Goal: Transaction & Acquisition: Purchase product/service

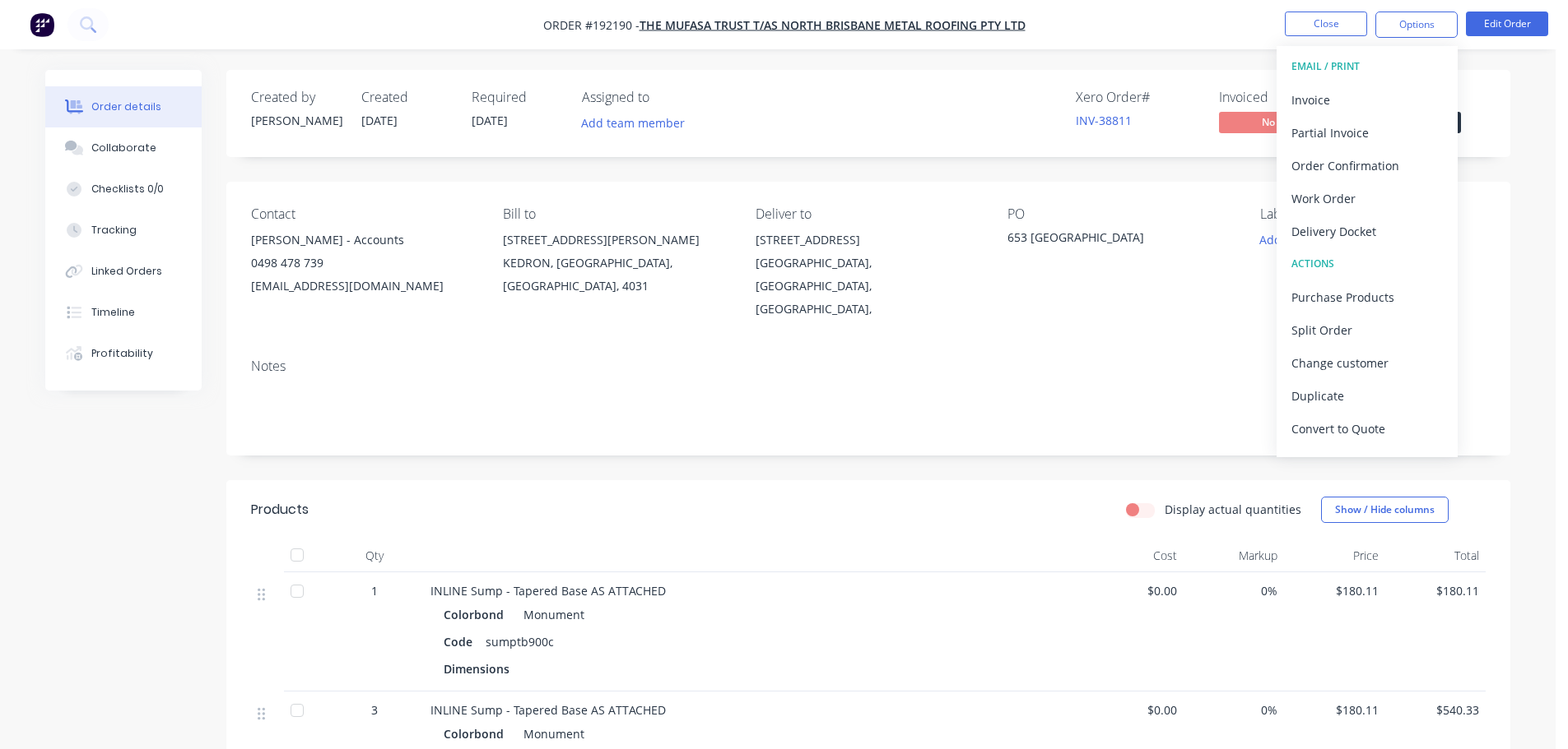
click at [789, 497] on div "Display actual quantities Show / Hide columns" at bounding box center [999, 509] width 972 height 26
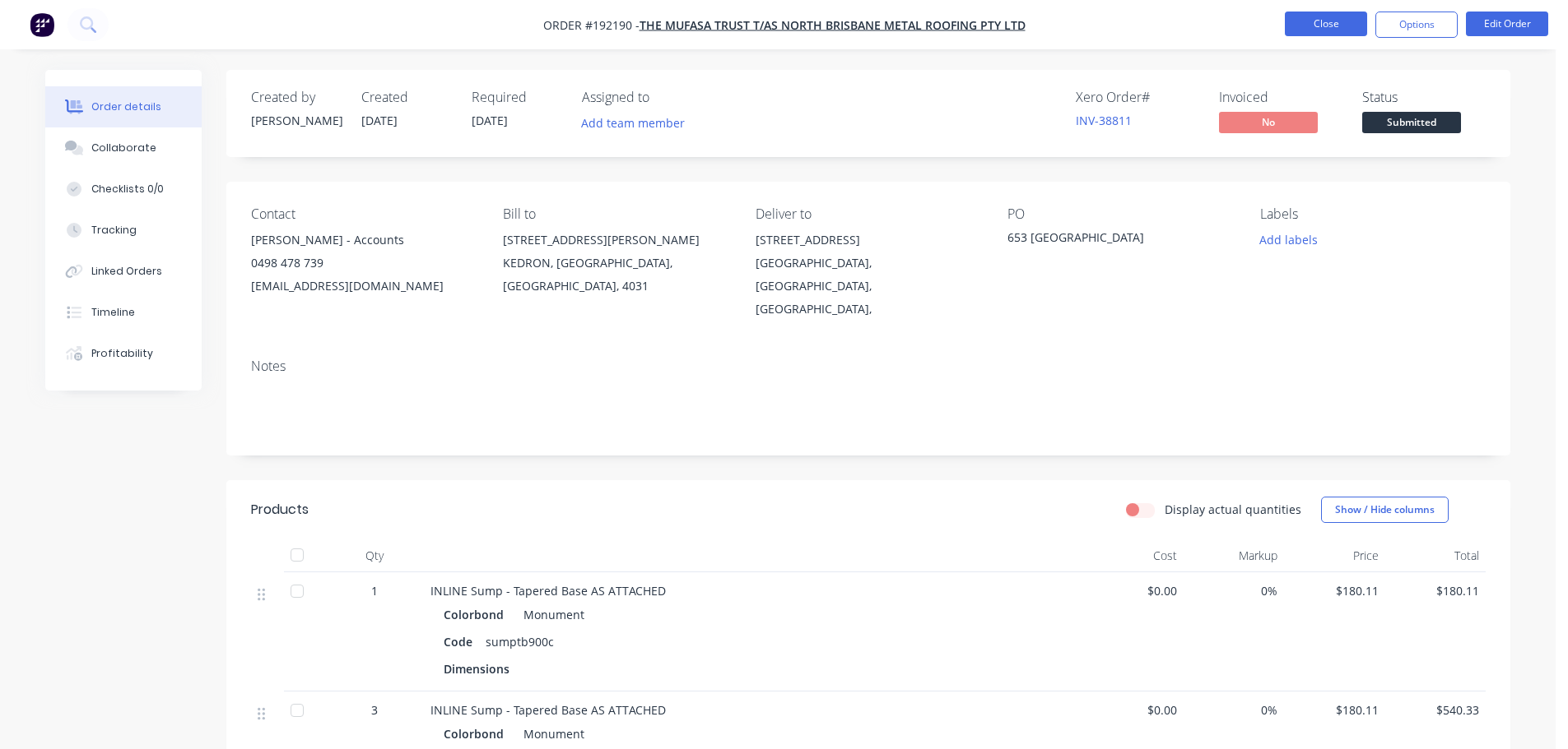
click at [1327, 16] on button "Close" at bounding box center [1327, 24] width 83 height 25
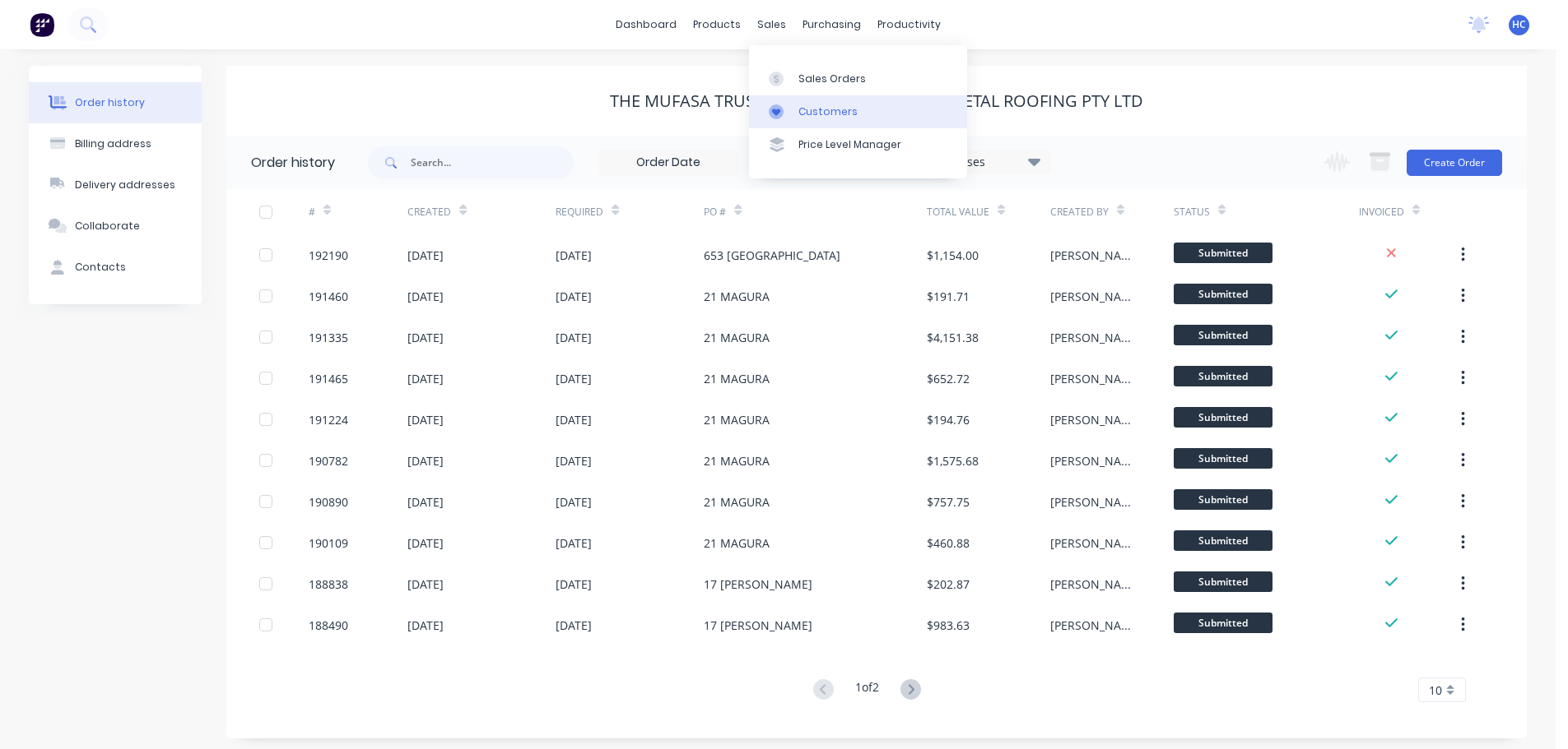
click at [819, 107] on div "Customers" at bounding box center [828, 111] width 59 height 15
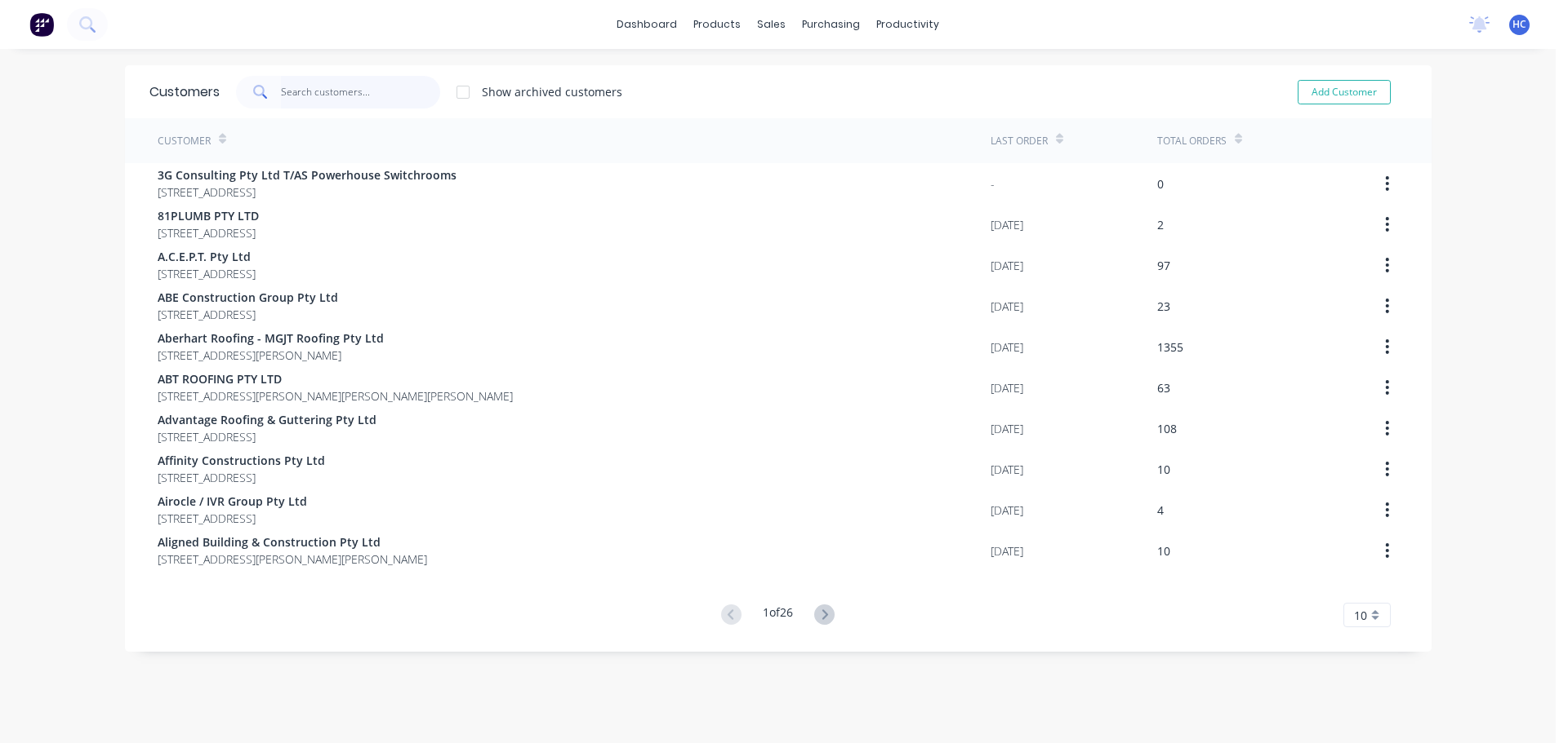
click at [370, 85] on input "text" at bounding box center [360, 92] width 159 height 33
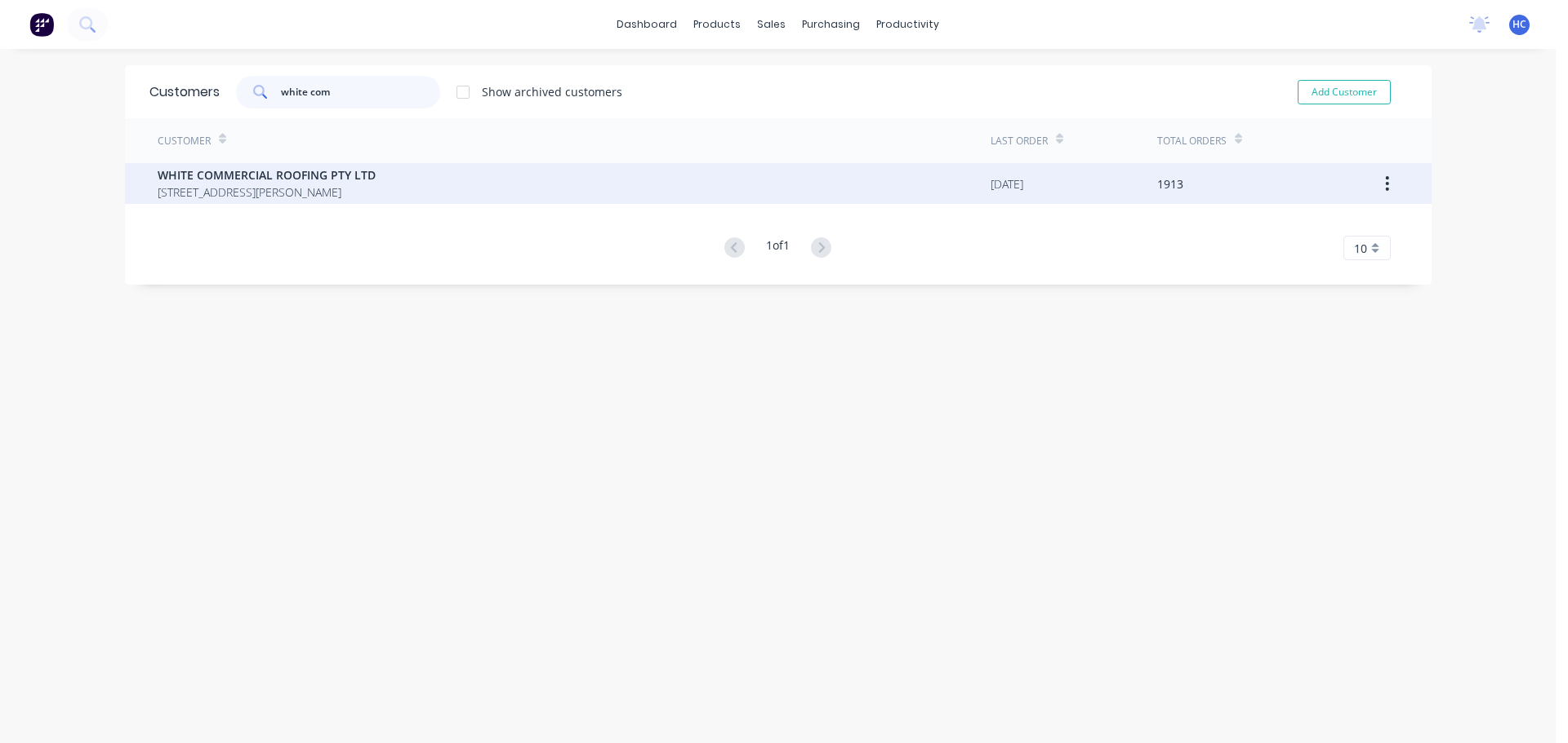
type input "white com"
click at [261, 179] on span "WHITE COMMERCIAL ROOFING PTY LTD" at bounding box center [266, 174] width 218 height 17
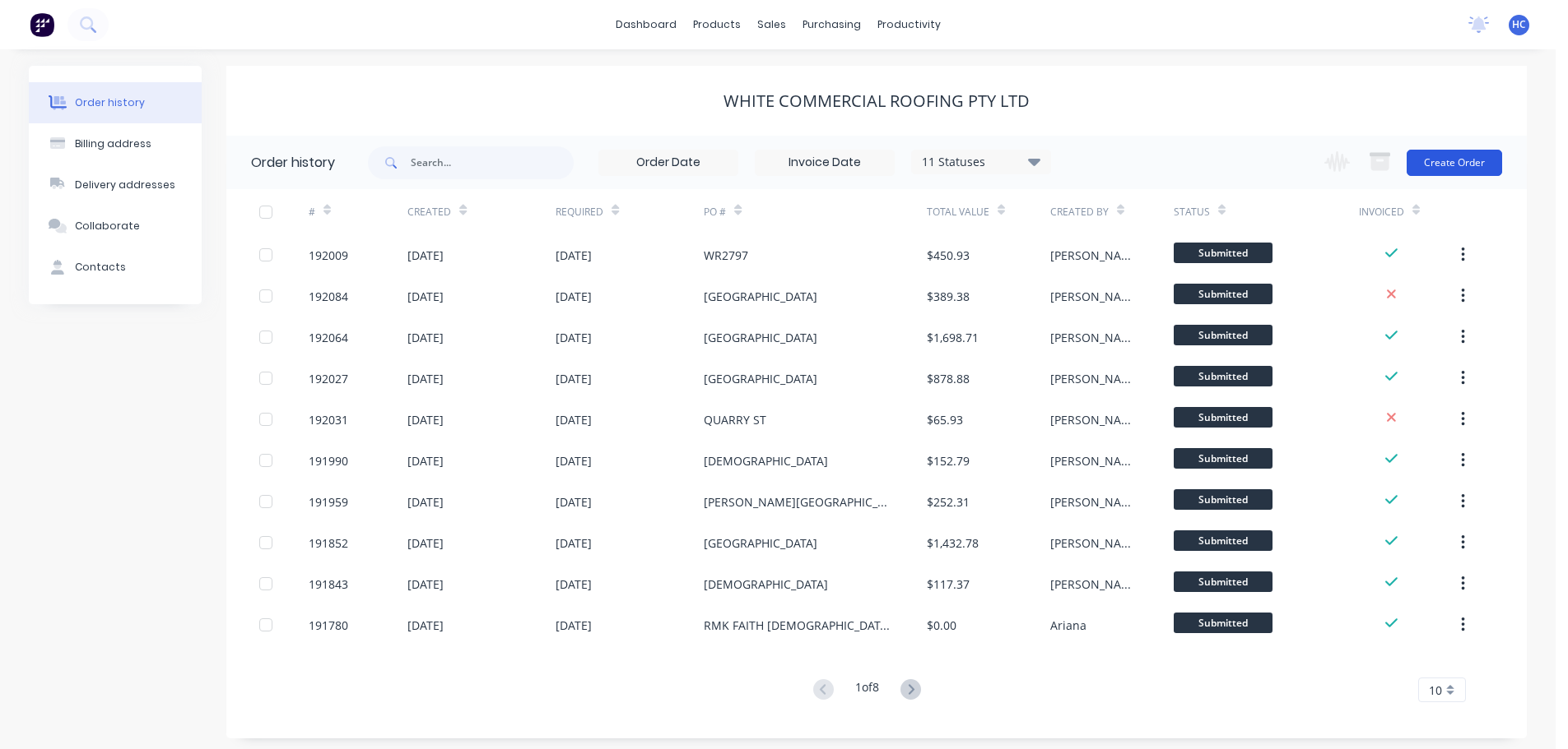
click at [1480, 157] on button "Create Order" at bounding box center [1454, 162] width 95 height 26
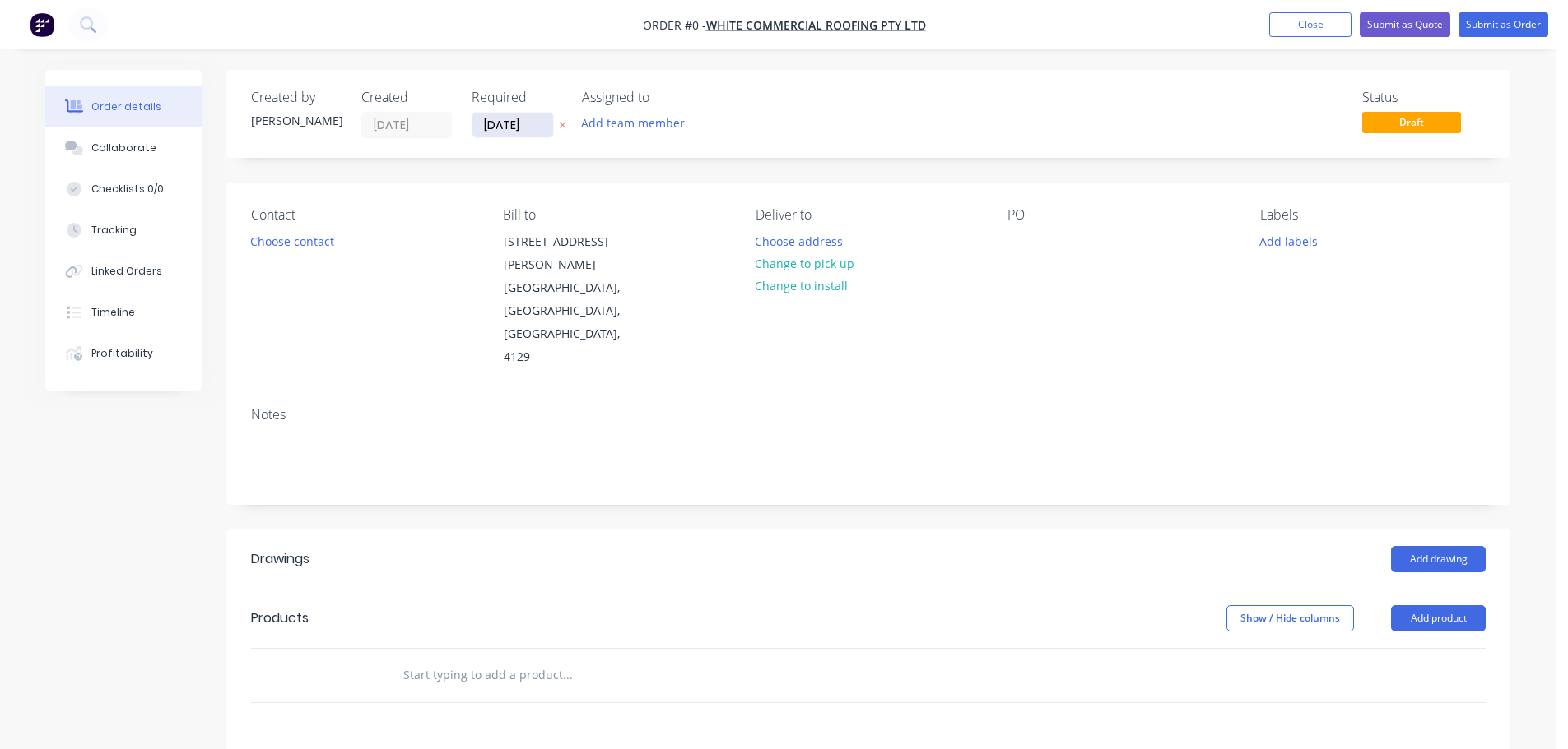
click at [518, 133] on input "[DATE]" at bounding box center [512, 126] width 81 height 25
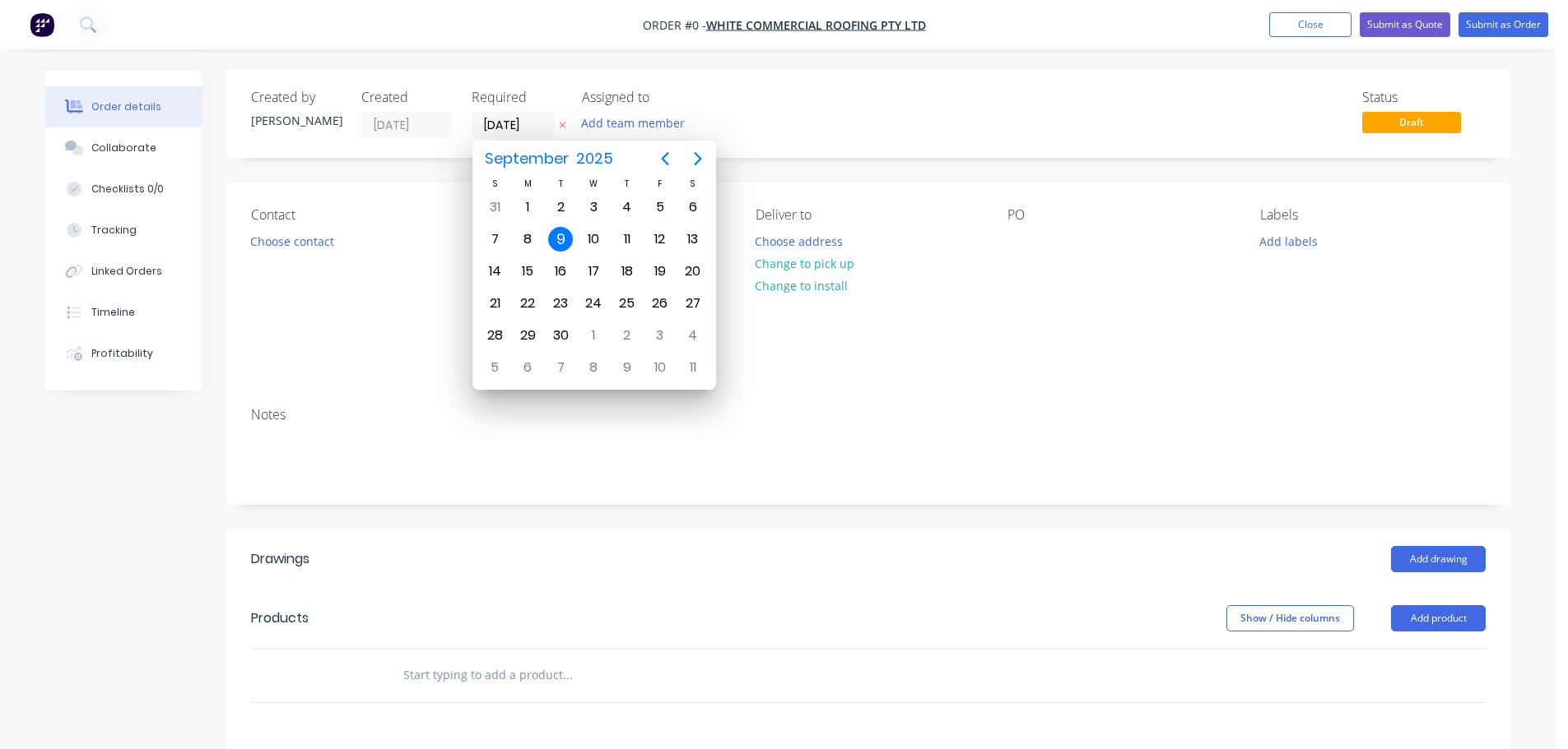
click at [800, 145] on div "Created by [PERSON_NAME] Created [DATE] Required [DATE] Assigned to Add team me…" at bounding box center [868, 114] width 1284 height 88
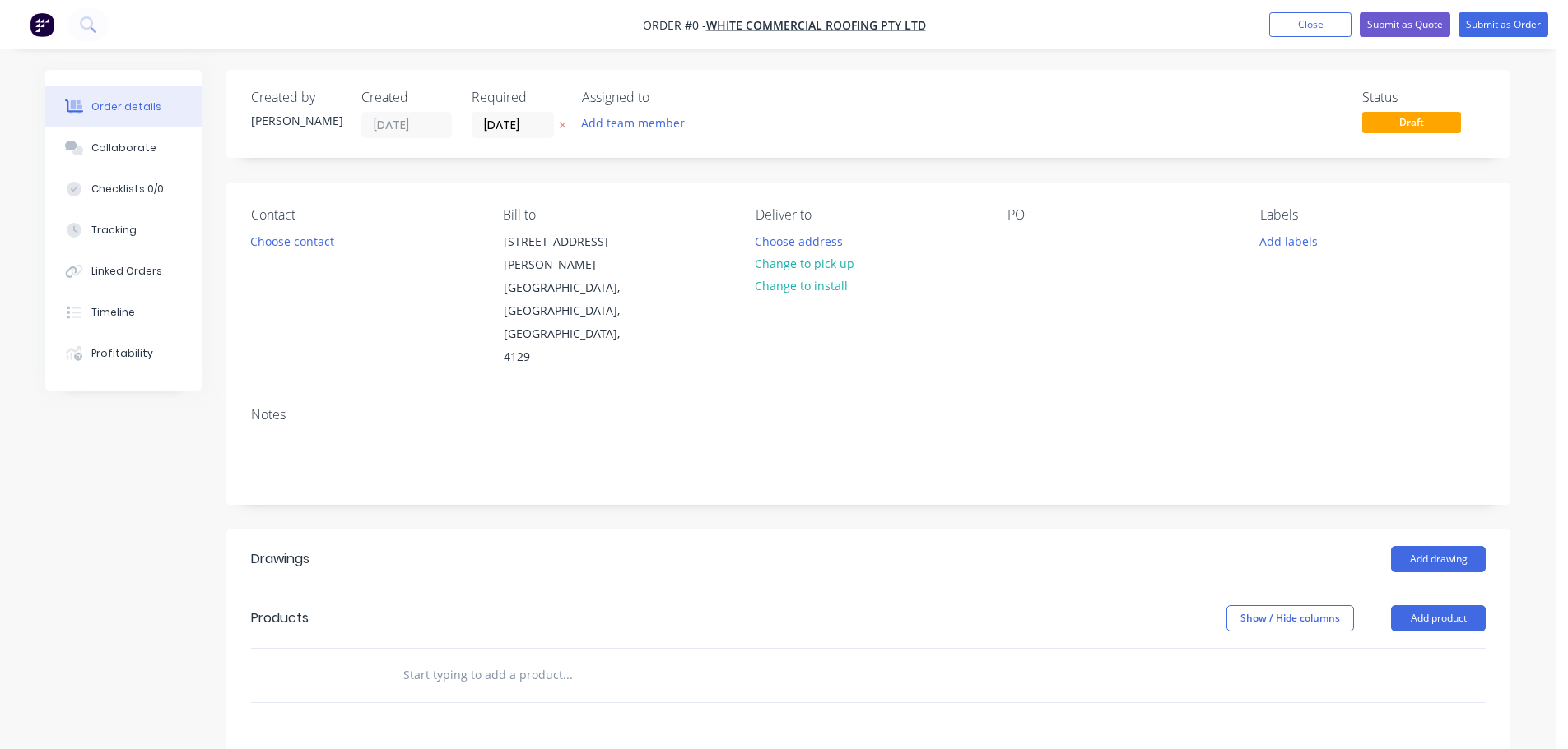
click at [275, 253] on div "Contact Choose contact" at bounding box center [364, 288] width 225 height 162
click at [293, 248] on button "Choose contact" at bounding box center [293, 240] width 101 height 22
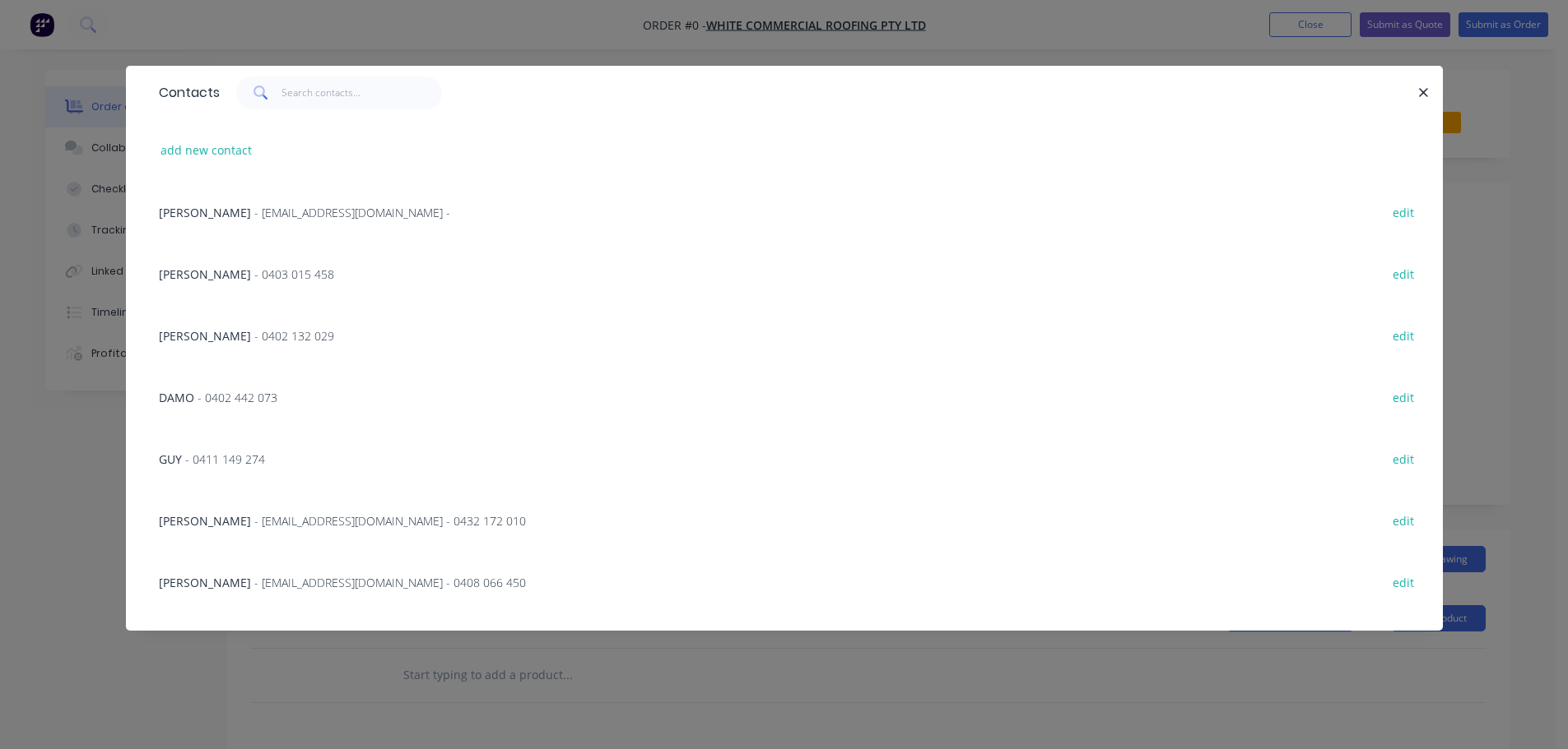
click at [254, 579] on span "- [EMAIL_ADDRESS][DOMAIN_NAME] - 0408 066 450" at bounding box center [390, 582] width 272 height 15
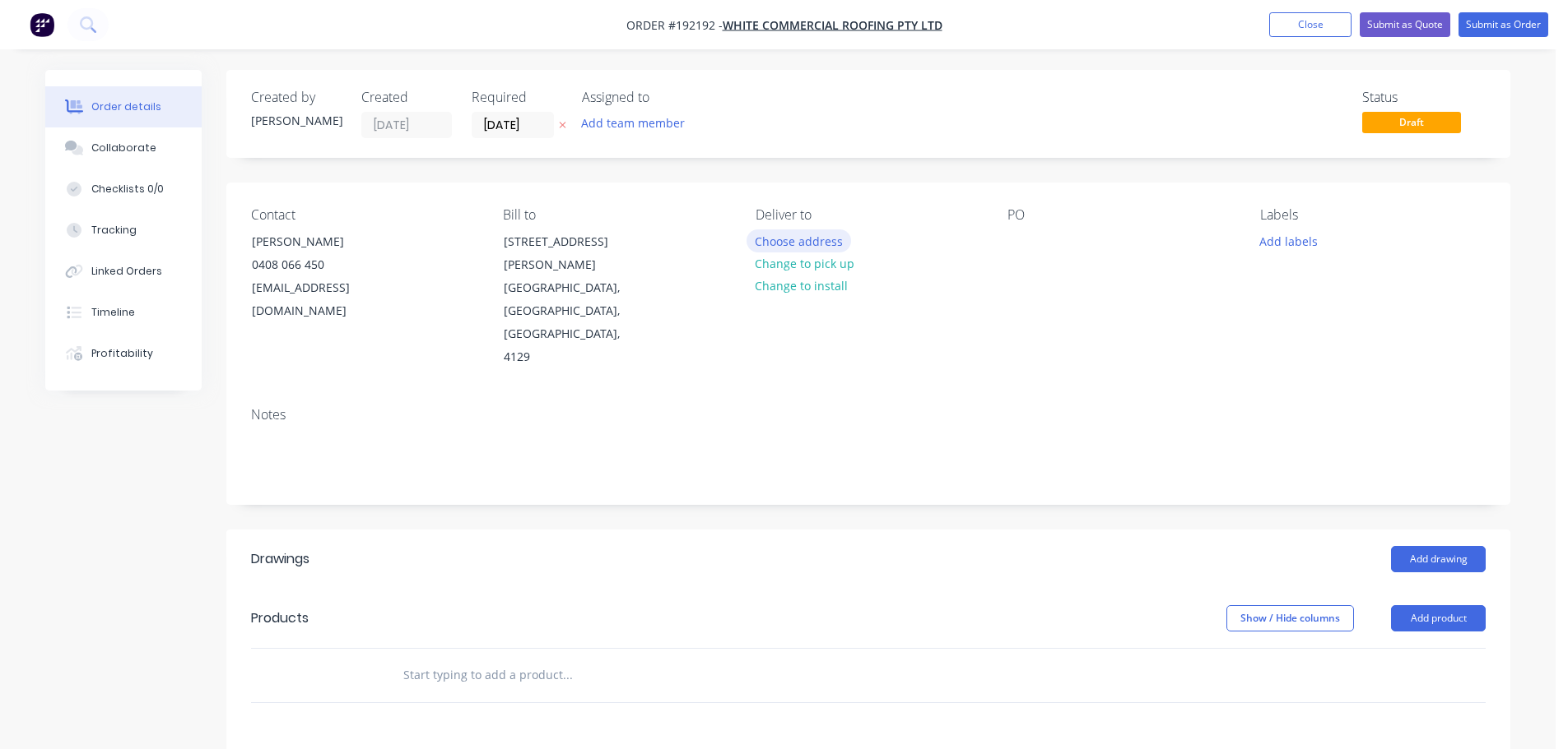
click at [815, 235] on button "Choose address" at bounding box center [799, 240] width 105 height 22
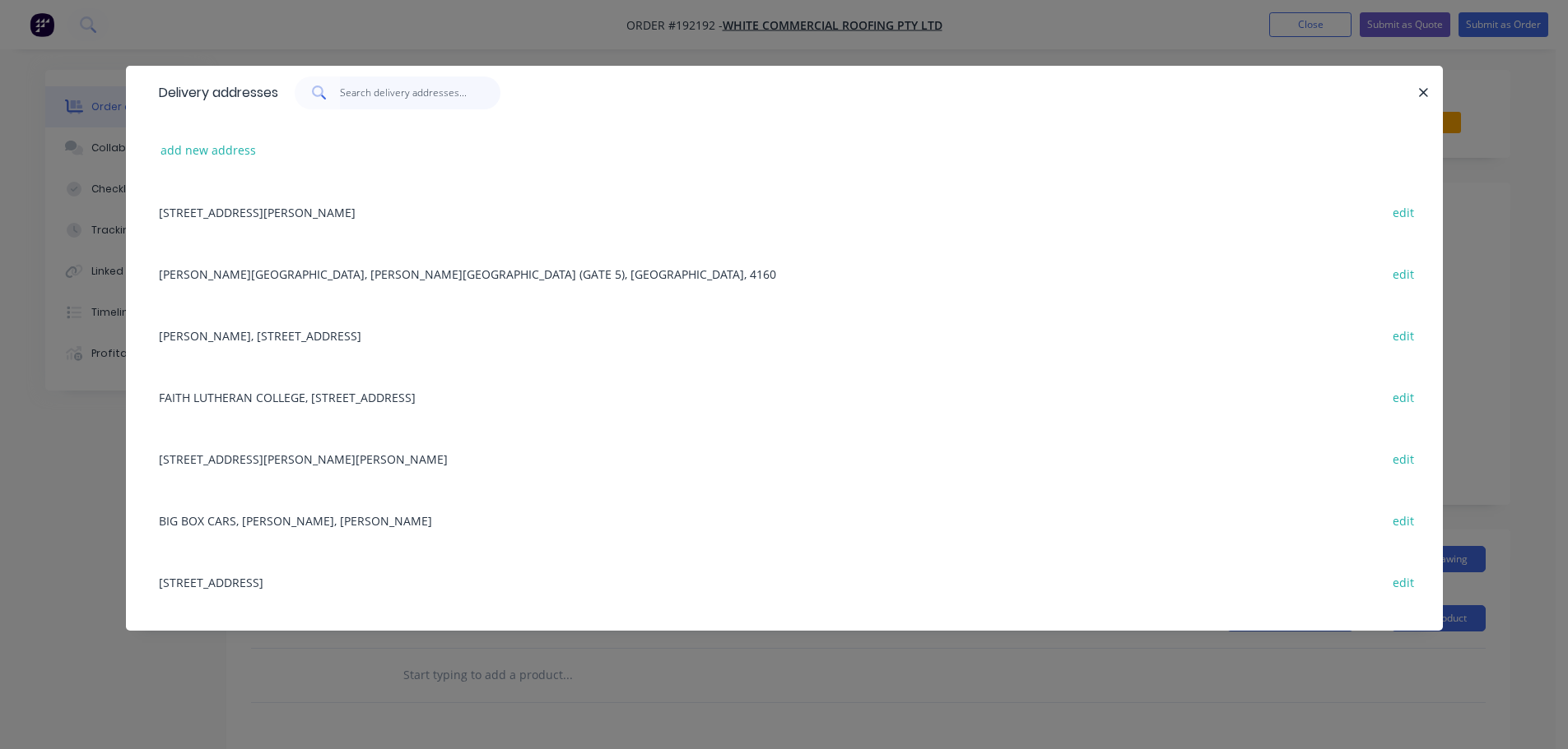
click at [413, 94] on input "text" at bounding box center [420, 92] width 161 height 33
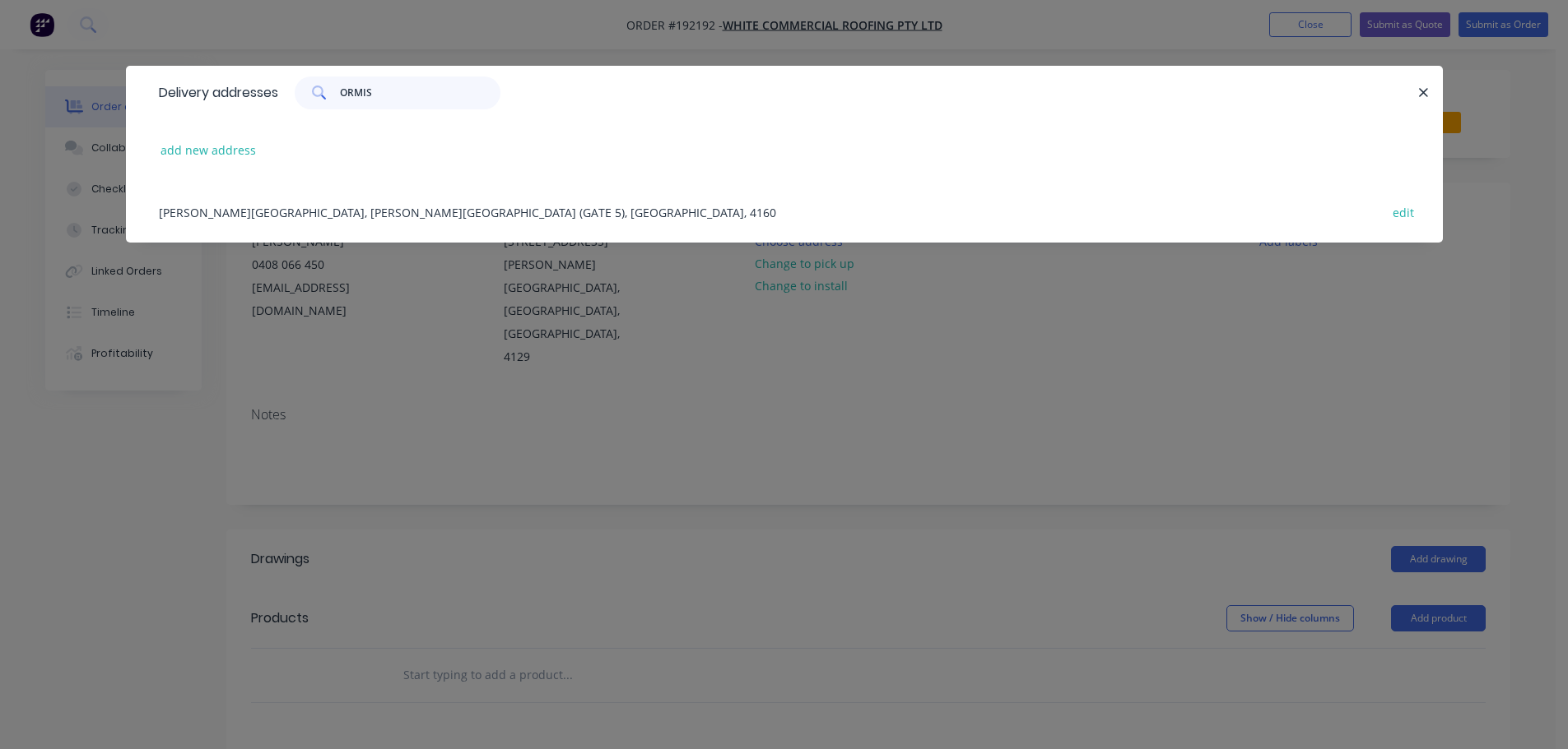
type input "ORMIS"
click at [323, 228] on div "[PERSON_NAME][GEOGRAPHIC_DATA], [PERSON_NAME][GEOGRAPHIC_DATA] (GATE 5), [PERSO…" at bounding box center [784, 212] width 1267 height 62
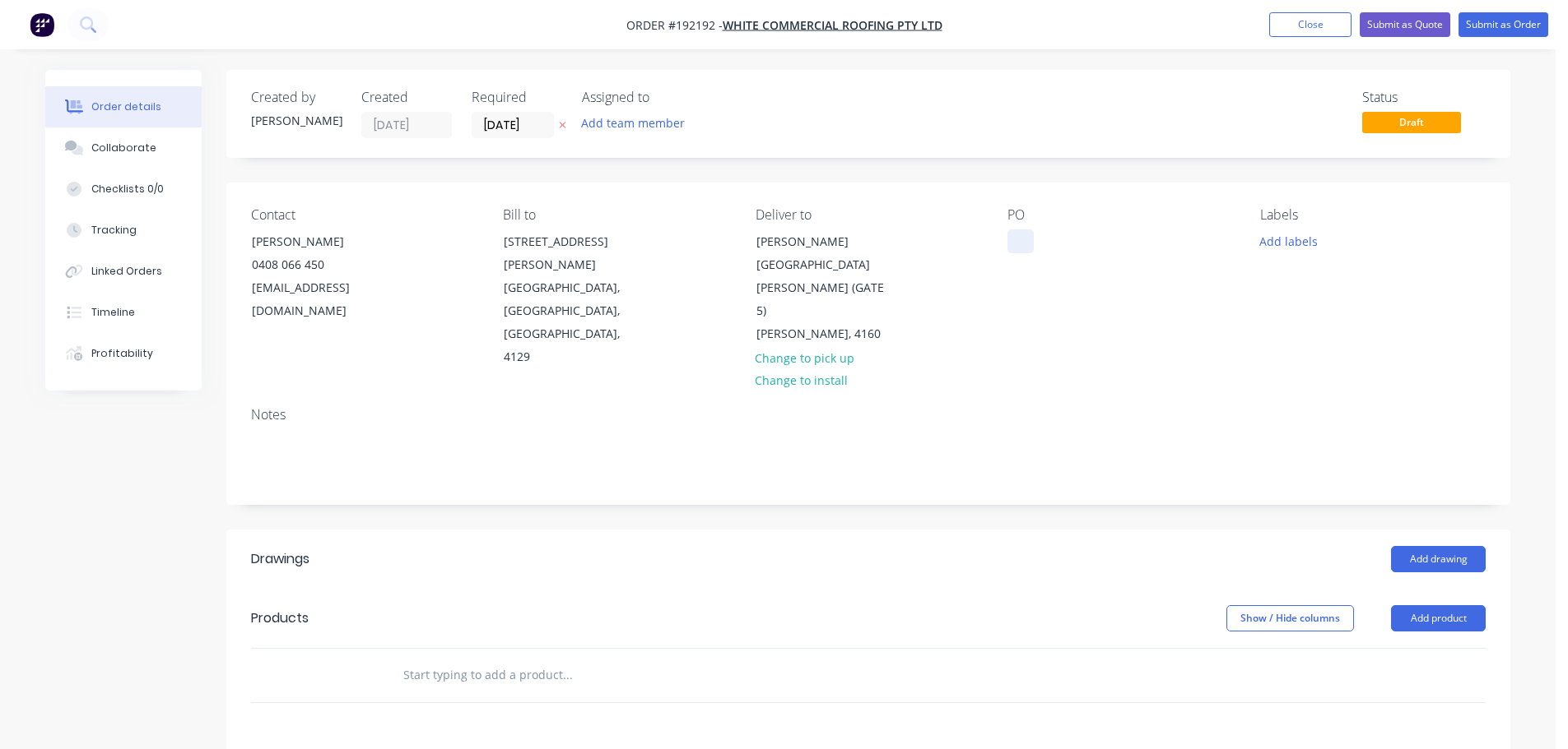
click at [1022, 252] on div at bounding box center [1021, 241] width 26 height 24
click at [1077, 530] on header "Drawings Add drawing" at bounding box center [868, 560] width 1284 height 59
drag, startPoint x: 1144, startPoint y: 520, endPoint x: 1425, endPoint y: 548, distance: 282.4
click at [1147, 546] on div "Add drawing" at bounding box center [999, 559] width 972 height 26
click at [500, 124] on input "[DATE]" at bounding box center [512, 126] width 81 height 25
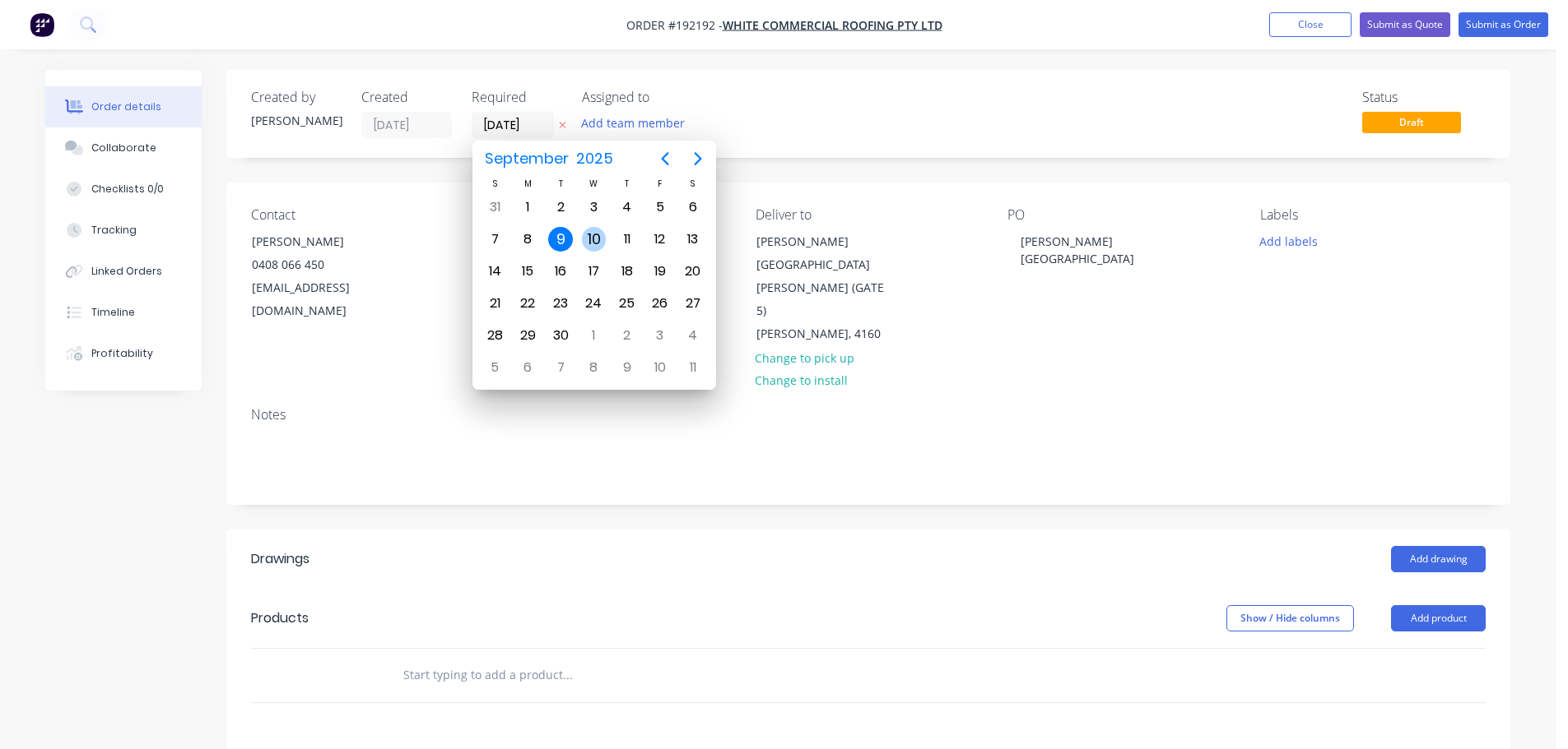
click at [600, 246] on div "10" at bounding box center [594, 240] width 25 height 25
type input "[DATE]"
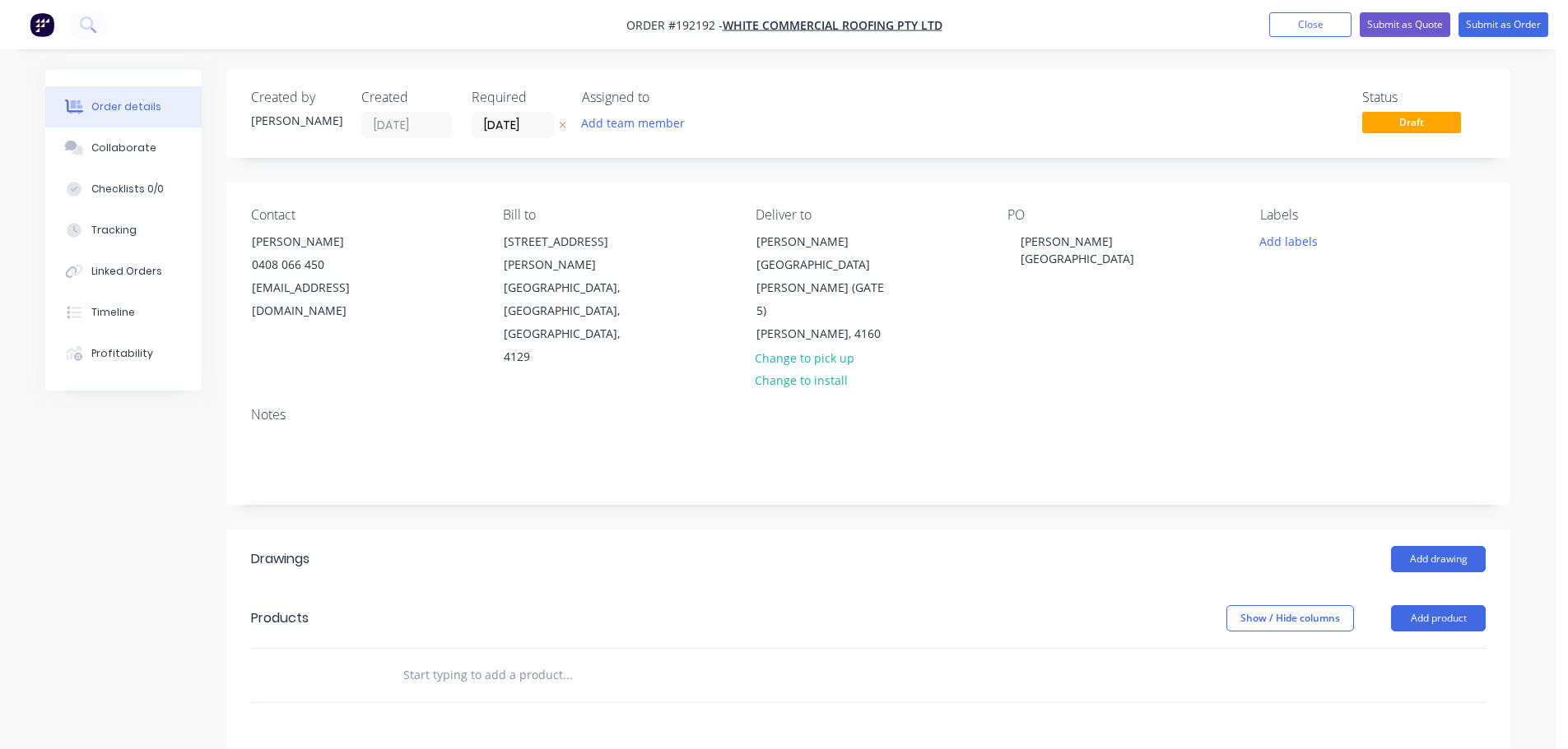
click at [853, 546] on div "Add drawing" at bounding box center [999, 559] width 972 height 26
click at [1431, 605] on button "Add product" at bounding box center [1438, 618] width 94 height 26
click at [1405, 649] on div "Product catalogue" at bounding box center [1407, 660] width 127 height 24
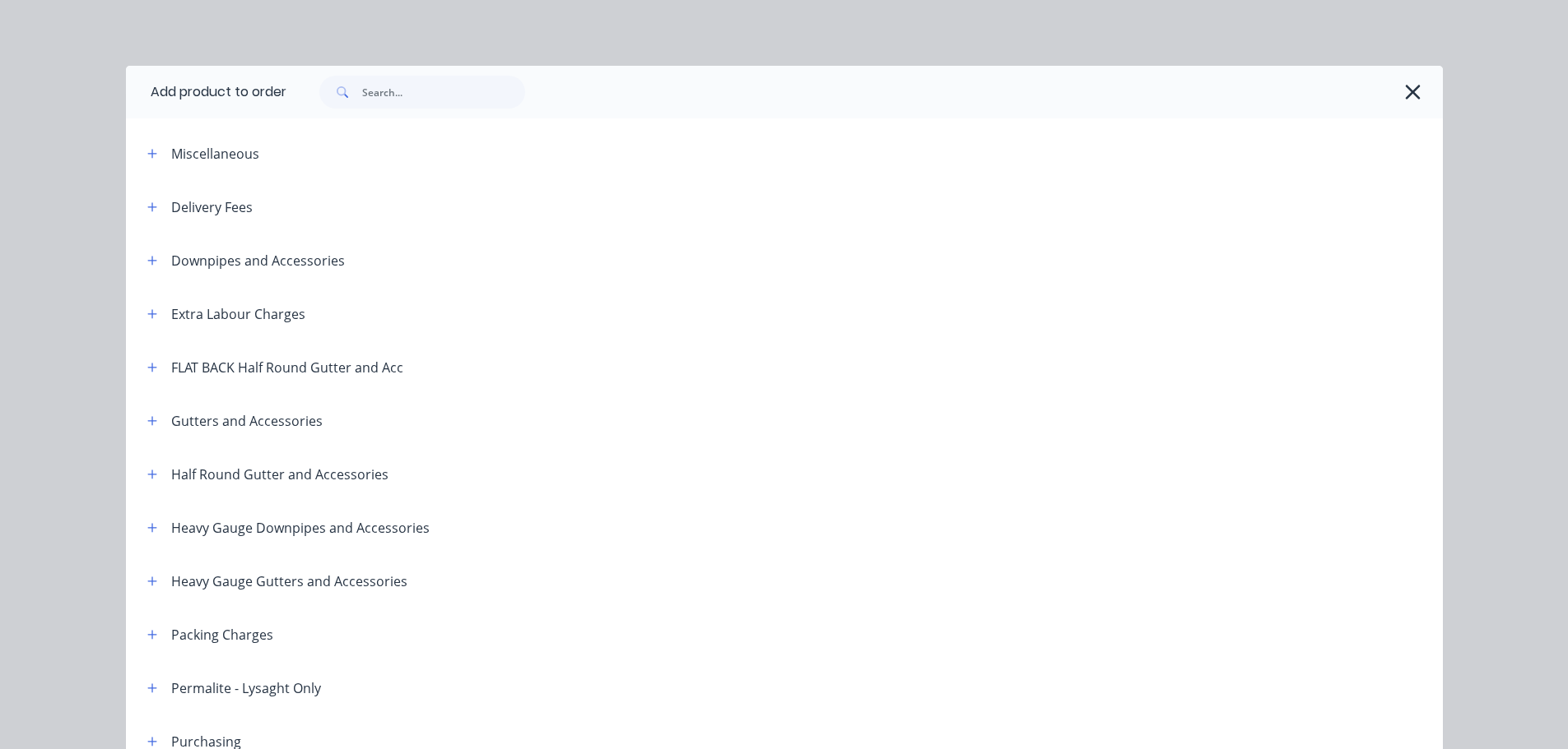
click at [1409, 93] on icon "button" at bounding box center [1413, 92] width 17 height 23
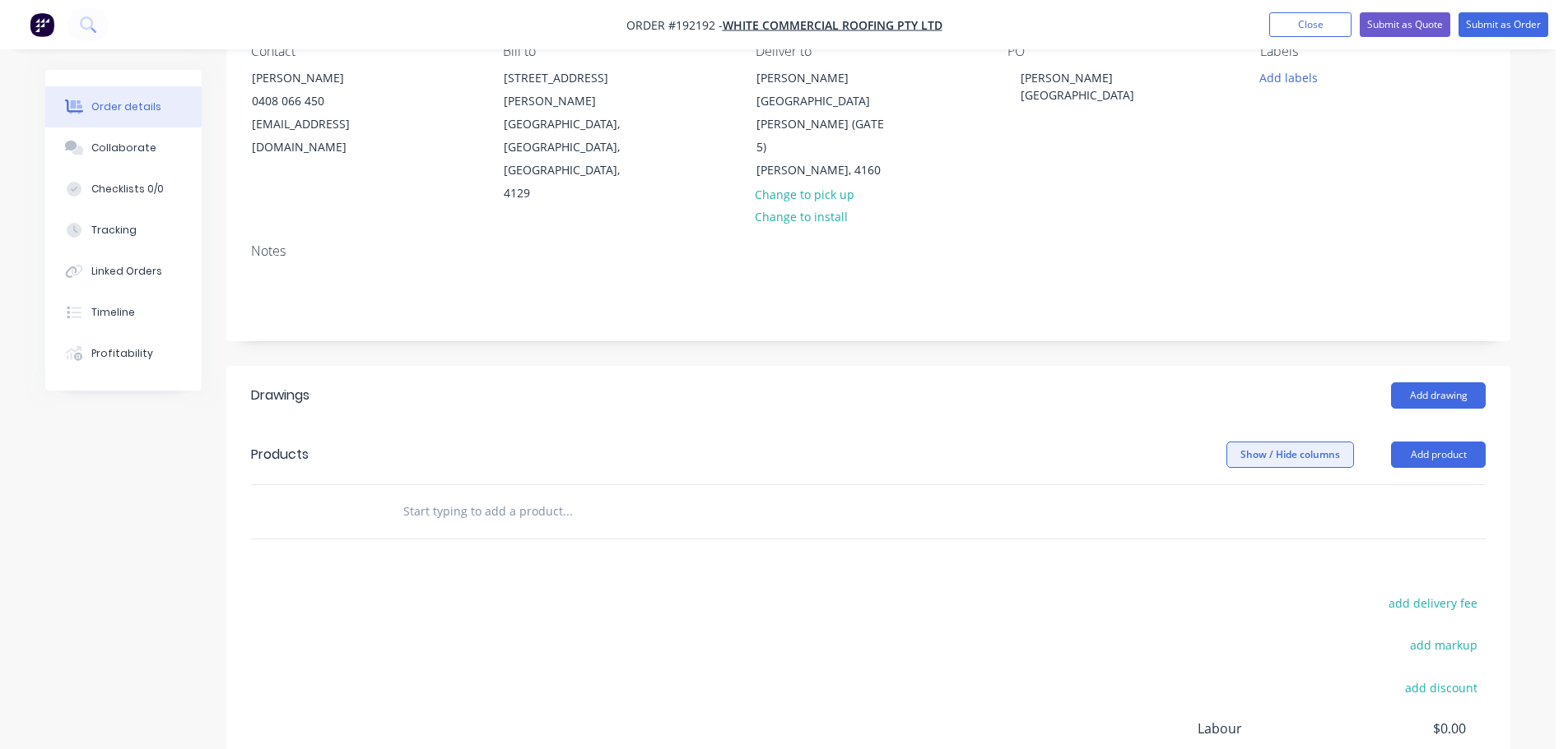
scroll to position [164, 0]
click at [1442, 441] on button "Add product" at bounding box center [1438, 454] width 94 height 26
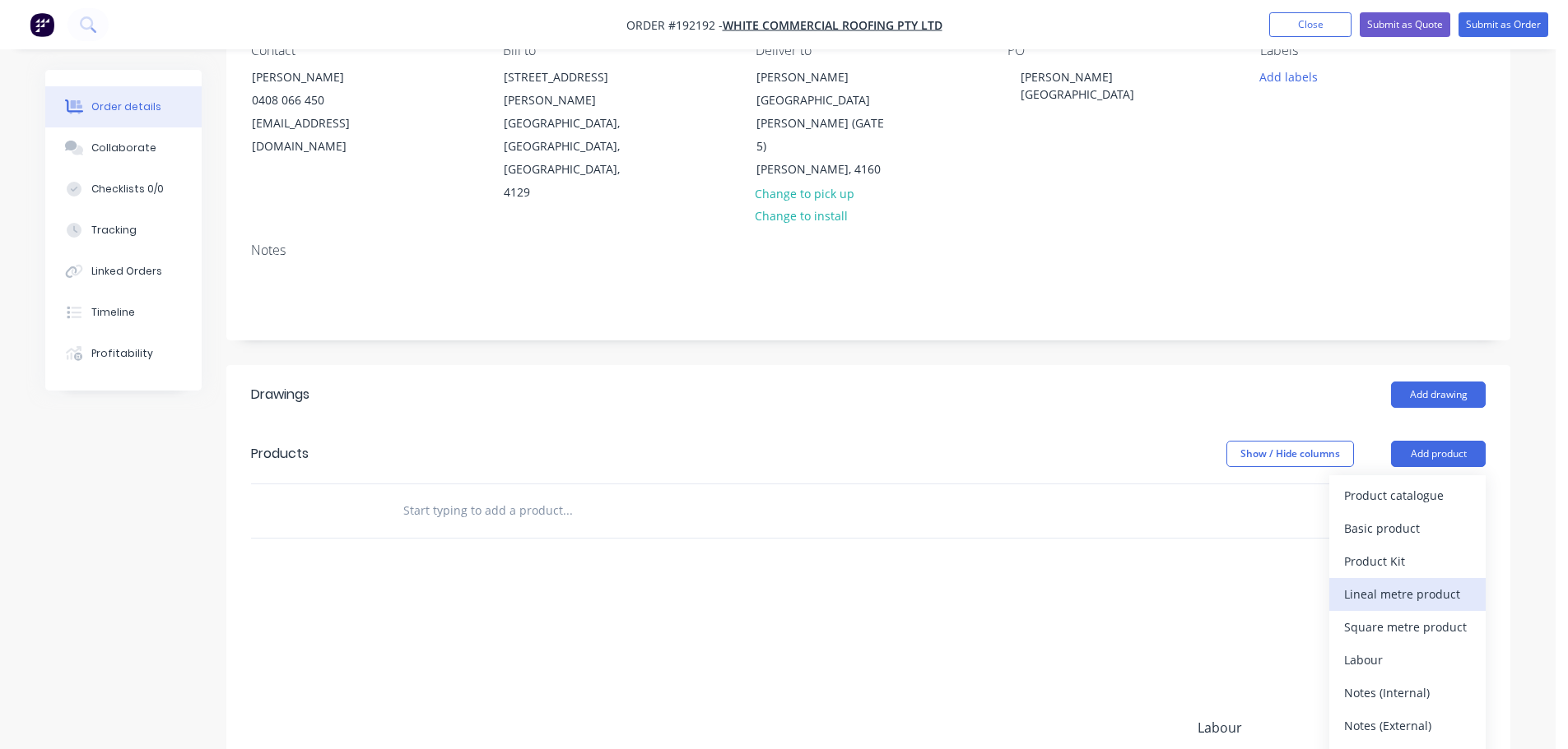
click at [1394, 582] on div "Lineal metre product" at bounding box center [1407, 594] width 127 height 24
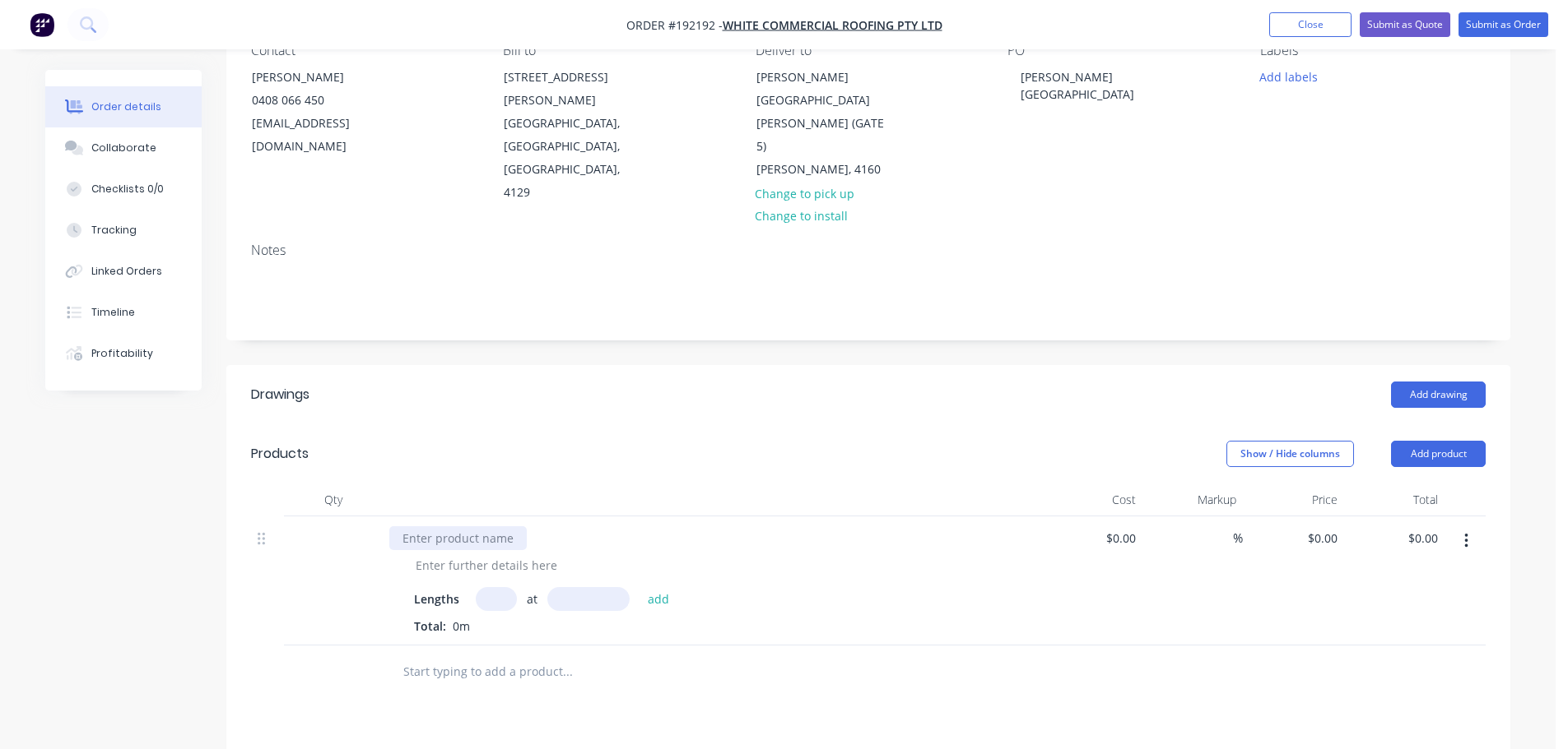
click at [442, 527] on div at bounding box center [458, 538] width 137 height 24
type input "1"
type input "1500"
click at [640, 588] on button "add" at bounding box center [659, 598] width 39 height 22
click at [479, 424] on header "Products Show / Hide columns Add product" at bounding box center [868, 454] width 1284 height 59
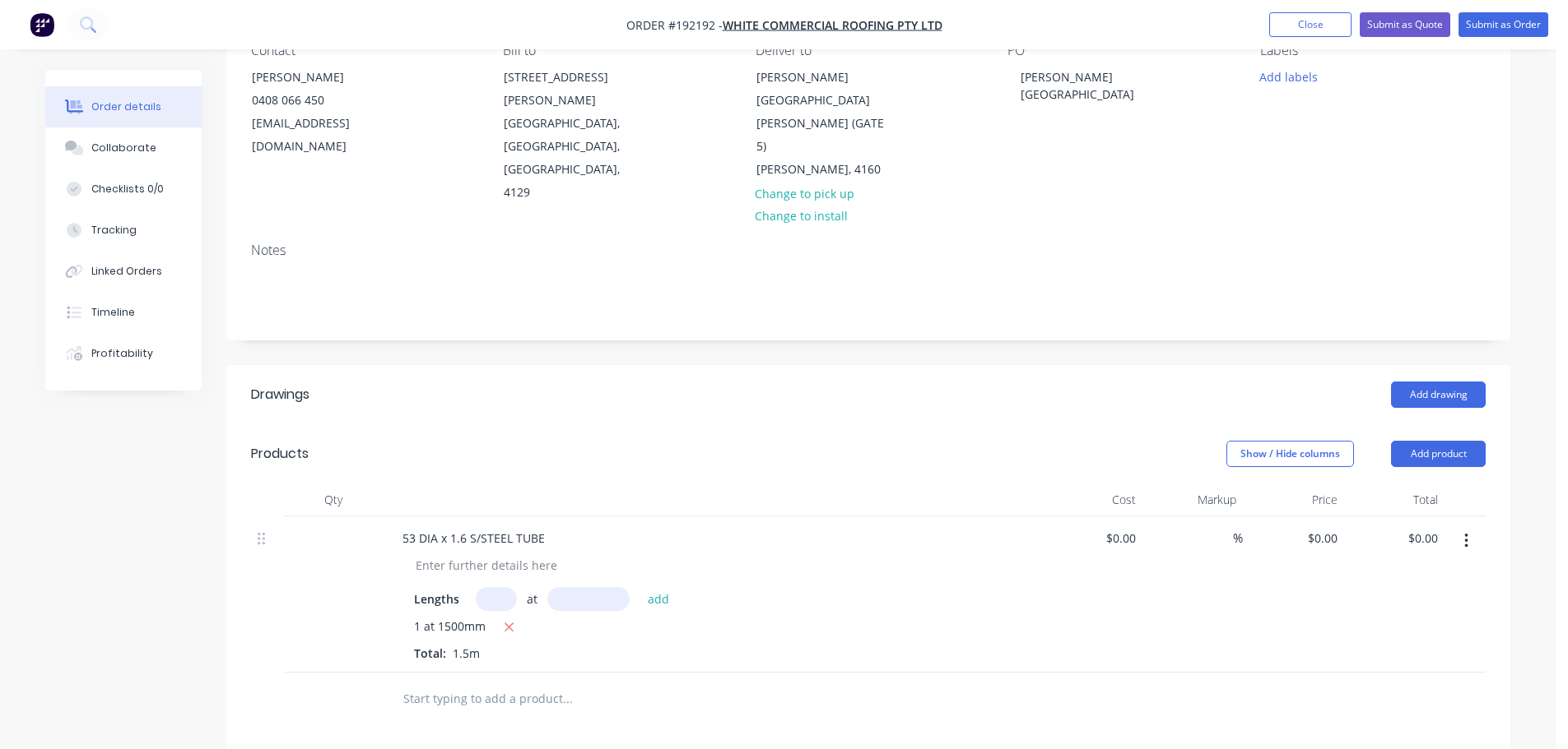
click at [479, 424] on header "Products Show / Hide columns Add product" at bounding box center [868, 454] width 1284 height 59
click at [986, 375] on header "Drawings Add drawing" at bounding box center [868, 395] width 1284 height 59
click at [1499, 22] on button "Submit as Order" at bounding box center [1503, 25] width 90 height 25
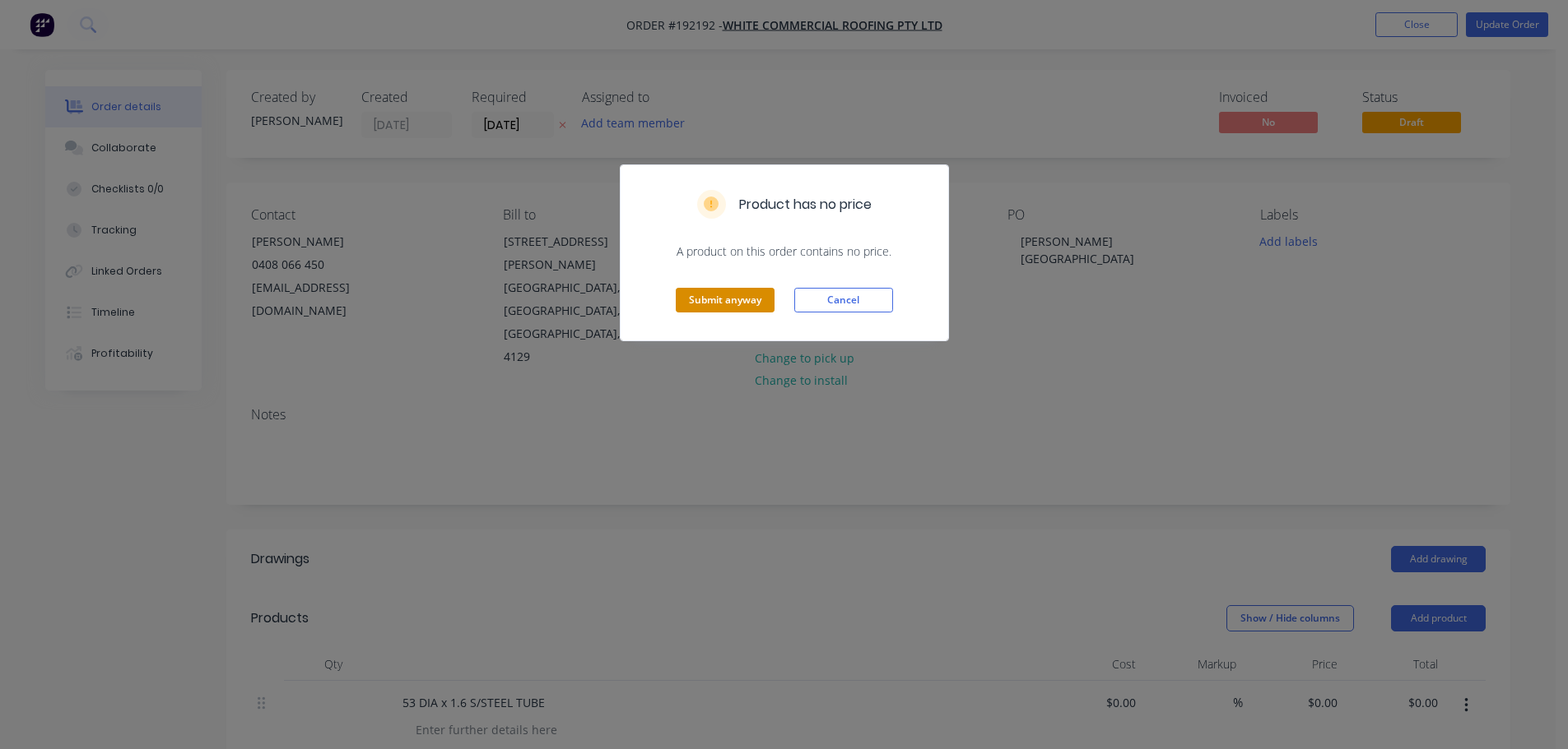
click at [733, 302] on button "Submit anyway" at bounding box center [725, 300] width 99 height 25
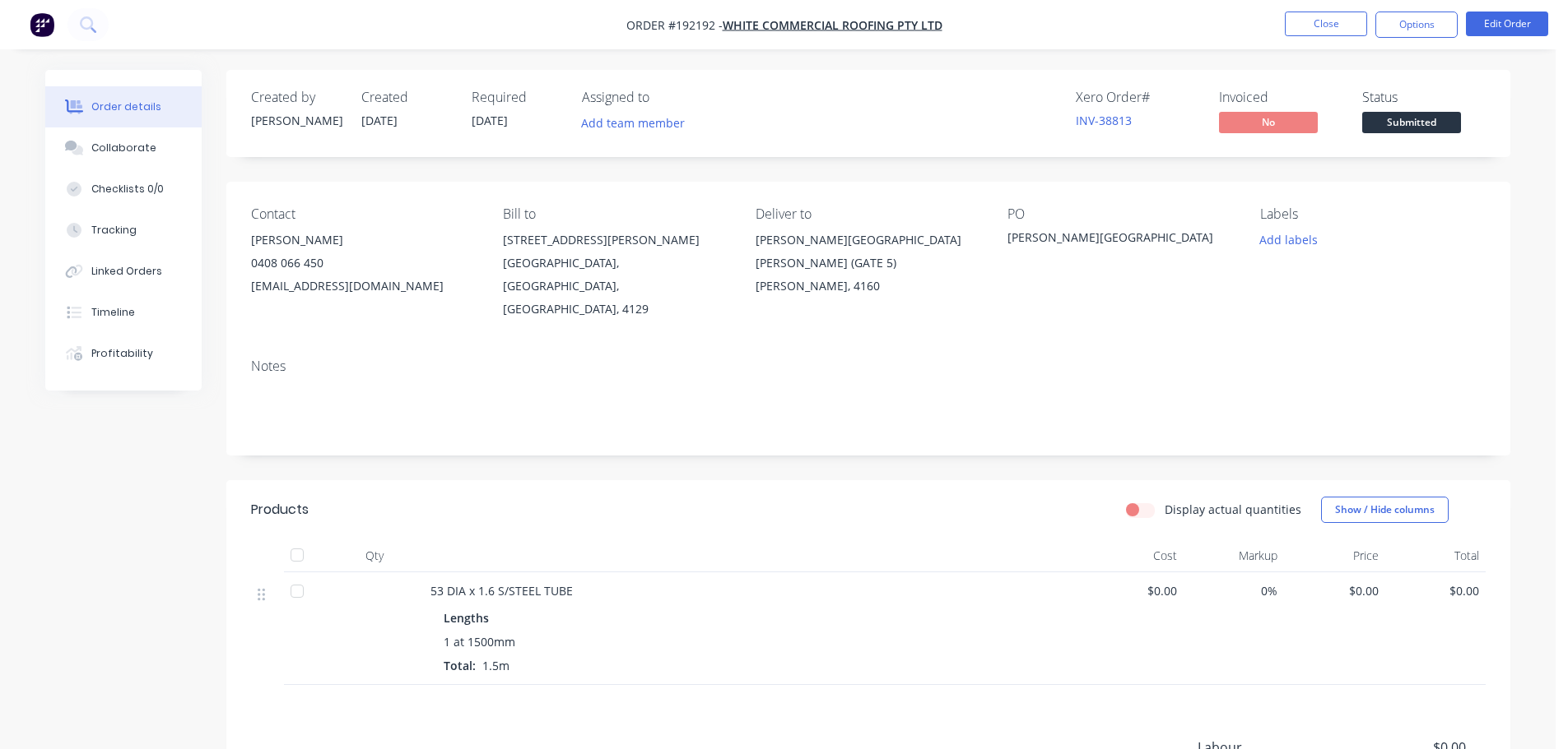
click at [1422, 38] on nav "Order #192192 - WHITE COMMERCIAL ROOFING PTY LTD Close Options Edit Order" at bounding box center [784, 24] width 1568 height 49
click at [1423, 33] on button "Options" at bounding box center [1416, 24] width 83 height 26
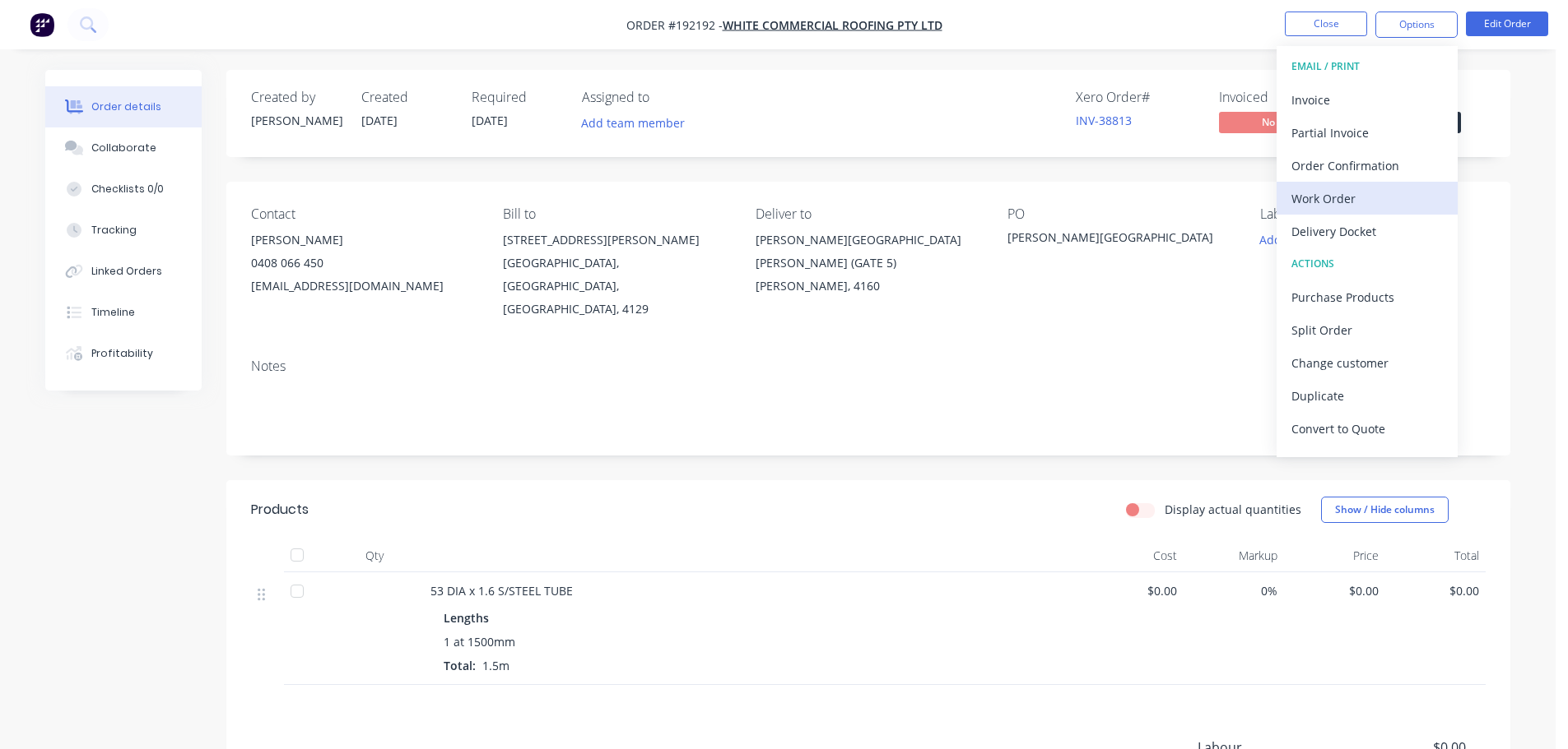
click at [1343, 197] on div "Work Order" at bounding box center [1367, 198] width 152 height 24
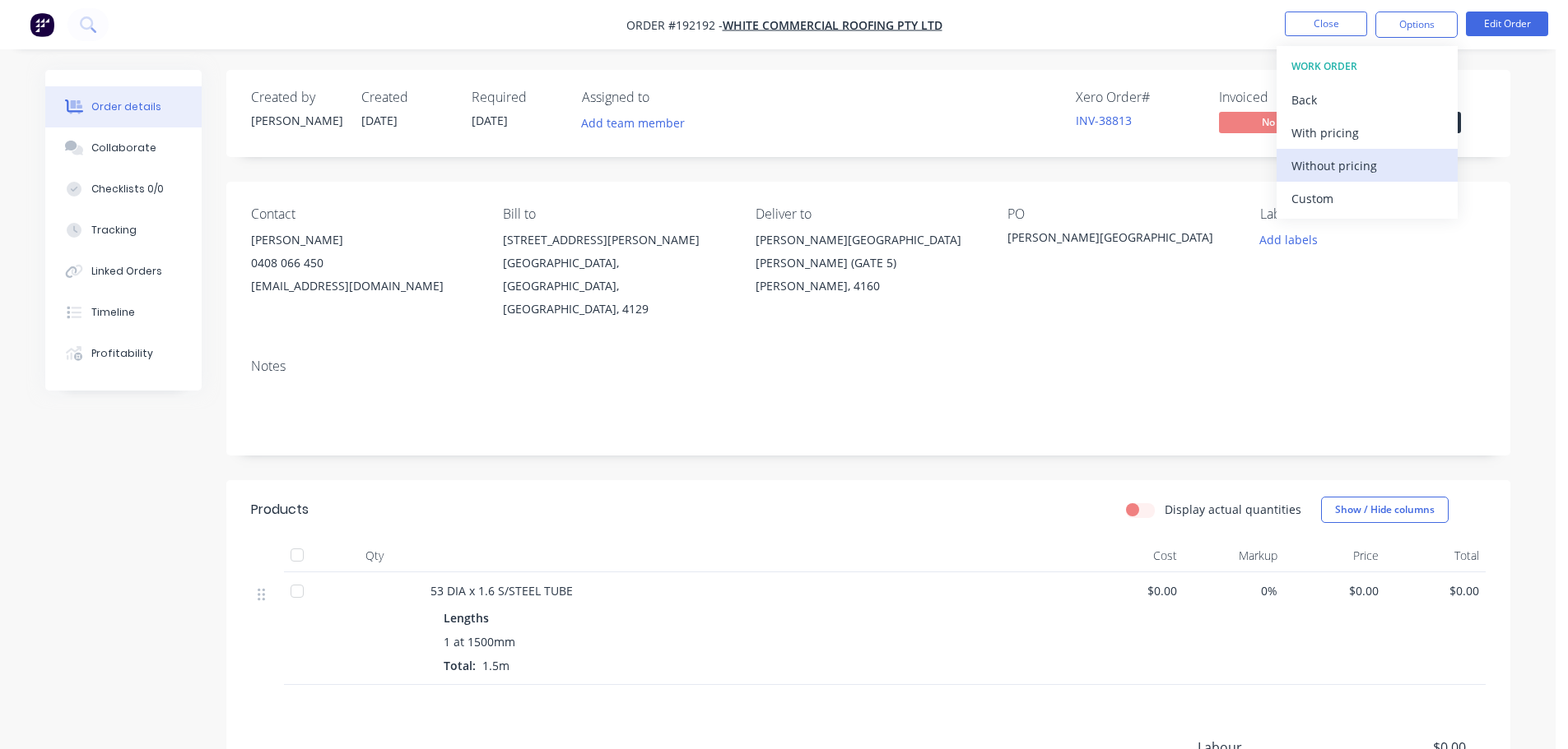
click at [1318, 170] on div "Without pricing" at bounding box center [1367, 165] width 152 height 24
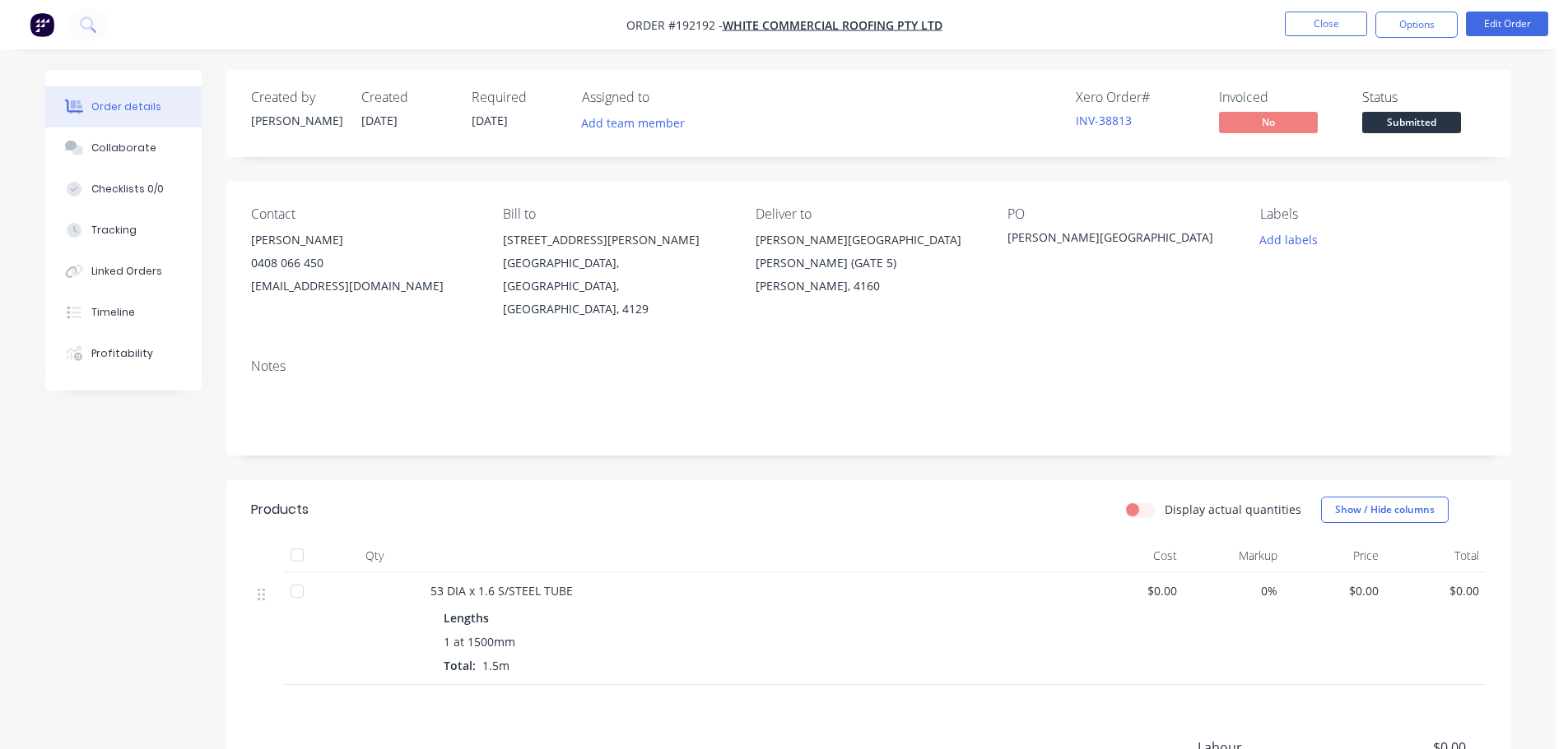
click at [948, 481] on header "Products Display actual quantities Show / Hide columns" at bounding box center [868, 510] width 1284 height 59
click at [1338, 25] on button "Close" at bounding box center [1327, 24] width 83 height 25
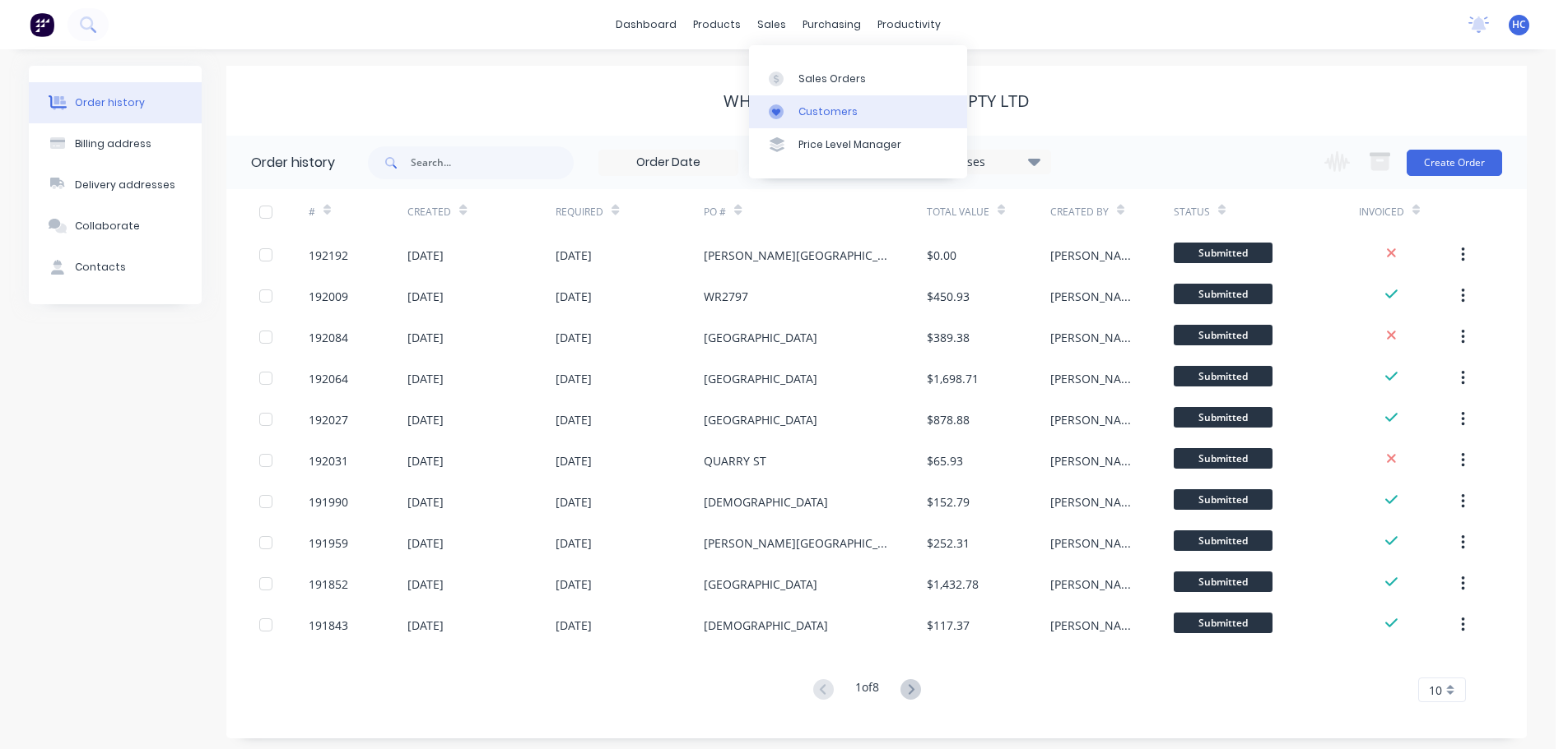
click at [811, 112] on div "Customers" at bounding box center [828, 111] width 59 height 15
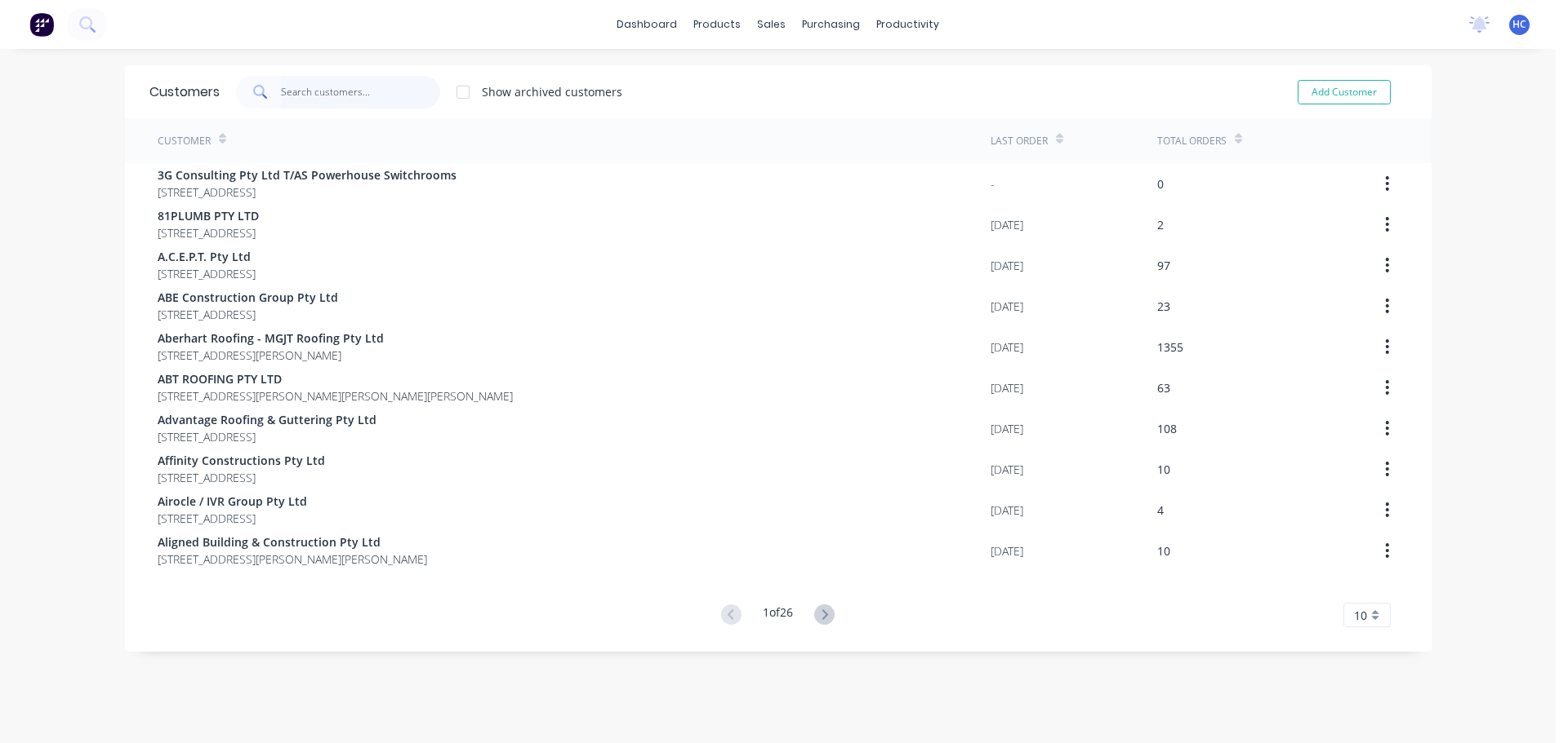
click at [337, 84] on input "text" at bounding box center [360, 92] width 159 height 33
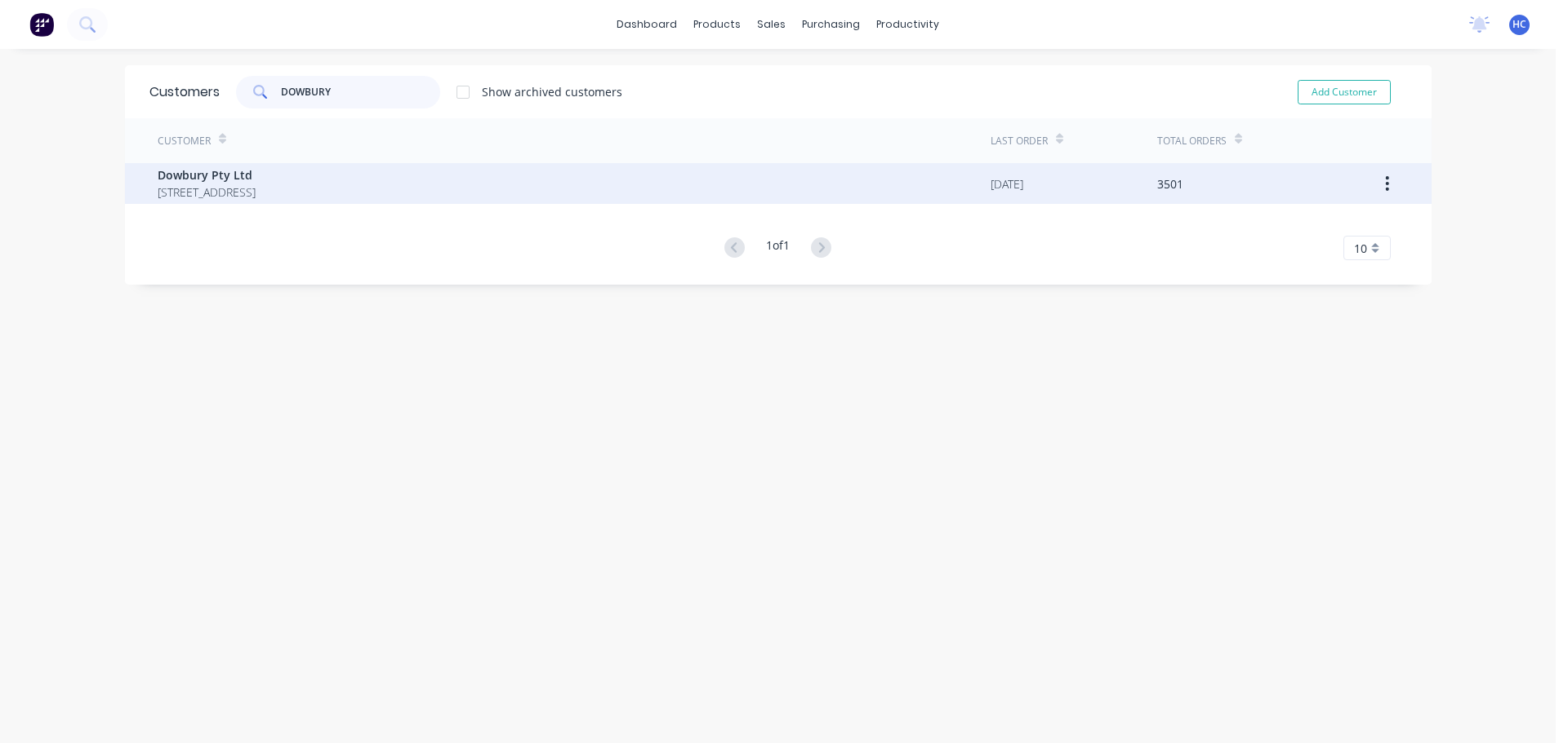
type input "DOWBURY"
click at [256, 197] on span "[STREET_ADDRESS]" at bounding box center [207, 191] width 98 height 17
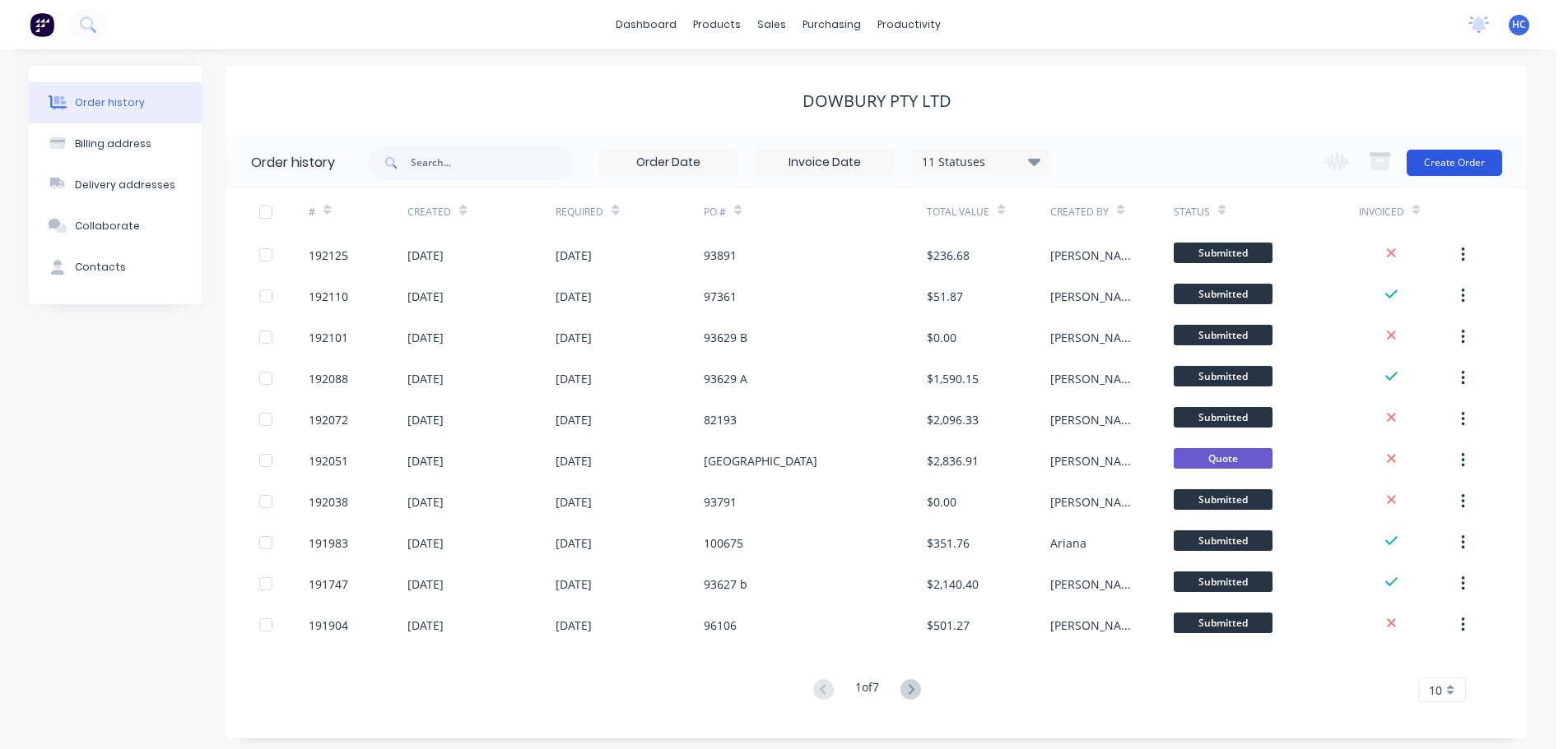
click at [1443, 164] on button "Create Order" at bounding box center [1454, 162] width 95 height 26
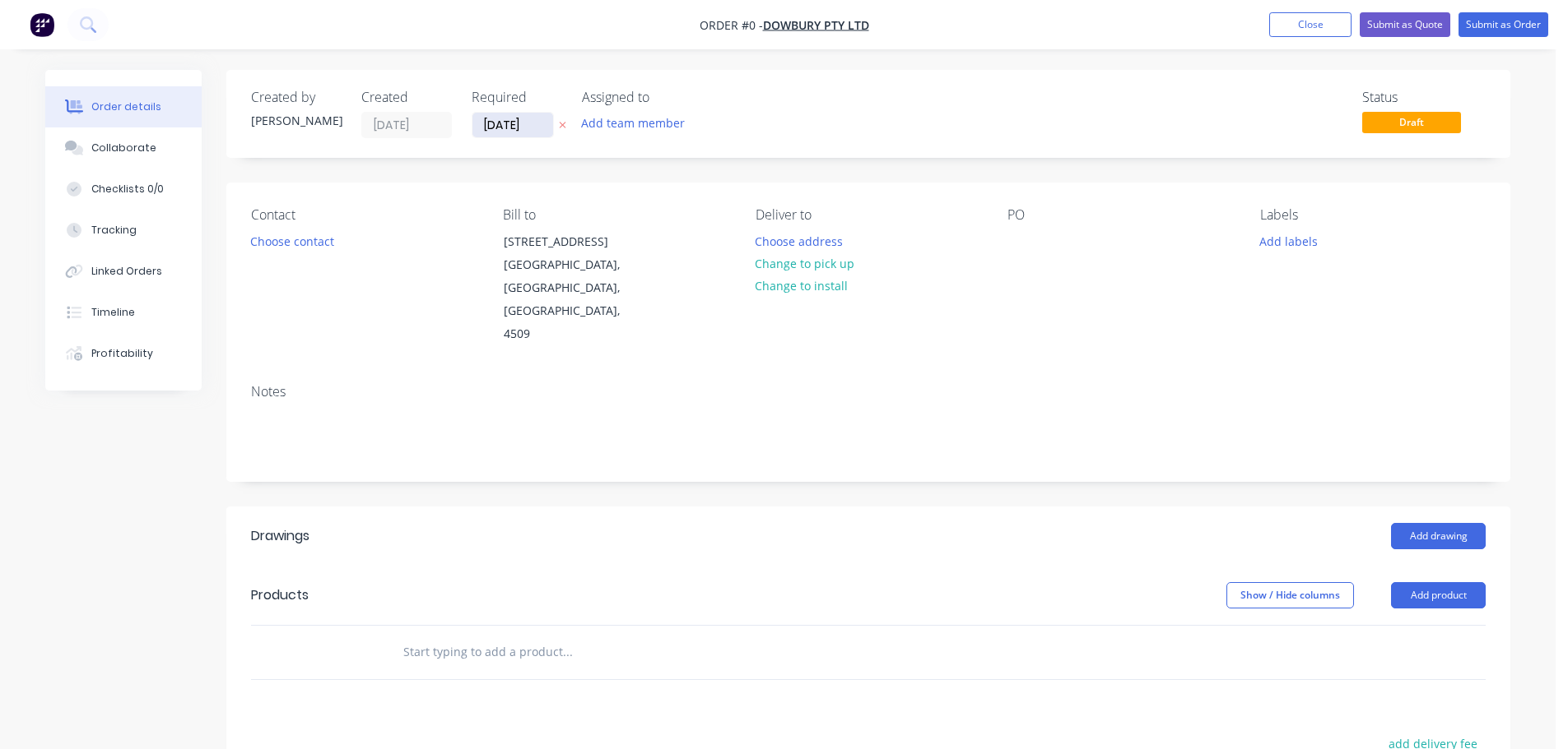
click at [505, 123] on input "[DATE]" at bounding box center [512, 126] width 81 height 25
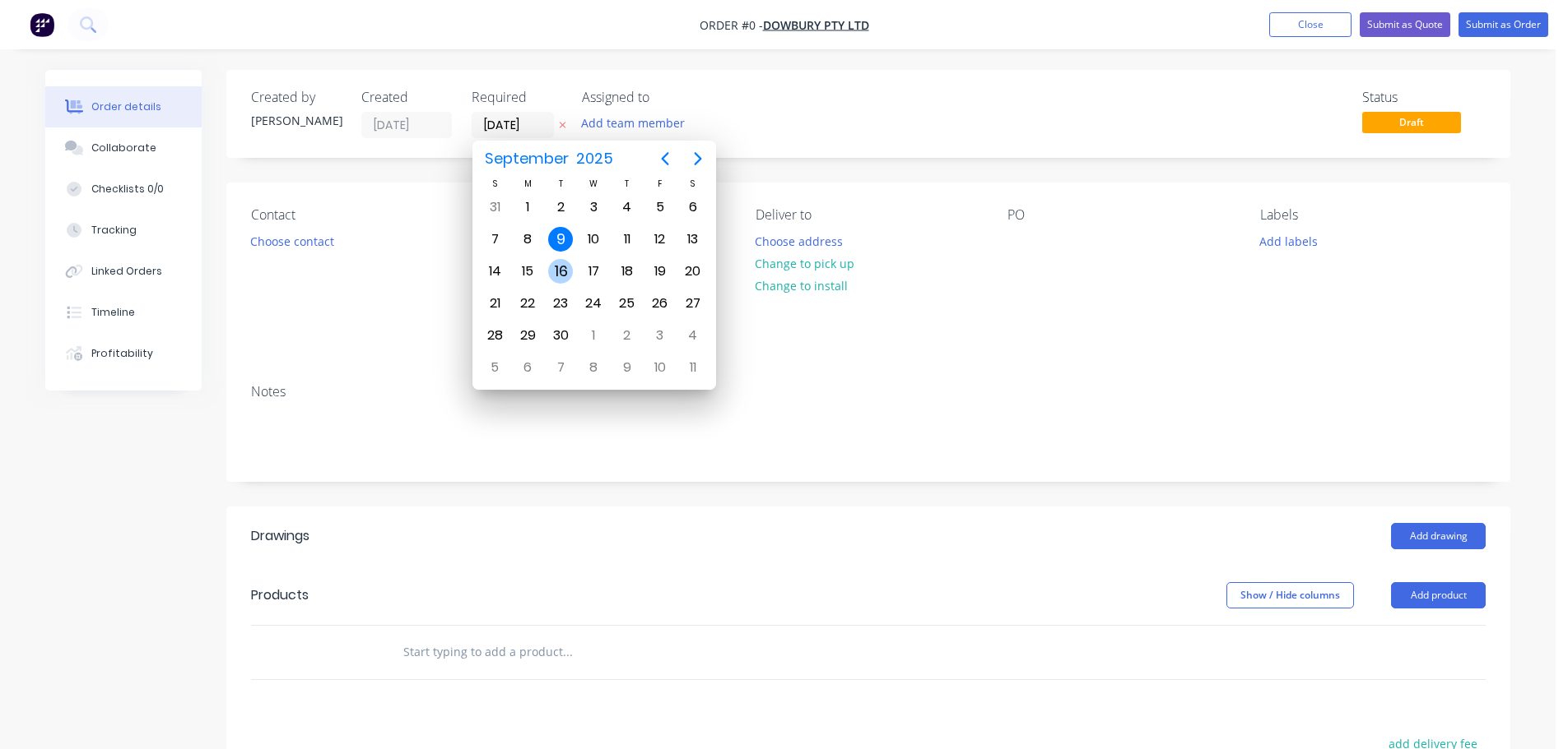
click at [562, 260] on div "16" at bounding box center [561, 272] width 25 height 25
type input "[DATE]"
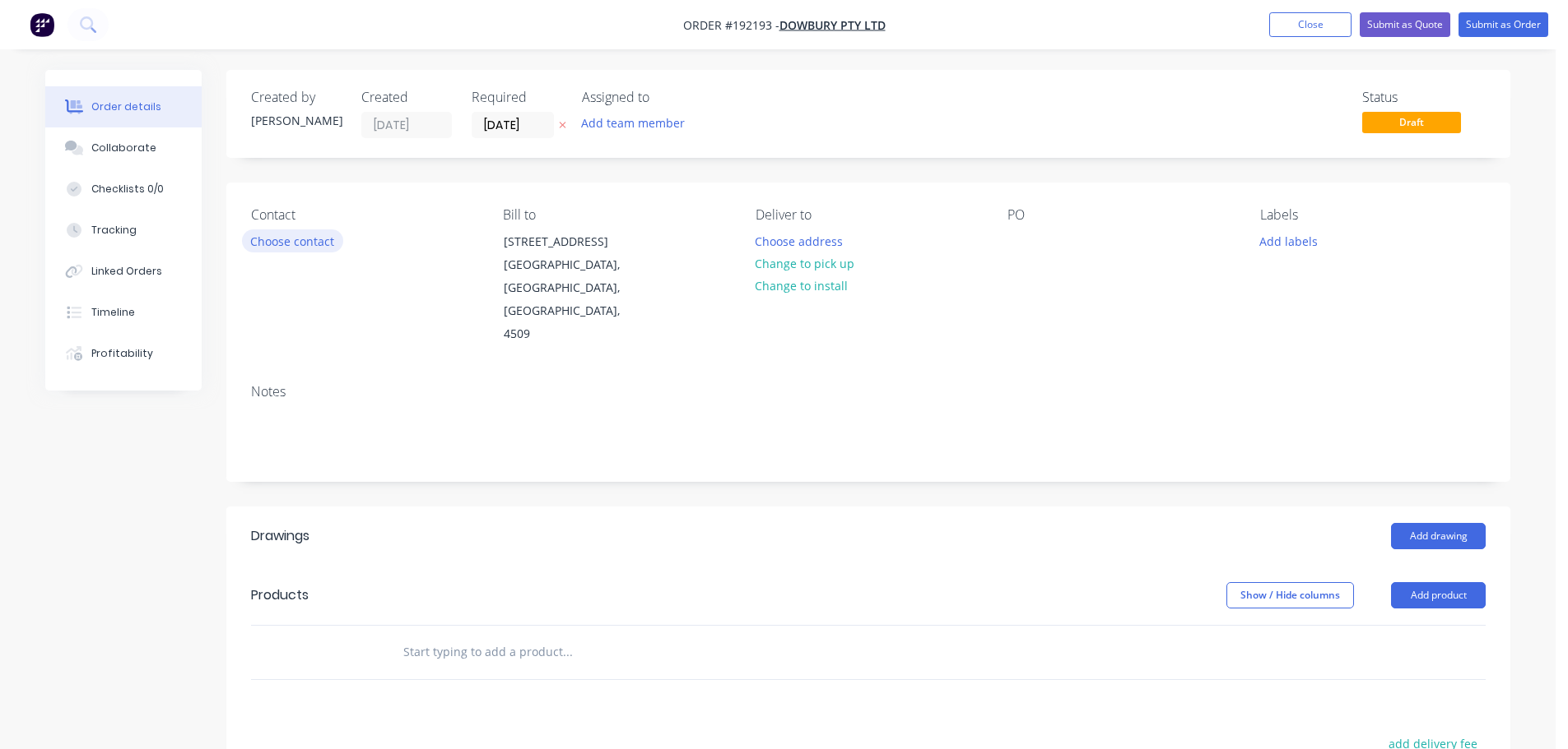
click at [292, 248] on button "Choose contact" at bounding box center [293, 240] width 101 height 22
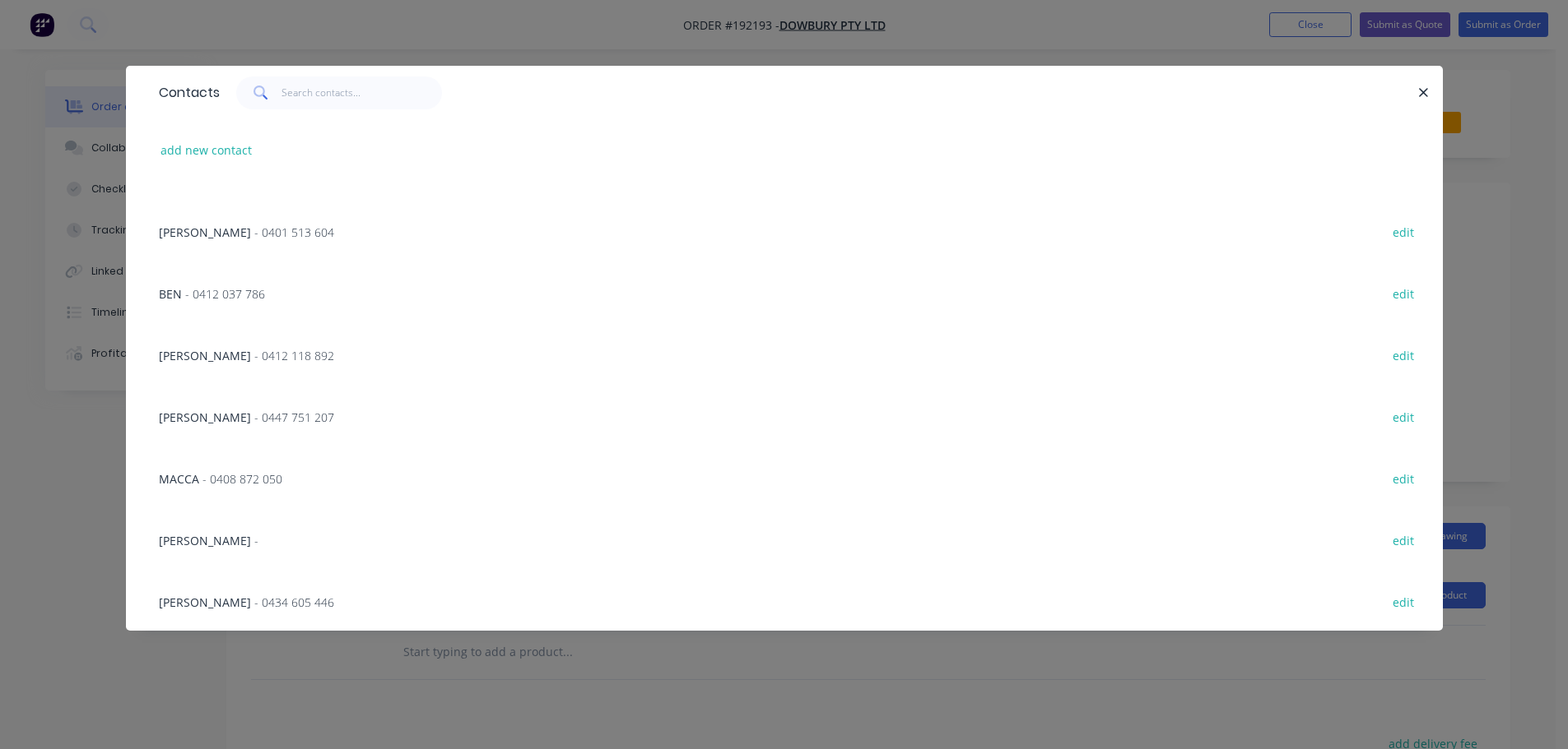
scroll to position [867, 0]
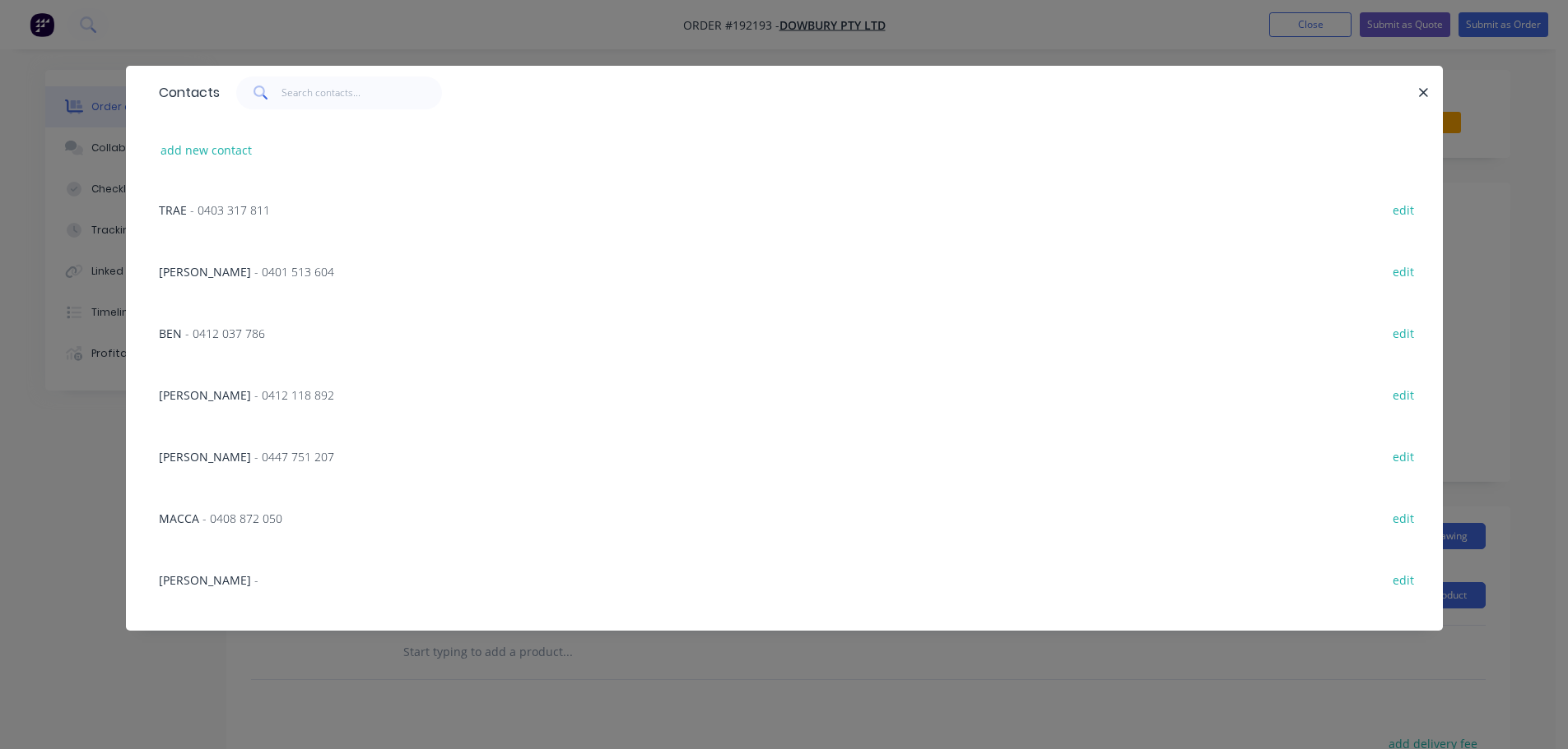
drag, startPoint x: 214, startPoint y: 402, endPoint x: 626, endPoint y: 309, distance: 422.4
click at [254, 402] on span "- 0412 118 892" at bounding box center [293, 395] width 80 height 15
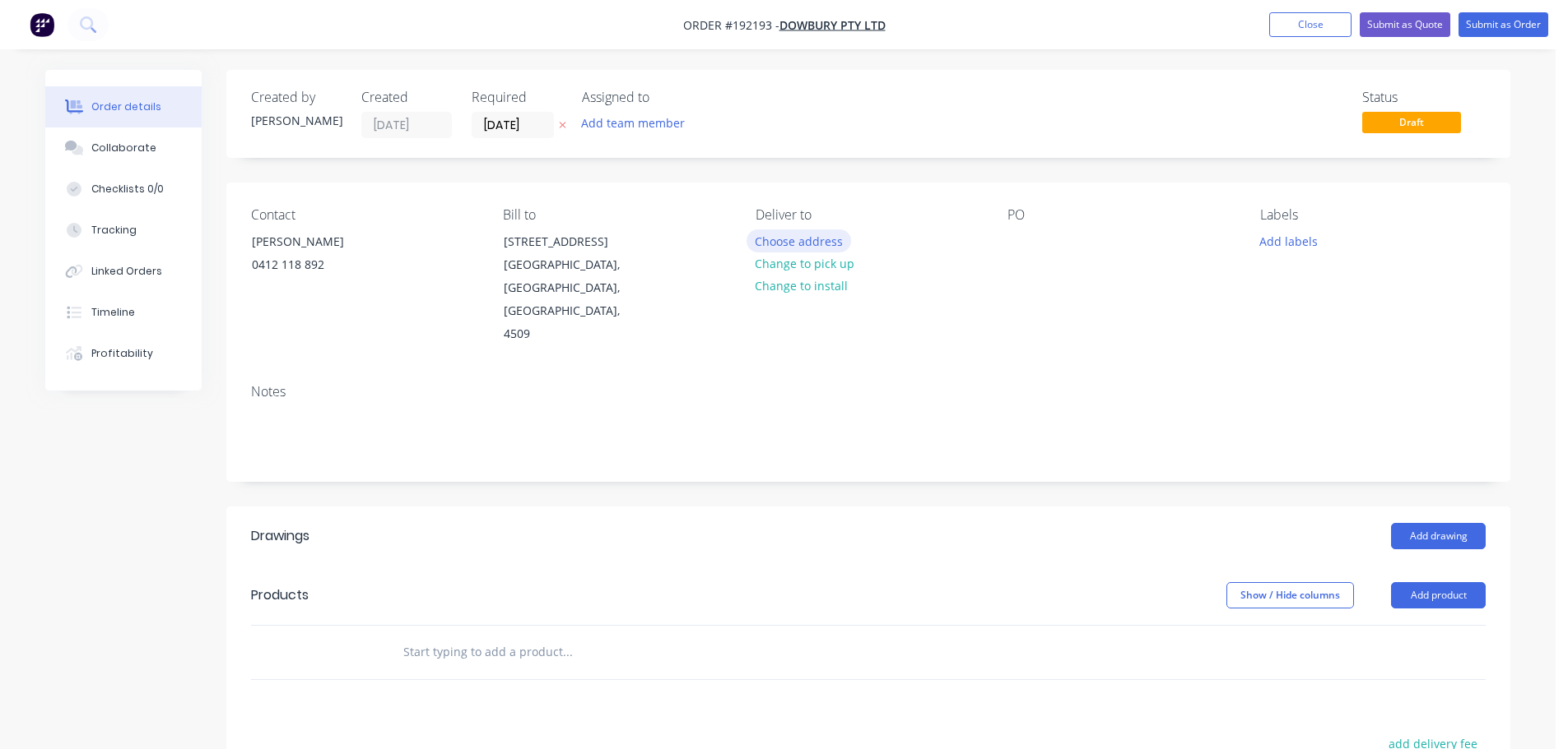
click at [802, 239] on button "Choose address" at bounding box center [799, 240] width 105 height 22
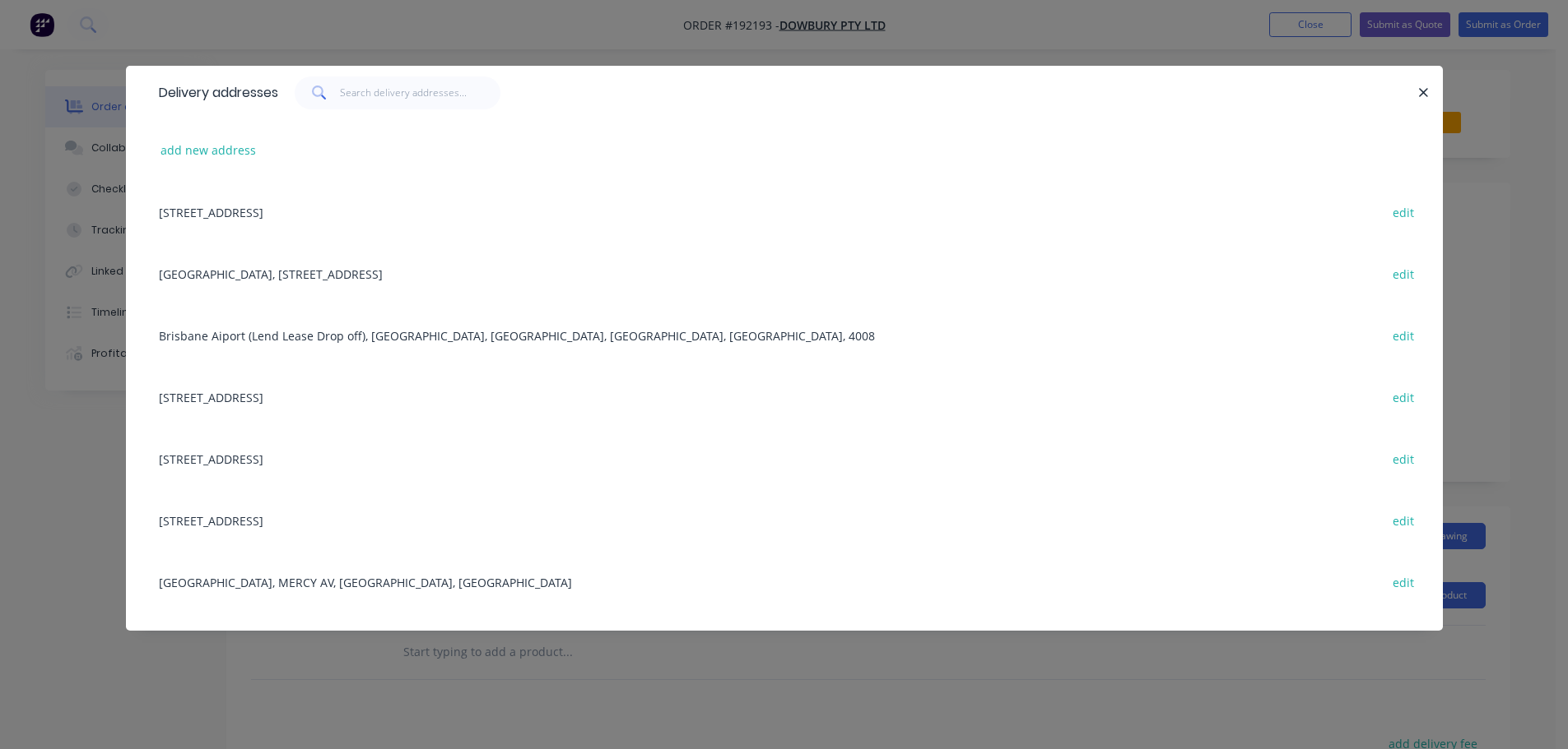
click at [221, 275] on div "[GEOGRAPHIC_DATA], [STREET_ADDRESS] edit" at bounding box center [784, 274] width 1267 height 62
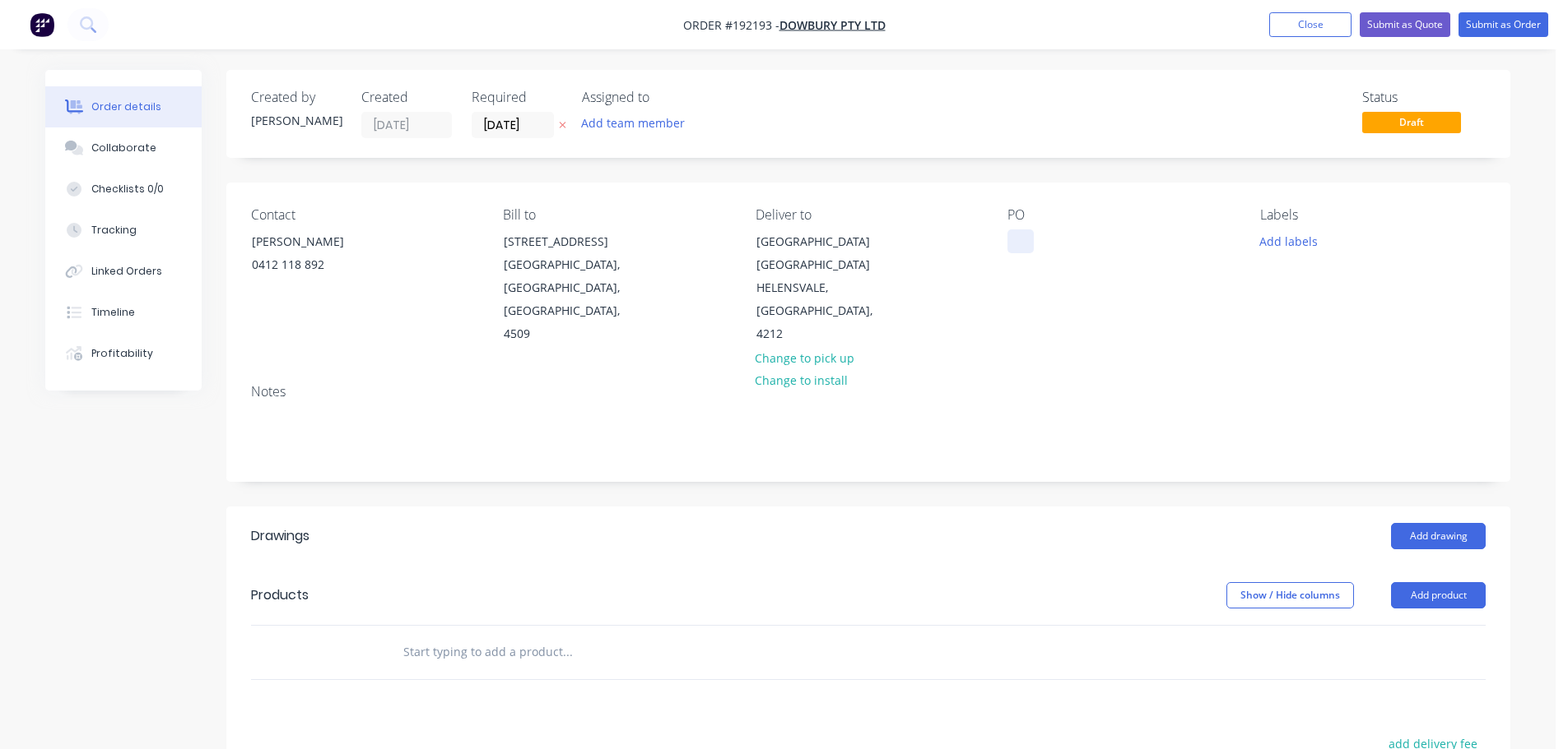
drag, startPoint x: 1028, startPoint y: 231, endPoint x: 1028, endPoint y: 240, distance: 9.0
click at [1028, 231] on div at bounding box center [1021, 241] width 26 height 24
click at [1046, 518] on header "Drawings Add drawing" at bounding box center [868, 536] width 1284 height 59
click at [1072, 531] on div "Add drawing" at bounding box center [999, 536] width 972 height 26
click at [1411, 531] on button "Add drawing" at bounding box center [1438, 536] width 94 height 26
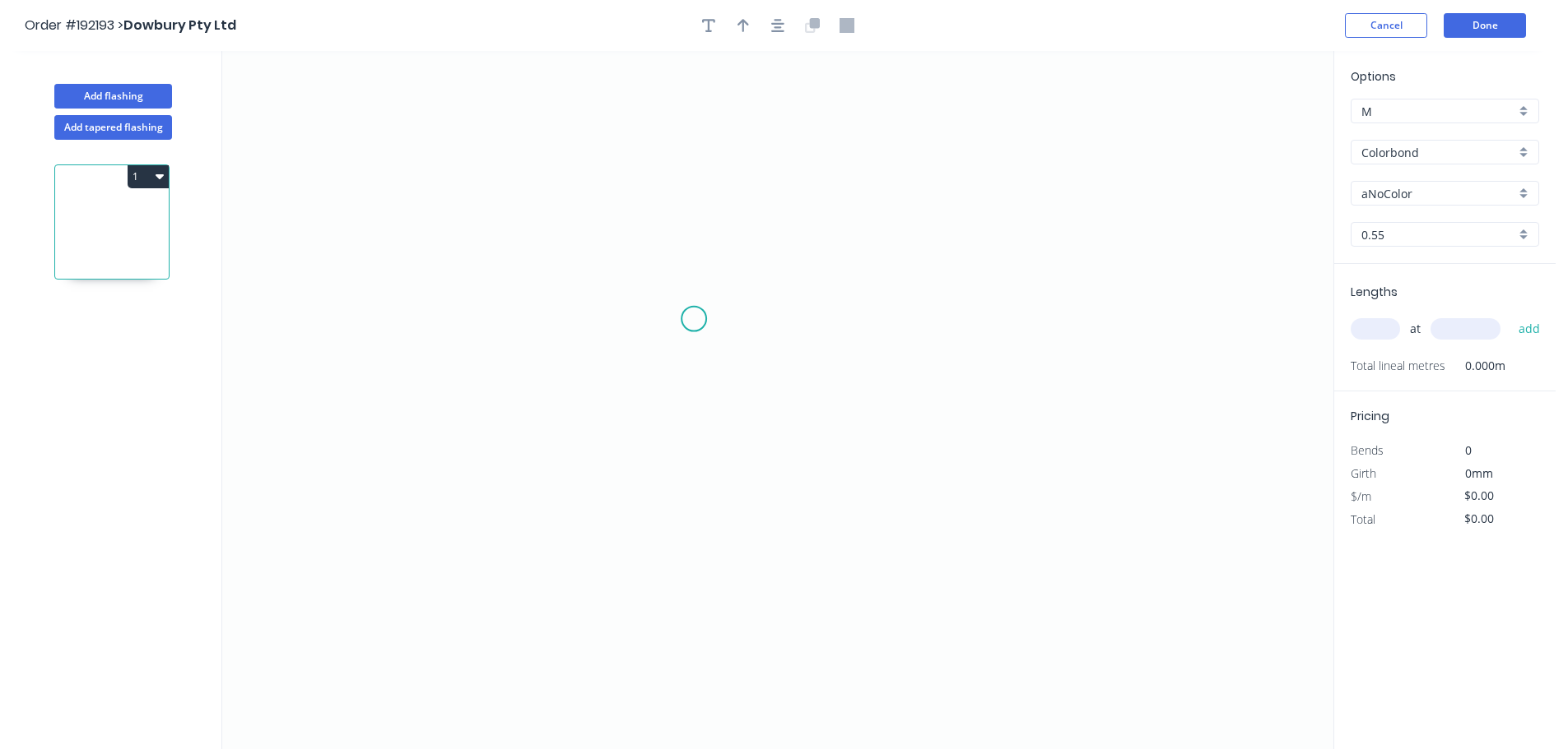
click at [743, 328] on icon "0" at bounding box center [778, 400] width 1111 height 699
click at [690, 324] on icon "0" at bounding box center [778, 400] width 1111 height 699
click at [684, 587] on icon "0 ?" at bounding box center [778, 400] width 1111 height 699
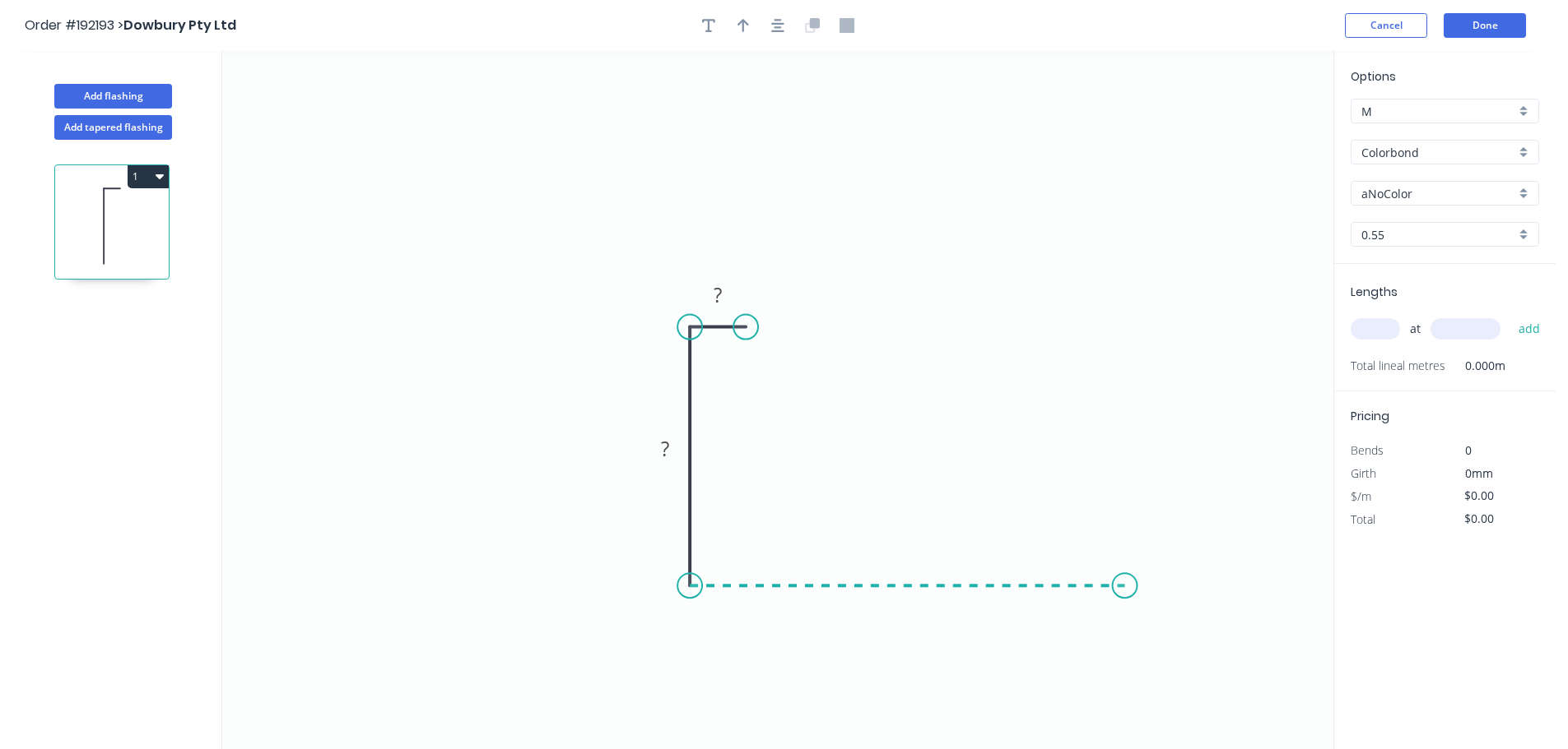
click at [1126, 584] on icon "0 ? ?" at bounding box center [778, 400] width 1111 height 699
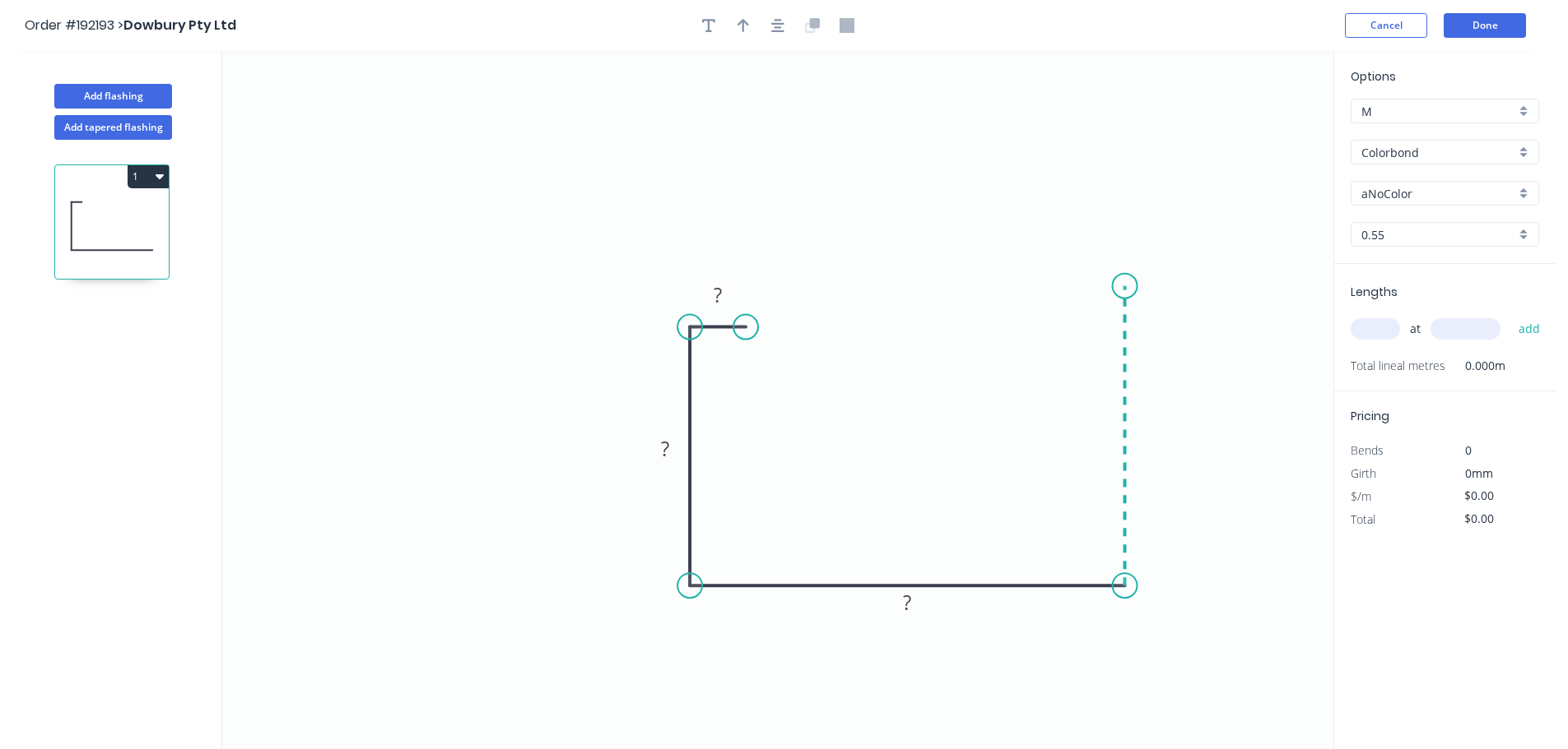
click at [1128, 286] on icon "0 ? ? ?" at bounding box center [778, 400] width 1111 height 699
click at [1128, 286] on circle at bounding box center [1126, 286] width 25 height 25
click at [1156, 430] on rect at bounding box center [1149, 430] width 33 height 23
type input "$13.09"
click at [994, 326] on icon "0 20 130 200 150" at bounding box center [778, 400] width 1111 height 699
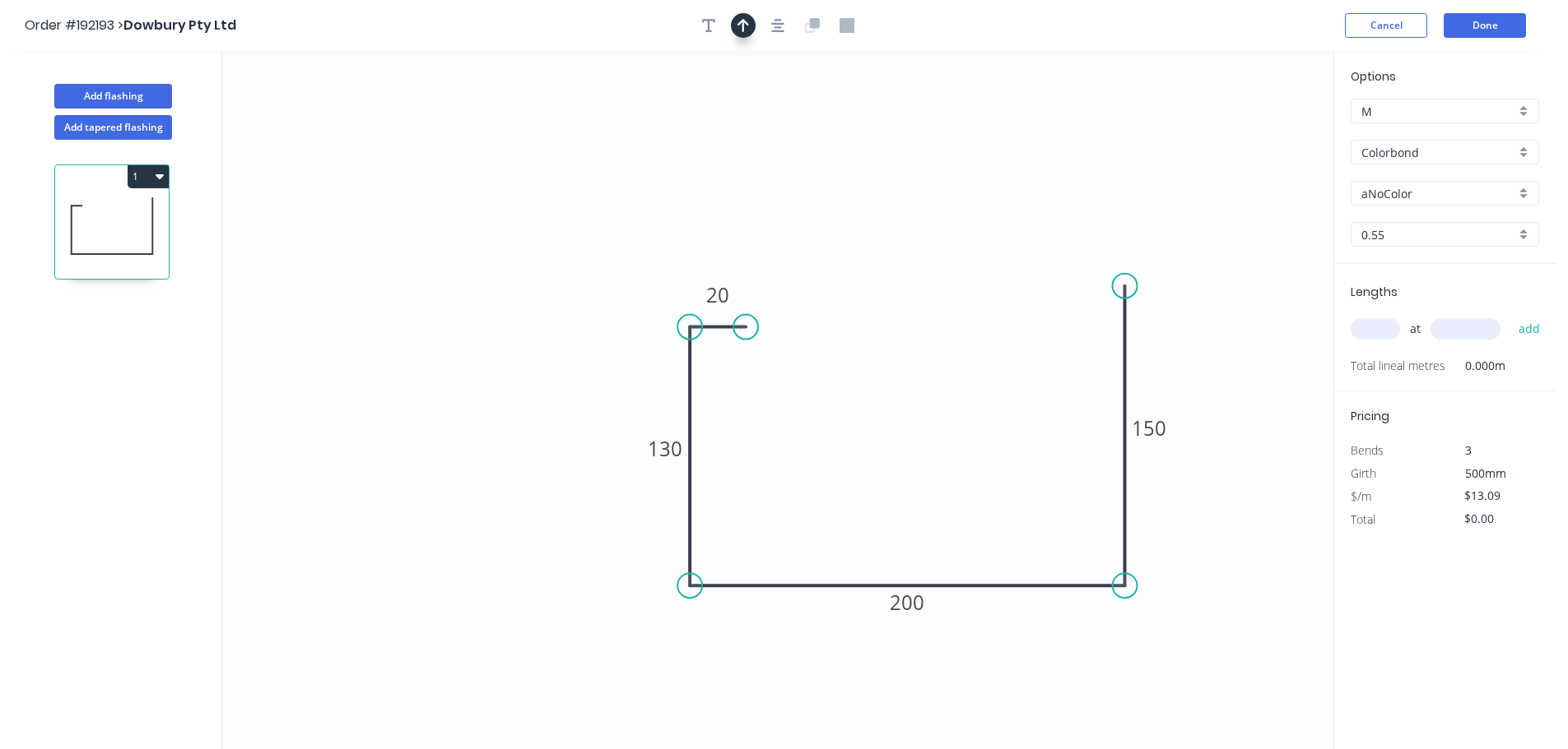
click at [742, 24] on icon "button" at bounding box center [743, 25] width 12 height 13
click at [1252, 136] on icon at bounding box center [1250, 114] width 15 height 53
click at [1252, 136] on icon at bounding box center [1264, 119] width 48 height 48
drag, startPoint x: 1255, startPoint y: 134, endPoint x: 1186, endPoint y: 351, distance: 227.7
click at [1187, 354] on icon at bounding box center [1209, 361] width 53 height 15
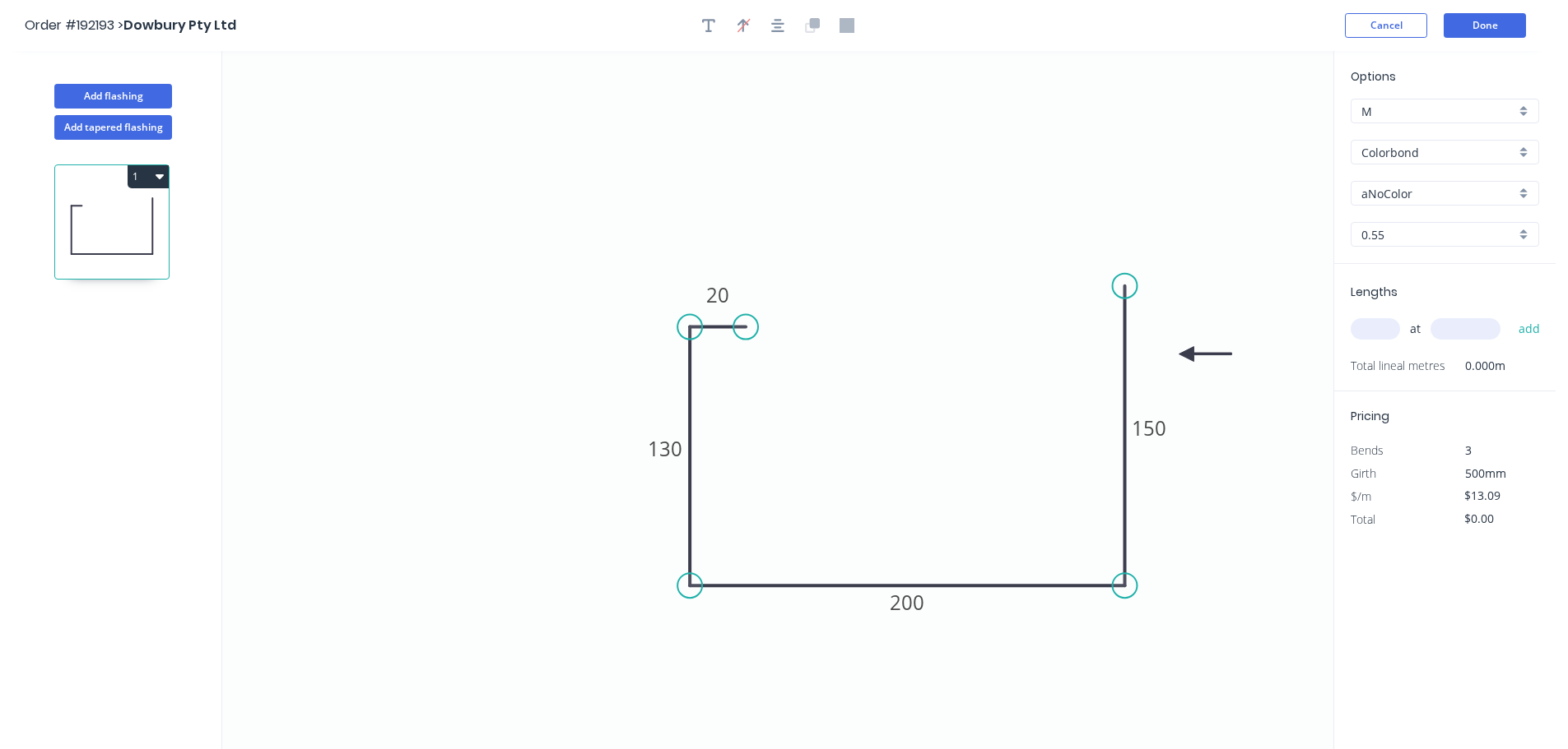
click at [1212, 180] on icon "0 20 130 200 150" at bounding box center [778, 400] width 1111 height 699
click at [1437, 151] on input "Colorbond" at bounding box center [1438, 152] width 153 height 17
click at [1465, 238] on div "Stainless Steel 316" at bounding box center [1445, 238] width 187 height 29
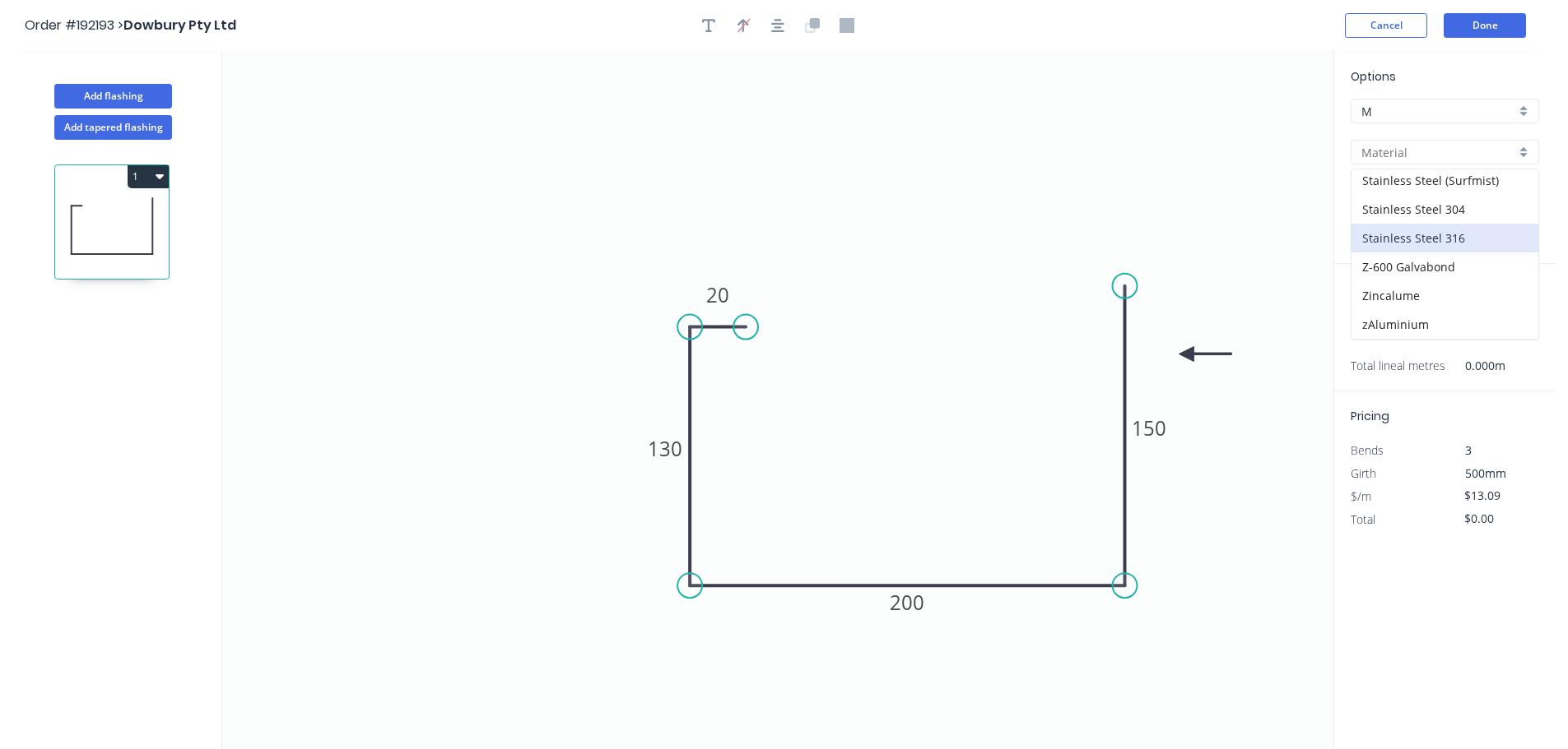
type input "Stainless Steel 316"
type input "2B"
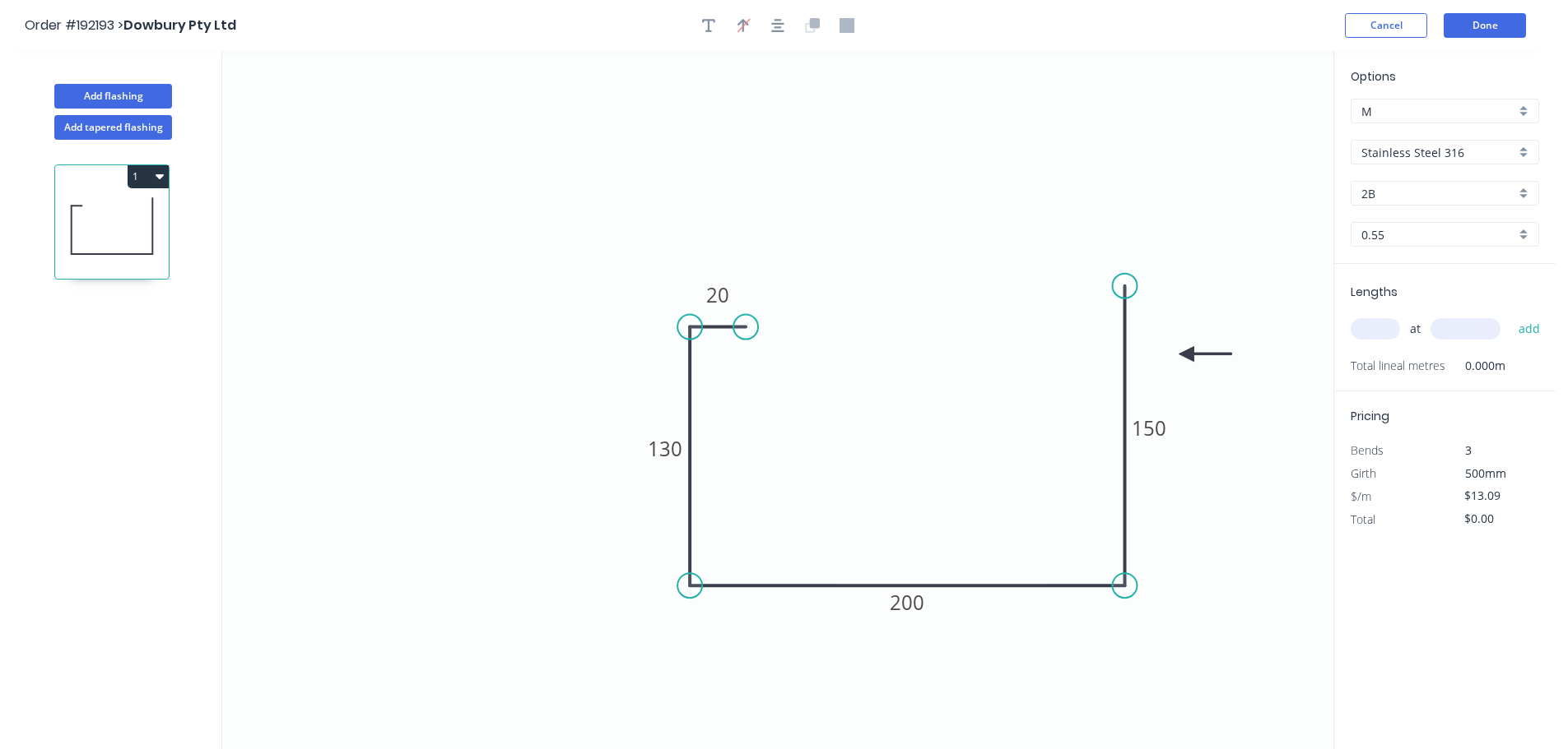
type input "$45.71"
click at [1415, 194] on input "2B" at bounding box center [1438, 193] width 153 height 17
click at [1403, 262] on div "No. 4" at bounding box center [1445, 254] width 187 height 29
type input "No. 4"
click at [1385, 240] on input "0.55" at bounding box center [1438, 234] width 153 height 17
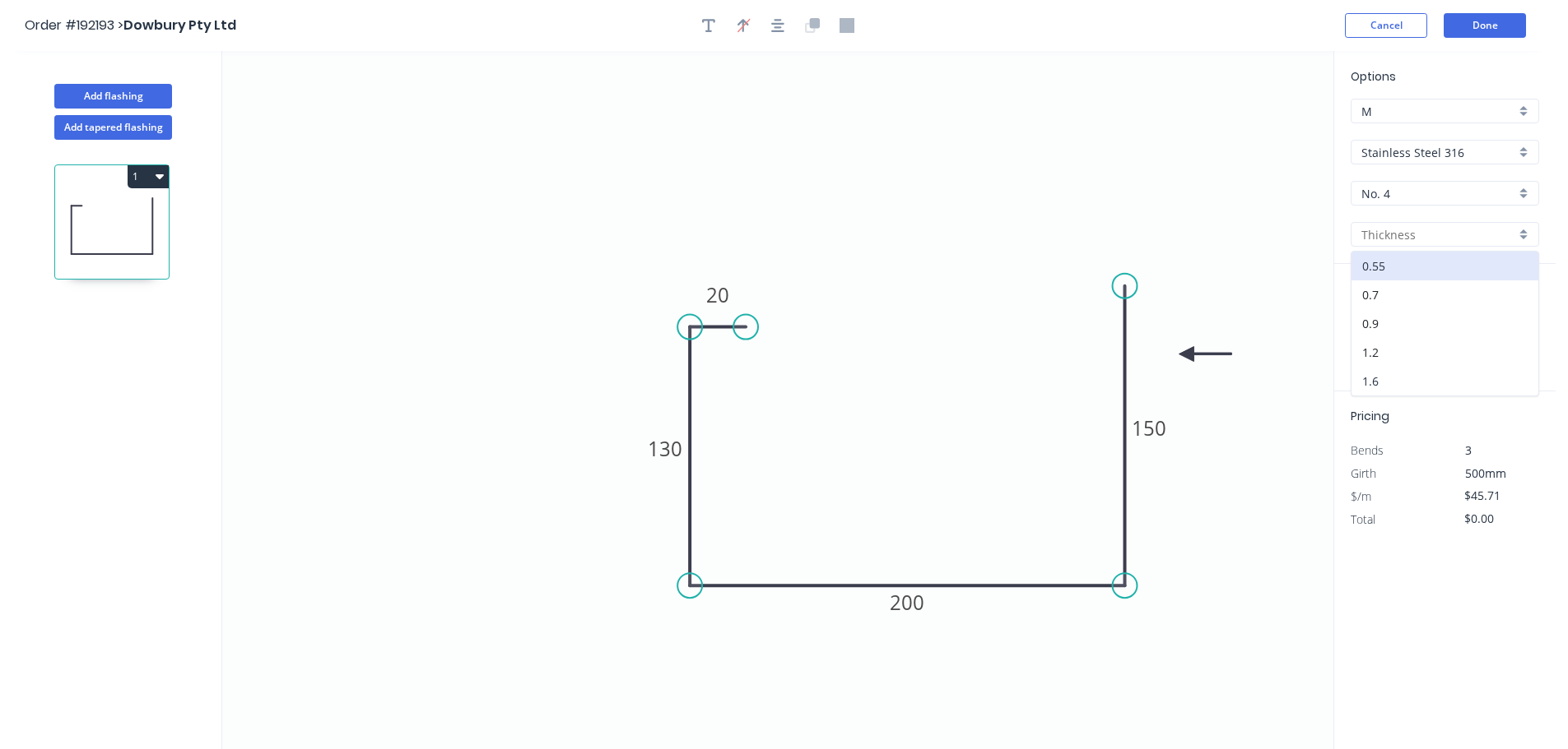
click at [1375, 372] on div "1.6" at bounding box center [1445, 381] width 187 height 29
type input "1.6"
type input "$1.00"
click at [1354, 335] on input "text" at bounding box center [1375, 329] width 49 height 22
type input "1"
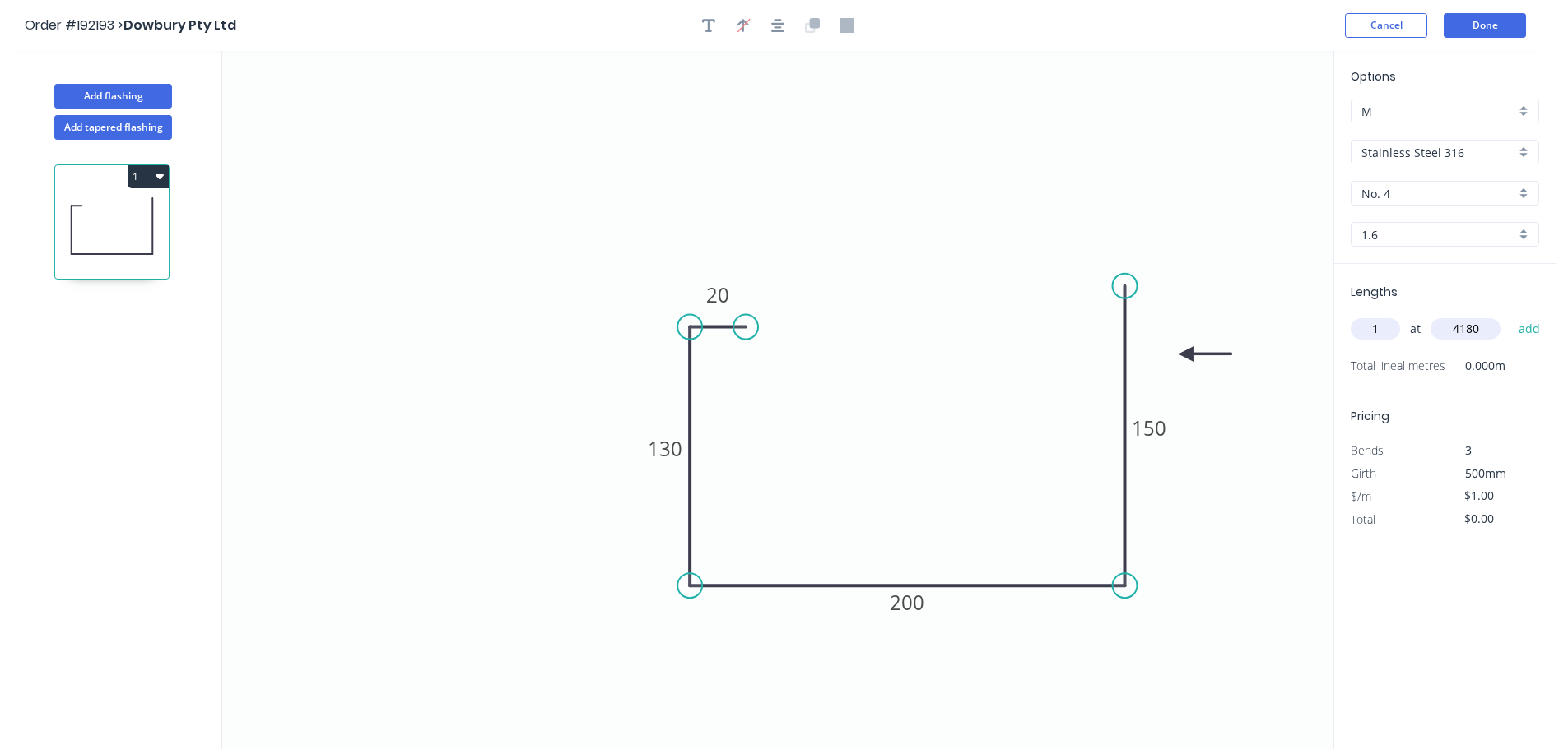
type input "4180"
click at [1511, 315] on button "add" at bounding box center [1529, 328] width 39 height 28
type input "$4.18"
type input "1"
type input "4225"
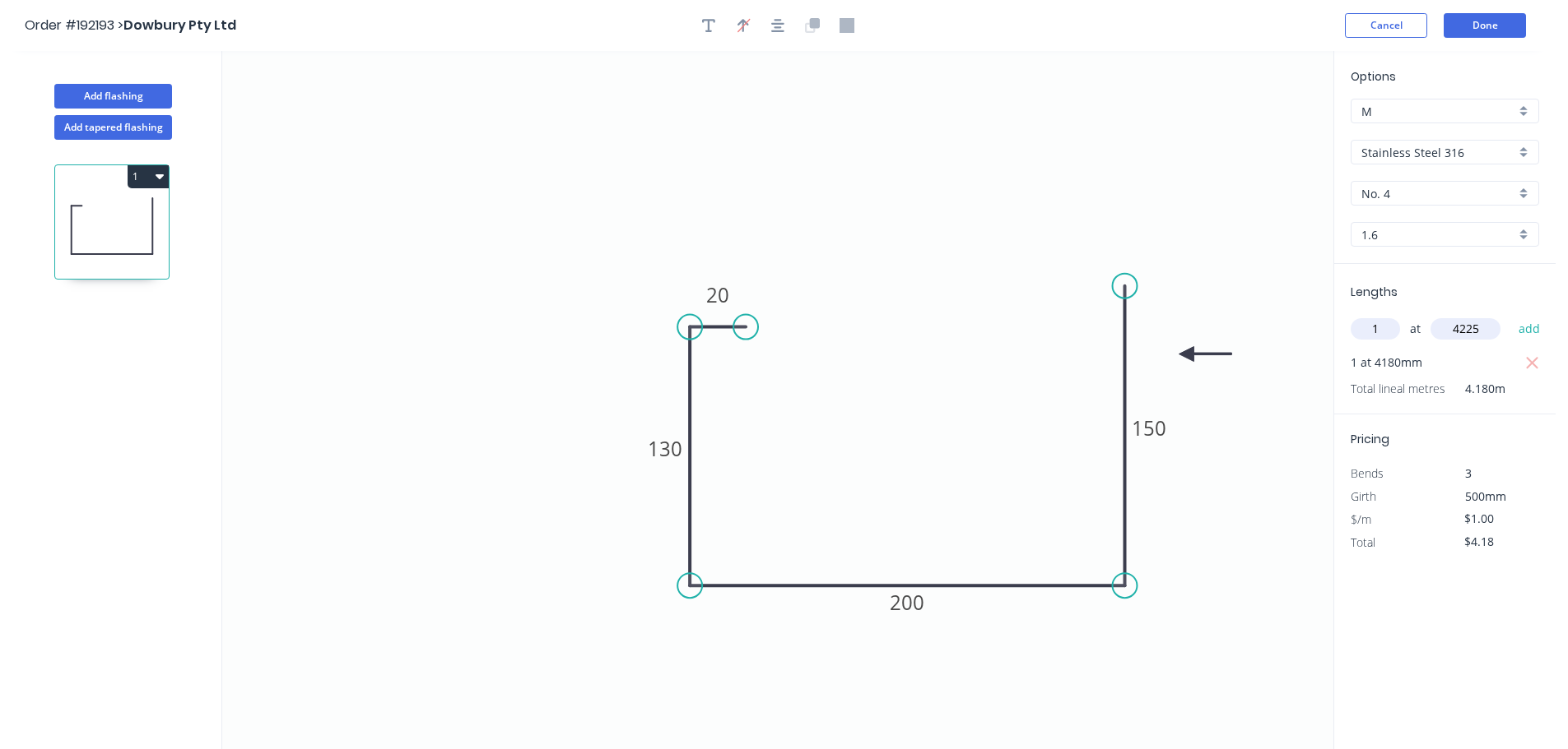
click at [1511, 315] on button "add" at bounding box center [1529, 328] width 39 height 28
type input "$8.41"
type input "1"
type input "4220"
click at [1511, 315] on button "add" at bounding box center [1529, 328] width 39 height 28
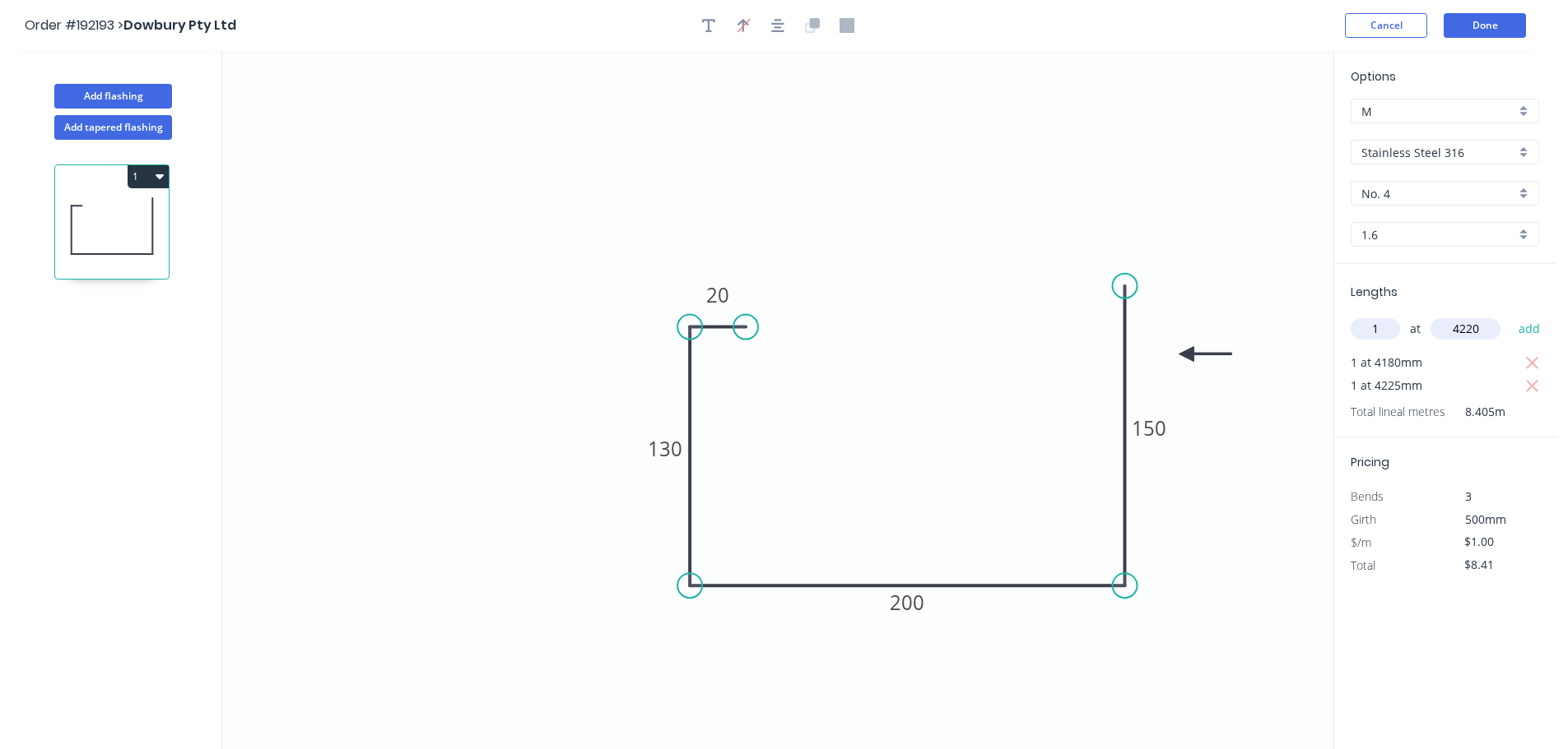
type input "$12.63"
type input "2"
type input "3000"
click at [1511, 315] on button "add" at bounding box center [1529, 328] width 39 height 28
type input "$18.63"
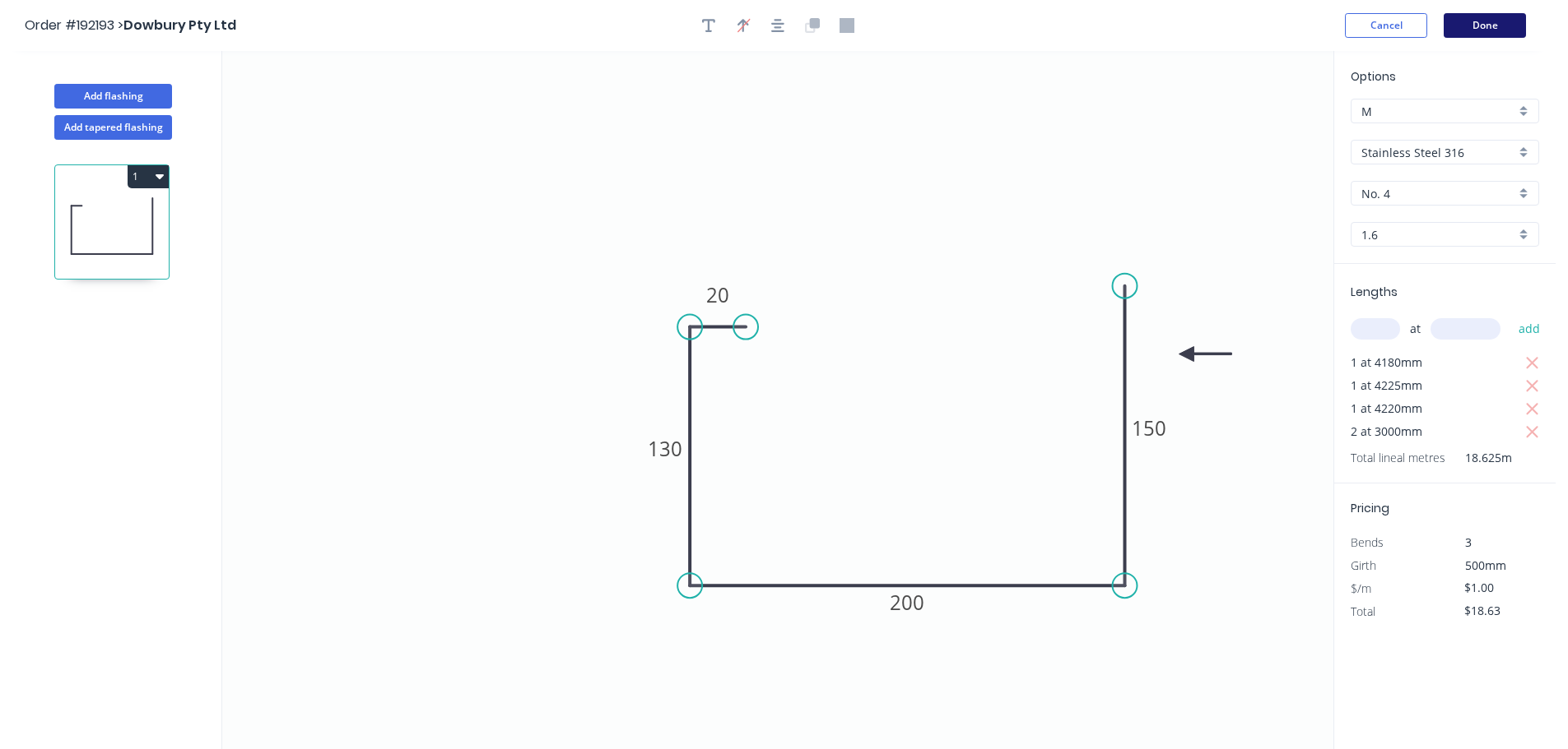
click at [1477, 30] on button "Done" at bounding box center [1485, 26] width 83 height 25
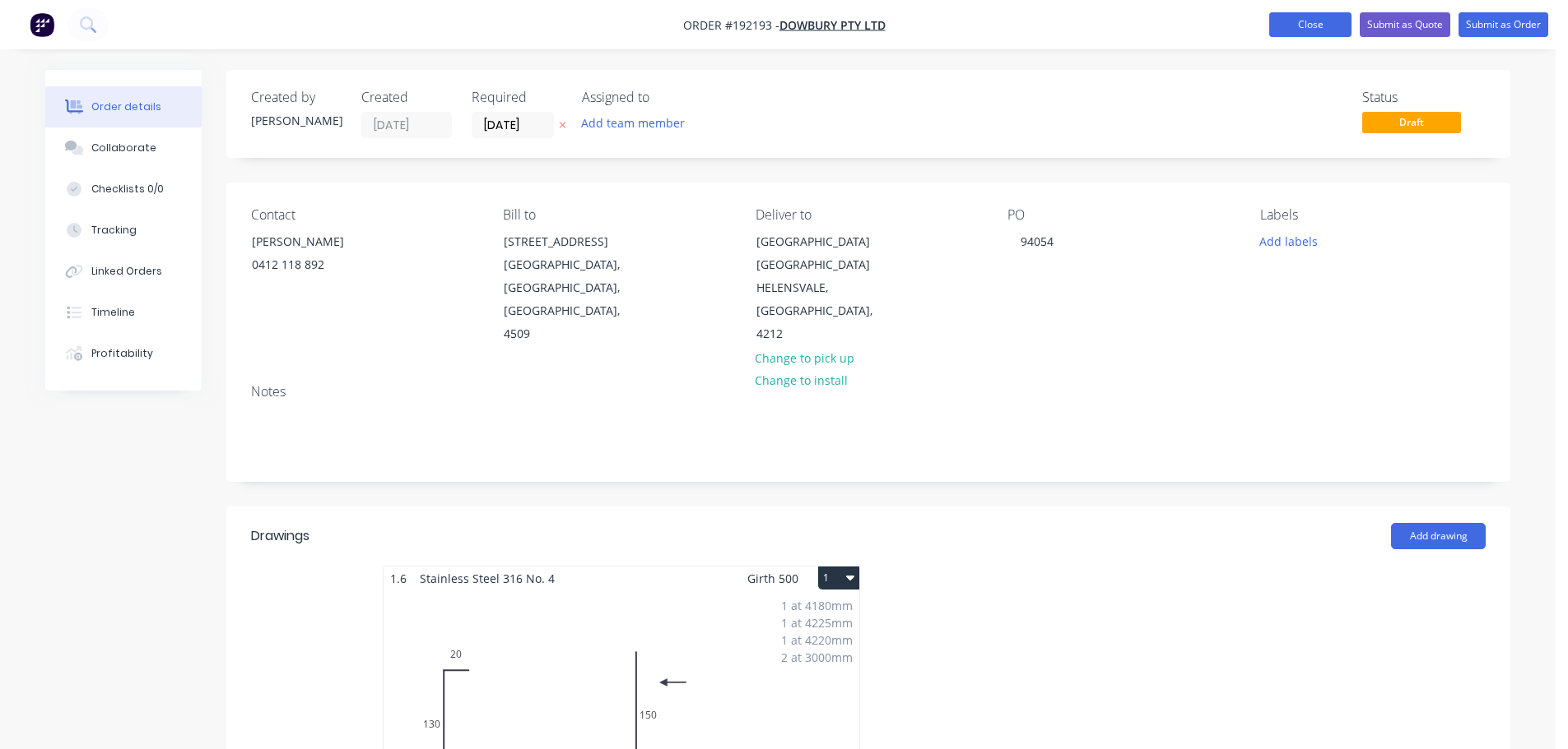
click at [1301, 27] on button "Close" at bounding box center [1310, 25] width 83 height 25
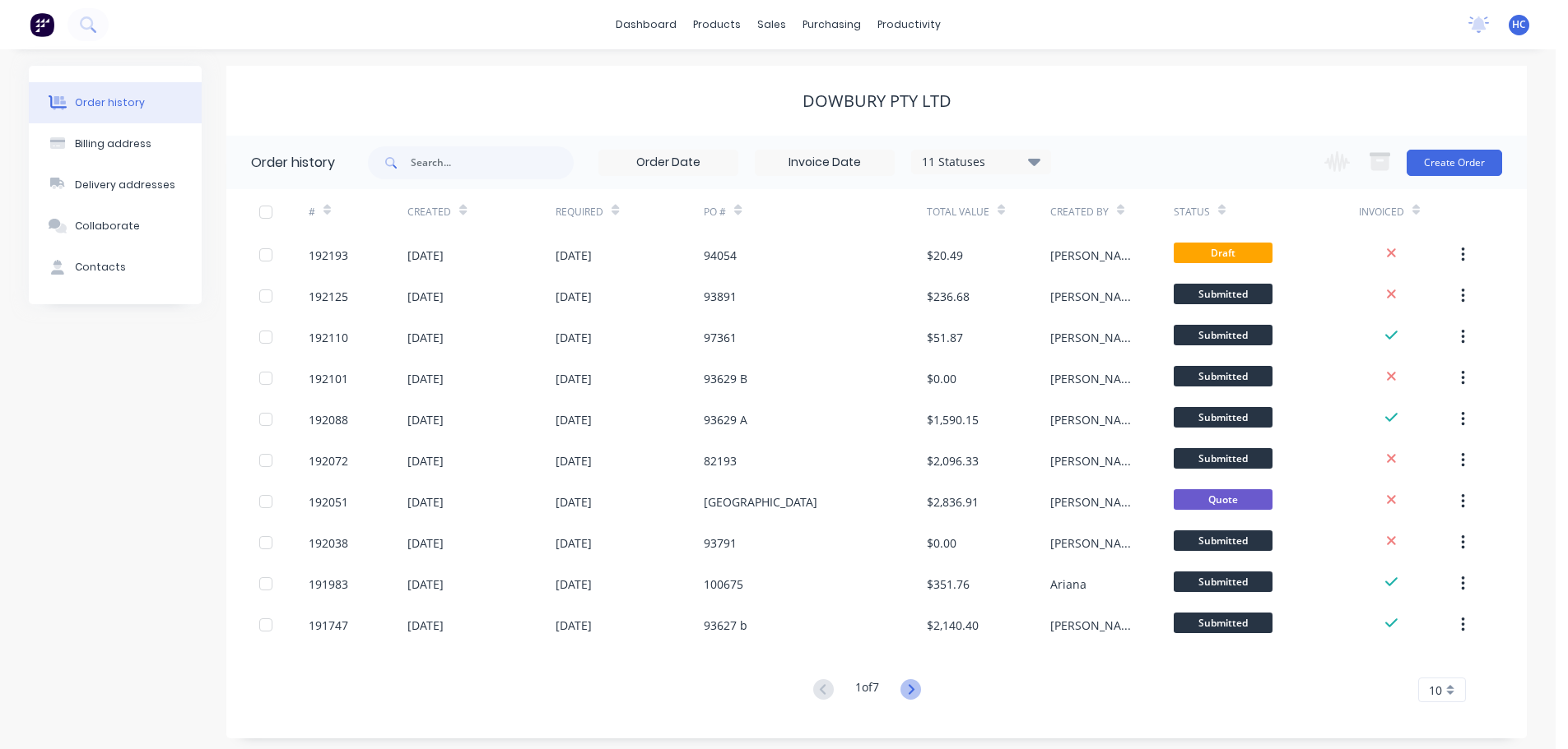
click at [907, 692] on icon at bounding box center [910, 690] width 21 height 21
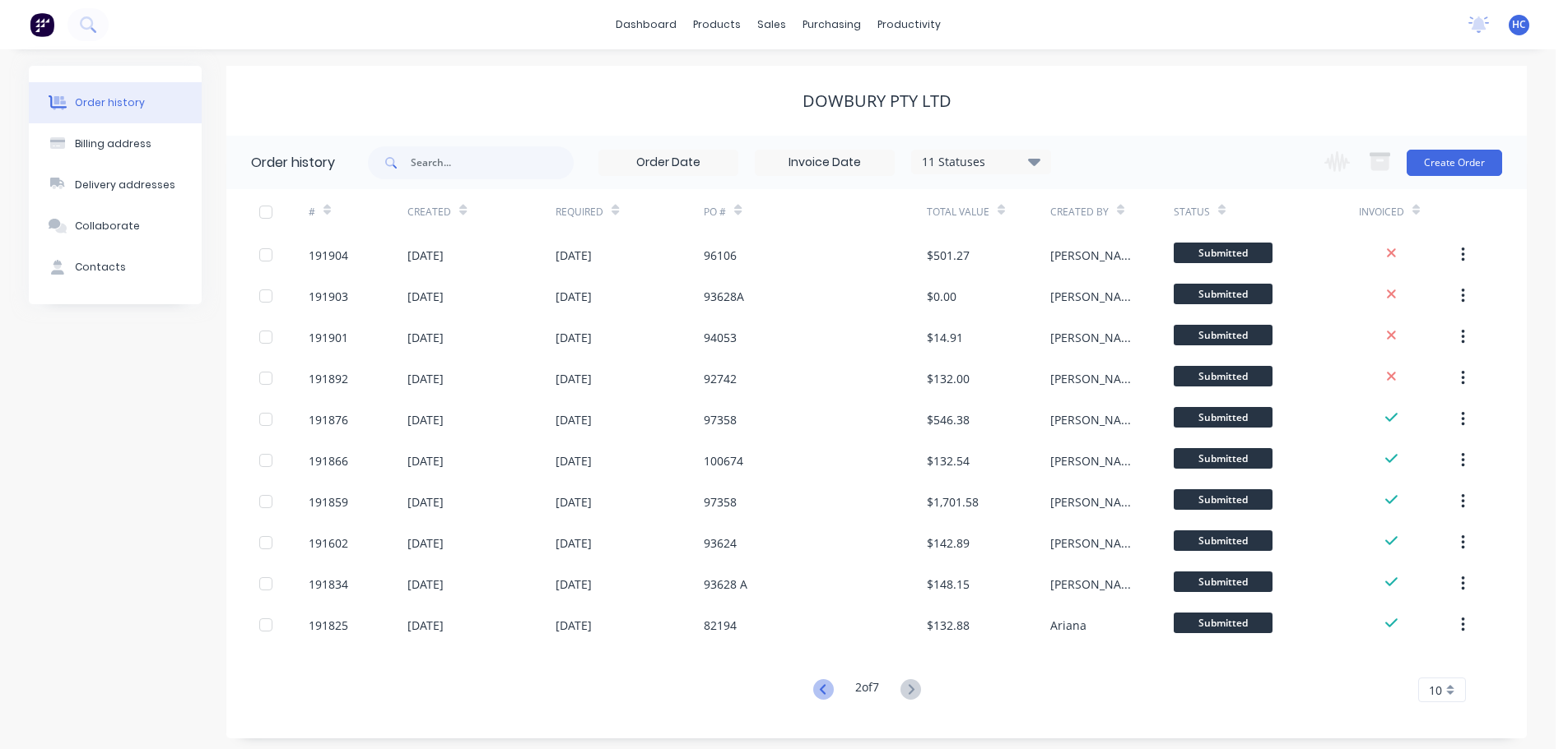
click at [820, 687] on icon at bounding box center [822, 689] width 5 height 10
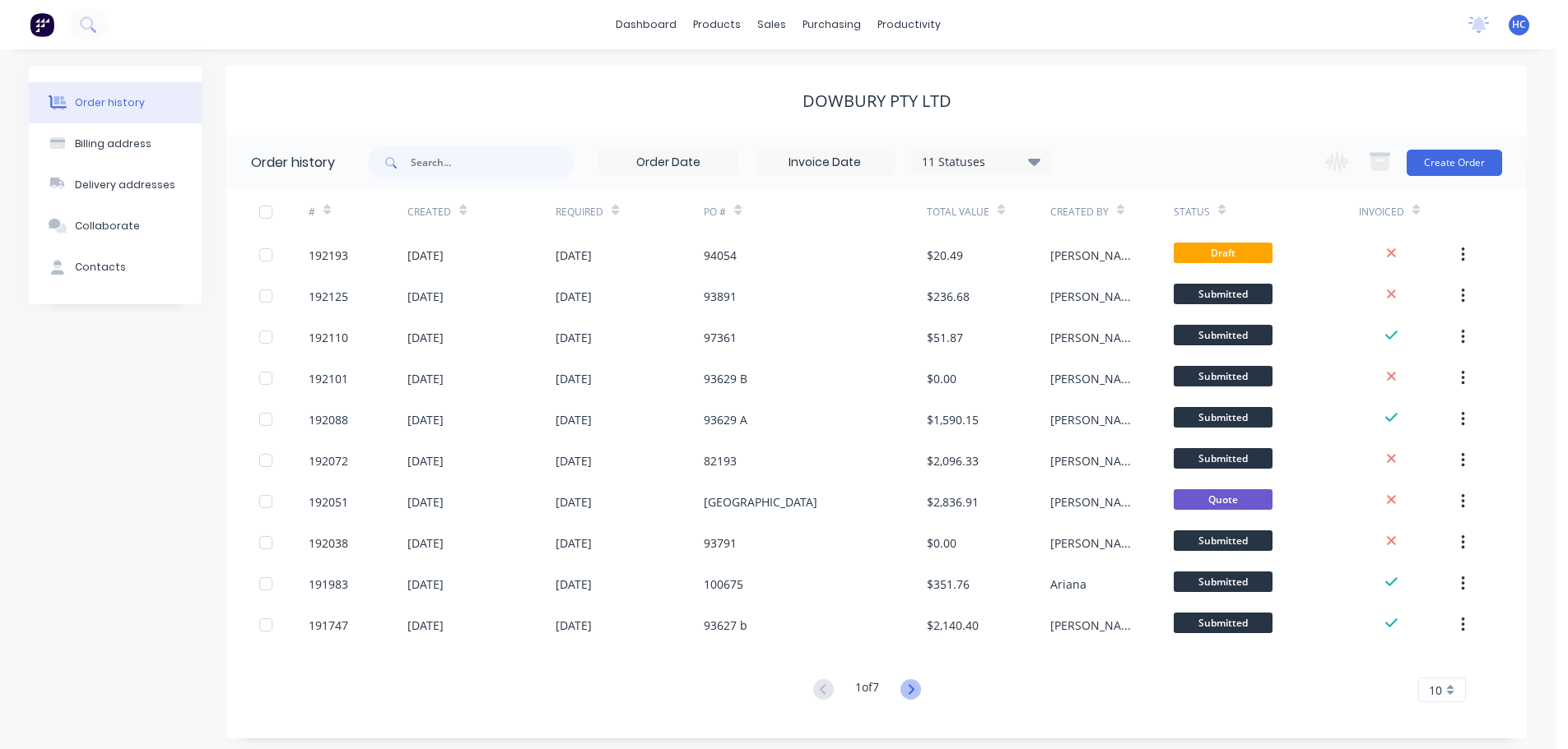
click at [914, 686] on icon at bounding box center [911, 689] width 5 height 10
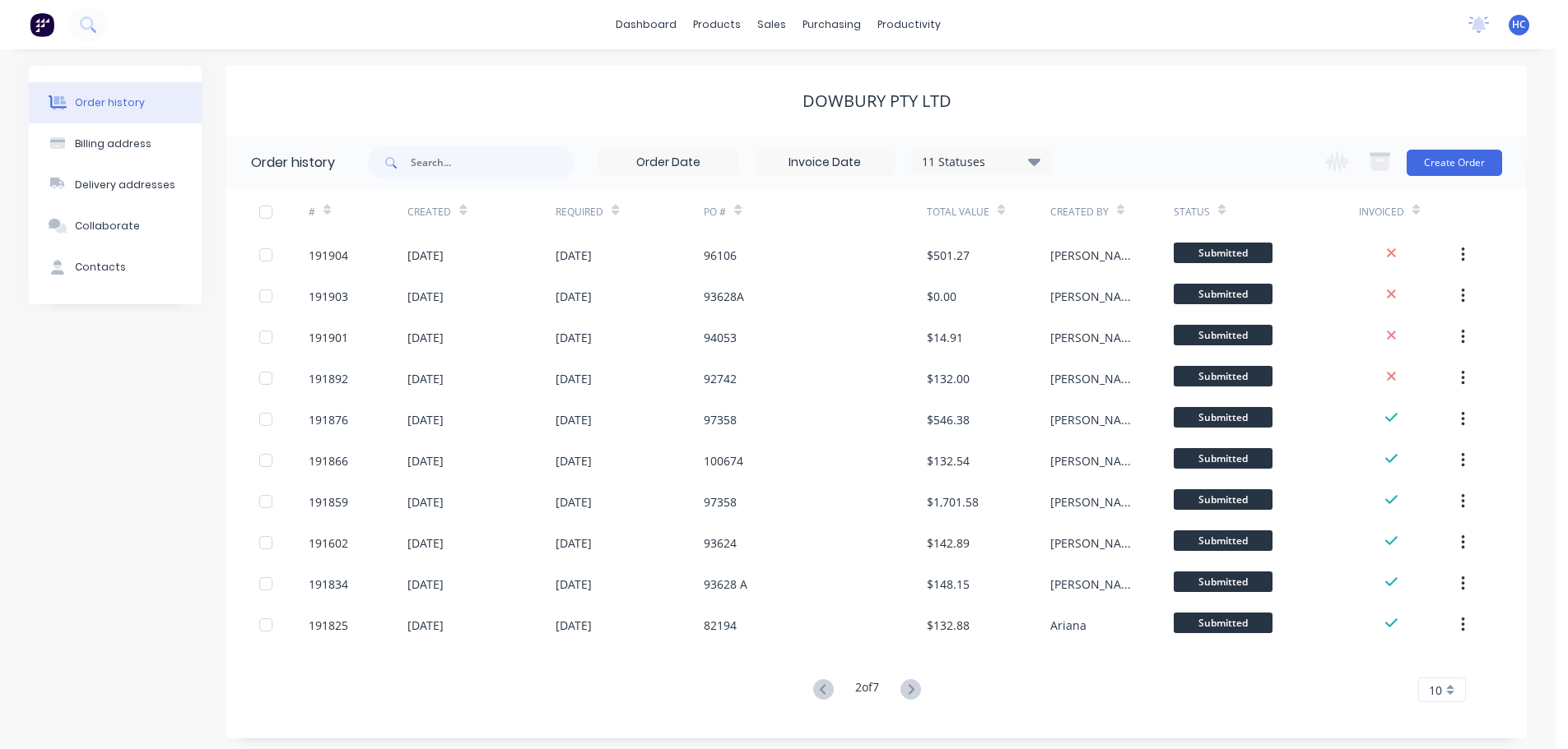
click at [918, 686] on icon at bounding box center [910, 690] width 21 height 21
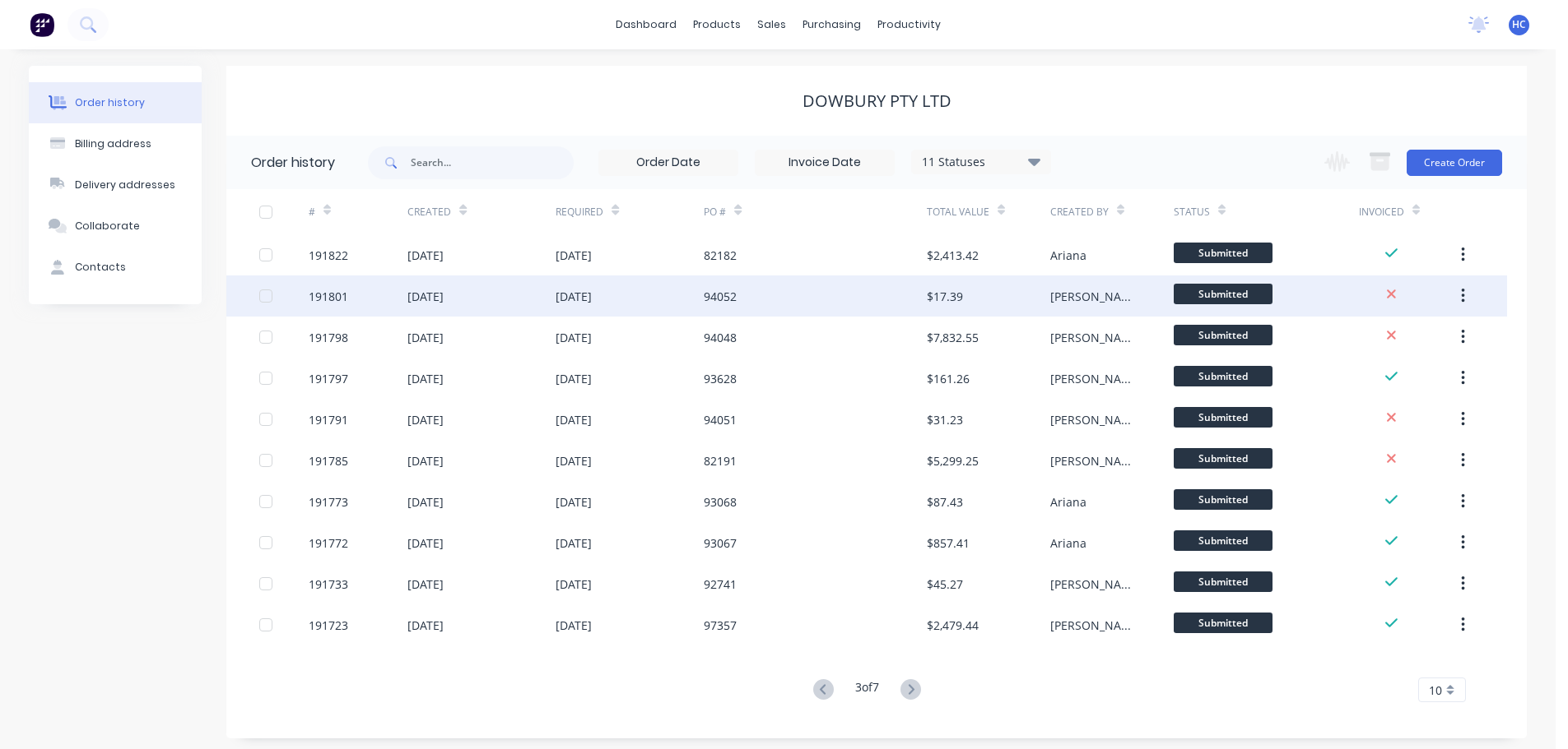
click at [766, 297] on div "94052" at bounding box center [815, 296] width 223 height 41
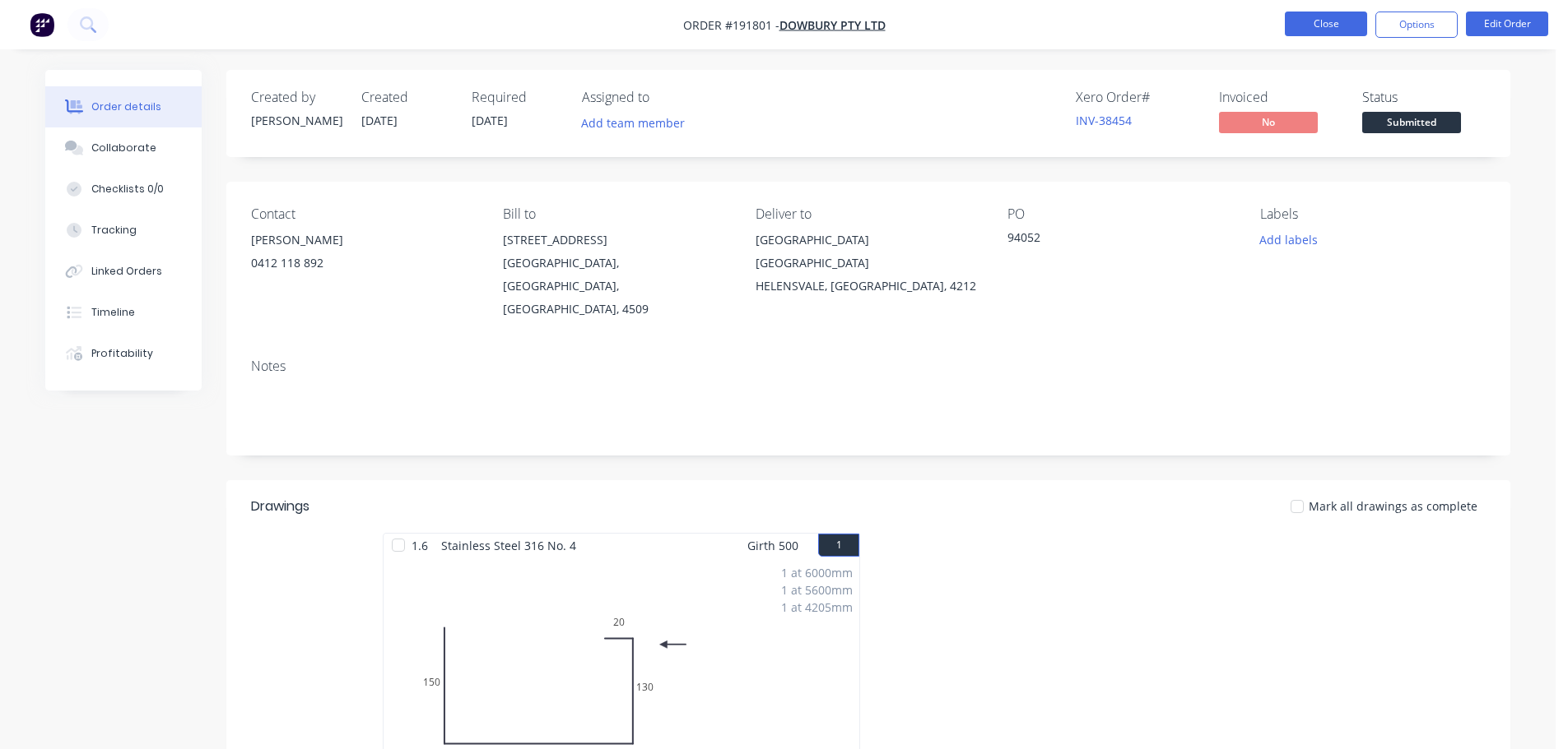
click at [1357, 24] on button "Close" at bounding box center [1327, 24] width 83 height 25
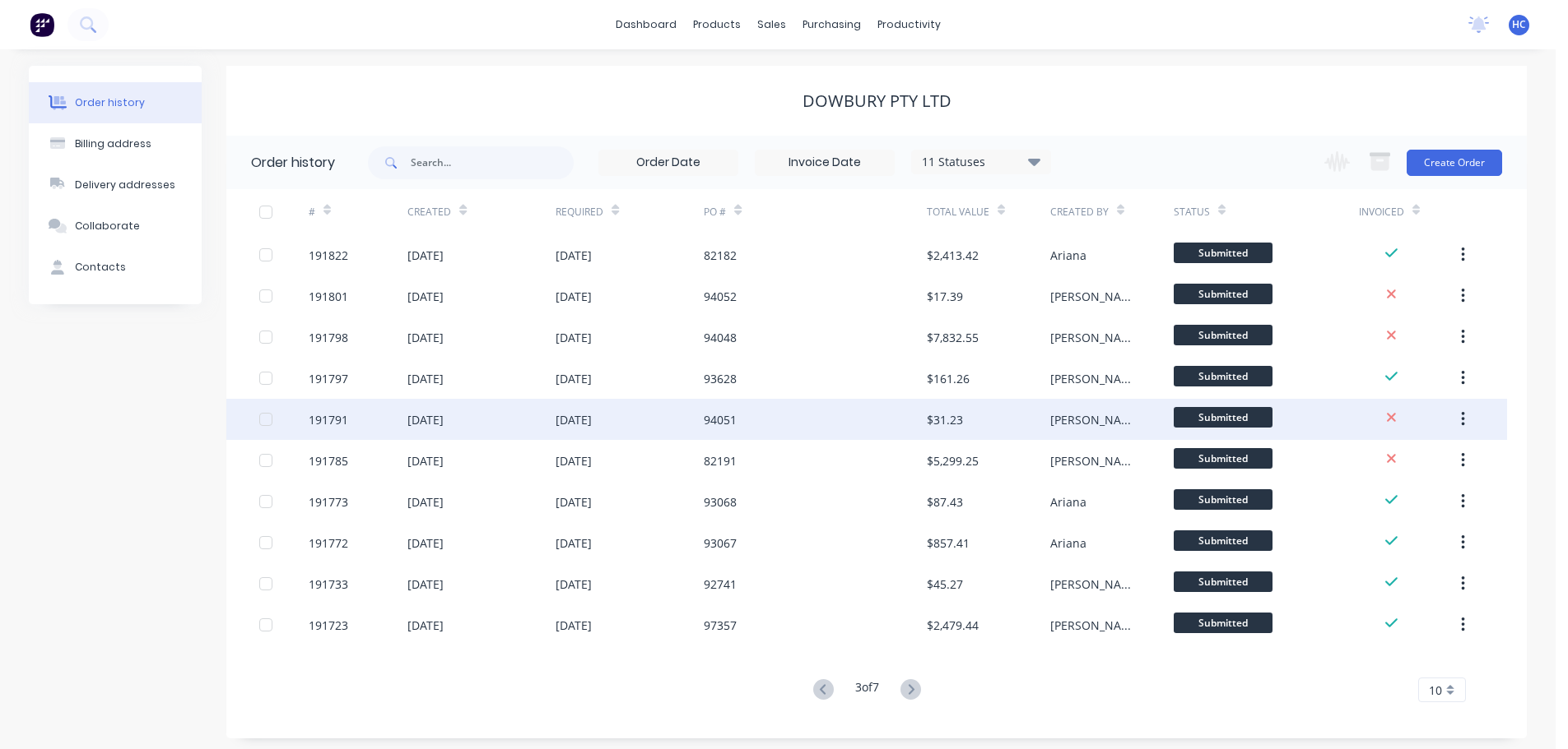
click at [645, 415] on div "[DATE]" at bounding box center [629, 420] width 148 height 41
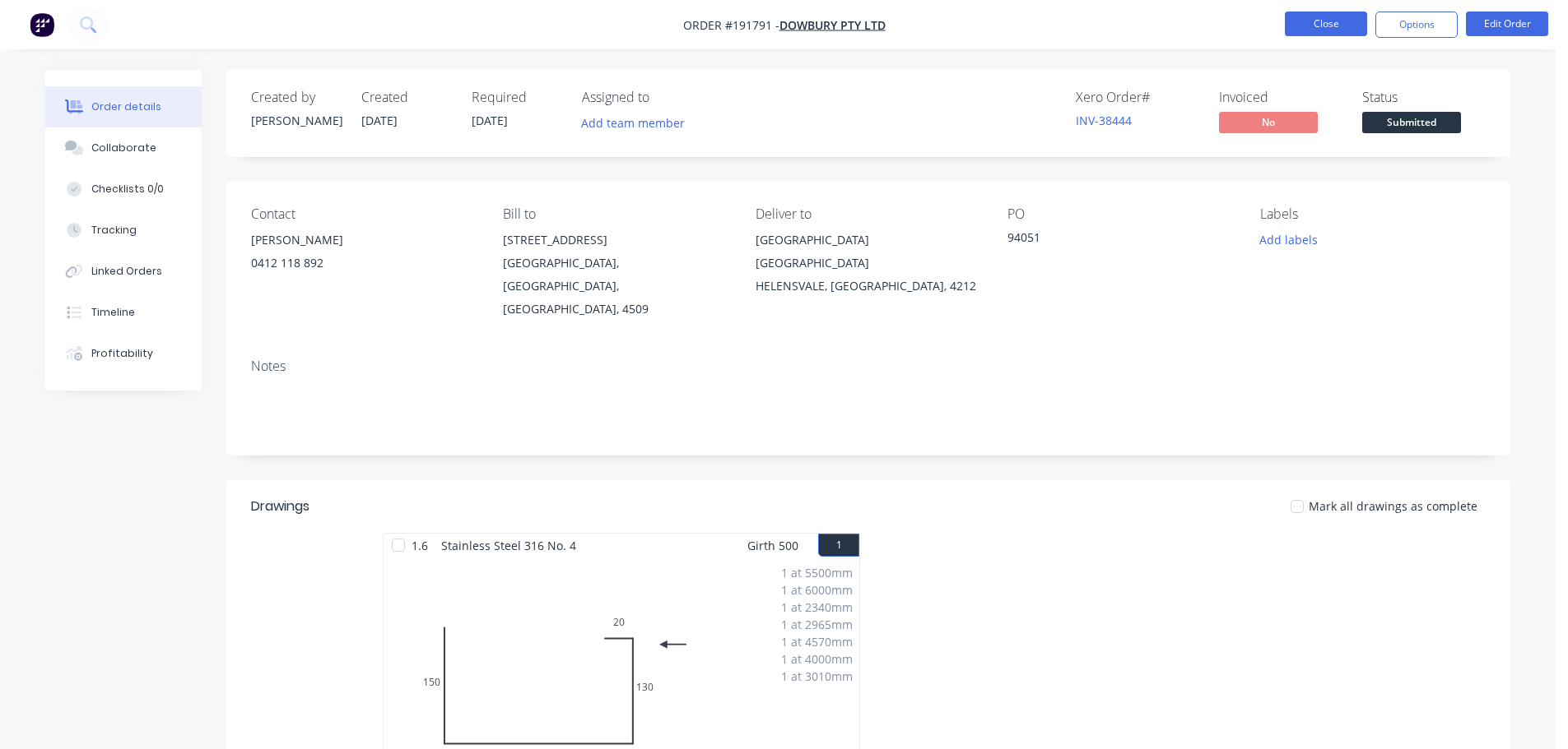
click at [1333, 26] on button "Close" at bounding box center [1327, 24] width 83 height 25
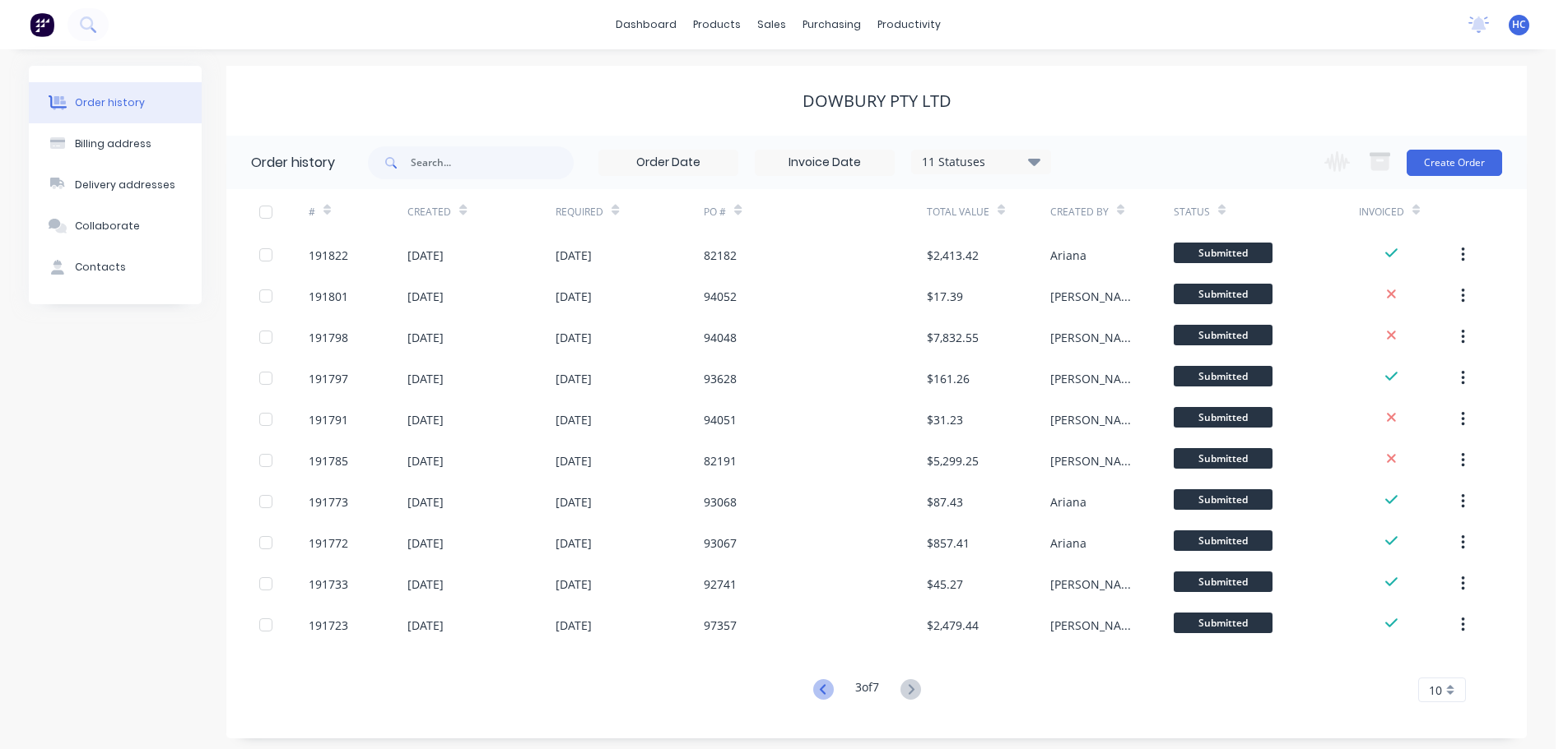
click at [820, 689] on icon at bounding box center [823, 690] width 21 height 21
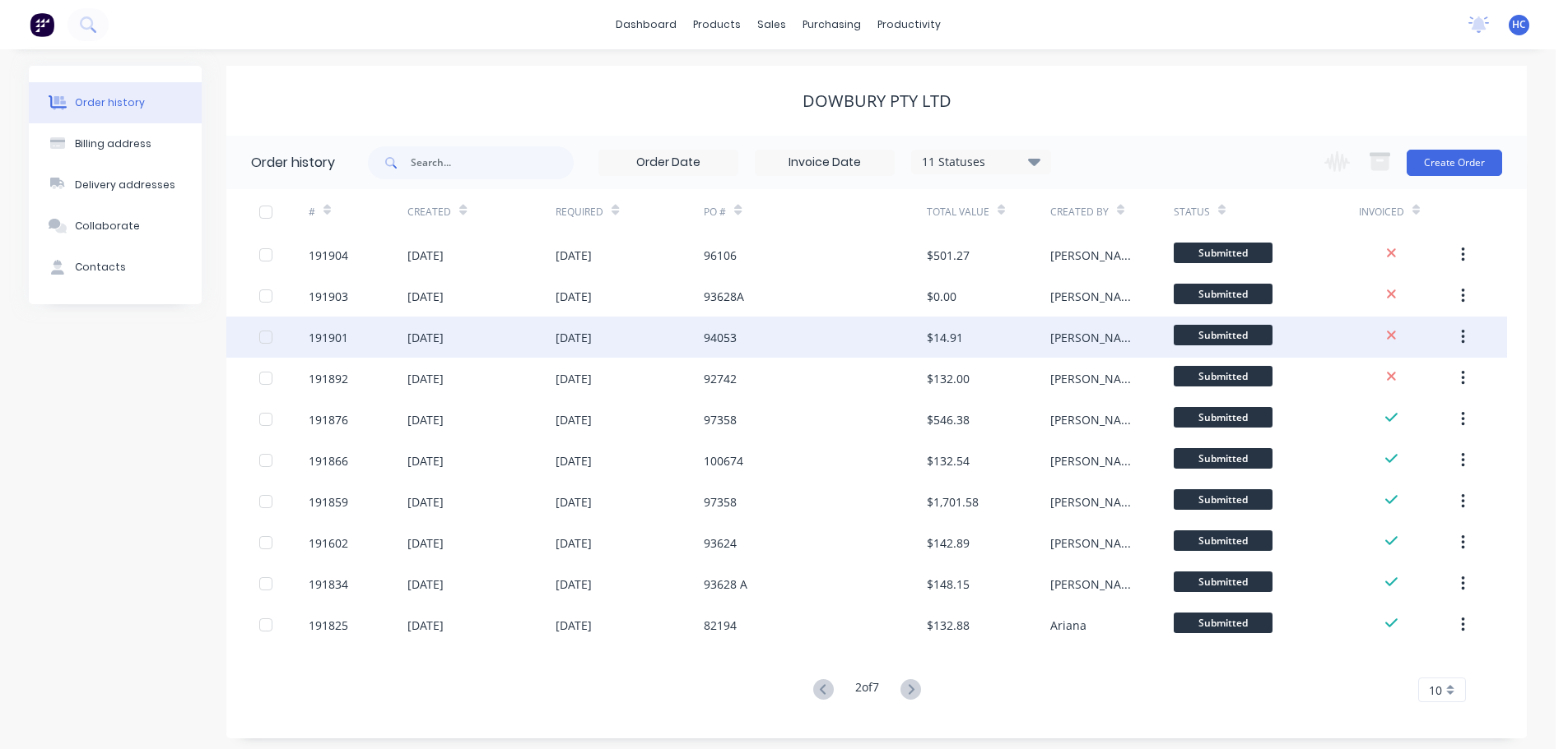
click at [807, 341] on div "94053" at bounding box center [815, 337] width 223 height 41
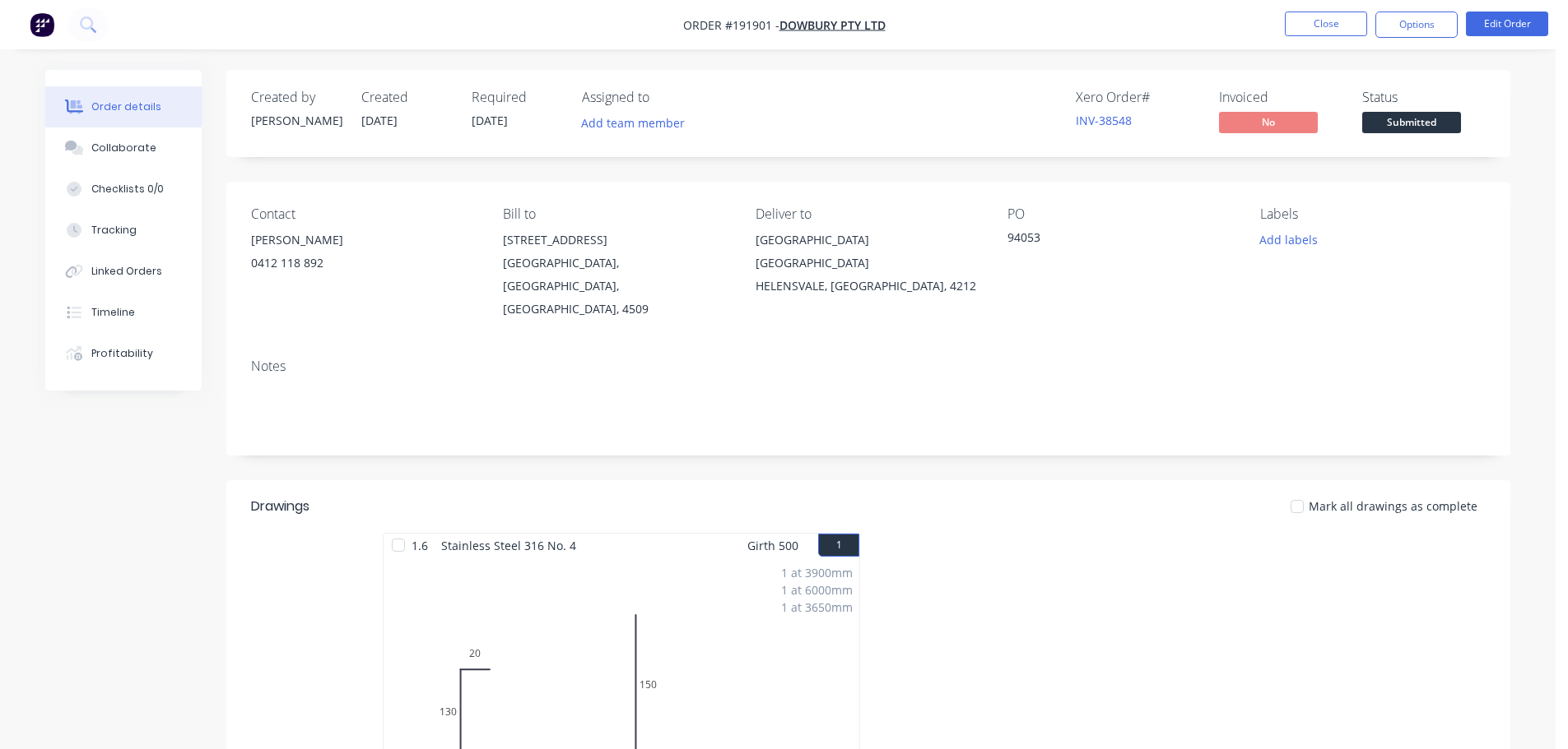
click at [1177, 533] on div at bounding box center [1116, 679] width 494 height 292
click at [1336, 31] on button "Close" at bounding box center [1327, 24] width 83 height 25
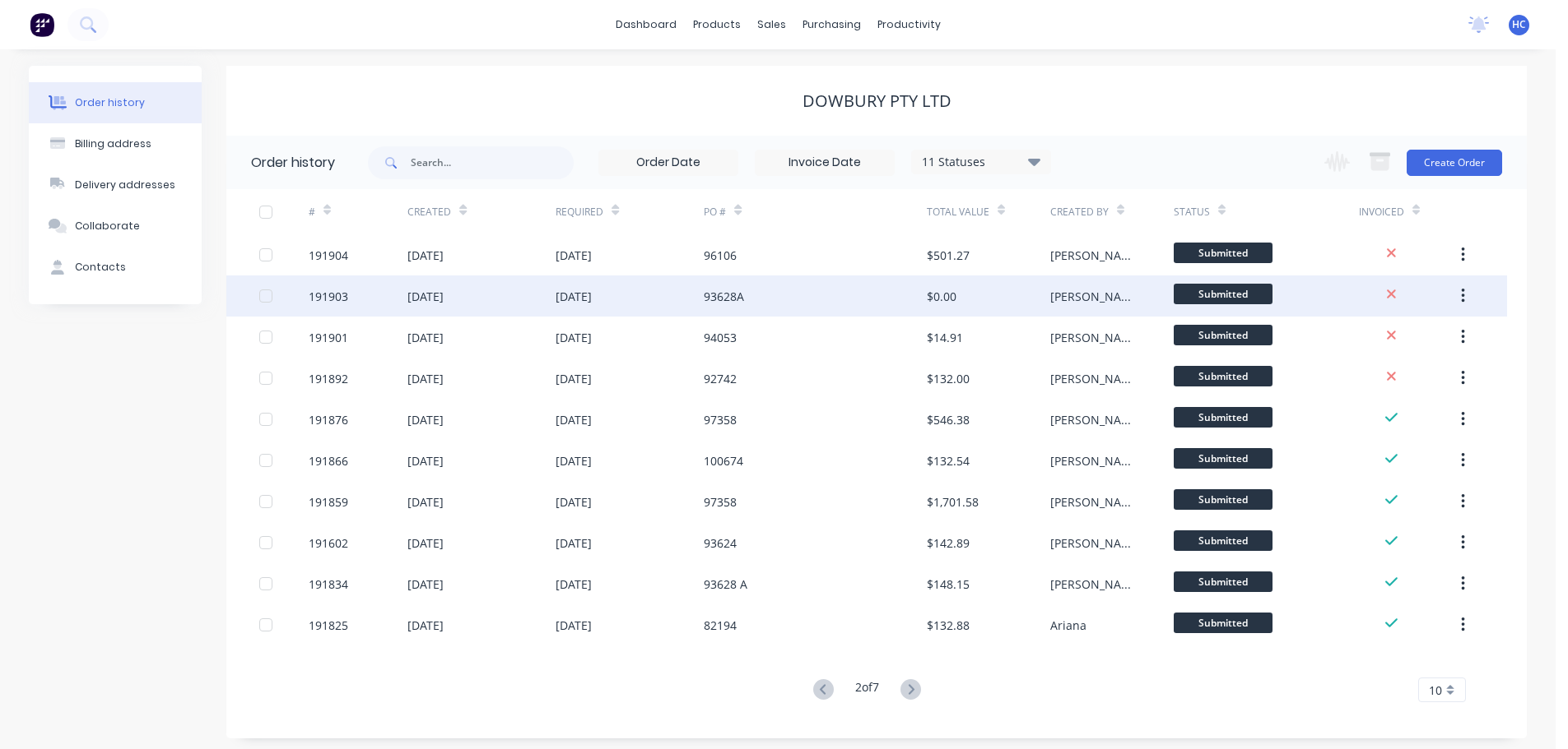
click at [848, 300] on div "93628A" at bounding box center [815, 296] width 223 height 41
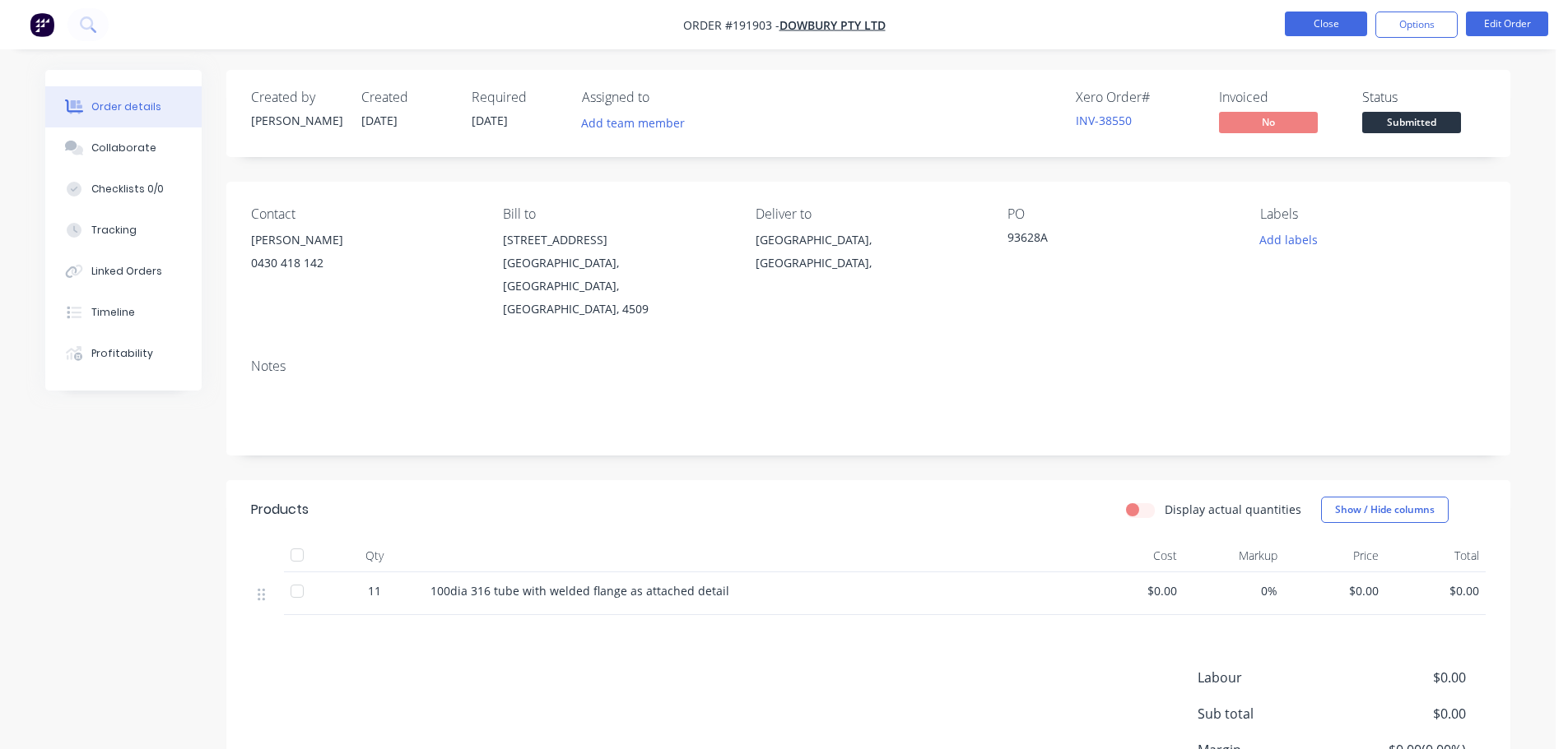
click at [1317, 33] on button "Close" at bounding box center [1327, 24] width 83 height 25
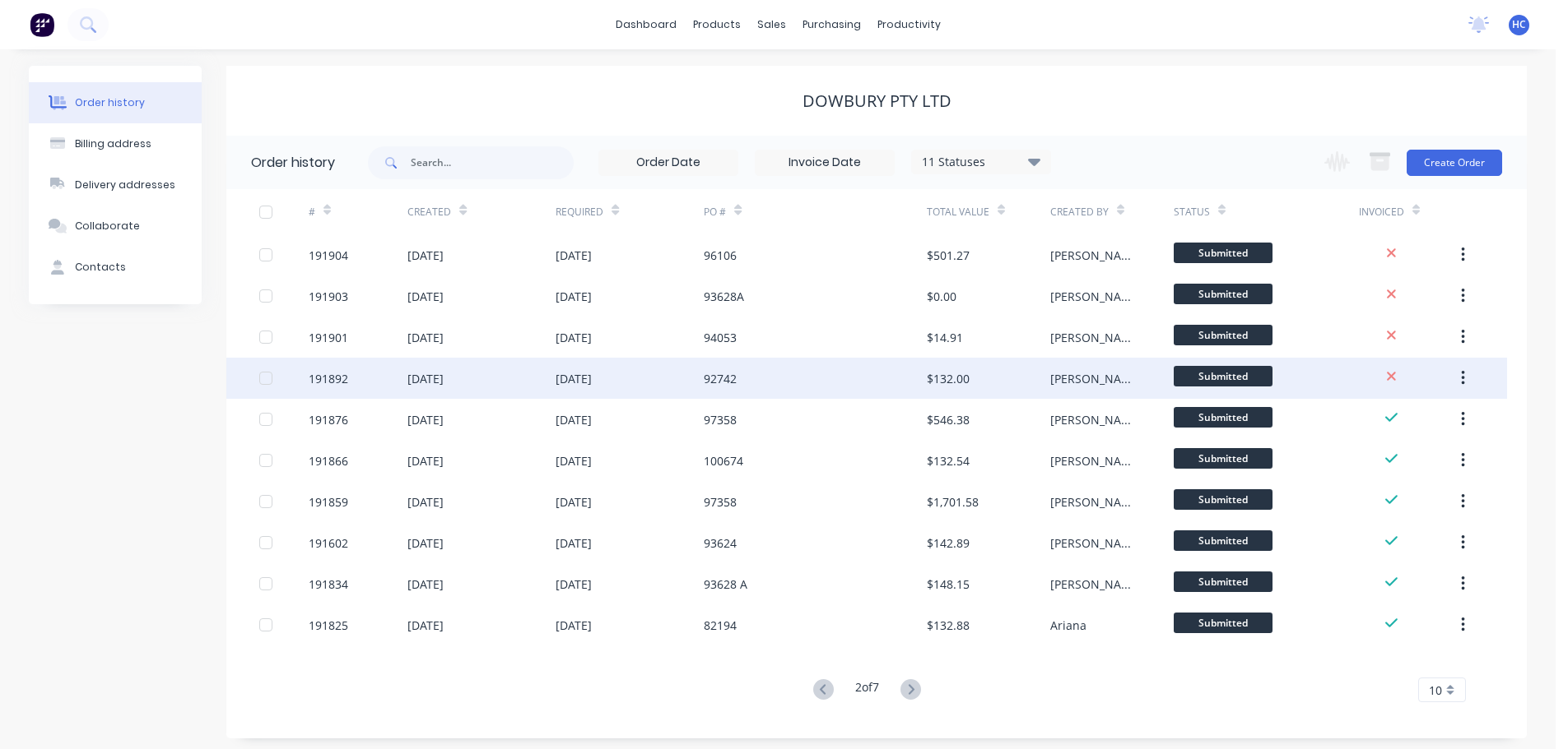
click at [758, 383] on div "92742" at bounding box center [815, 379] width 223 height 41
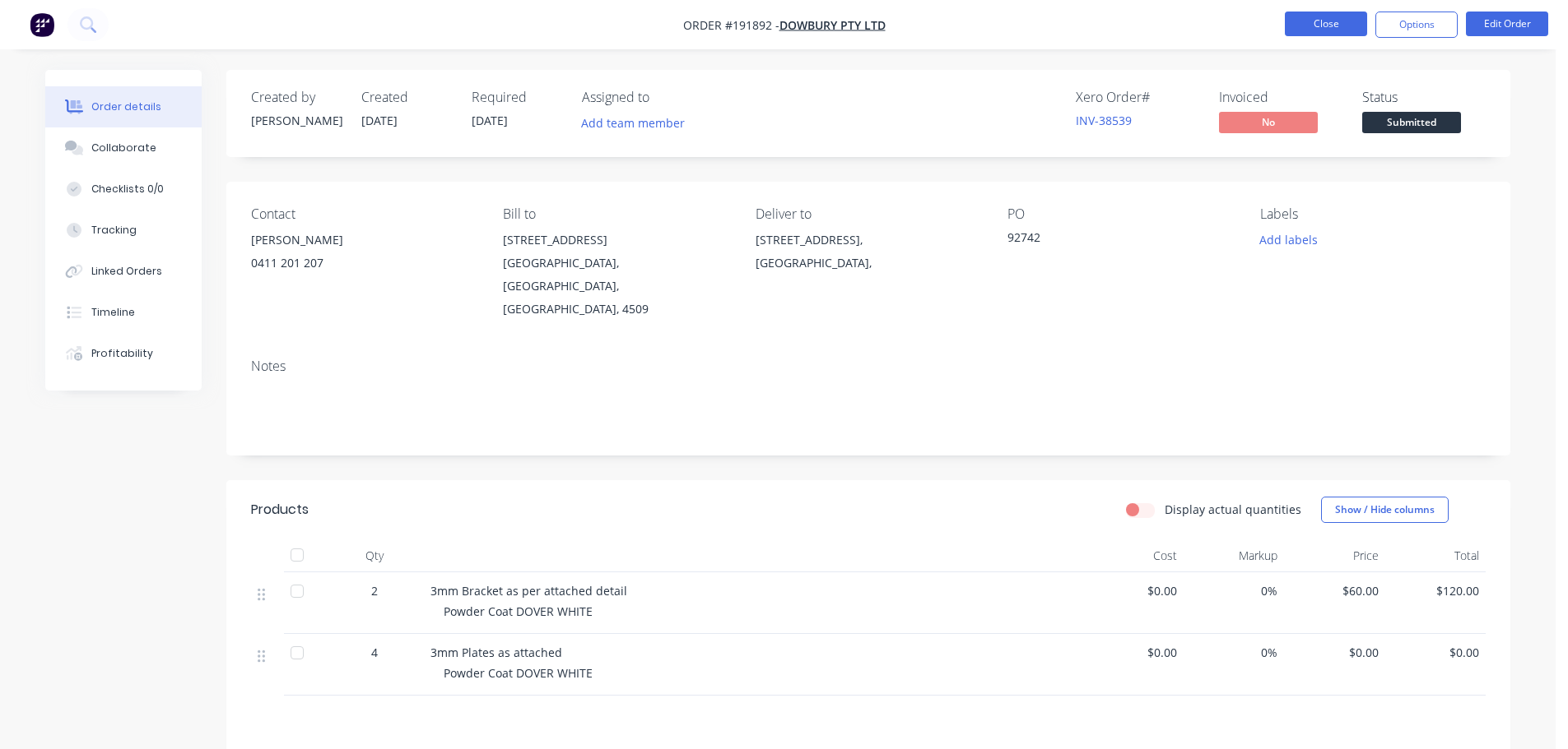
click at [1327, 17] on button "Close" at bounding box center [1327, 24] width 83 height 25
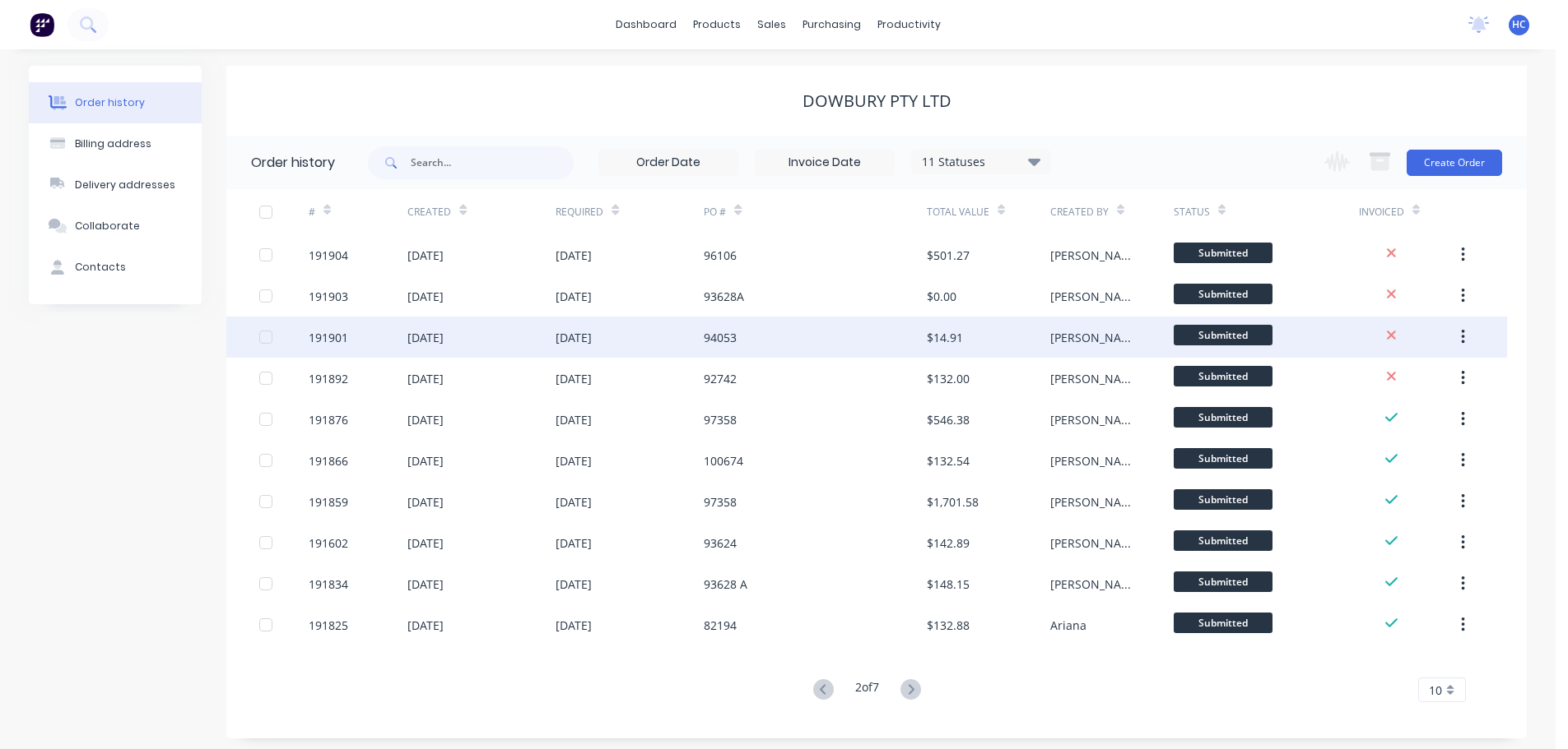
click at [902, 337] on div "94053" at bounding box center [815, 337] width 223 height 41
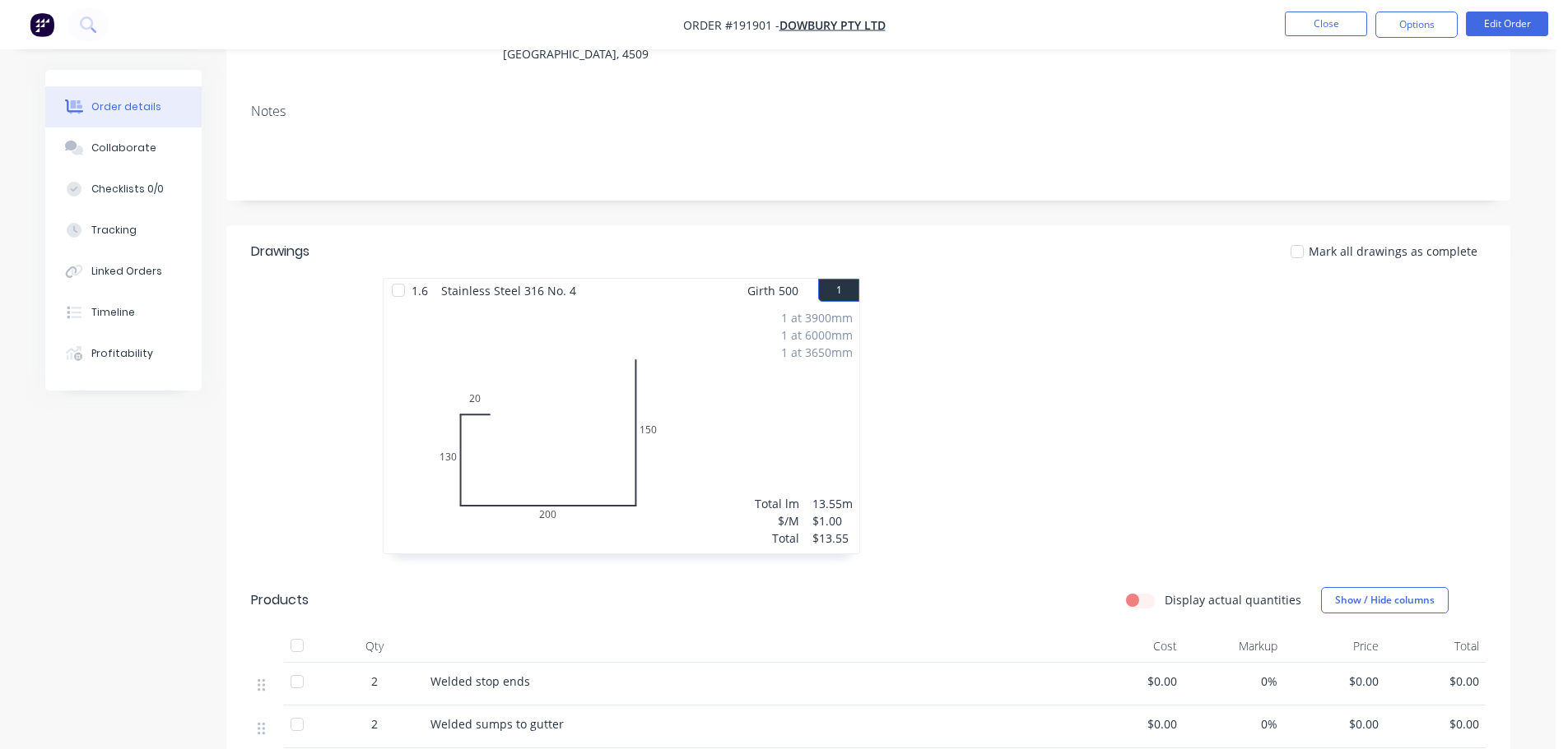
scroll to position [164, 0]
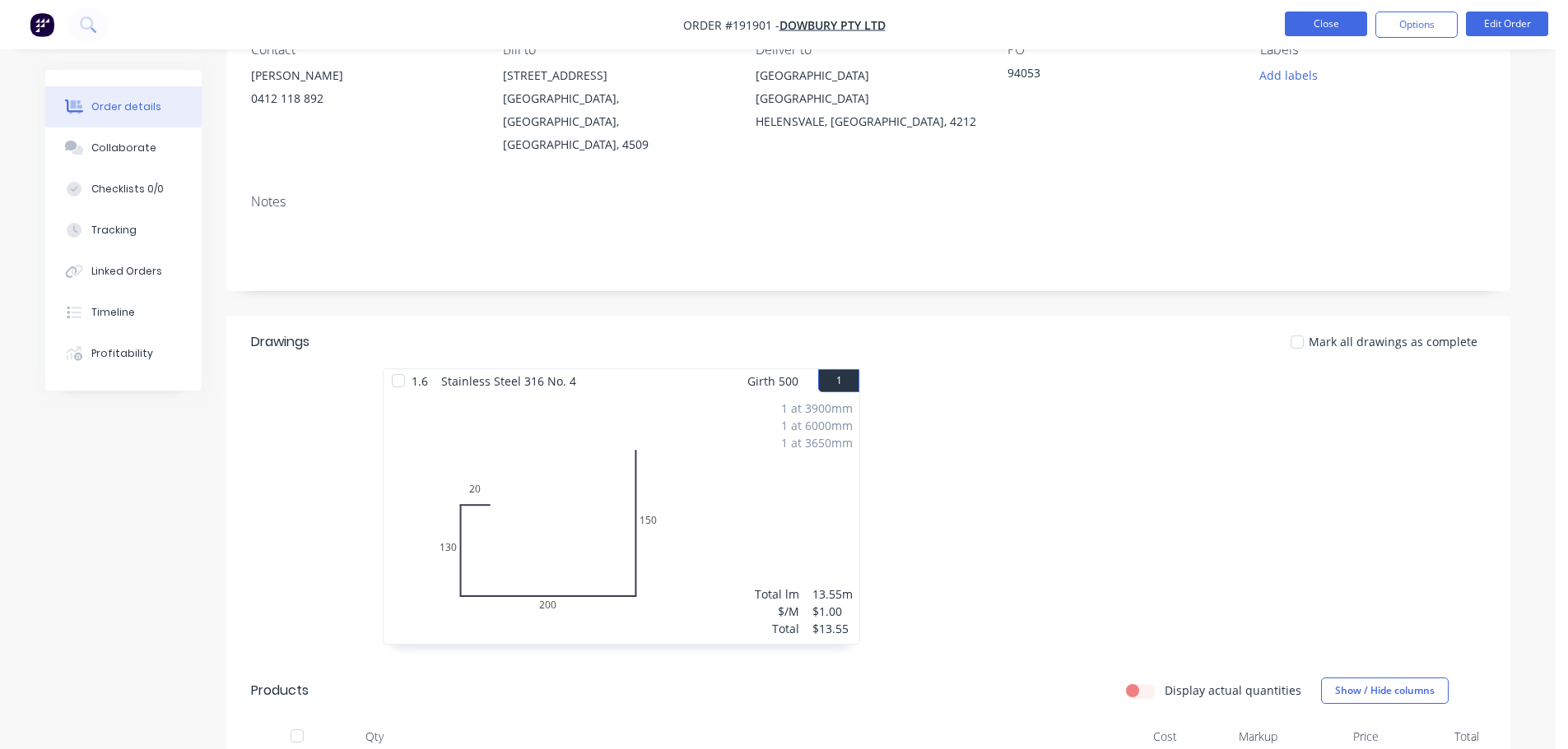
click at [1339, 29] on button "Close" at bounding box center [1327, 24] width 83 height 25
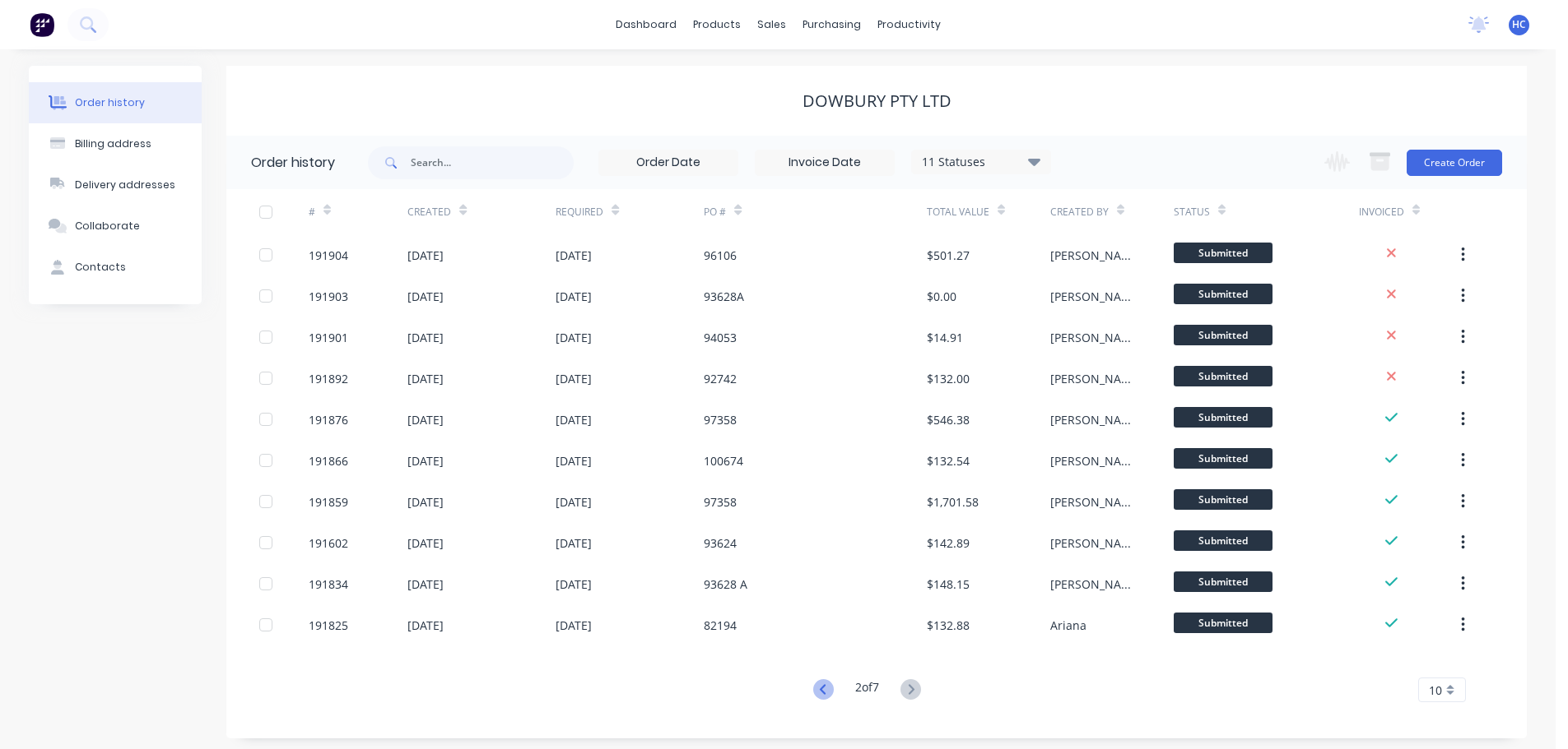
click at [827, 687] on icon at bounding box center [823, 690] width 21 height 21
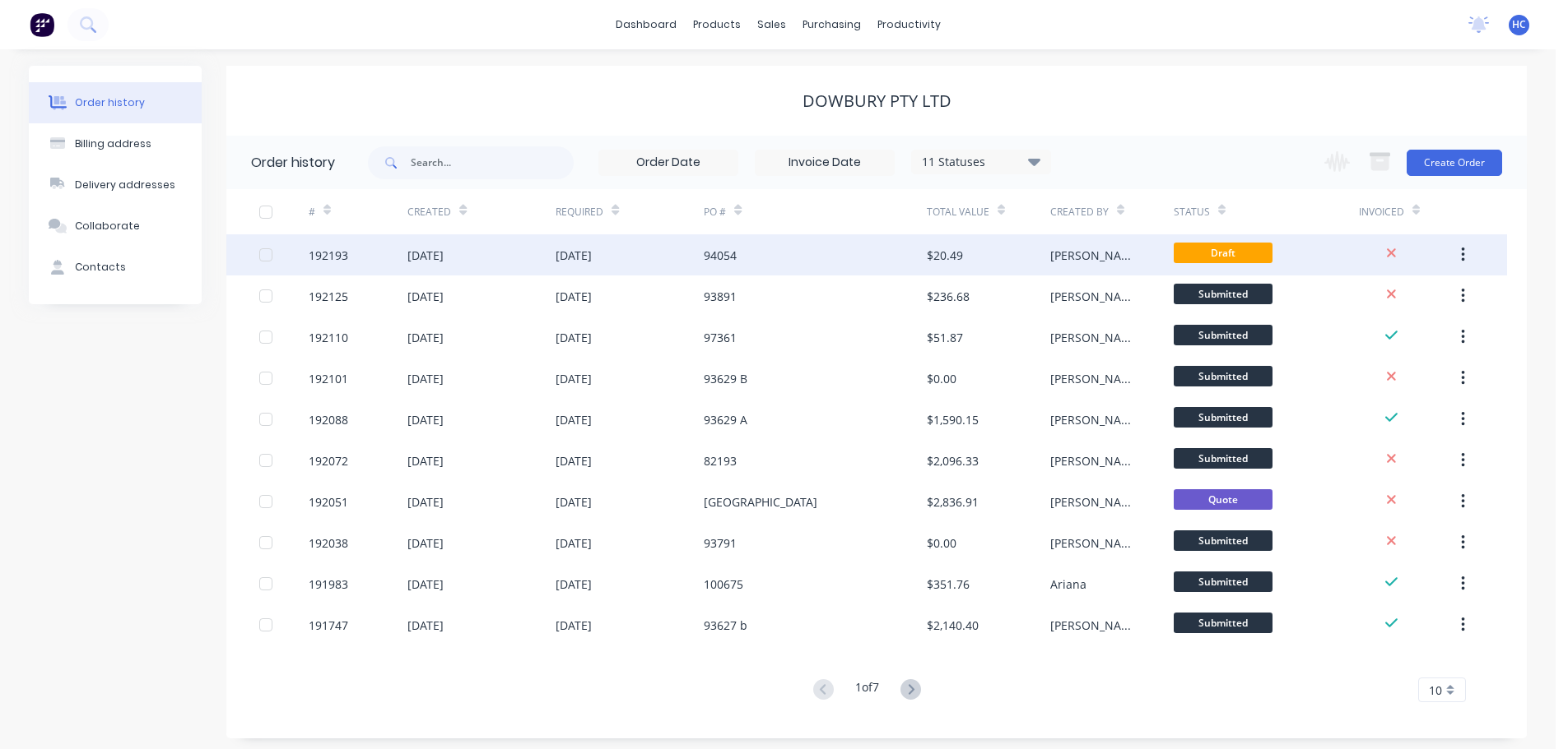
click at [885, 268] on div "94054" at bounding box center [815, 255] width 223 height 41
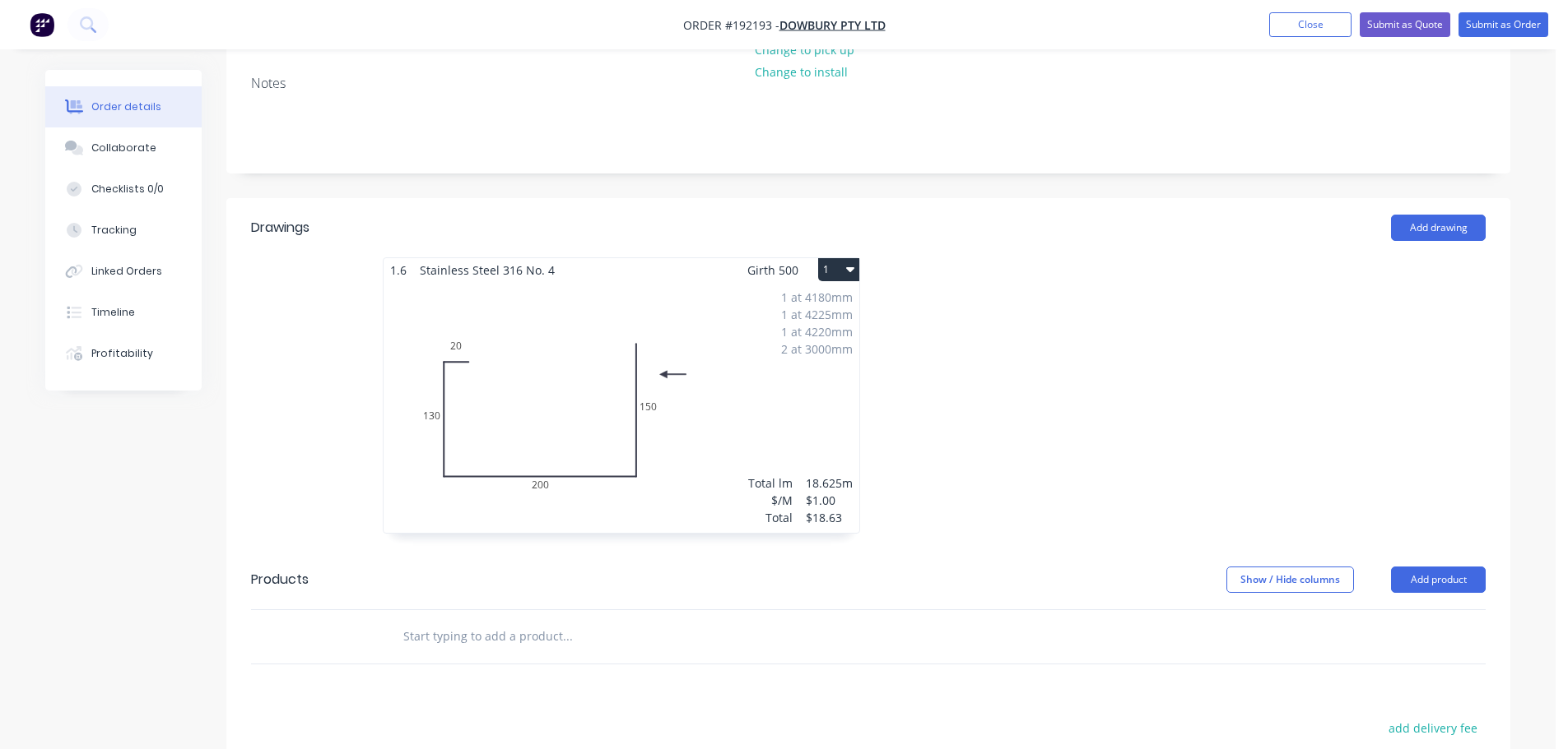
scroll to position [329, 0]
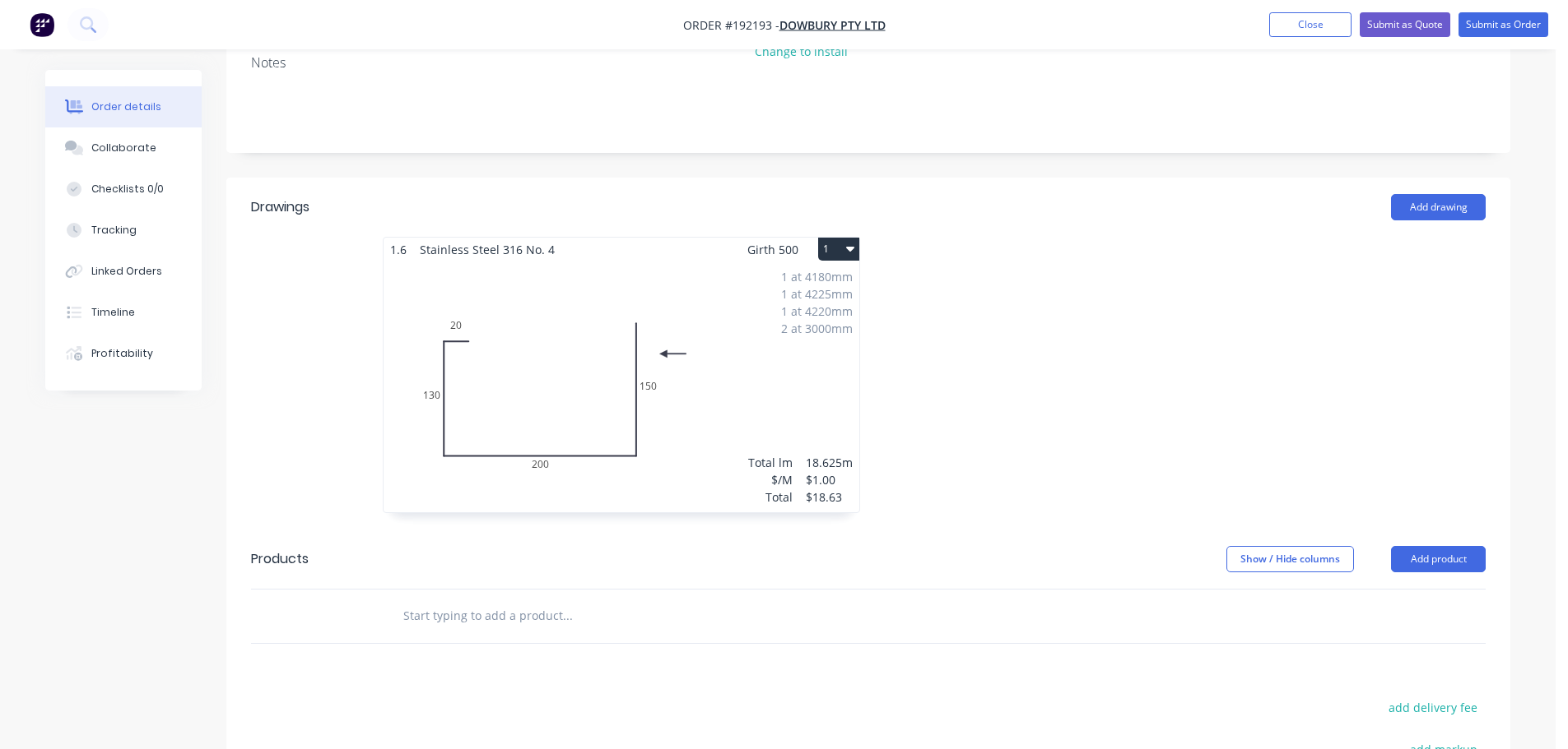
click at [1441, 539] on header "Products Show / Hide columns Add product" at bounding box center [868, 560] width 1284 height 59
click at [1443, 544] on header "Products Show / Hide columns Add product" at bounding box center [868, 560] width 1284 height 59
click at [1460, 566] on button "Add product" at bounding box center [1438, 559] width 94 height 26
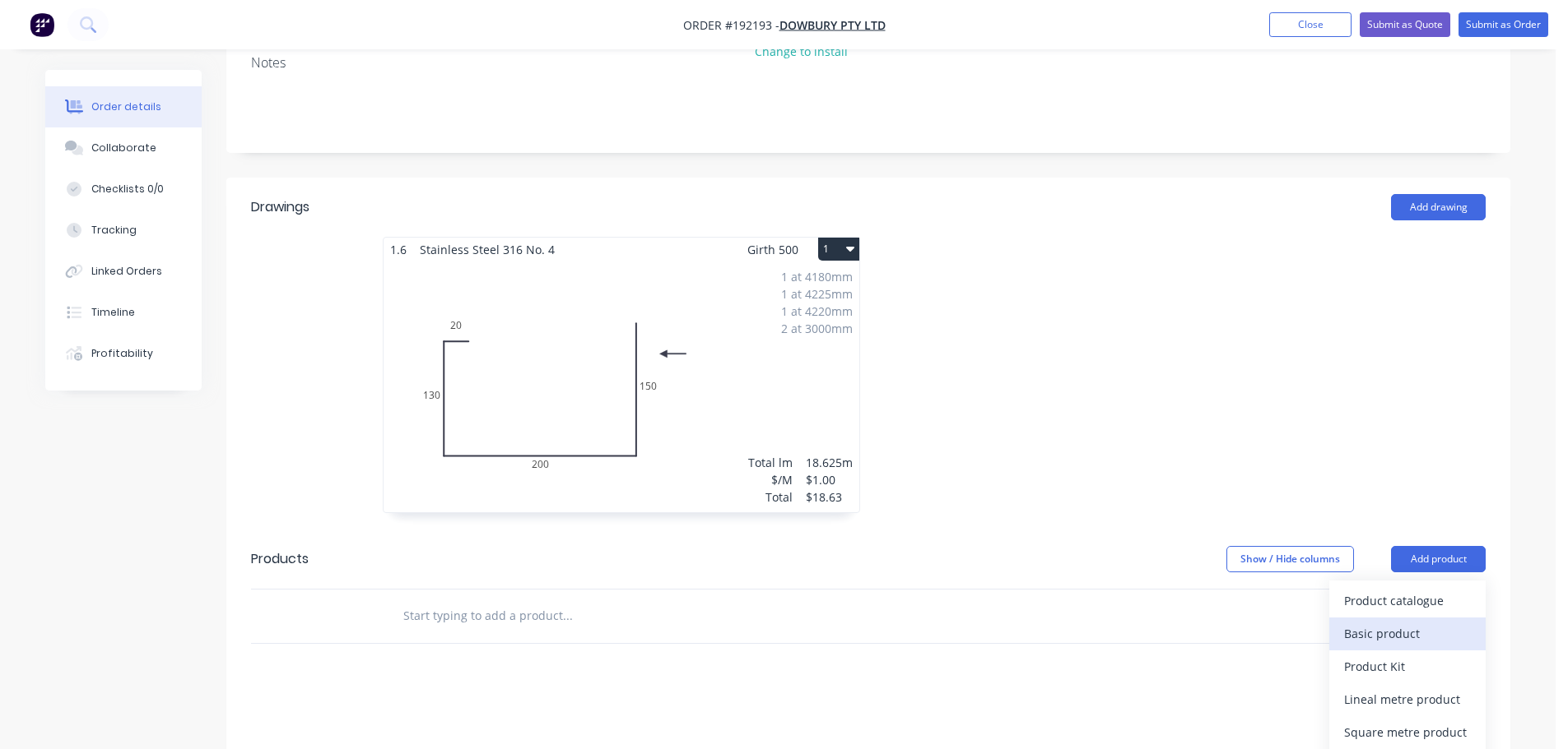
click at [1425, 624] on div "Basic product" at bounding box center [1407, 633] width 127 height 24
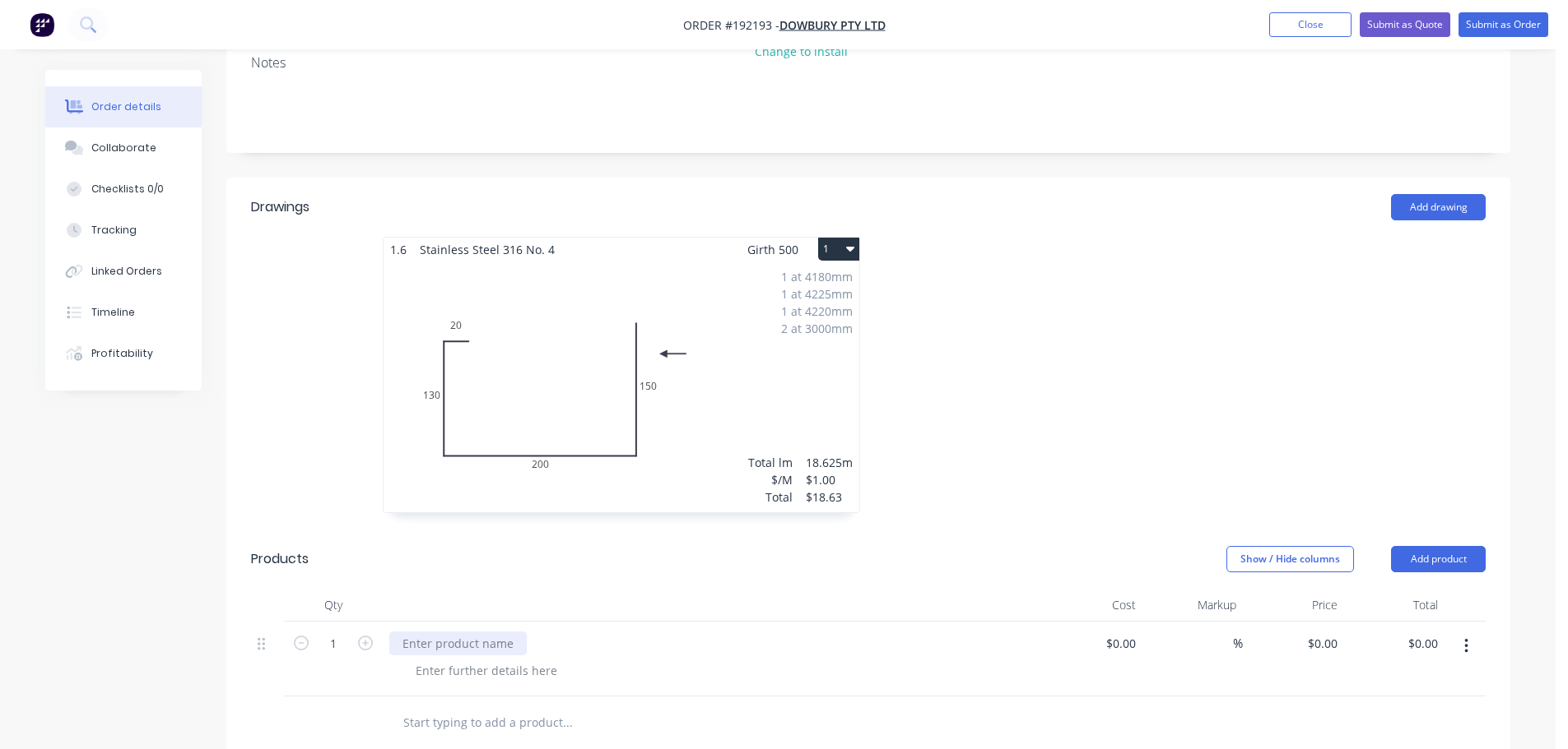
click at [474, 632] on div at bounding box center [458, 643] width 137 height 24
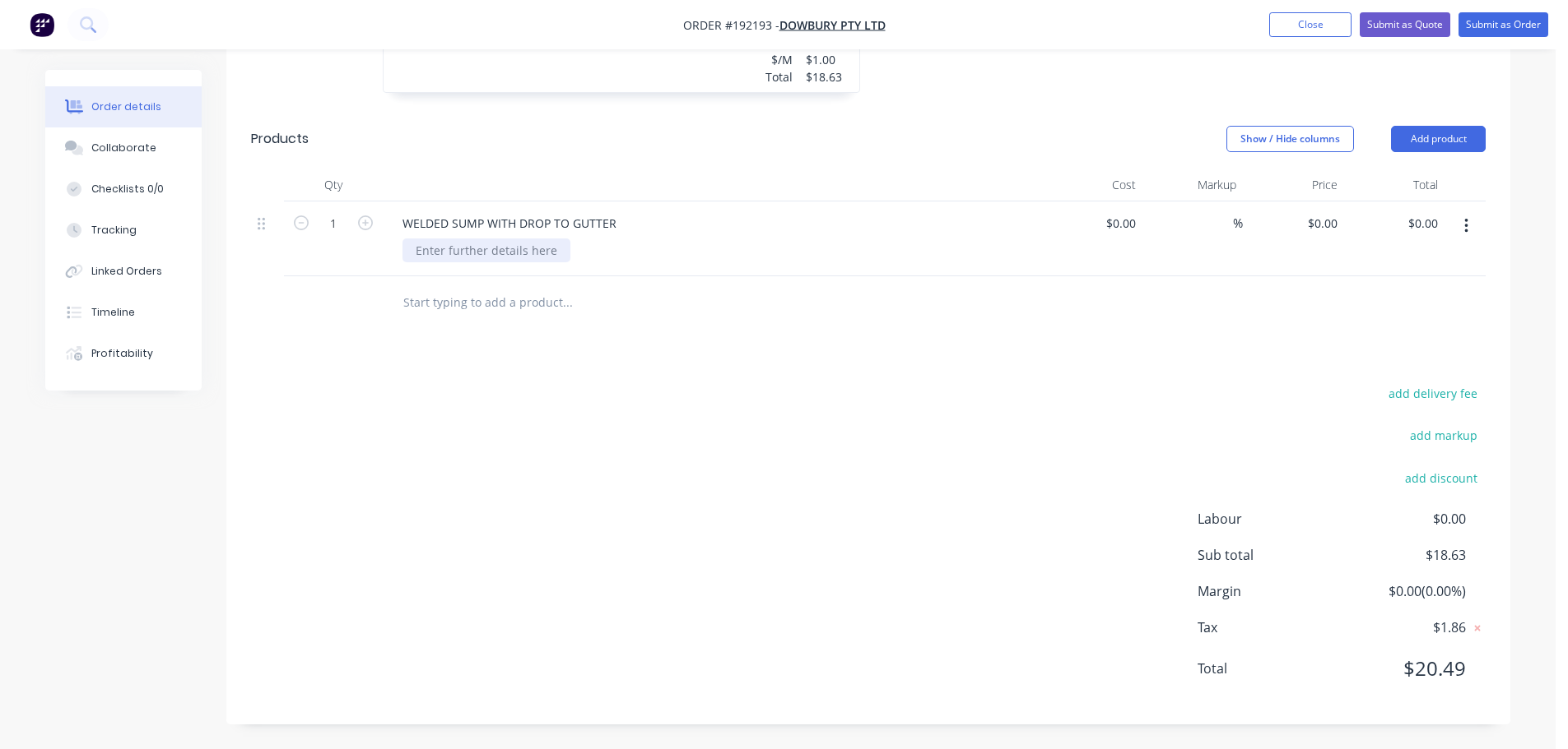
click at [490, 253] on div at bounding box center [486, 250] width 168 height 24
click at [740, 441] on div "add delivery fee add markup add discount Labour $0.00 Sub total $18.63 Margin $…" at bounding box center [869, 541] width 1235 height 318
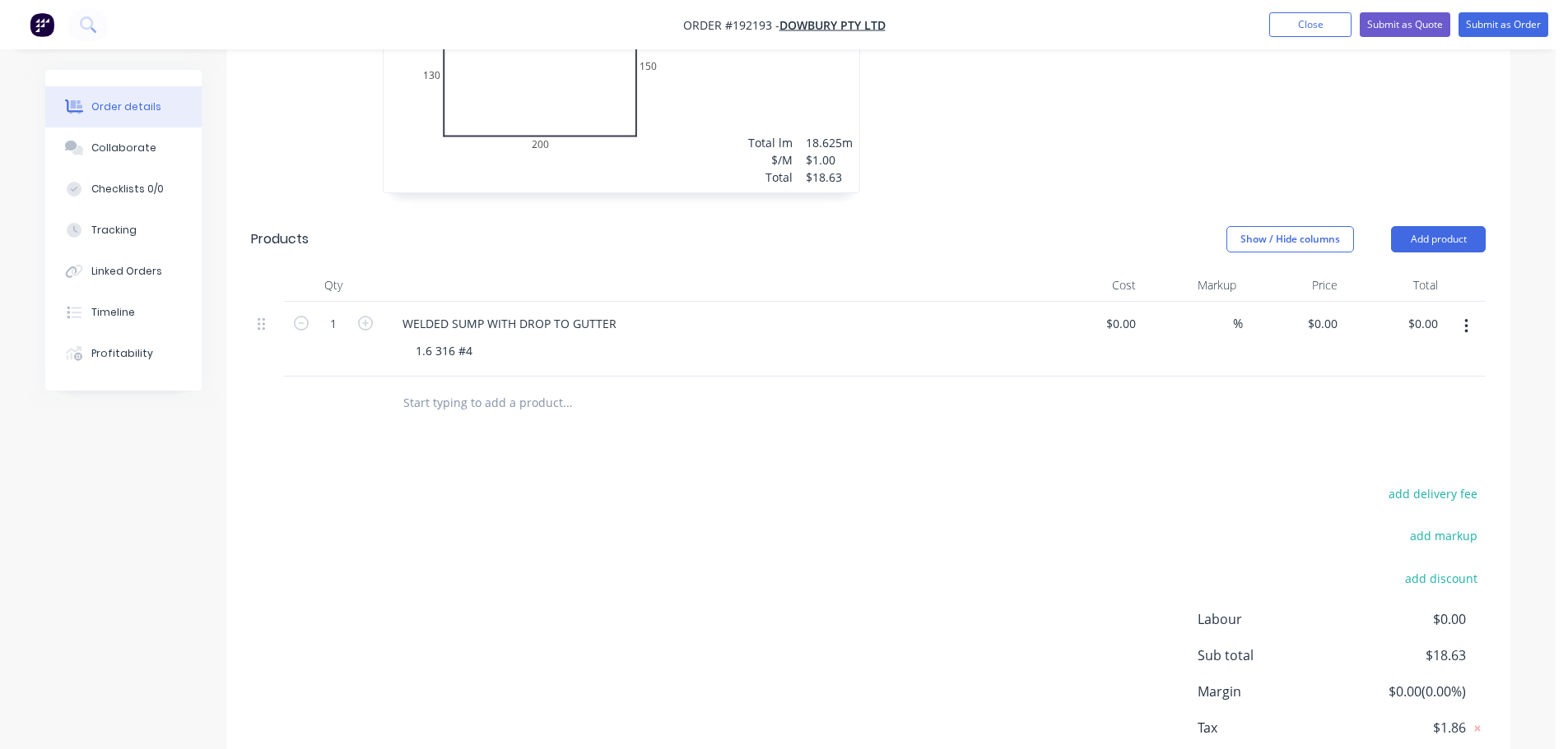
scroll to position [585, 0]
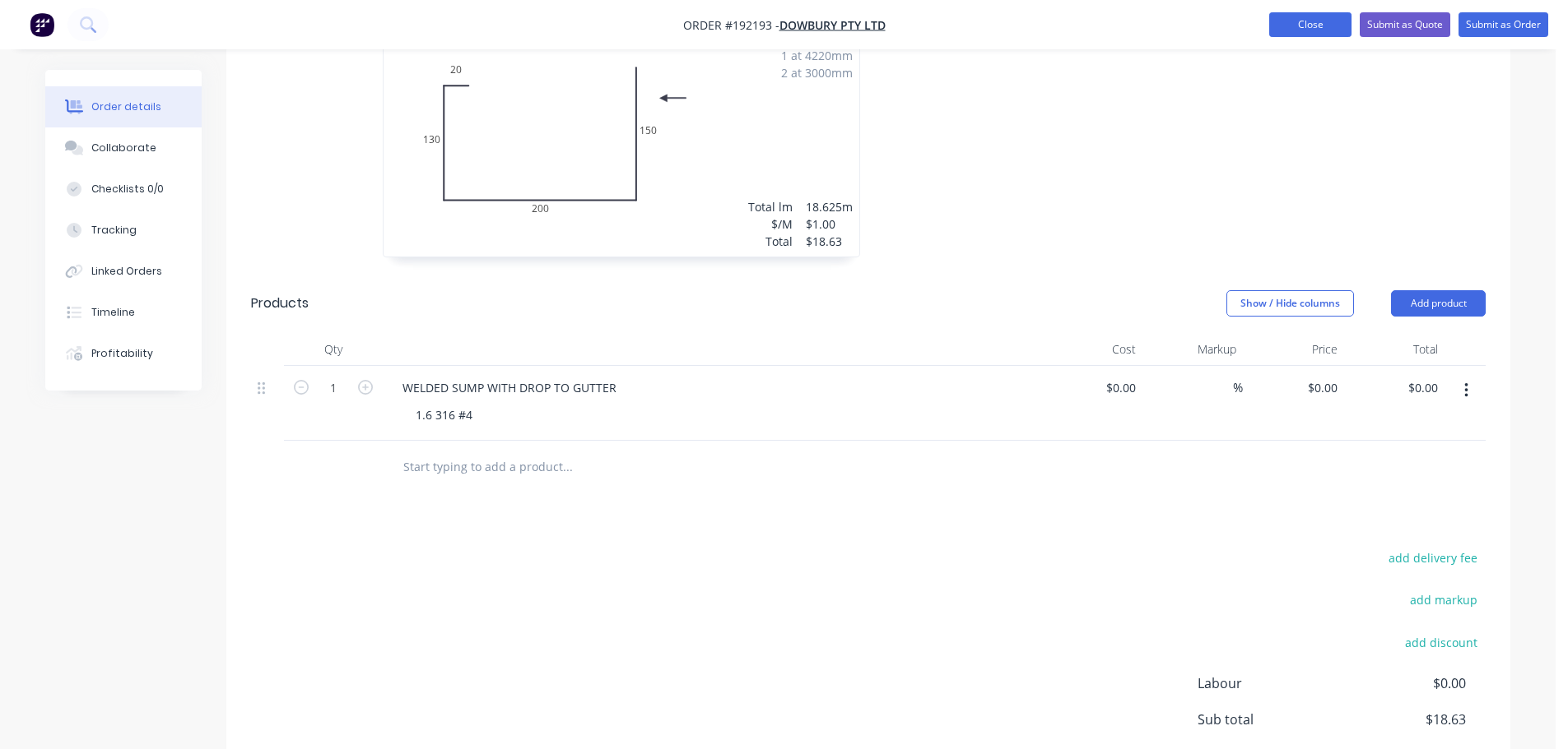
click at [1300, 16] on button "Close" at bounding box center [1310, 25] width 83 height 25
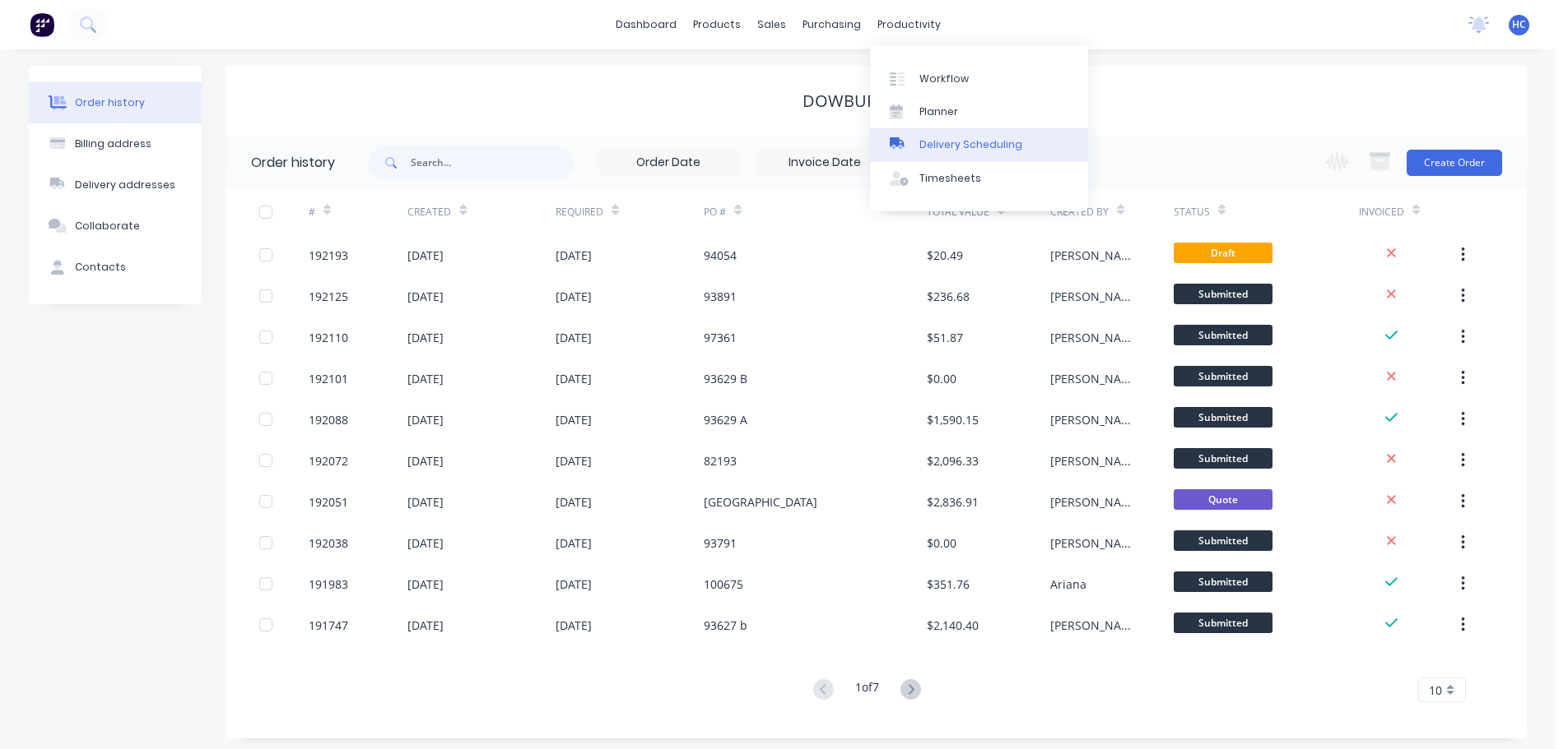
click at [942, 134] on link "Delivery Scheduling" at bounding box center [978, 144] width 218 height 33
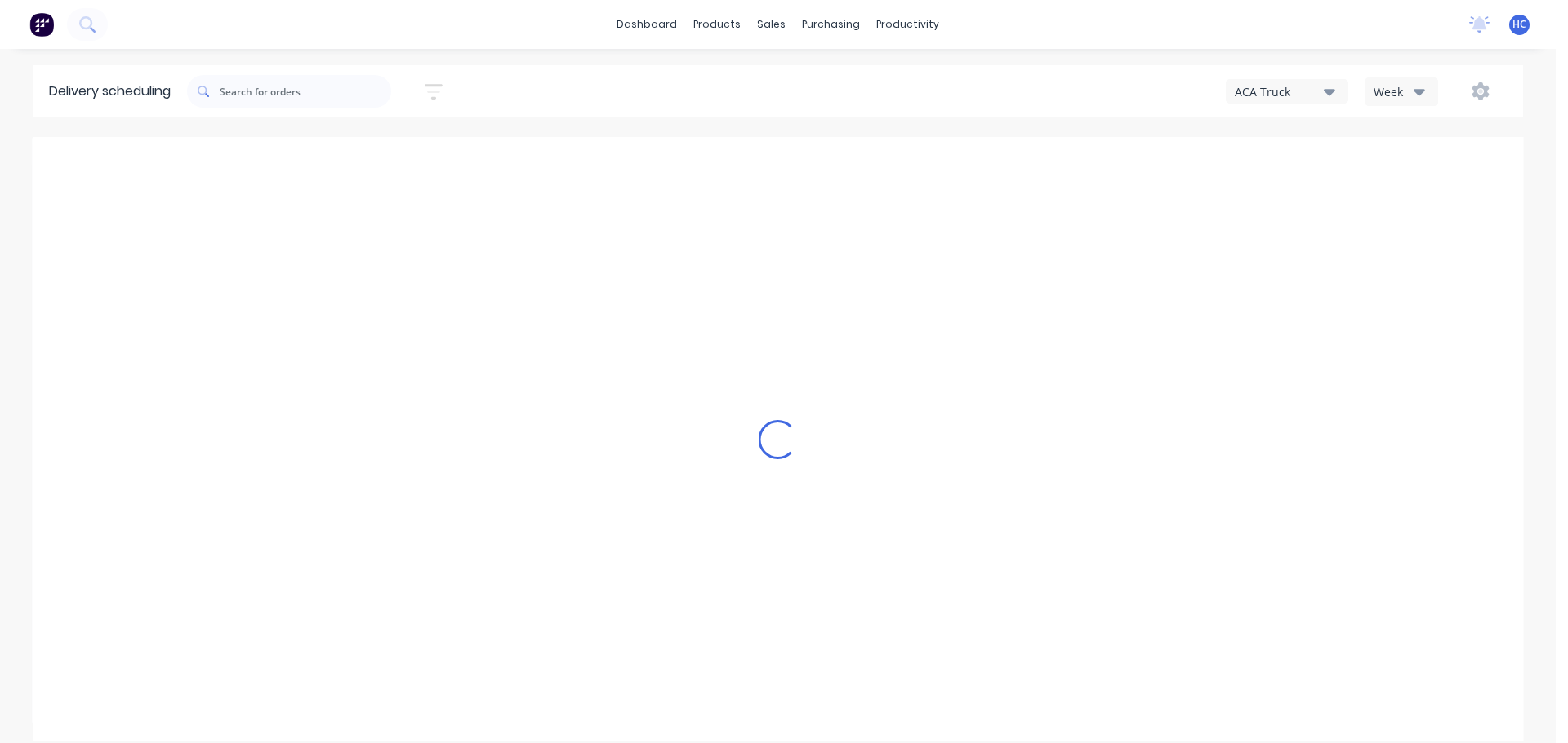
click at [1393, 84] on div "Week" at bounding box center [1397, 92] width 47 height 17
click at [1396, 174] on div "Vehicle" at bounding box center [1446, 167] width 162 height 33
click at [438, 90] on icon "button" at bounding box center [434, 92] width 18 height 20
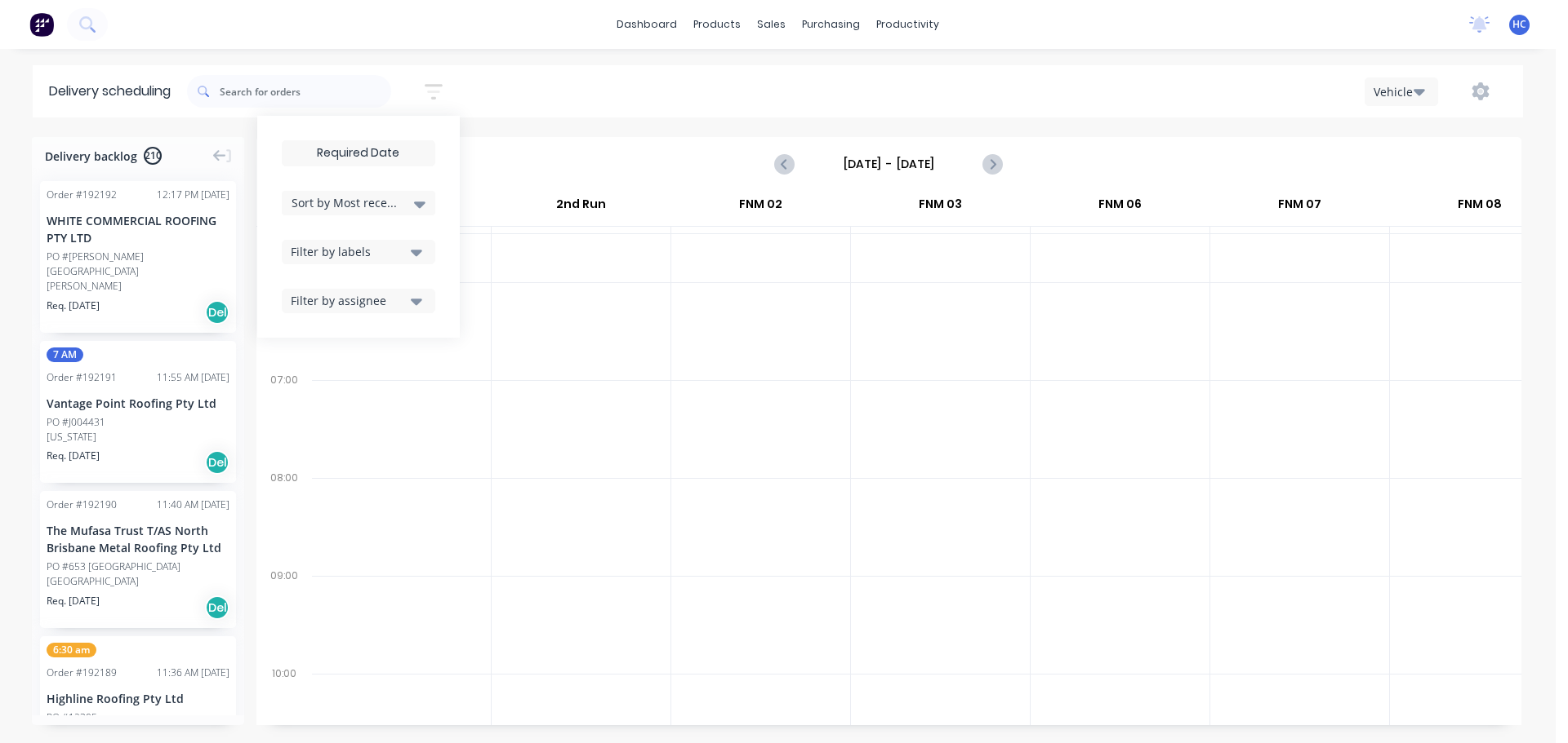
drag, startPoint x: 417, startPoint y: 165, endPoint x: 400, endPoint y: 150, distance: 22.7
click at [416, 165] on label at bounding box center [358, 153] width 153 height 26
click at [416, 165] on input at bounding box center [358, 154] width 152 height 25
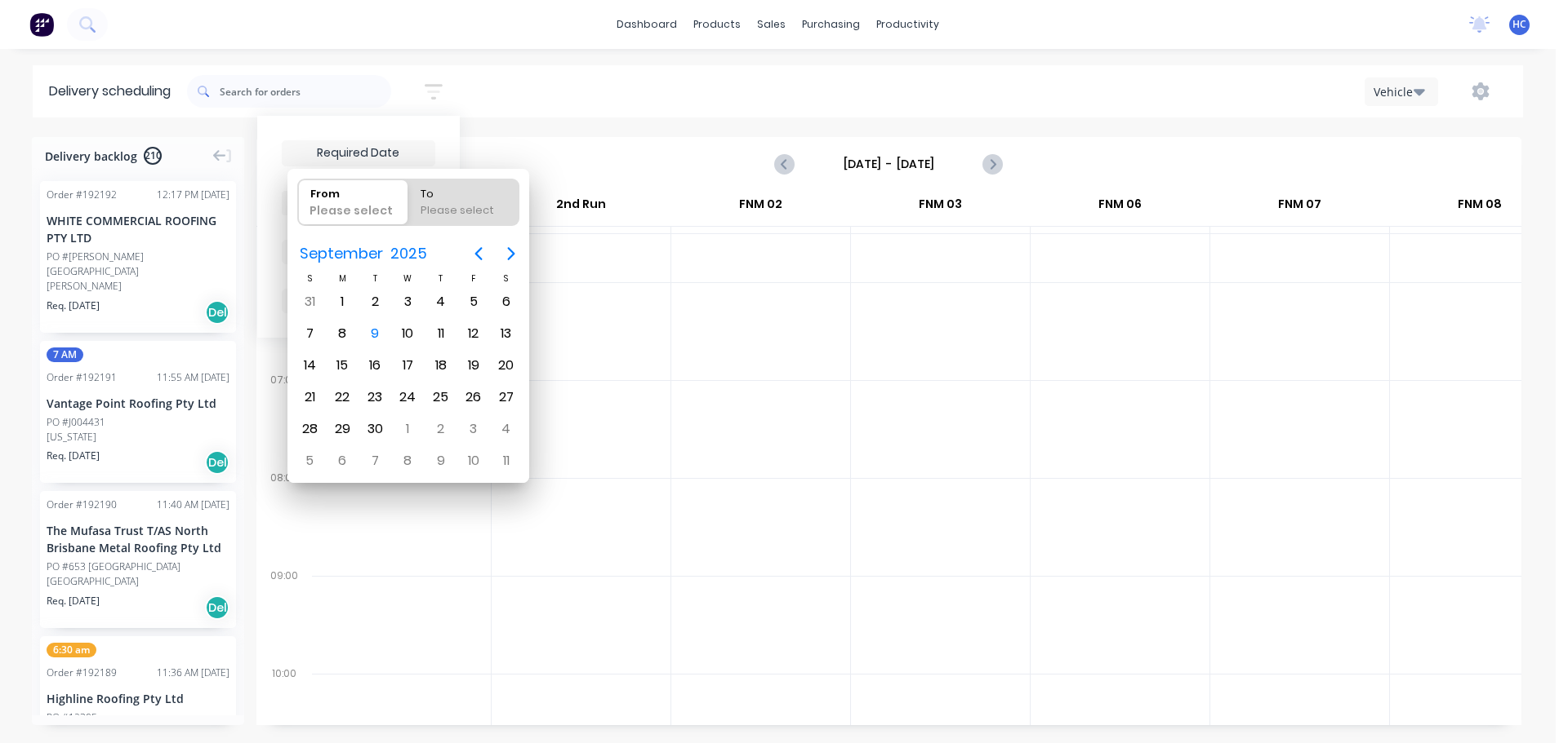
click at [394, 149] on input at bounding box center [358, 154] width 152 height 25
click at [413, 332] on div "10" at bounding box center [409, 334] width 25 height 25
type input "[DATE]"
radio input "false"
radio input "true"
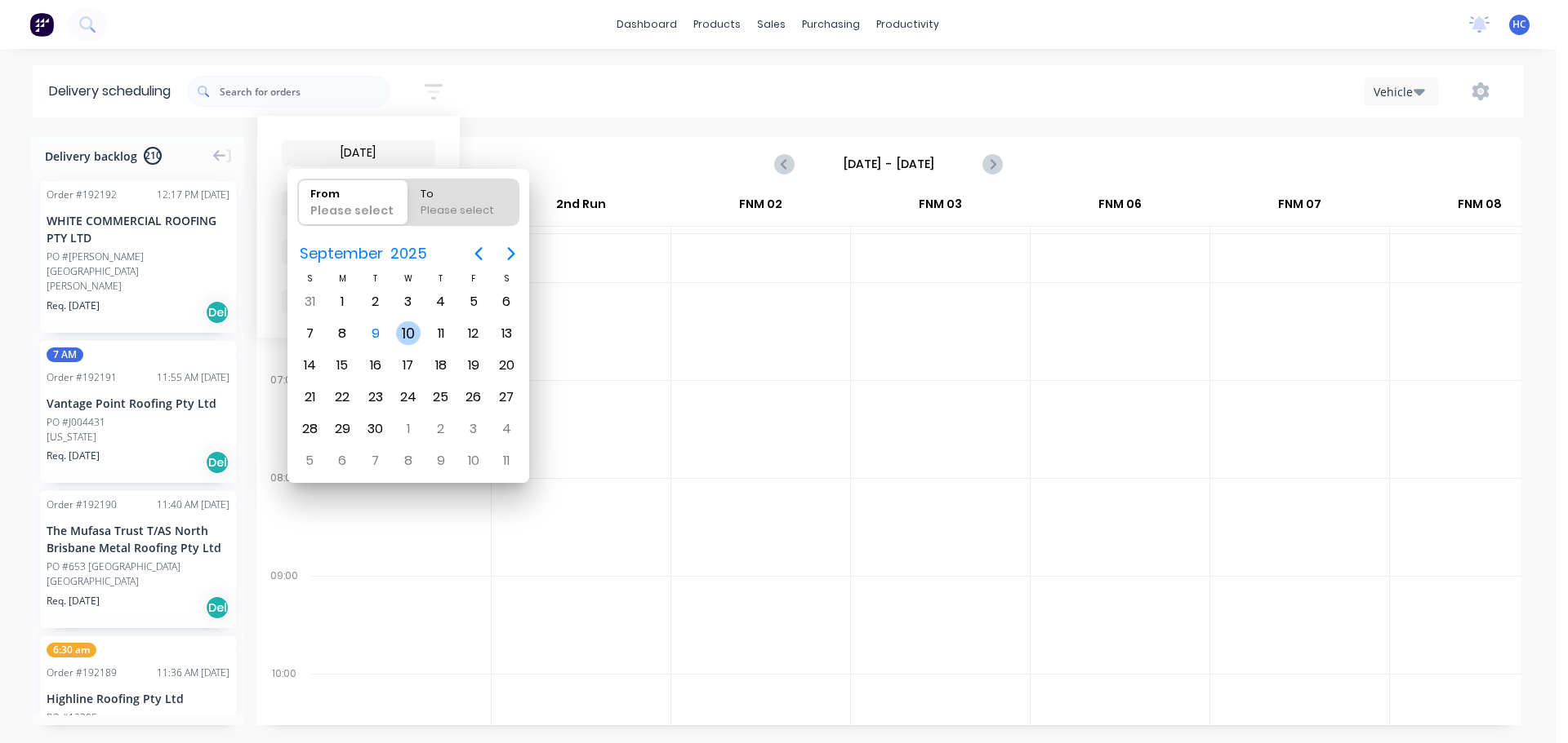
click at [413, 332] on div "10" at bounding box center [409, 334] width 25 height 25
type input "[DATE] - [DATE]"
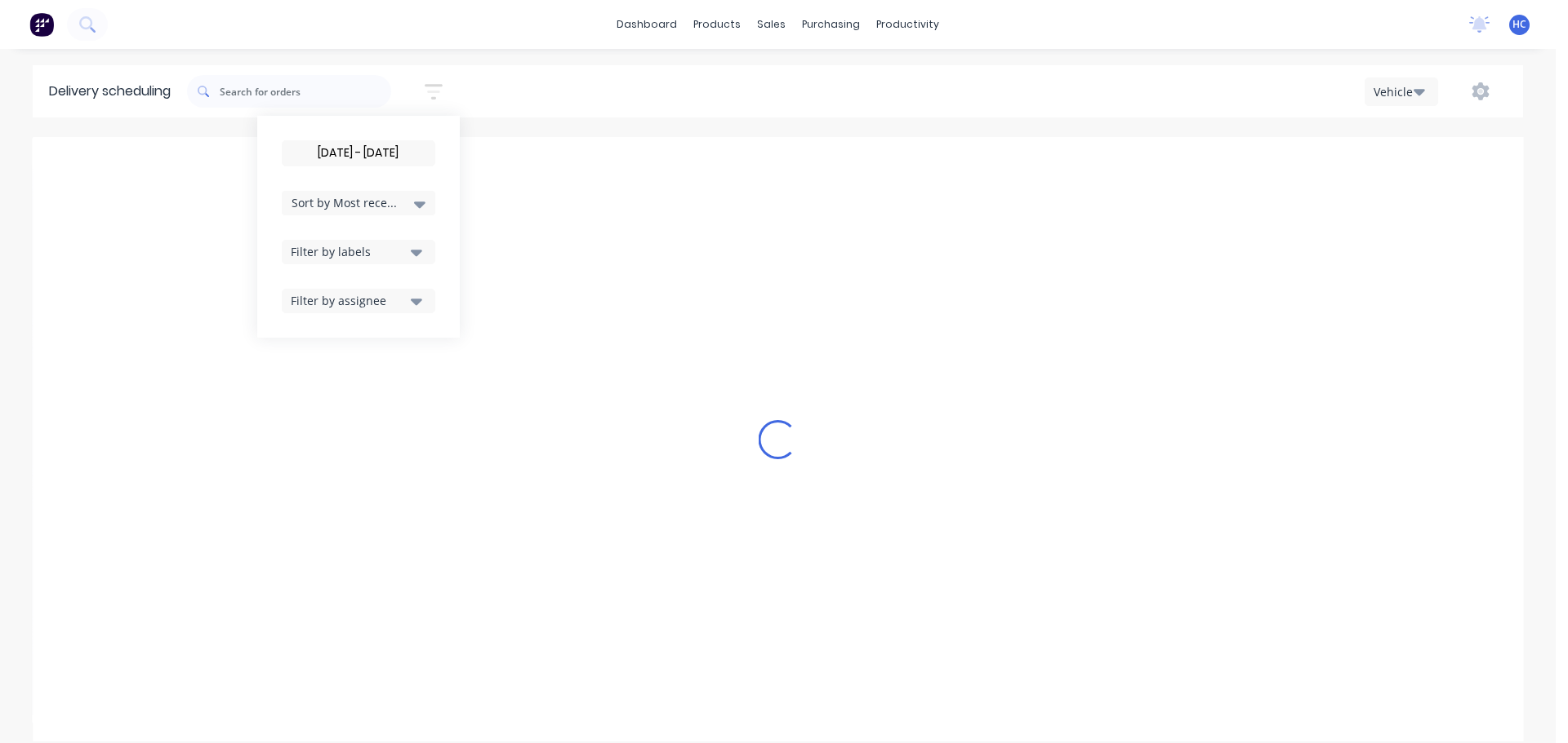
click at [392, 249] on div "Filter by labels" at bounding box center [347, 251] width 115 height 17
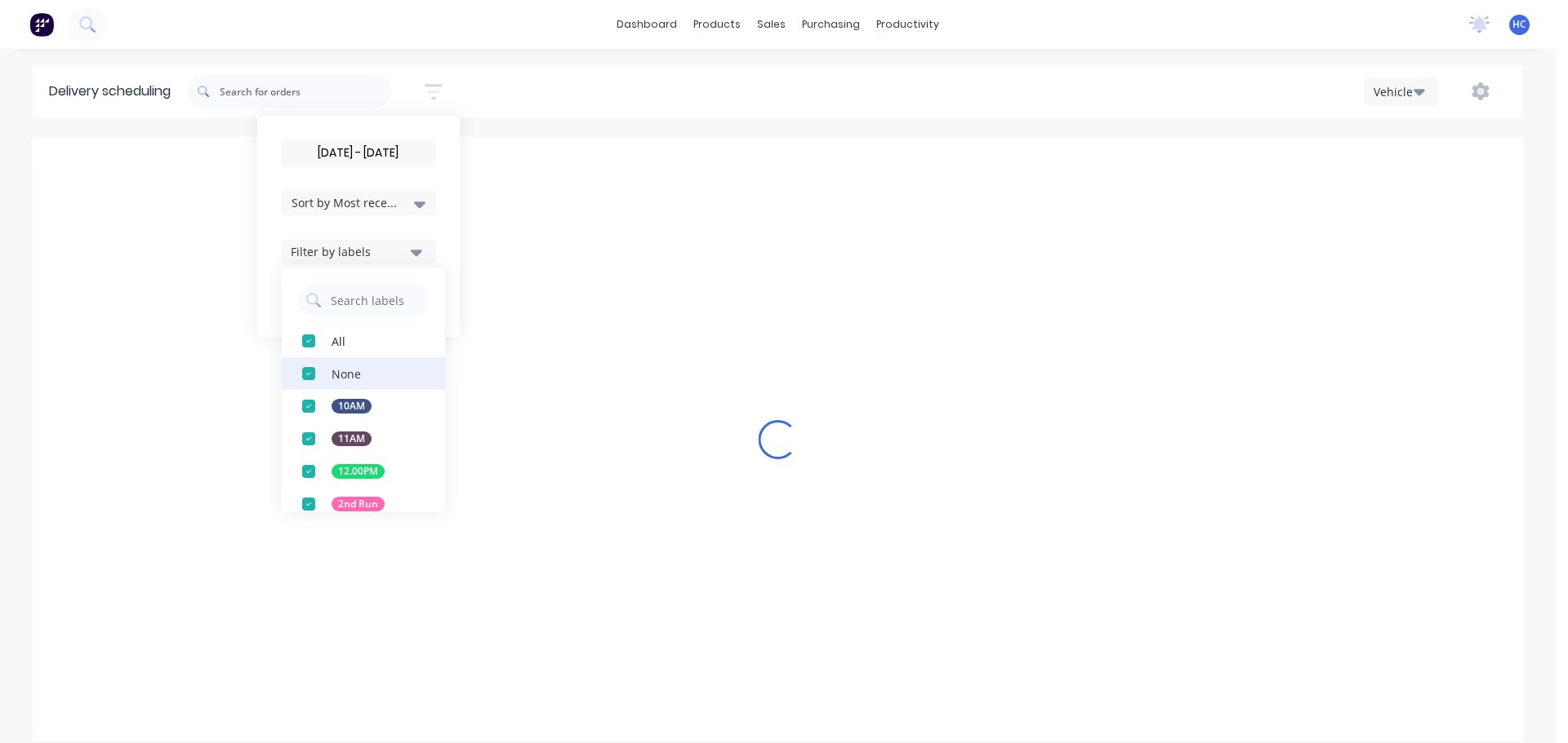
click at [314, 374] on div "button" at bounding box center [308, 374] width 33 height 33
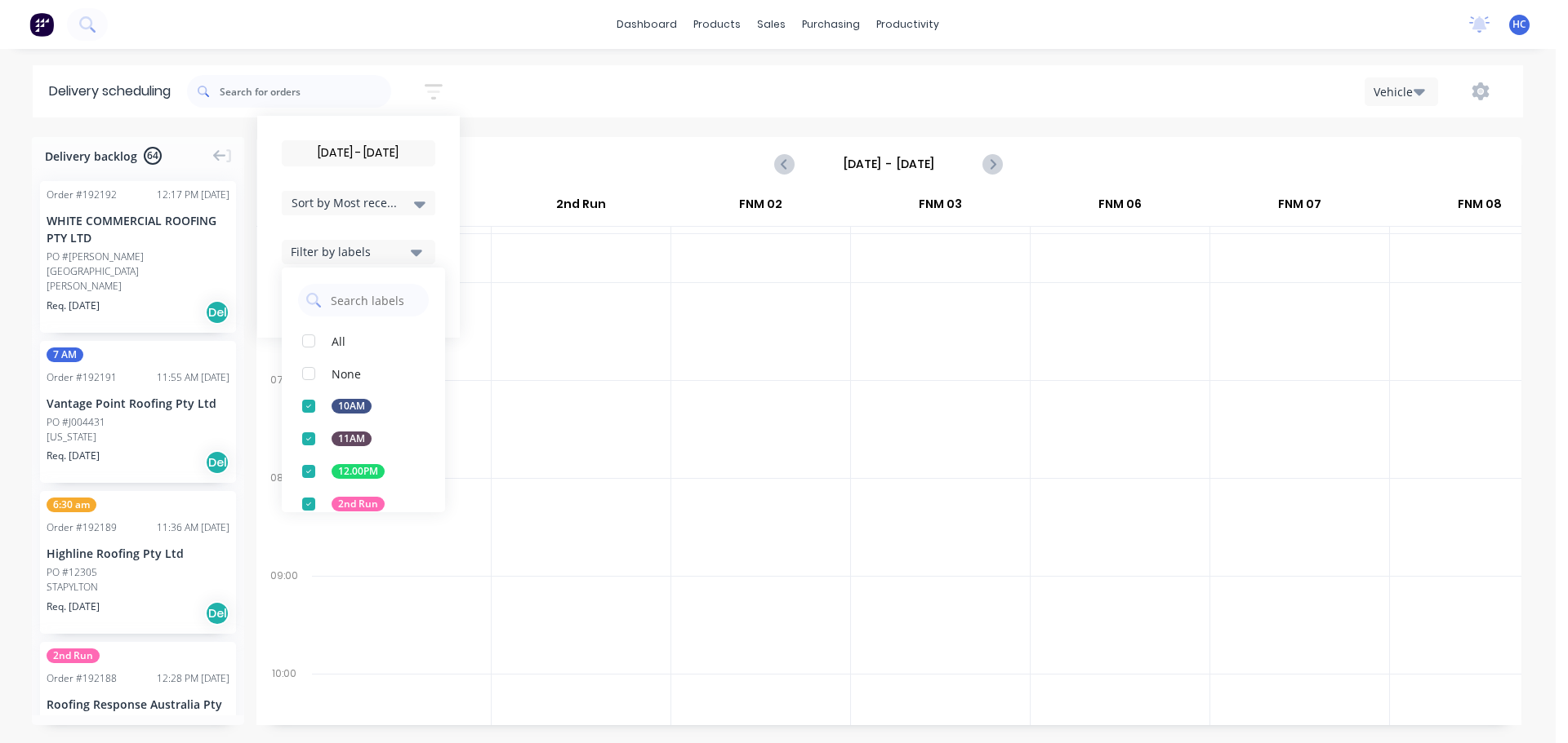
click at [361, 203] on span "Sort by Most recent" at bounding box center [344, 202] width 106 height 17
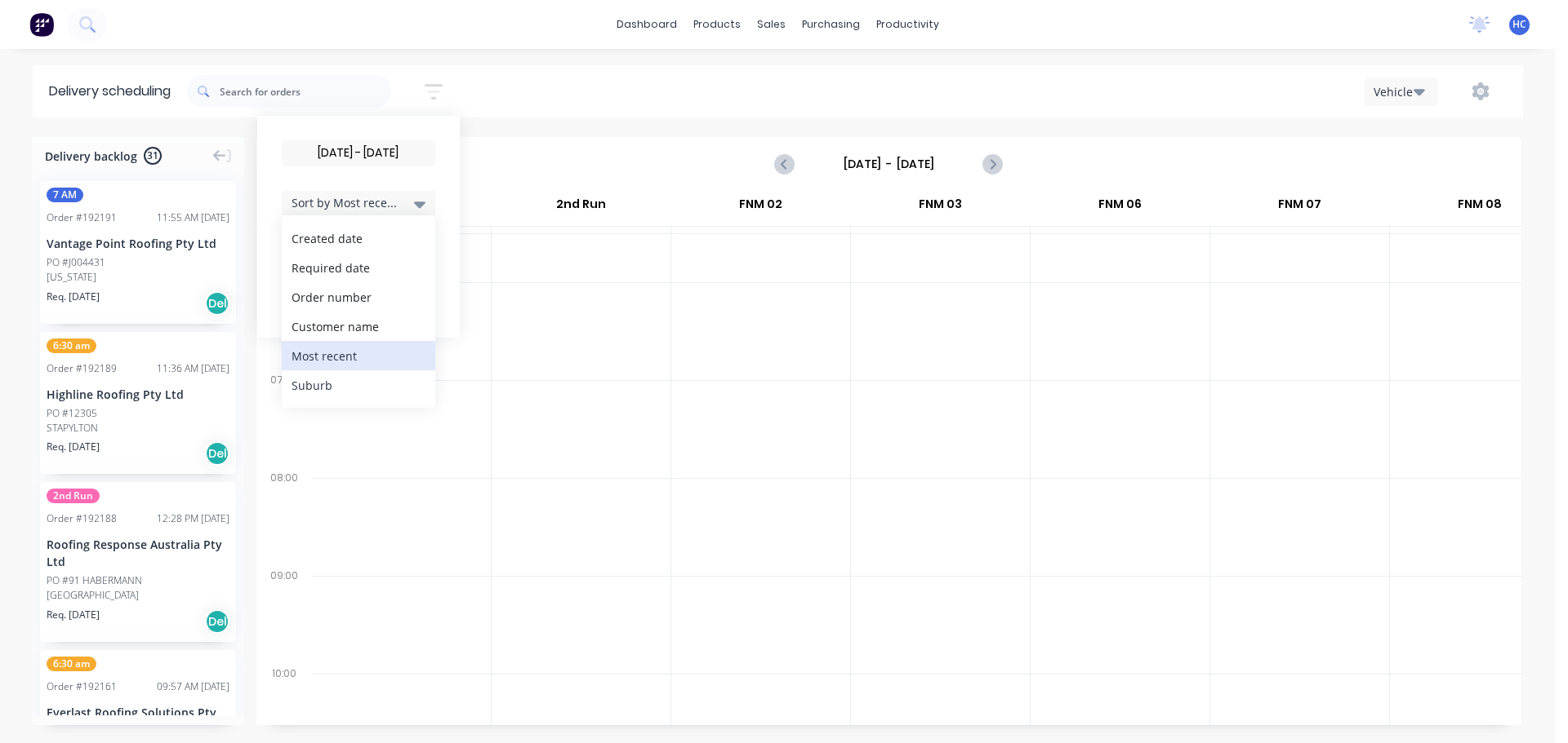
click at [342, 386] on div "Suburb" at bounding box center [358, 384] width 153 height 29
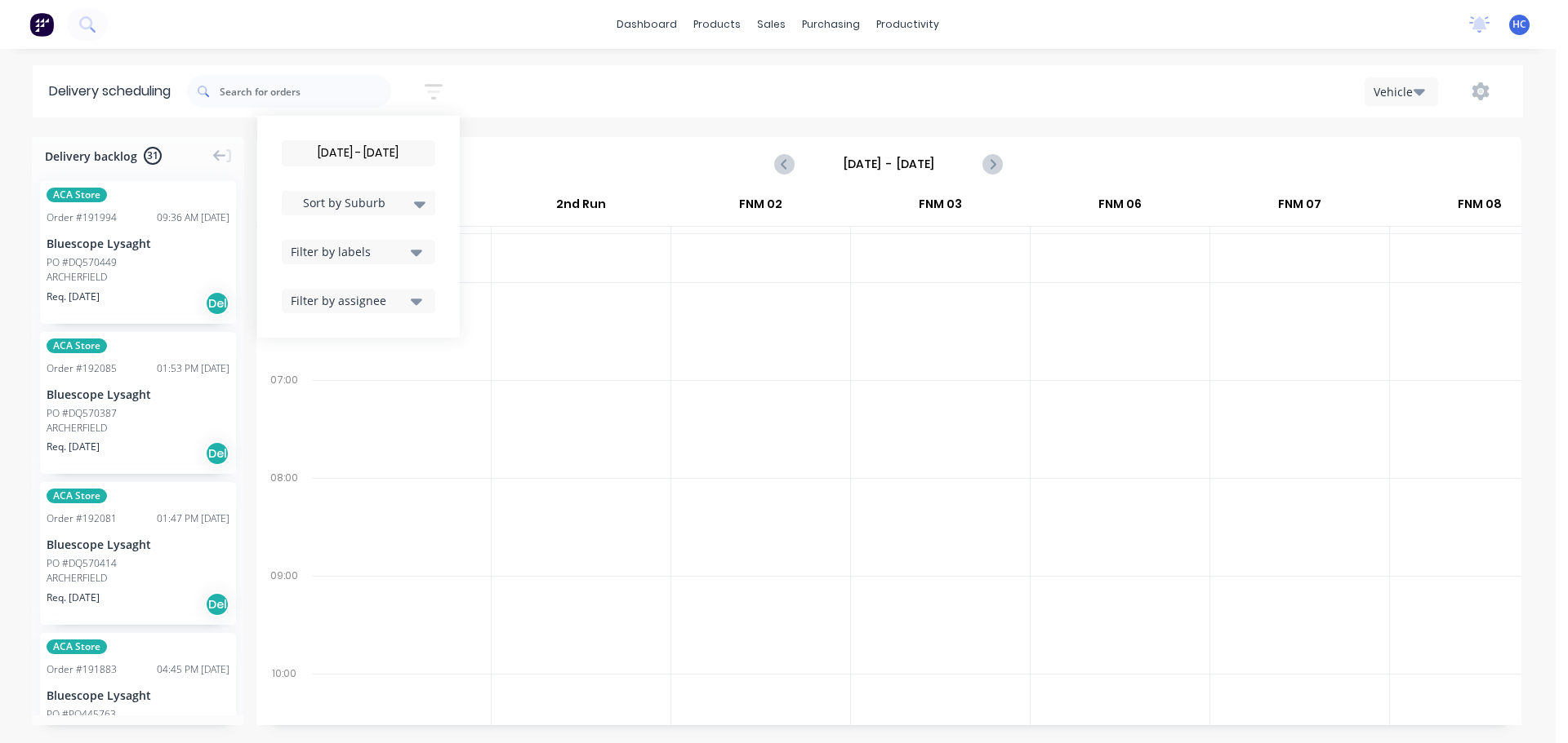
click at [633, 500] on div at bounding box center [581, 527] width 179 height 98
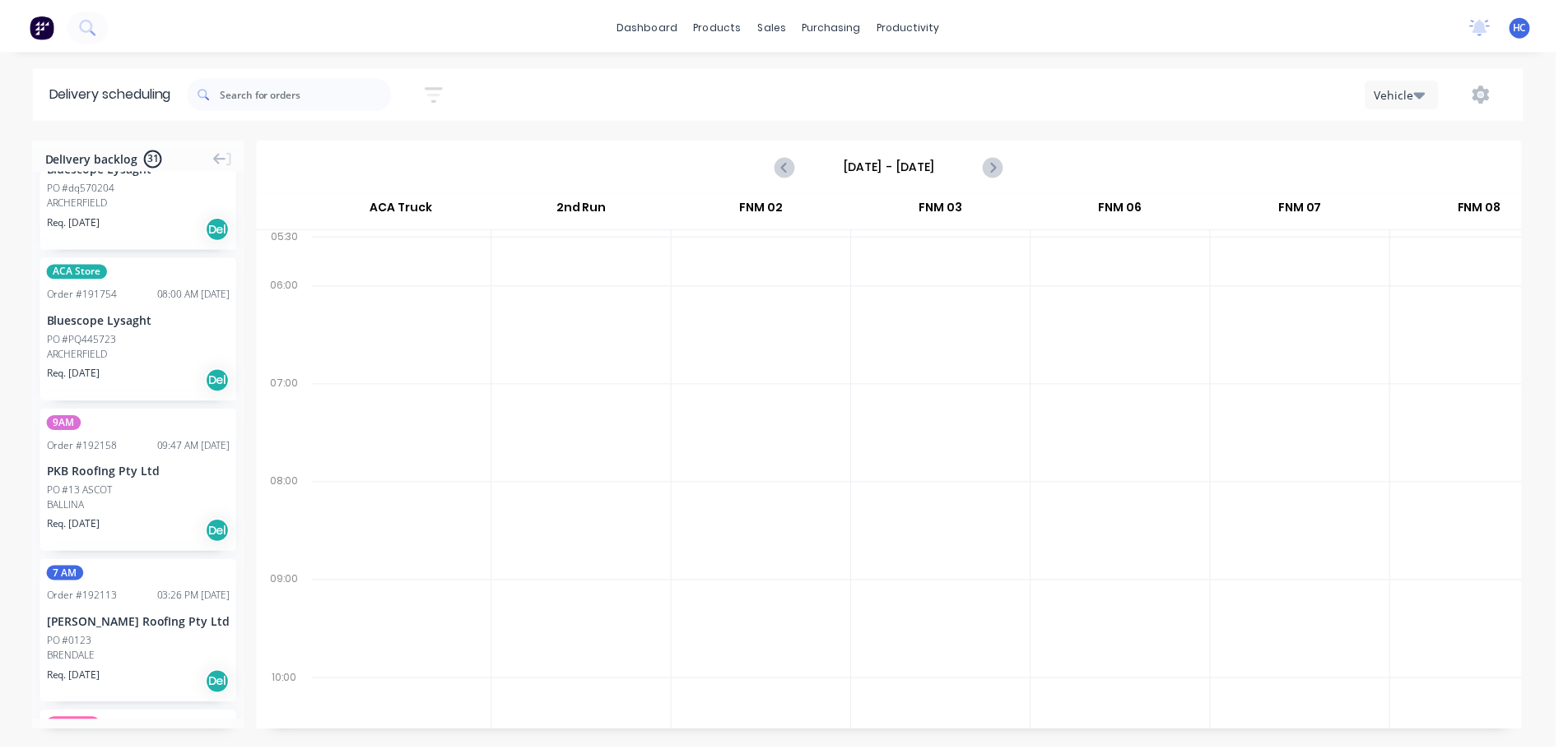
scroll to position [0, 0]
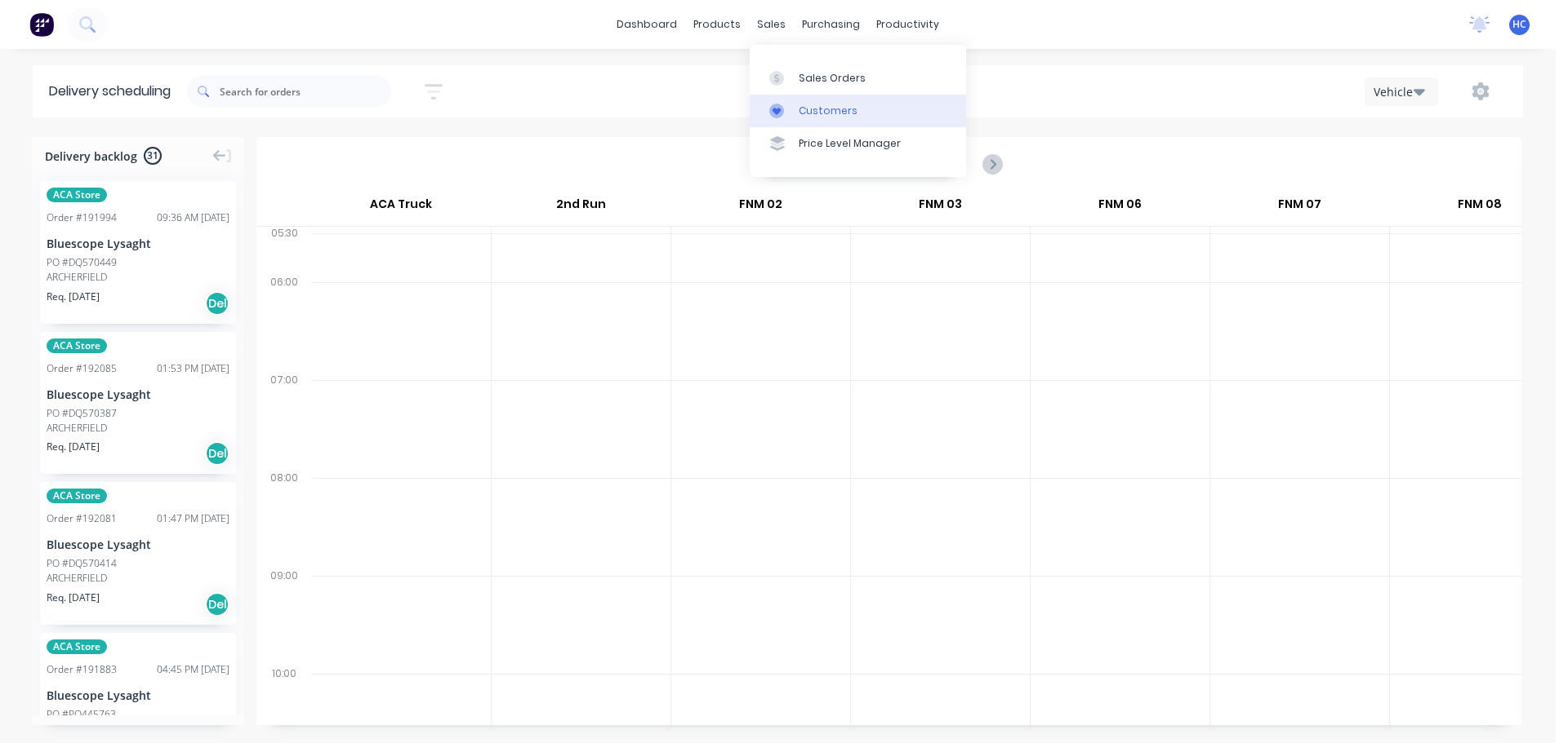
click at [822, 117] on div "Customers" at bounding box center [828, 110] width 59 height 15
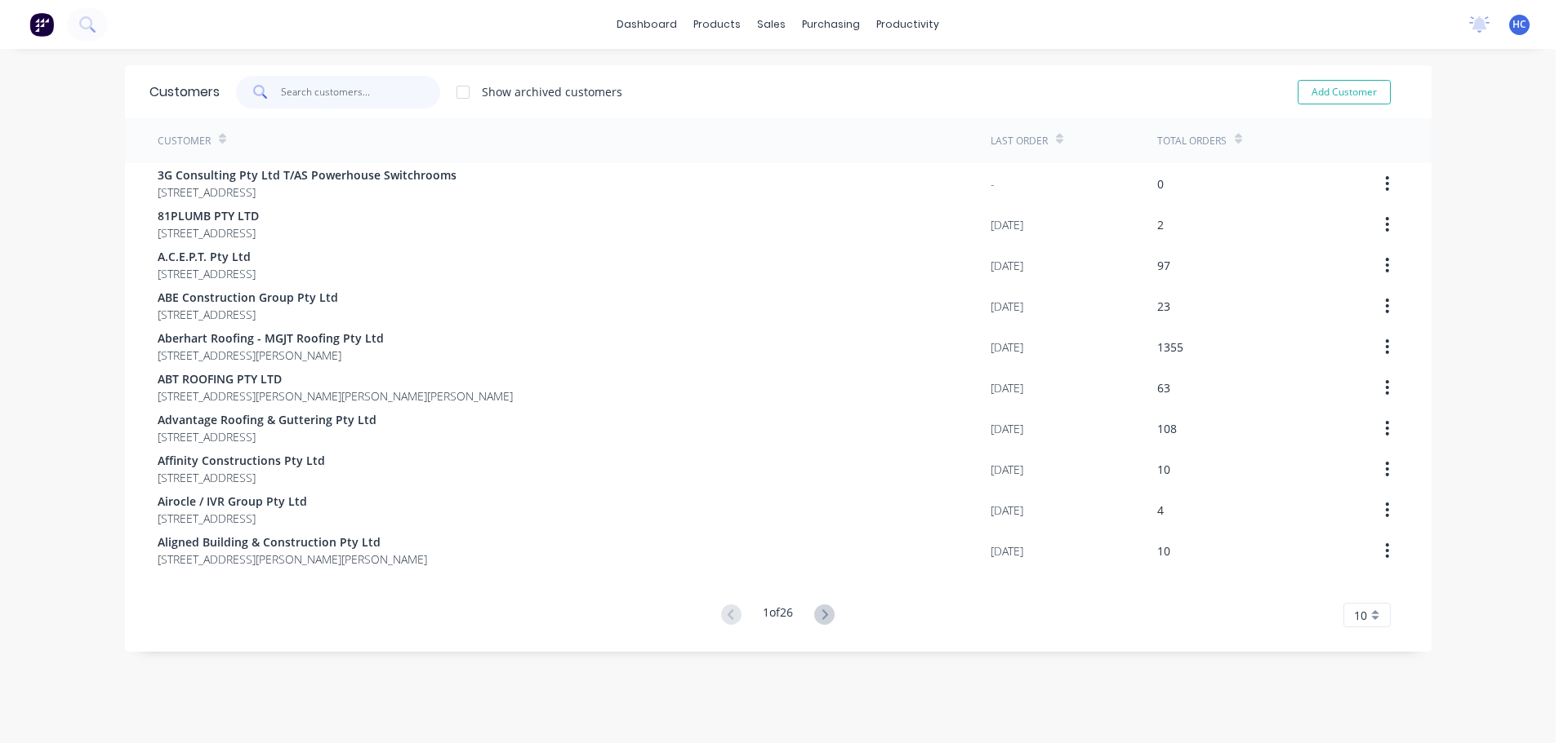
click at [321, 93] on input "text" at bounding box center [360, 92] width 159 height 33
click at [381, 93] on input "text" at bounding box center [360, 92] width 159 height 33
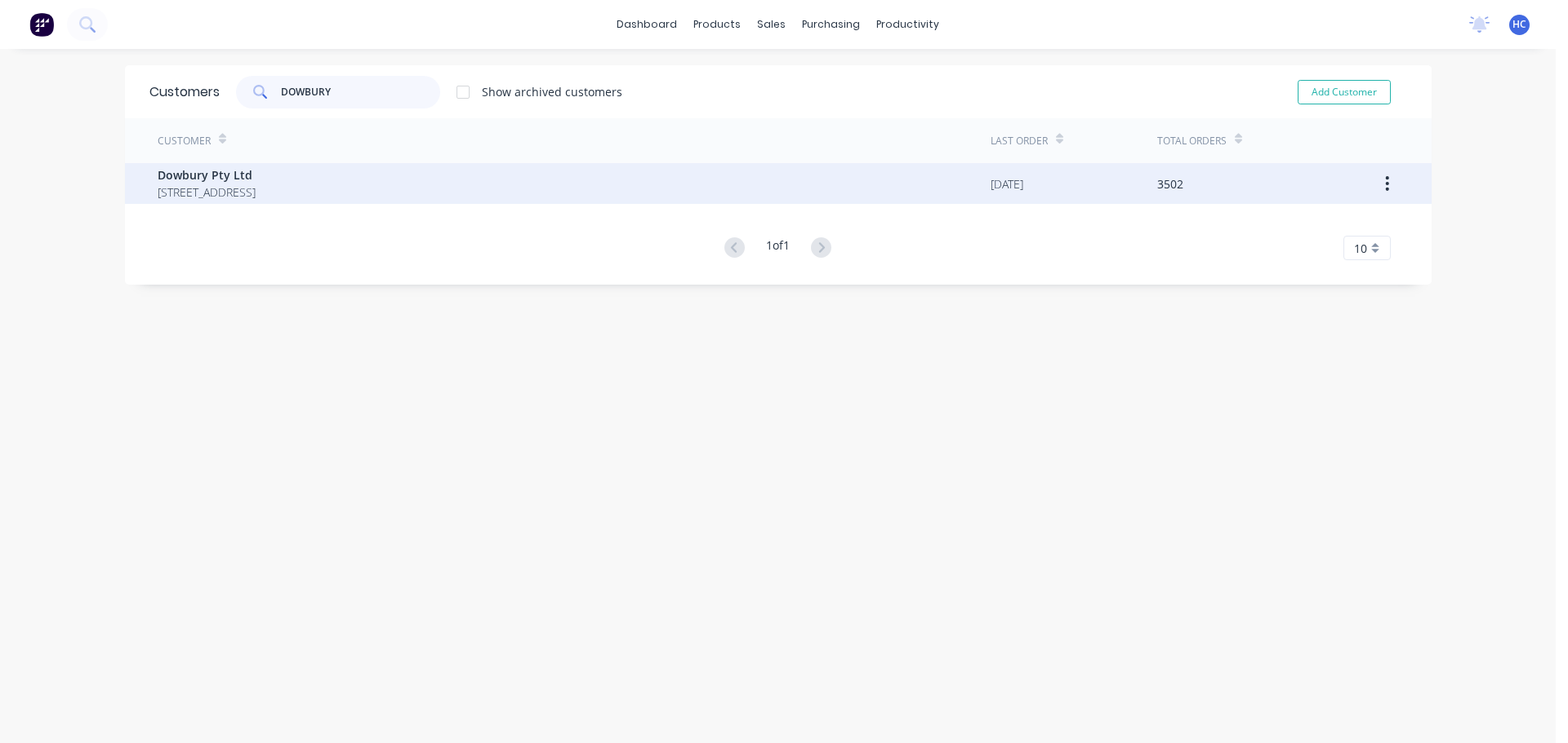
type input "DOWBURY"
click at [330, 201] on div "Dowbury Pty Ltd [STREET_ADDRESS]" at bounding box center [573, 183] width 833 height 41
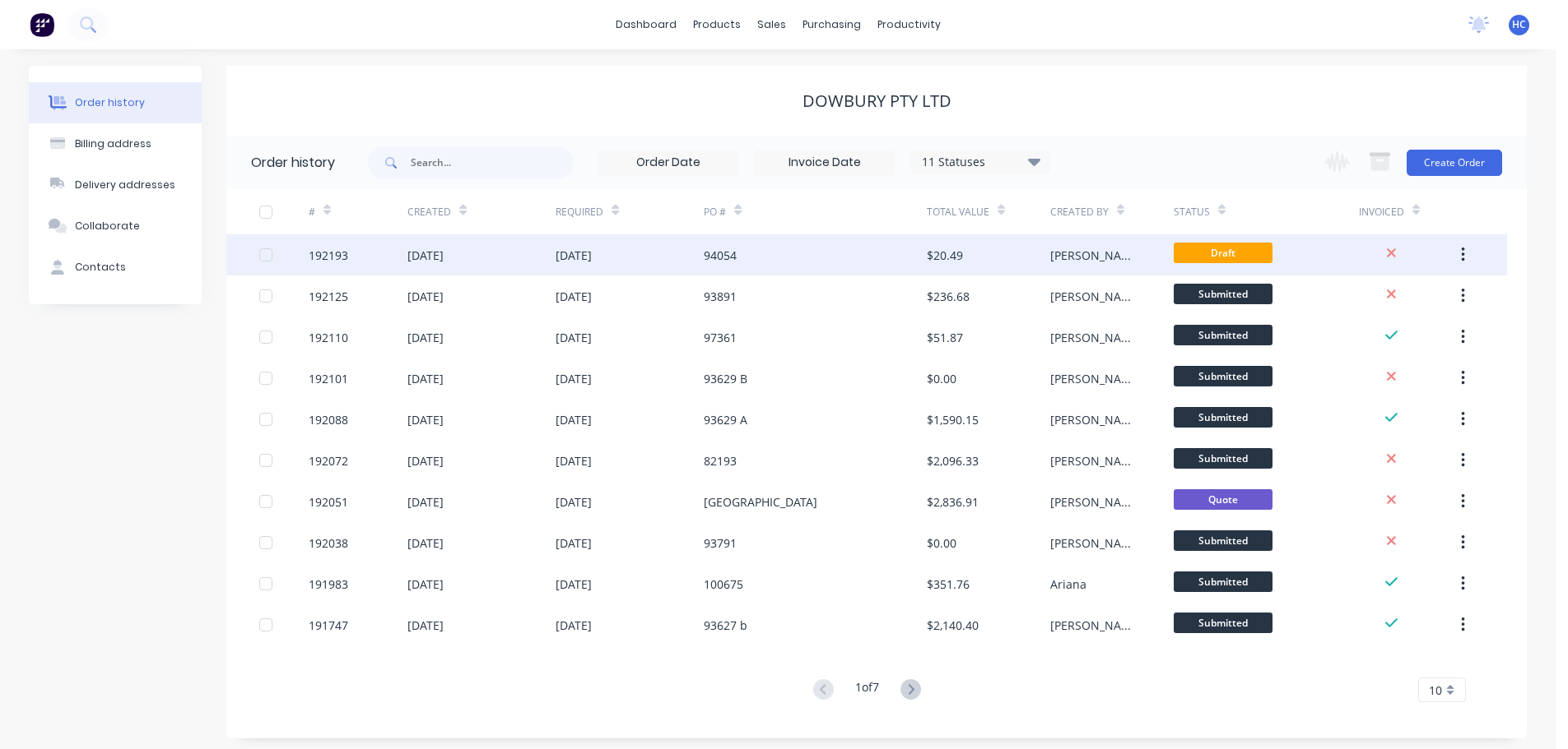
click at [848, 261] on div "94054" at bounding box center [815, 255] width 223 height 41
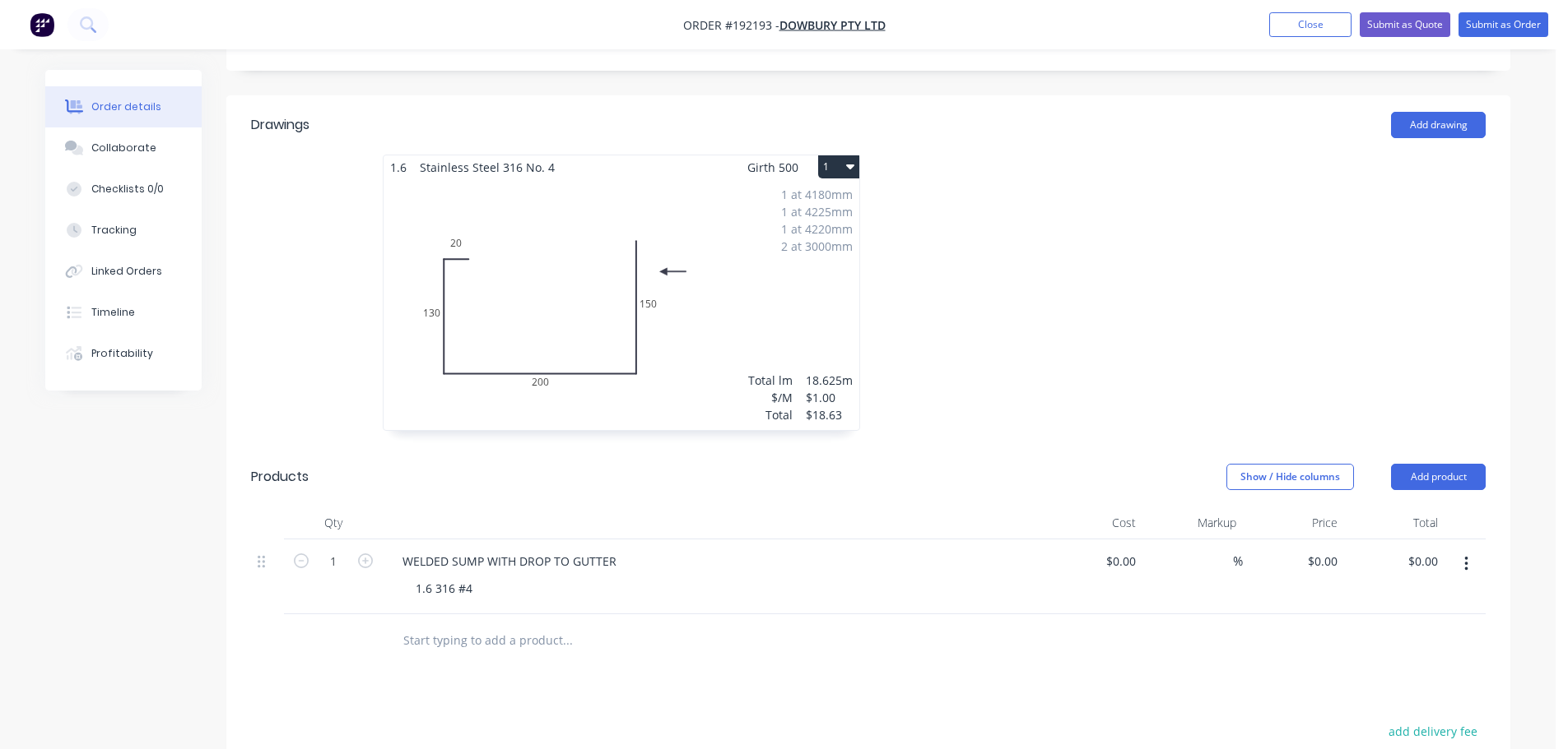
scroll to position [493, 0]
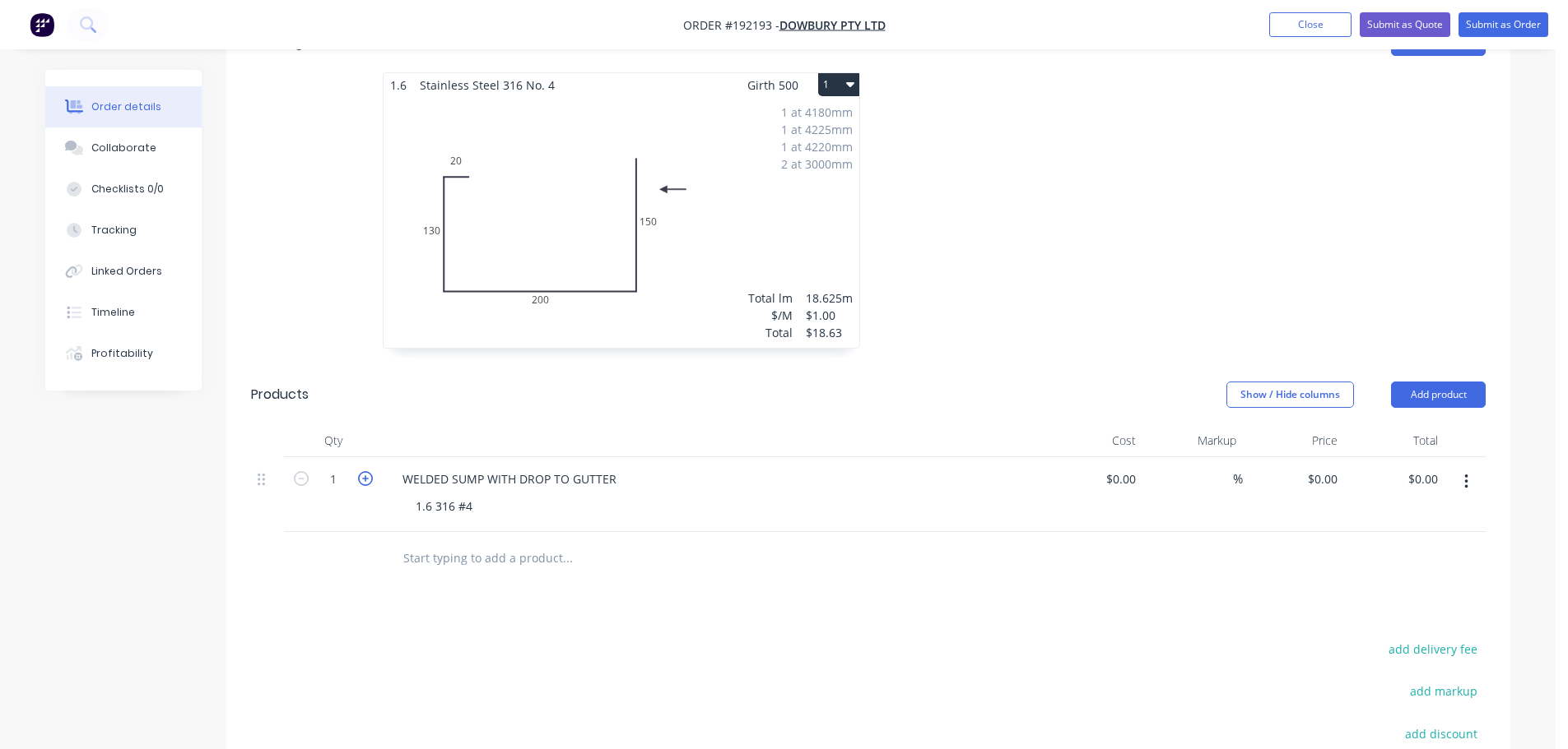
click at [367, 483] on icon "button" at bounding box center [365, 478] width 15 height 15
type input "2"
click at [1110, 349] on div at bounding box center [1116, 219] width 494 height 292
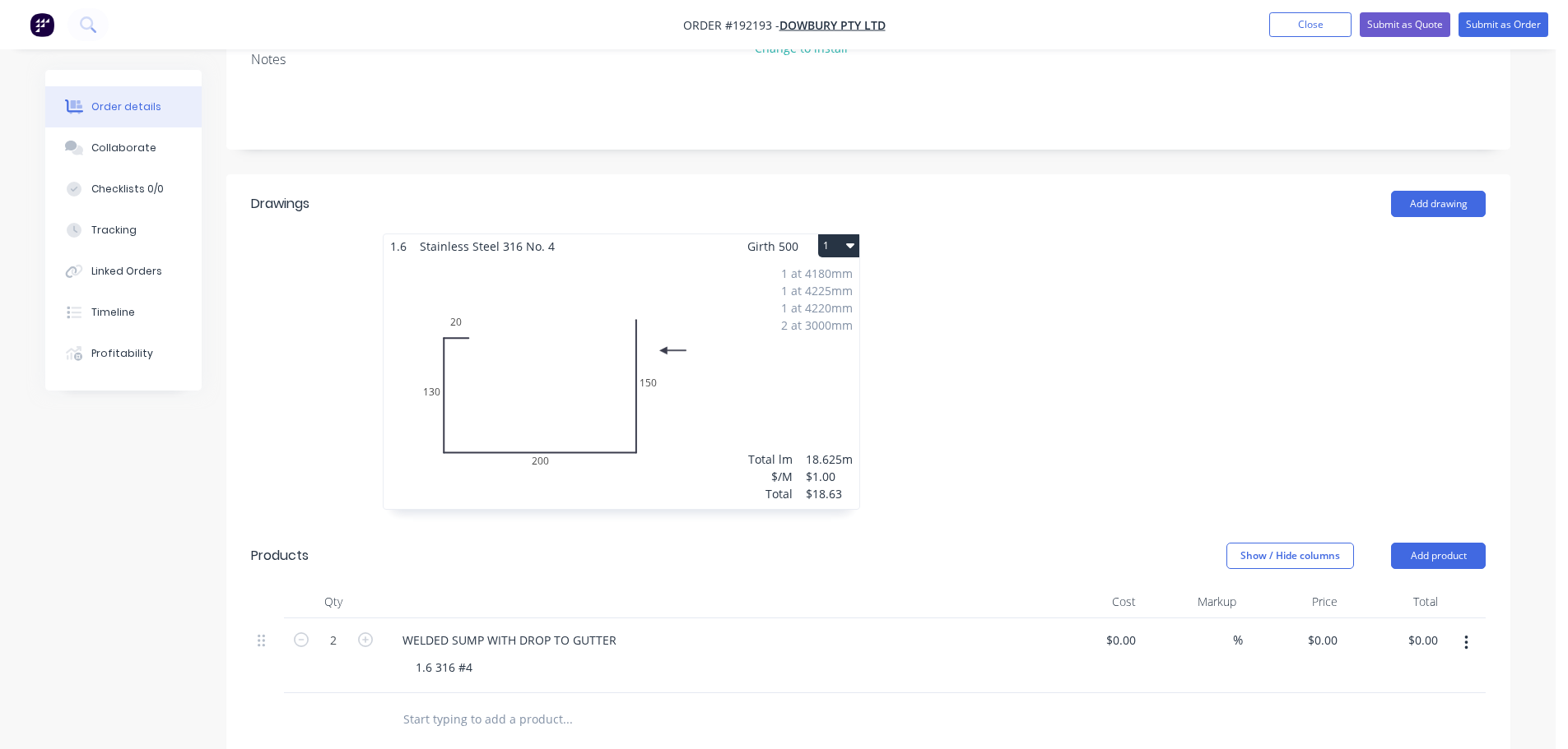
scroll to position [164, 0]
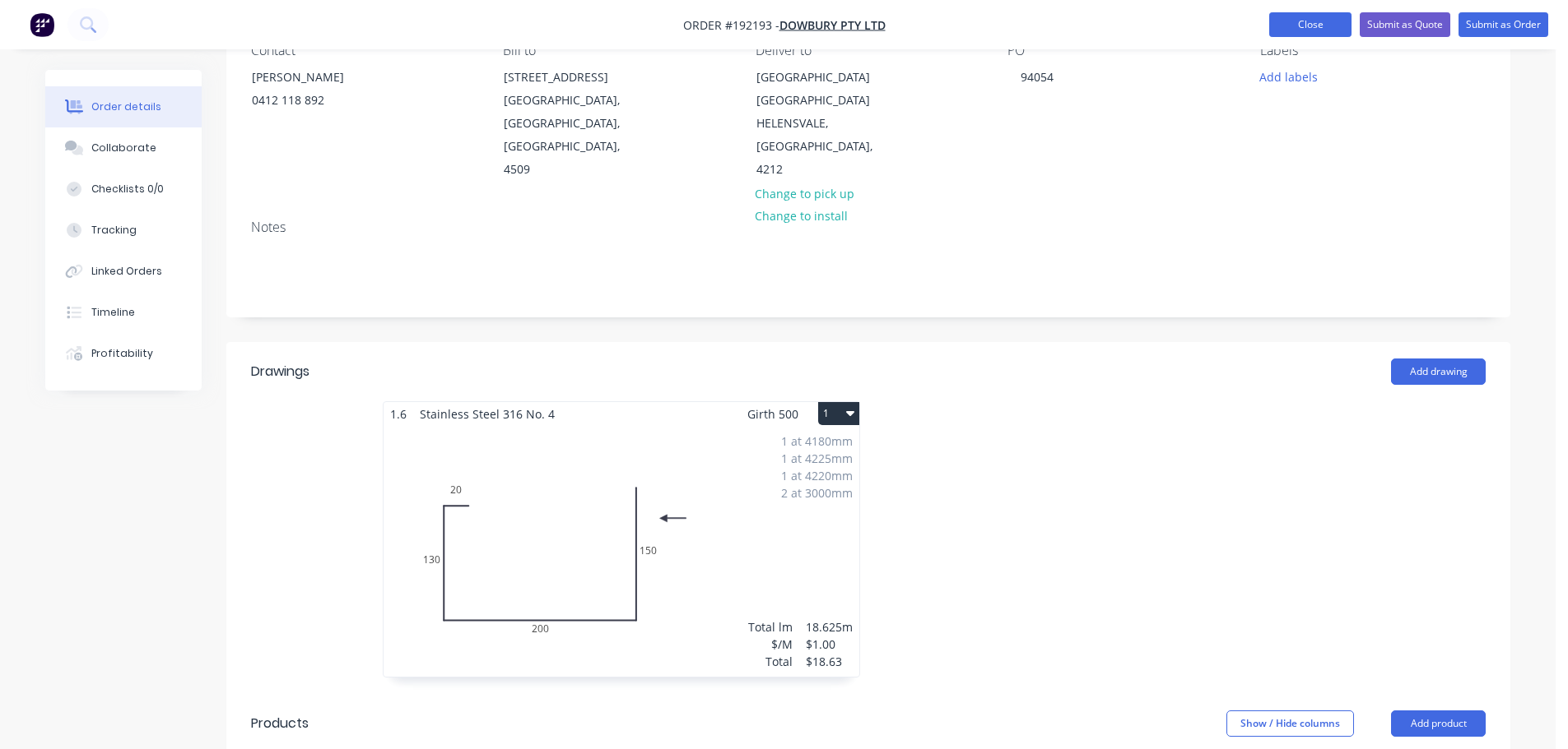
click at [1320, 24] on button "Close" at bounding box center [1310, 25] width 83 height 25
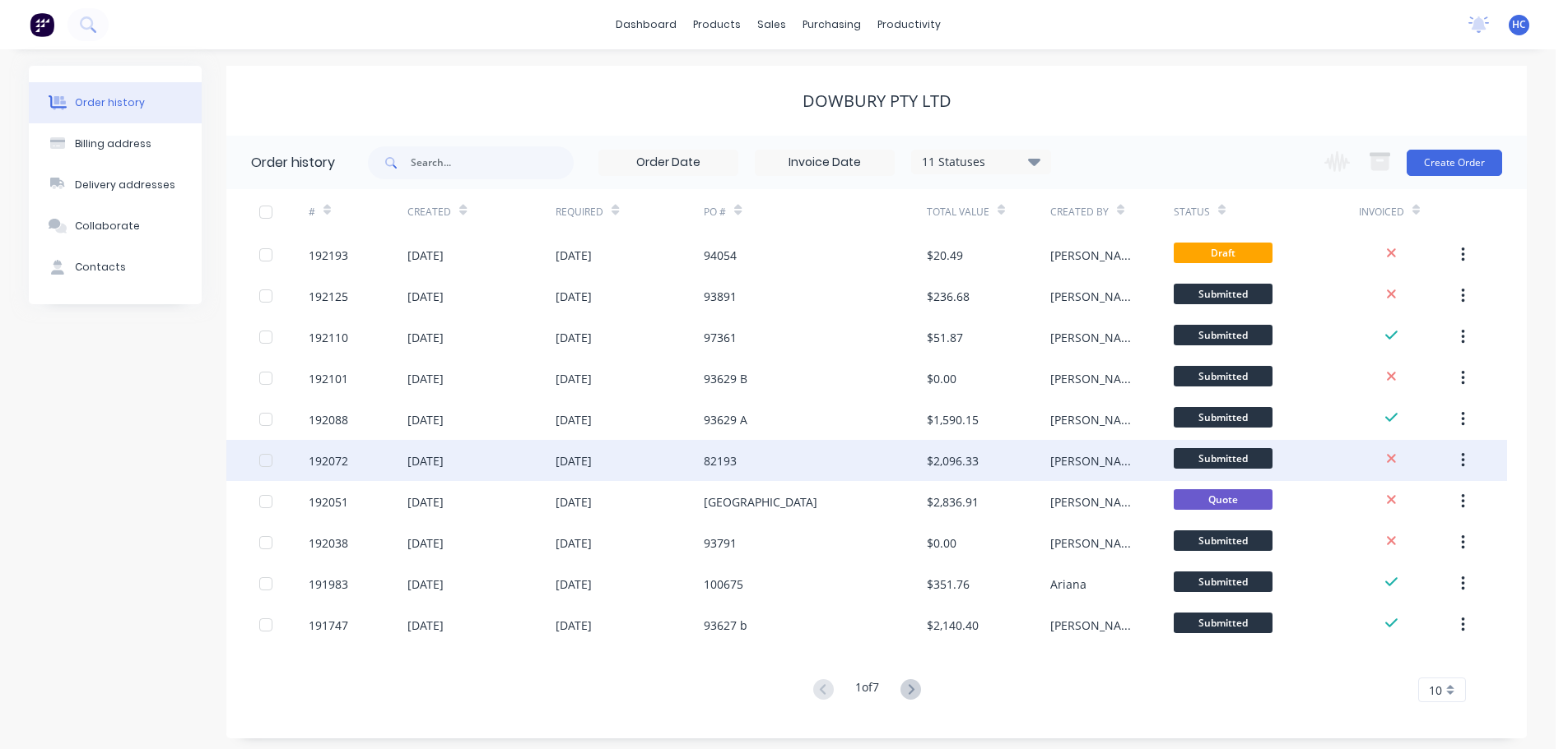
click at [823, 459] on div "82193" at bounding box center [815, 461] width 223 height 41
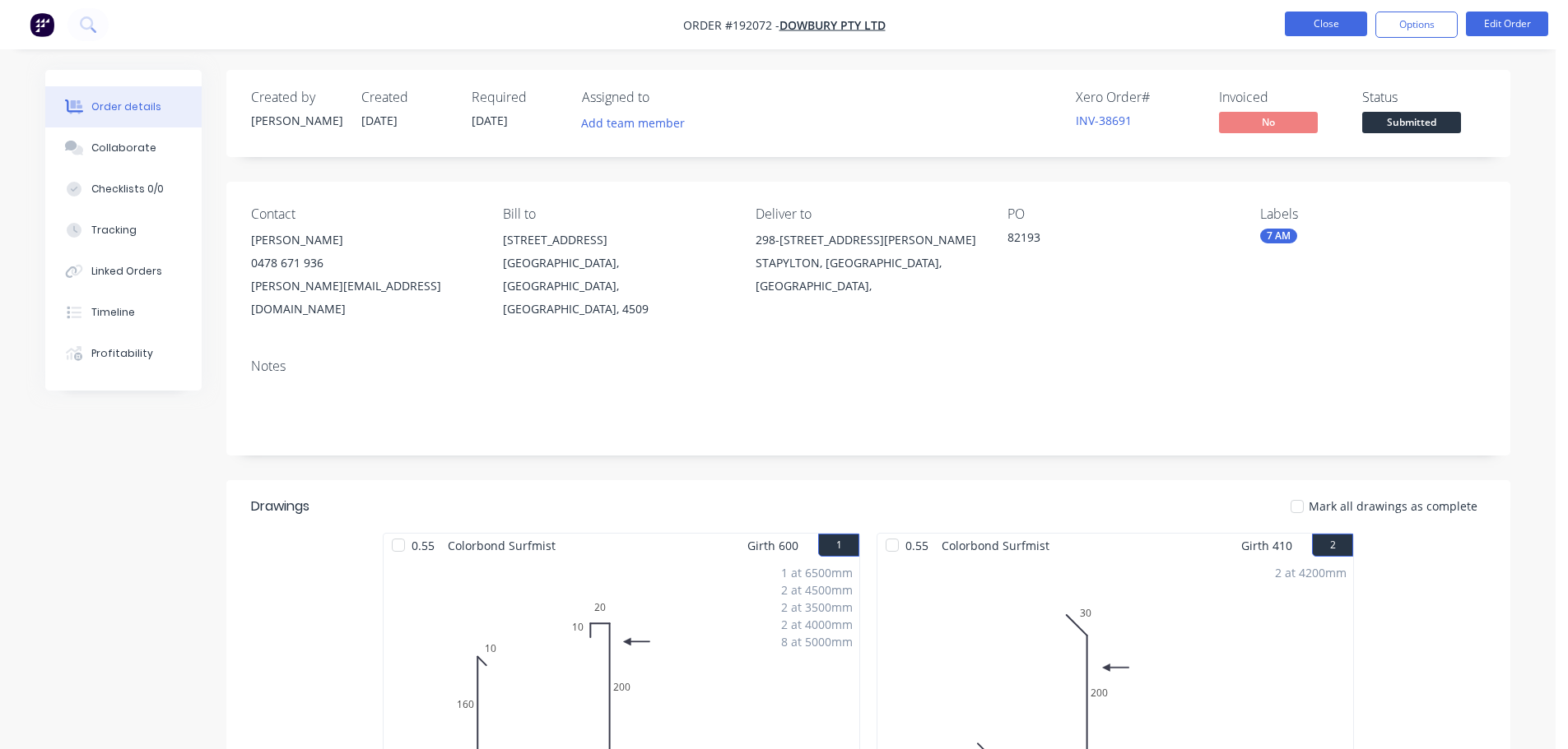
click at [1350, 27] on button "Close" at bounding box center [1327, 24] width 83 height 25
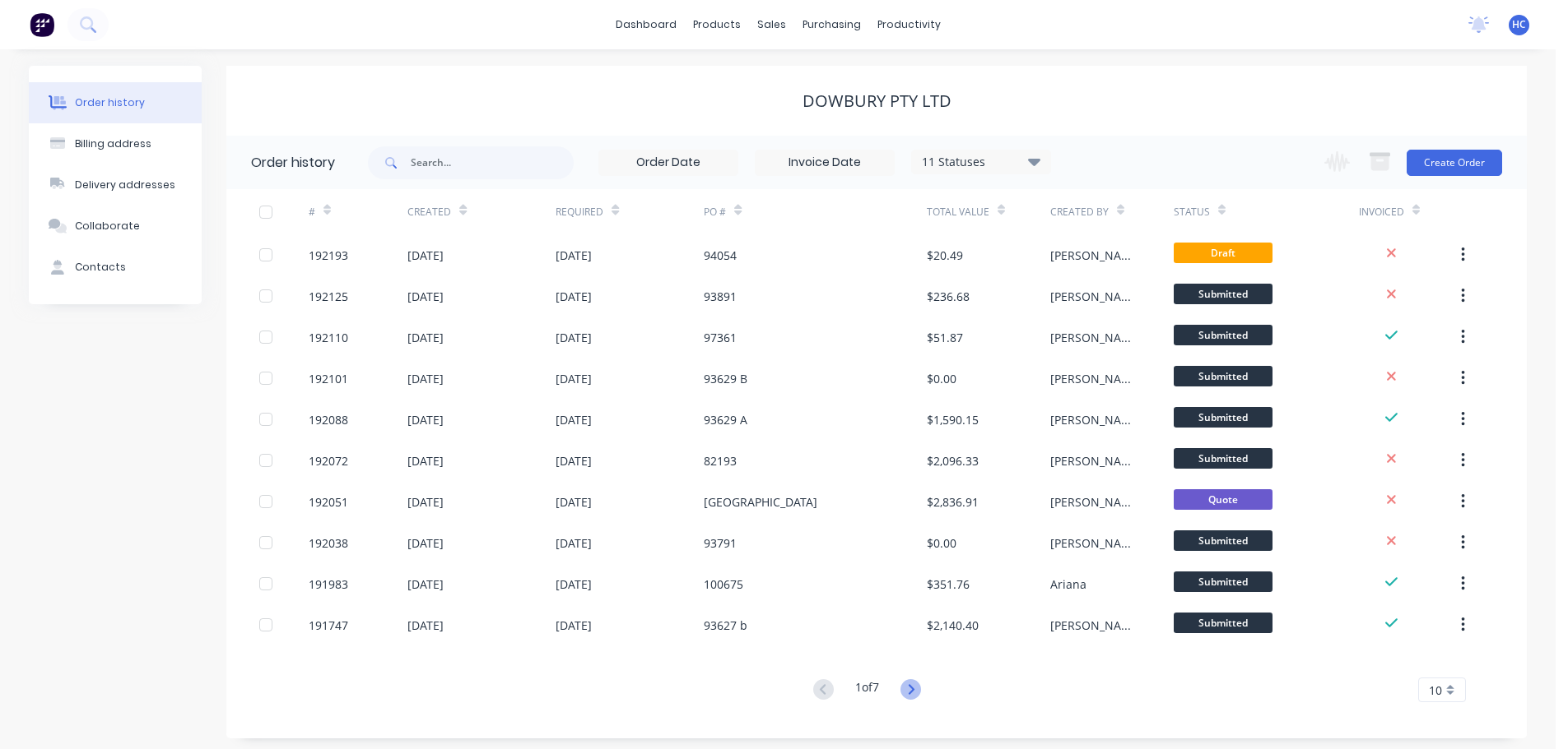
click at [915, 685] on icon at bounding box center [910, 690] width 21 height 21
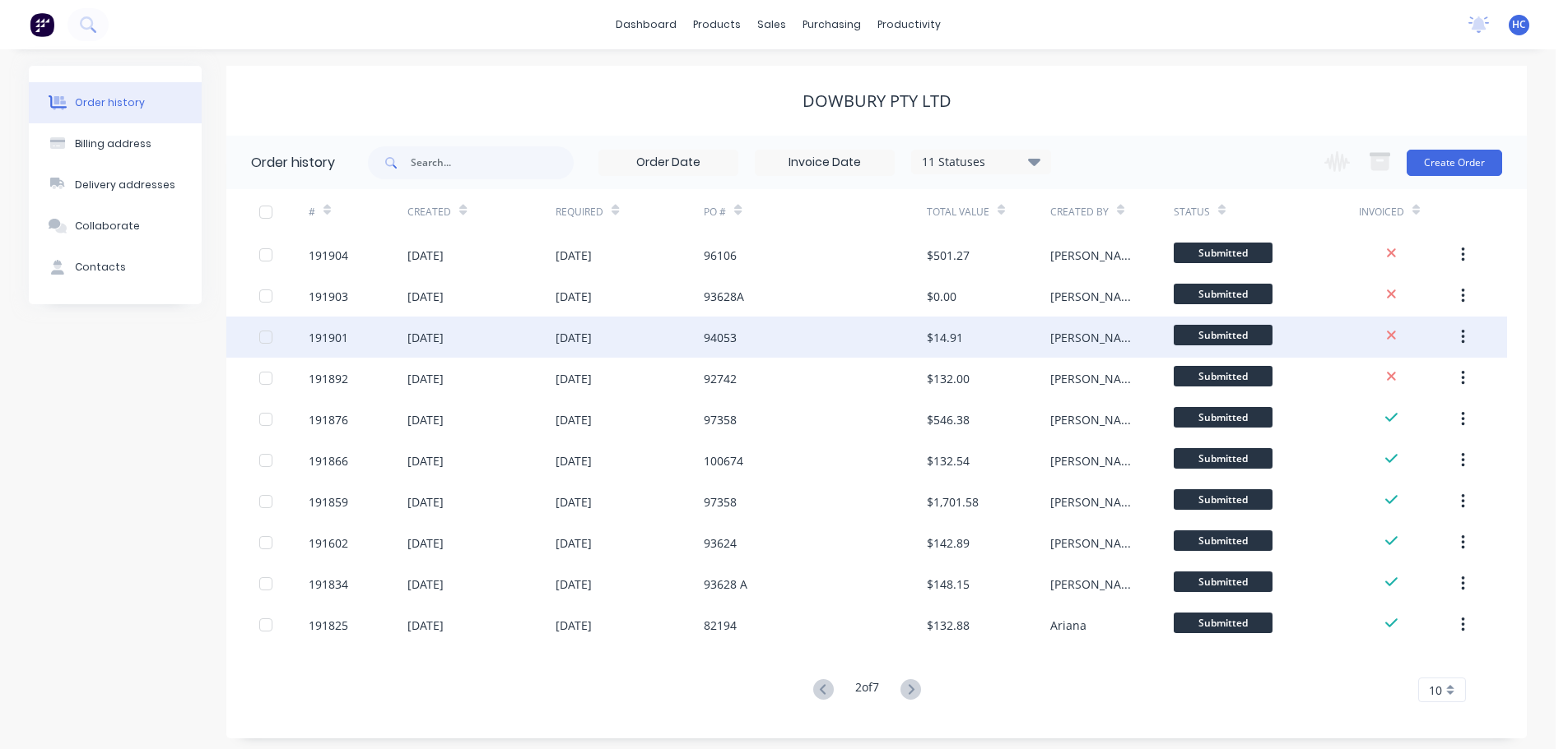
click at [783, 342] on div "94053" at bounding box center [815, 337] width 223 height 41
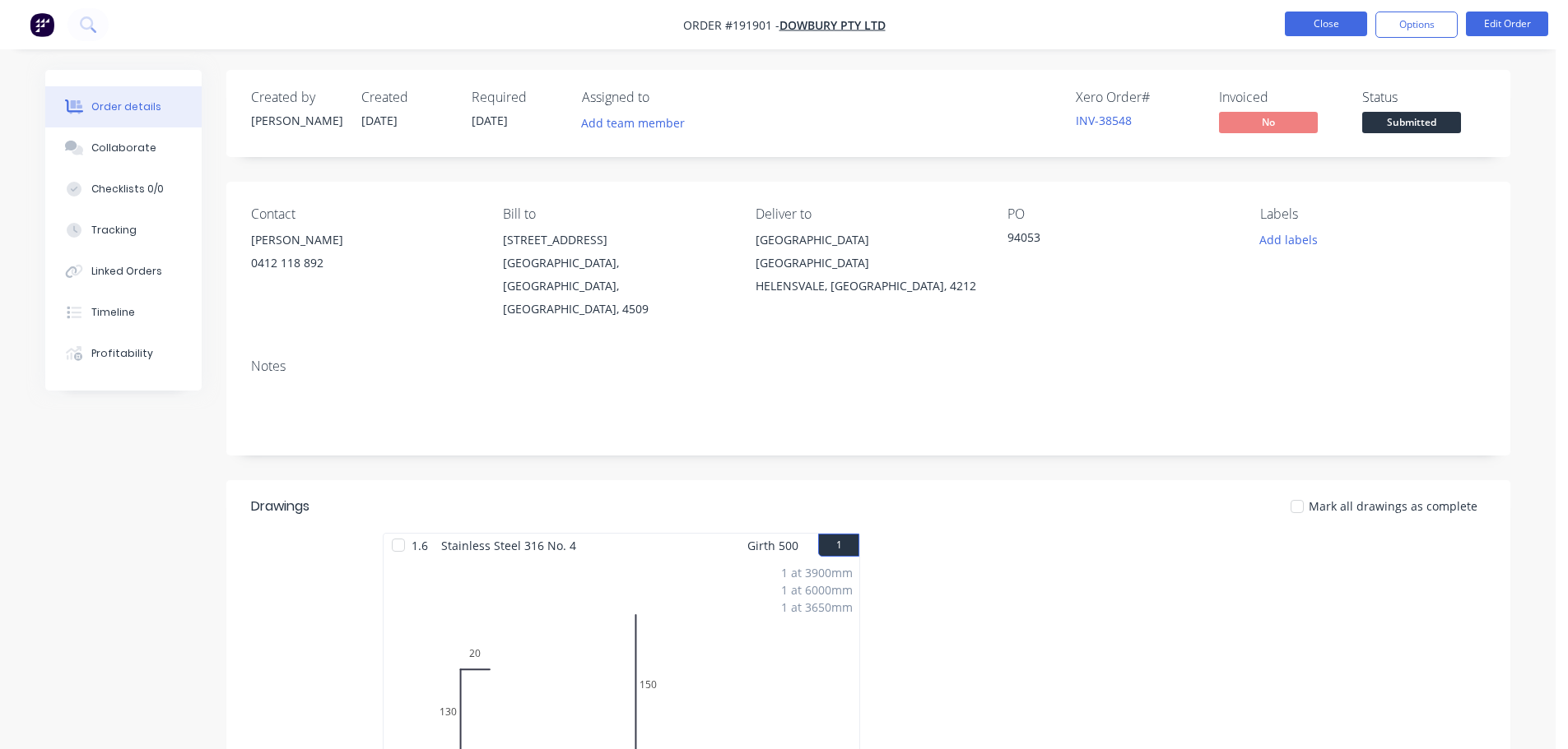
click at [1336, 25] on button "Close" at bounding box center [1327, 24] width 83 height 25
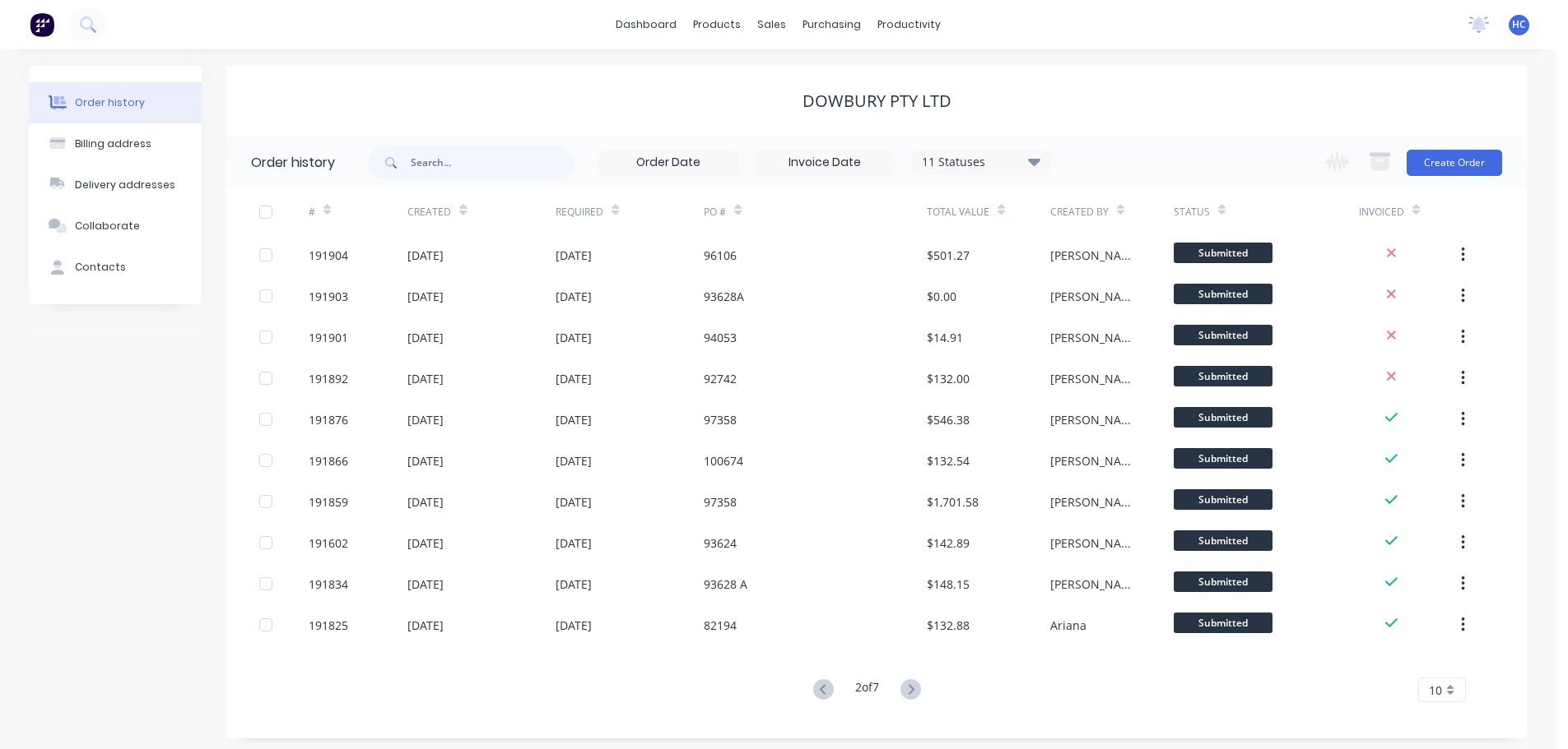
click at [818, 679] on button at bounding box center [824, 691] width 31 height 24
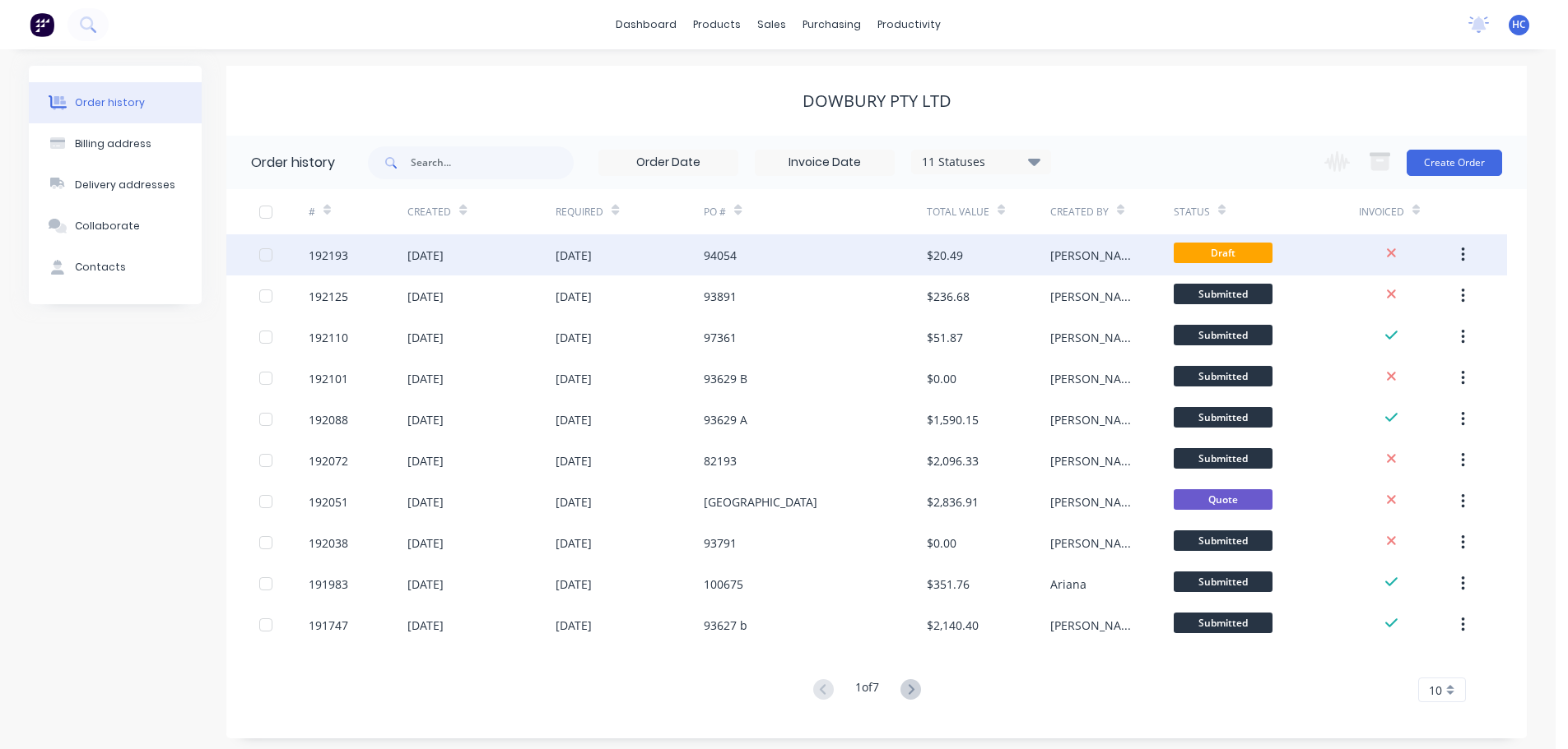
click at [853, 257] on div "94054" at bounding box center [815, 255] width 223 height 41
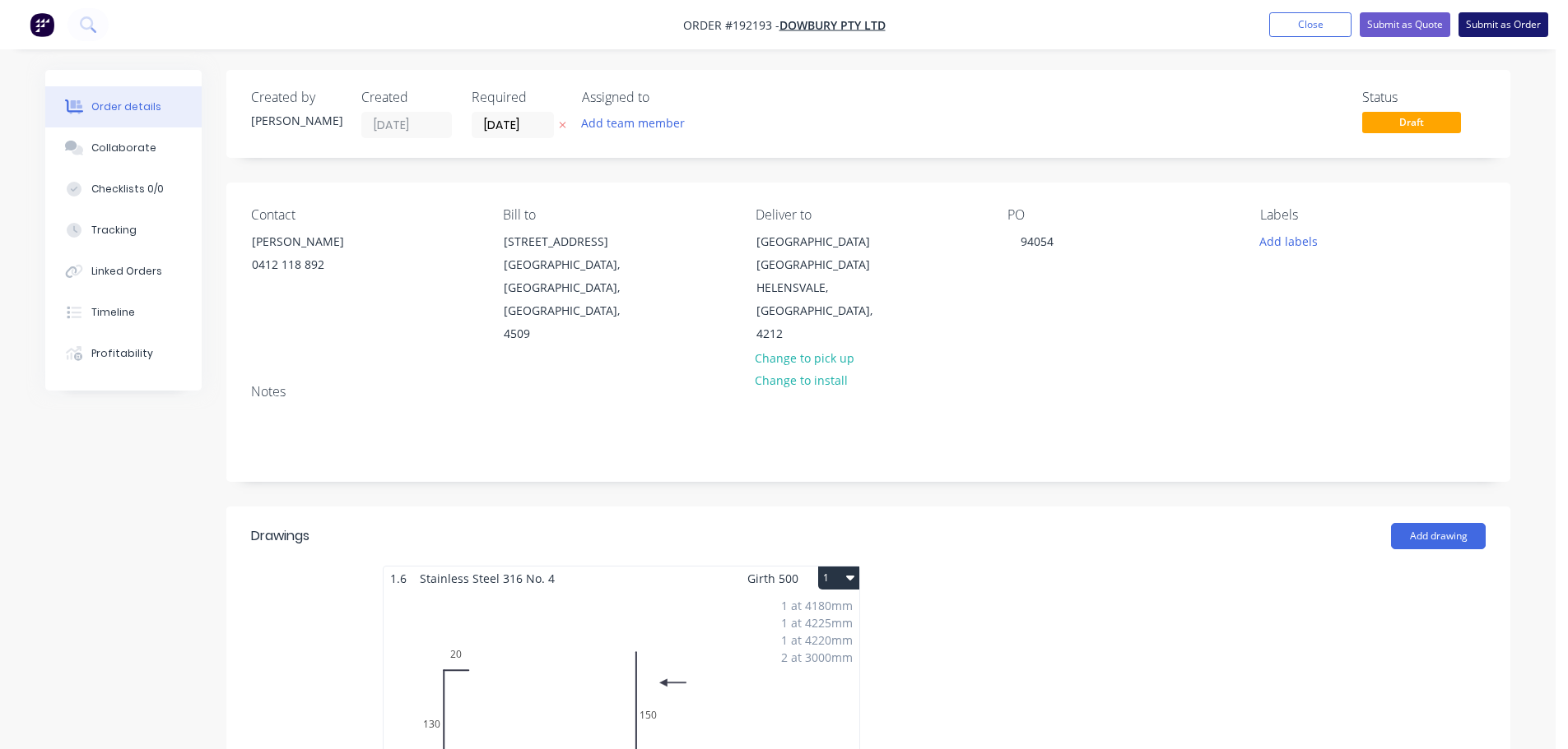
click at [1511, 25] on button "Submit as Order" at bounding box center [1503, 25] width 90 height 25
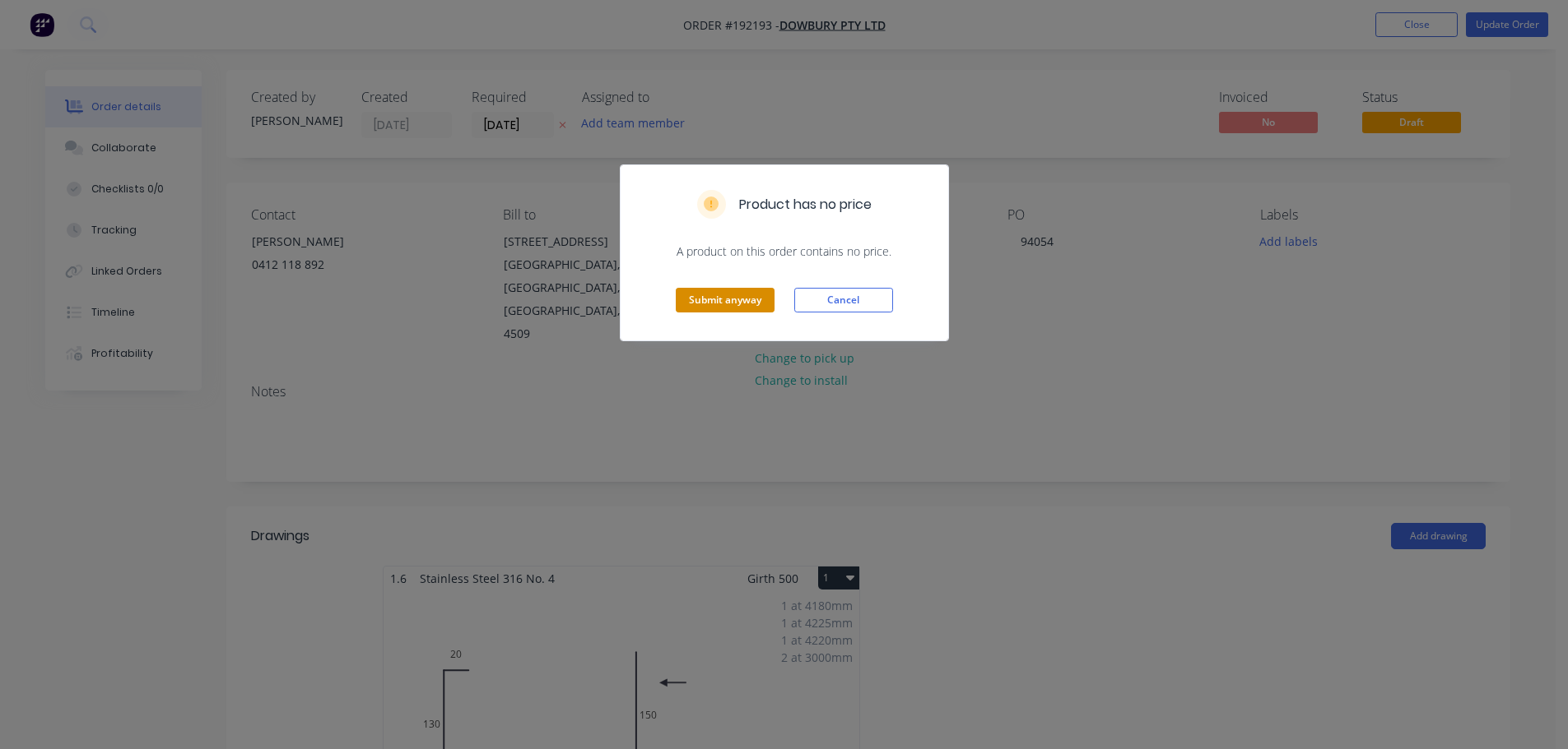
click at [755, 304] on button "Submit anyway" at bounding box center [725, 300] width 99 height 25
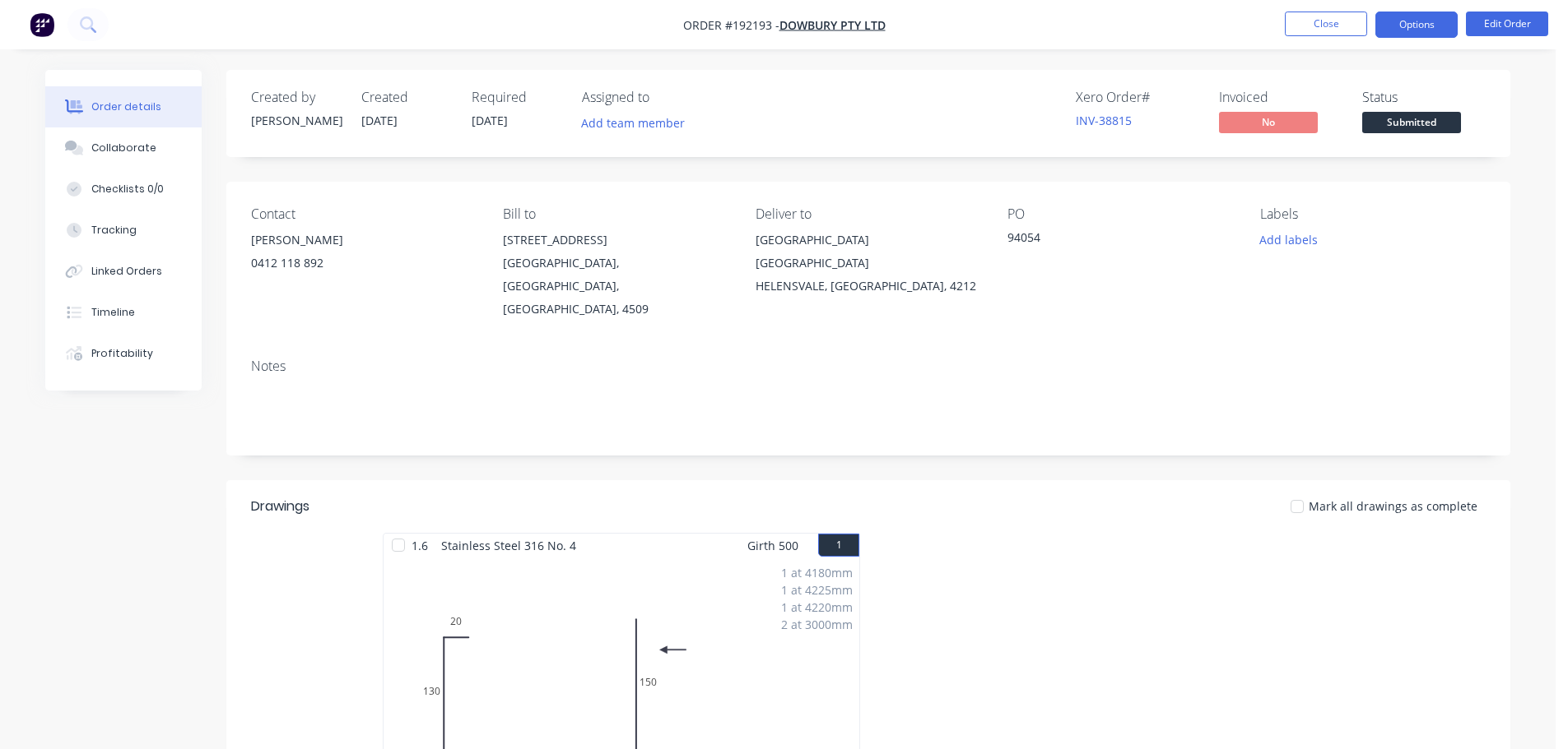
click at [1410, 20] on button "Options" at bounding box center [1416, 24] width 83 height 26
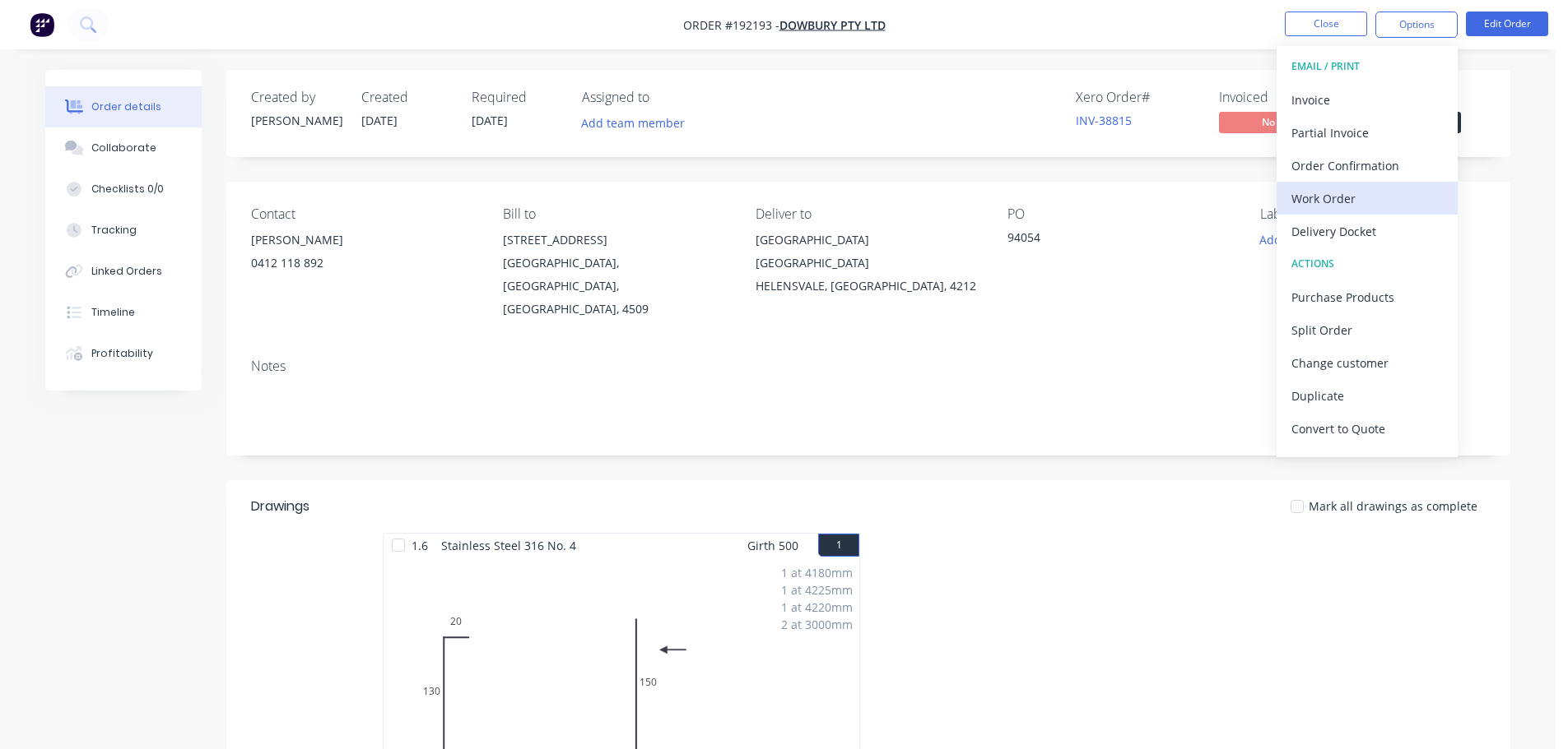
click at [1337, 203] on div "Work Order" at bounding box center [1367, 198] width 152 height 24
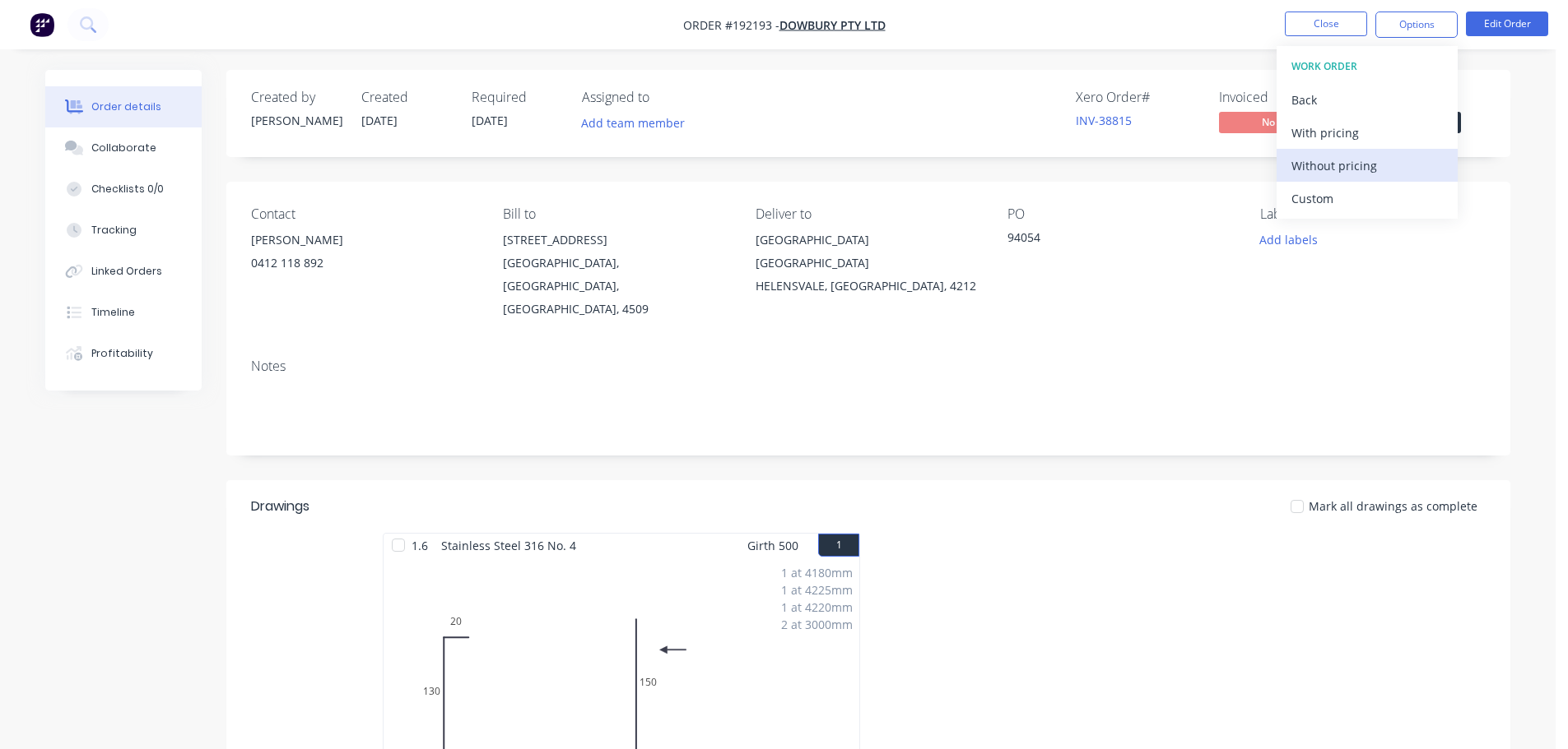
click at [1333, 171] on div "Without pricing" at bounding box center [1367, 165] width 152 height 24
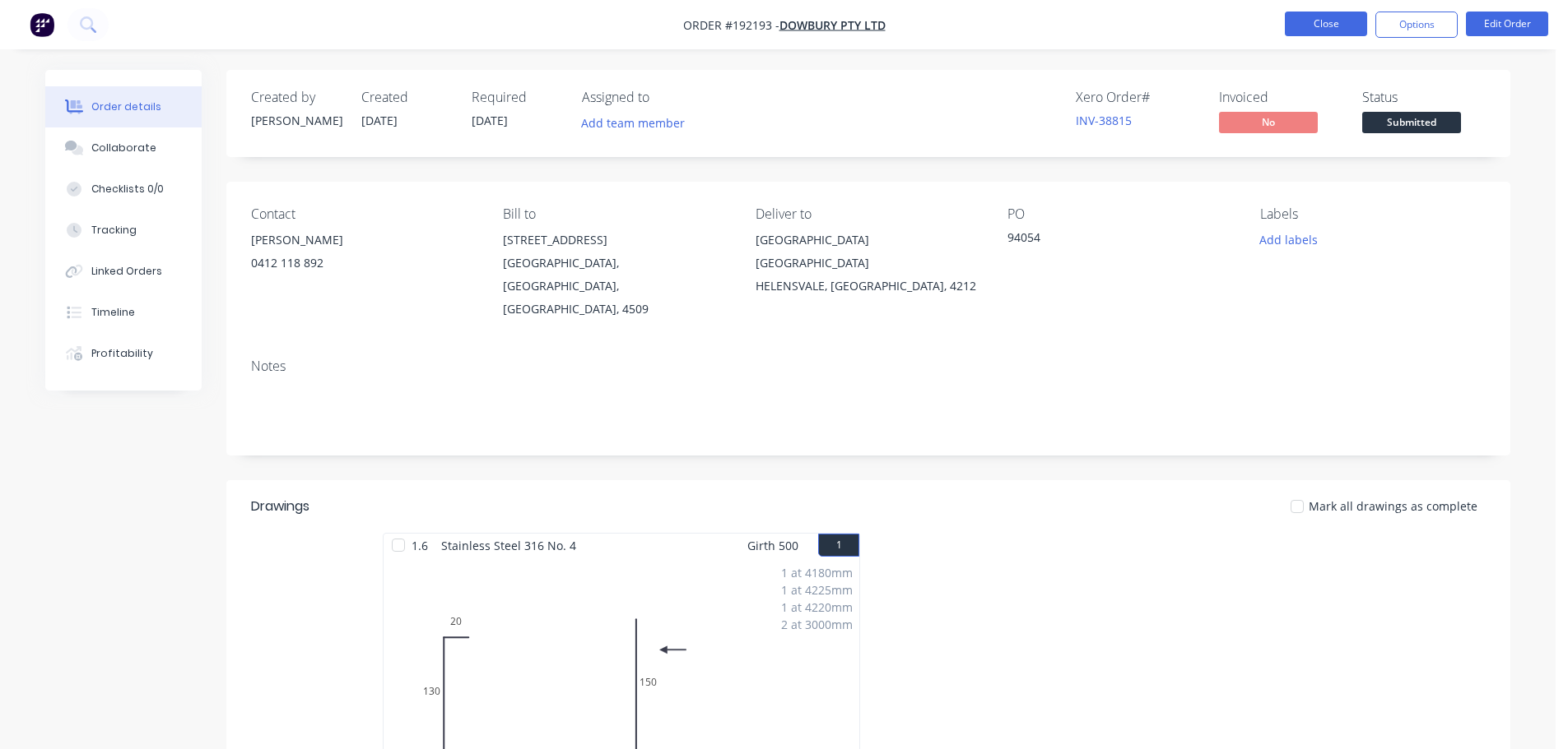
click at [1327, 20] on button "Close" at bounding box center [1327, 24] width 83 height 25
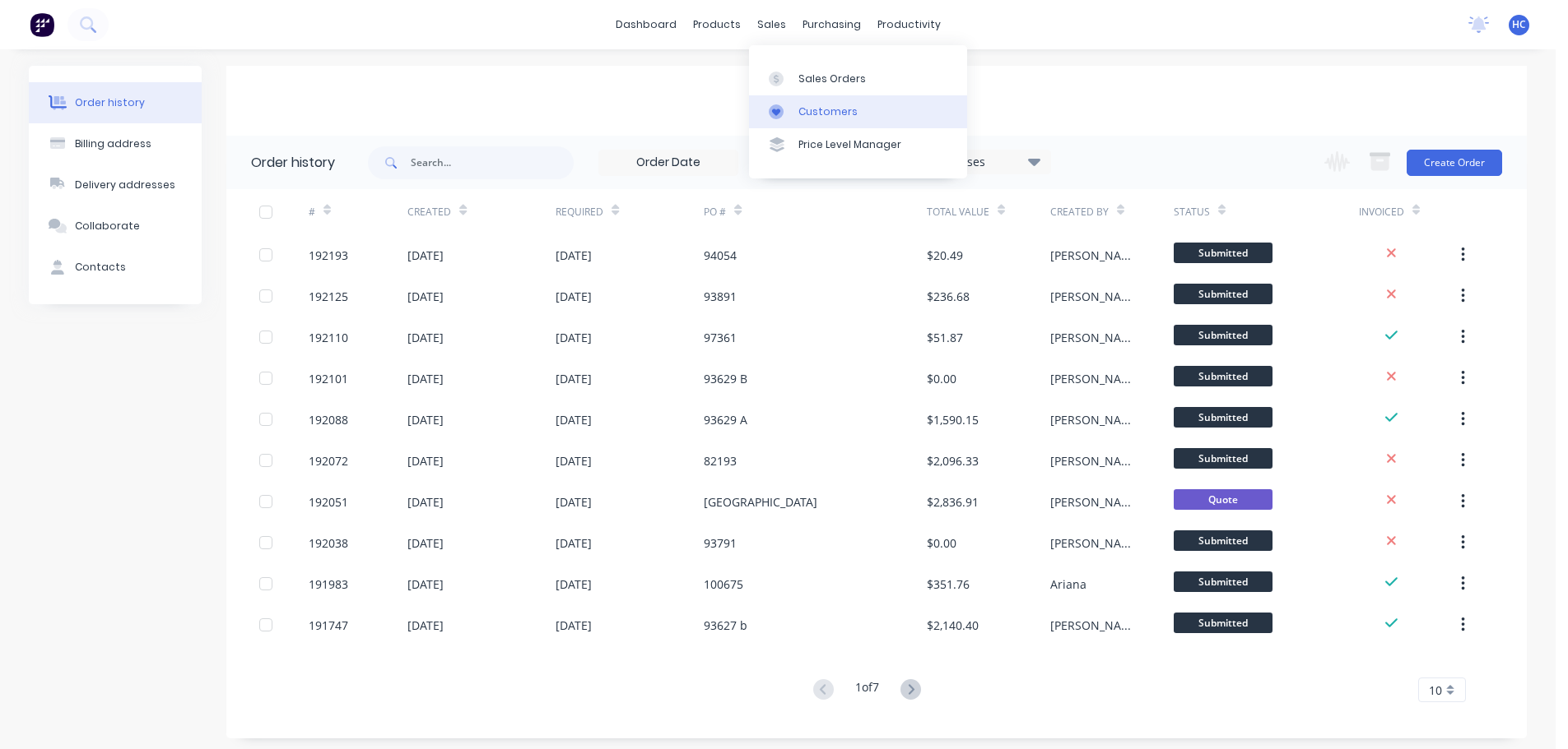
click at [841, 118] on div "Customers" at bounding box center [828, 111] width 59 height 15
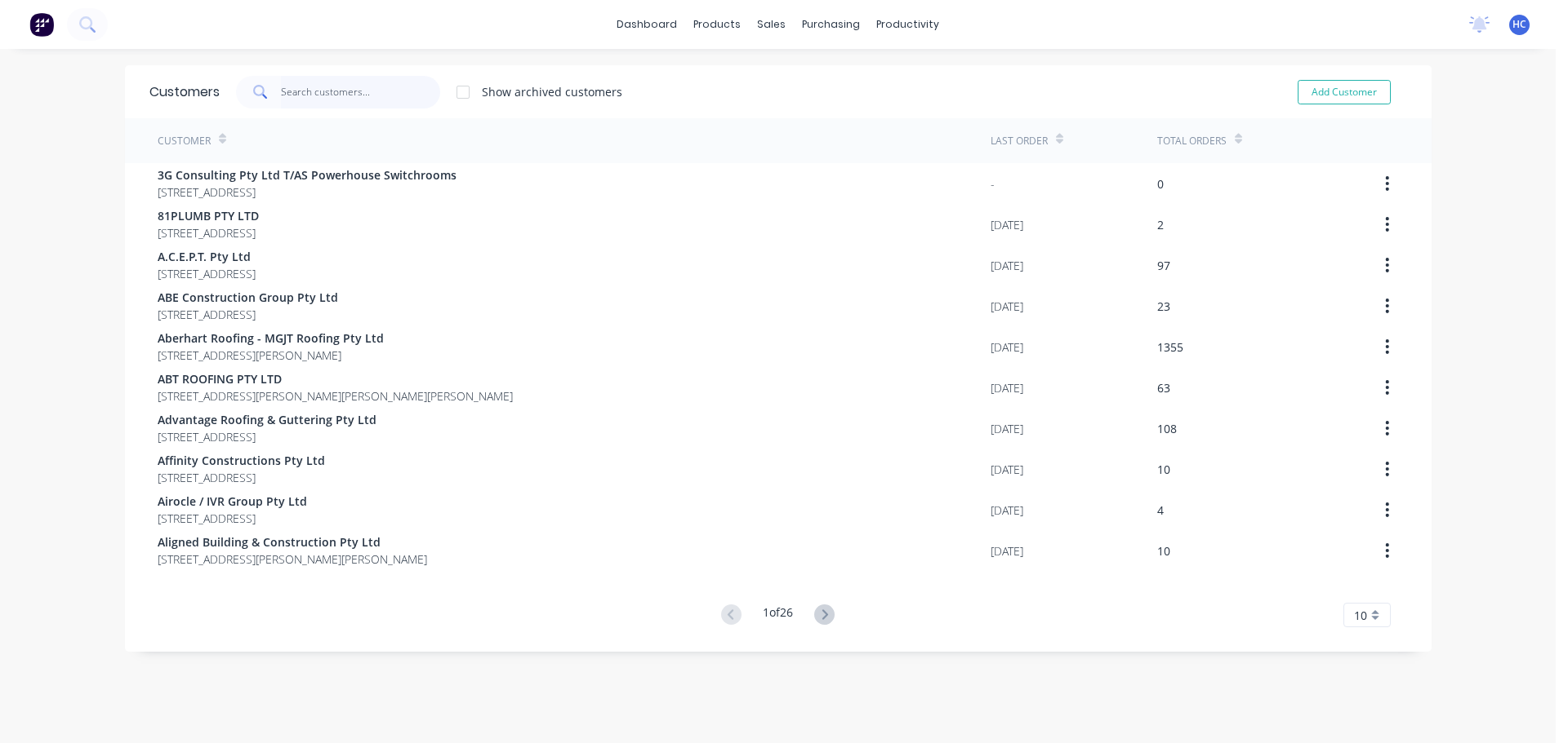
drag, startPoint x: 344, startPoint y: 104, endPoint x: 365, endPoint y: 91, distance: 24.7
click at [344, 104] on input "text" at bounding box center [360, 92] width 159 height 33
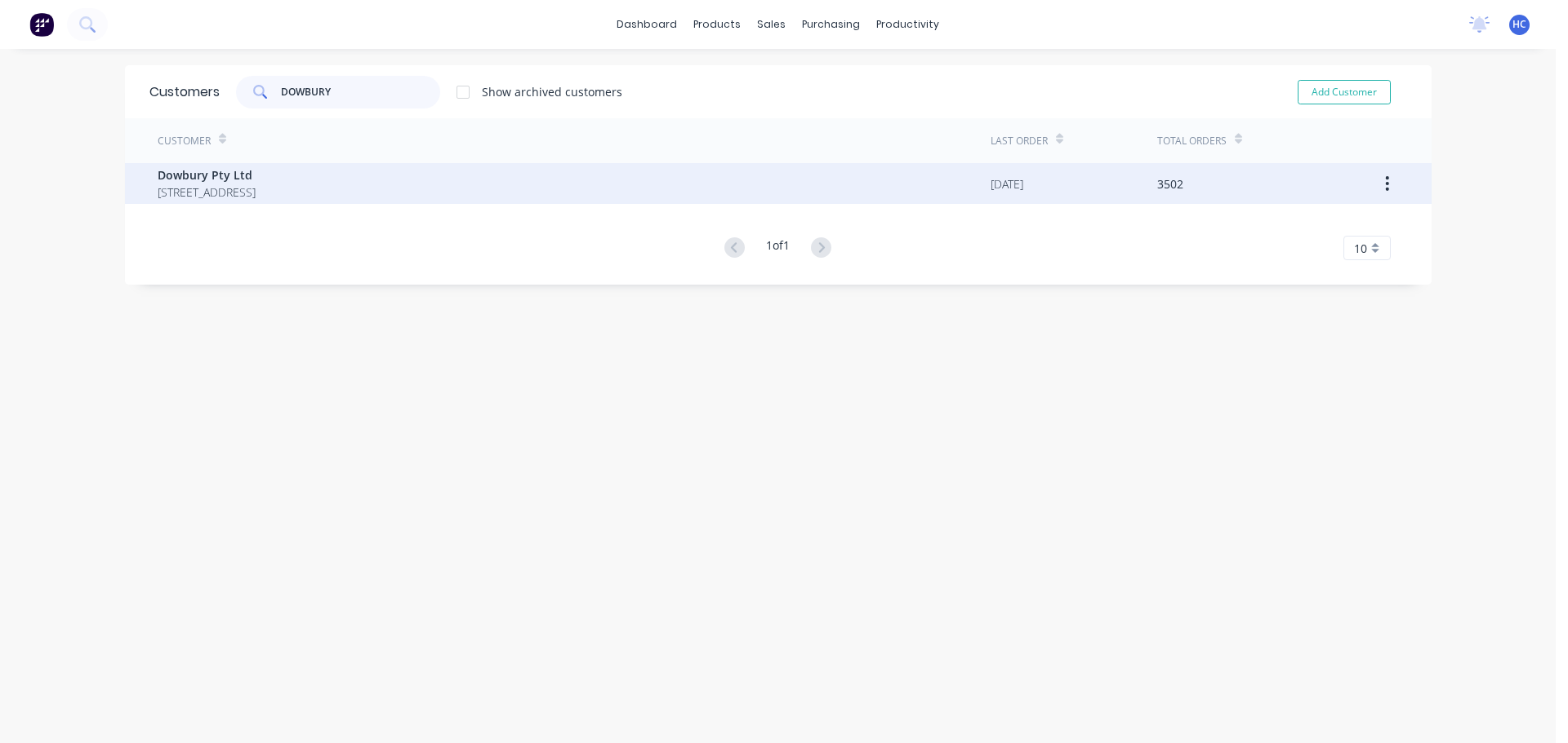
type input "DOWBURY"
click at [256, 186] on span "[STREET_ADDRESS]" at bounding box center [207, 191] width 98 height 17
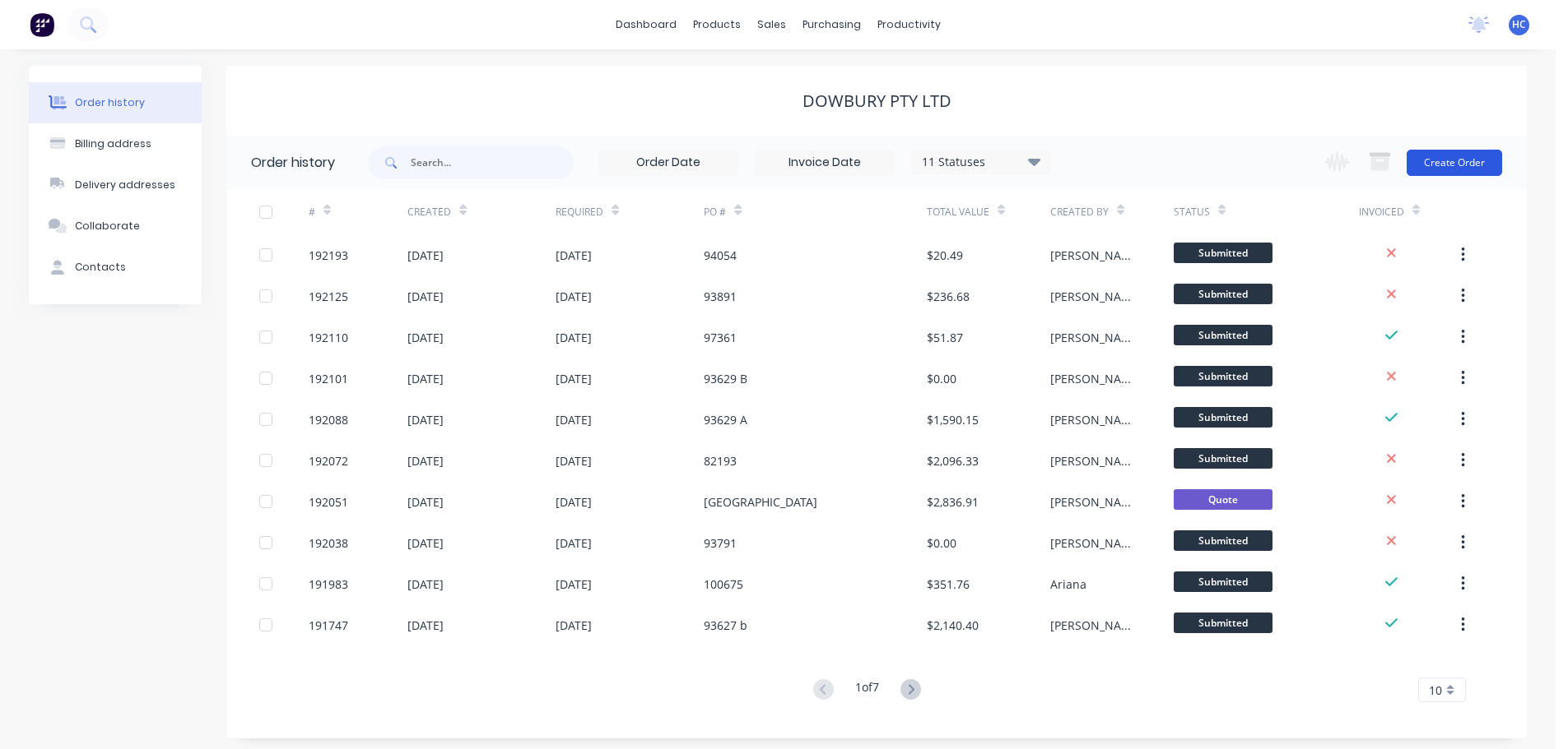
click at [1465, 153] on button "Create Order" at bounding box center [1454, 162] width 95 height 26
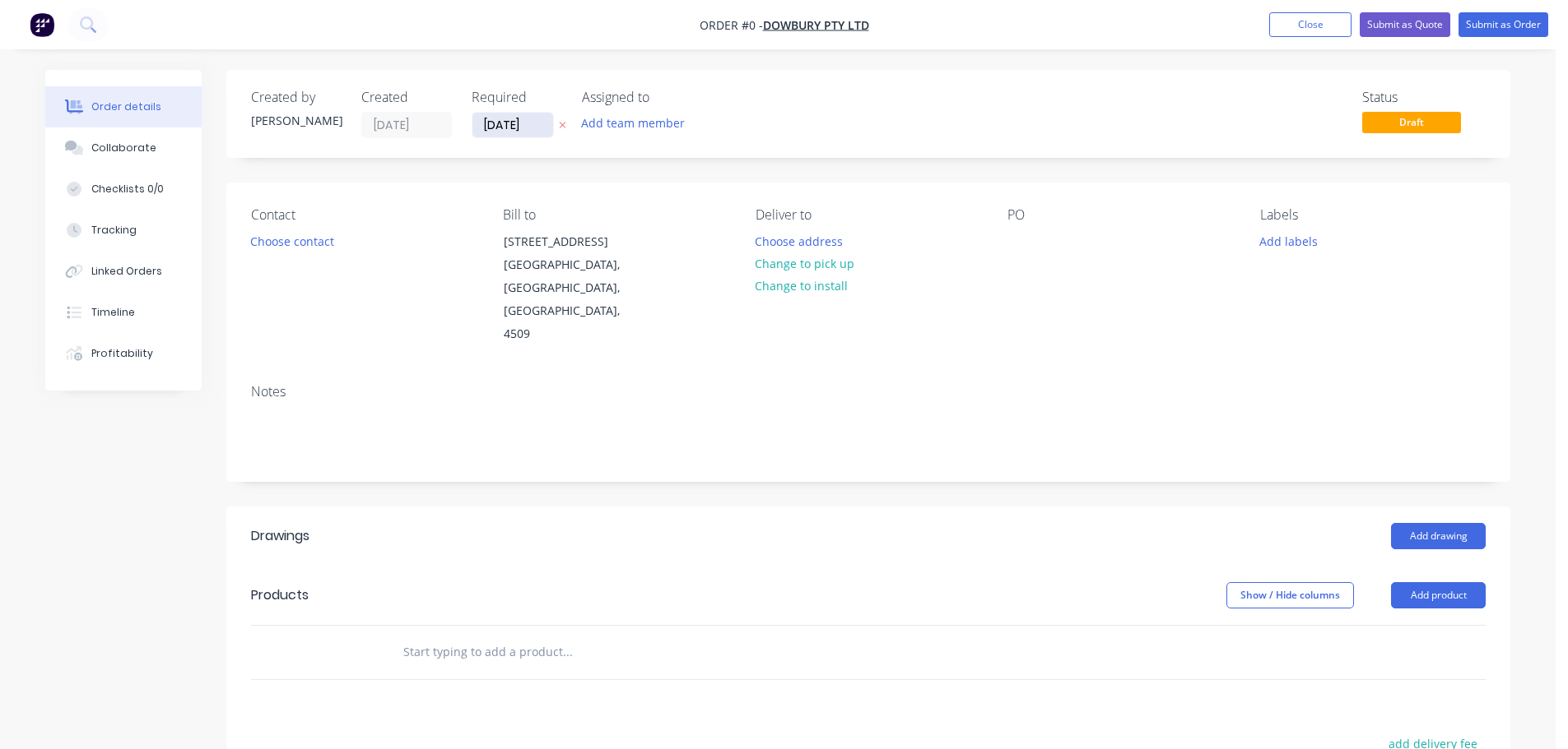
click at [499, 120] on input "[DATE]" at bounding box center [512, 126] width 81 height 25
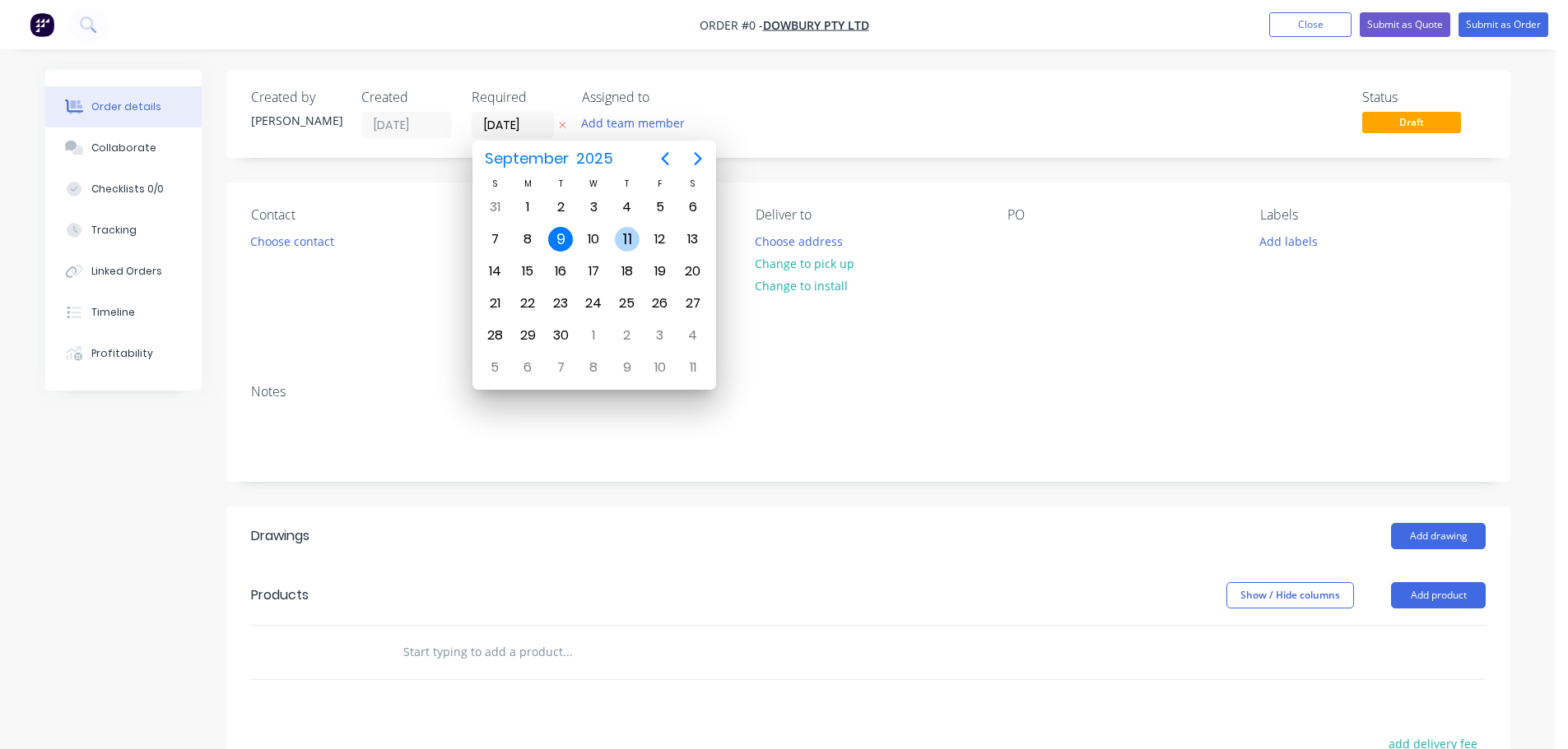
click at [626, 245] on div "11" at bounding box center [627, 240] width 25 height 25
type input "[DATE]"
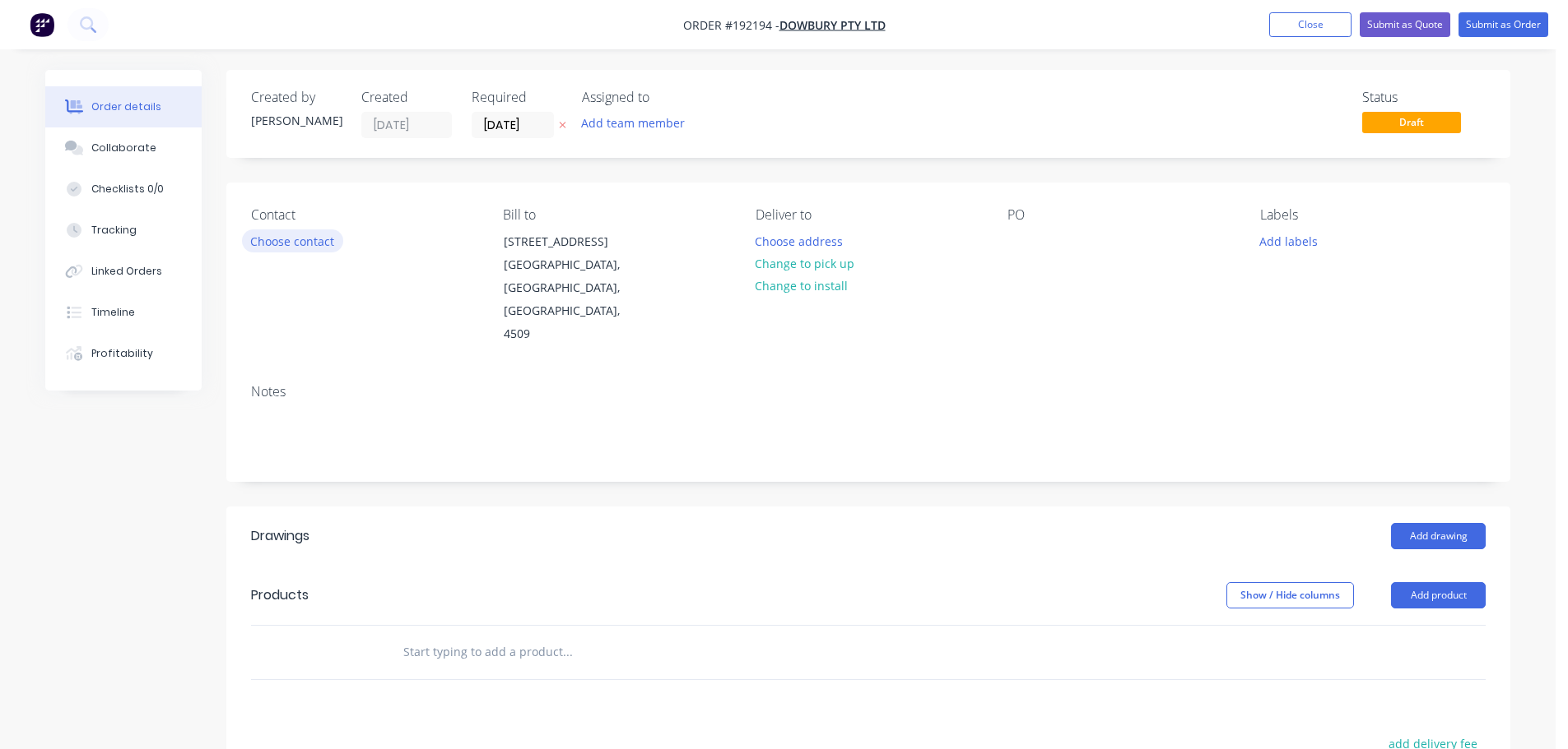
click at [320, 241] on button "Choose contact" at bounding box center [293, 240] width 101 height 22
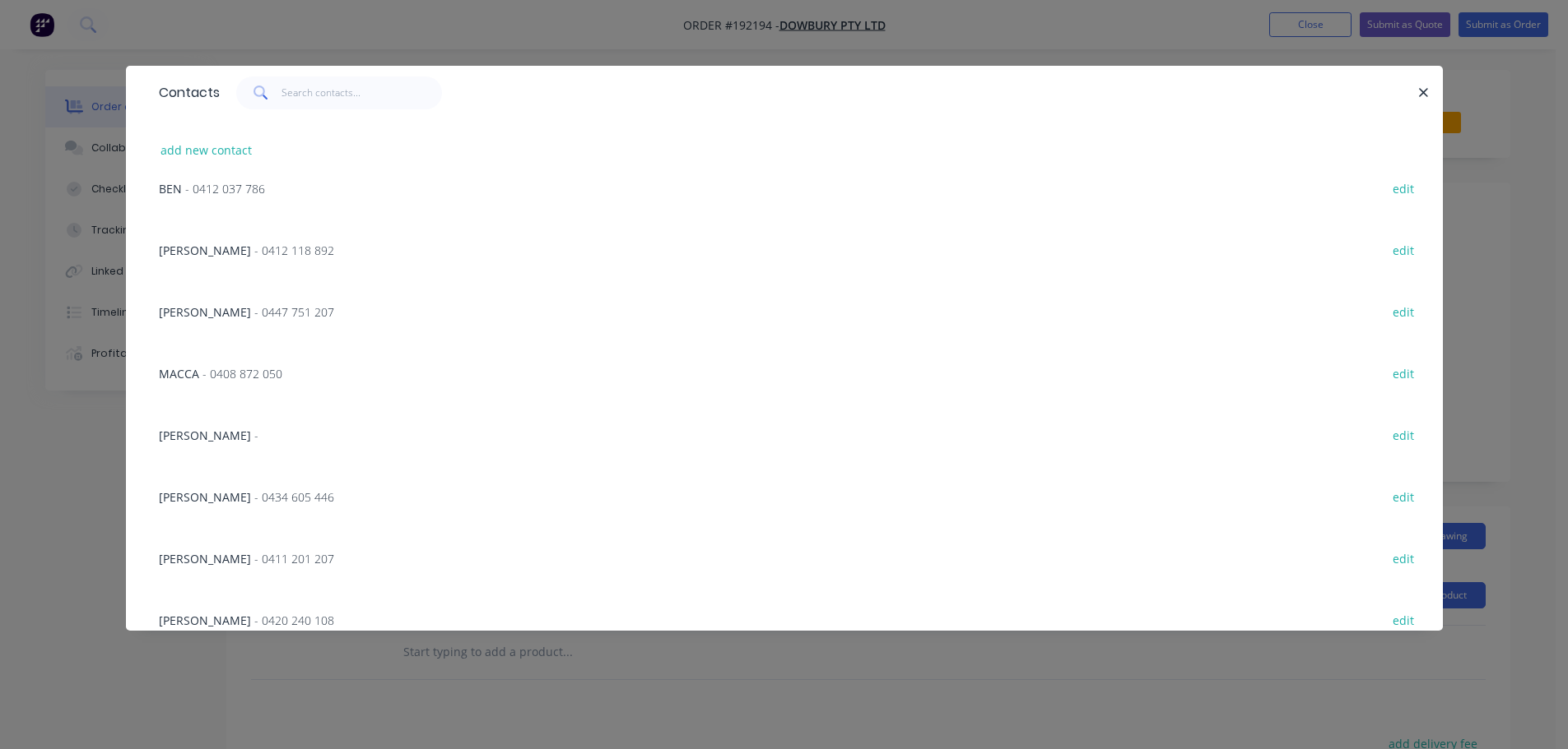
scroll to position [1031, 0]
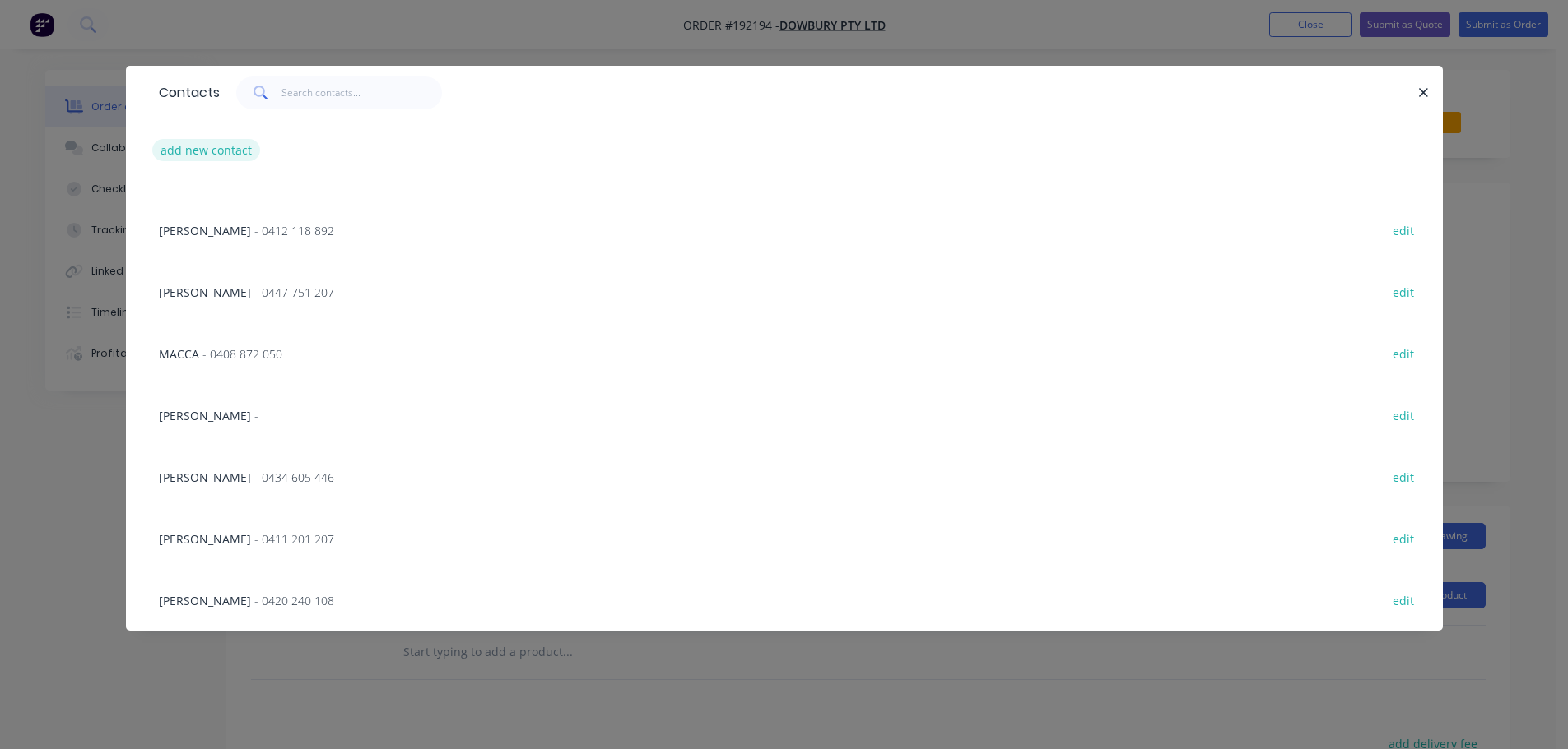
click at [197, 151] on button "add new contact" at bounding box center [206, 150] width 109 height 22
select select "AU"
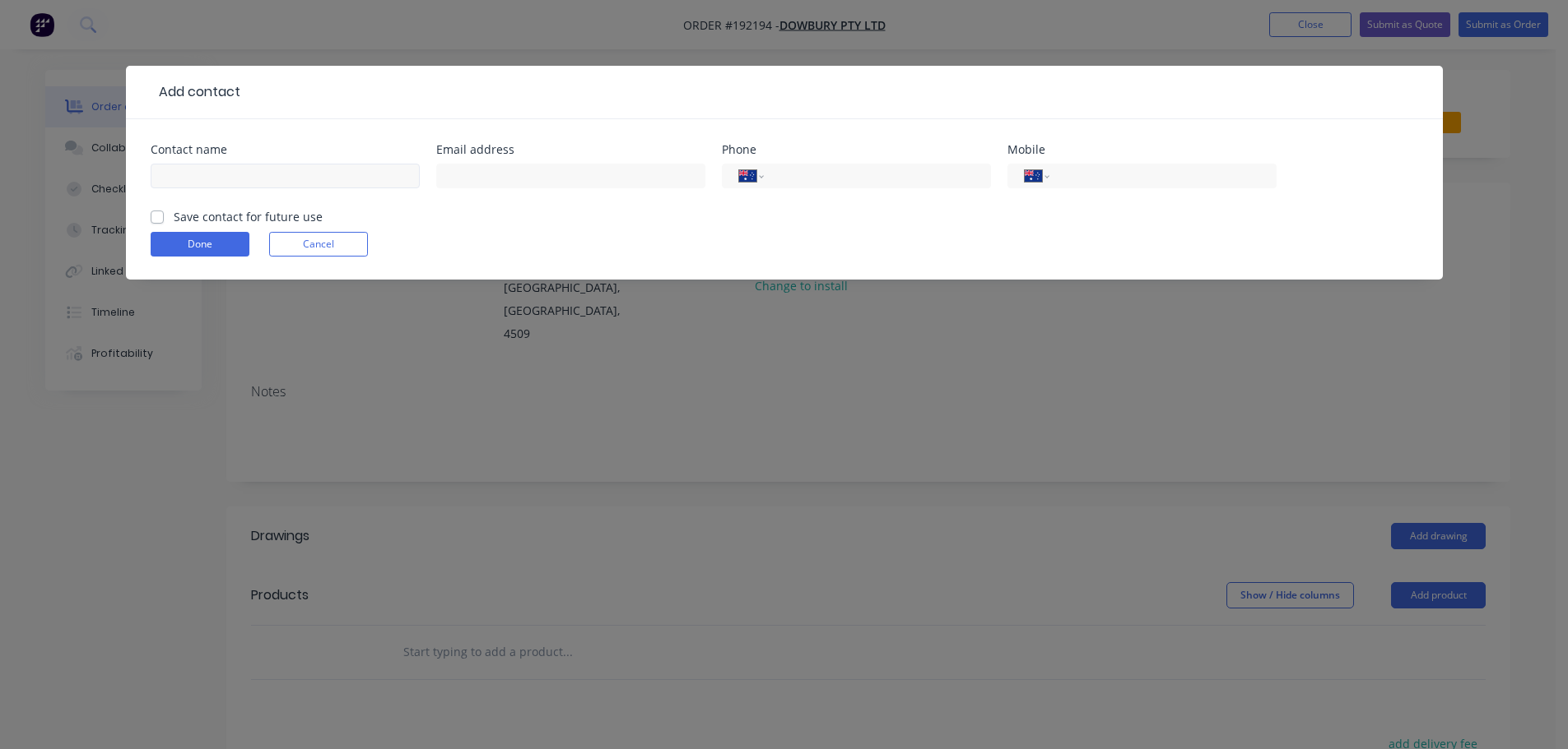
click at [179, 170] on input "text" at bounding box center [285, 177] width 269 height 25
type input "[PERSON_NAME]"
click at [1090, 181] on input "tel" at bounding box center [1160, 176] width 197 height 19
type input "0402 981 663"
click at [200, 232] on button "Done" at bounding box center [200, 245] width 99 height 25
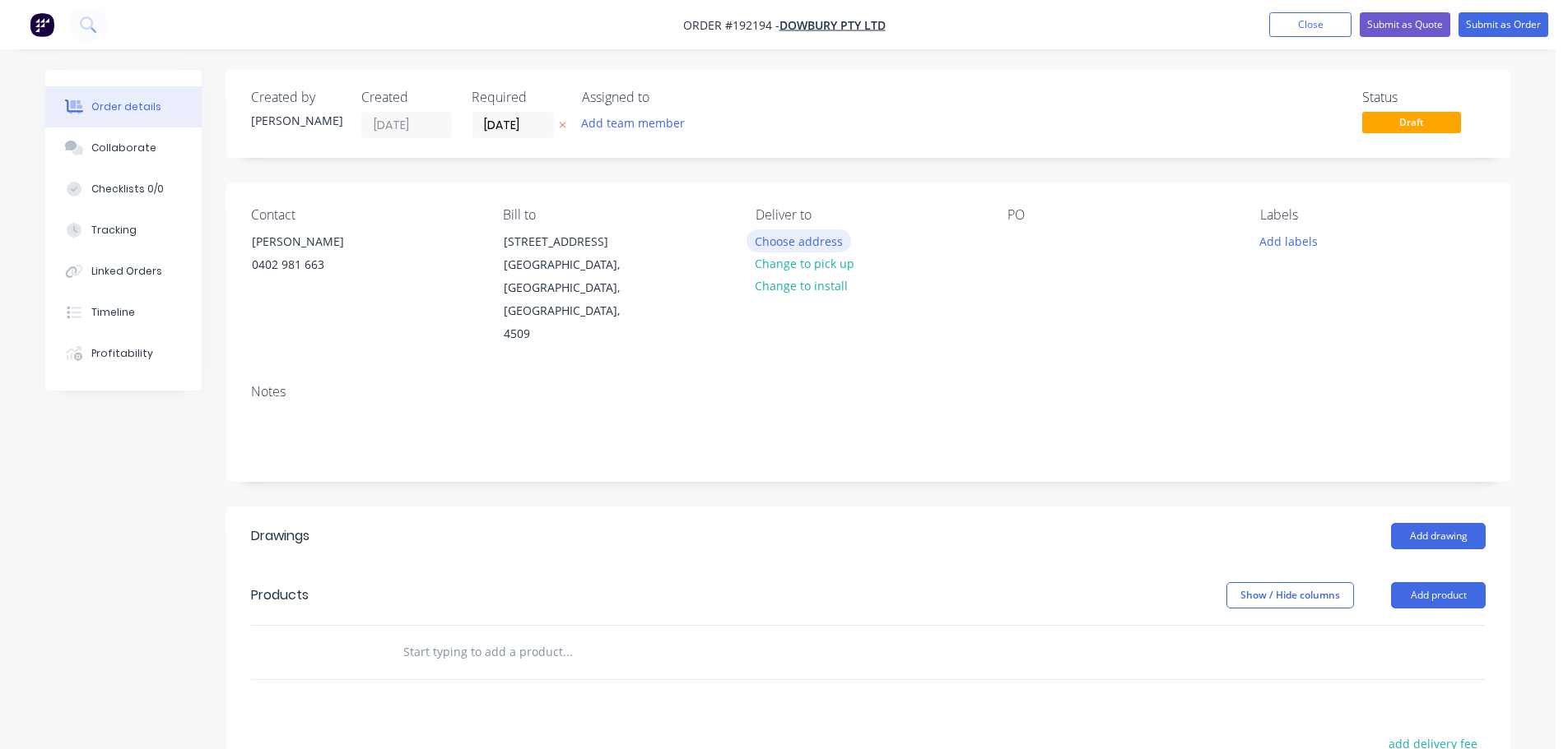
click at [789, 243] on button "Choose address" at bounding box center [799, 240] width 105 height 22
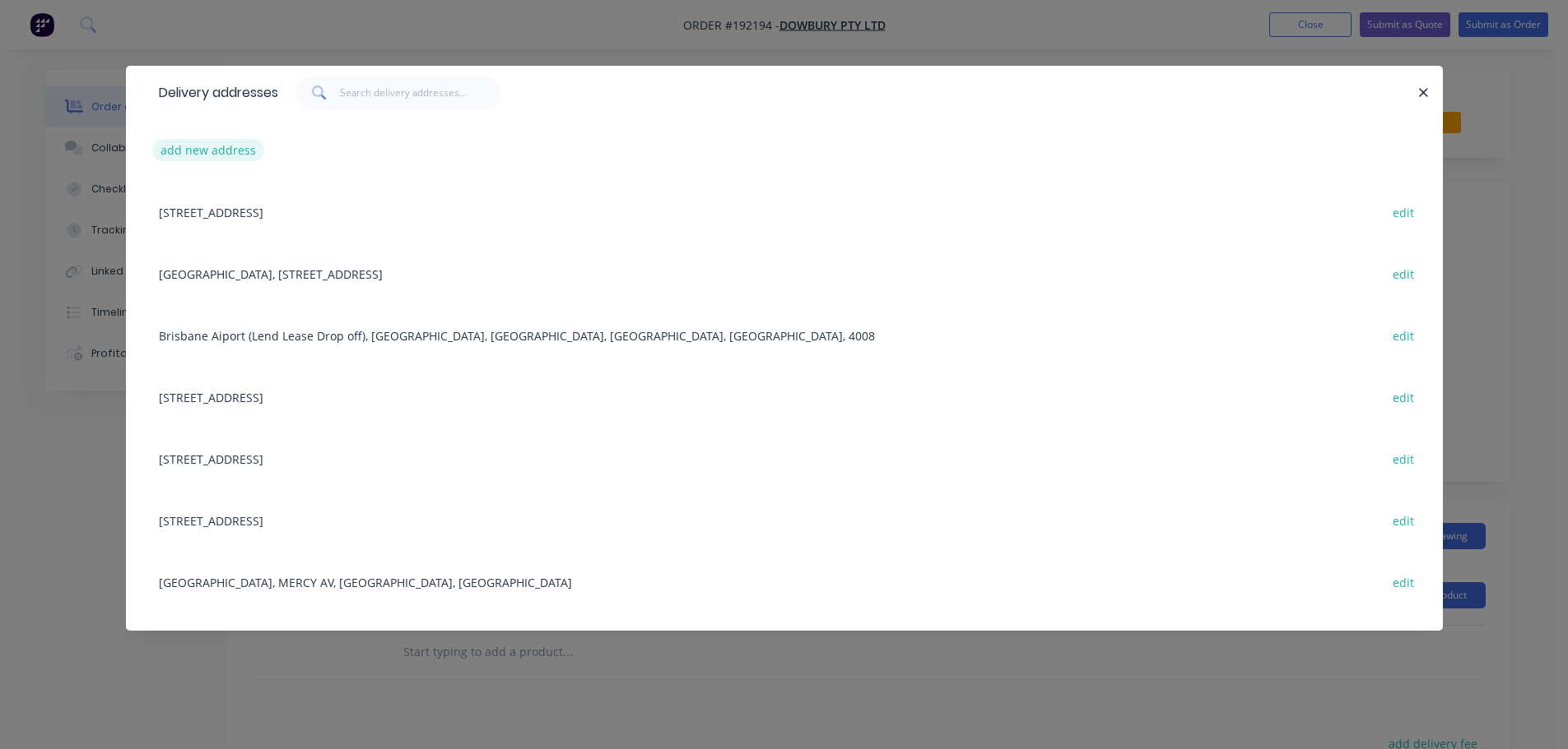
click at [195, 153] on button "add new address" at bounding box center [209, 150] width 113 height 22
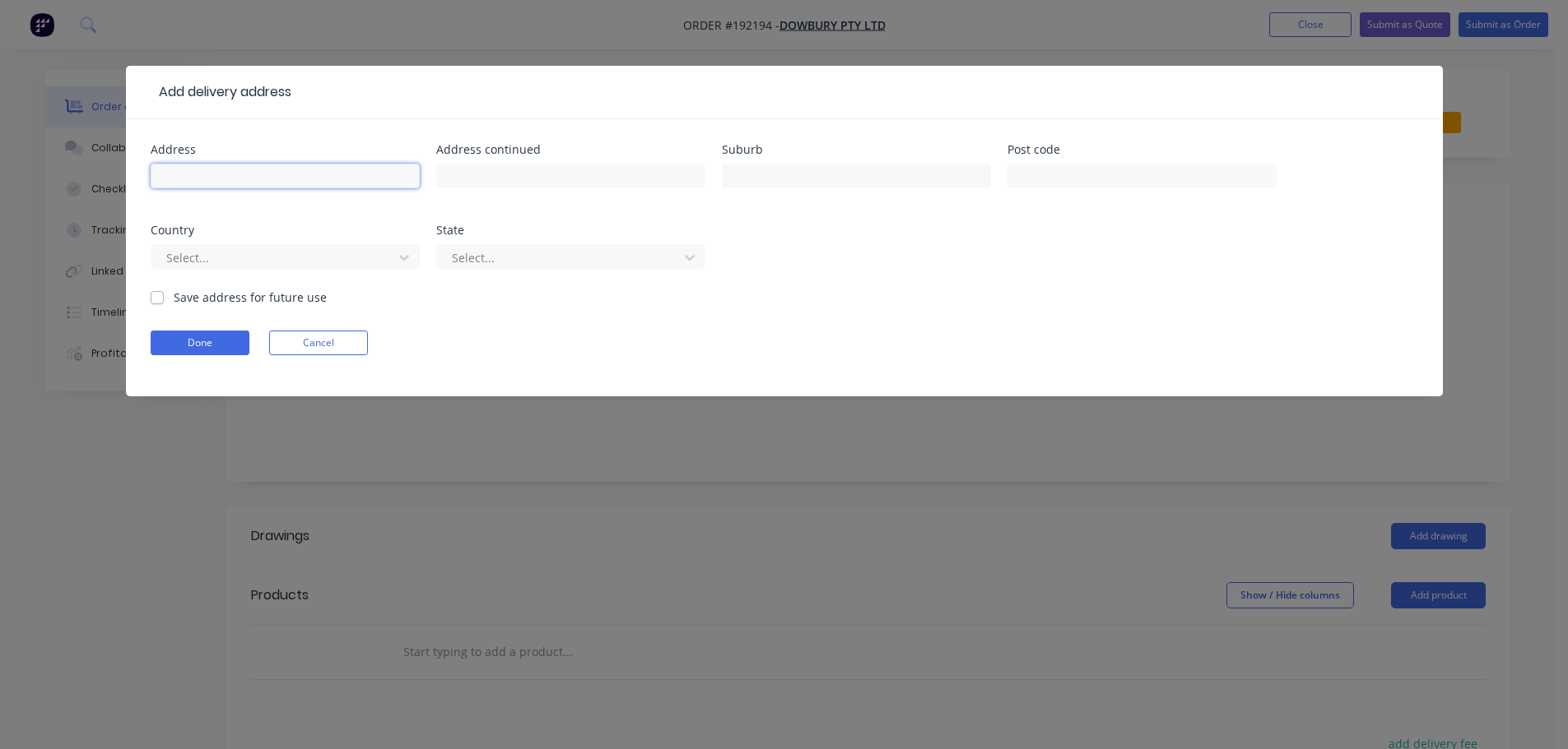
click at [228, 184] on input "text" at bounding box center [285, 177] width 269 height 25
type input "[STREET_ADDRESS]"
type input "YUGAR"
click at [230, 248] on div at bounding box center [274, 257] width 220 height 21
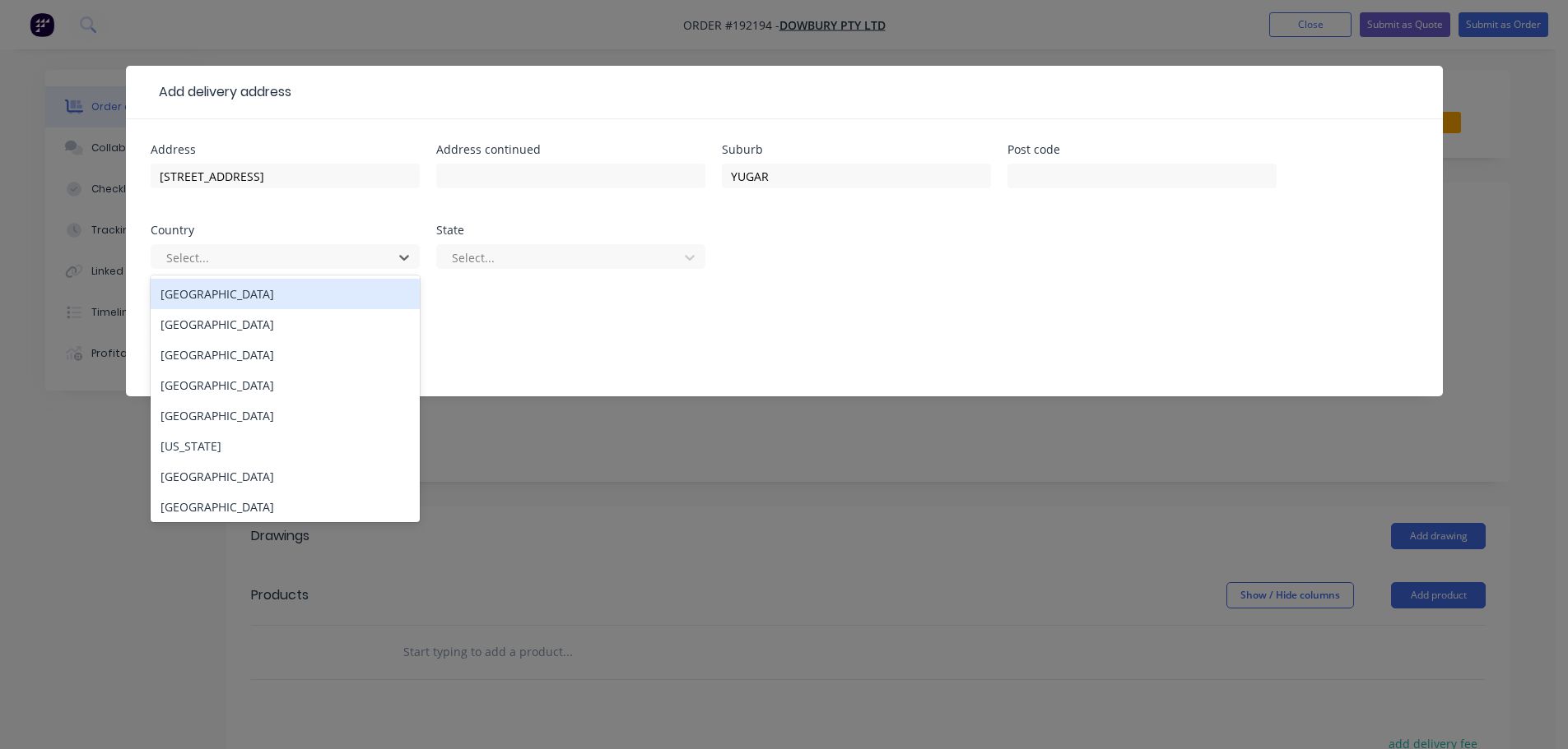
click at [240, 300] on div "[GEOGRAPHIC_DATA]" at bounding box center [285, 294] width 269 height 30
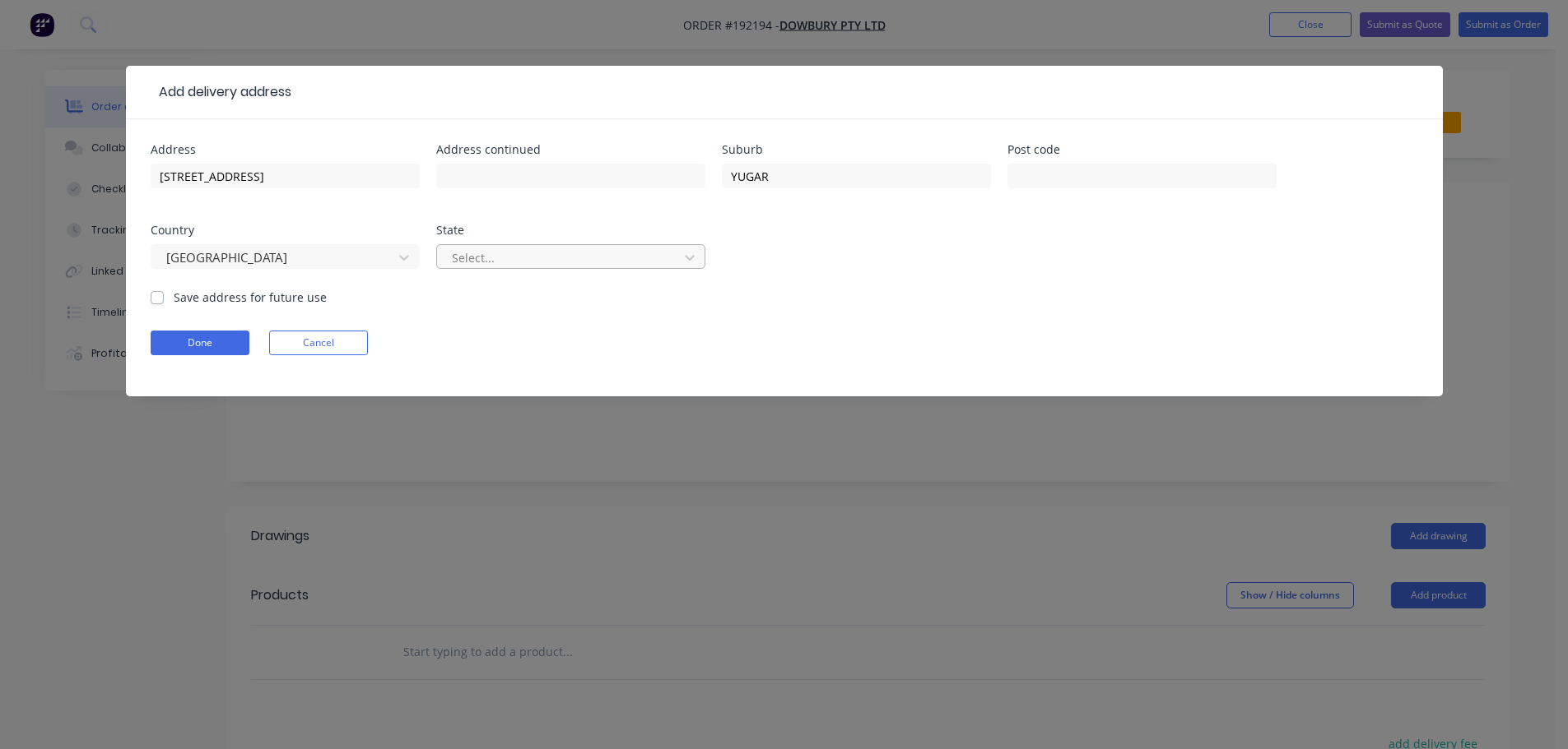
click at [487, 255] on div at bounding box center [560, 257] width 220 height 21
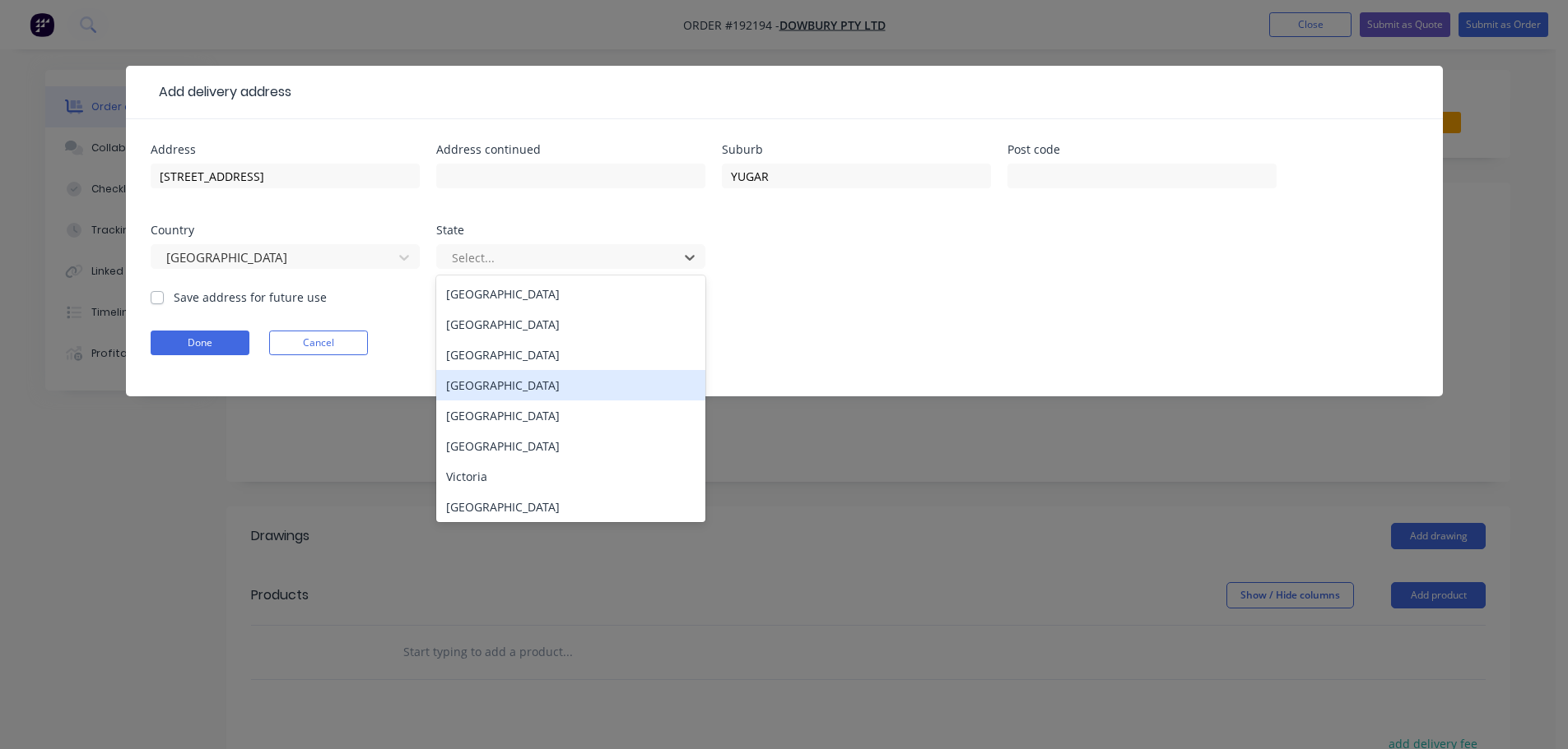
click at [475, 384] on div "[GEOGRAPHIC_DATA]" at bounding box center [571, 386] width 269 height 30
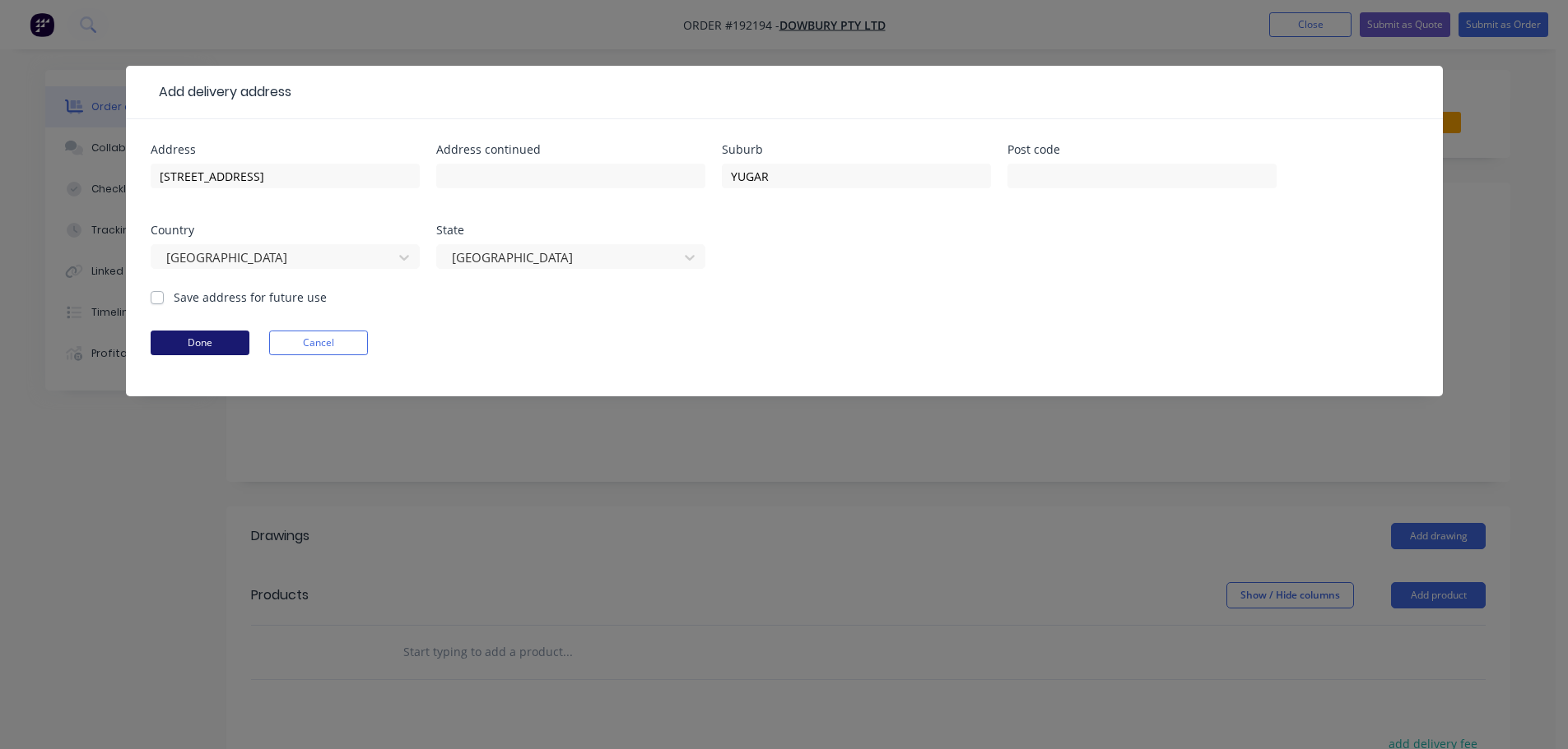
click at [215, 341] on button "Done" at bounding box center [200, 344] width 99 height 25
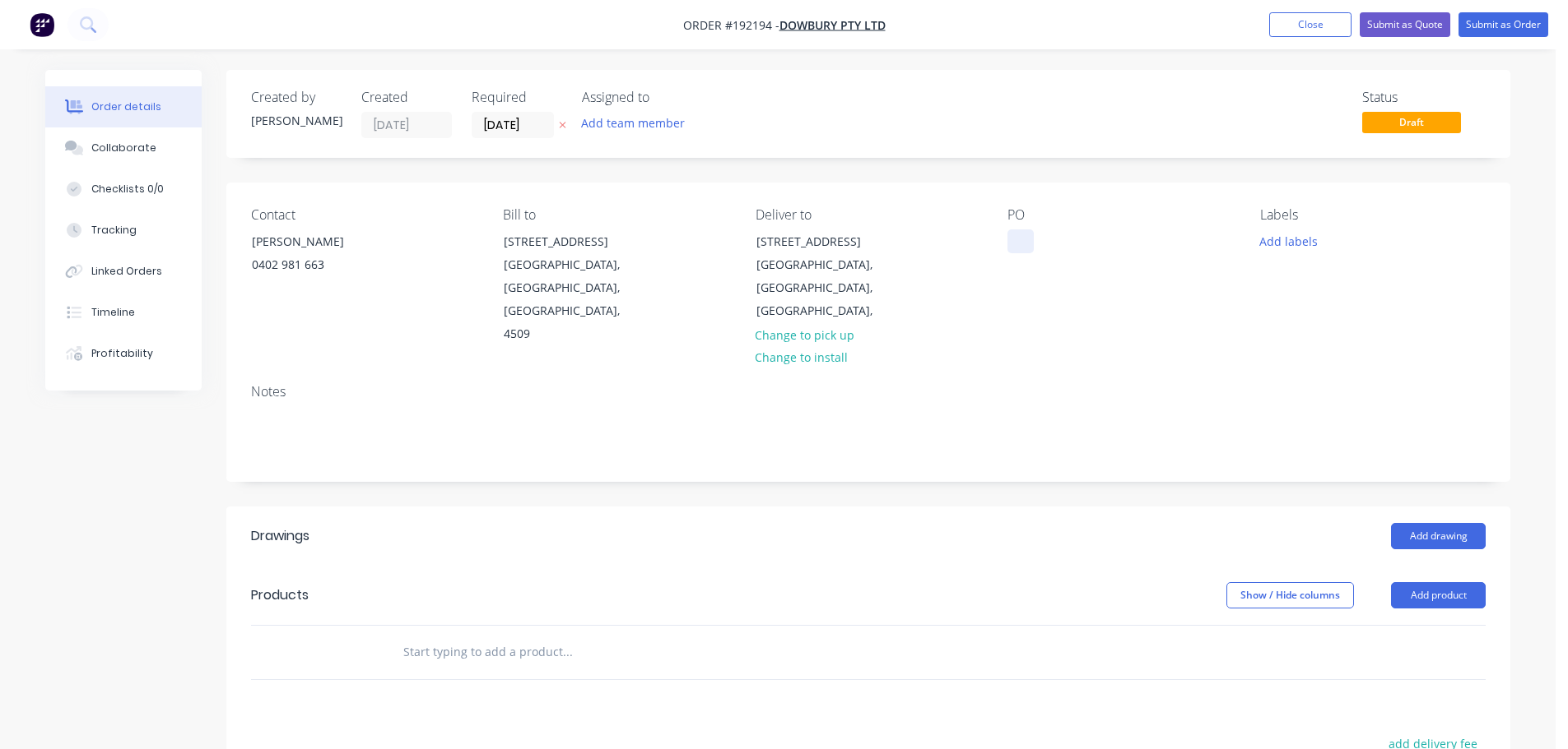
click at [1016, 235] on div at bounding box center [1021, 241] width 26 height 24
click at [1429, 523] on button "Add drawing" at bounding box center [1438, 536] width 94 height 26
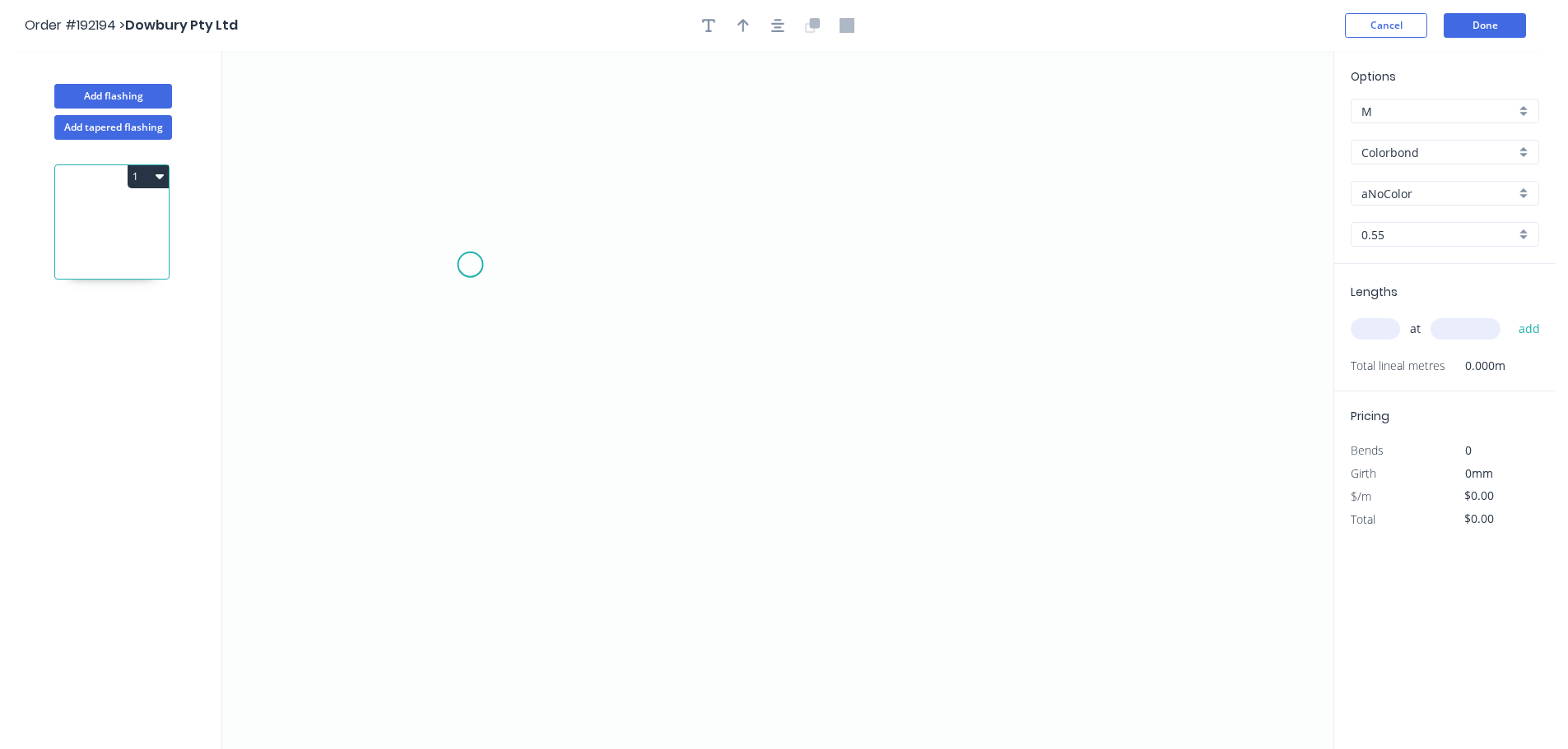
click at [533, 283] on icon "0" at bounding box center [778, 400] width 1111 height 699
click at [484, 283] on icon "0" at bounding box center [778, 400] width 1111 height 699
click at [482, 534] on icon "0 ?" at bounding box center [778, 400] width 1111 height 699
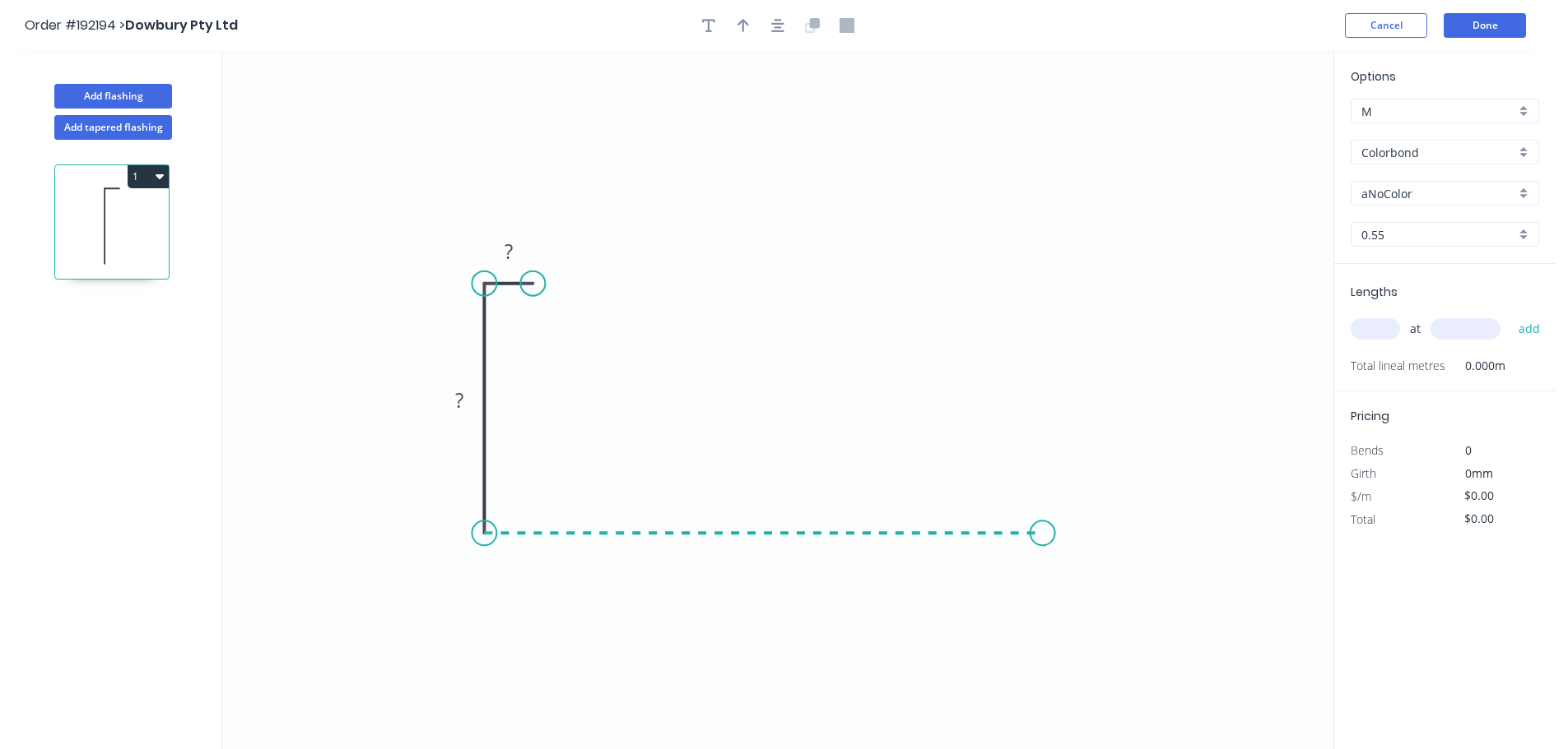
click at [1043, 547] on icon "0 ? ?" at bounding box center [778, 400] width 1111 height 699
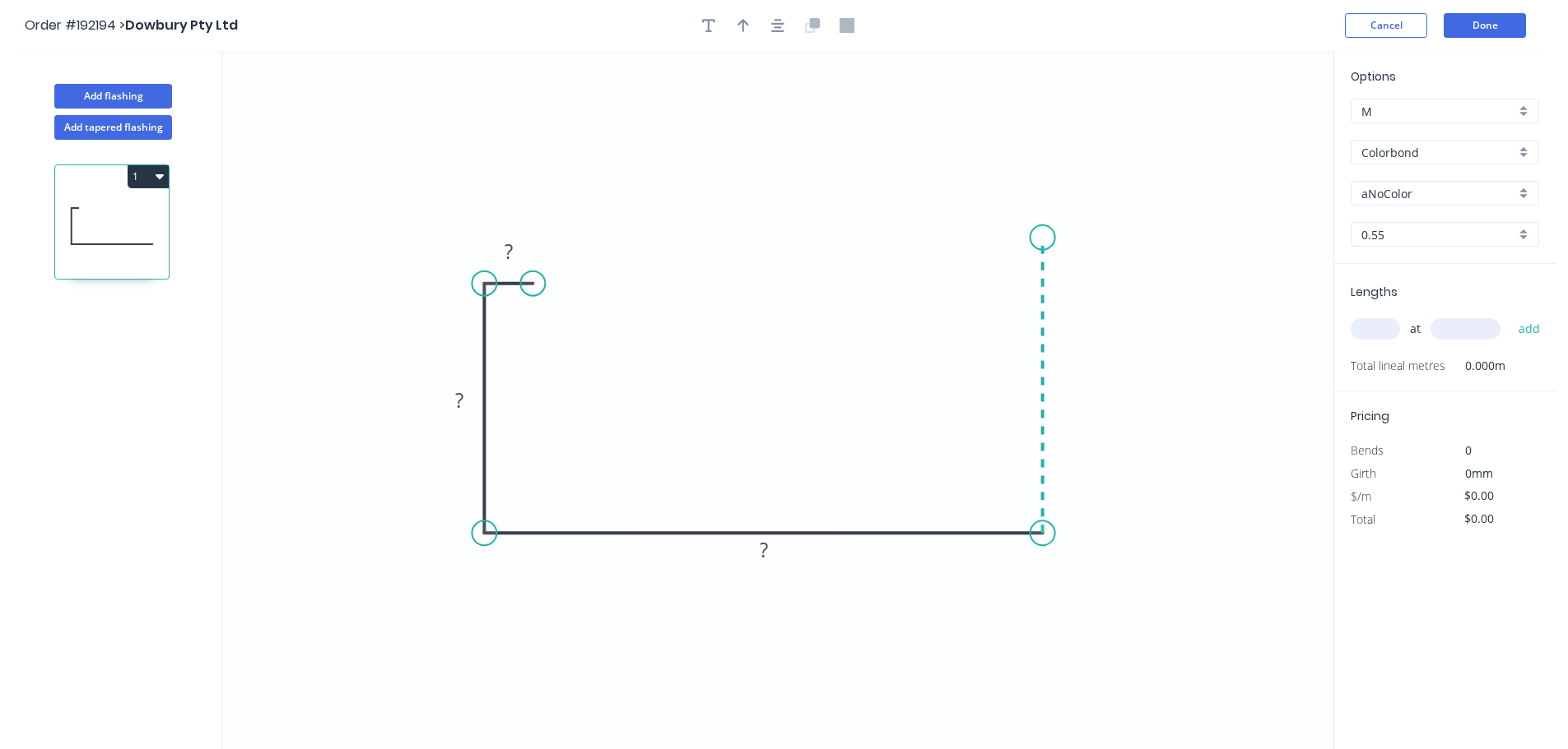
click at [1043, 238] on icon "0 ? ? ?" at bounding box center [778, 400] width 1111 height 699
click at [976, 238] on icon at bounding box center [1009, 238] width 67 height 0
click at [972, 277] on icon "0 ? ? ? ? ?" at bounding box center [778, 400] width 1111 height 699
click at [1001, 222] on rect at bounding box center [1009, 205] width 54 height 34
click at [1007, 208] on tspan "?" at bounding box center [1009, 205] width 8 height 27
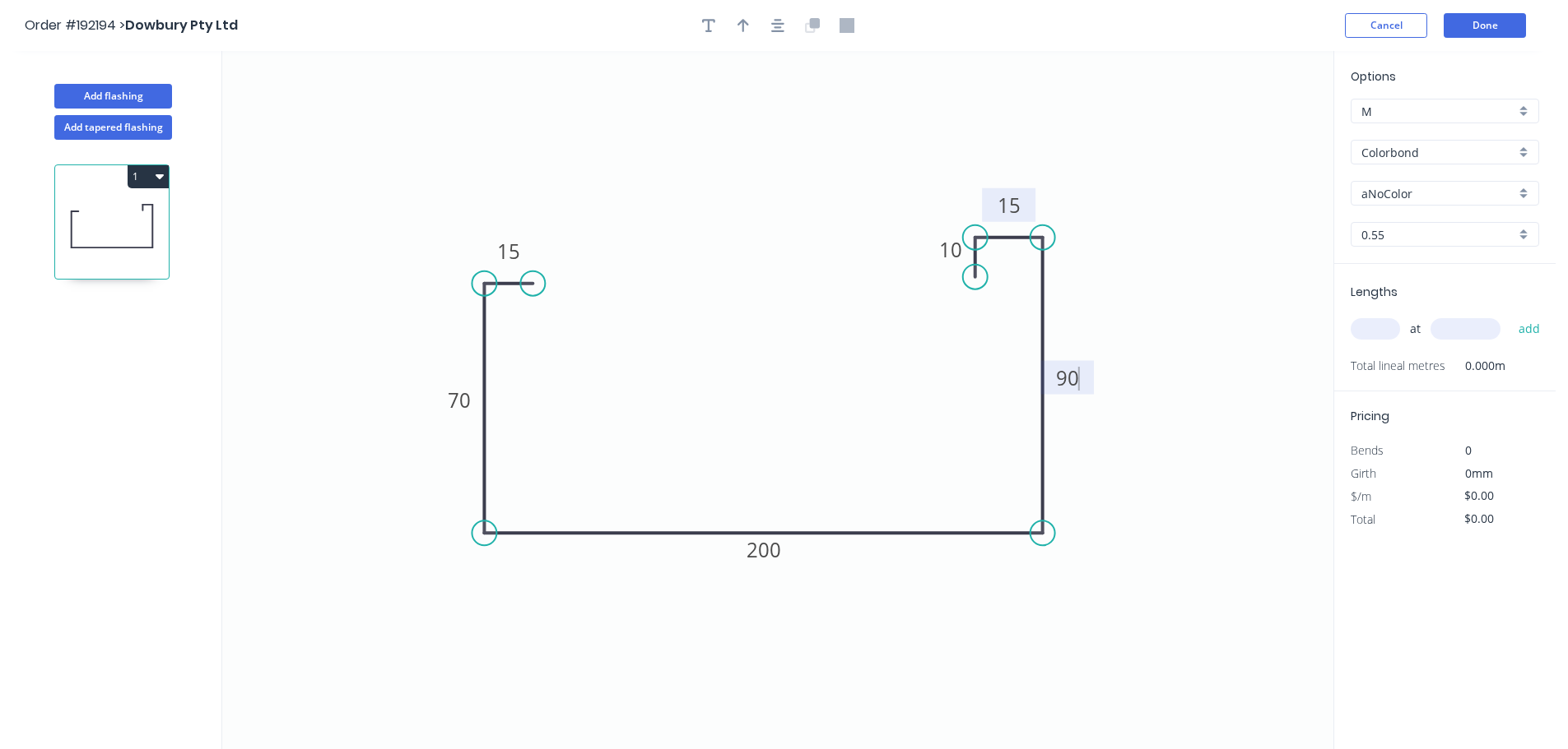
type input "$12.71"
click at [825, 233] on icon "0 15 70 200 90 15 10" at bounding box center [778, 400] width 1111 height 699
click at [745, 30] on icon "button" at bounding box center [743, 25] width 12 height 15
click at [1249, 134] on icon at bounding box center [1250, 114] width 15 height 53
click at [1249, 134] on icon at bounding box center [1264, 119] width 48 height 48
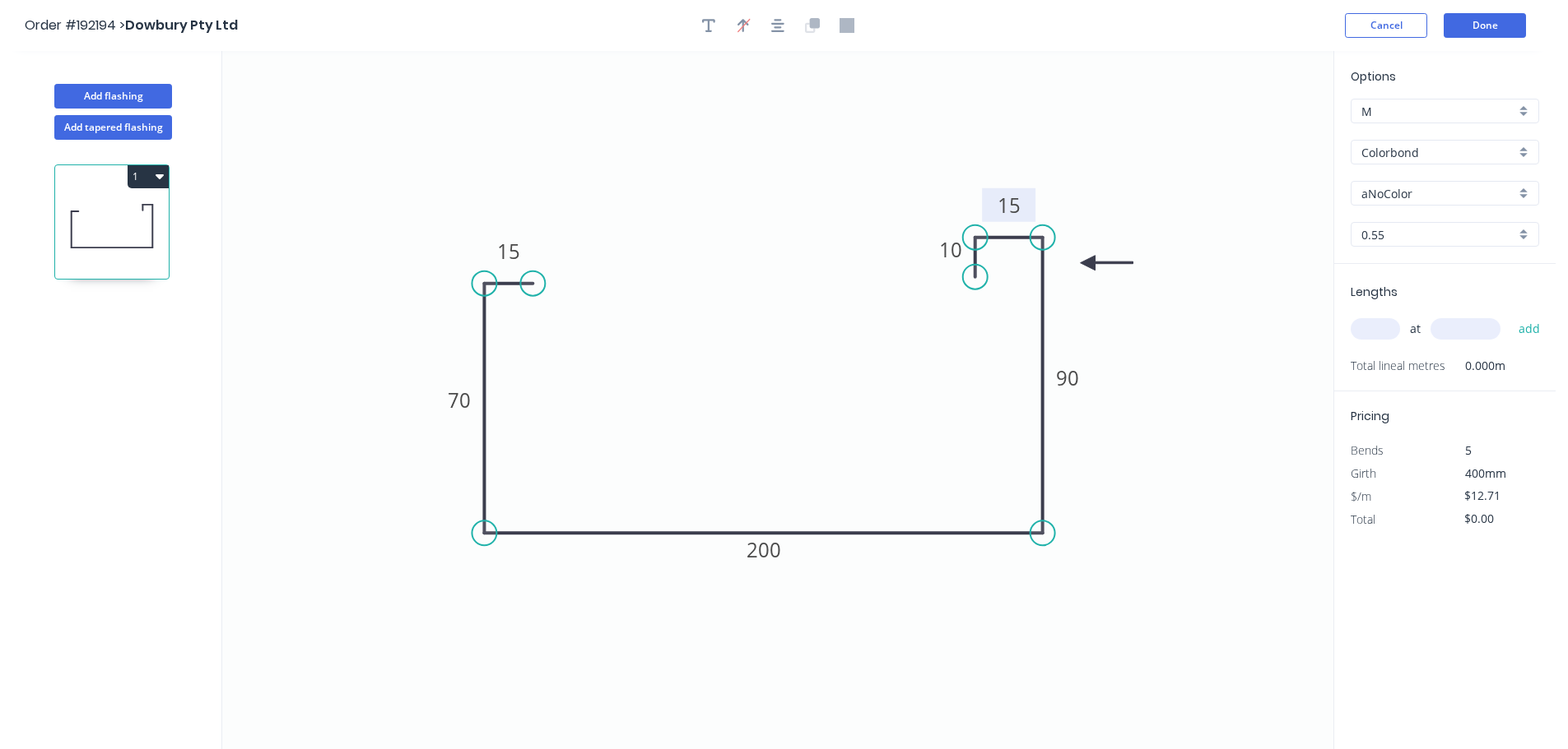
drag, startPoint x: 1249, startPoint y: 134, endPoint x: 1367, endPoint y: 177, distance: 125.6
click at [1088, 266] on icon at bounding box center [1107, 263] width 53 height 15
click at [1380, 191] on input "aNoColor" at bounding box center [1438, 193] width 153 height 17
click at [1415, 287] on div "[PERSON_NAME]" at bounding box center [1445, 278] width 187 height 29
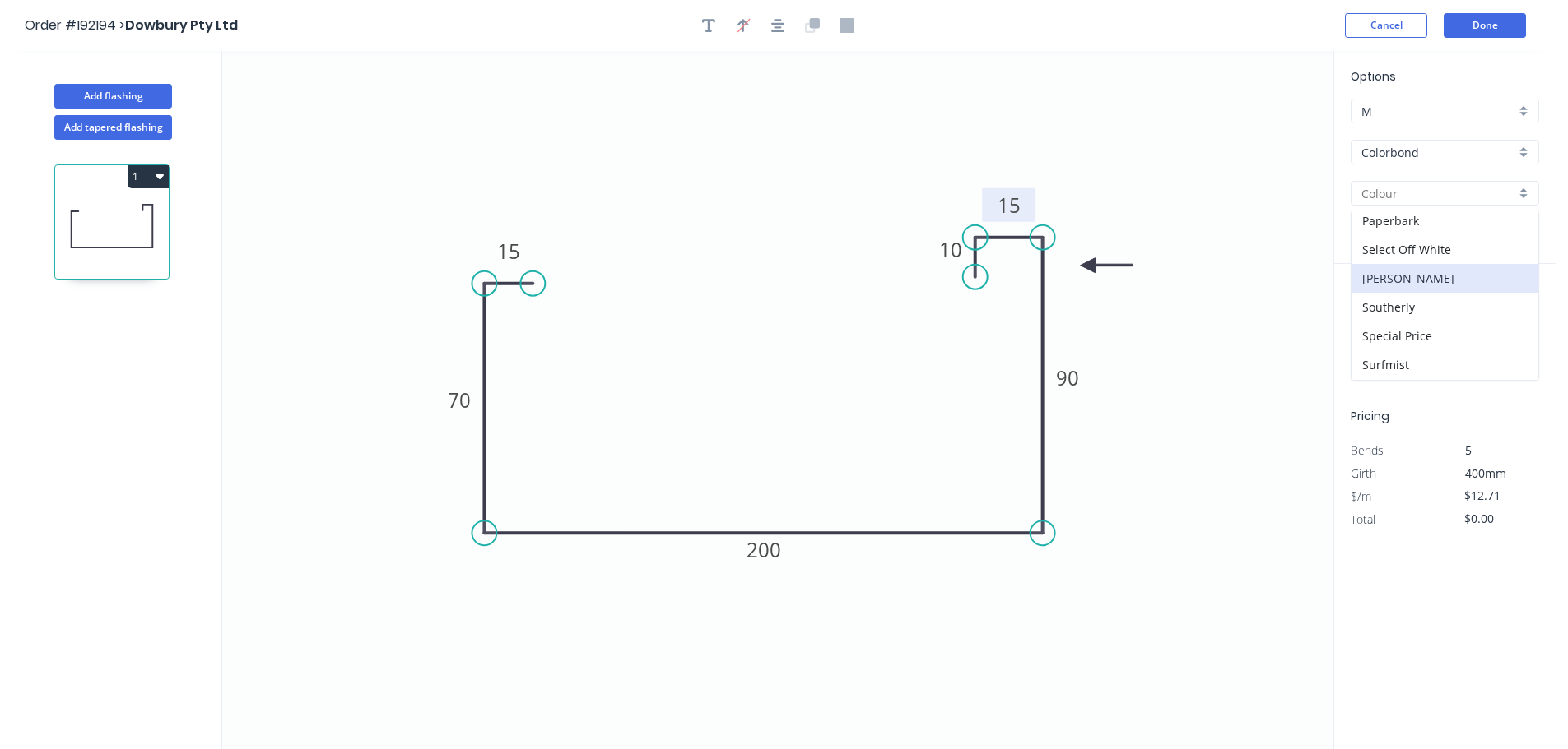
type input "[PERSON_NAME]"
click at [1382, 337] on input "text" at bounding box center [1375, 329] width 49 height 22
type input "2"
type input "3900"
click at [1511, 315] on button "add" at bounding box center [1529, 328] width 39 height 28
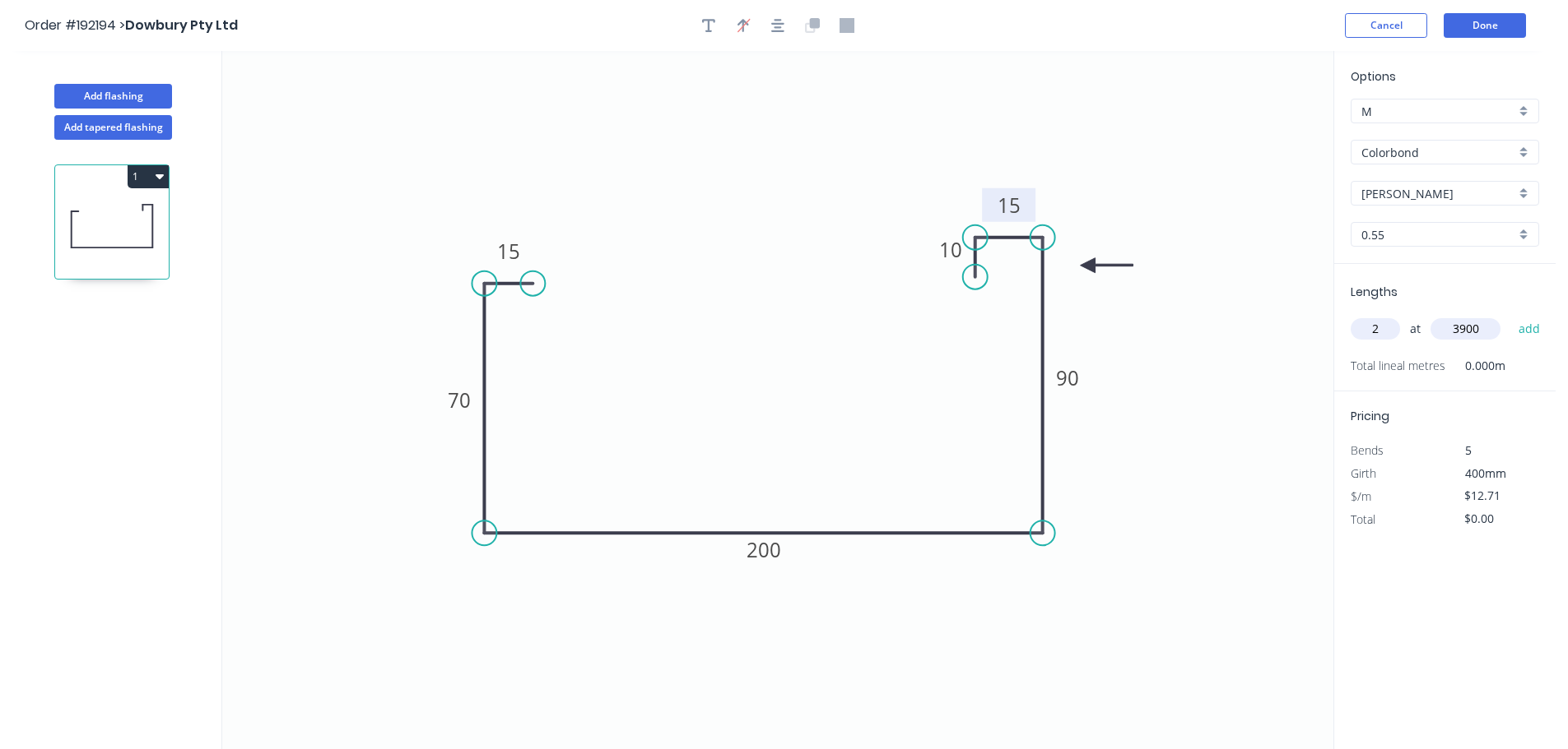
type input "$99.14"
click at [96, 96] on button "Add flashing" at bounding box center [113, 97] width 118 height 25
type input "$0.00"
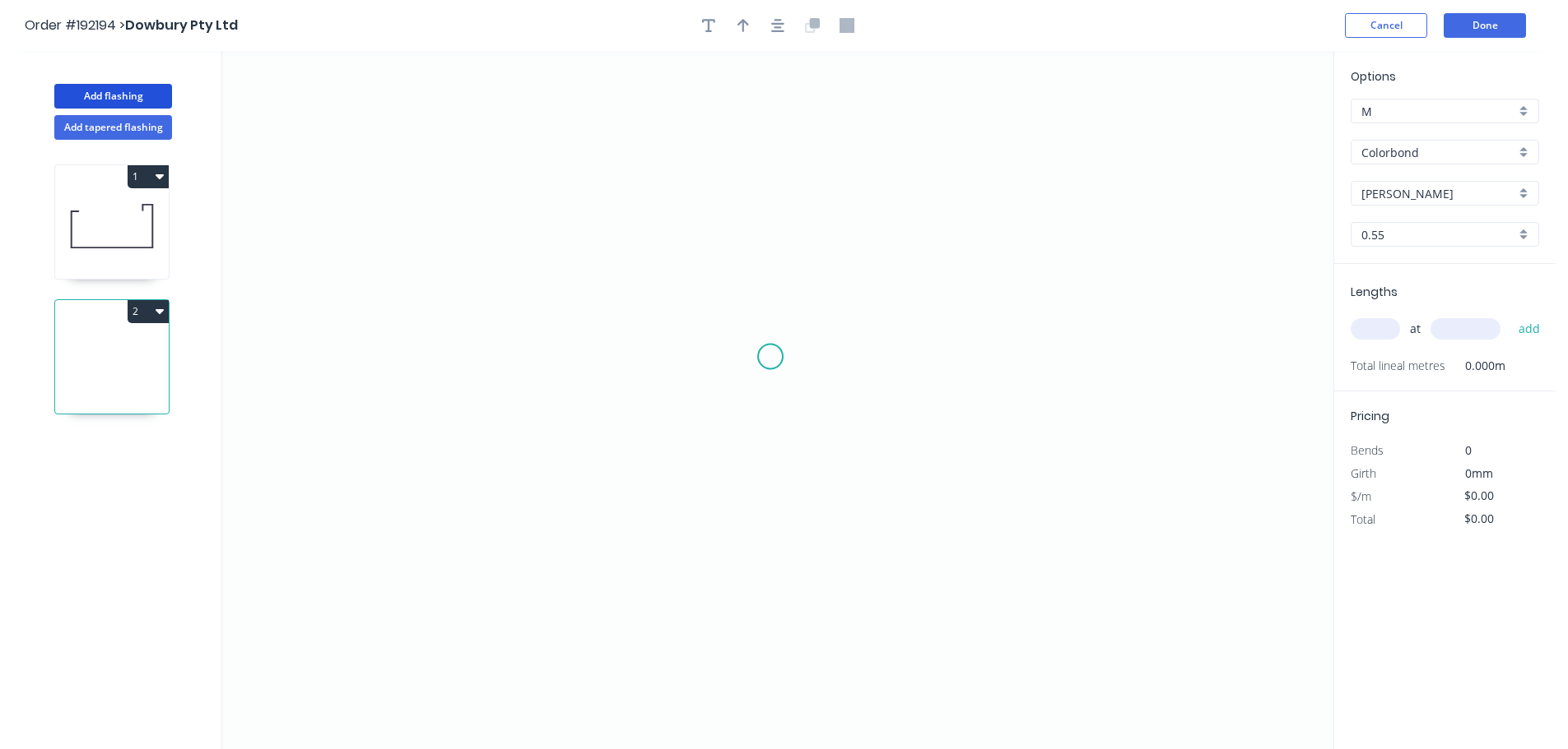
click at [771, 357] on icon "0" at bounding box center [778, 400] width 1111 height 699
click at [1010, 369] on icon "0" at bounding box center [778, 400] width 1111 height 699
click at [880, 376] on rect at bounding box center [889, 375] width 33 height 23
click at [903, 223] on icon "0 400" at bounding box center [778, 400] width 1111 height 699
type input "$9.29"
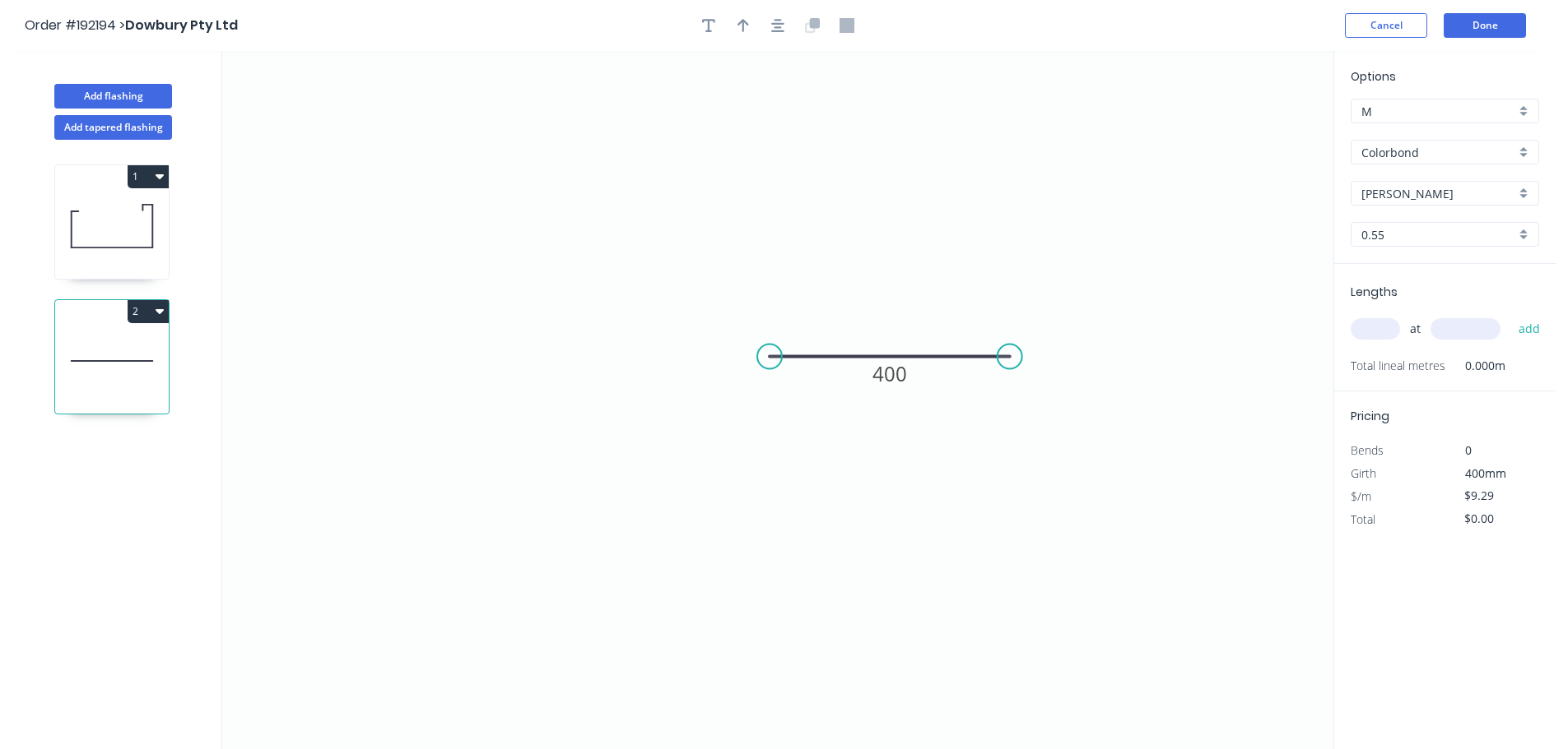
click at [1380, 324] on input "text" at bounding box center [1375, 329] width 49 height 22
type input "1"
type input "600"
click at [1511, 315] on button "add" at bounding box center [1529, 328] width 39 height 28
type input "$9.29"
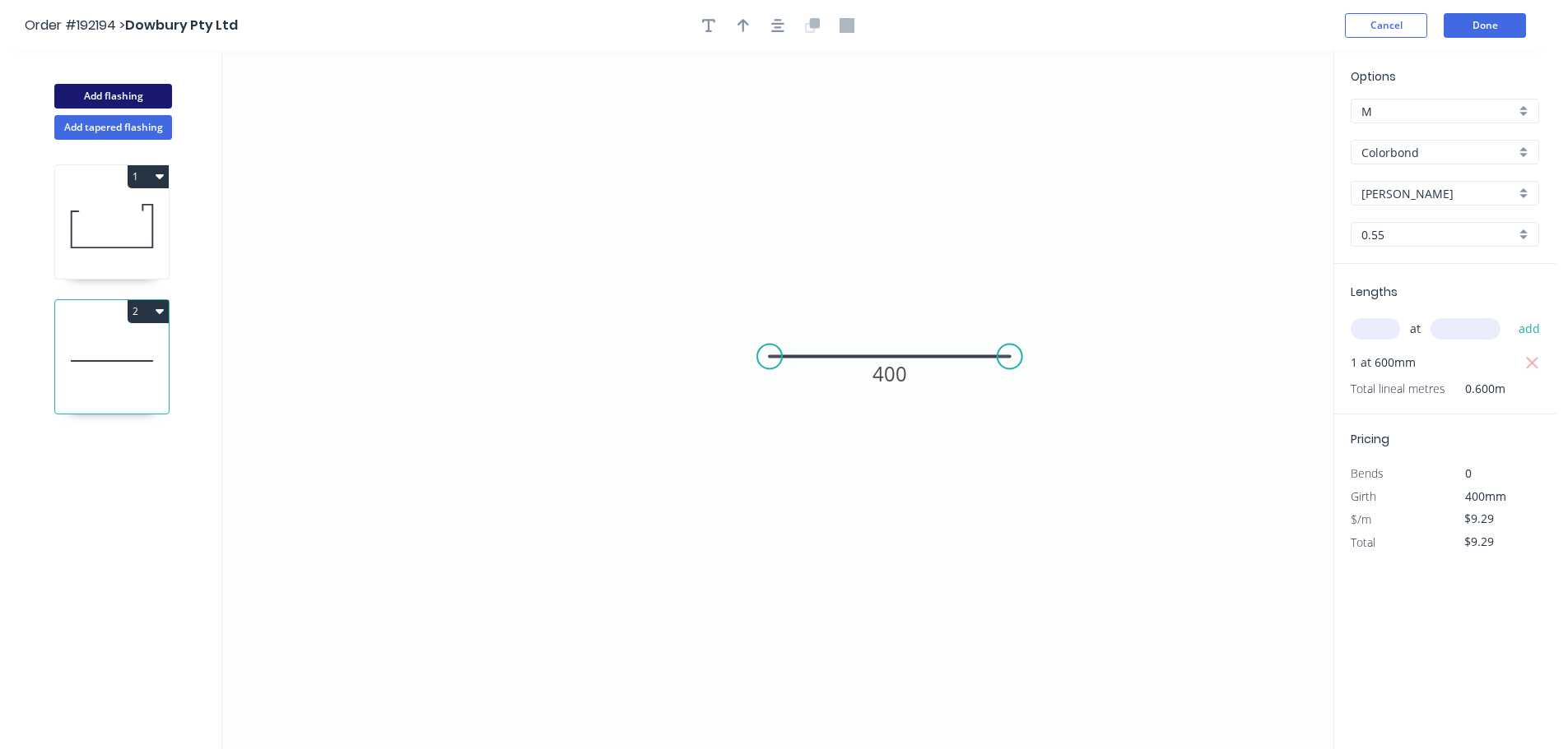
click at [118, 100] on button "Add flashing" at bounding box center [113, 97] width 118 height 25
type input "$0.00"
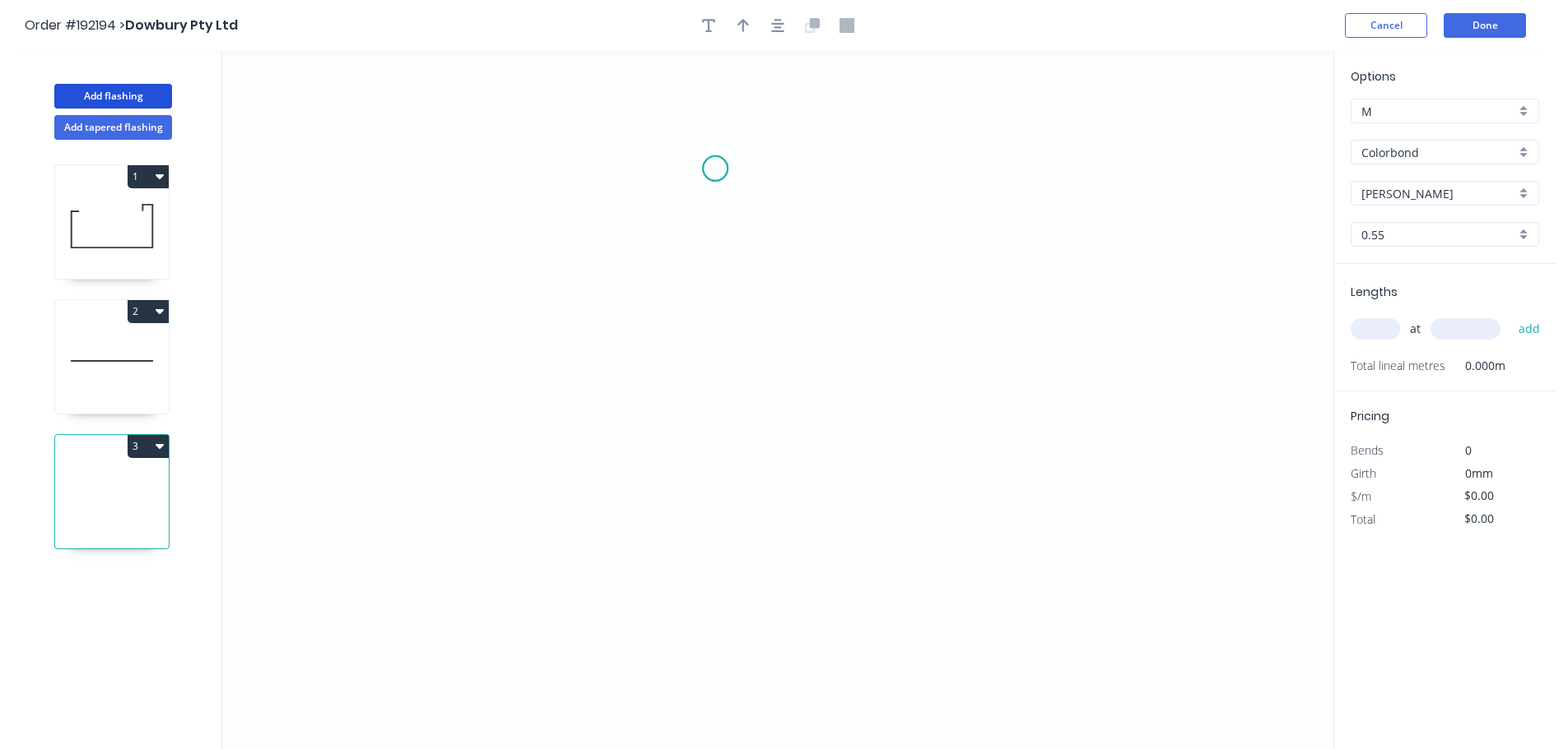
click at [715, 169] on circle at bounding box center [715, 169] width 25 height 25
click at [768, 228] on div "Crush & Fold" at bounding box center [798, 224] width 165 height 34
click at [710, 167] on circle at bounding box center [715, 169] width 25 height 25
click at [715, 255] on icon "0" at bounding box center [778, 400] width 1111 height 699
click at [802, 253] on icon "0 CF 10 ?" at bounding box center [778, 400] width 1111 height 699
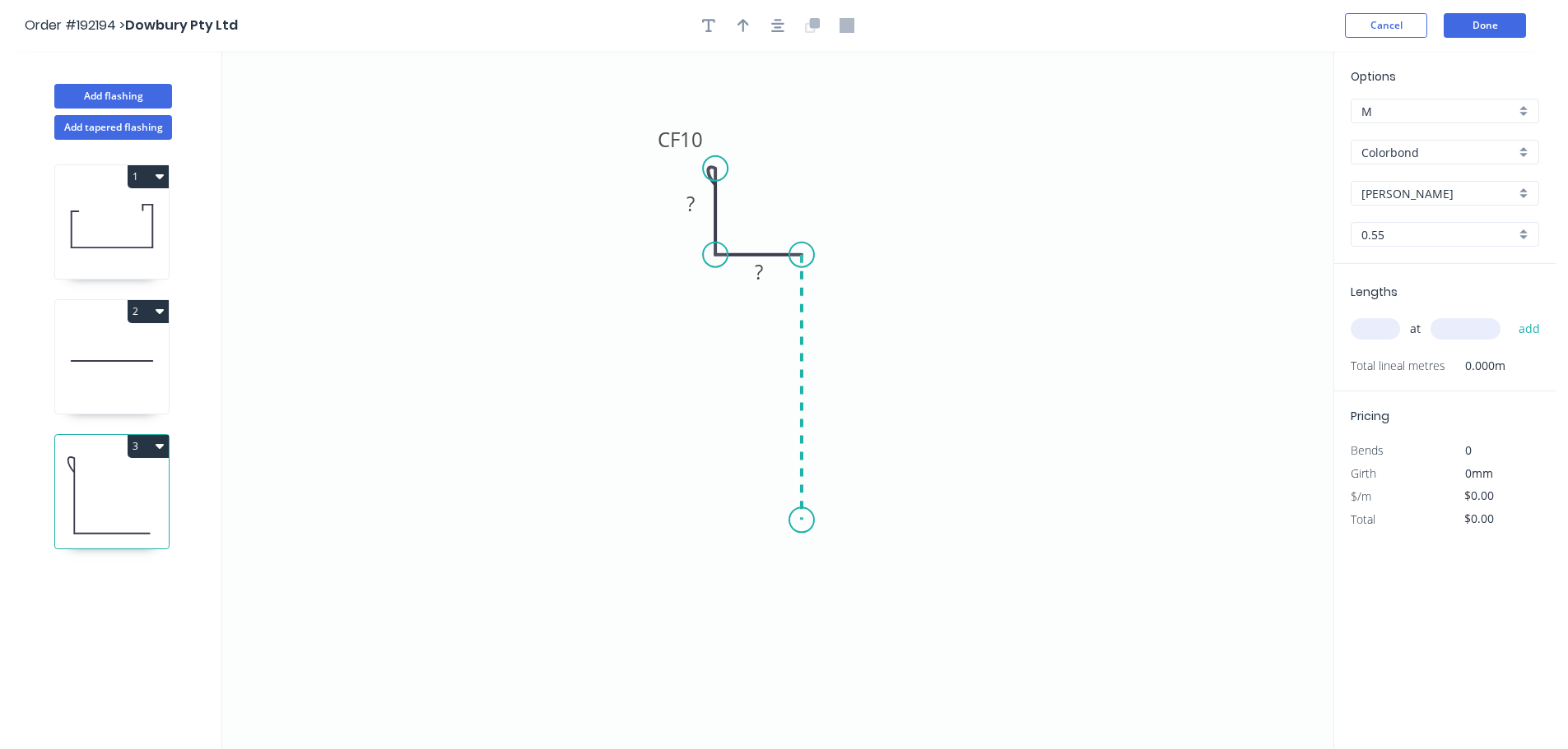
click at [789, 521] on icon "0 CF 10 ? ?" at bounding box center [778, 400] width 1111 height 699
click at [711, 516] on icon "0 CF 10 ? ? ?" at bounding box center [778, 400] width 1111 height 699
click at [769, 538] on rect at bounding box center [756, 538] width 33 height 23
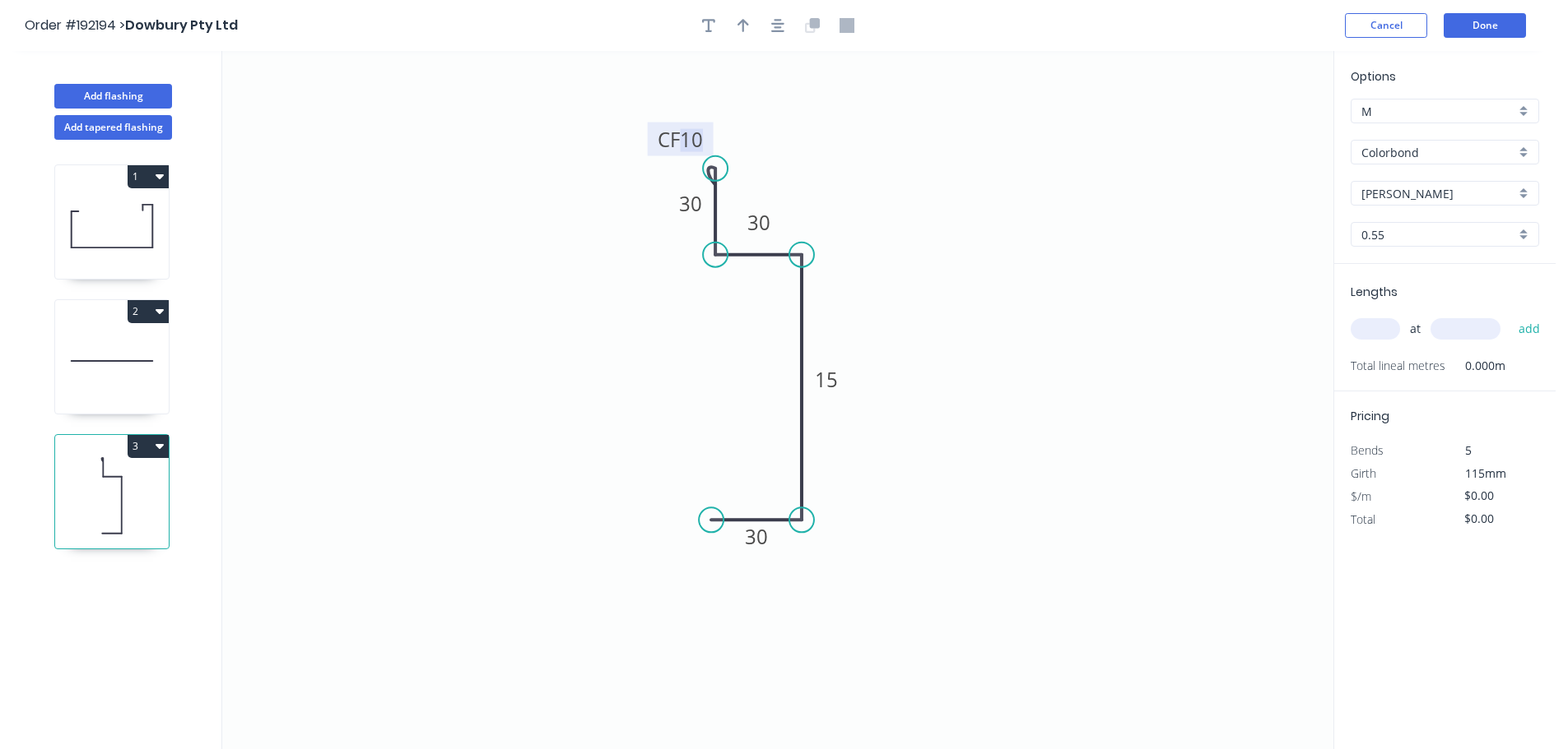
type input "$9.21"
click at [749, 22] on icon "button" at bounding box center [743, 25] width 12 height 15
click at [1255, 134] on icon "0 30 90 30 CF 15 30" at bounding box center [778, 400] width 1111 height 699
click at [1255, 134] on icon at bounding box center [1250, 114] width 15 height 53
drag, startPoint x: 1249, startPoint y: 134, endPoint x: 1357, endPoint y: 292, distance: 191.4
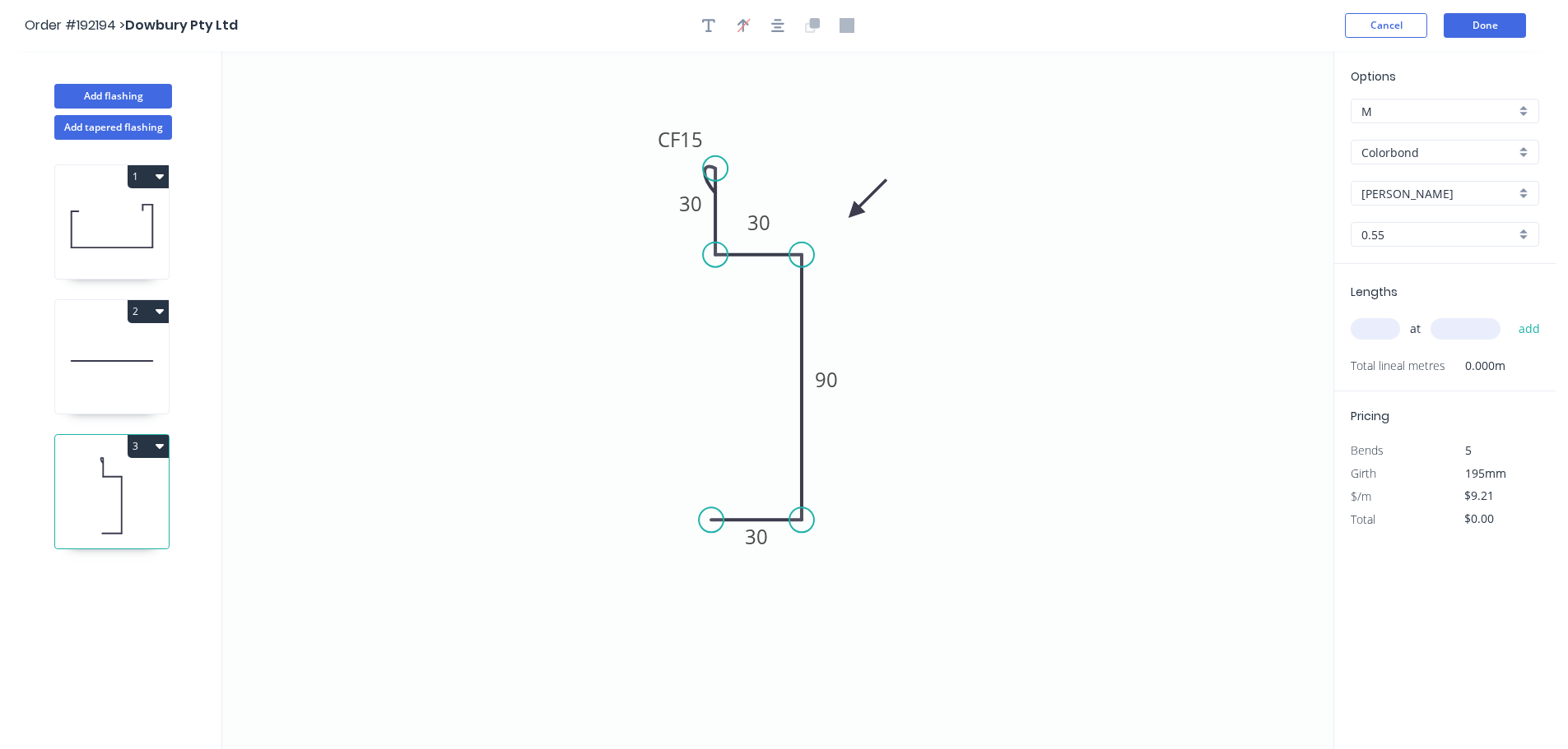
click at [855, 213] on icon at bounding box center [867, 198] width 48 height 48
click at [1385, 333] on input "text" at bounding box center [1375, 329] width 49 height 22
type input "3"
type input "4000"
click at [1511, 315] on button "add" at bounding box center [1529, 328] width 39 height 28
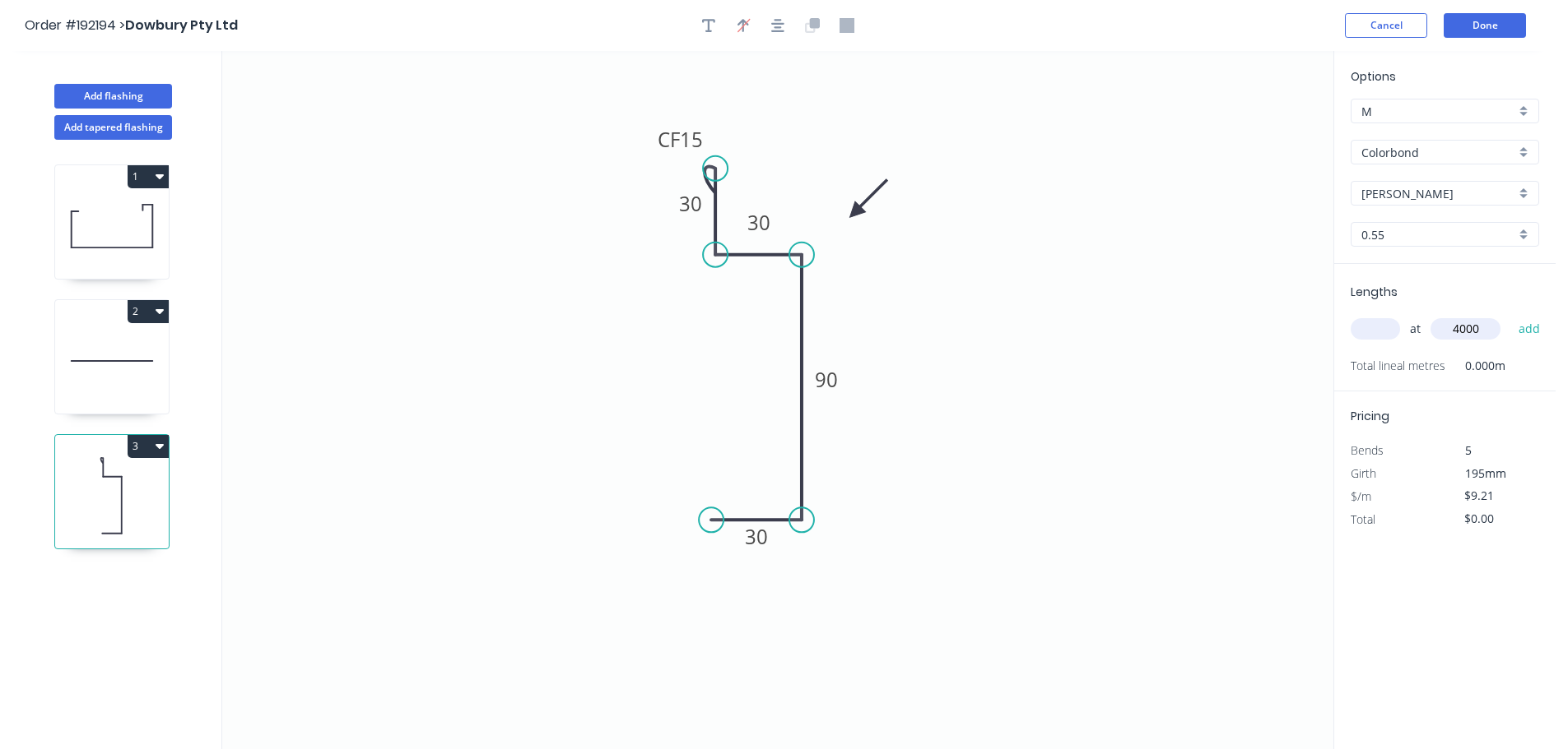
type input "$110.52"
click at [1485, 27] on button "Done" at bounding box center [1485, 26] width 83 height 25
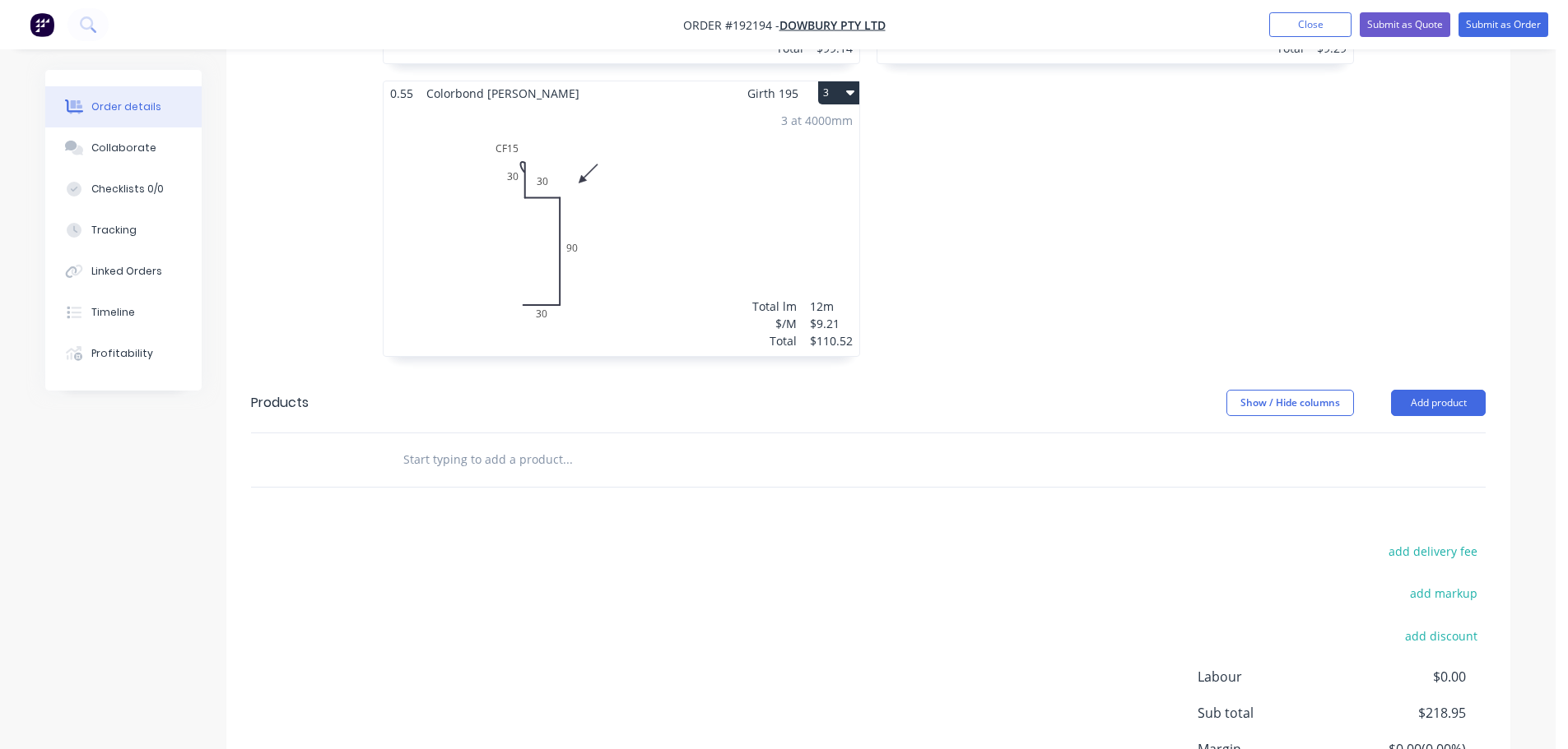
scroll to position [823, 0]
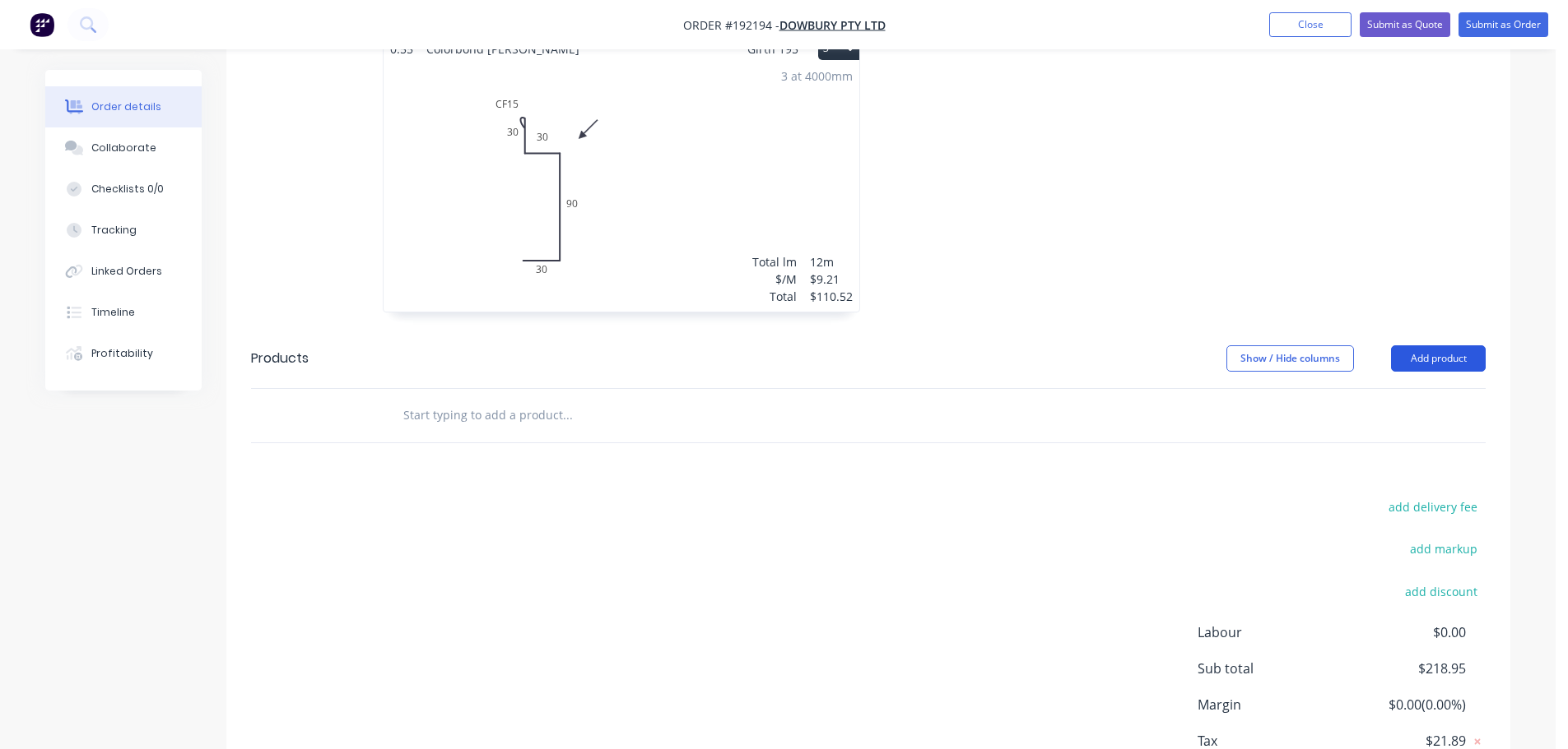
click at [1475, 345] on button "Add product" at bounding box center [1438, 358] width 94 height 26
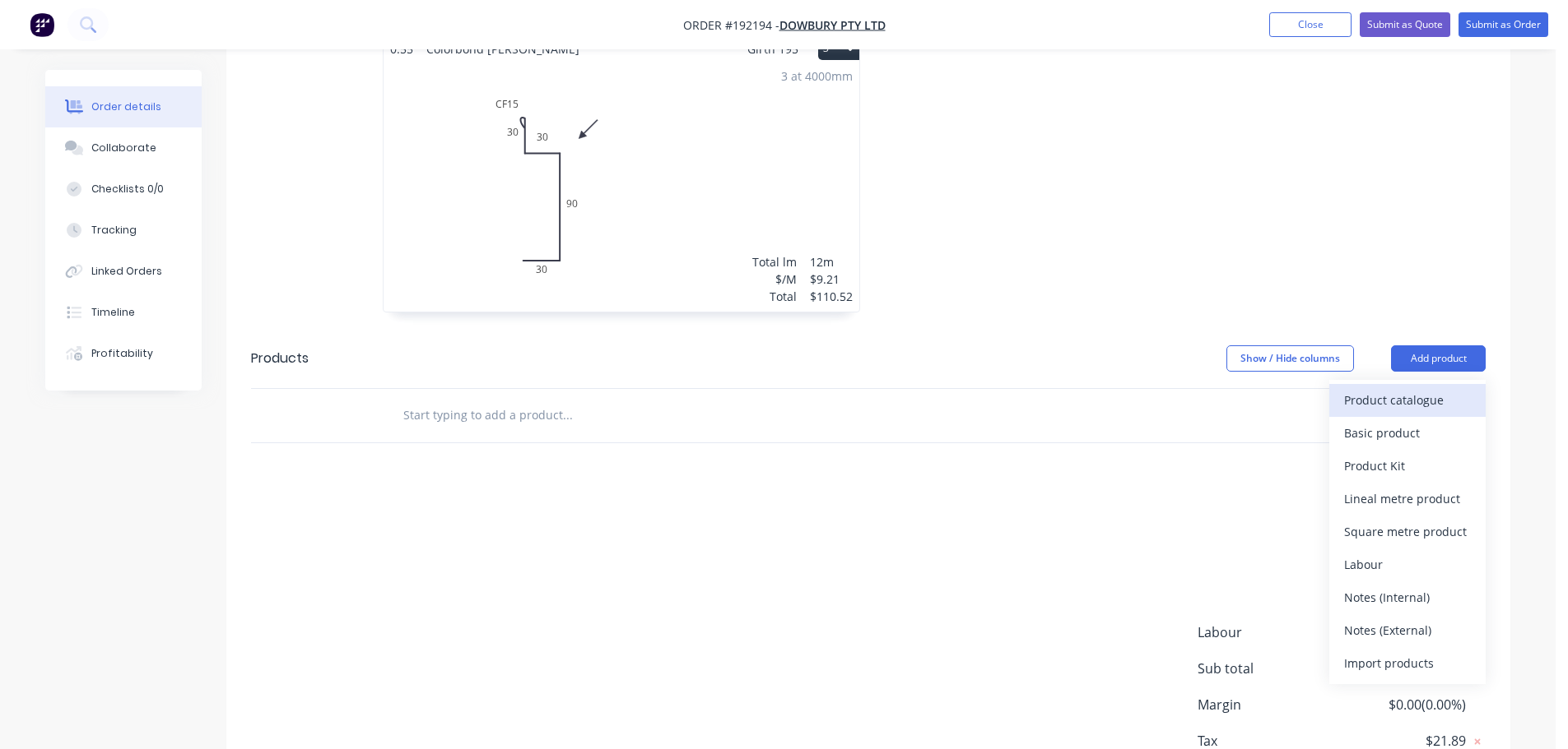
click at [1432, 388] on div "Product catalogue" at bounding box center [1407, 400] width 127 height 24
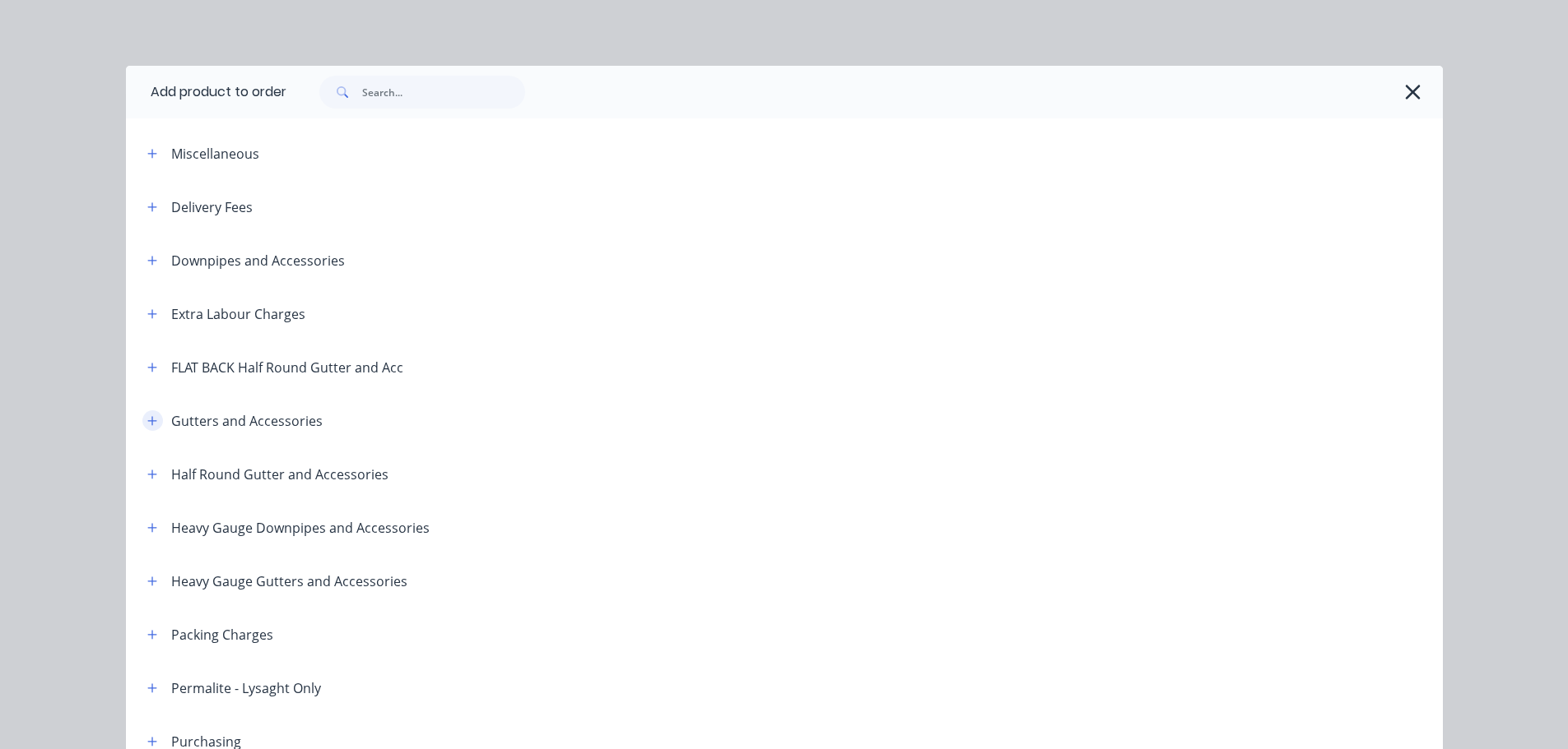
click at [144, 412] on button "button" at bounding box center [153, 421] width 21 height 21
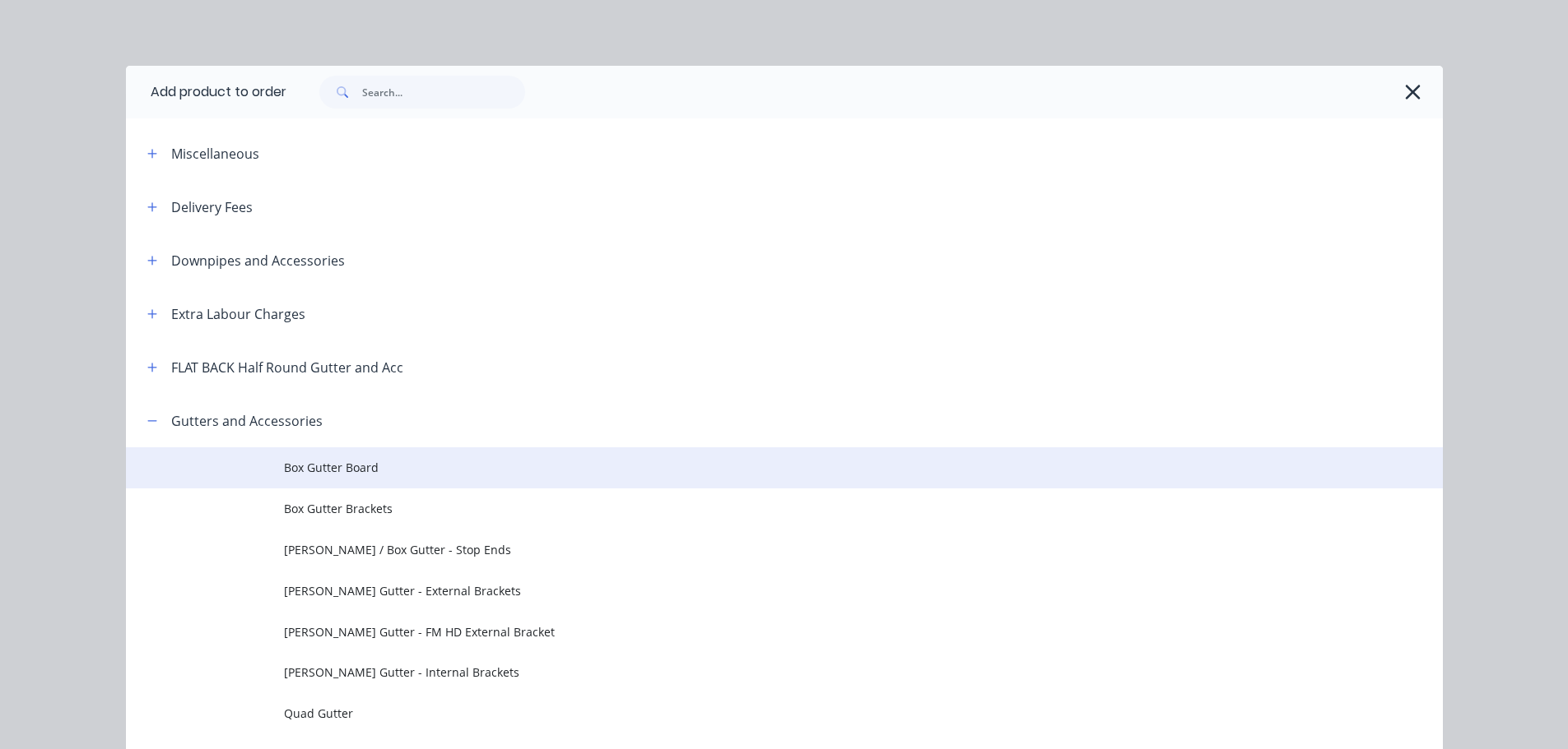
scroll to position [164, 0]
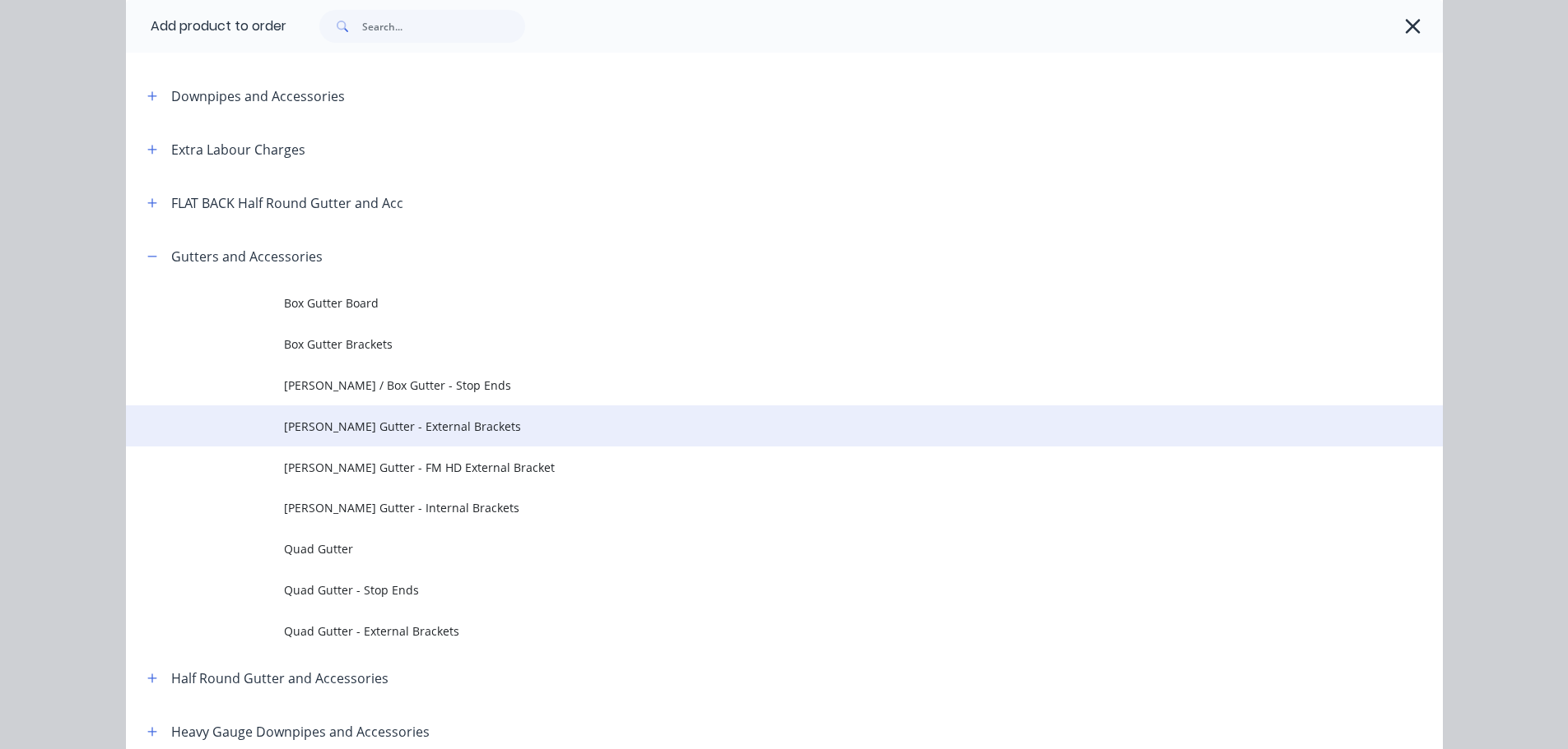
click at [437, 422] on span "[PERSON_NAME] Gutter - External Brackets" at bounding box center [747, 426] width 927 height 17
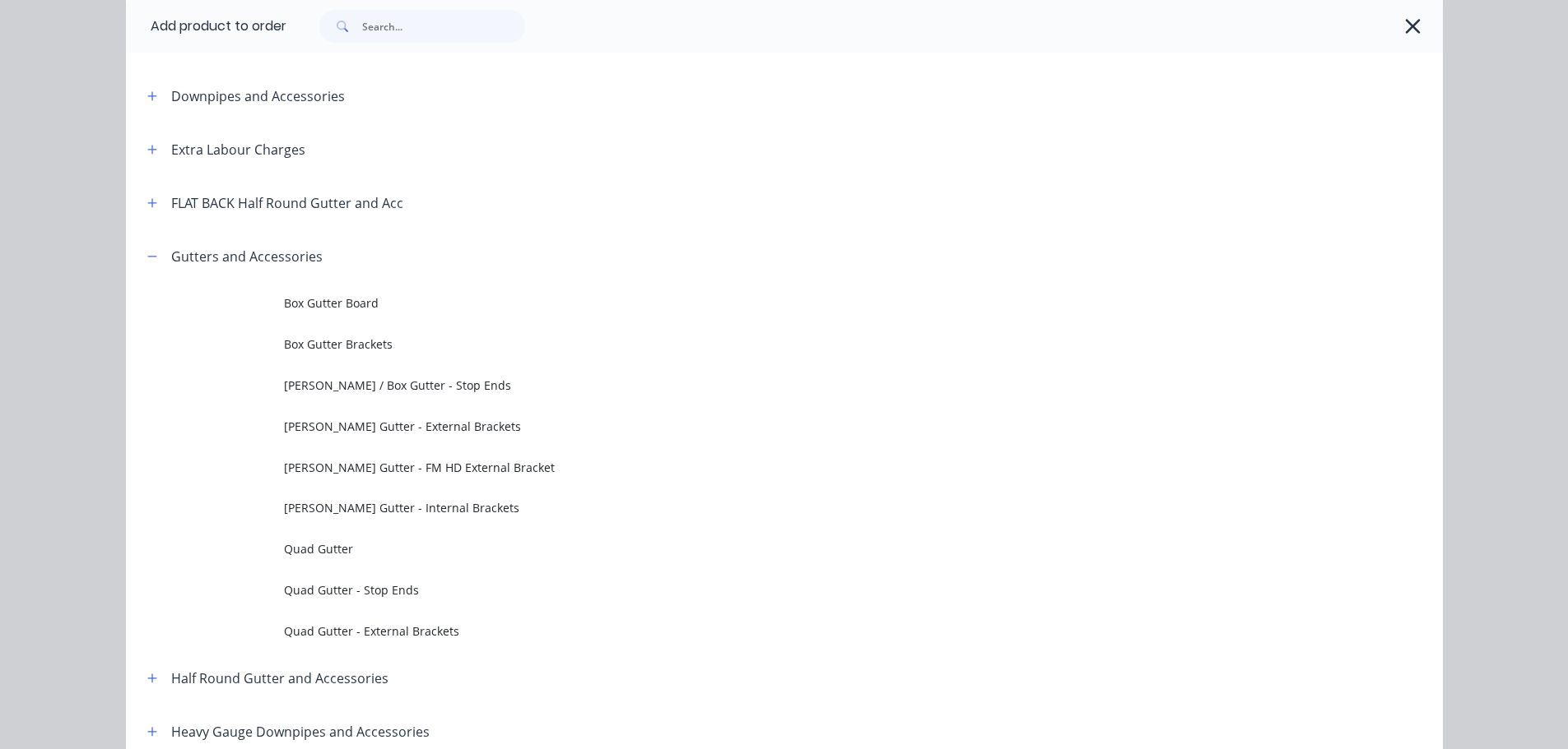
scroll to position [0, 0]
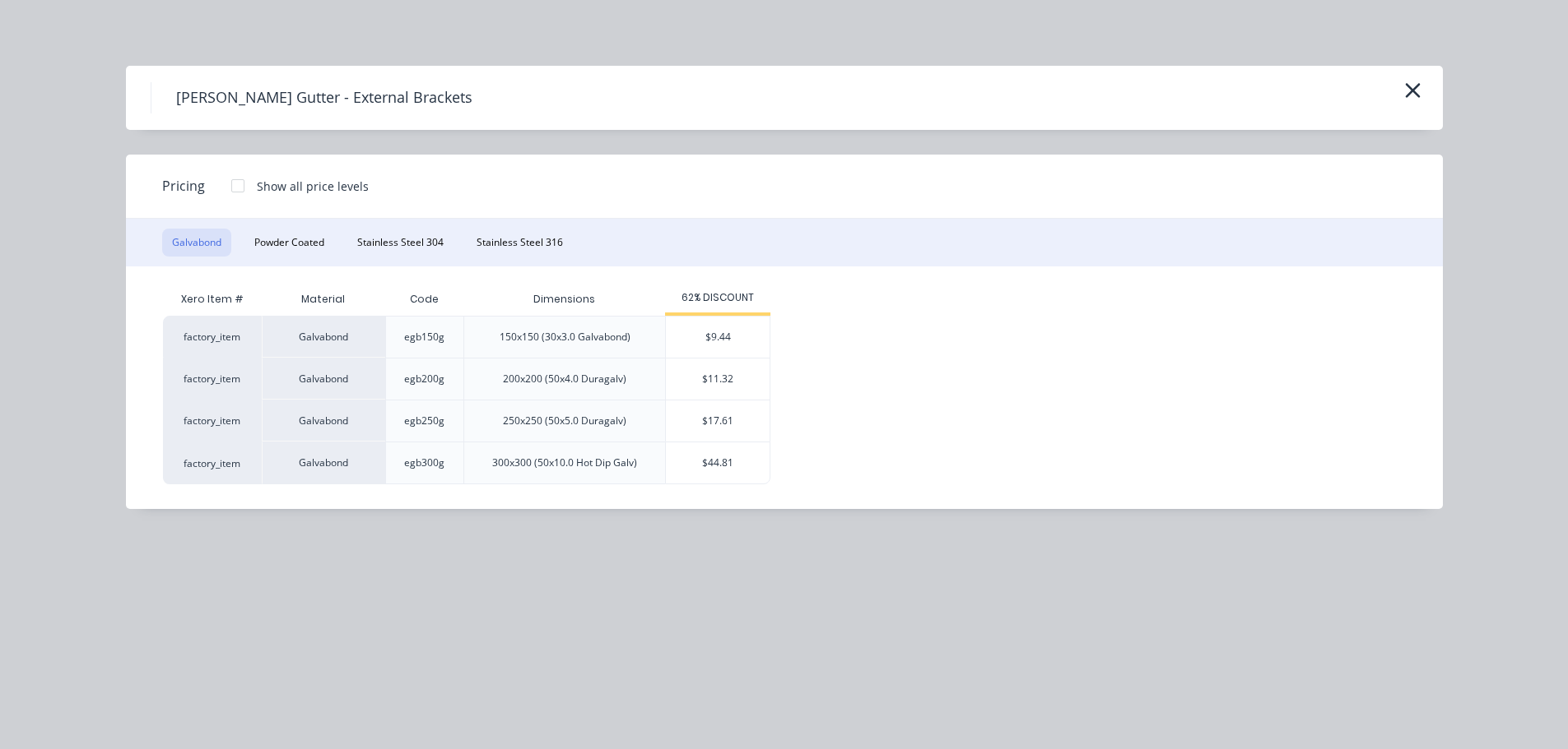
click at [705, 349] on div "$9.44" at bounding box center [718, 337] width 104 height 41
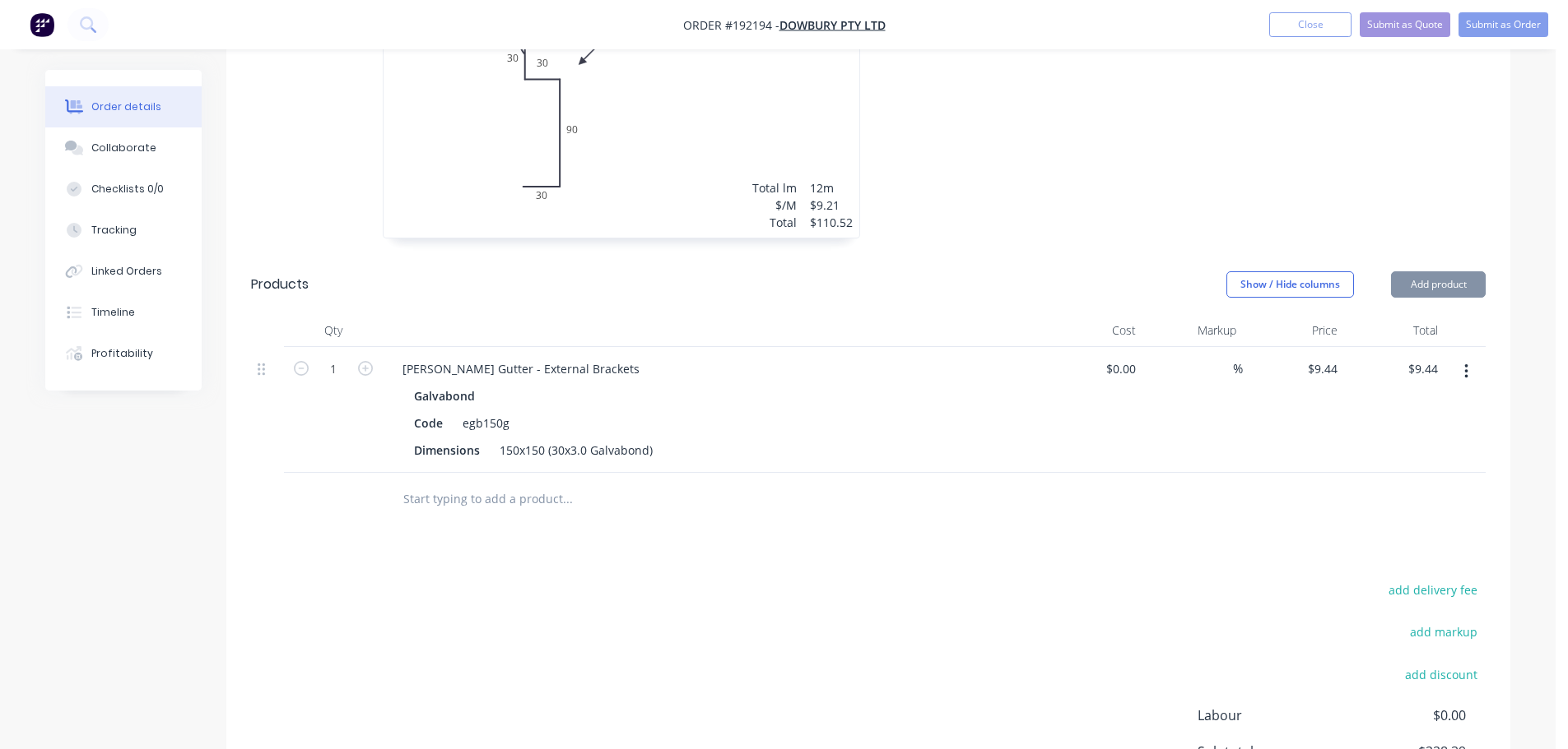
scroll to position [988, 0]
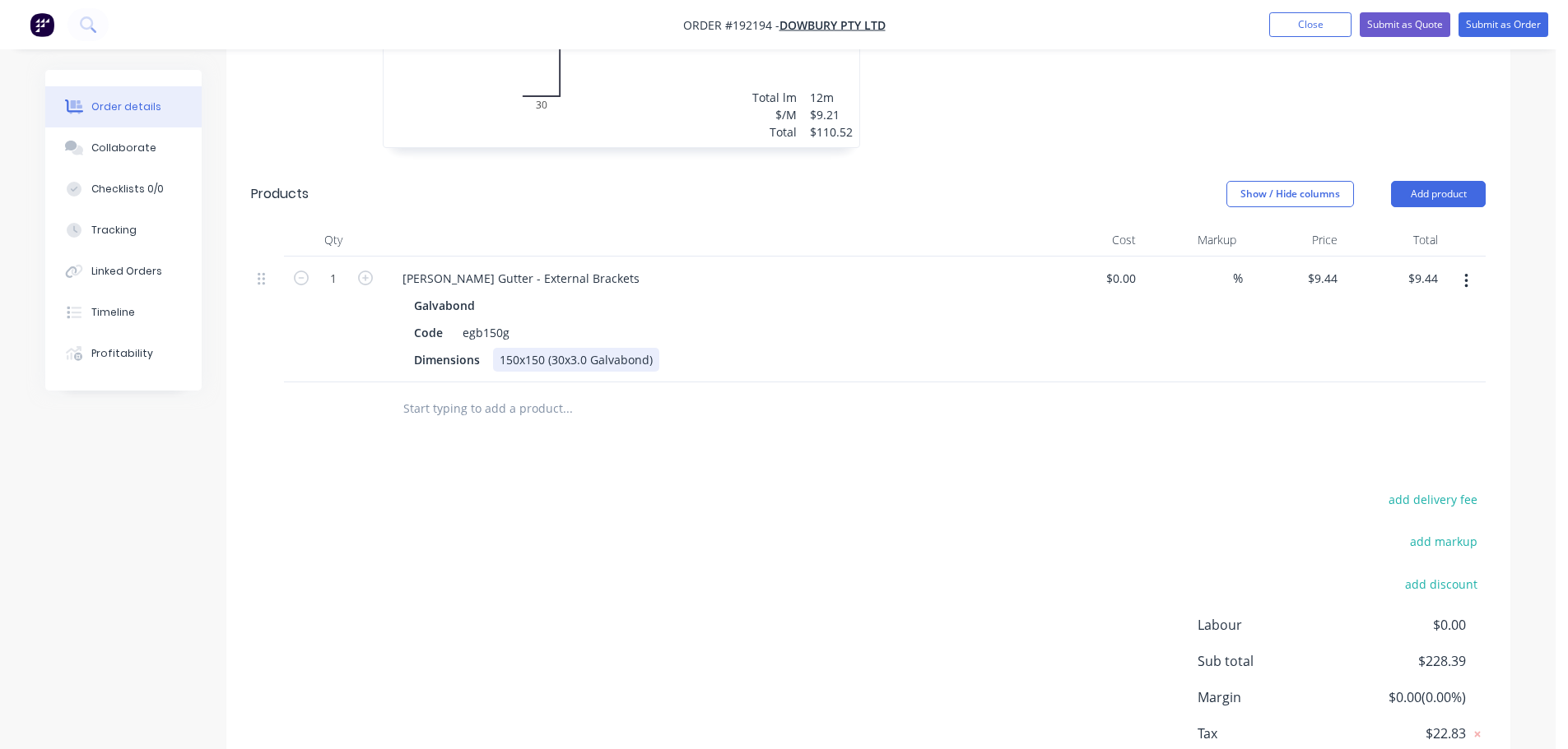
click at [551, 348] on div "150x150 (30x3.0 Galvabond)" at bounding box center [575, 360] width 166 height 24
click at [372, 271] on icon "button" at bounding box center [365, 278] width 15 height 15
type input "2"
type input "$18.88"
click at [372, 271] on icon "button" at bounding box center [365, 278] width 15 height 15
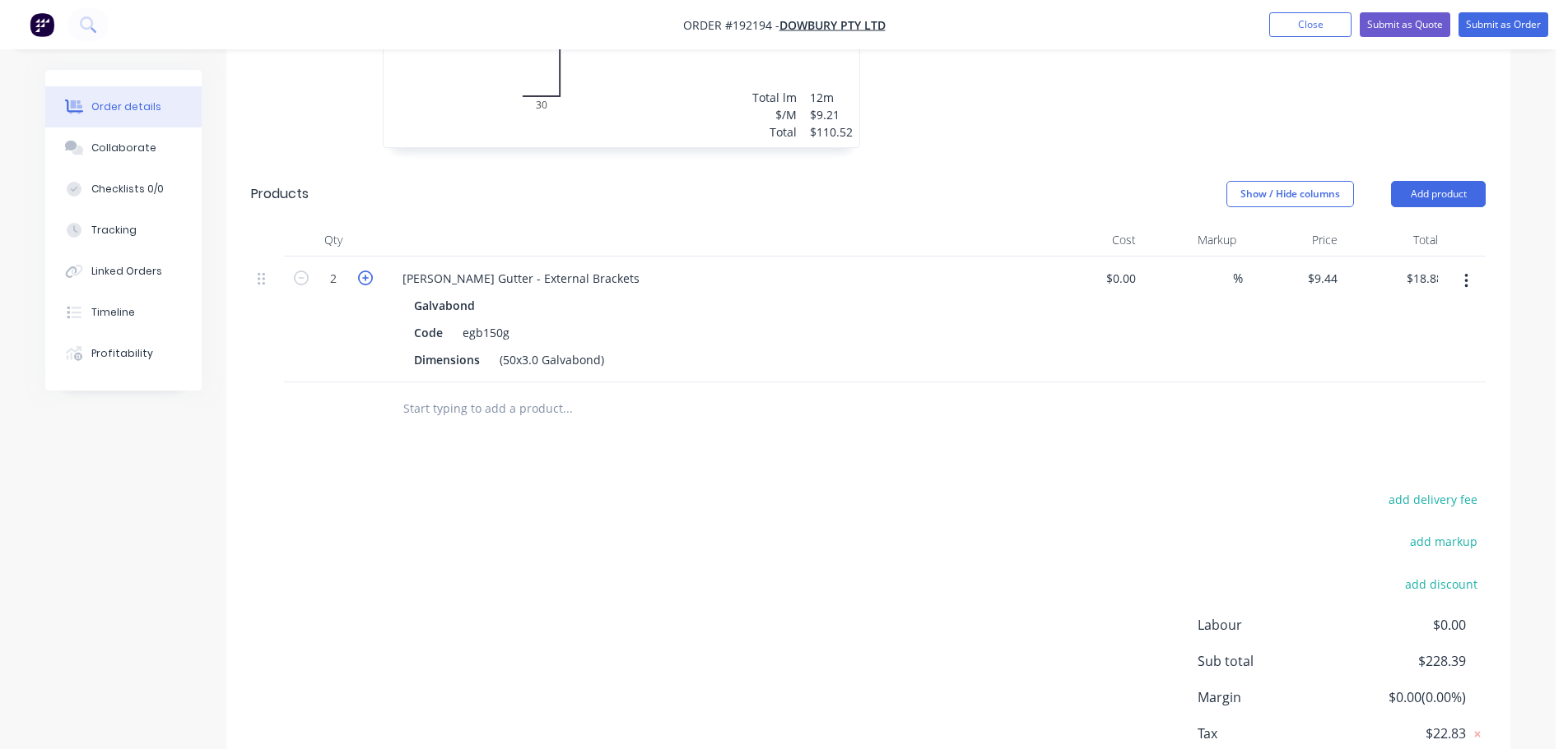
type input "3"
type input "$28.32"
click at [371, 271] on icon "button" at bounding box center [365, 278] width 15 height 15
type input "4"
type input "$37.76"
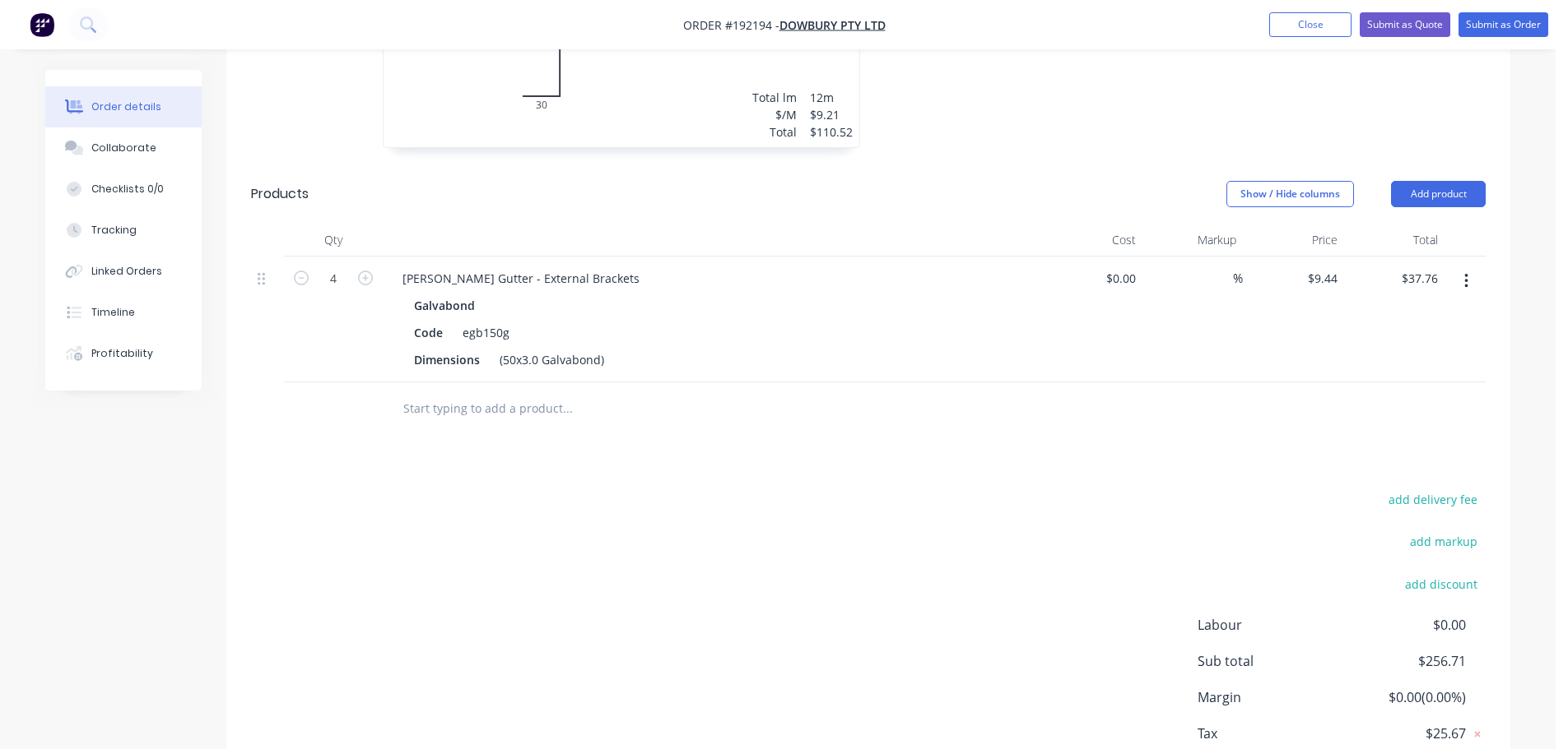
click at [467, 223] on div at bounding box center [712, 240] width 659 height 33
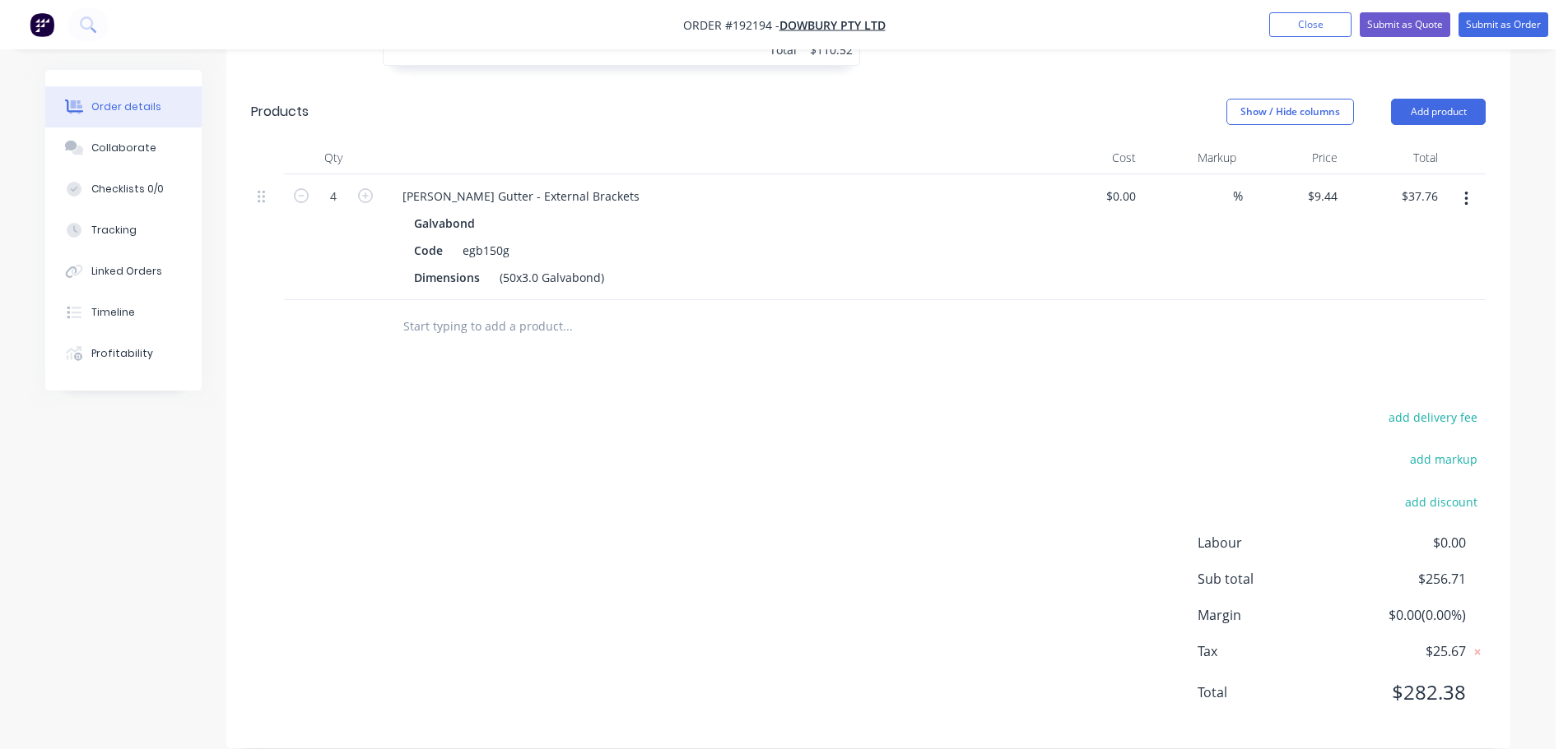
scroll to position [1070, 0]
click at [572, 184] on div "[PERSON_NAME] Gutter - External Brackets" at bounding box center [521, 196] width 263 height 24
click at [723, 412] on div "add delivery fee add markup add discount Labour $0.00 Sub total $256.71 Margin …" at bounding box center [869, 564] width 1235 height 318
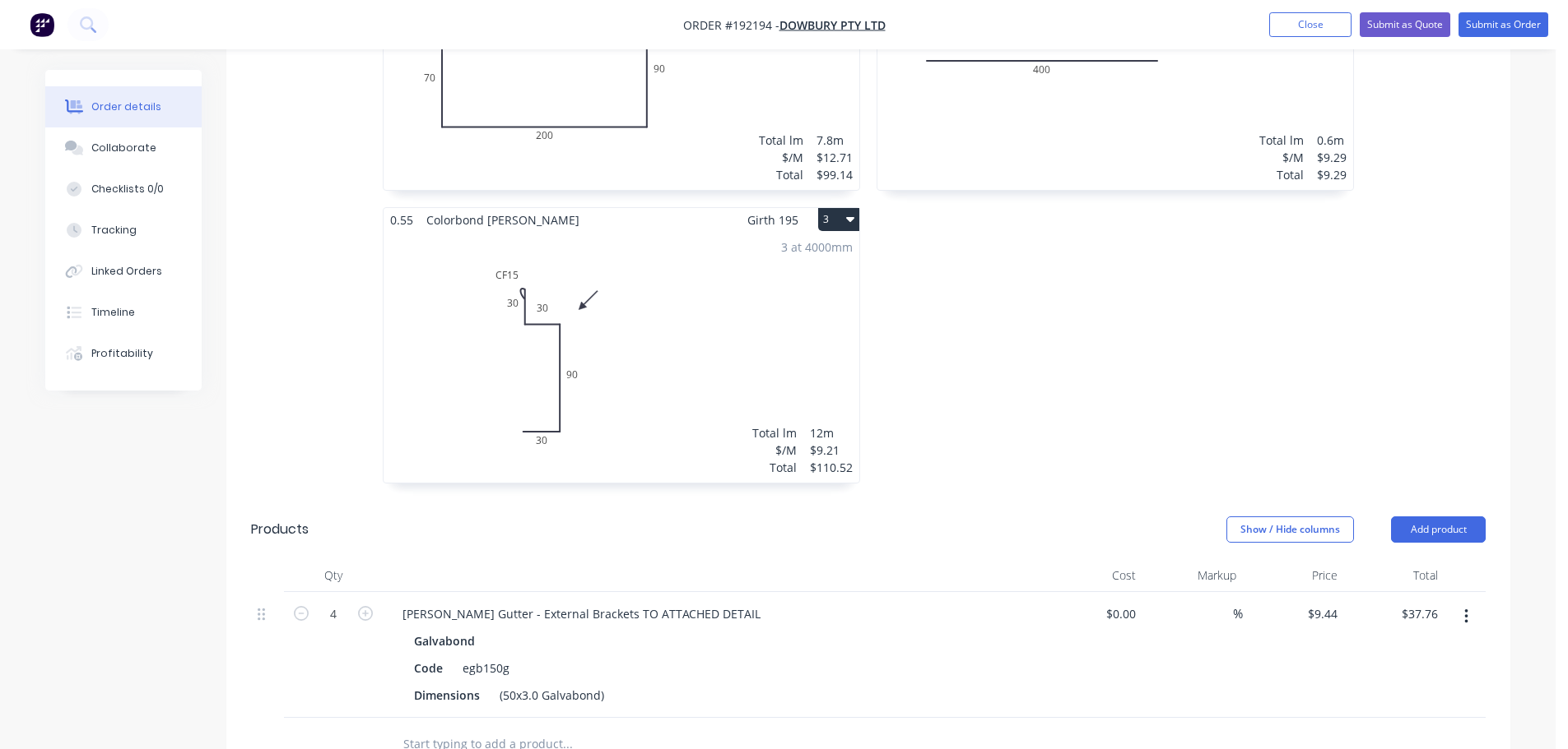
scroll to position [741, 0]
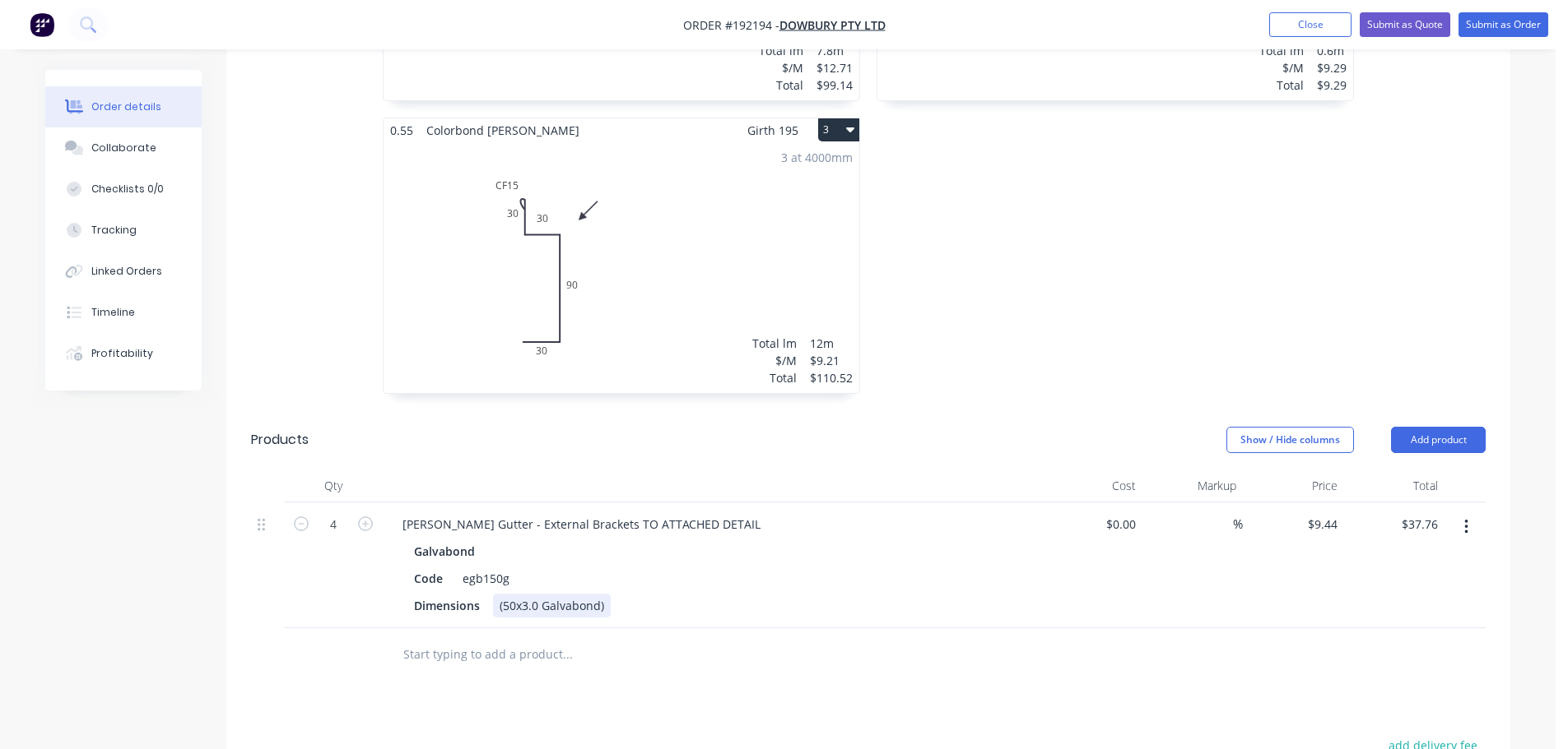
click at [546, 594] on div "(50x3.0 Galvabond)" at bounding box center [551, 605] width 118 height 24
copy div "(50x3.0 Galvabond)"
click at [1460, 512] on button "button" at bounding box center [1466, 527] width 39 height 30
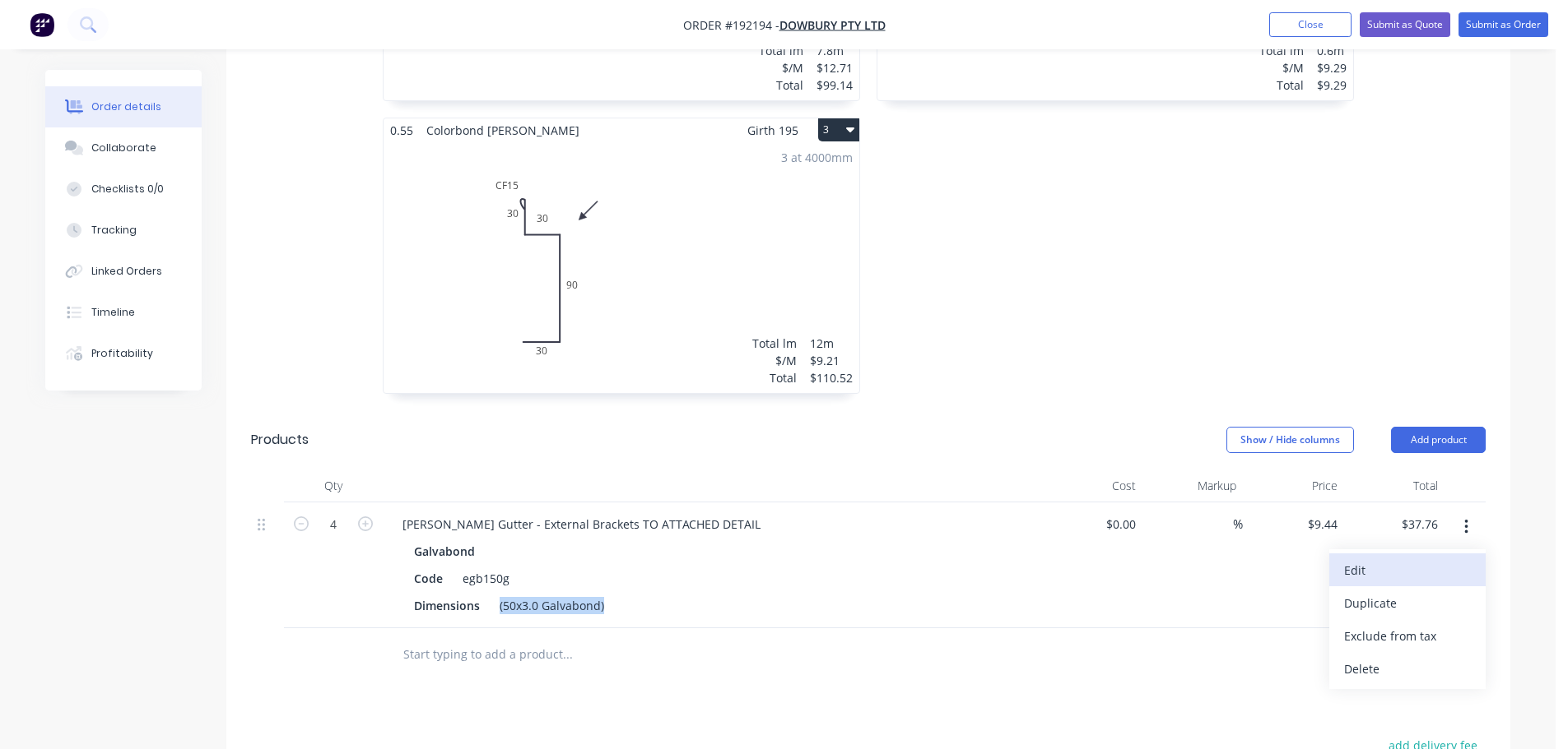
click at [1384, 562] on button "Edit" at bounding box center [1407, 570] width 156 height 33
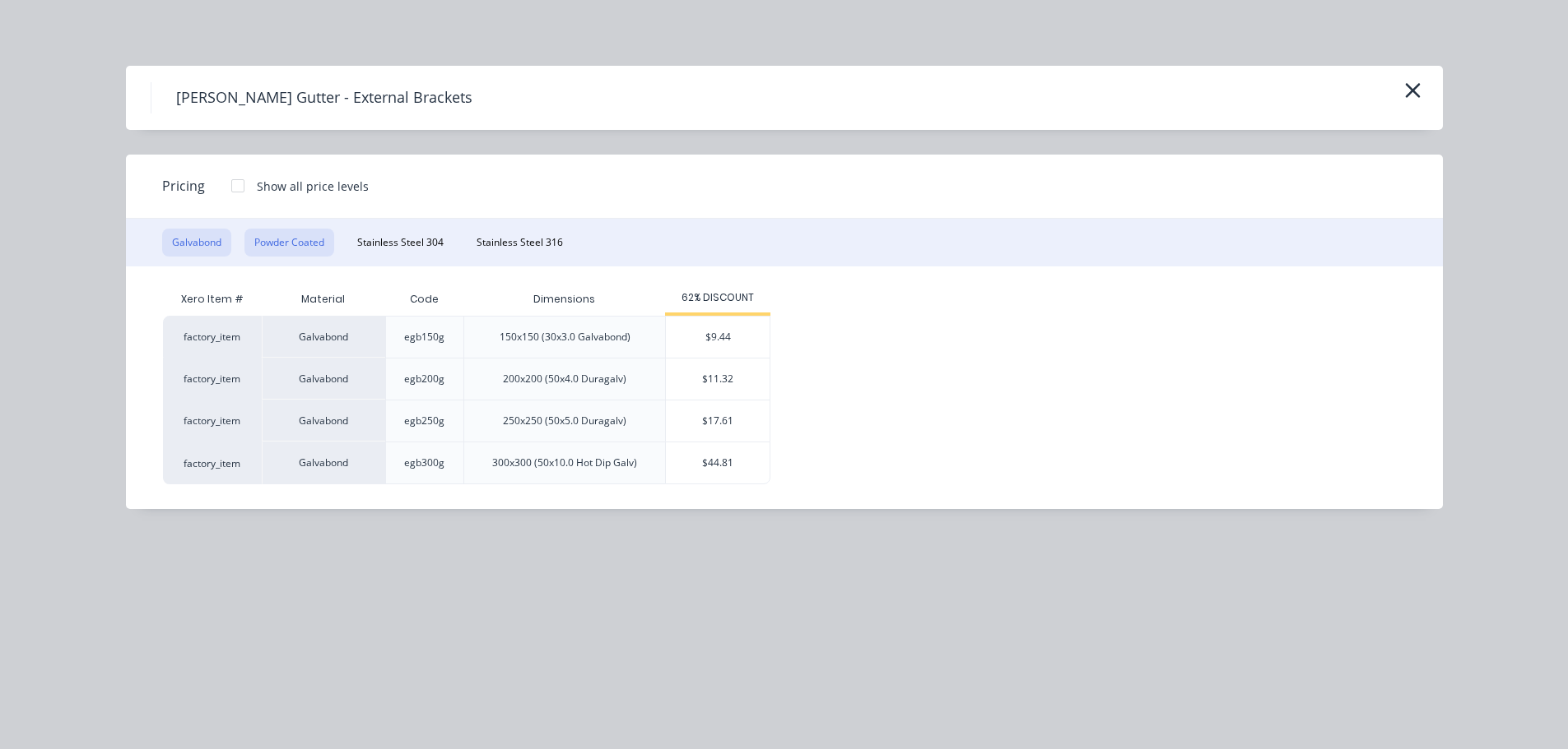
click at [312, 243] on button "Powder Coated" at bounding box center [289, 242] width 90 height 28
click at [690, 335] on div "$11.95" at bounding box center [718, 337] width 104 height 41
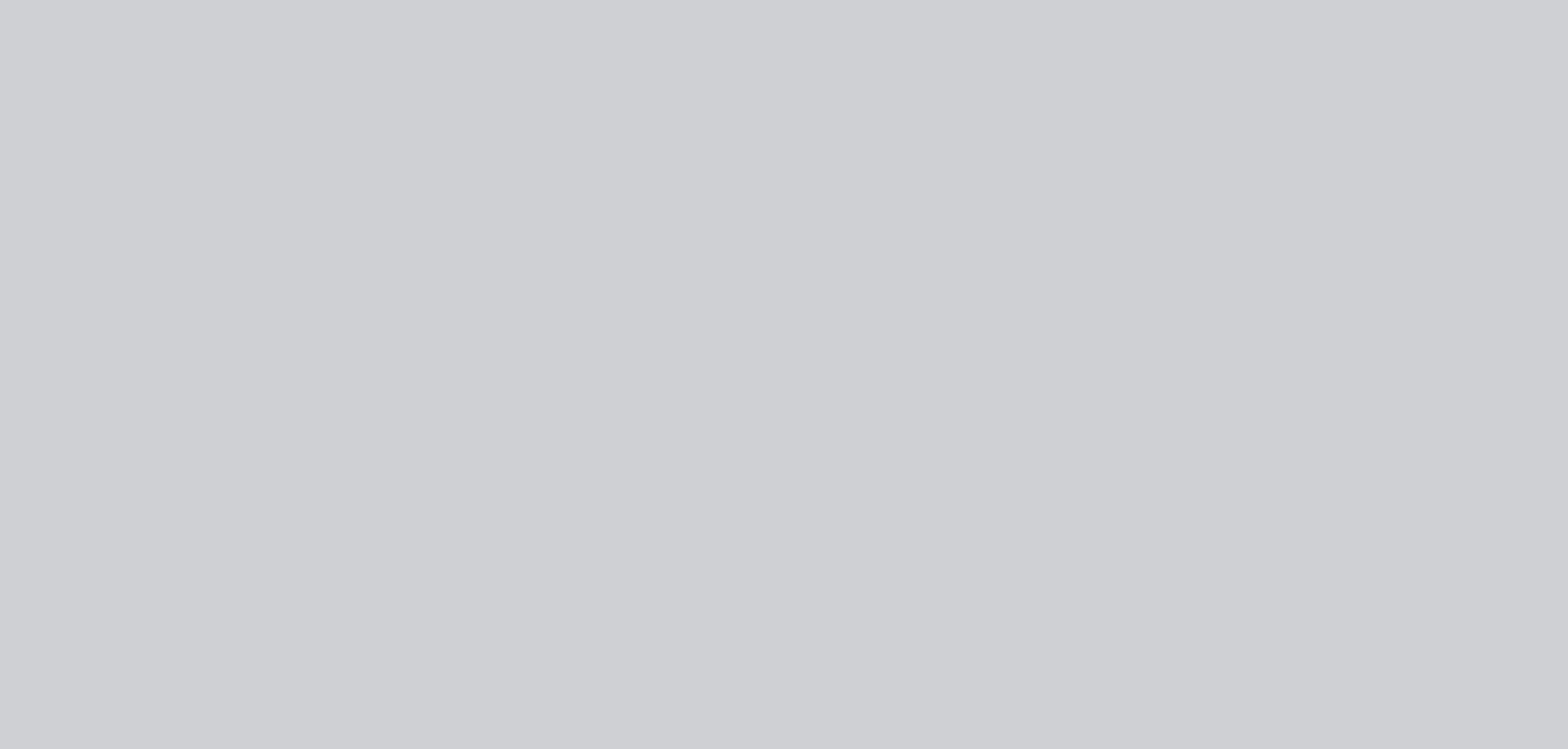
type input "$11.95"
type input "$47.80"
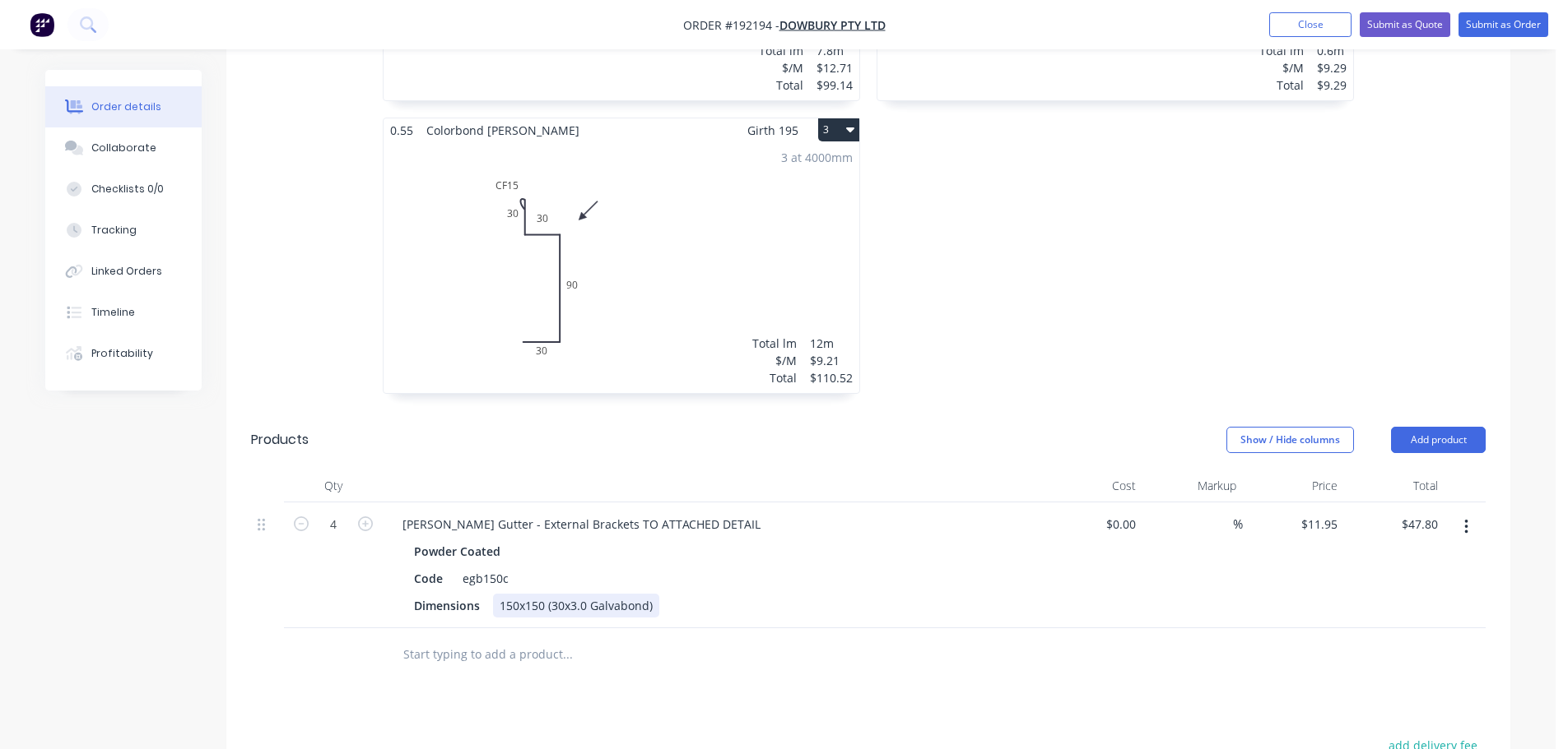
click at [571, 594] on div "150x150 (30x3.0 Galvabond)" at bounding box center [575, 605] width 166 height 24
click at [413, 567] on div "Code" at bounding box center [428, 579] width 42 height 24
click at [1071, 382] on div "0.55 Colorbond Shale Grey Girth 400 2 0 400 0 400 1 at 600mm Total lm $/M Total…" at bounding box center [1116, 118] width 494 height 586
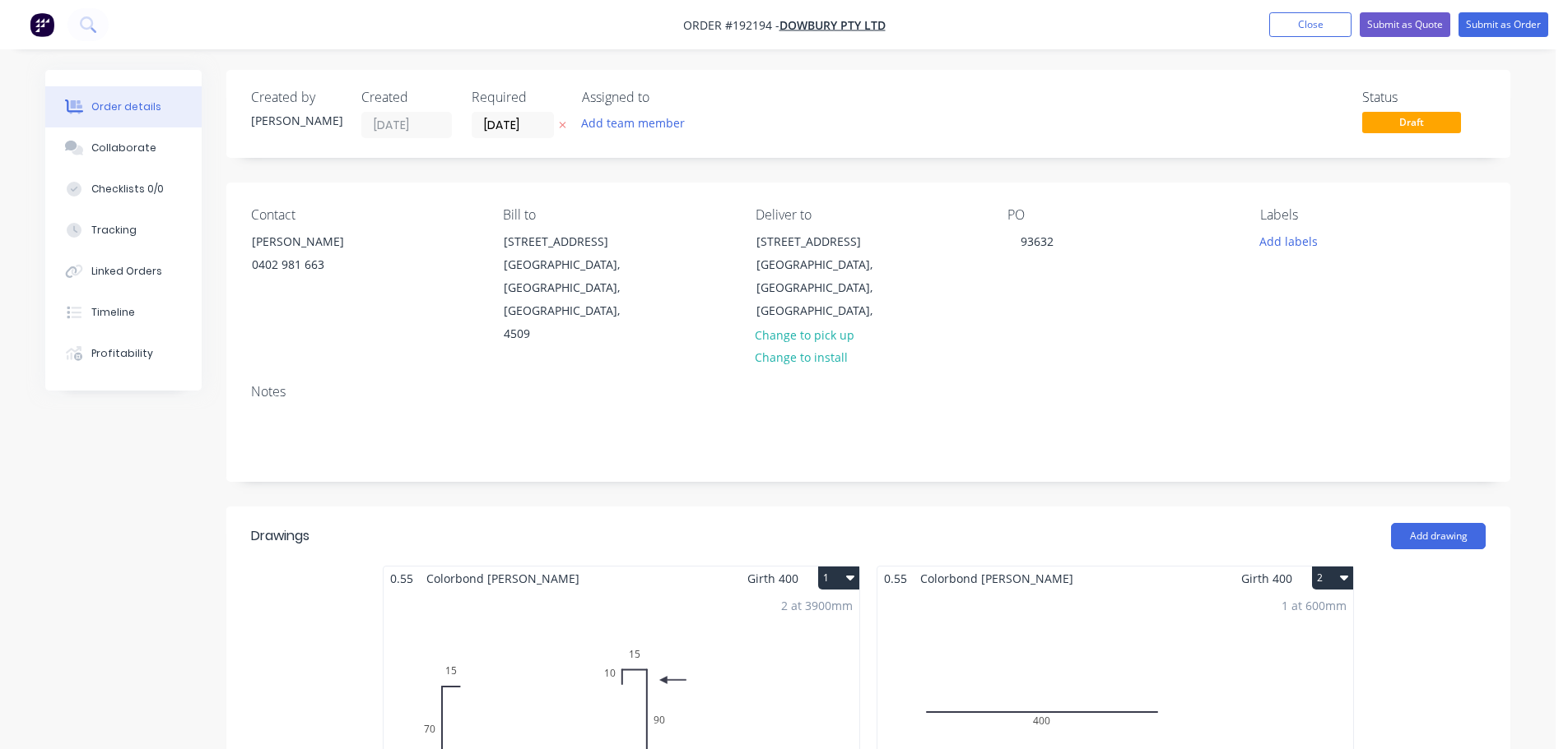
scroll to position [988, 0]
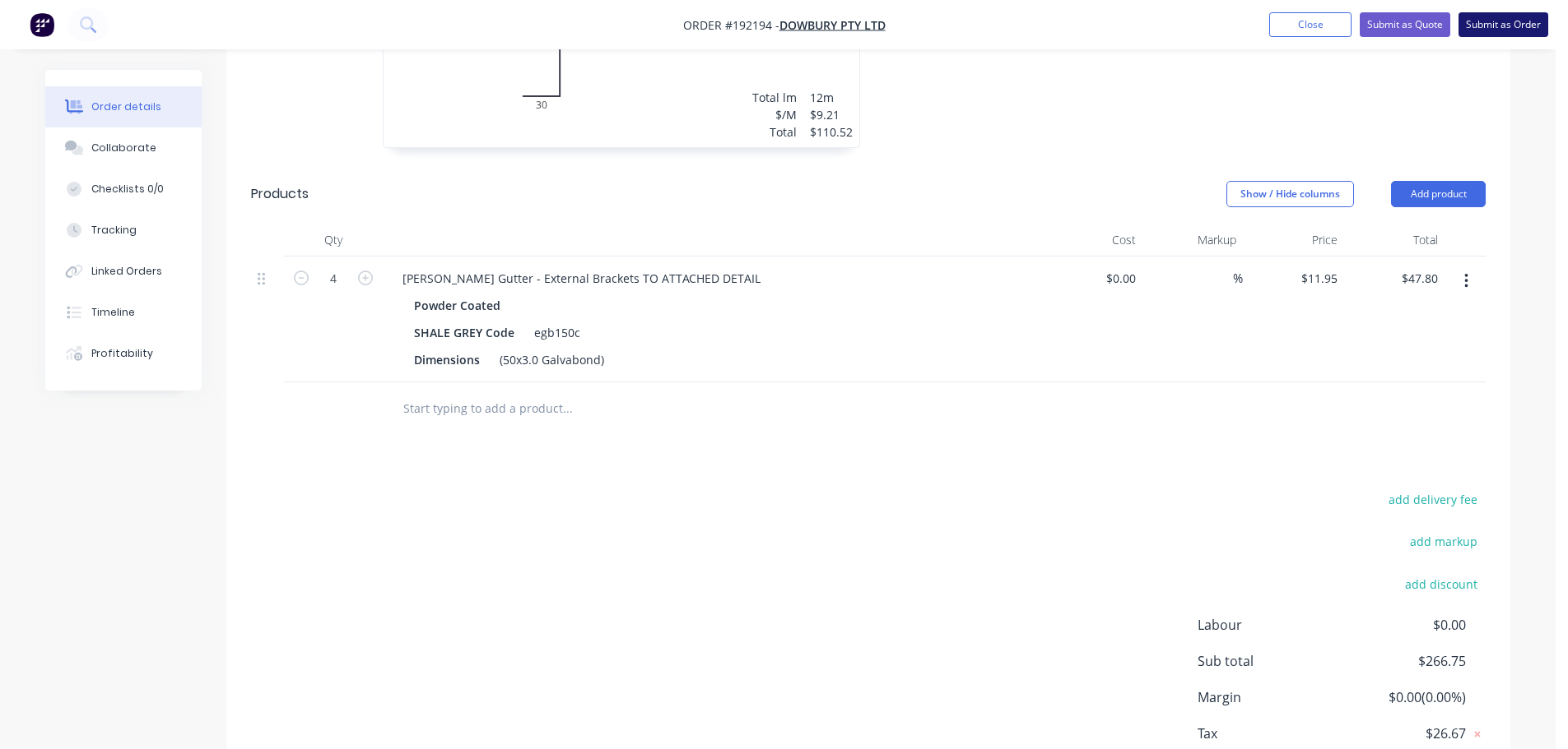
click at [1492, 16] on button "Submit as Order" at bounding box center [1503, 25] width 90 height 25
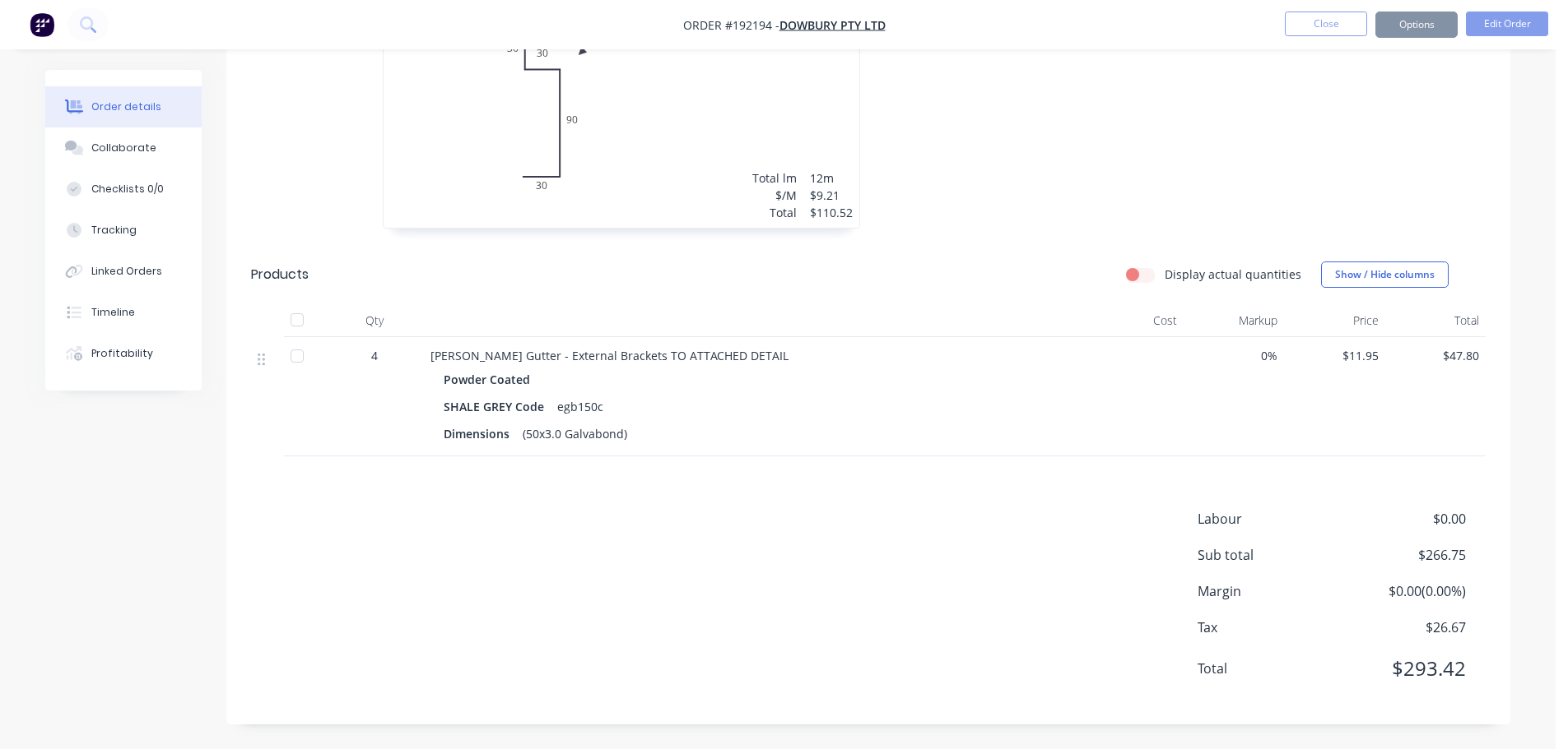
scroll to position [0, 0]
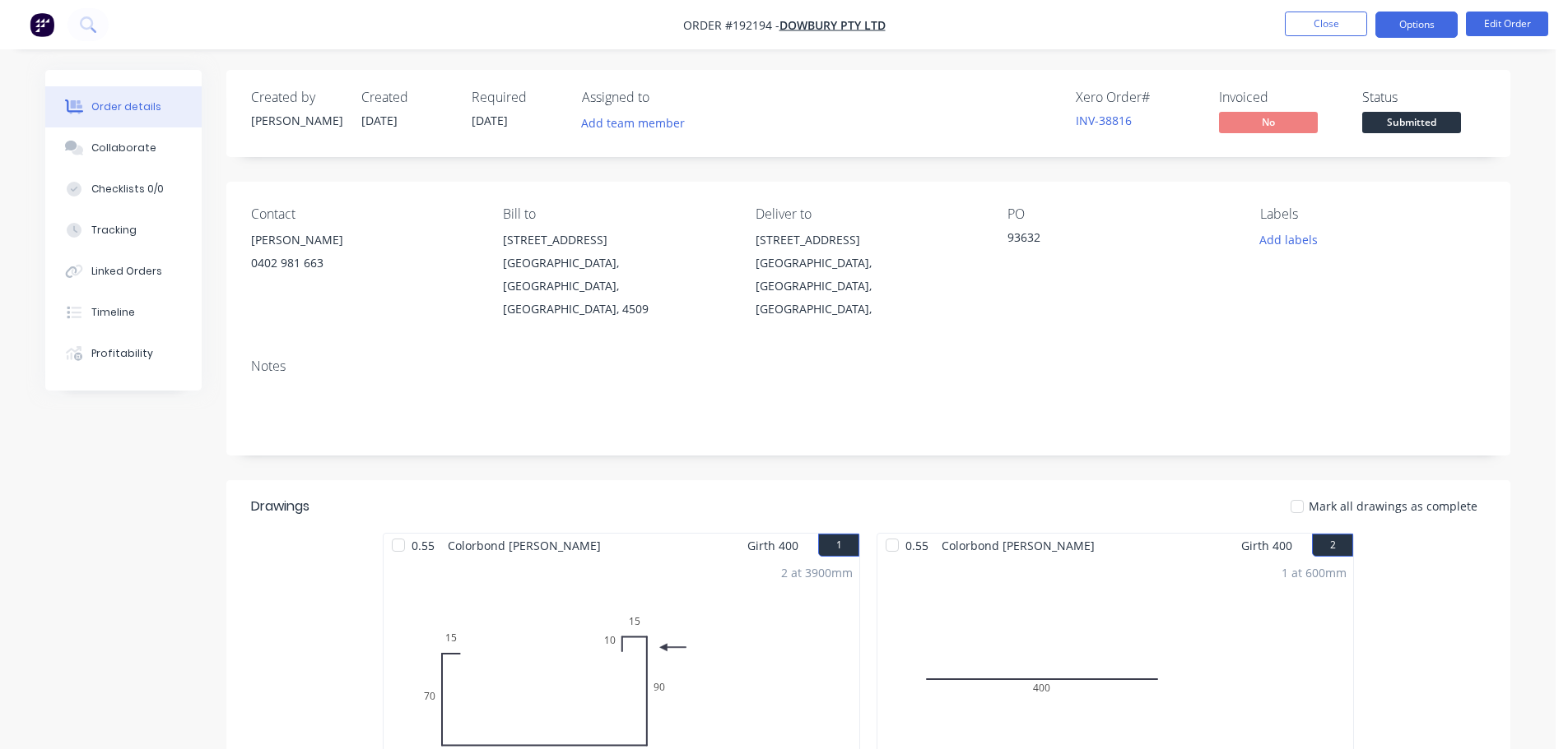
click at [1420, 35] on button "Options" at bounding box center [1416, 24] width 83 height 26
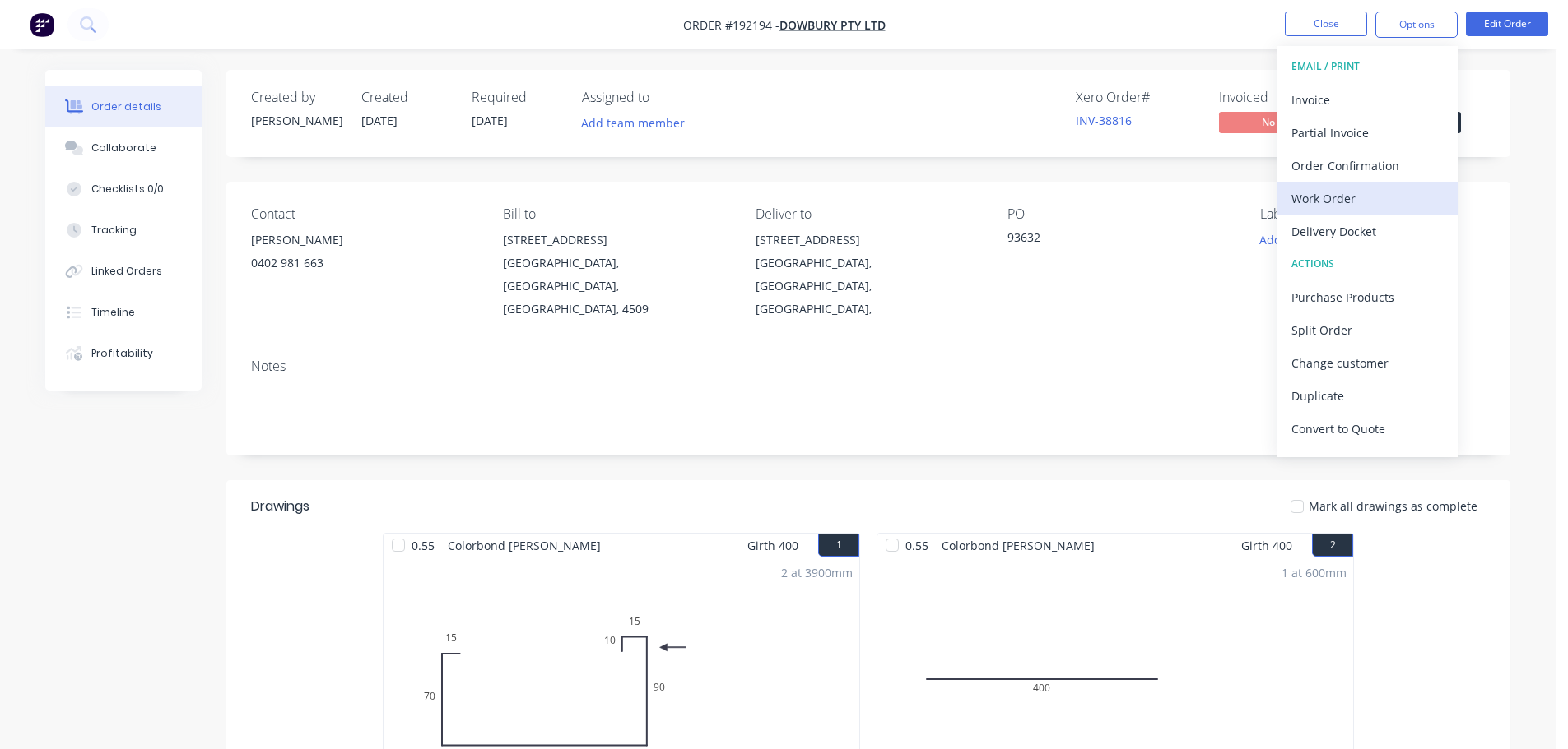
click at [1324, 200] on div "Work Order" at bounding box center [1367, 198] width 152 height 24
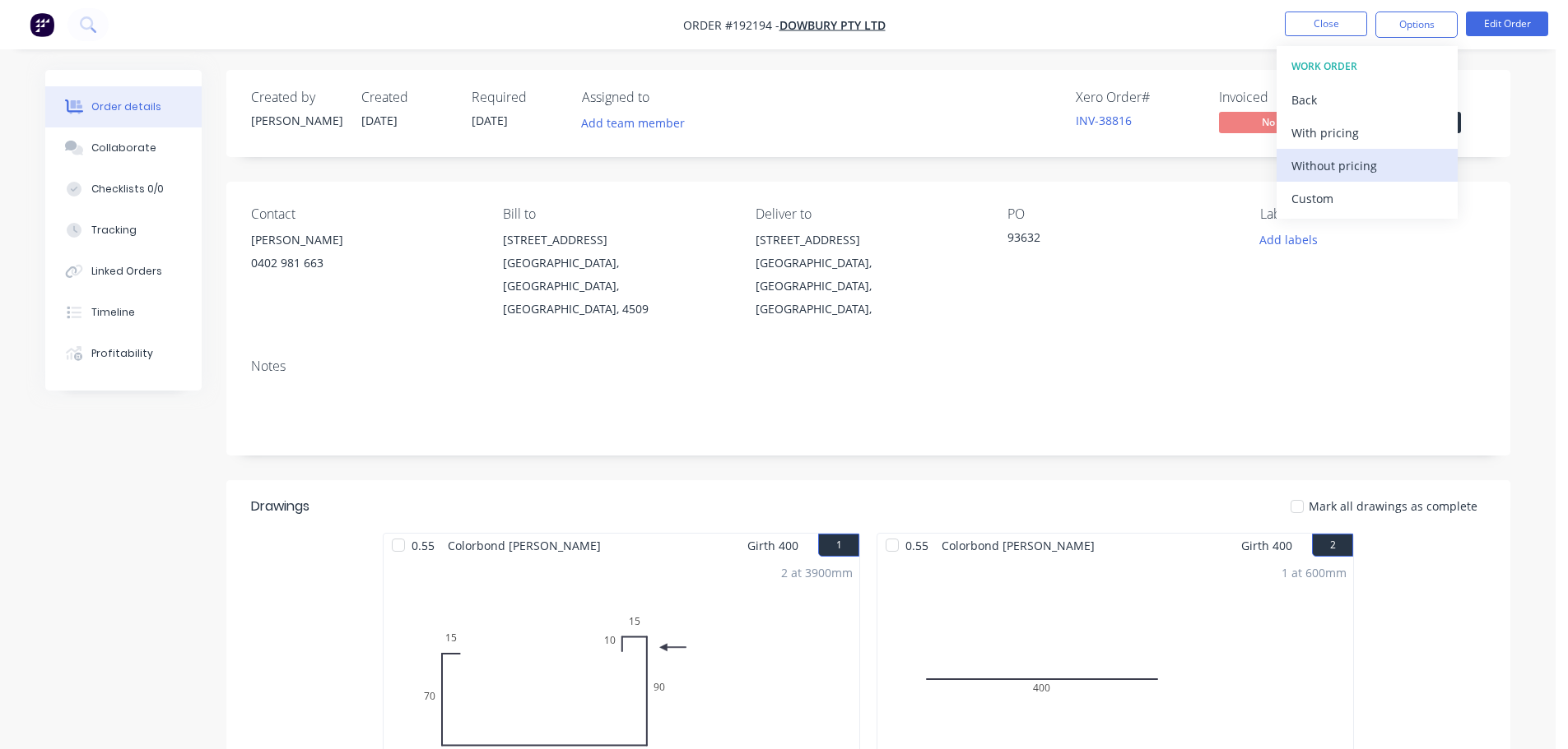
click at [1341, 161] on div "Without pricing" at bounding box center [1367, 165] width 152 height 24
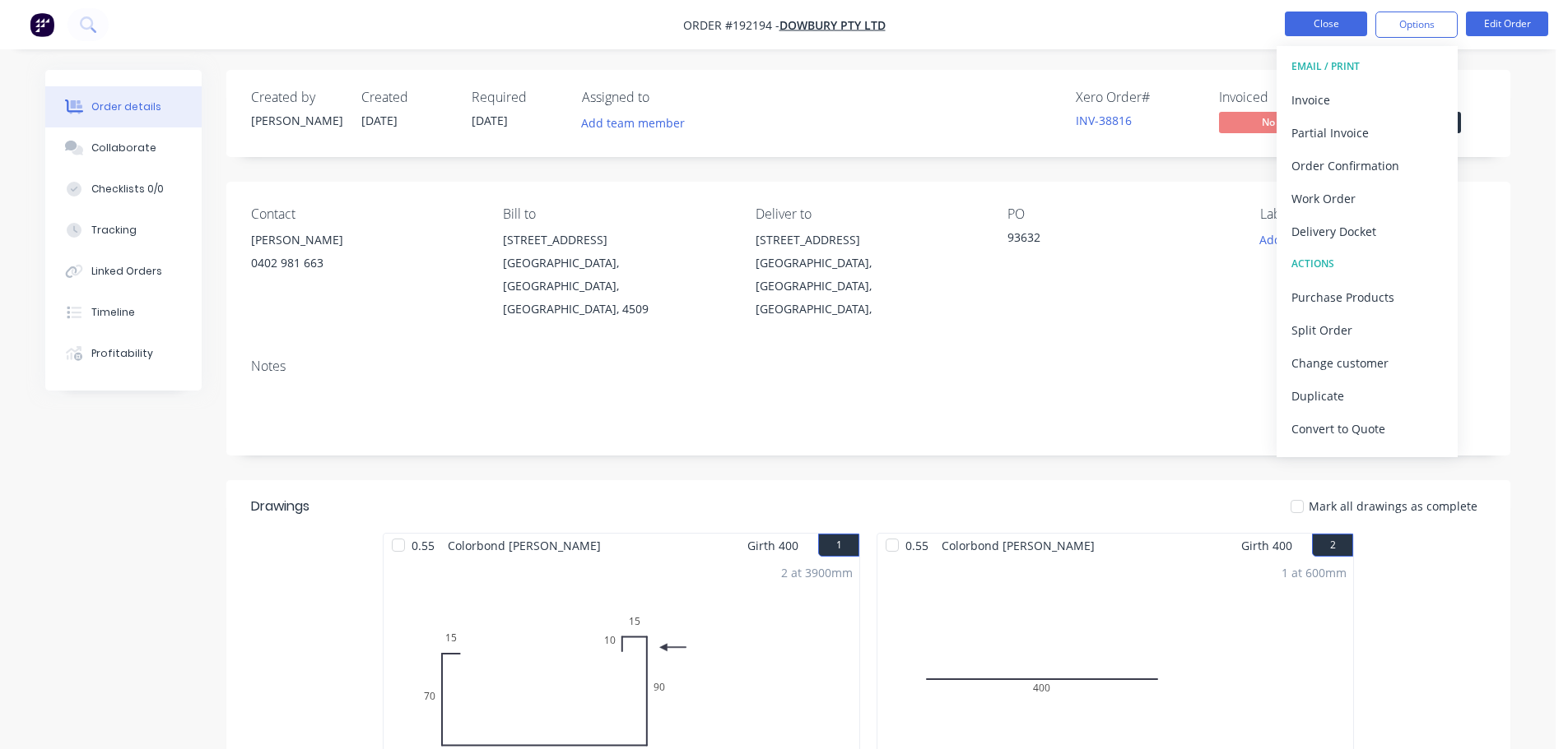
click at [1350, 28] on button "Close" at bounding box center [1327, 24] width 83 height 25
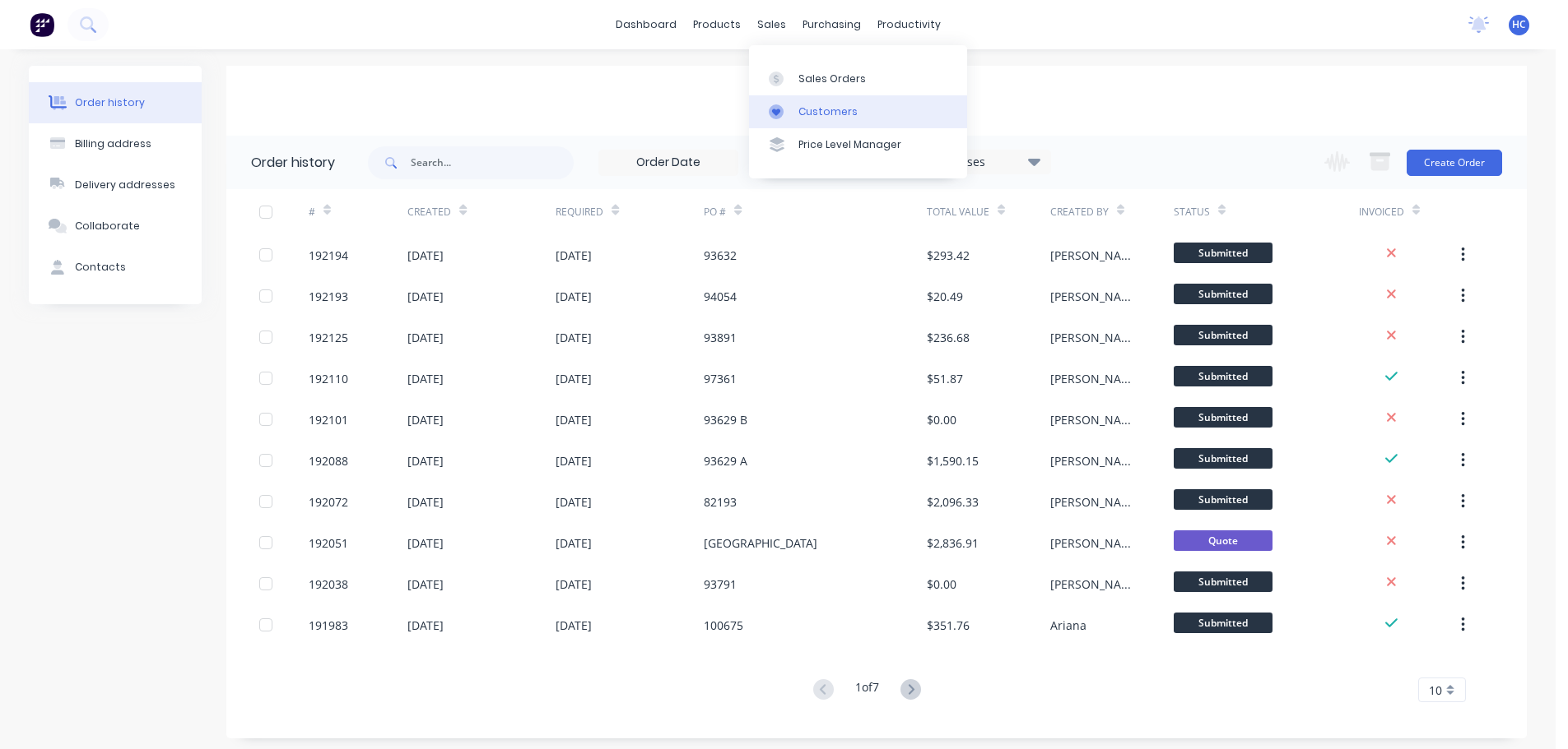
click at [810, 101] on link "Customers" at bounding box center [858, 111] width 218 height 33
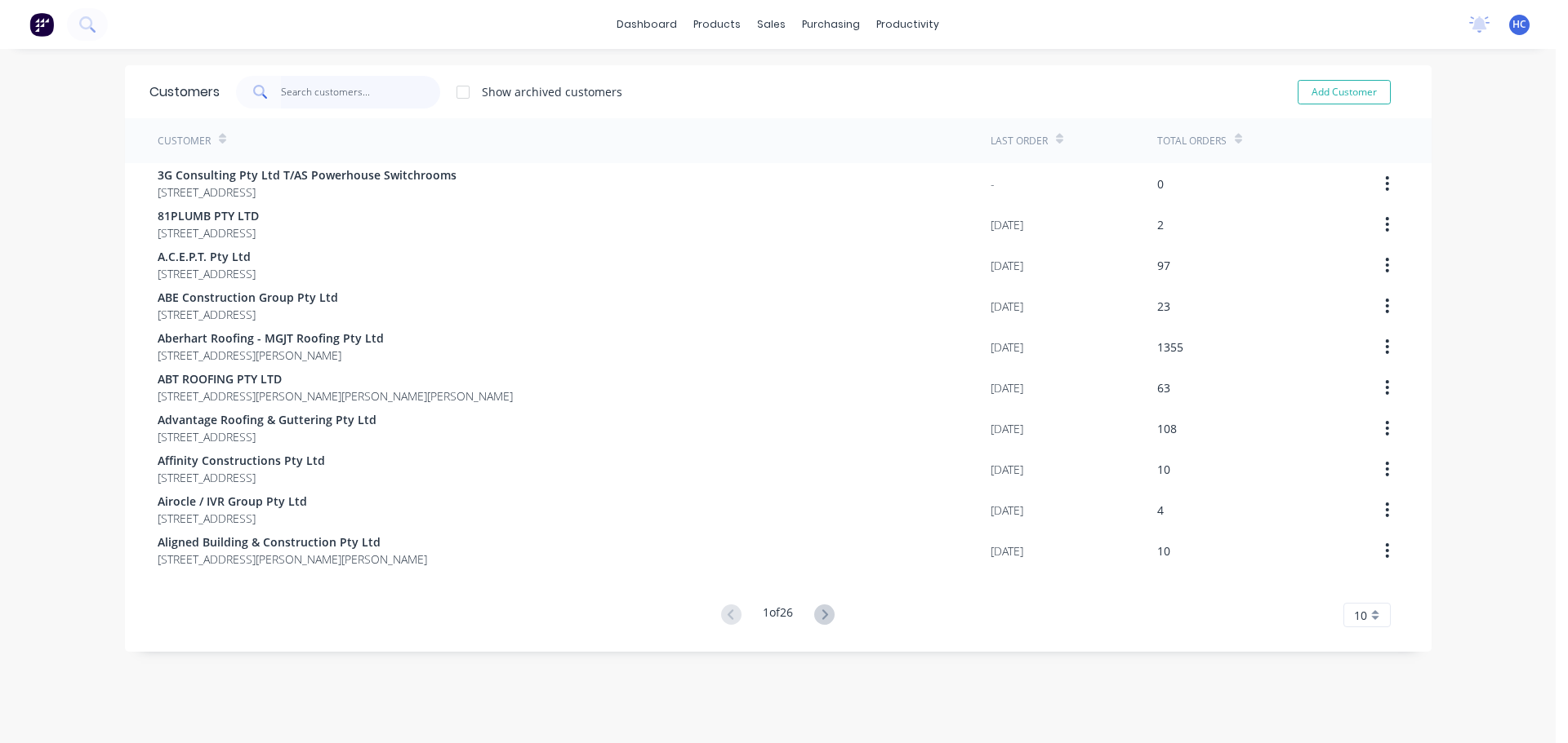
drag, startPoint x: 305, startPoint y: 84, endPoint x: 329, endPoint y: 93, distance: 25.6
click at [306, 84] on input "text" at bounding box center [360, 92] width 159 height 33
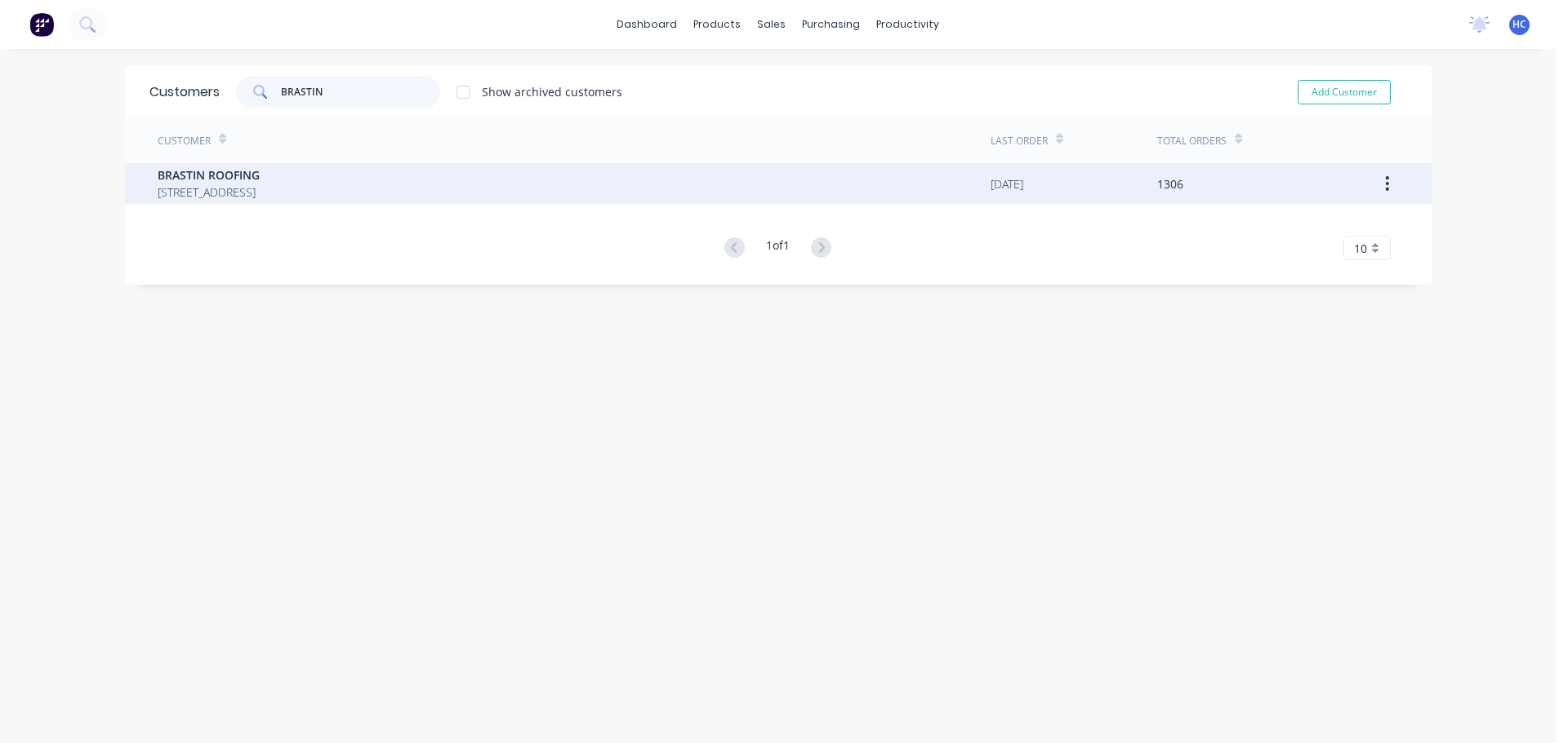
type input "BRASTIN"
click at [260, 178] on span "BRASTIN ROOFING" at bounding box center [208, 174] width 102 height 17
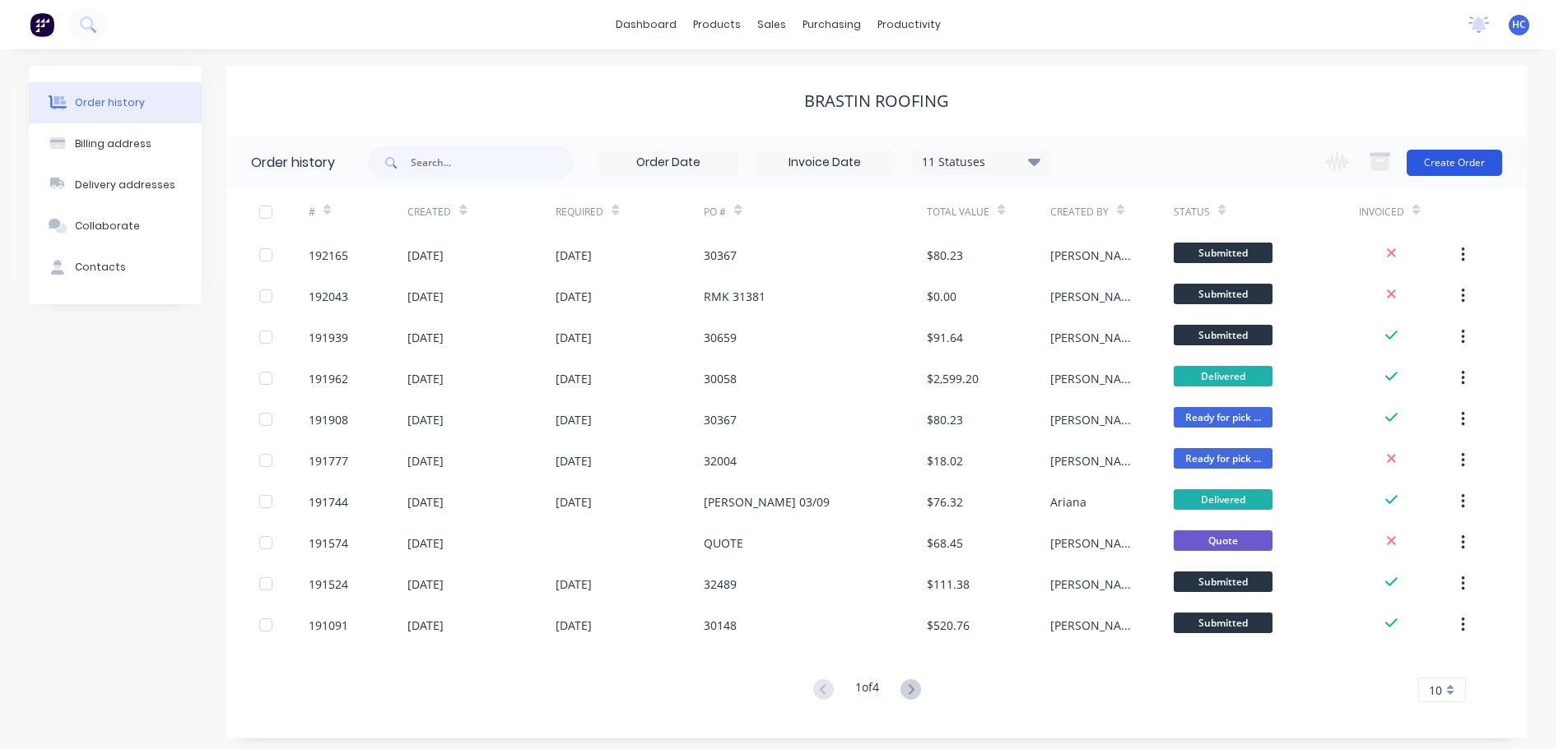
click at [1427, 159] on button "Create Order" at bounding box center [1454, 162] width 95 height 26
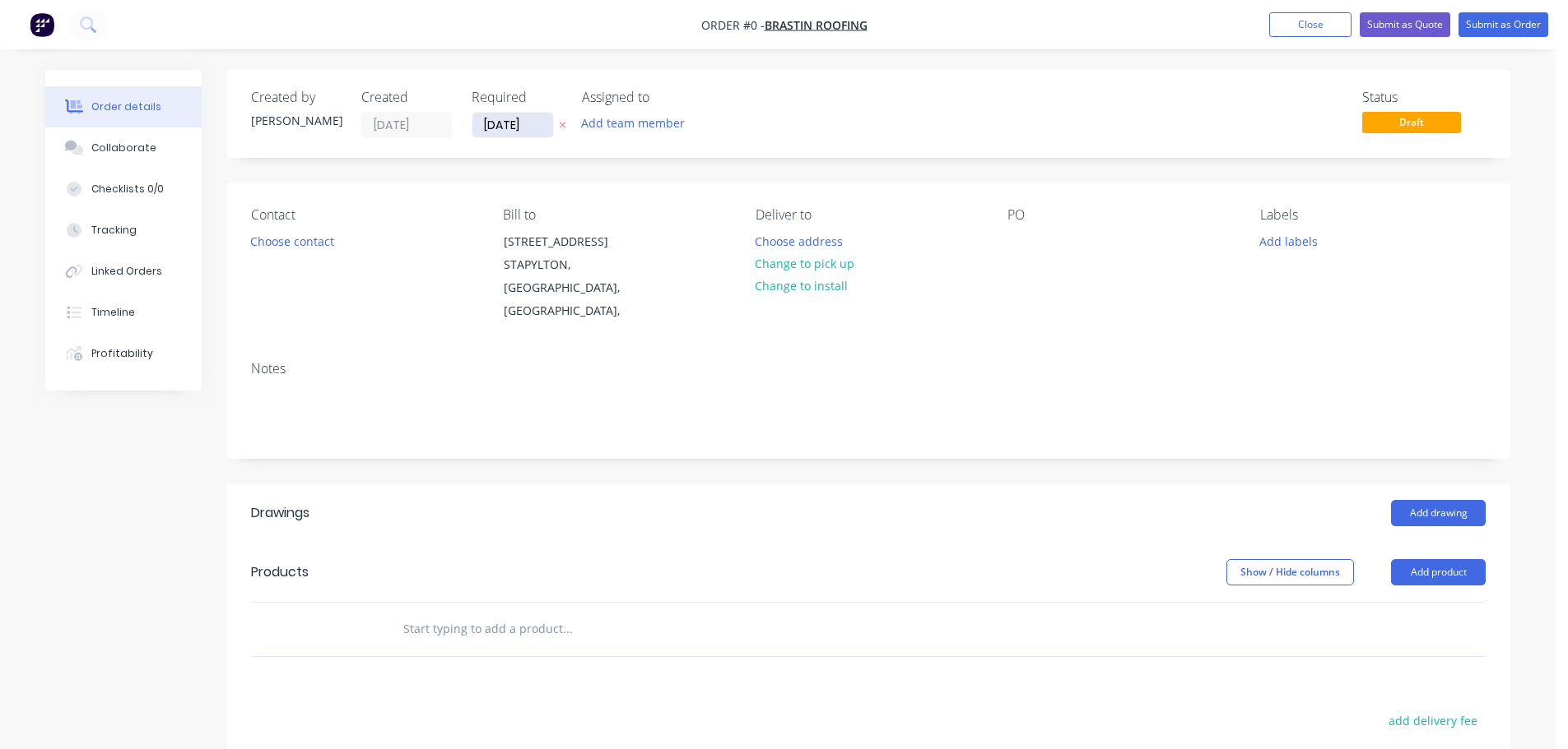
click at [520, 119] on input "[DATE]" at bounding box center [512, 126] width 81 height 25
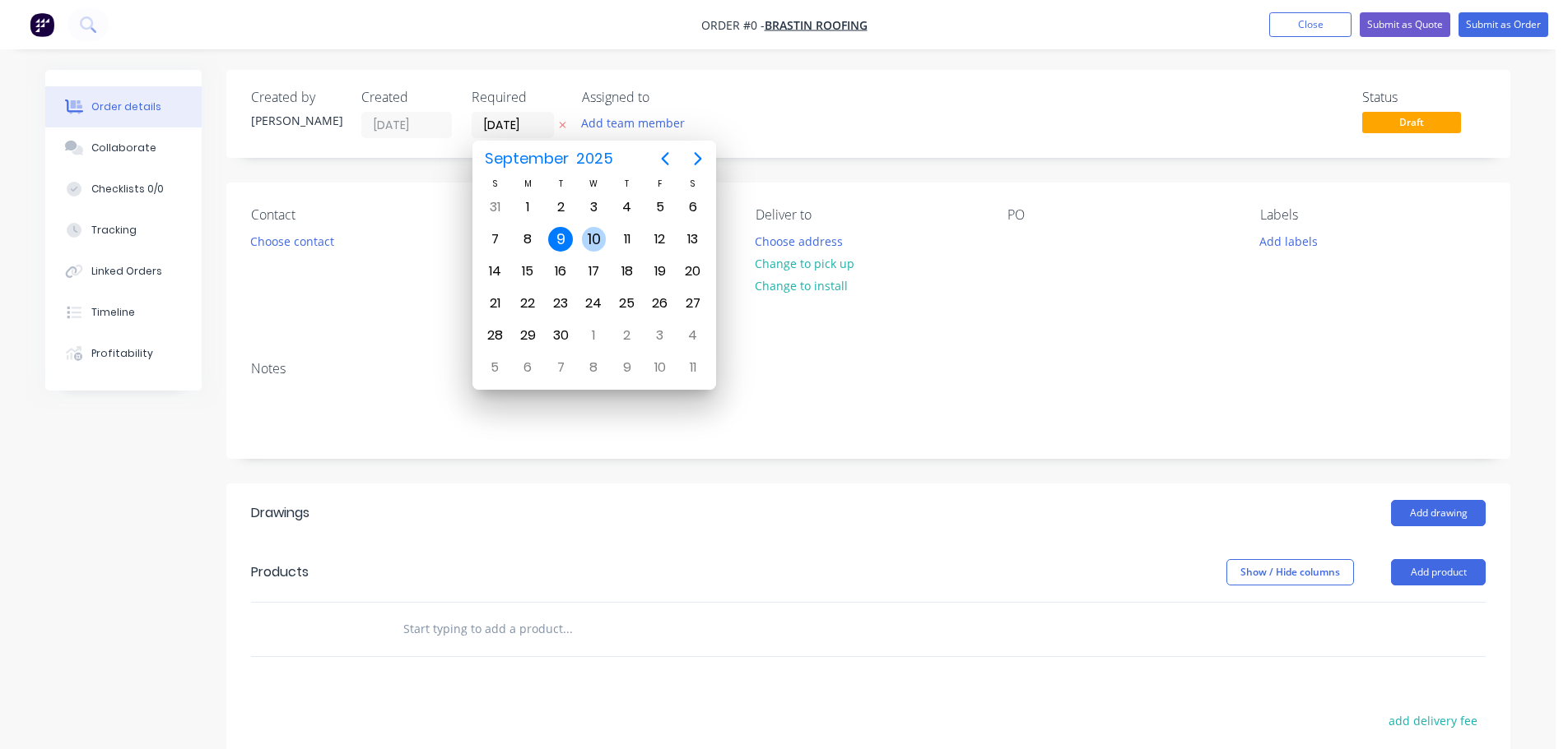
click at [601, 246] on div "10" at bounding box center [594, 240] width 25 height 25
type input "[DATE]"
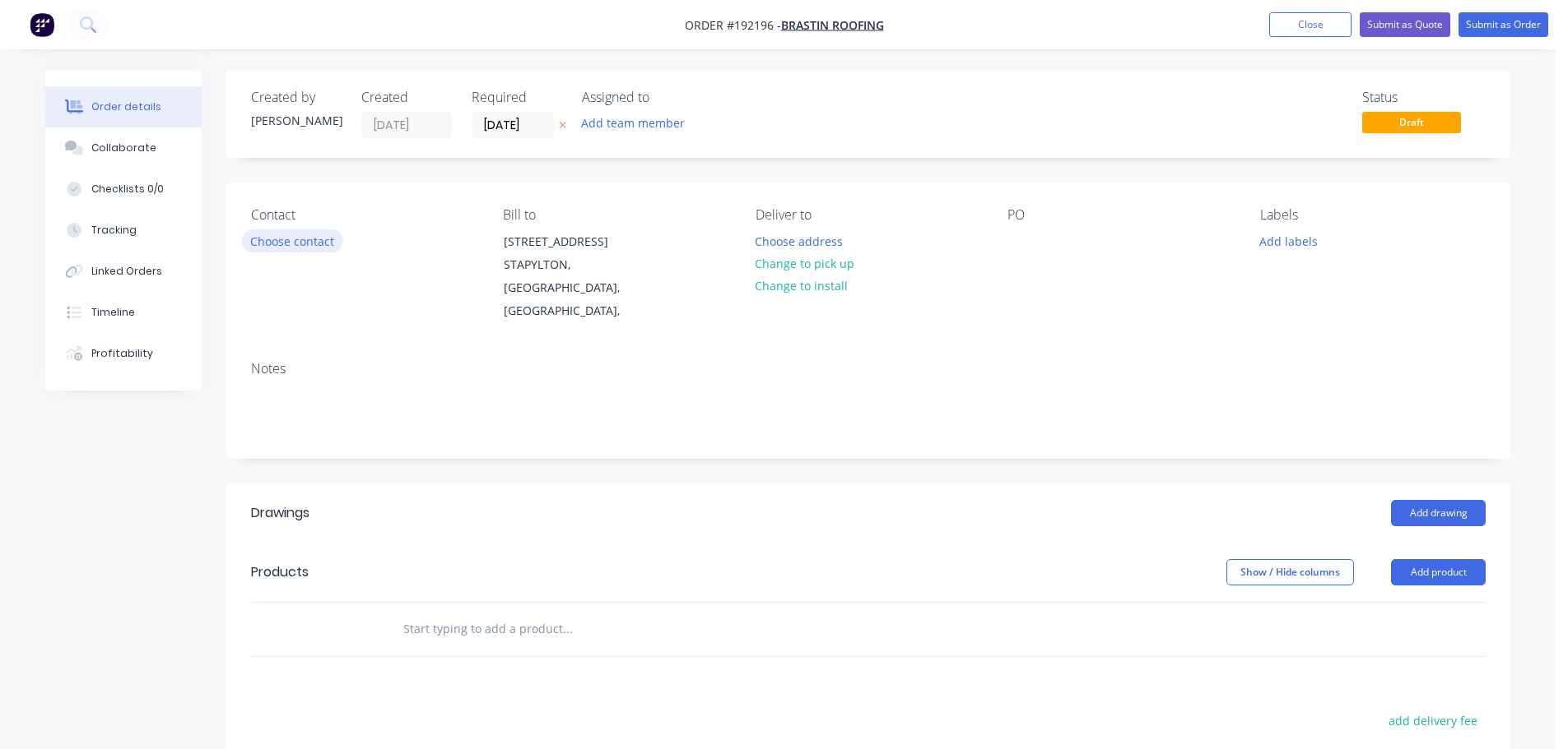
click at [288, 243] on button "Choose contact" at bounding box center [293, 240] width 101 height 22
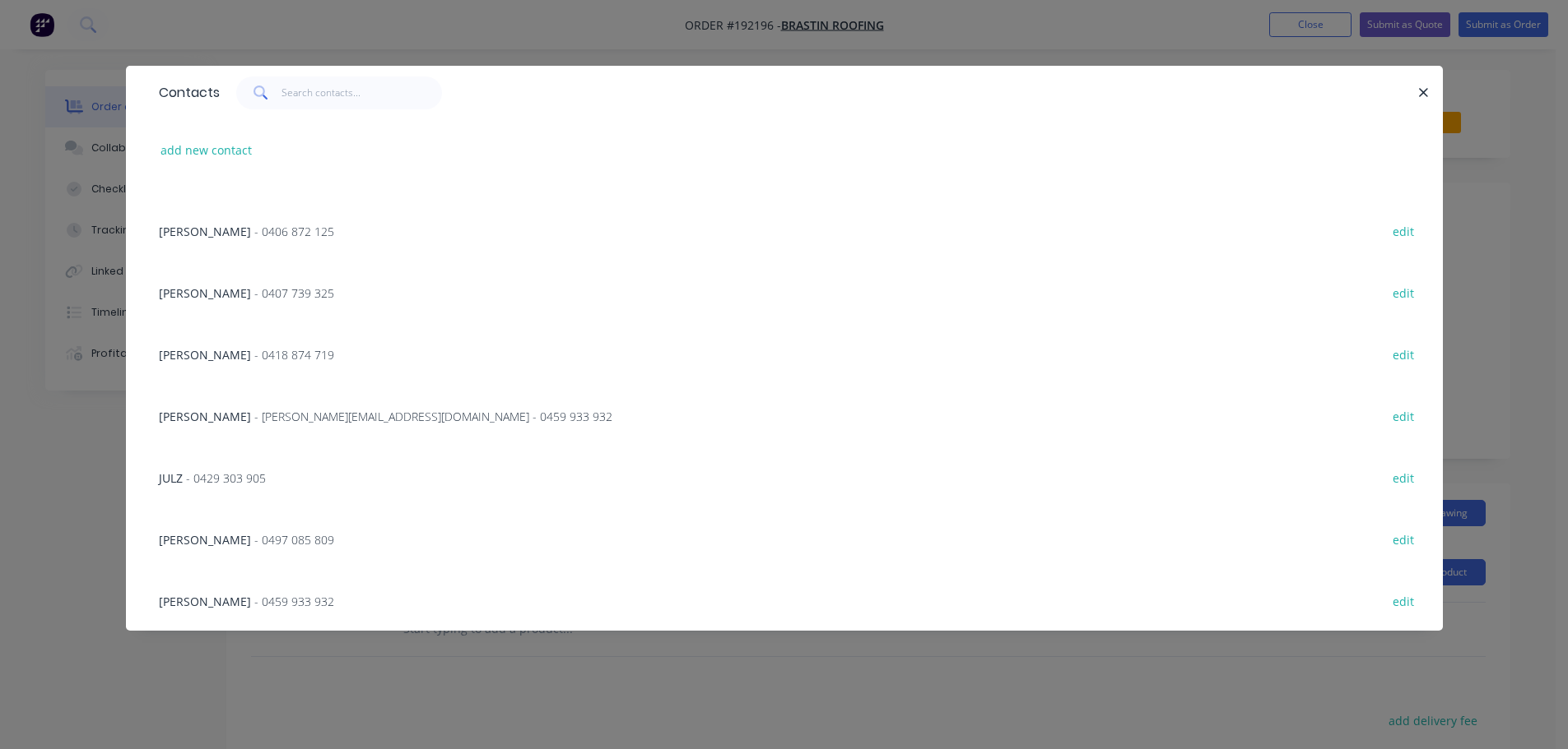
scroll to position [1339, 0]
click at [261, 429] on div "Lee Francis - [EMAIL_ADDRESS][DOMAIN_NAME] - 0459 933 932 edit" at bounding box center [784, 414] width 1267 height 62
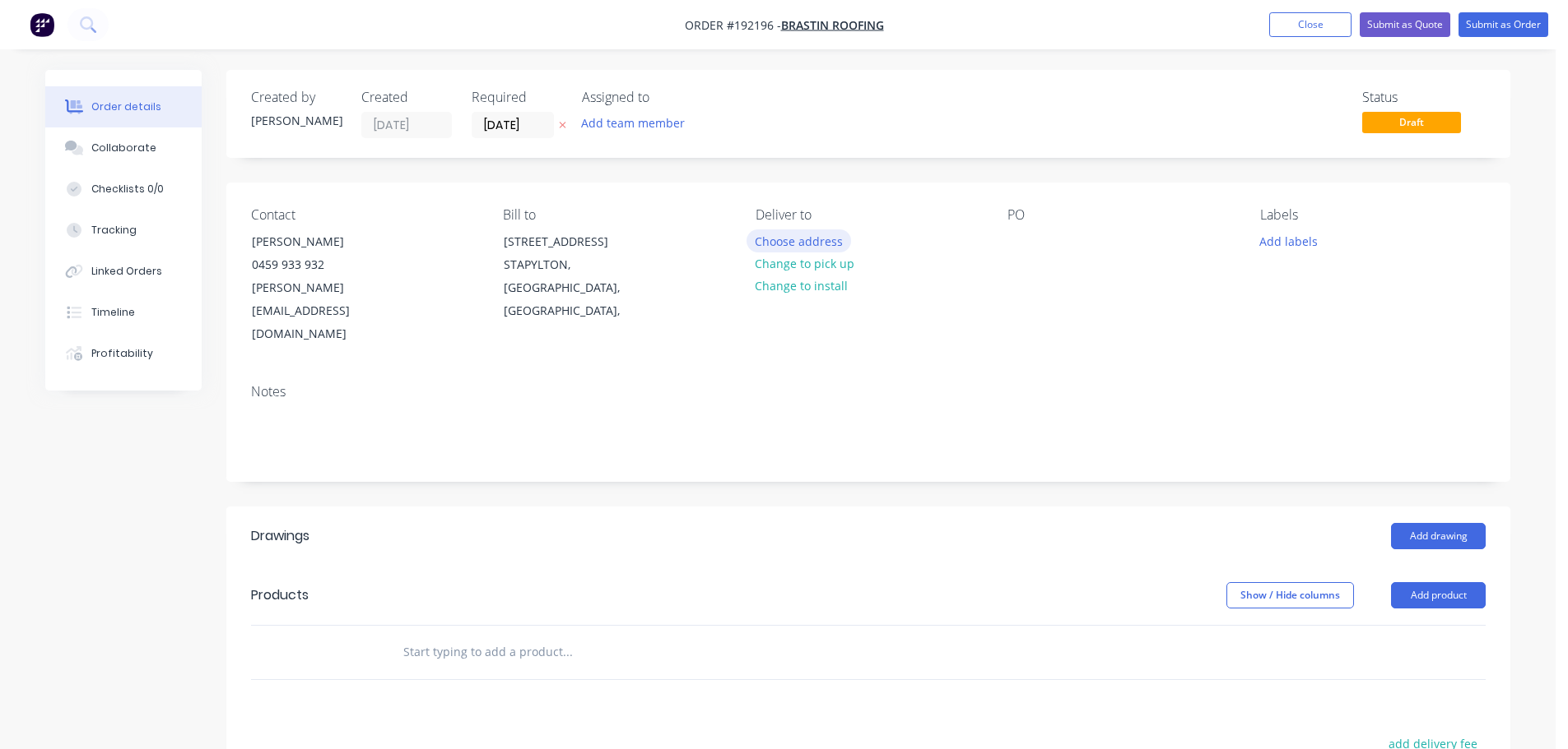
click at [806, 239] on button "Choose address" at bounding box center [799, 240] width 105 height 22
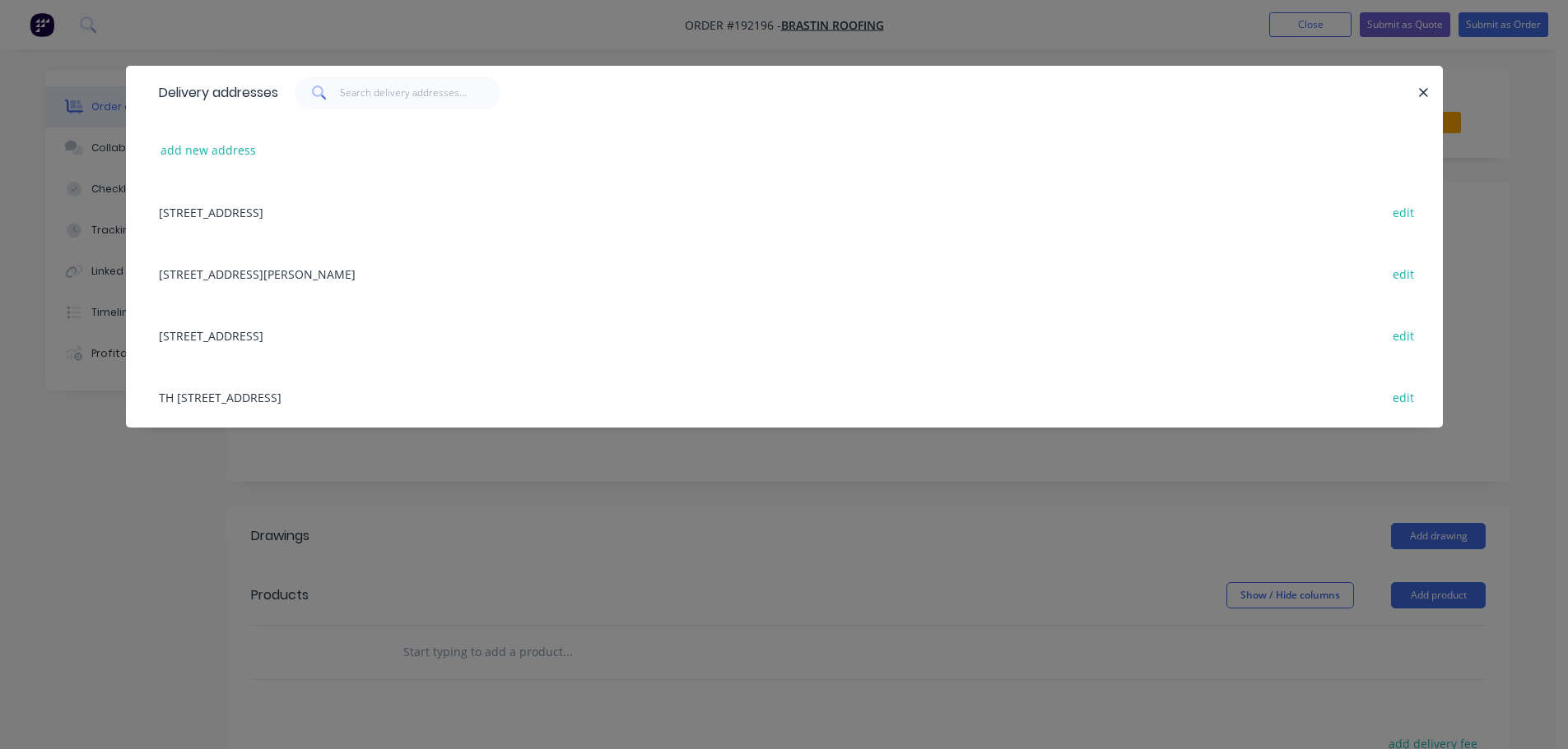
click at [486, 571] on div "Delivery addresses add new address [STREET_ADDRESS] [STREET_ADDRESS][PERSON_NAM…" at bounding box center [784, 374] width 1568 height 749
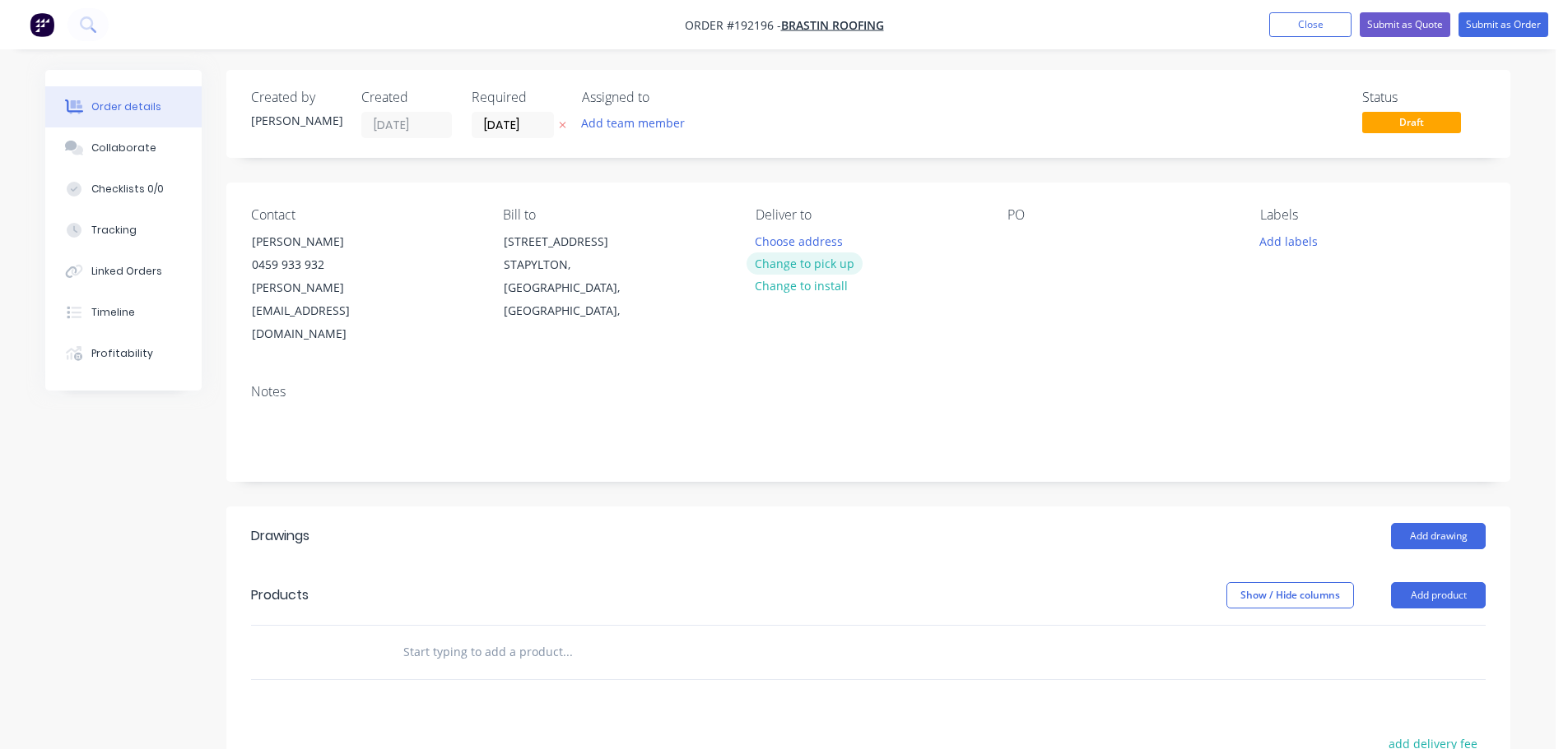
click at [822, 256] on button "Change to pick up" at bounding box center [805, 264] width 117 height 22
click at [1019, 247] on div at bounding box center [1021, 241] width 26 height 24
drag, startPoint x: 937, startPoint y: 483, endPoint x: 1453, endPoint y: 481, distance: 516.0
click at [939, 523] on div "Add drawing" at bounding box center [999, 536] width 972 height 26
click at [1432, 582] on button "Add product" at bounding box center [1438, 595] width 94 height 26
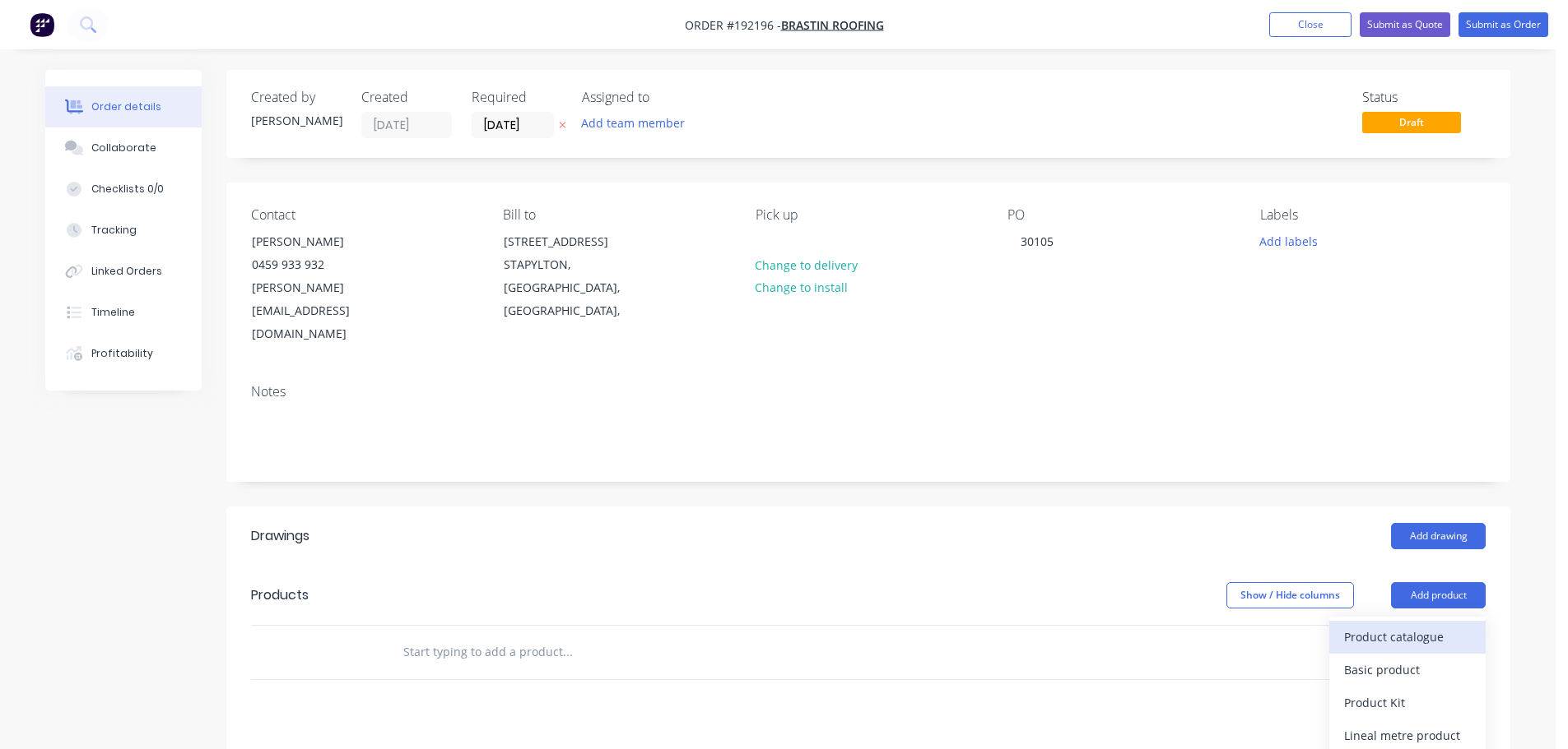
click at [1405, 625] on div "Product catalogue" at bounding box center [1407, 637] width 127 height 24
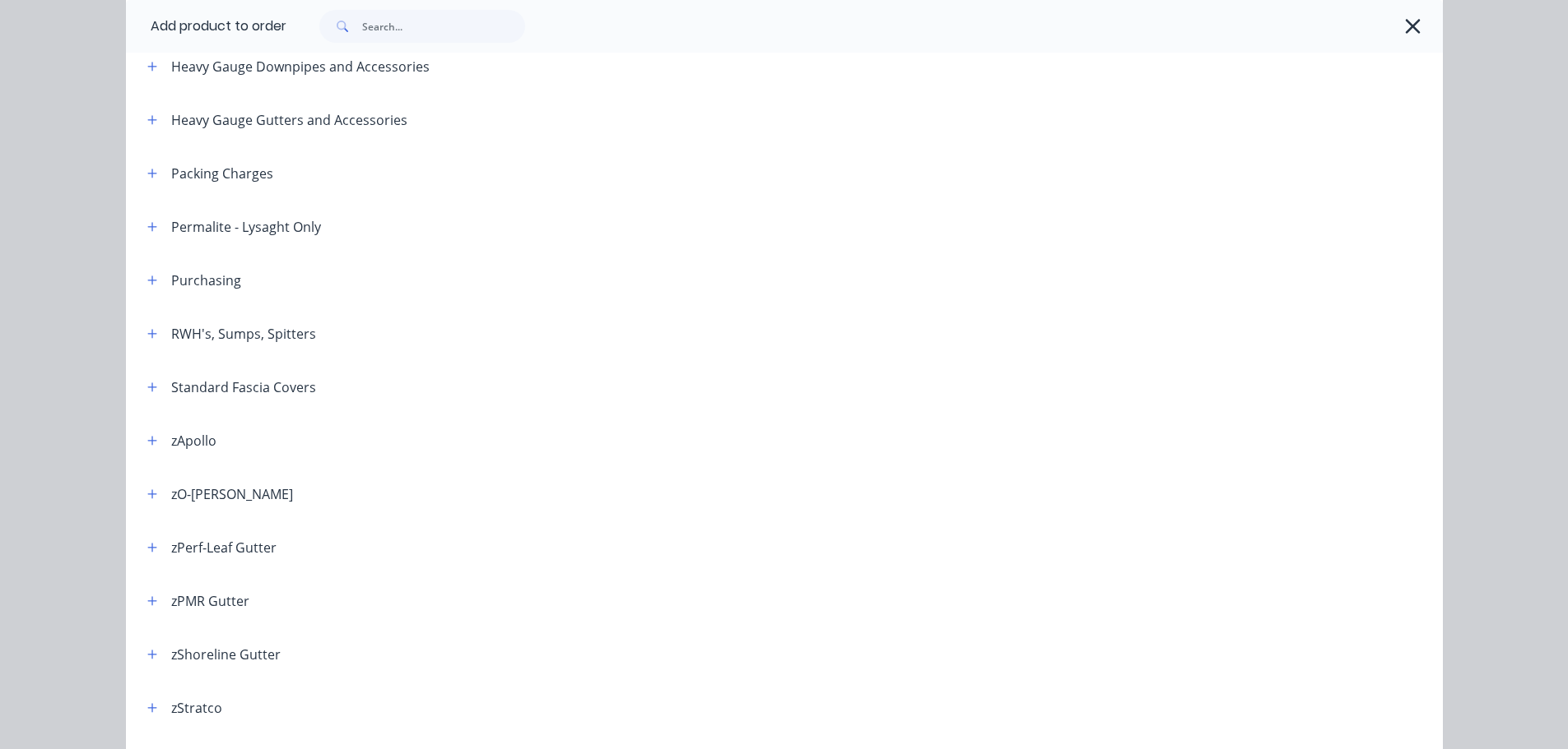
scroll to position [408, 0]
click at [147, 440] on icon "button" at bounding box center [152, 440] width 9 height 9
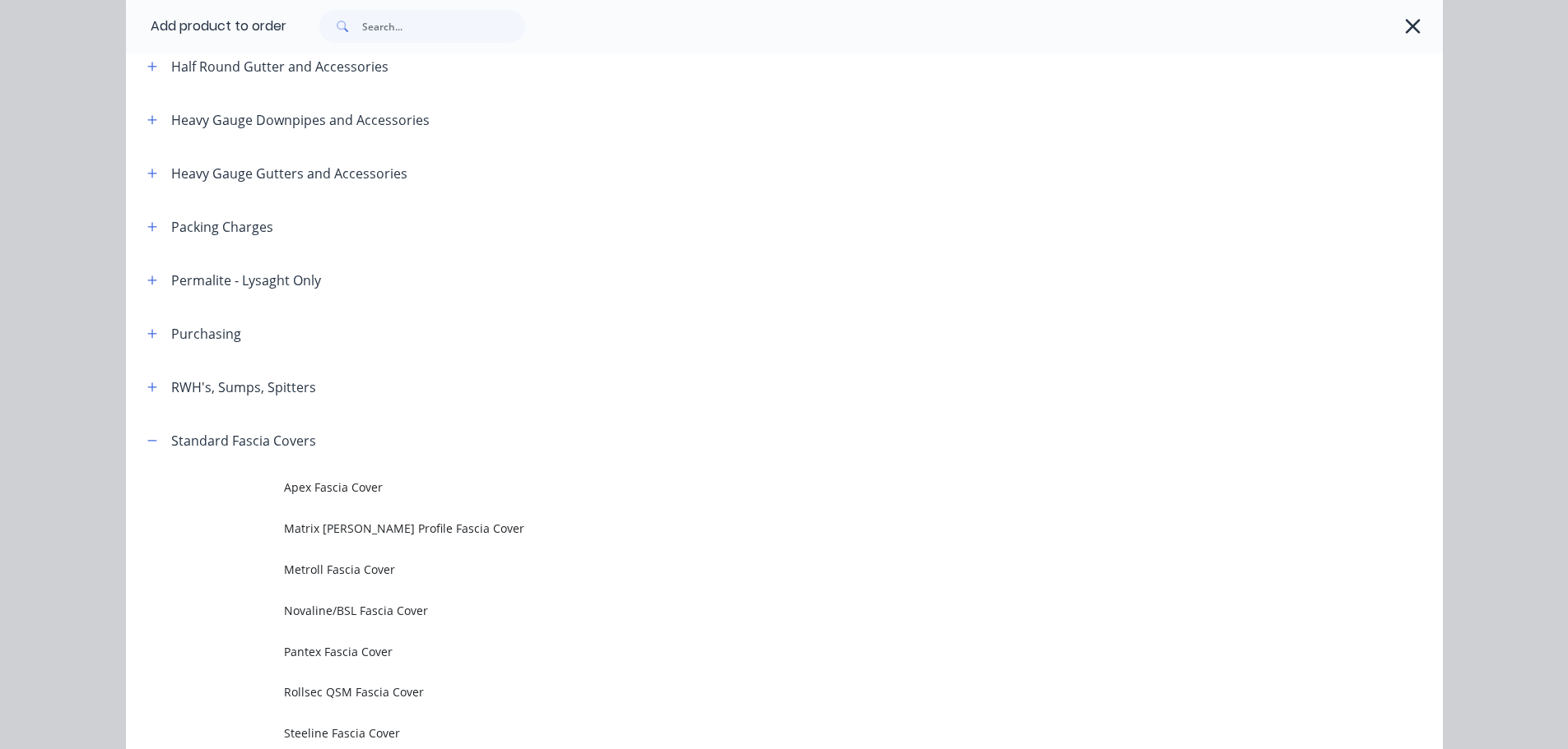
scroll to position [572, 0]
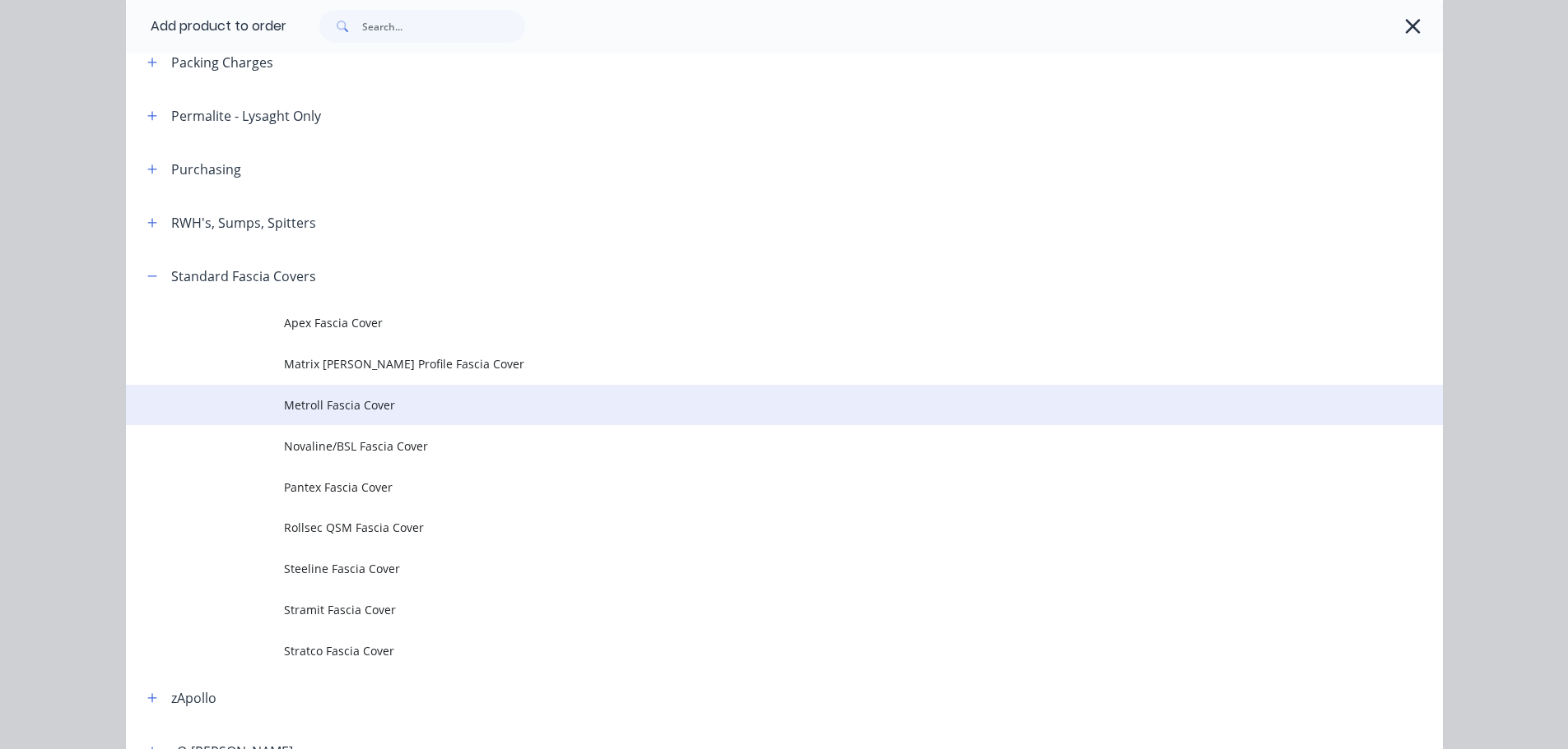
click at [374, 406] on span "Metroll Fascia Cover" at bounding box center [747, 405] width 927 height 17
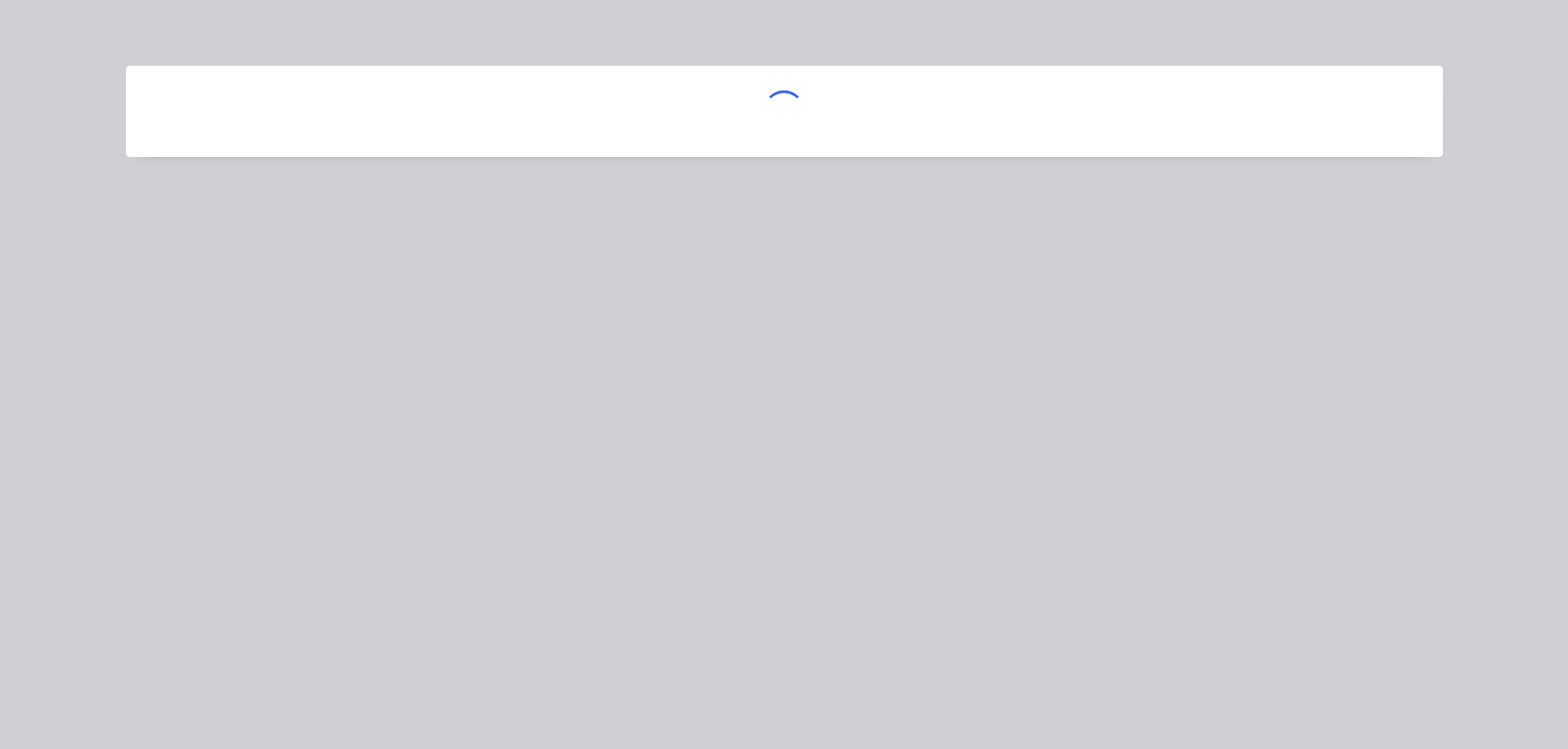
scroll to position [0, 0]
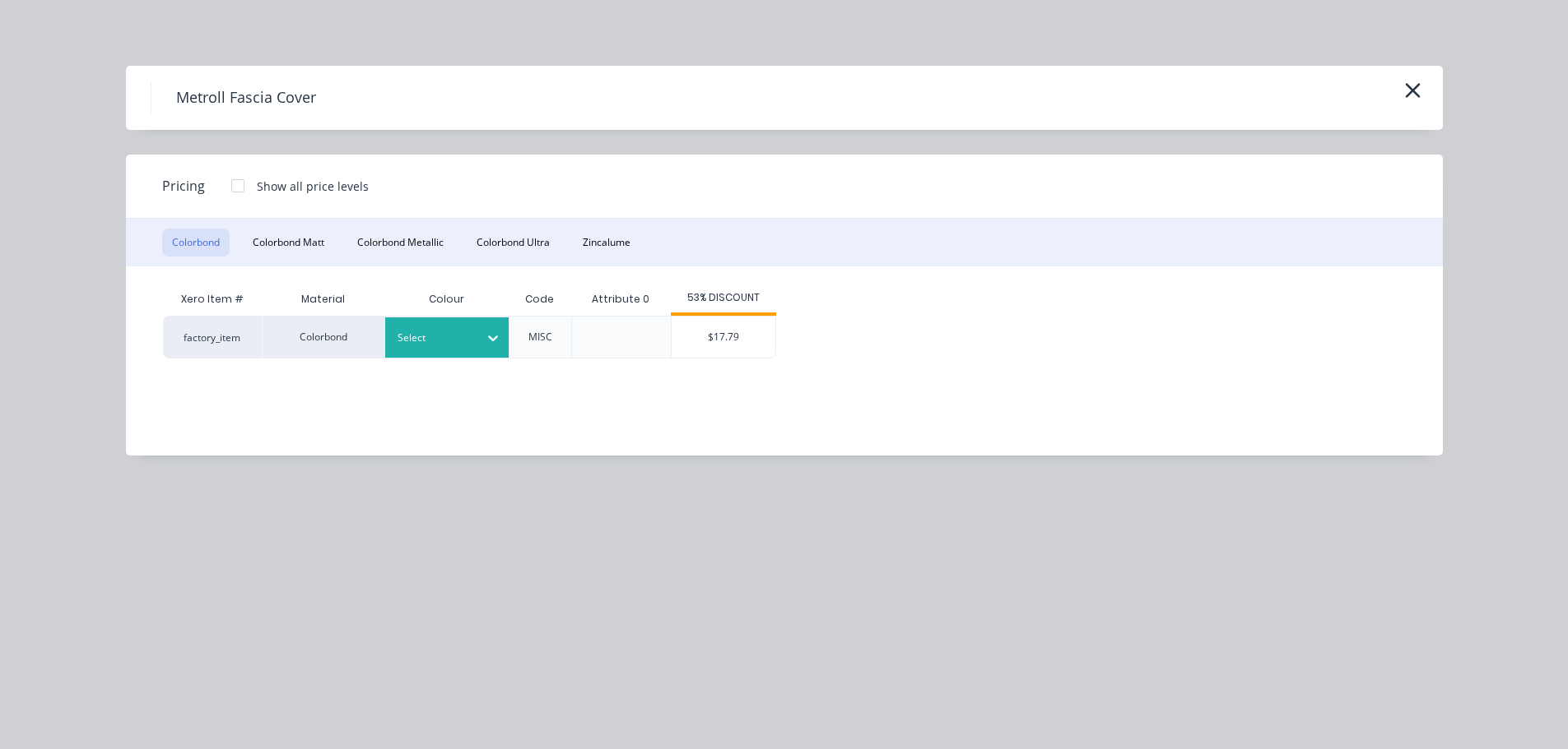
click at [497, 335] on icon at bounding box center [493, 338] width 16 height 16
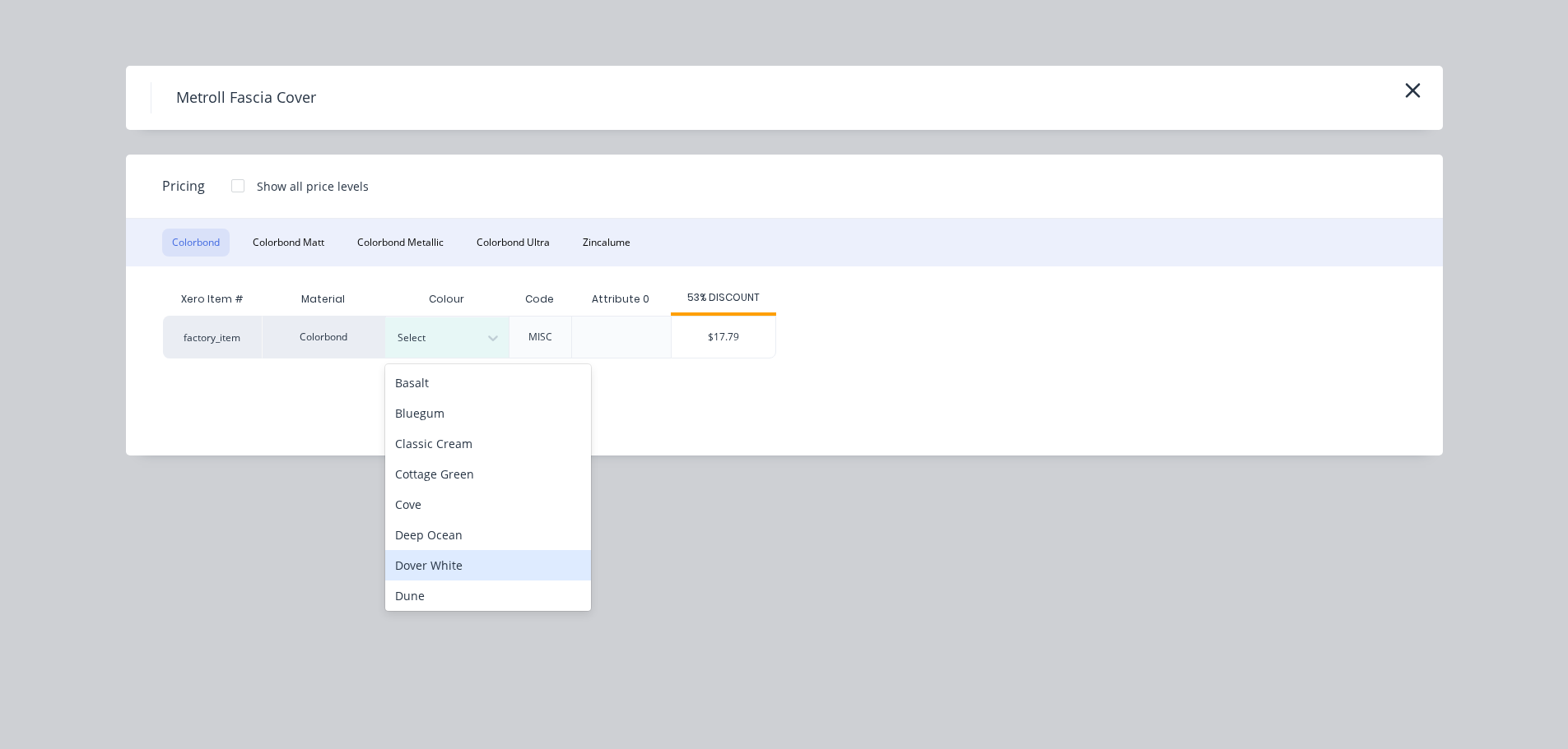
click at [469, 559] on div "Dover White" at bounding box center [487, 566] width 206 height 30
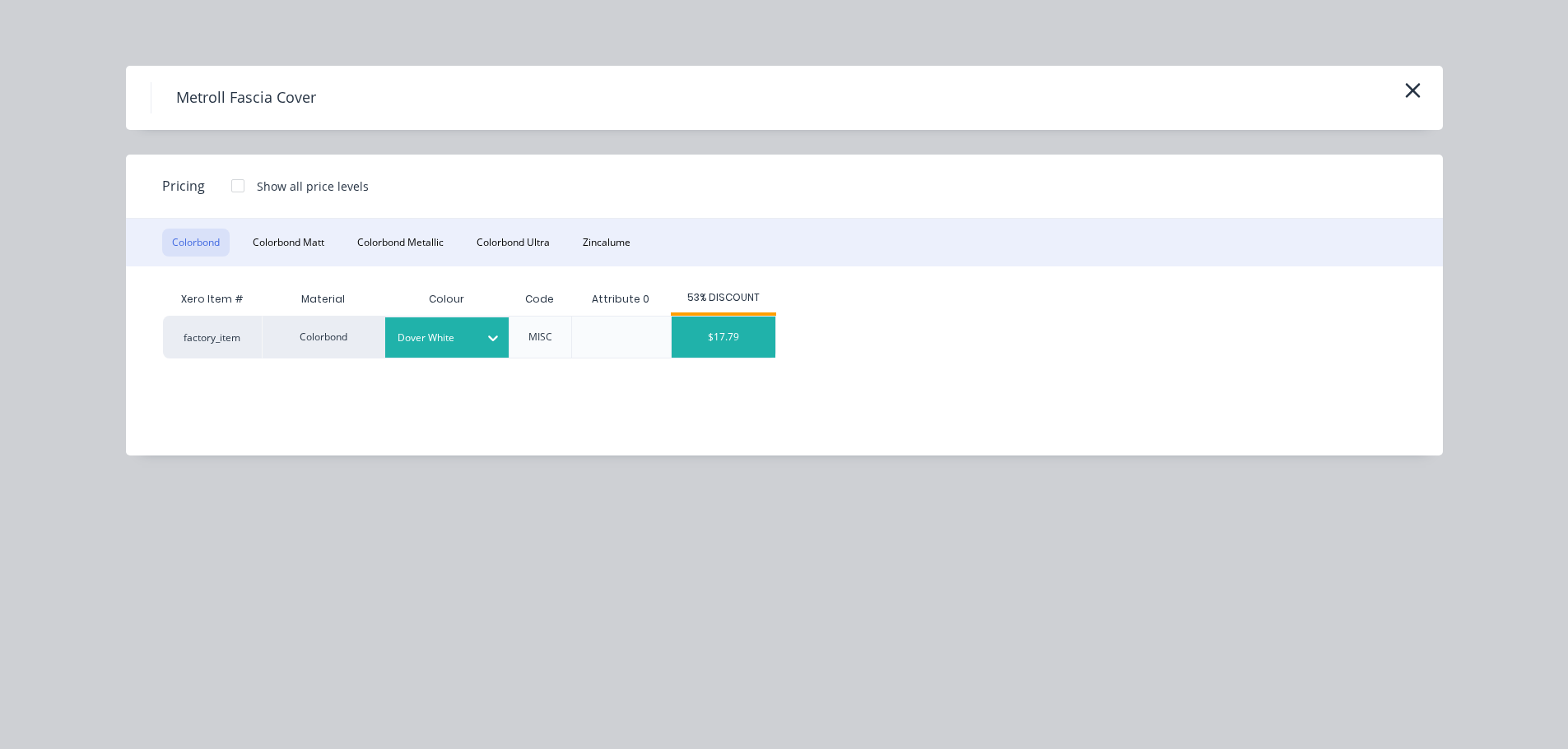
click at [732, 311] on div "53% DISCOUNT" at bounding box center [723, 299] width 105 height 33
click at [723, 340] on div "$17.79" at bounding box center [723, 337] width 104 height 41
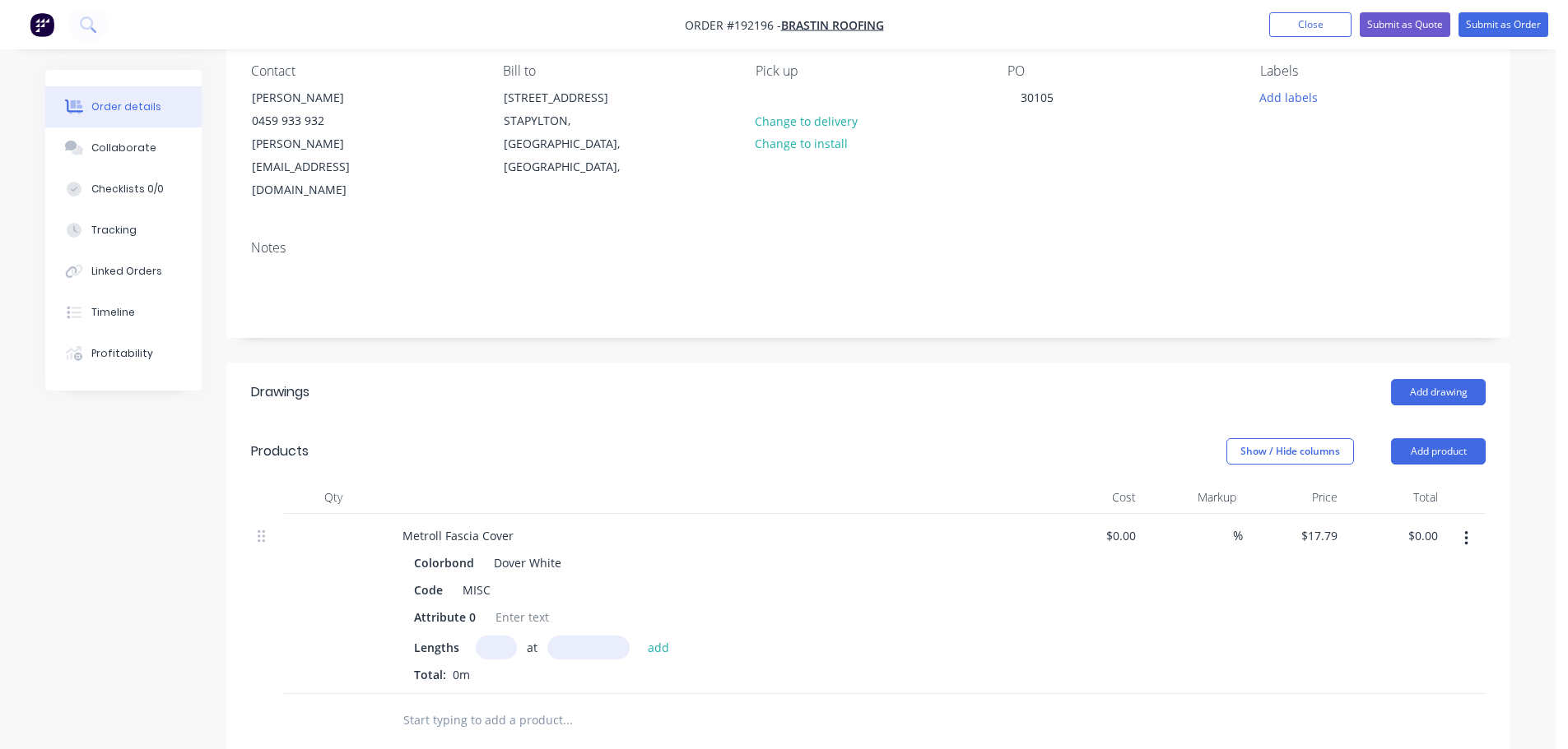
scroll to position [164, 0]
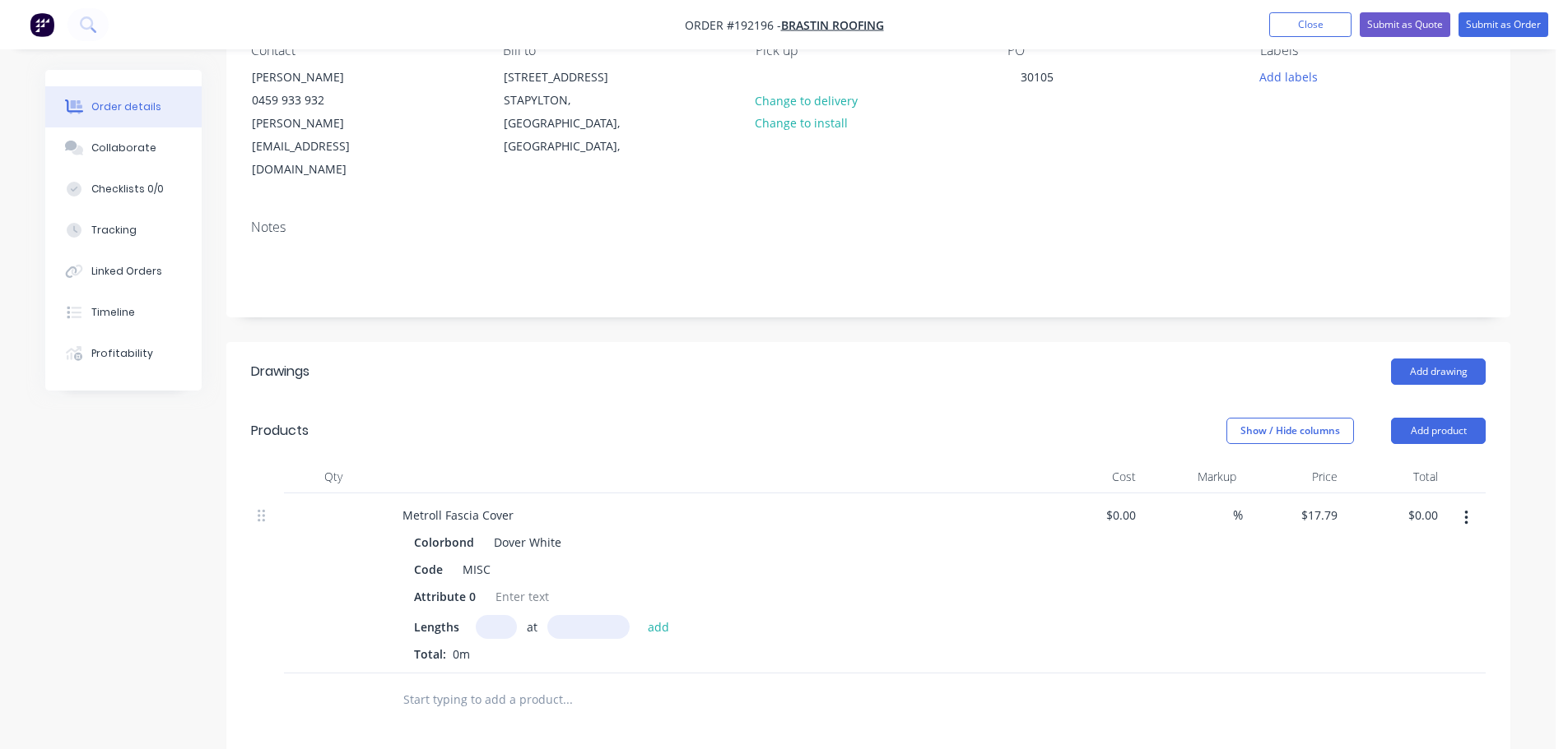
click at [500, 615] on div "Lengths at add Total: 0m" at bounding box center [712, 639] width 596 height 48
type input "1"
type input "2100"
click at [640, 615] on button "add" at bounding box center [659, 626] width 39 height 22
type input "$37.36"
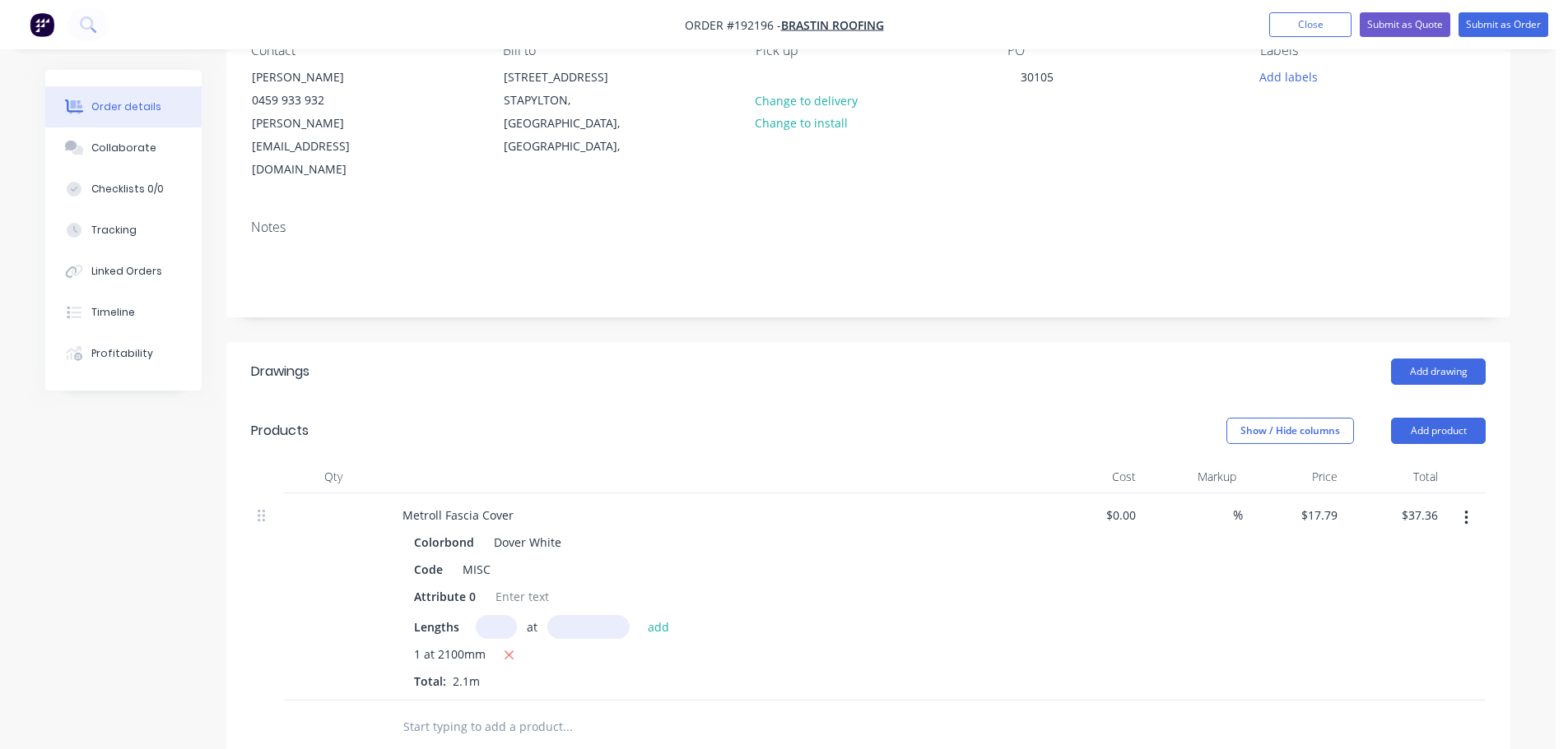
click at [828, 348] on header "Drawings Add drawing" at bounding box center [868, 372] width 1284 height 59
click at [1441, 418] on button "Add product" at bounding box center [1438, 431] width 94 height 26
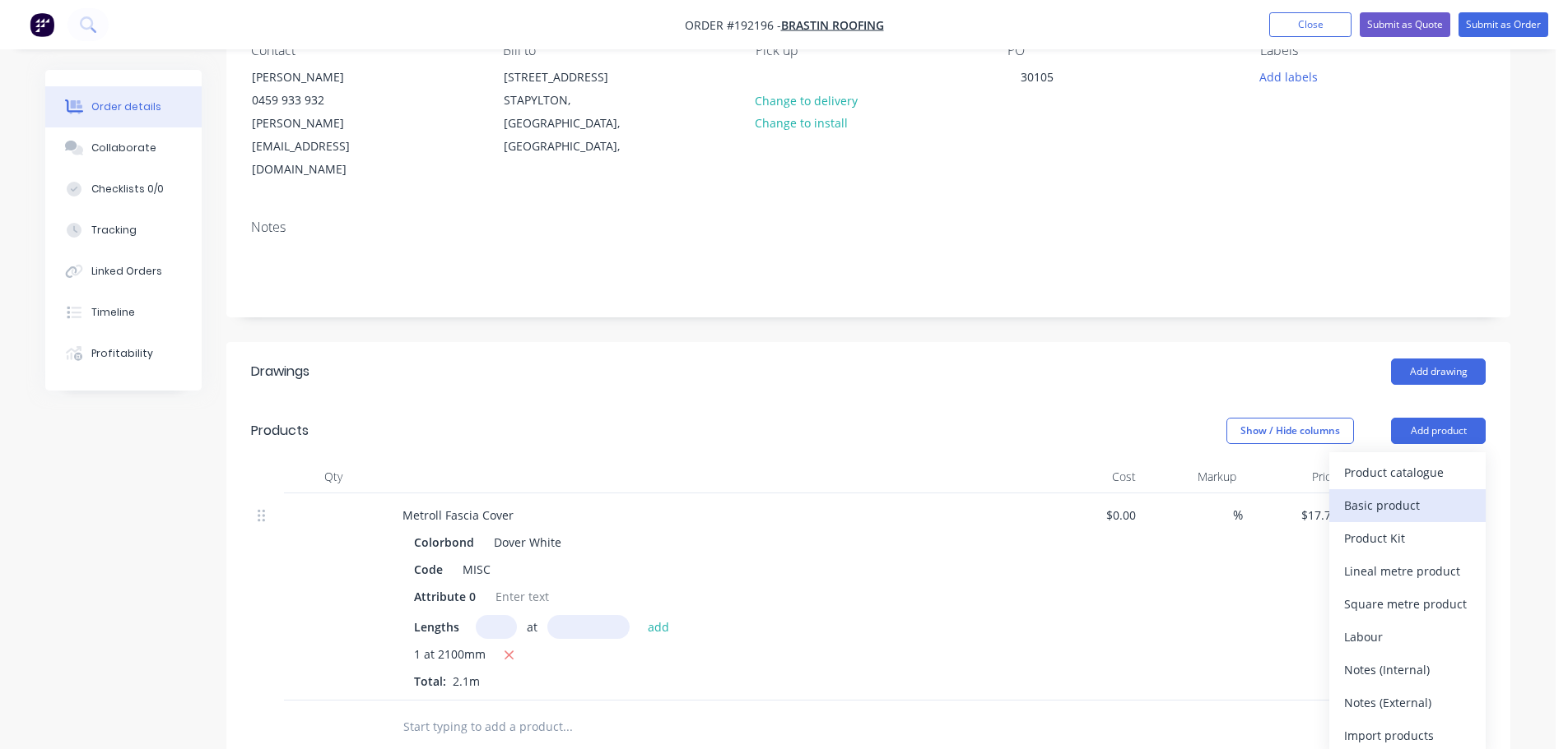
click at [1404, 493] on div "Basic product" at bounding box center [1407, 505] width 127 height 24
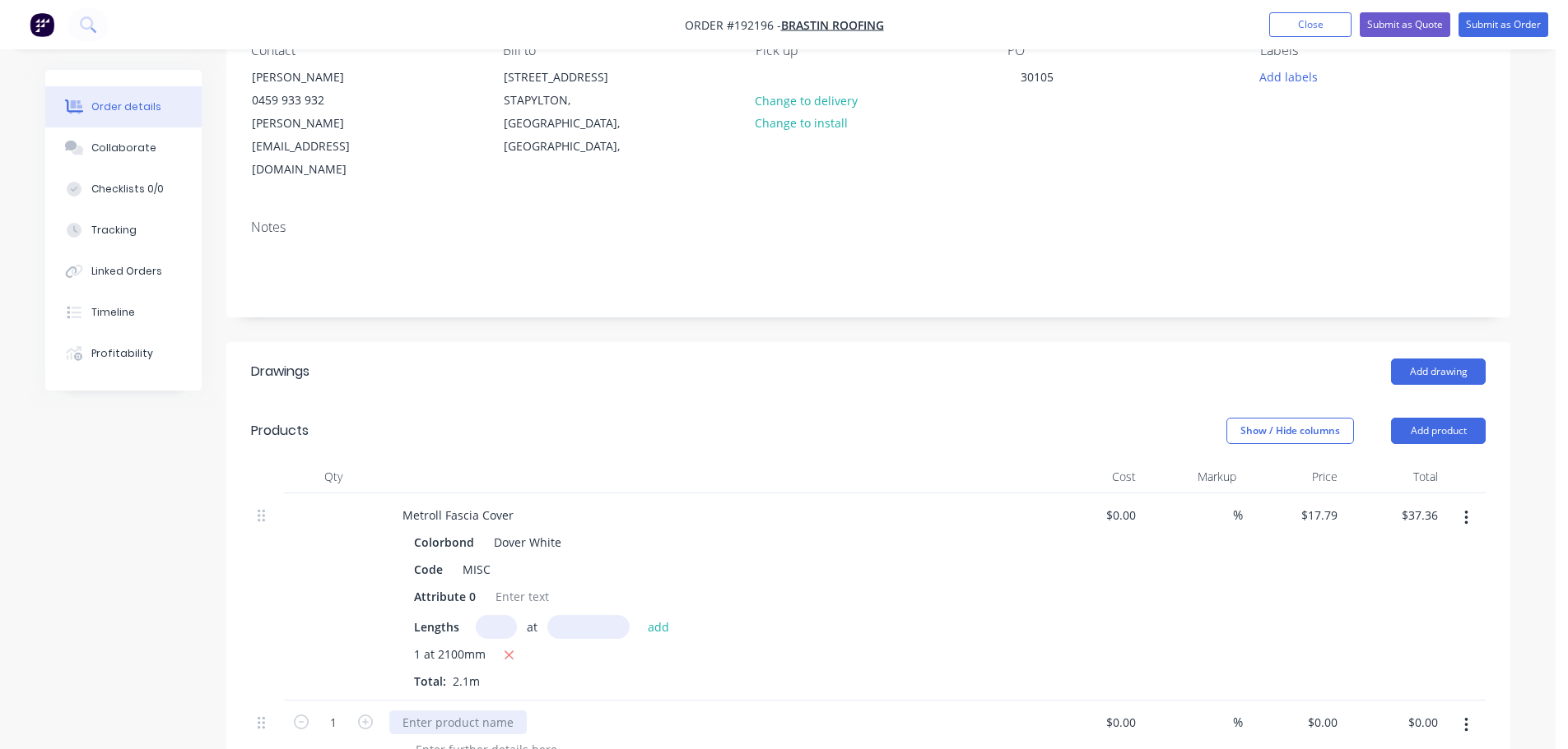
click at [460, 710] on div at bounding box center [458, 722] width 137 height 24
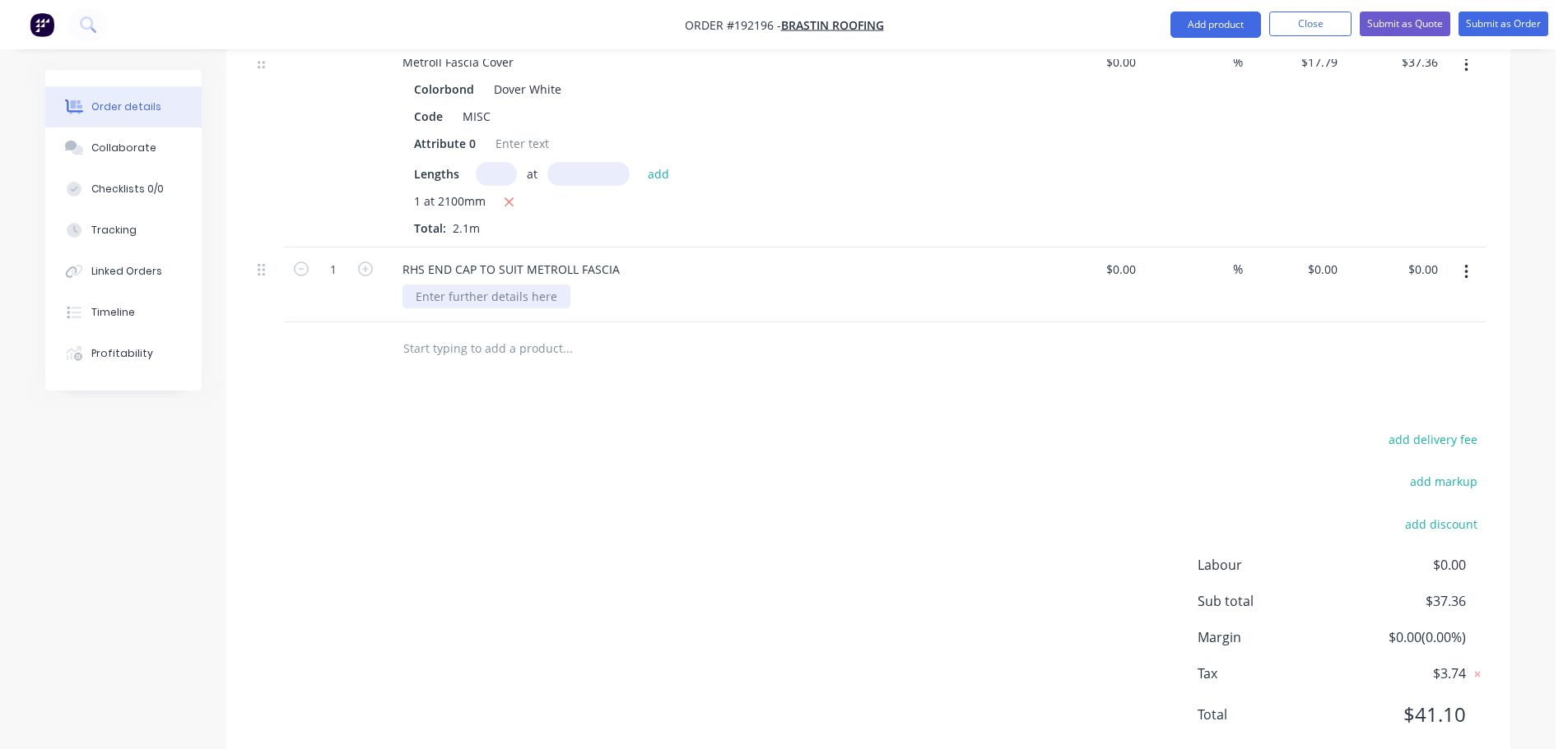
click at [482, 284] on div at bounding box center [486, 296] width 168 height 24
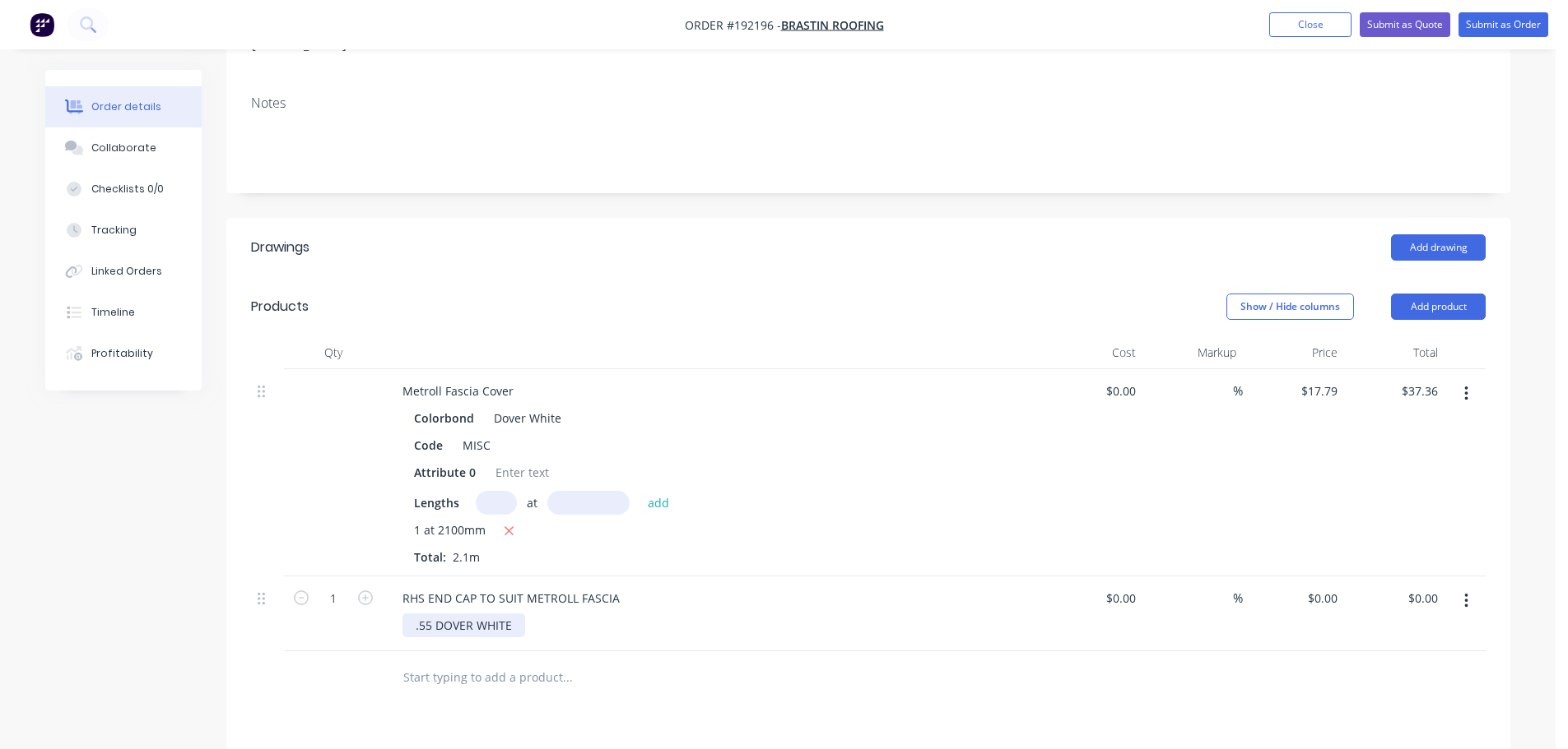
scroll to position [0, 0]
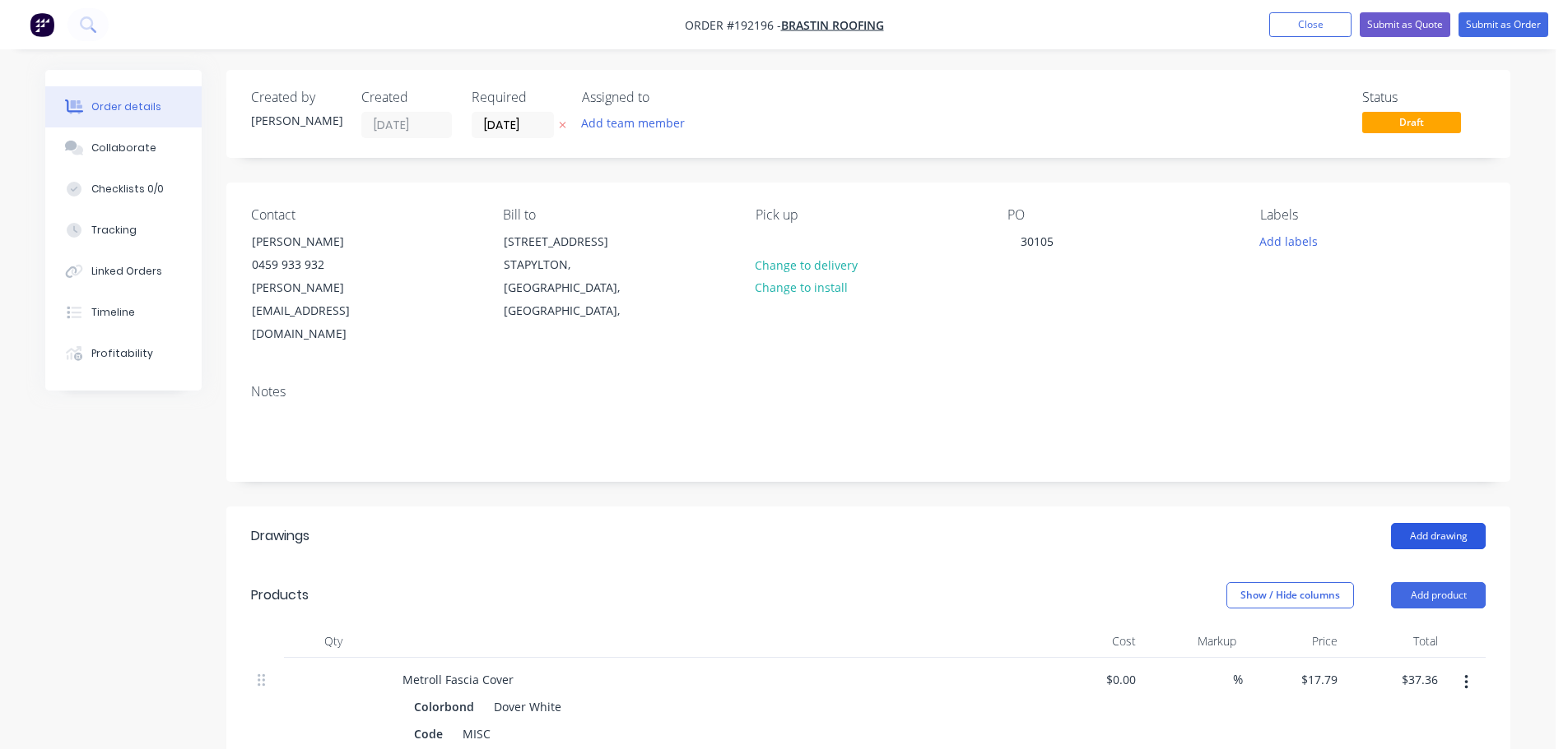
click at [1430, 523] on button "Add drawing" at bounding box center [1438, 536] width 94 height 26
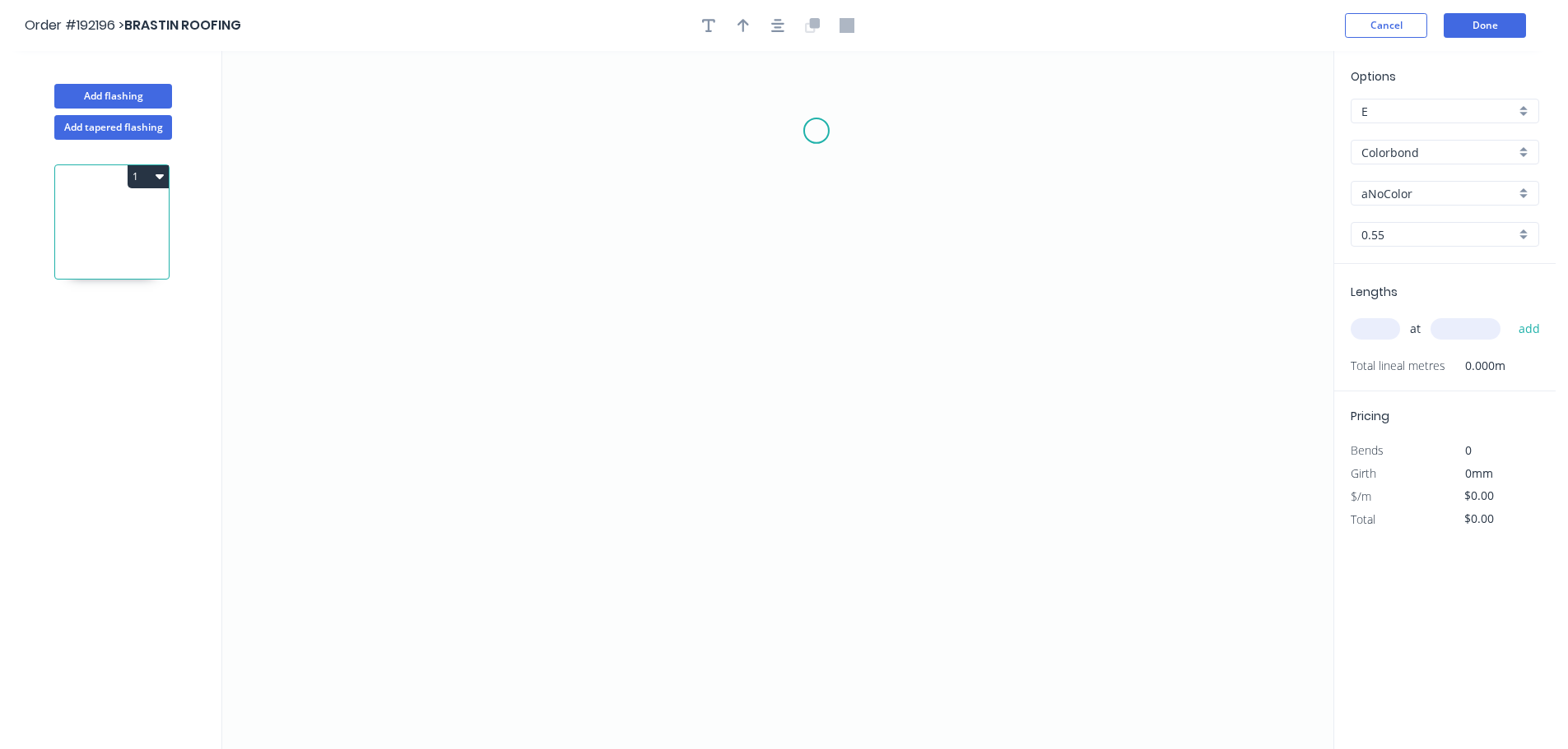
click at [825, 125] on icon "0" at bounding box center [778, 400] width 1111 height 699
click at [859, 156] on icon "0" at bounding box center [778, 400] width 1111 height 699
click at [860, 265] on icon "0 ?" at bounding box center [778, 400] width 1111 height 699
click at [828, 293] on icon "0 ? ?" at bounding box center [778, 400] width 1111 height 699
click at [827, 412] on icon "0 ? ? ?" at bounding box center [778, 400] width 1111 height 699
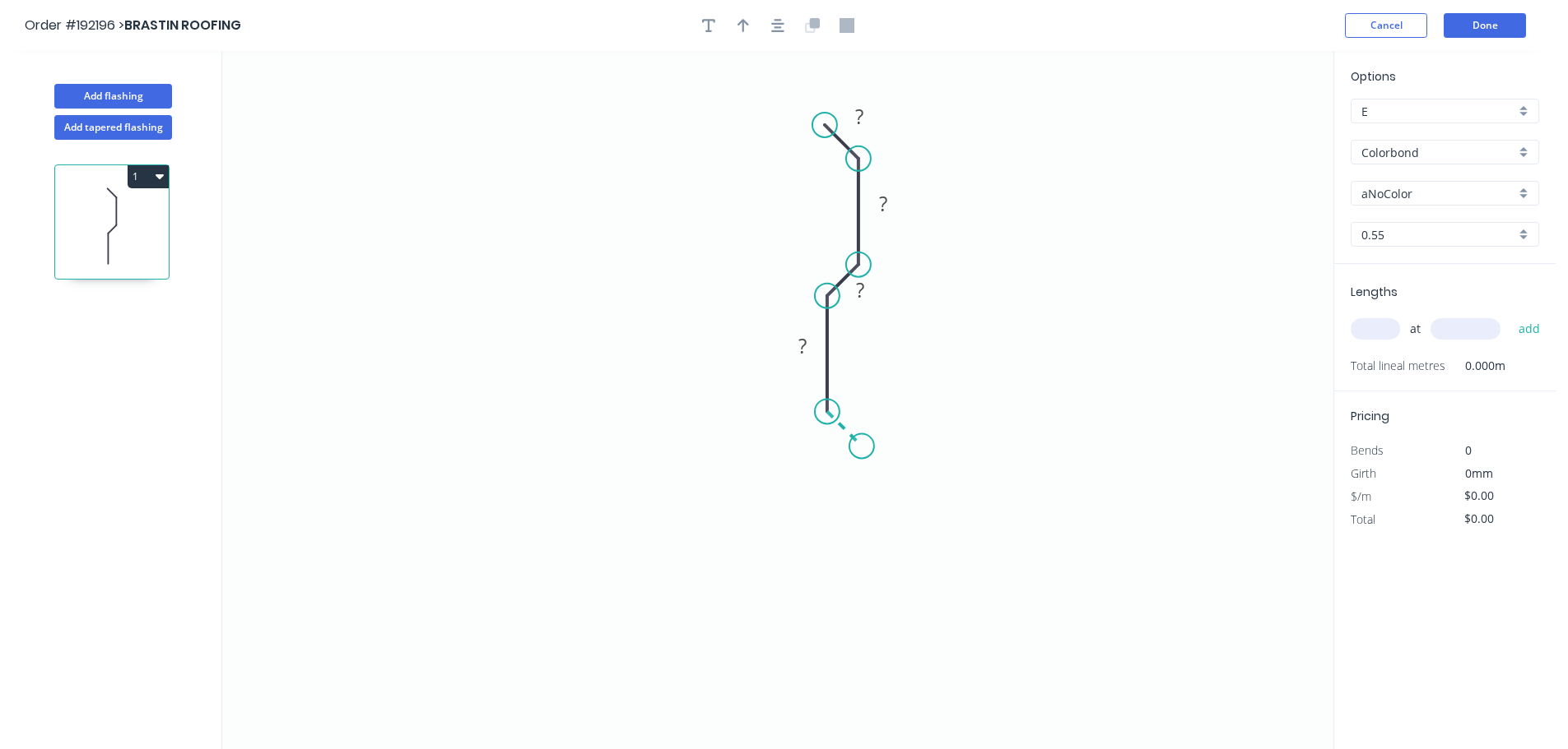
click at [862, 446] on icon "0 ? ? ? ?" at bounding box center [778, 400] width 1111 height 699
click at [863, 575] on icon "0 ? ? ? ? ?" at bounding box center [778, 400] width 1111 height 699
click at [826, 606] on icon "0 ? ? ? ? ? ?" at bounding box center [778, 400] width 1111 height 699
click at [826, 606] on circle at bounding box center [826, 611] width 25 height 25
click at [862, 604] on tspan "?" at bounding box center [861, 602] width 8 height 27
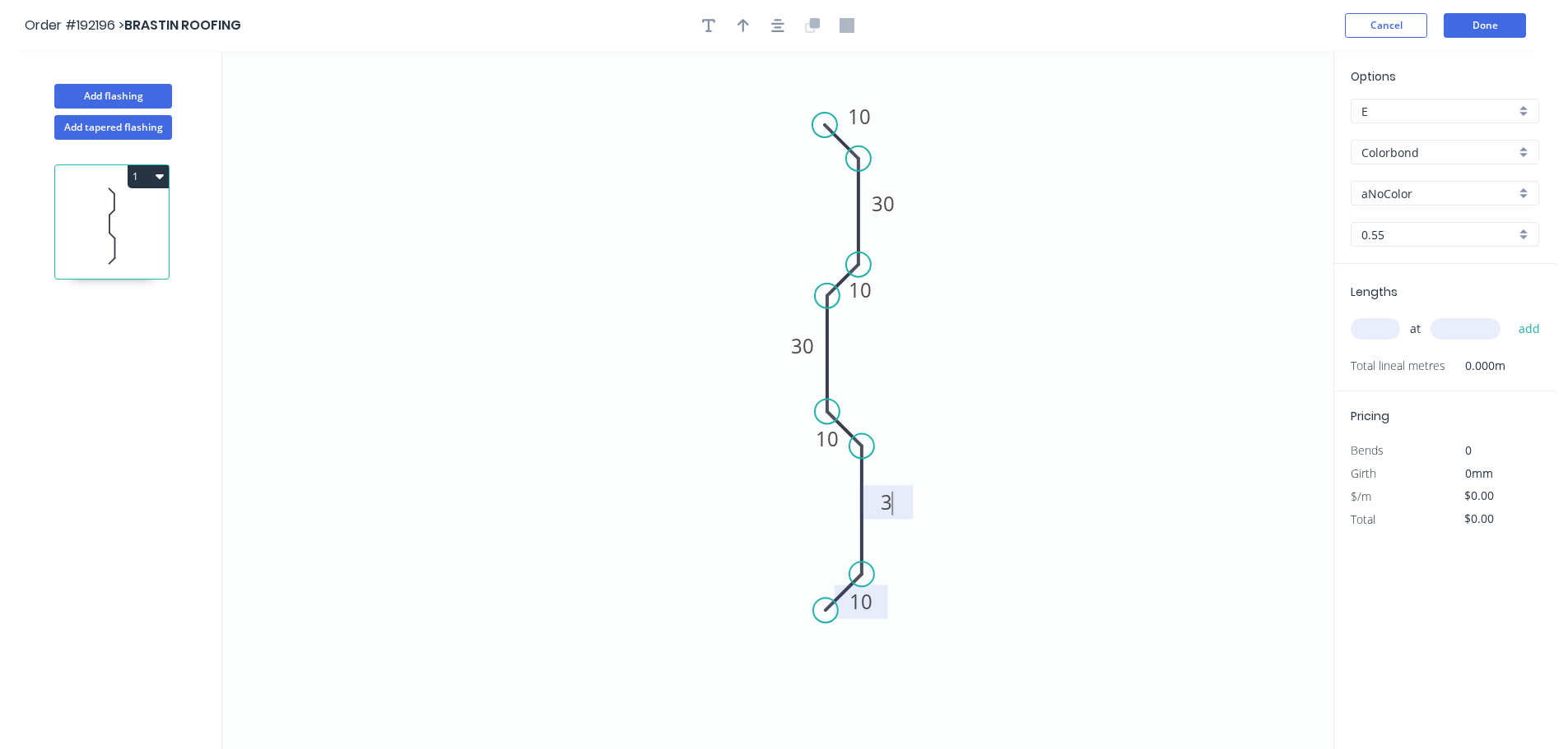
type input "$12.23"
click at [911, 552] on icon "0 10 30 10 30 10 30 10" at bounding box center [778, 400] width 1111 height 699
click at [741, 13] on header "Order #192196 > BRASTIN ROOFING Cancel Done" at bounding box center [777, 25] width 1555 height 51
click at [757, 18] on div at bounding box center [777, 26] width 173 height 25
click at [749, 22] on button "button" at bounding box center [743, 26] width 25 height 25
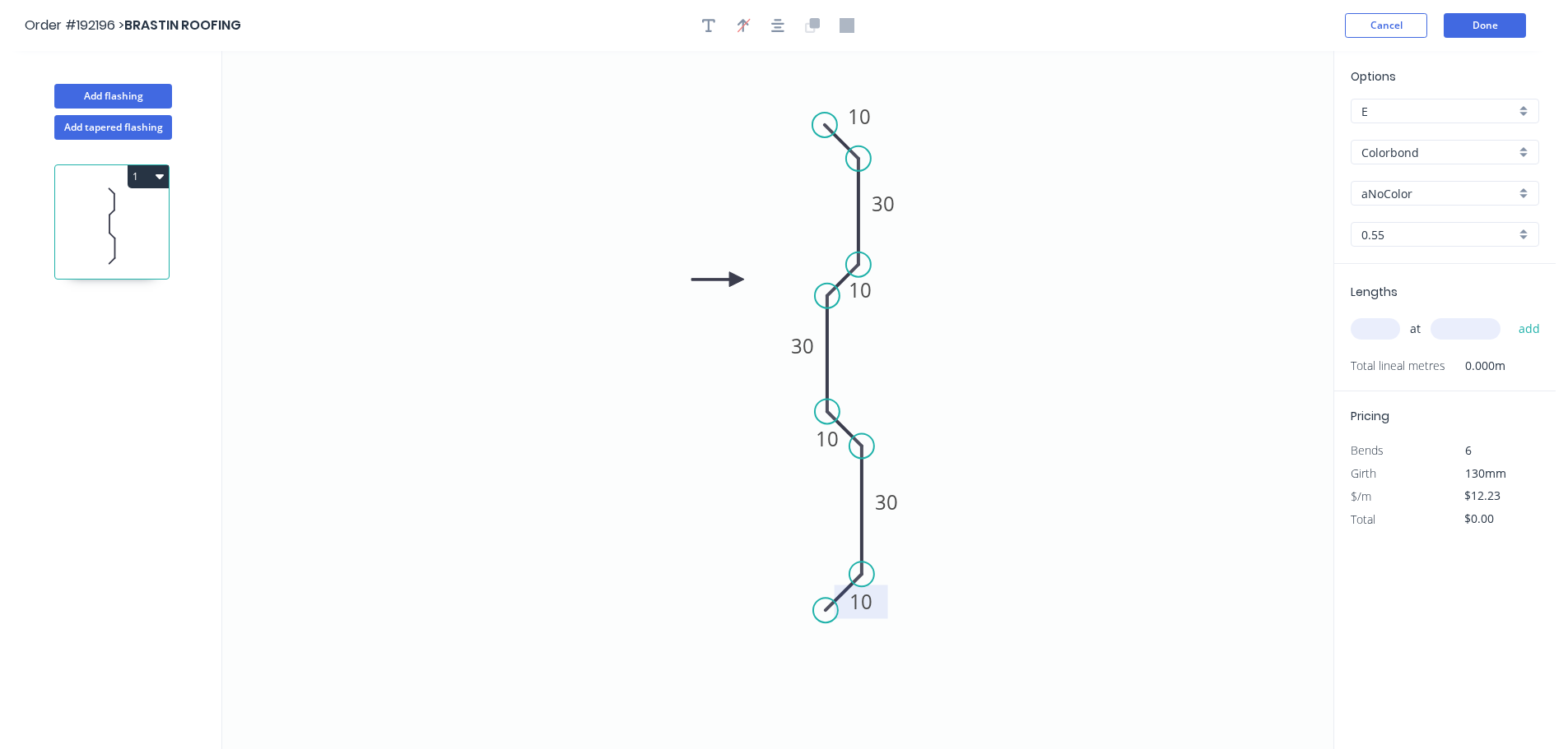
drag, startPoint x: 1247, startPoint y: 134, endPoint x: 737, endPoint y: 280, distance: 530.5
click at [737, 280] on icon at bounding box center [717, 280] width 53 height 15
click at [1415, 197] on input "aNoColor" at bounding box center [1438, 193] width 153 height 17
click at [1407, 243] on div "Dover White" at bounding box center [1445, 233] width 187 height 29
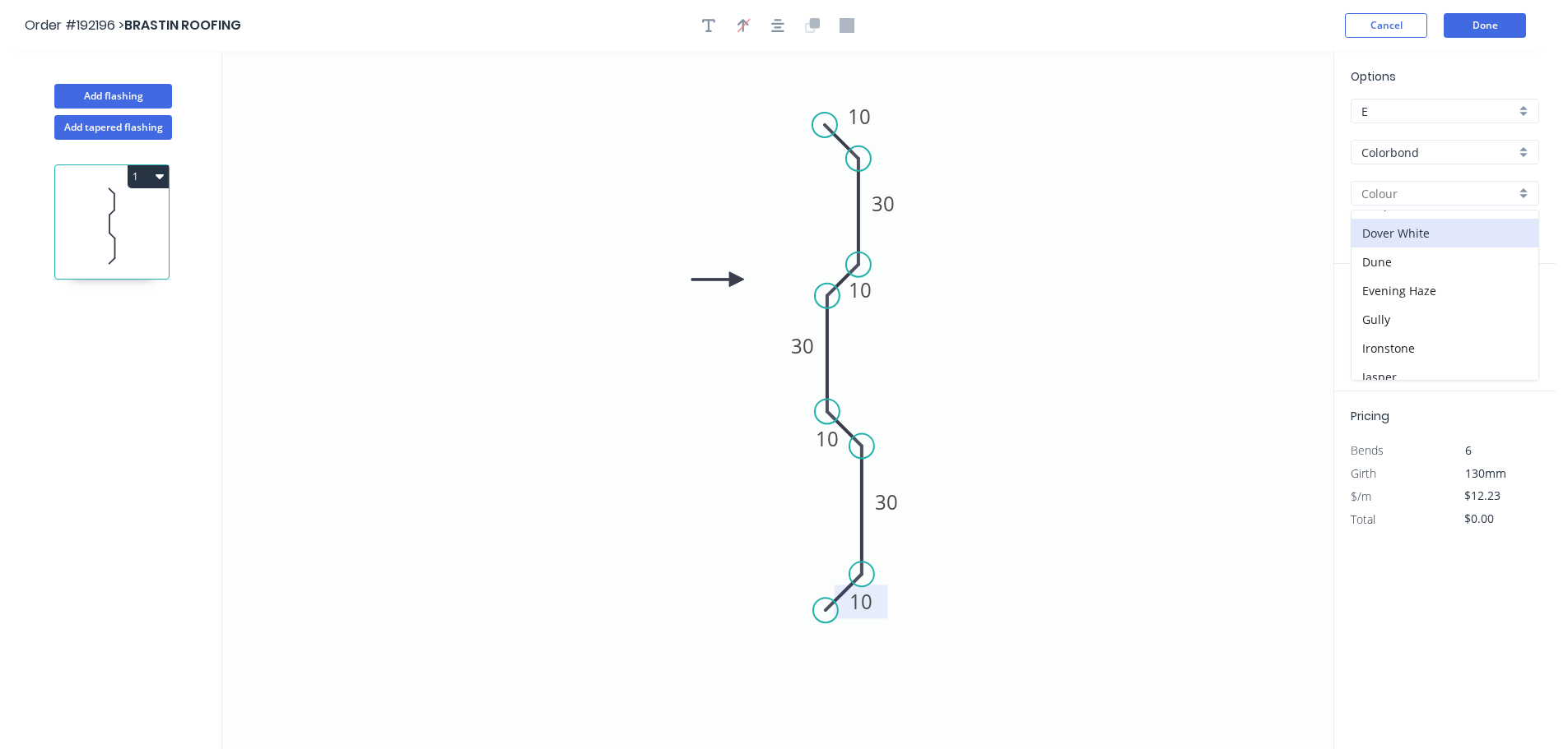
type input "Dover White"
click at [1384, 340] on div "at add" at bounding box center [1447, 328] width 192 height 28
click at [1388, 338] on input "text" at bounding box center [1375, 329] width 49 height 22
type input "1"
type input "500"
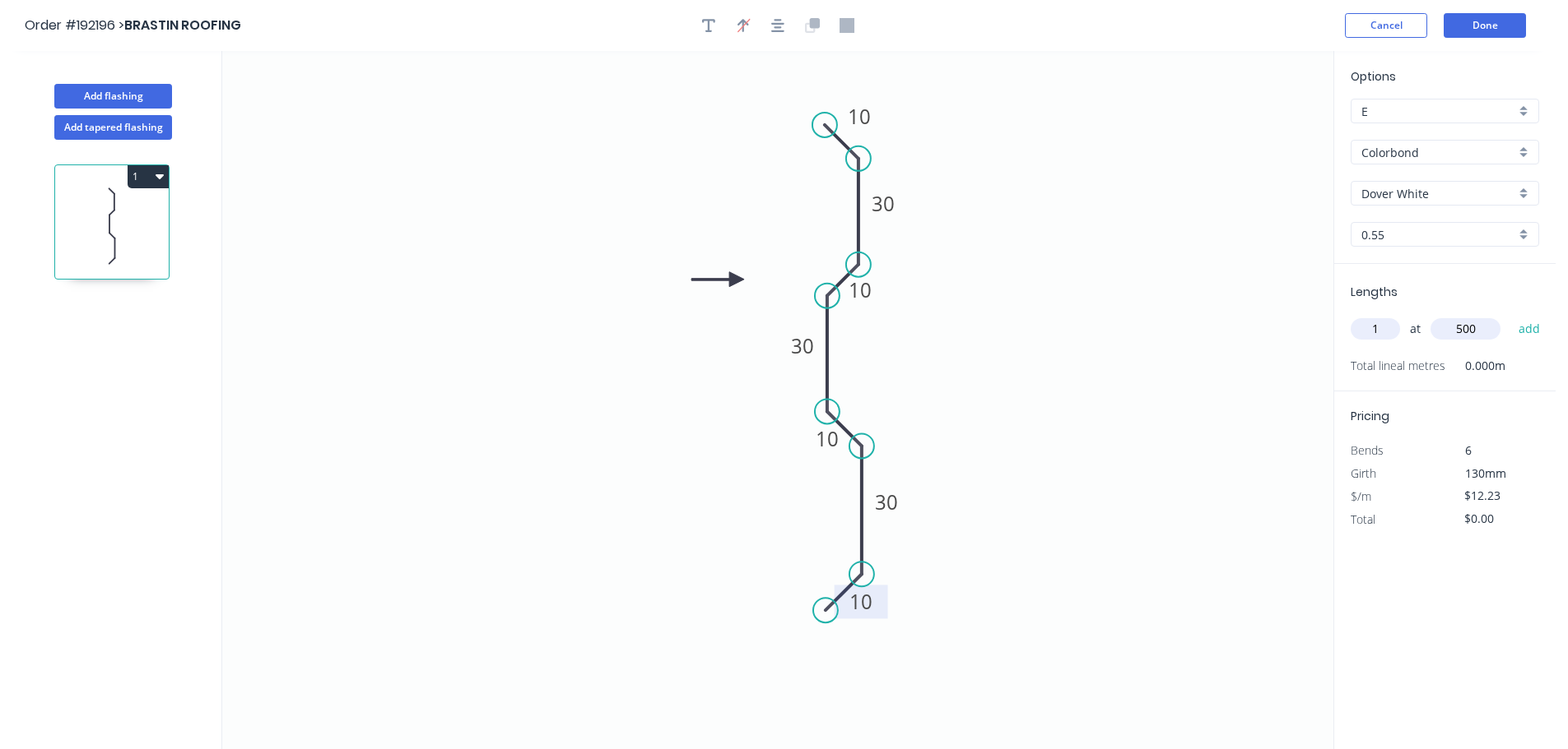
click at [1511, 315] on button "add" at bounding box center [1529, 328] width 39 height 28
type input "$12.23"
click at [1477, 31] on button "Done" at bounding box center [1485, 26] width 83 height 25
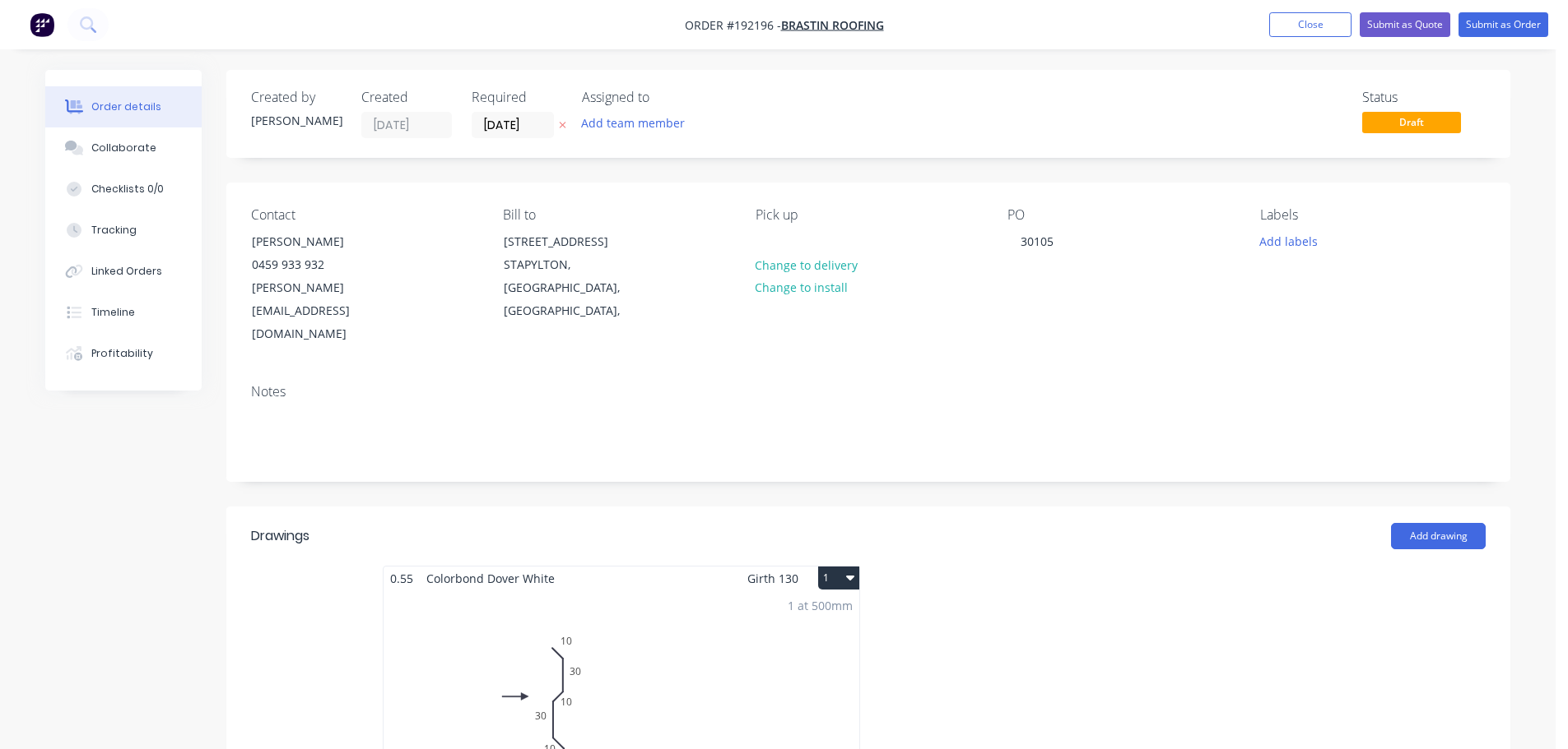
click at [977, 523] on div "Add drawing" at bounding box center [999, 536] width 972 height 26
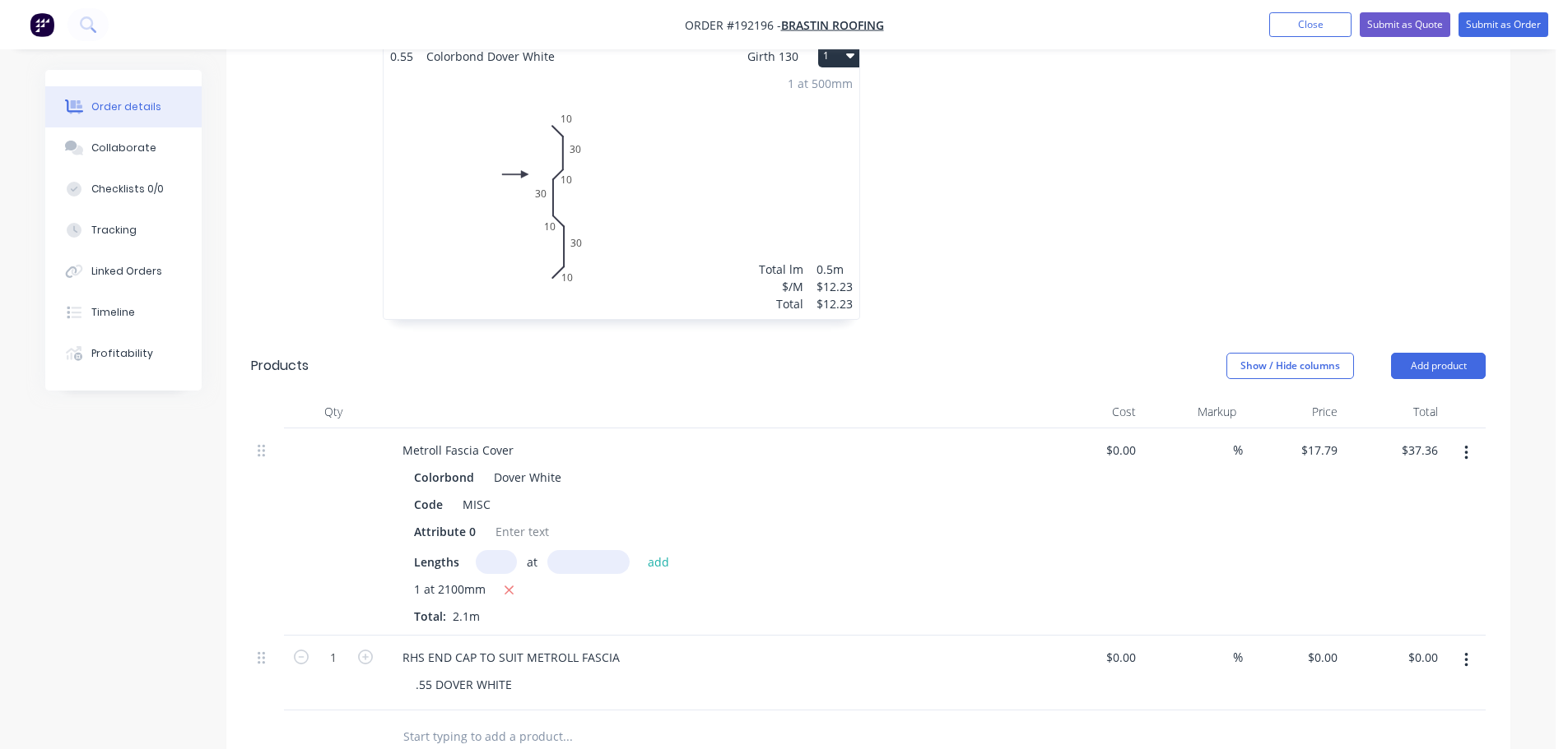
scroll to position [658, 0]
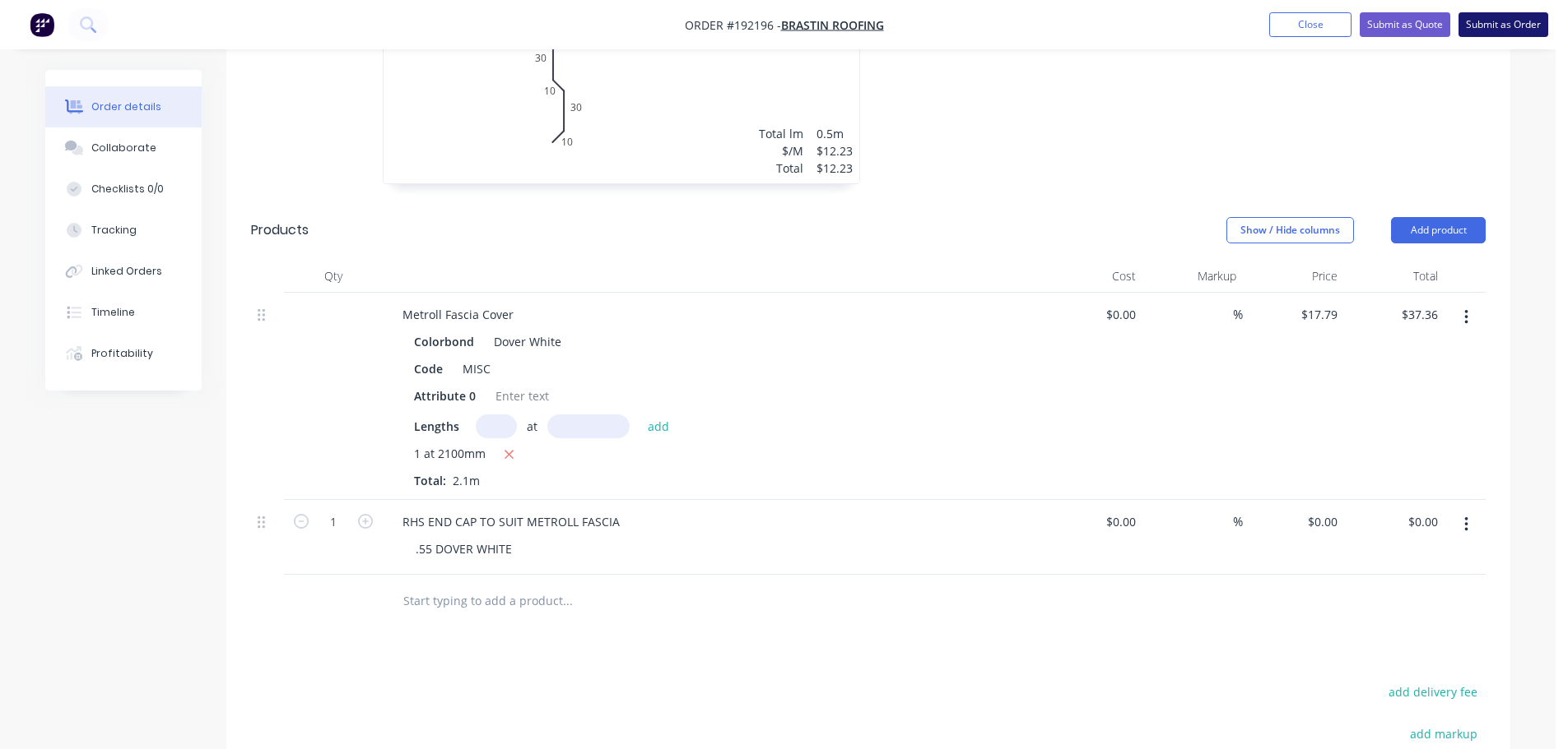
click at [1503, 35] on button "Submit as Order" at bounding box center [1503, 25] width 90 height 25
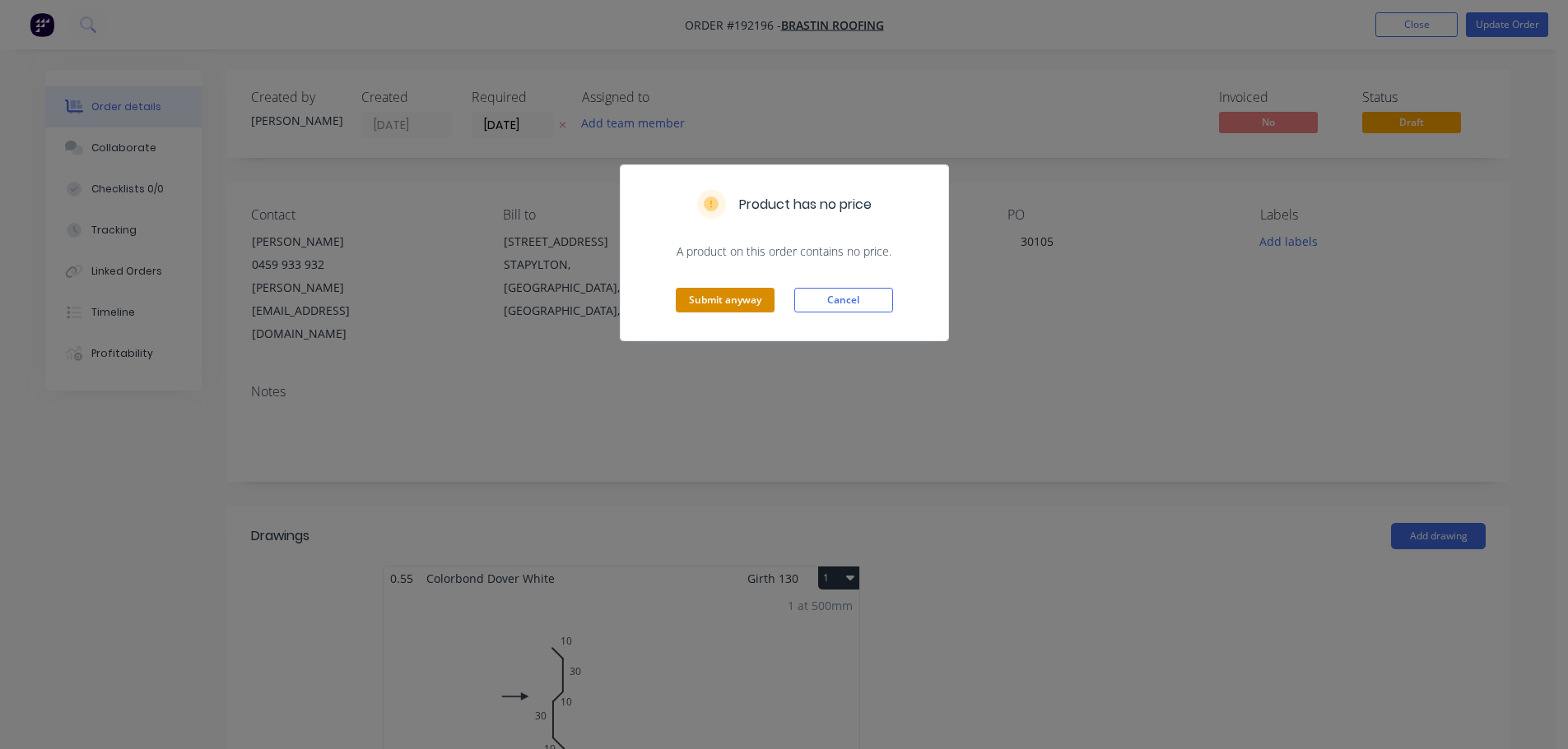
click at [735, 302] on button "Submit anyway" at bounding box center [725, 300] width 99 height 25
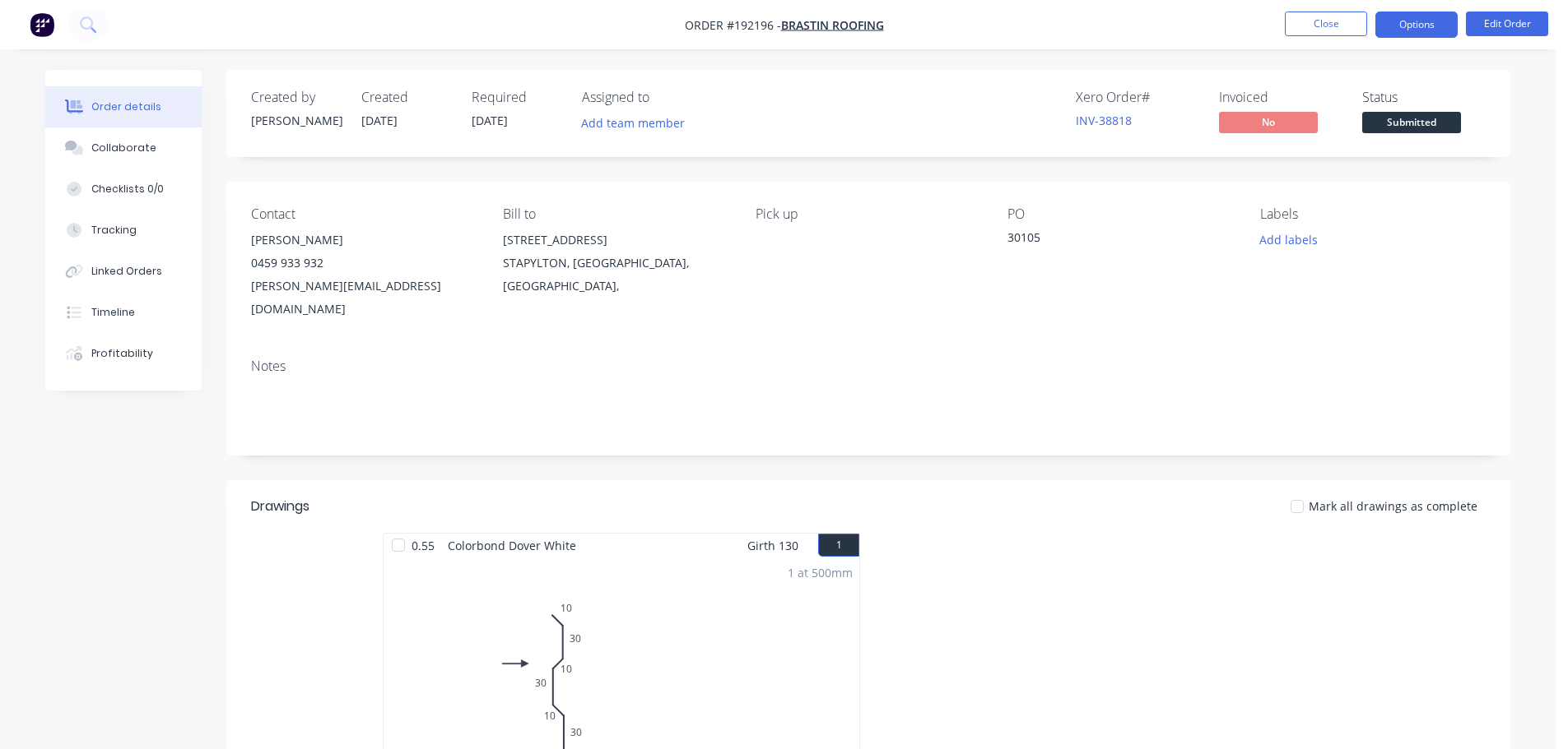
click at [1419, 19] on button "Options" at bounding box center [1416, 24] width 83 height 26
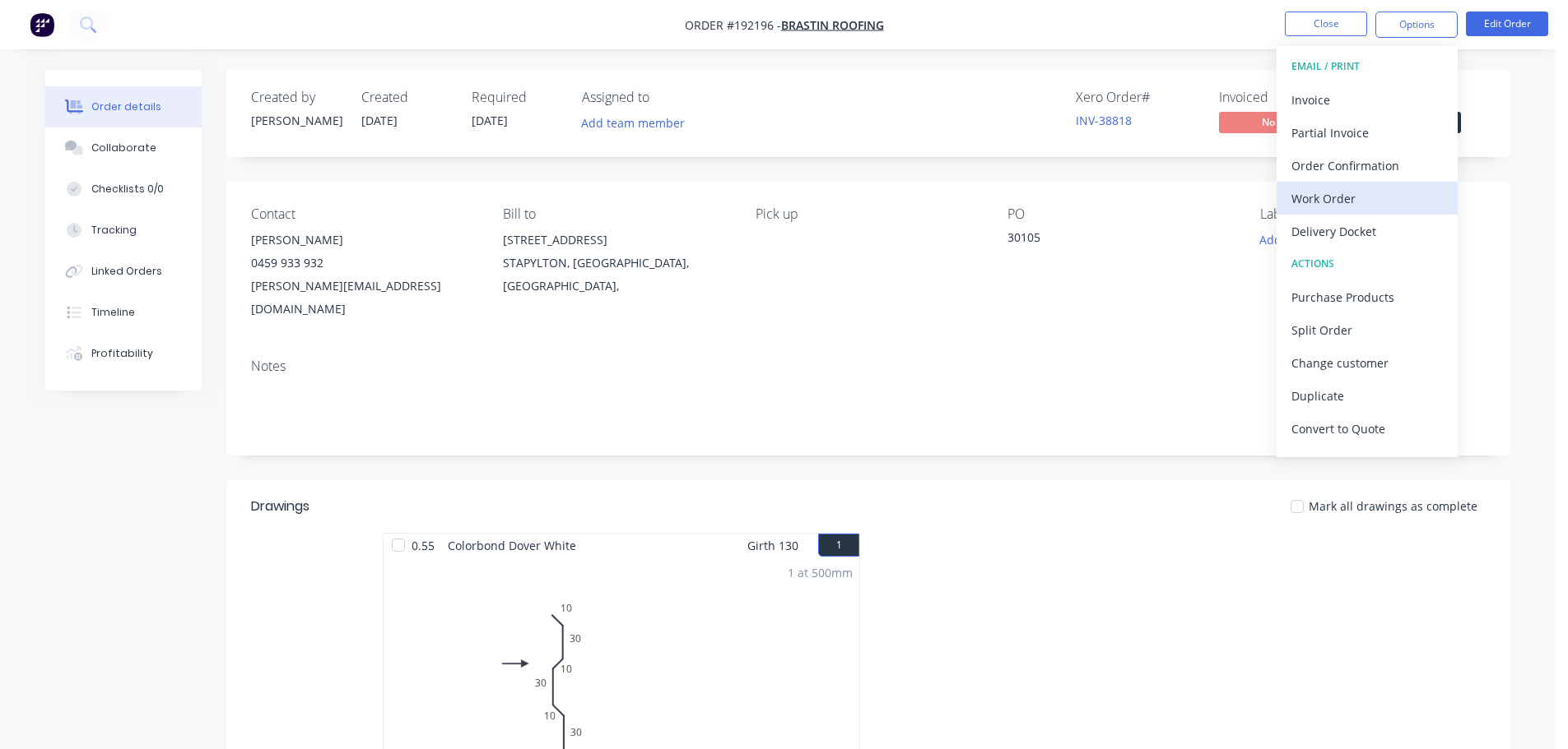
click at [1346, 205] on div "Work Order" at bounding box center [1367, 198] width 152 height 24
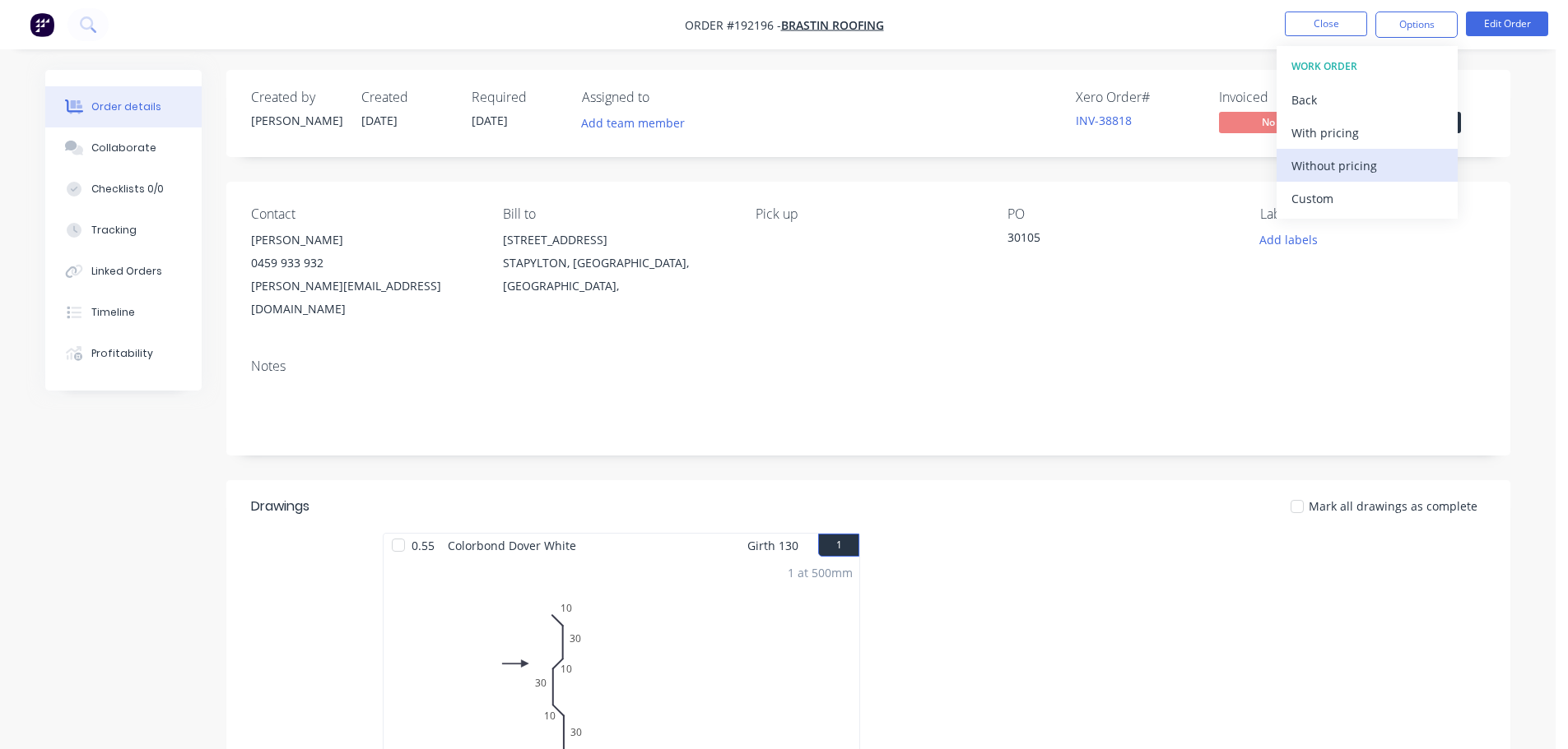
click at [1326, 168] on div "Without pricing" at bounding box center [1367, 165] width 152 height 24
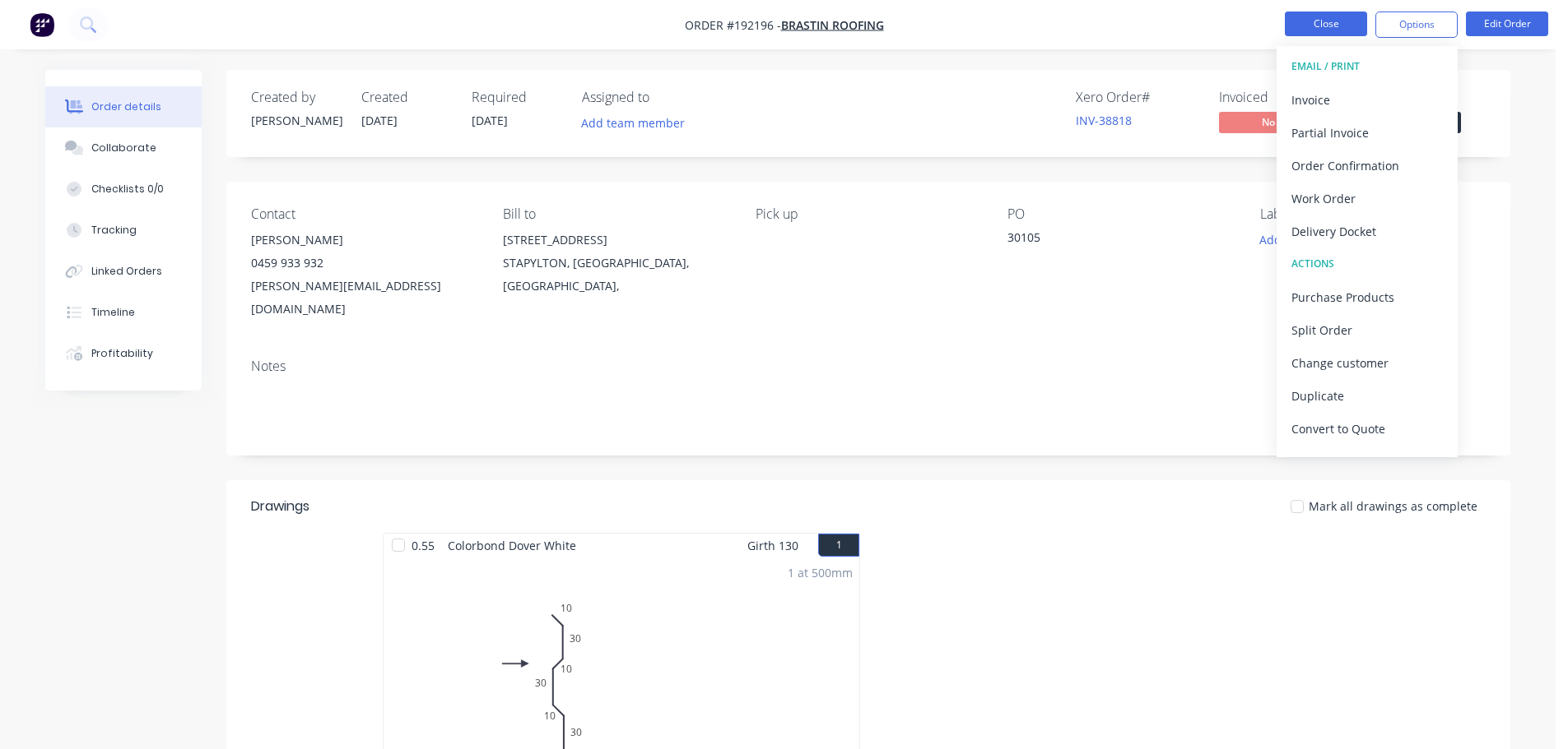
click at [1312, 21] on button "Close" at bounding box center [1327, 24] width 83 height 25
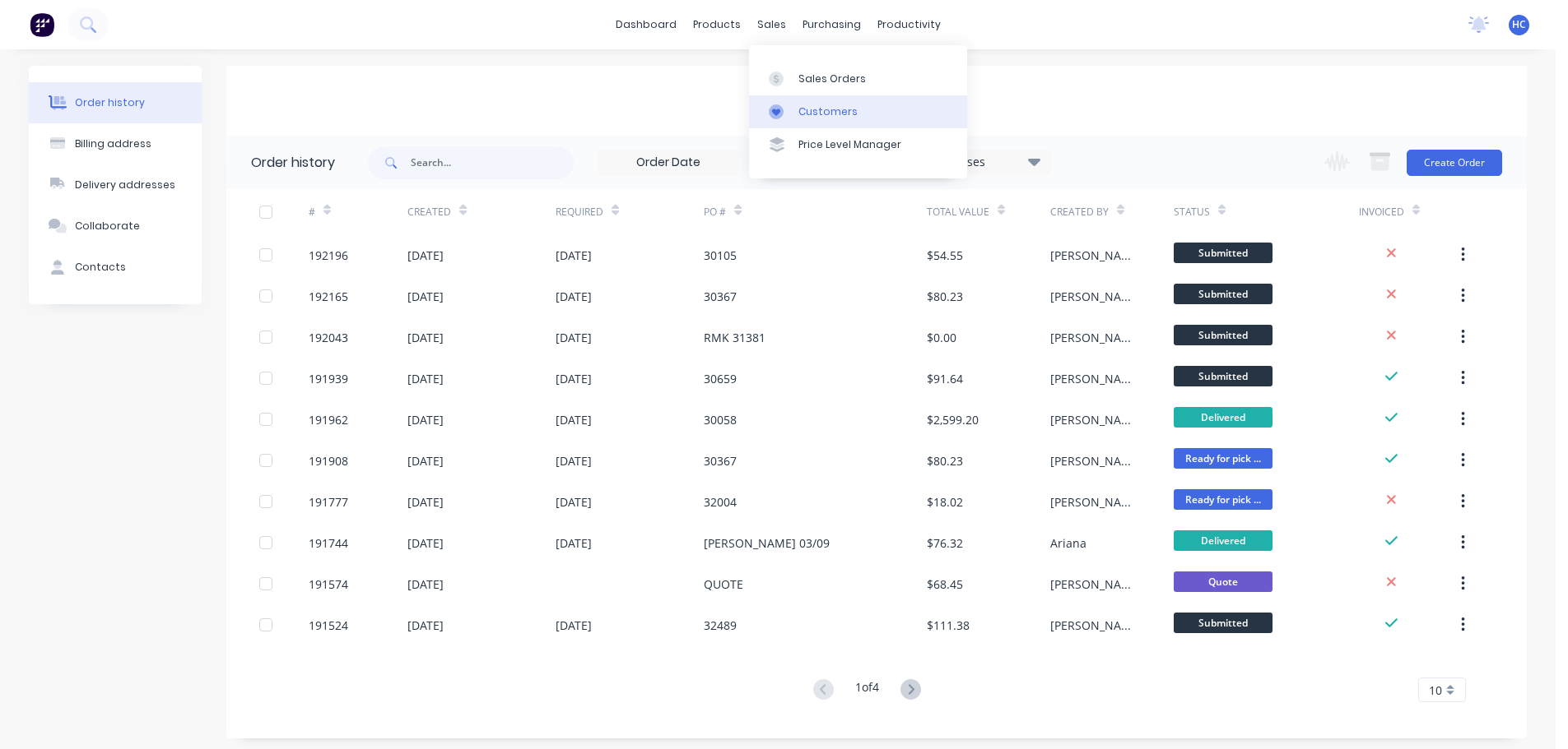
click at [822, 103] on link "Customers" at bounding box center [858, 111] width 218 height 33
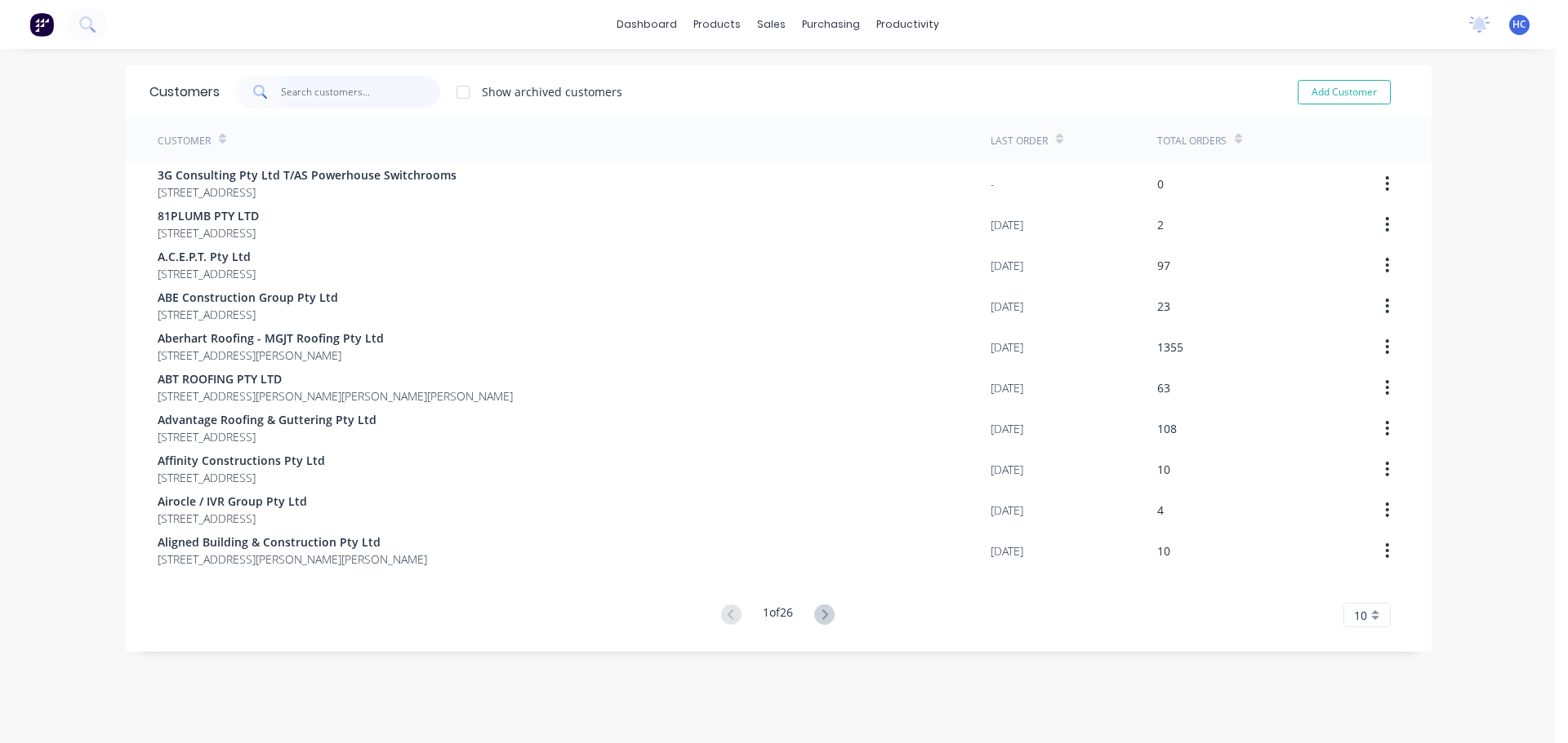
click at [327, 96] on input "text" at bounding box center [360, 92] width 159 height 33
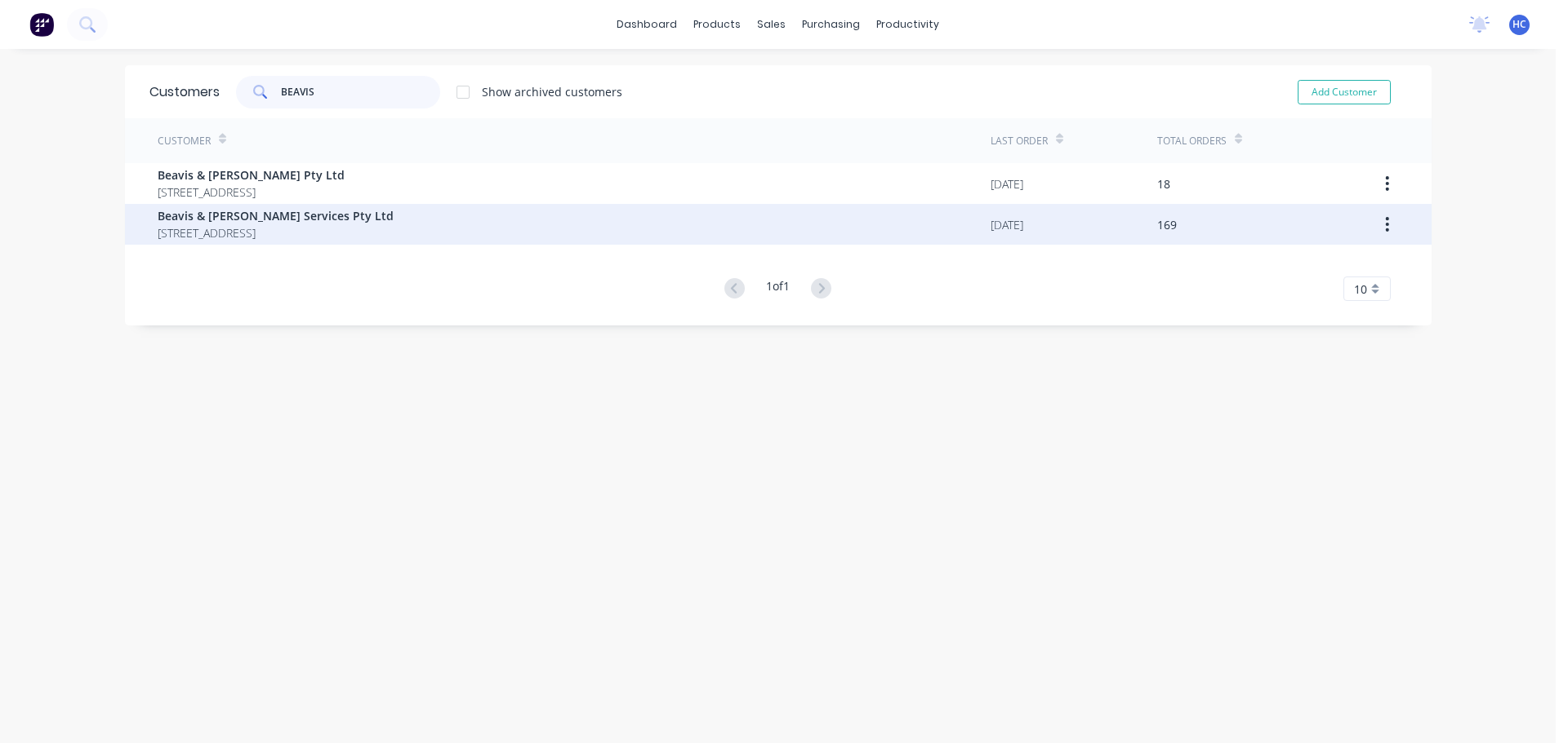
type input "BEAVIS"
click at [452, 222] on div "Beavis & [PERSON_NAME] Services Pty Ltd [STREET_ADDRESS]" at bounding box center [573, 224] width 833 height 41
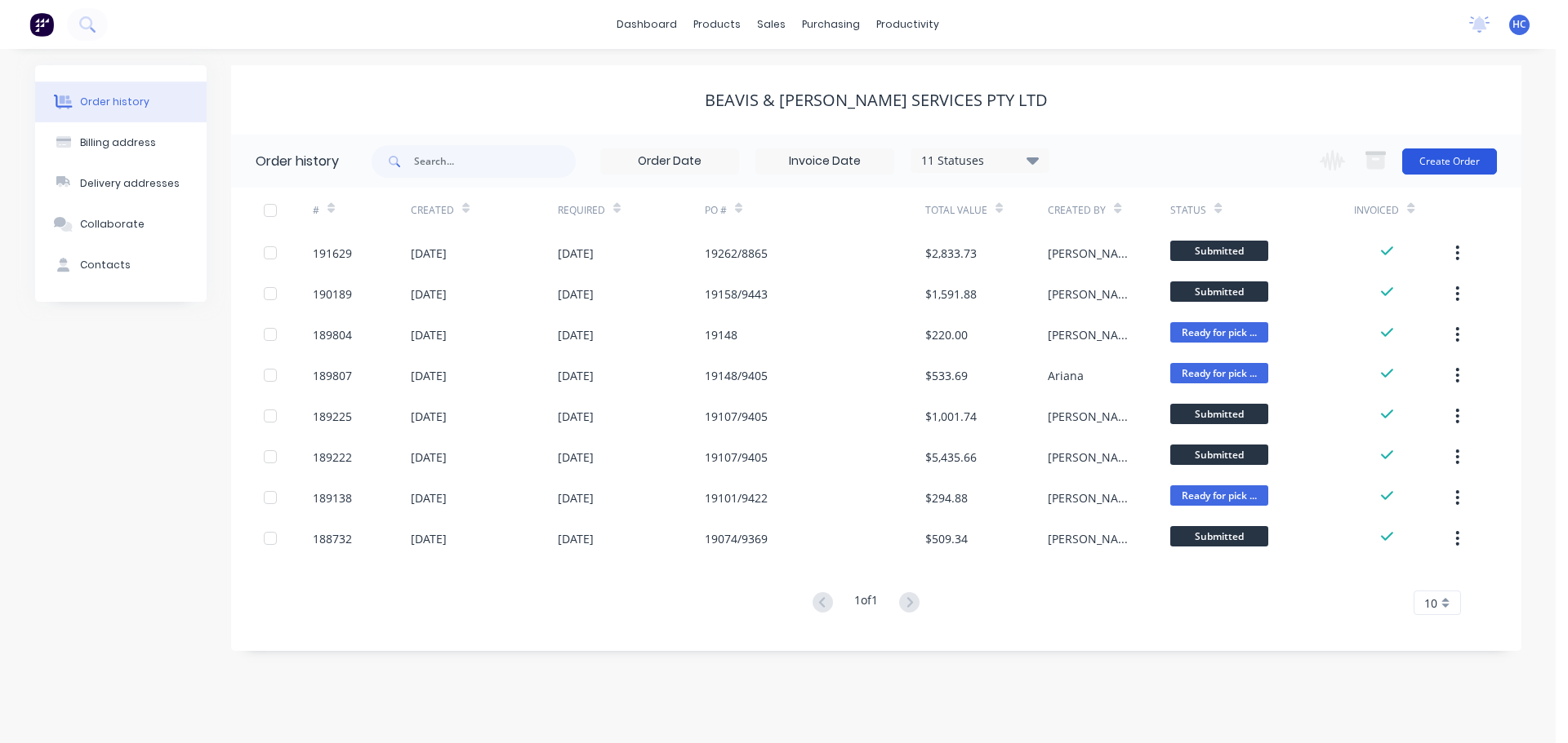
click at [1476, 164] on button "Create Order" at bounding box center [1450, 161] width 94 height 26
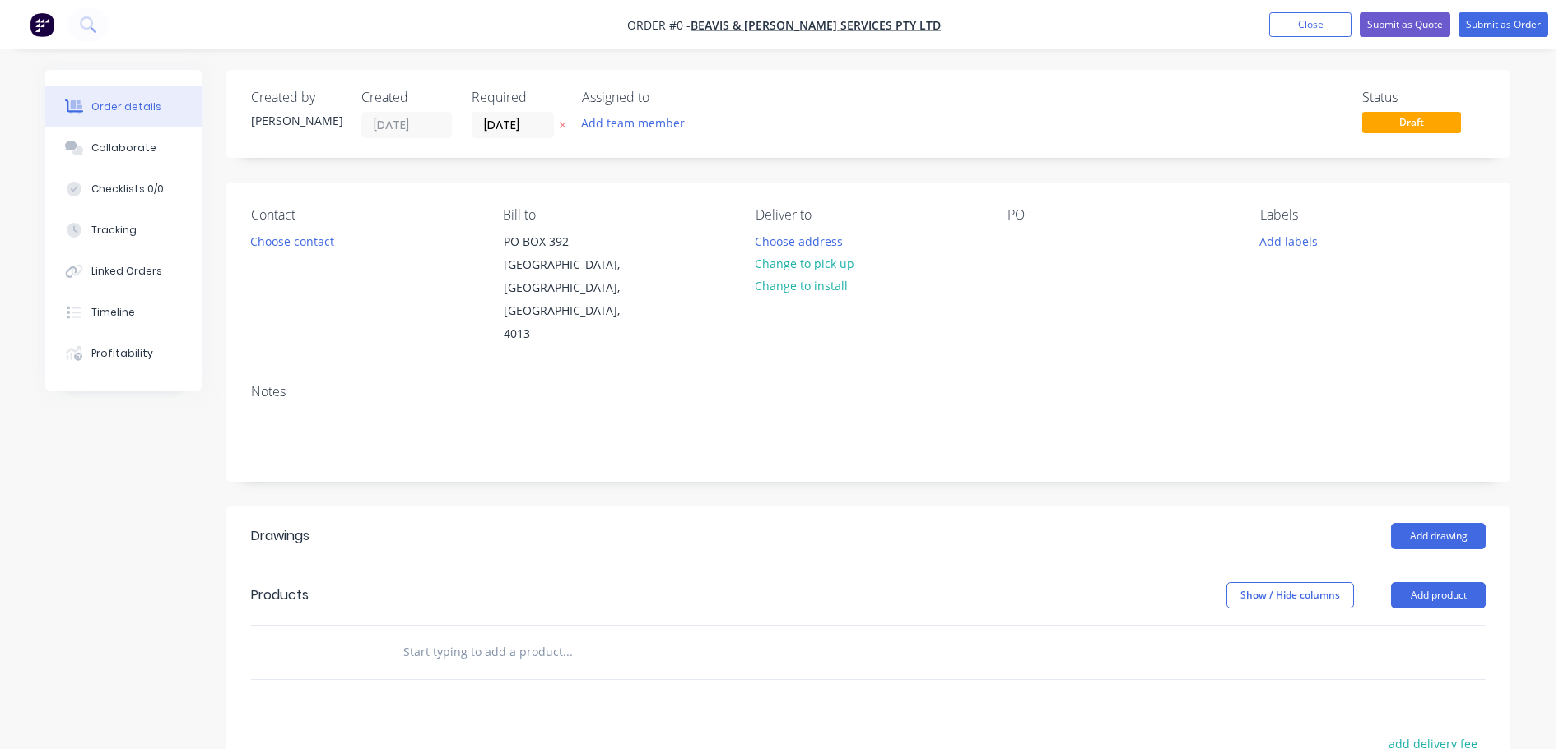
drag, startPoint x: 516, startPoint y: 124, endPoint x: 565, endPoint y: 140, distance: 51.5
click at [517, 124] on input "[DATE]" at bounding box center [512, 126] width 81 height 25
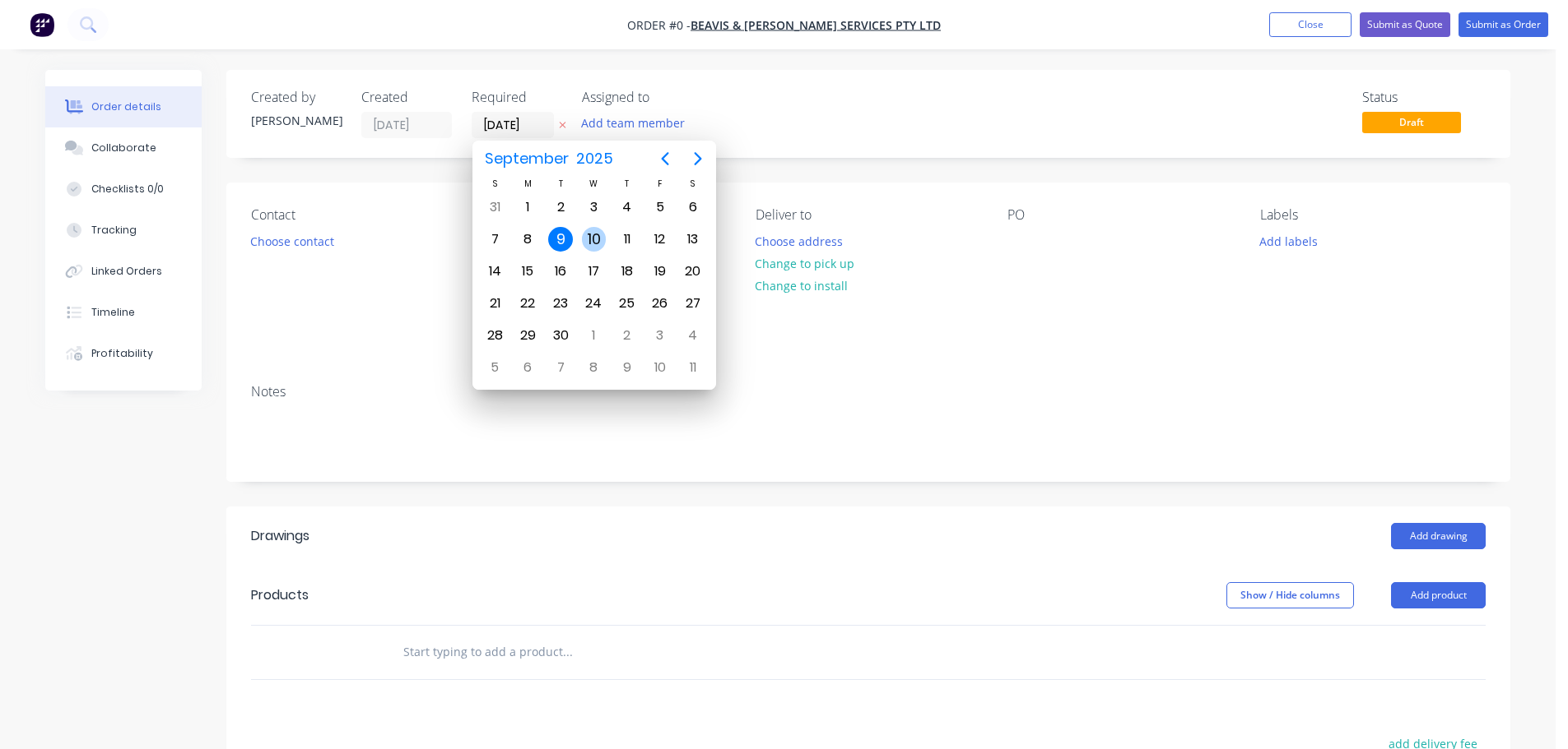
click at [584, 237] on div "10" at bounding box center [594, 240] width 25 height 25
type input "[DATE]"
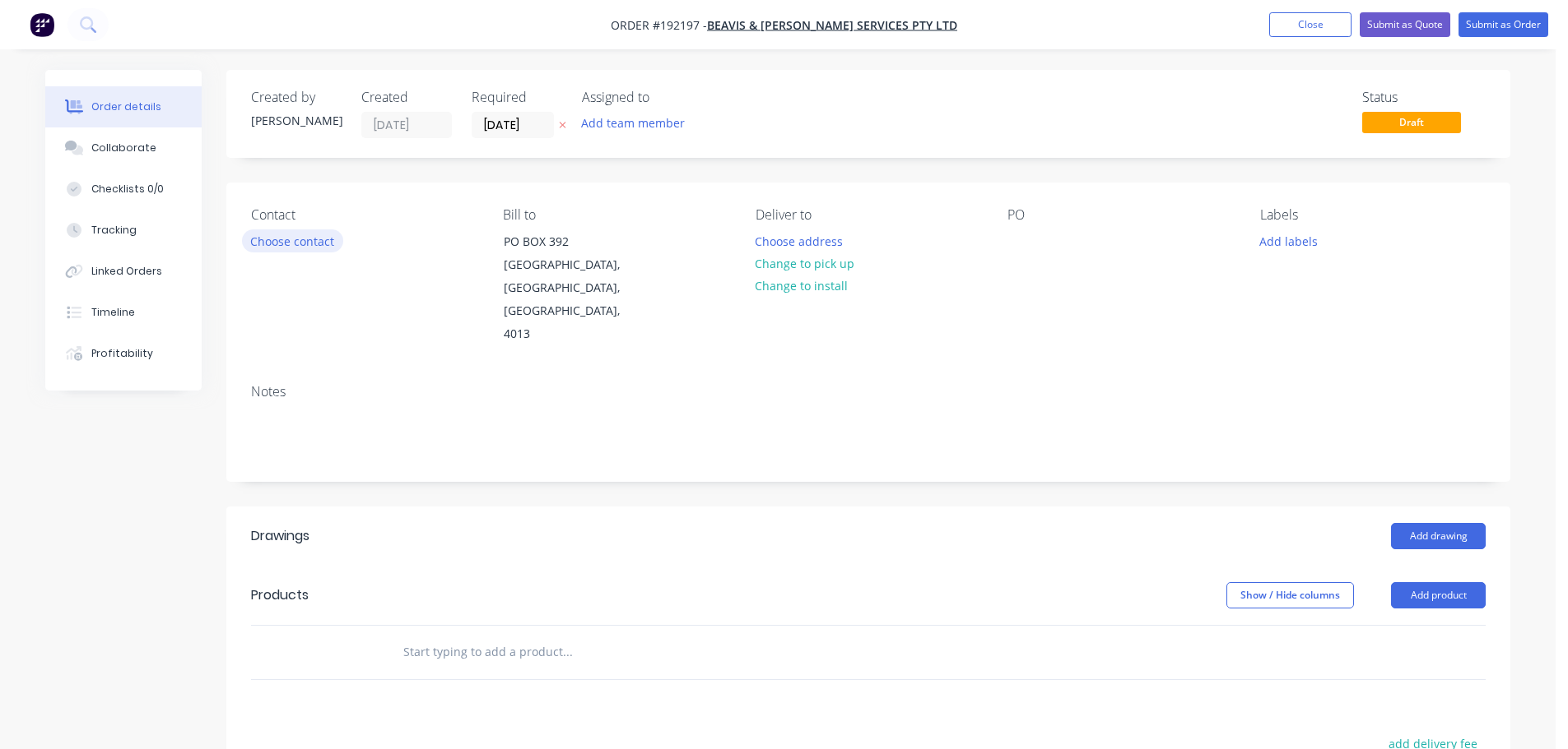
click at [305, 243] on button "Choose contact" at bounding box center [293, 240] width 101 height 22
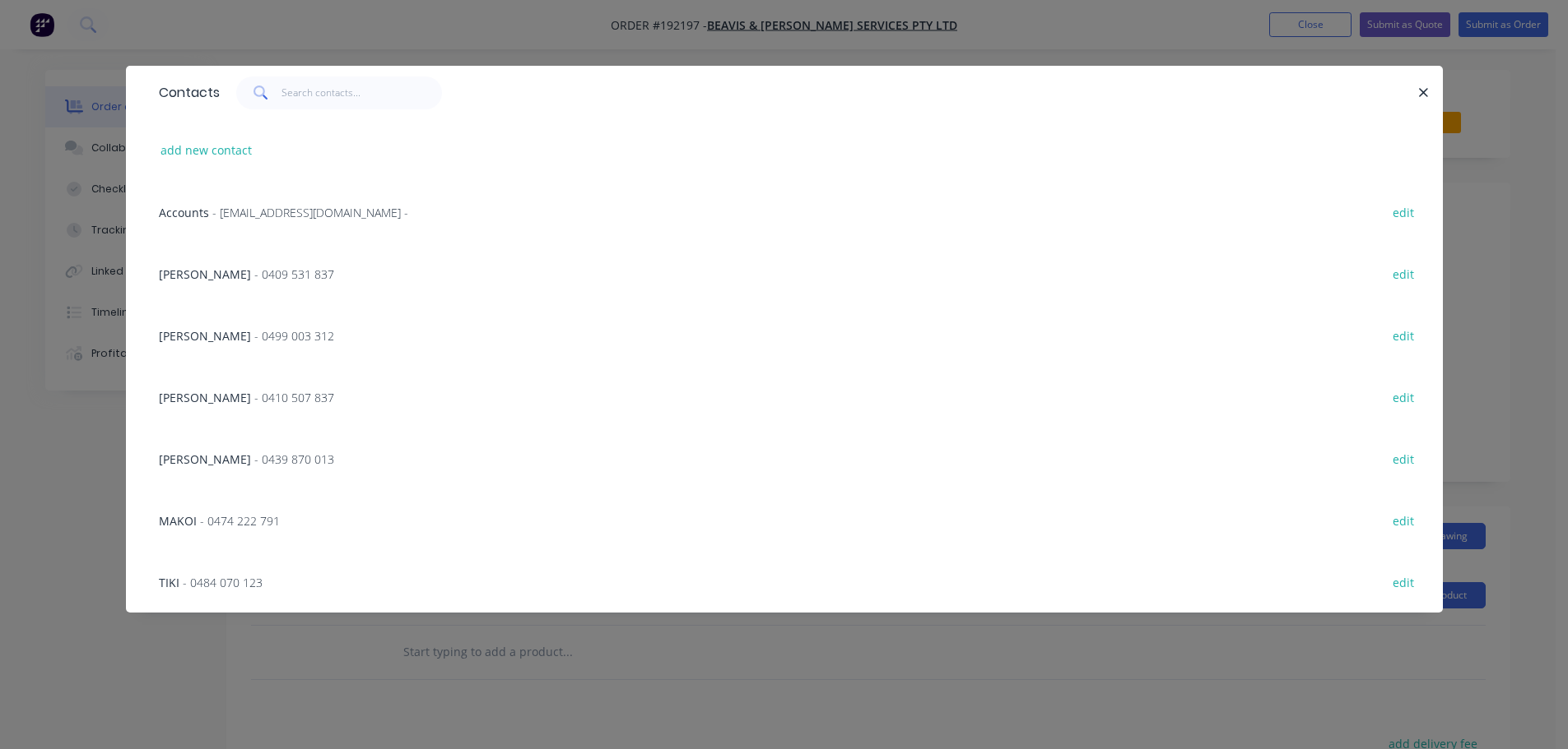
click at [343, 640] on div "Contacts add new contact Accounts - [EMAIL_ADDRESS][DOMAIN_NAME] - edit [PERSON…" at bounding box center [784, 374] width 1568 height 749
click at [214, 514] on span "- 0474 222 791" at bounding box center [240, 520] width 80 height 15
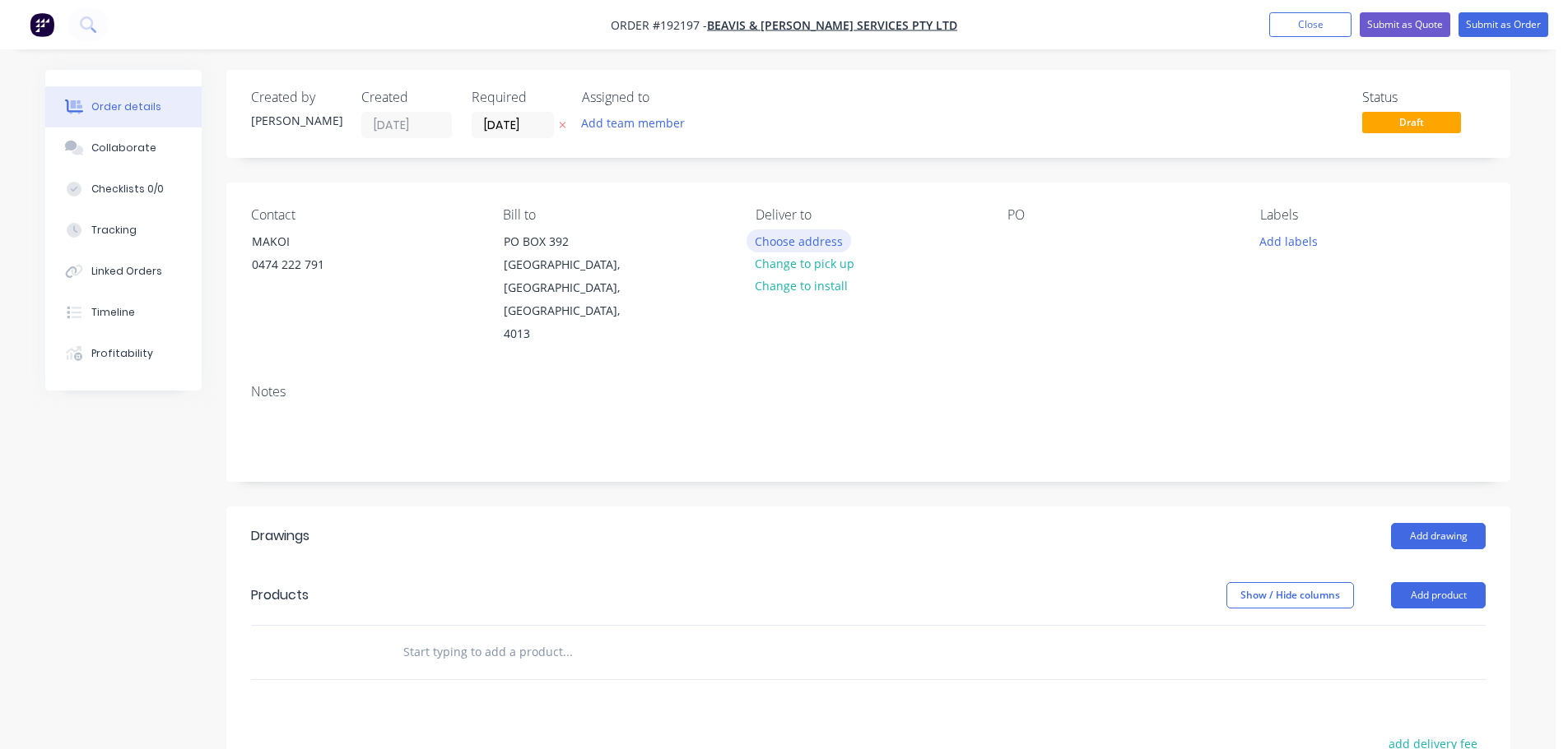
click at [789, 246] on button "Choose address" at bounding box center [799, 240] width 105 height 22
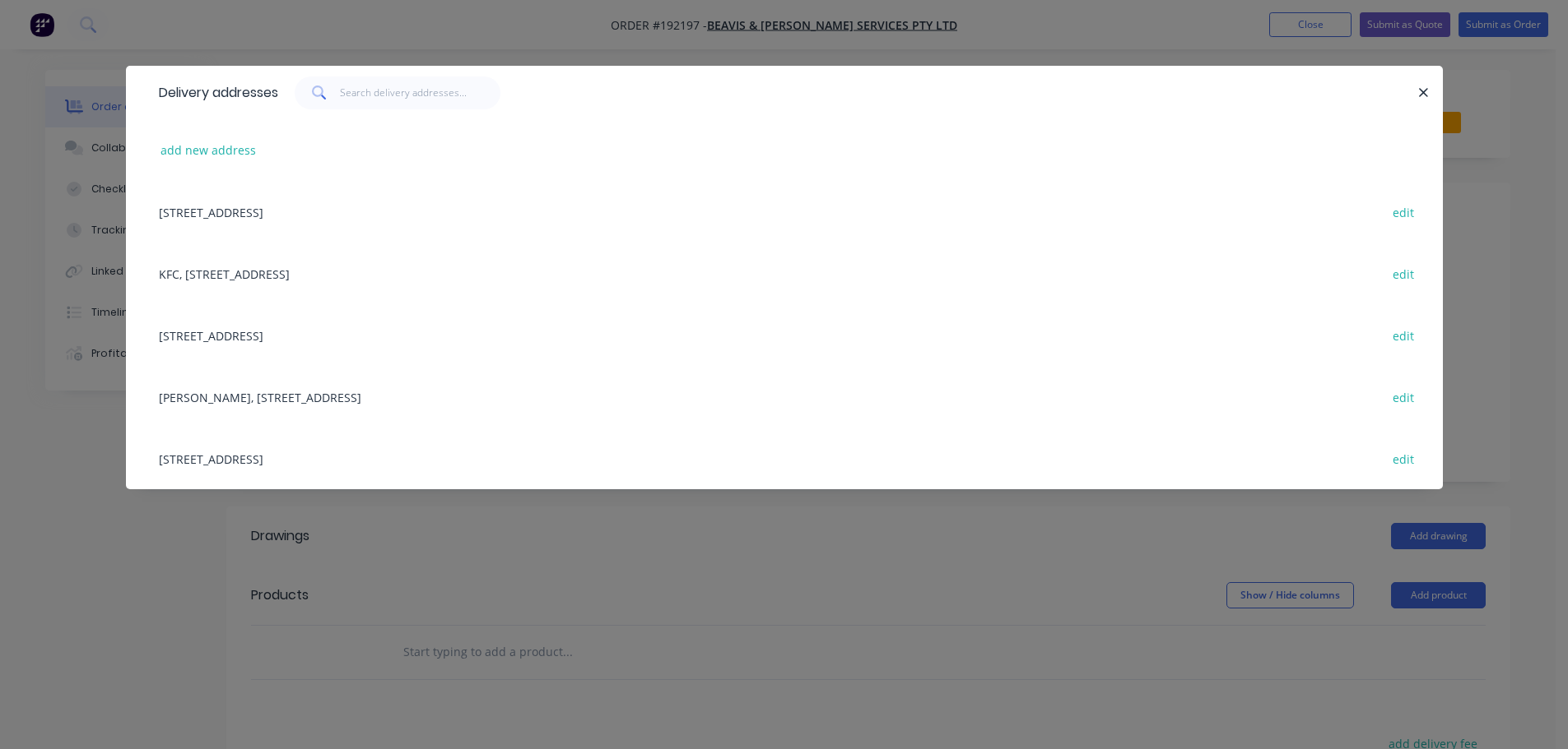
drag, startPoint x: 363, startPoint y: 608, endPoint x: 757, endPoint y: 370, distance: 460.3
click at [363, 601] on div "Delivery addresses add new address [GEOGRAPHIC_DATA], 4013 edit KFC, [STREET_AD…" at bounding box center [784, 374] width 1568 height 749
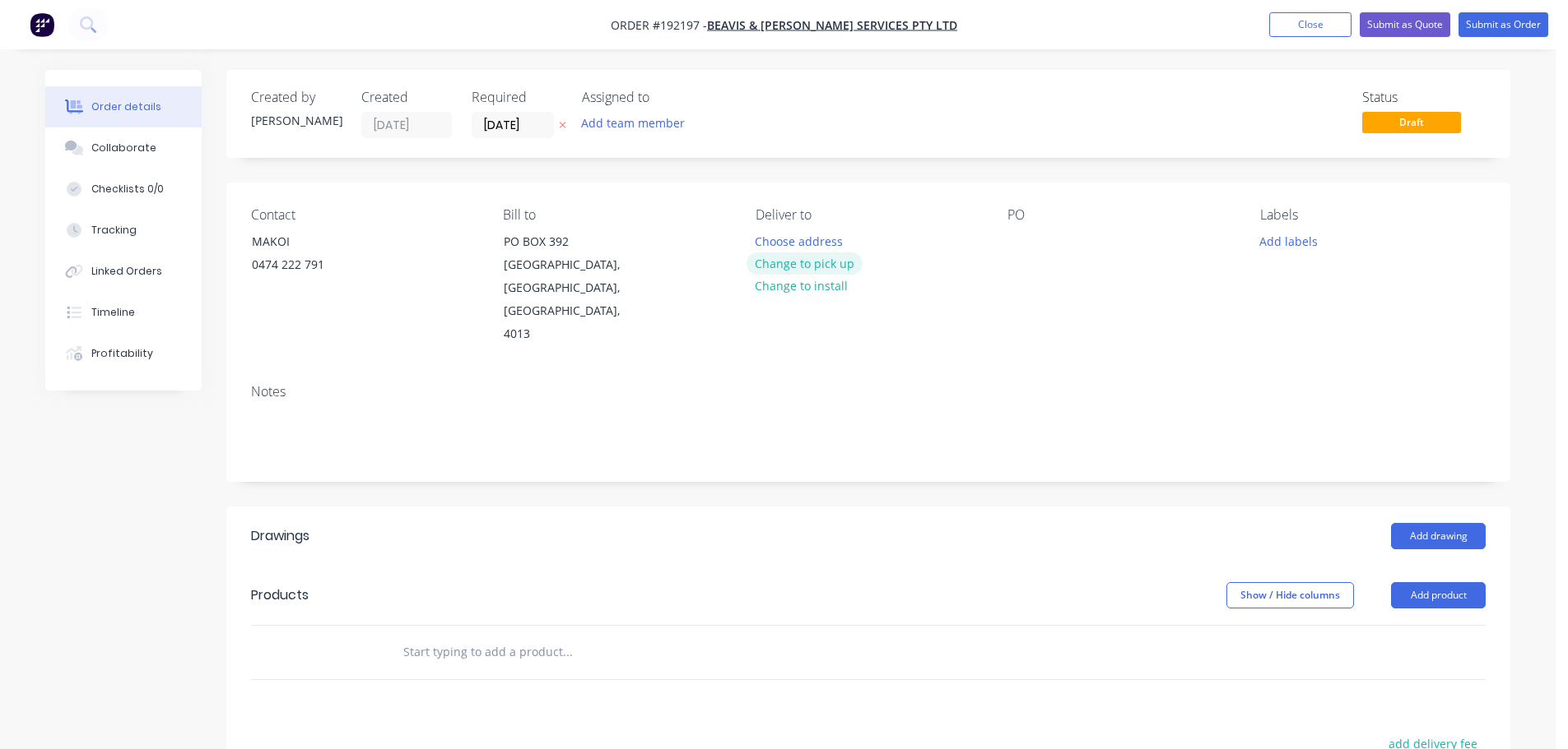
click at [797, 265] on button "Change to pick up" at bounding box center [805, 264] width 117 height 22
click at [776, 240] on div at bounding box center [768, 241] width 26 height 24
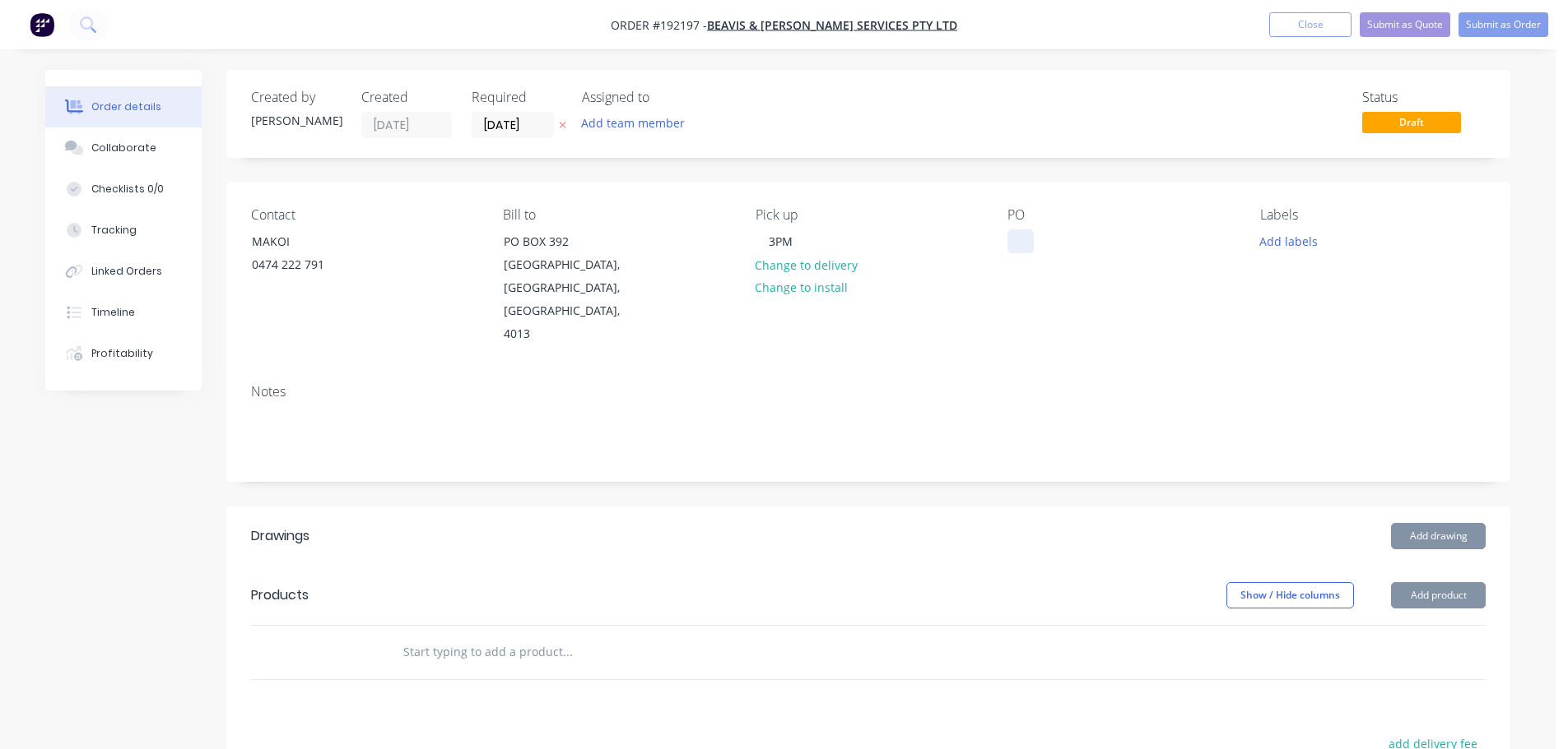
click at [1028, 246] on div at bounding box center [1021, 241] width 26 height 24
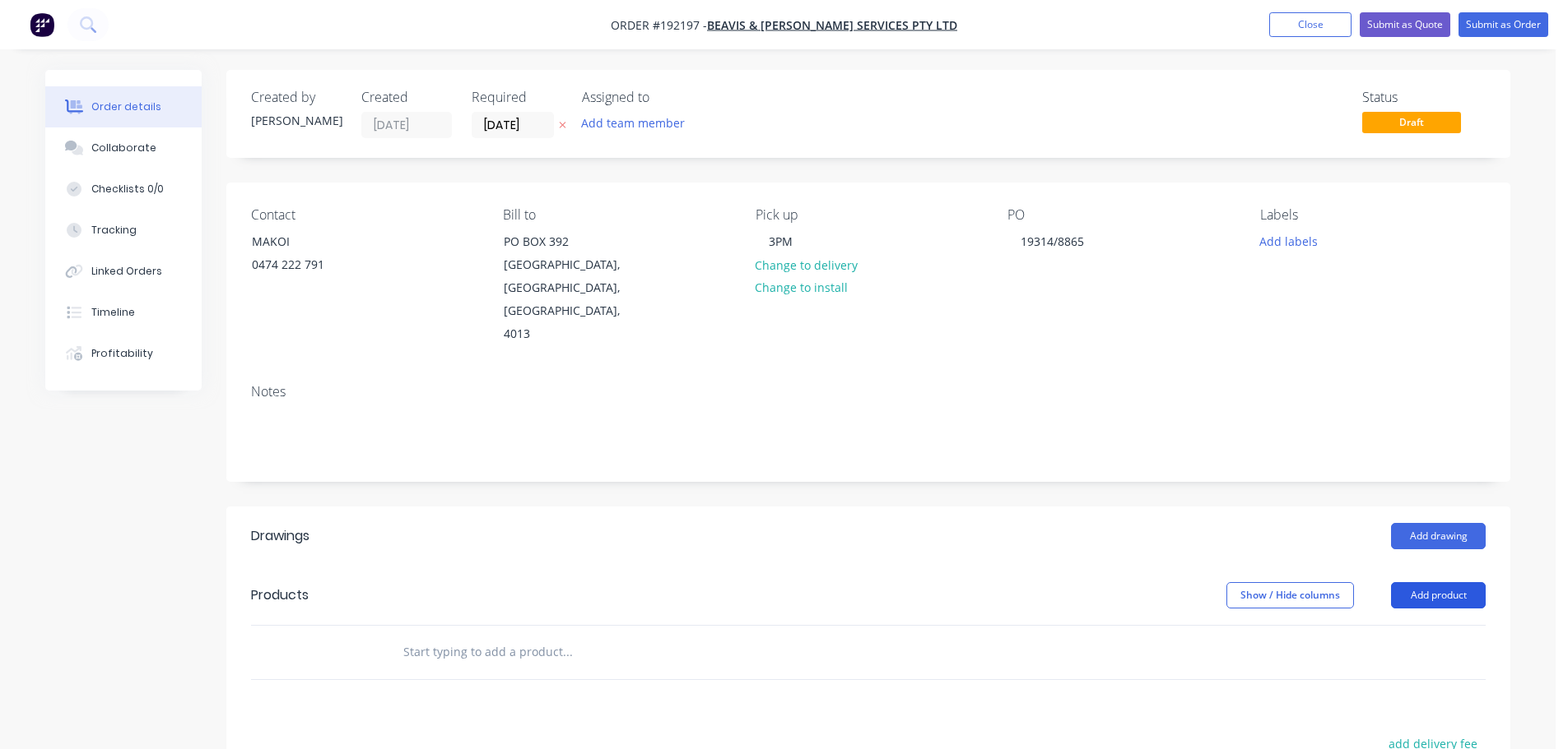
click at [1448, 582] on button "Add product" at bounding box center [1438, 595] width 94 height 26
click at [1409, 625] on div "Product catalogue" at bounding box center [1407, 637] width 127 height 24
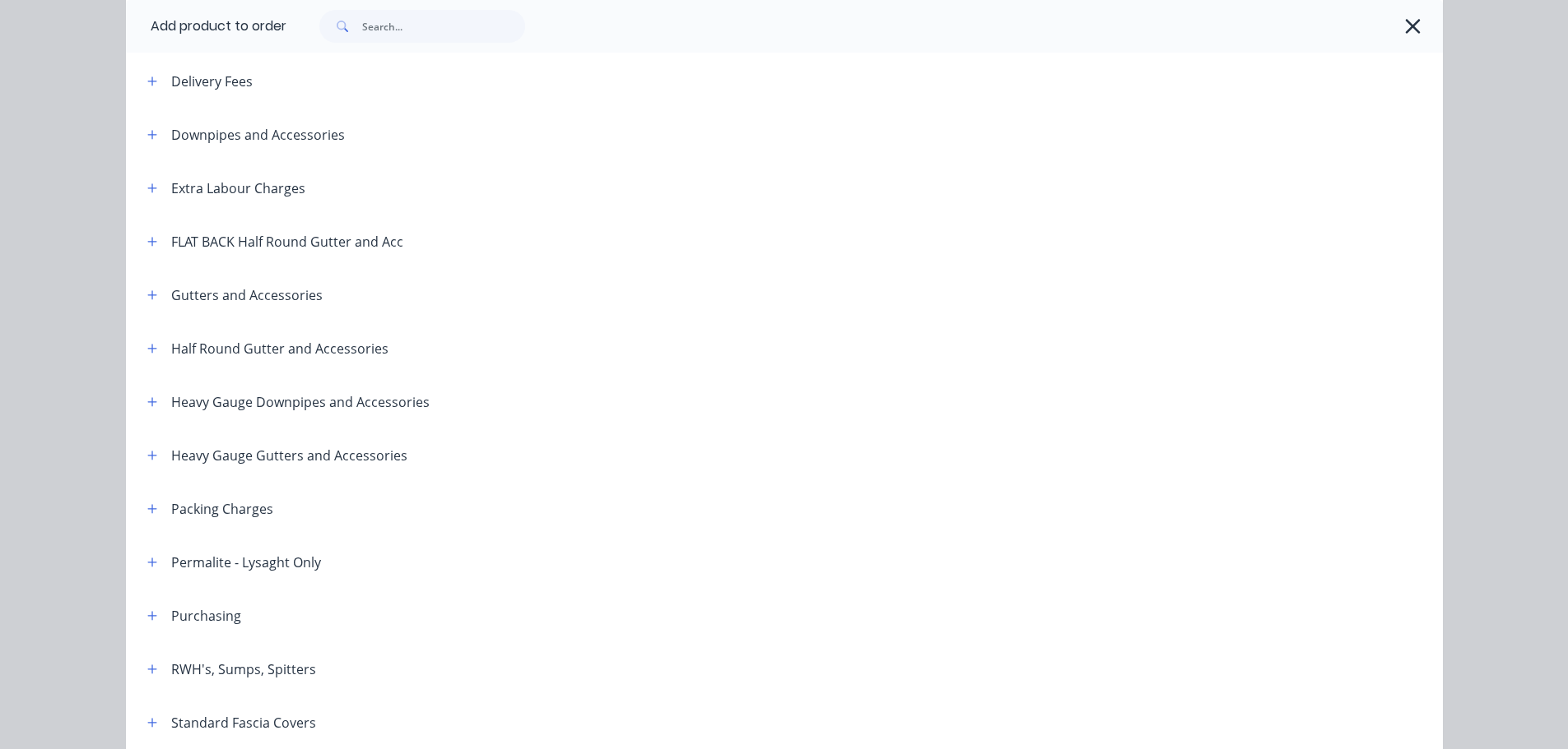
scroll to position [164, 0]
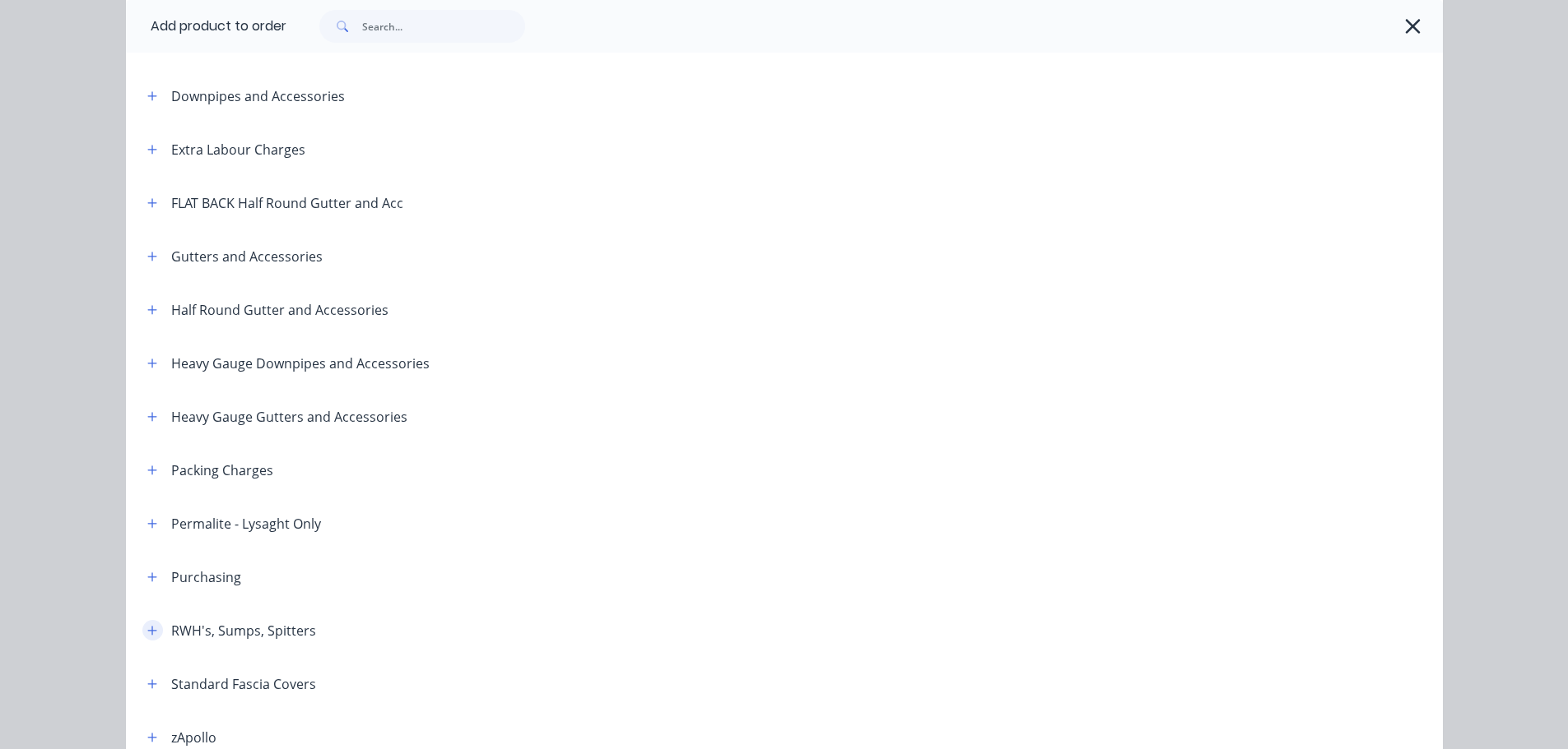
click at [147, 631] on icon "button" at bounding box center [152, 631] width 9 height 9
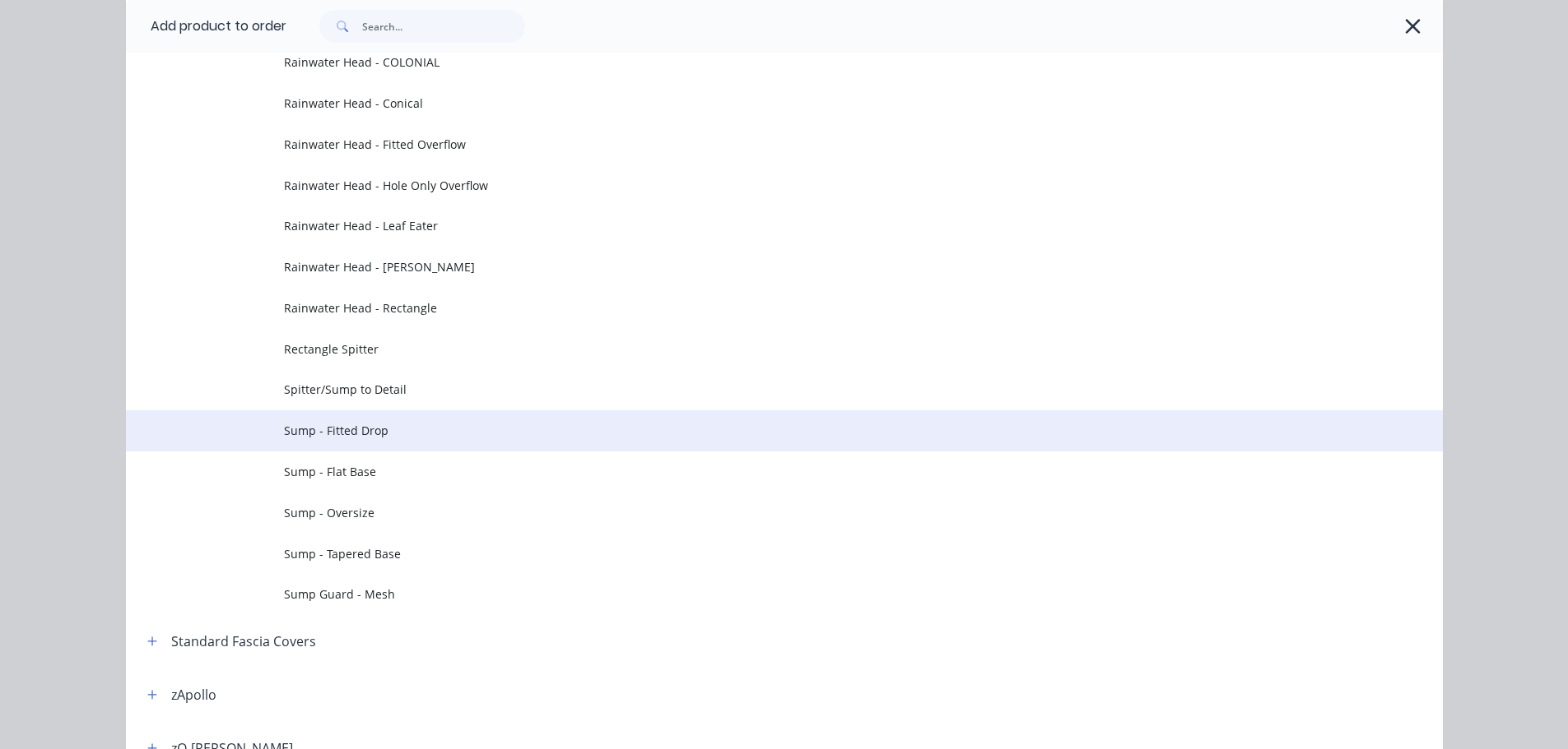
scroll to position [823, 0]
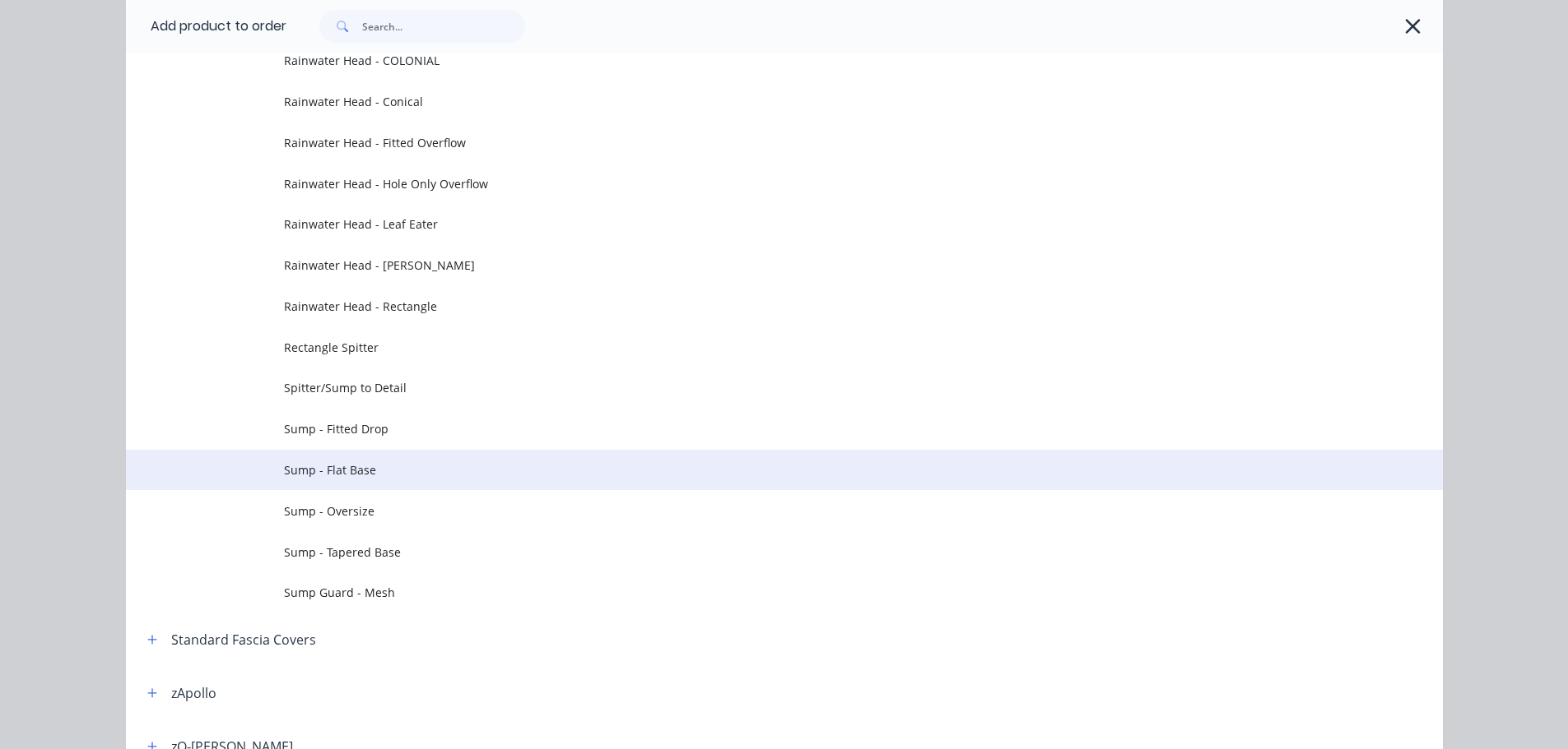
click at [388, 472] on span "Sump - Flat Base" at bounding box center [747, 469] width 927 height 17
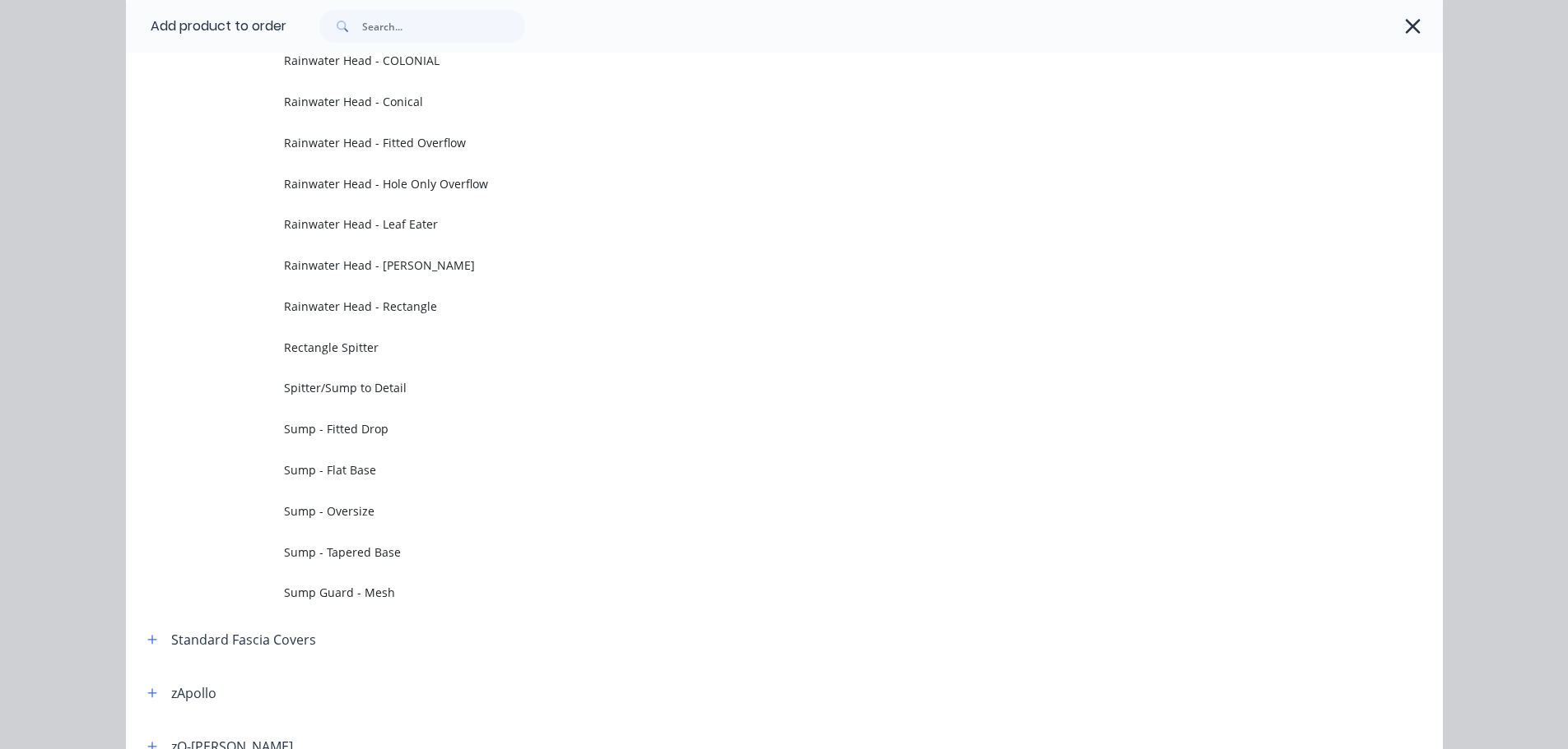
scroll to position [0, 0]
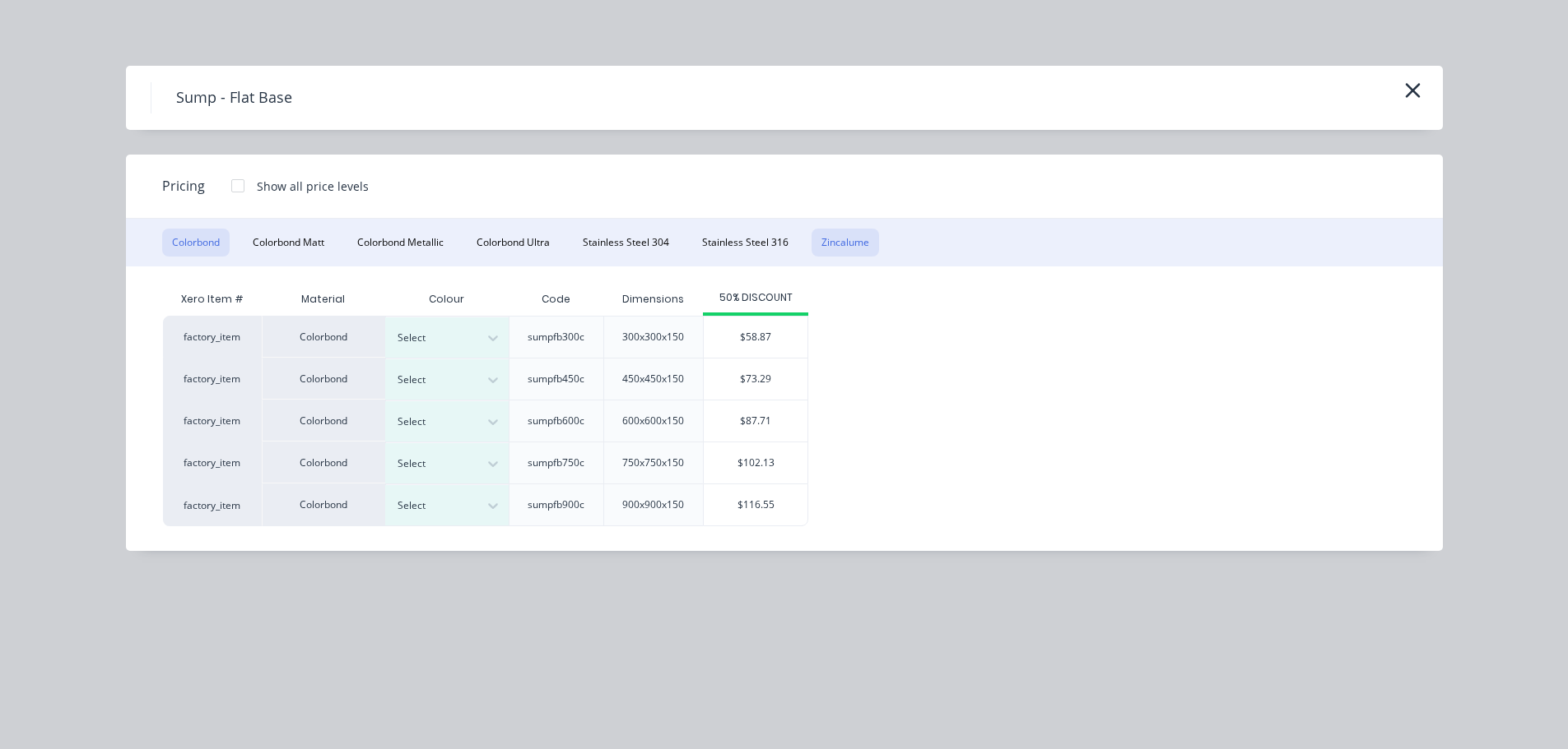
click at [842, 243] on button "Zincalume" at bounding box center [845, 242] width 67 height 28
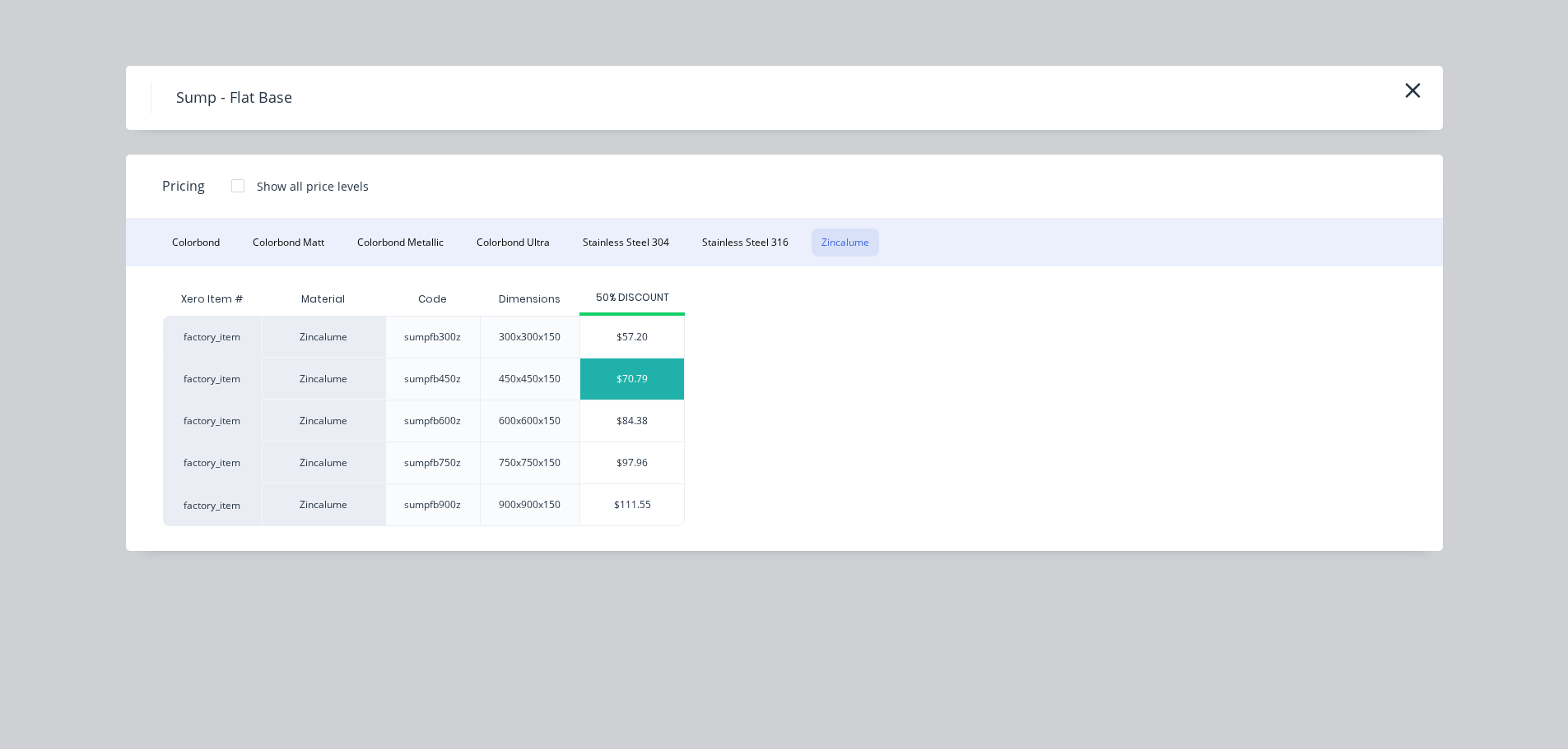
click at [632, 375] on div "$70.79" at bounding box center [633, 379] width 104 height 41
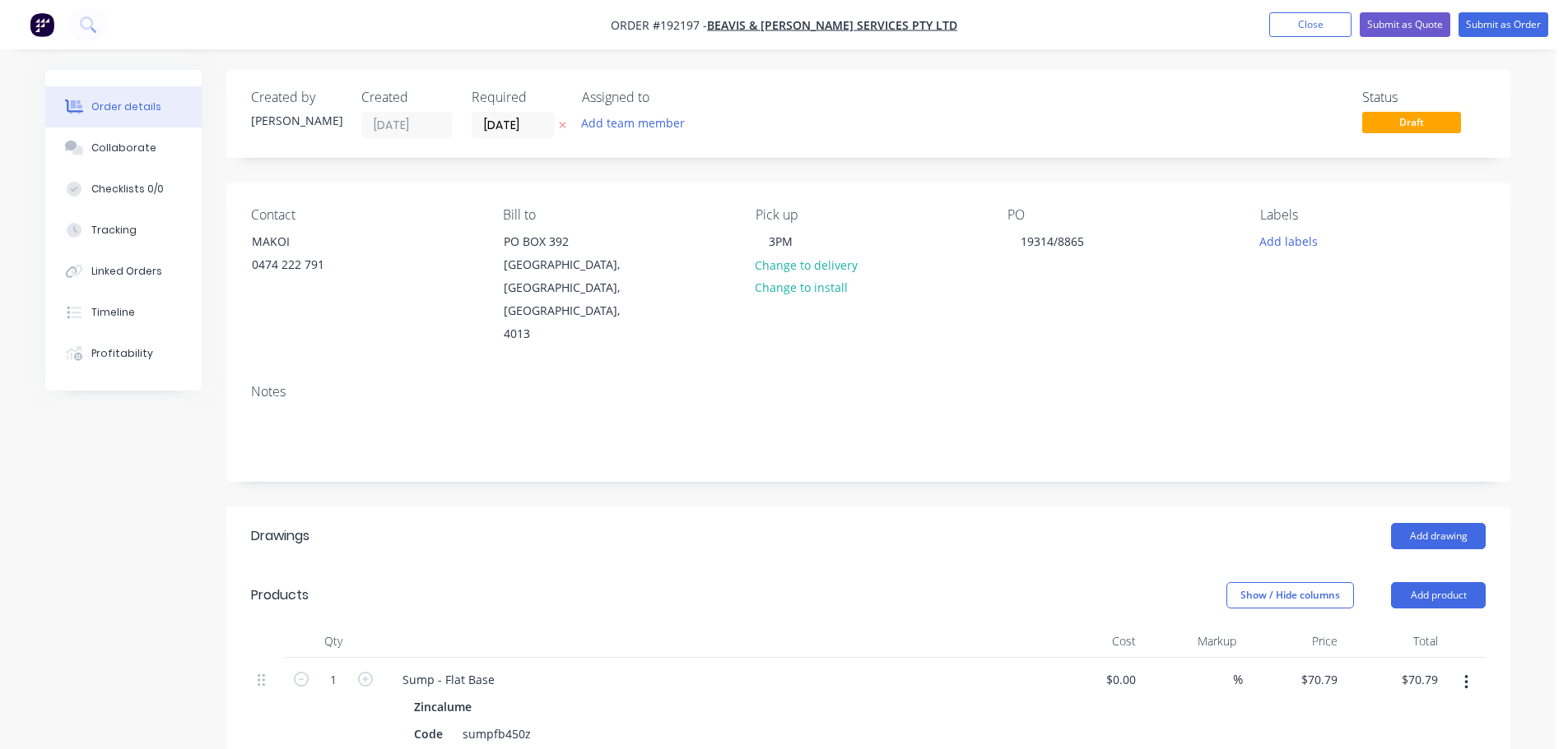
scroll to position [164, 0]
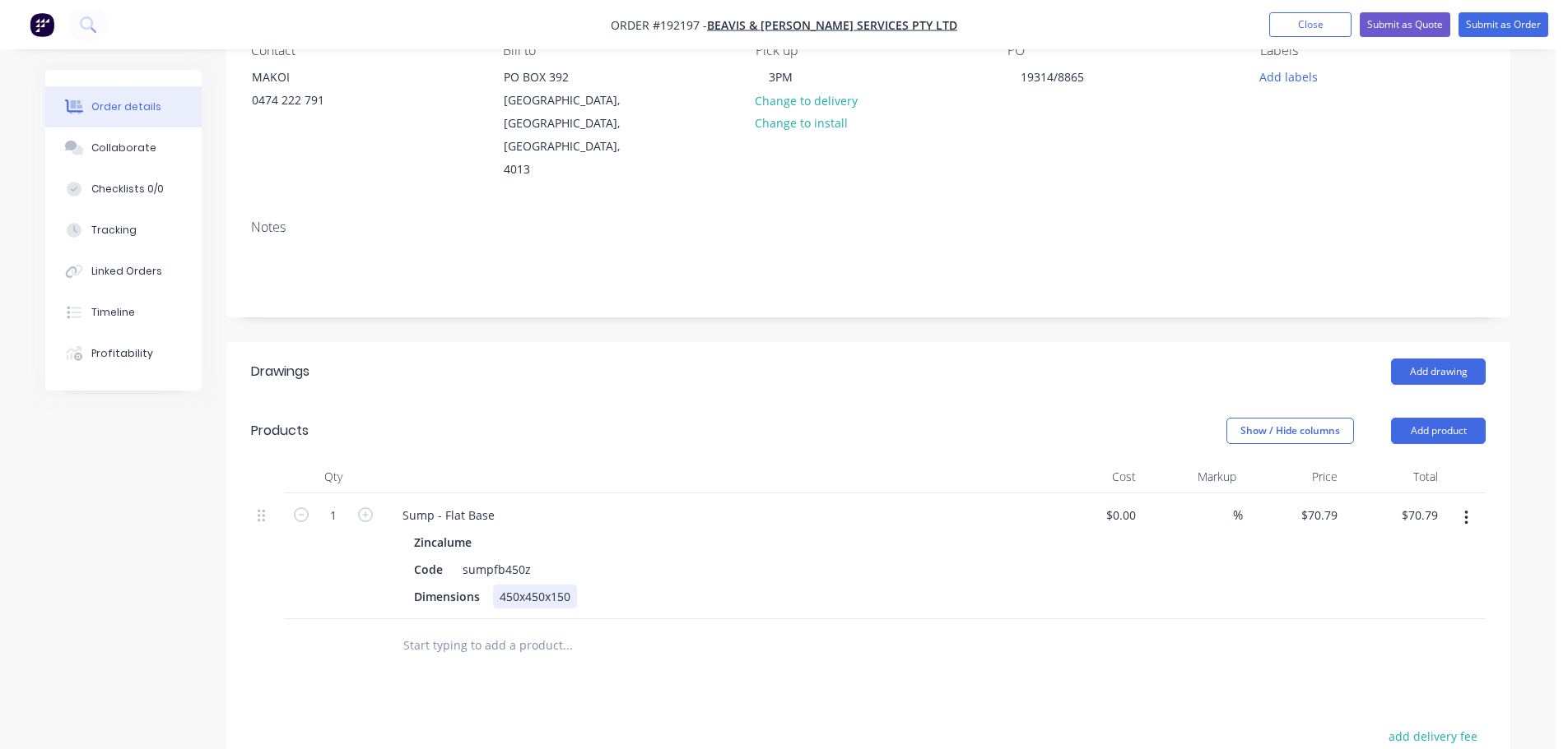
click at [512, 585] on div "450x450x150" at bounding box center [535, 597] width 84 height 24
click at [496, 503] on div "Sump - Flat Base" at bounding box center [449, 515] width 118 height 24
click at [362, 508] on icon "button" at bounding box center [365, 515] width 15 height 15
type input "2"
type input "$141.58"
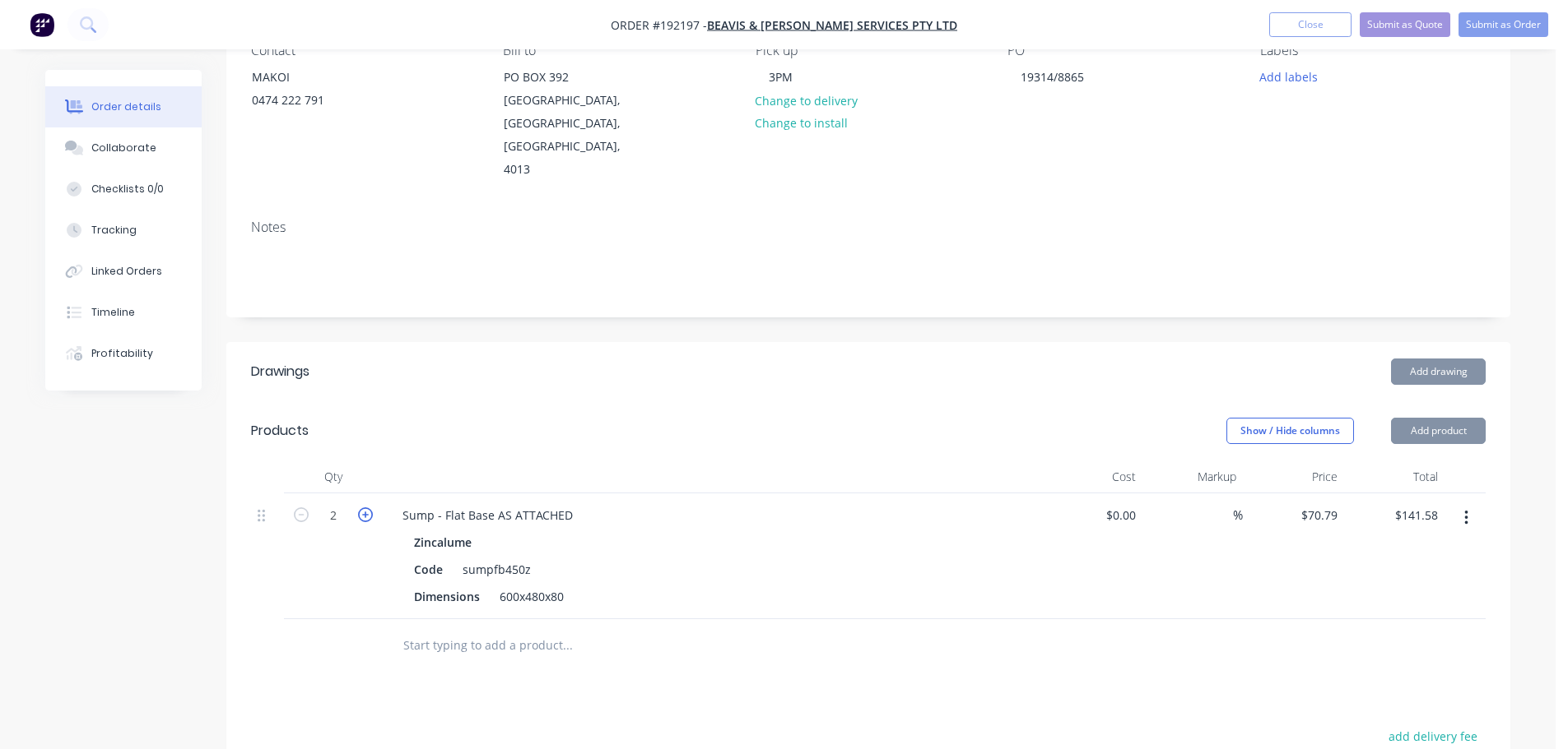
click at [362, 508] on icon "button" at bounding box center [365, 515] width 15 height 15
type input "3"
type input "$212.37"
click at [362, 508] on icon "button" at bounding box center [365, 515] width 15 height 15
type input "4"
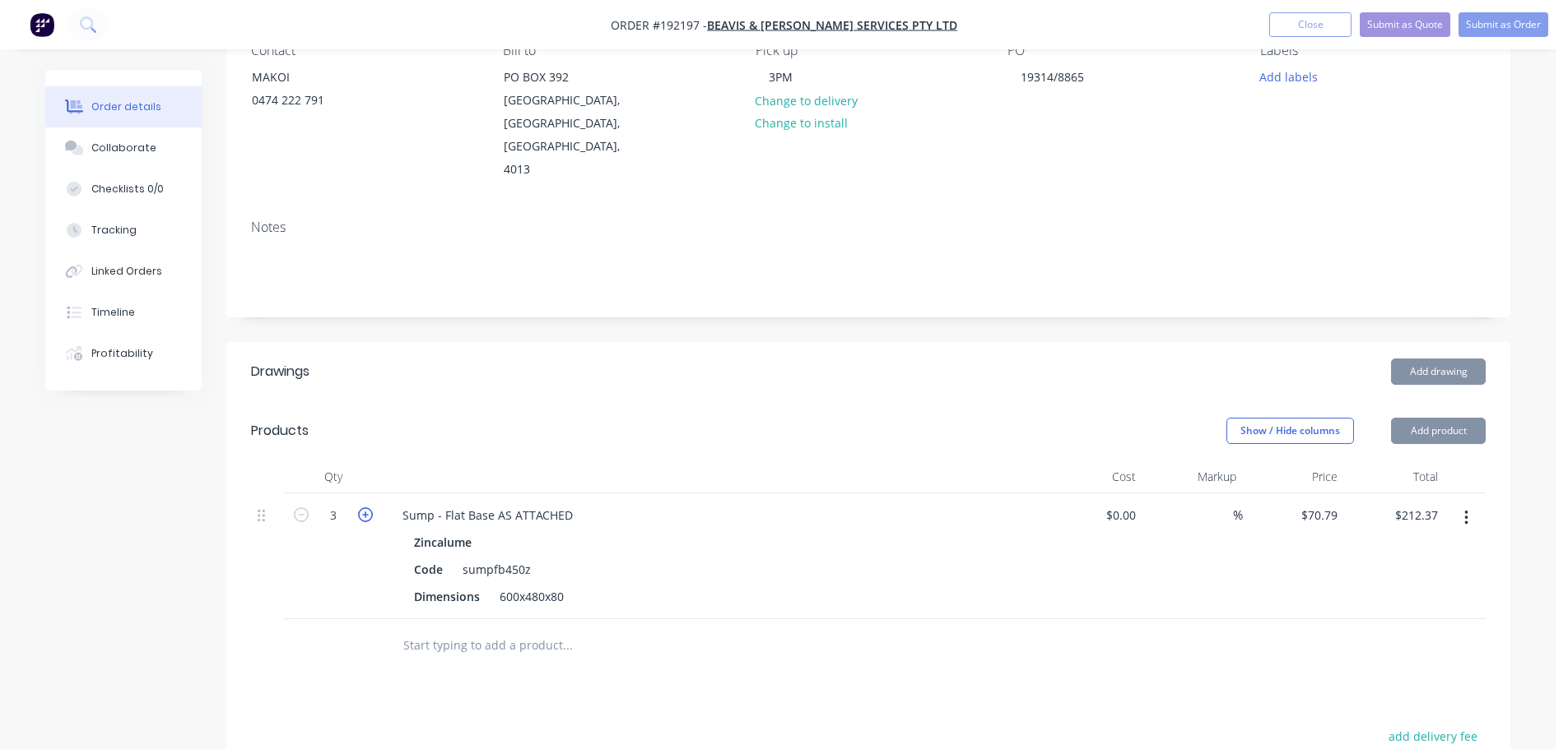
type input "$283.16"
click at [362, 508] on icon "button" at bounding box center [365, 515] width 15 height 15
type input "5"
type input "$353.95"
click at [362, 508] on icon "button" at bounding box center [365, 515] width 15 height 15
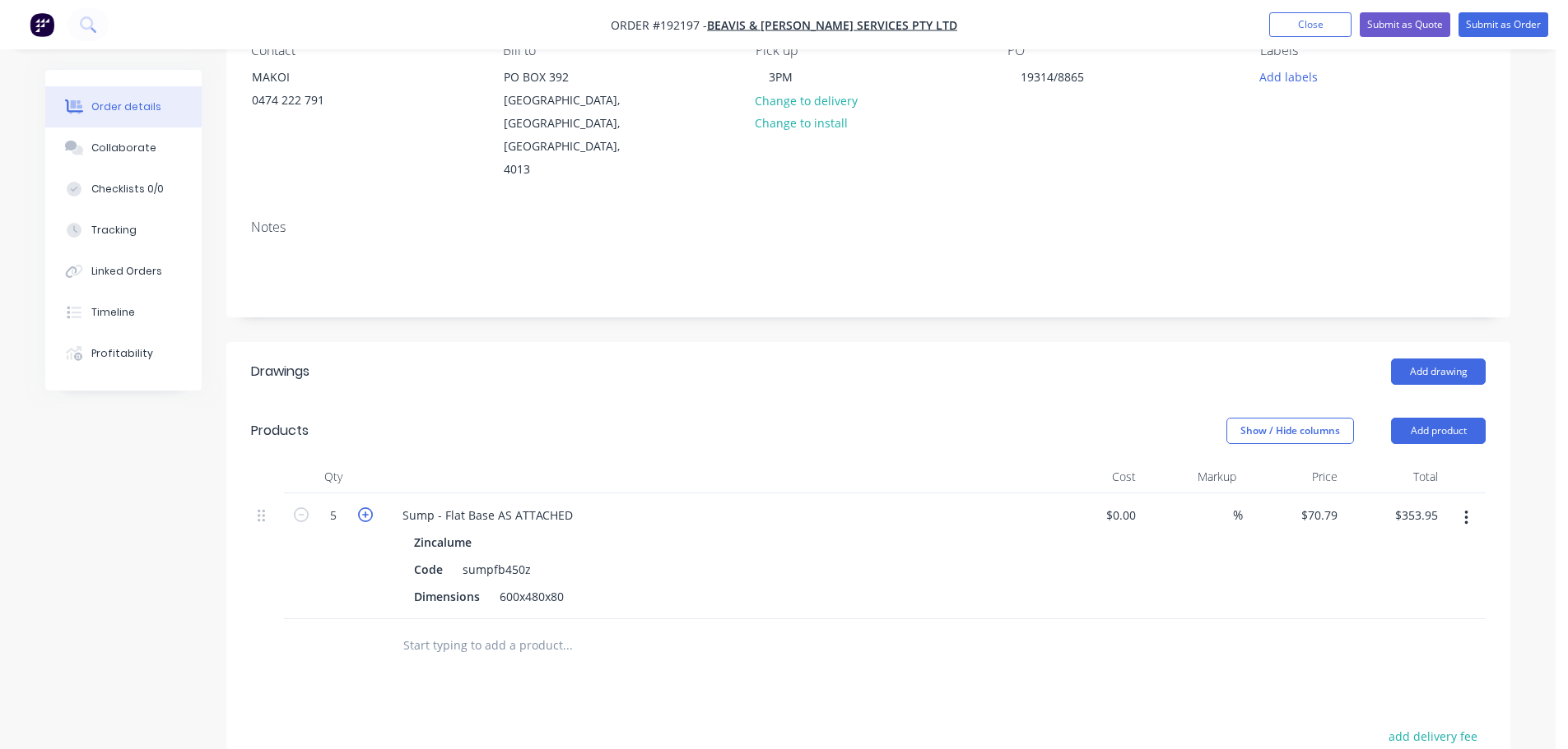
type input "6"
type input "$424.74"
click at [363, 508] on icon "button" at bounding box center [365, 515] width 15 height 15
type input "7"
type input "$495.53"
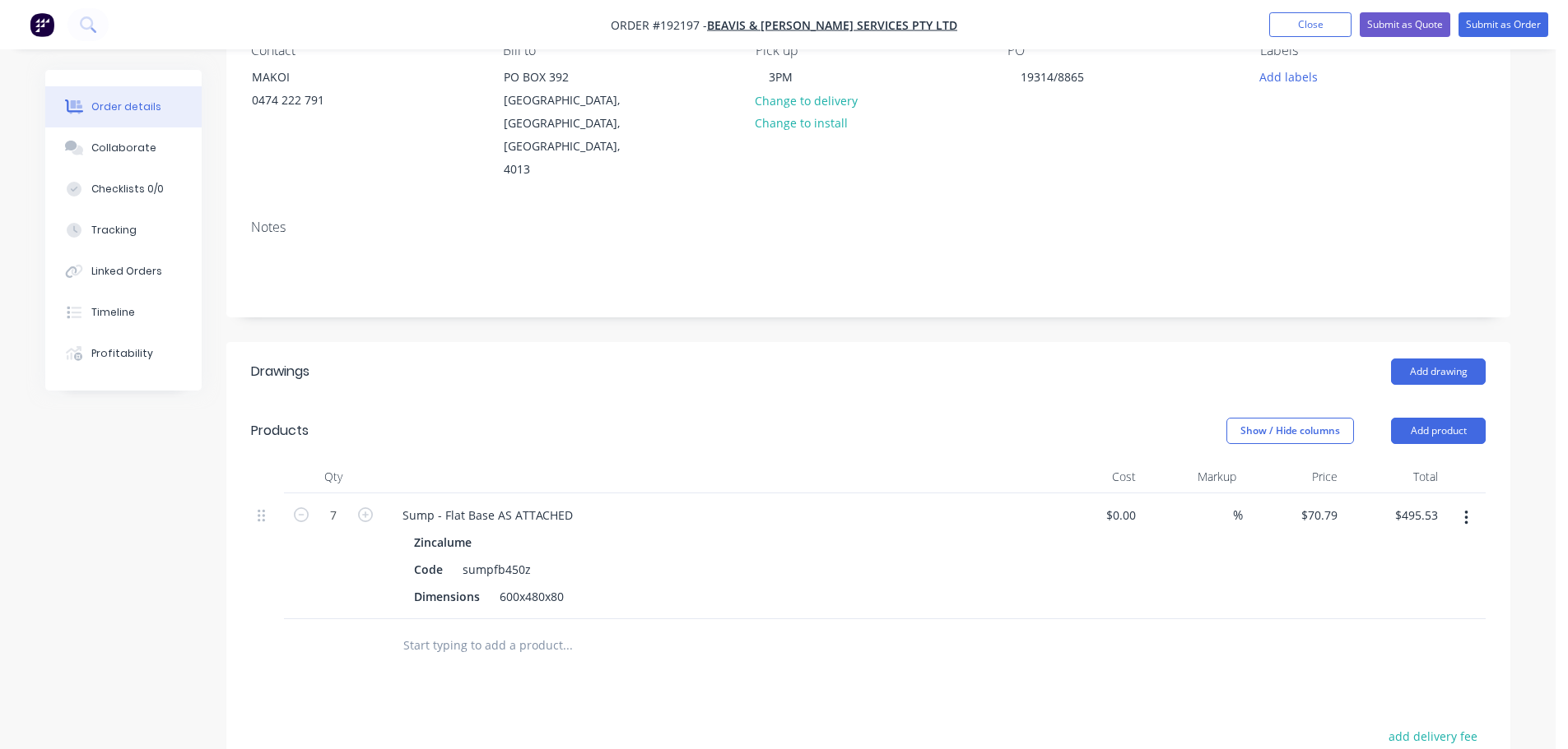
click at [446, 435] on header "Products Show / Hide columns Add product" at bounding box center [868, 431] width 1284 height 59
click at [1490, 21] on button "Submit as Order" at bounding box center [1503, 25] width 90 height 25
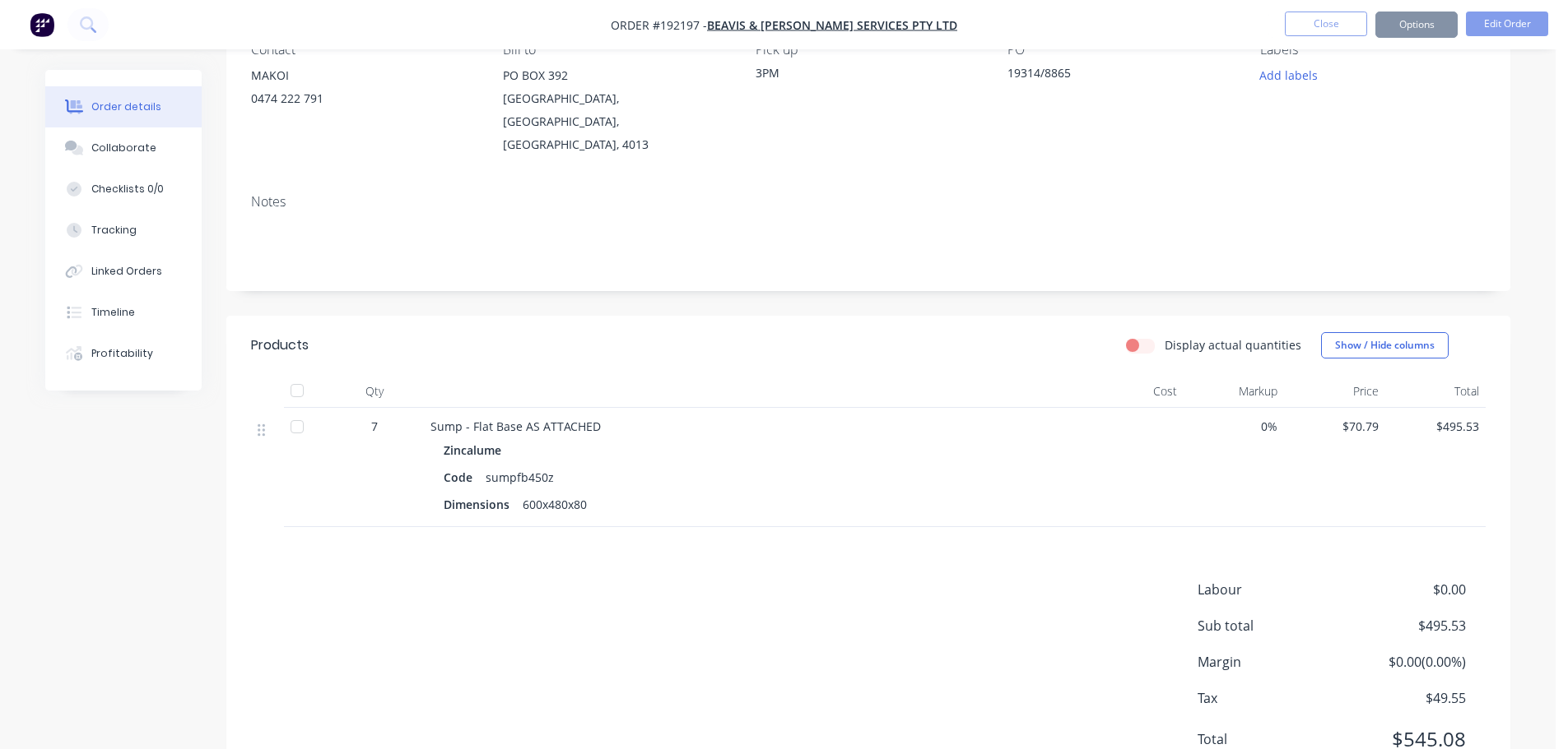
scroll to position [0, 0]
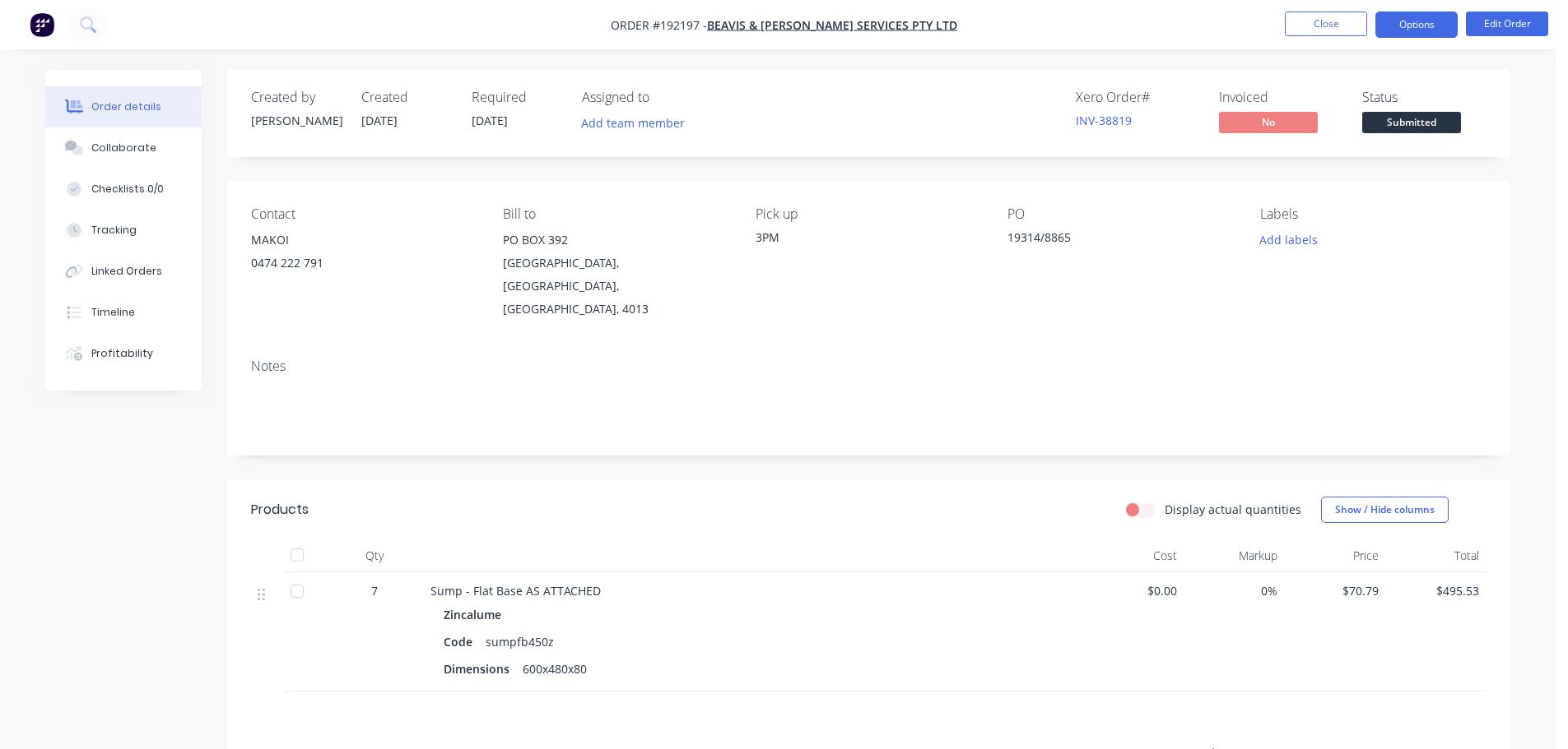
click at [1420, 30] on button "Options" at bounding box center [1416, 24] width 83 height 26
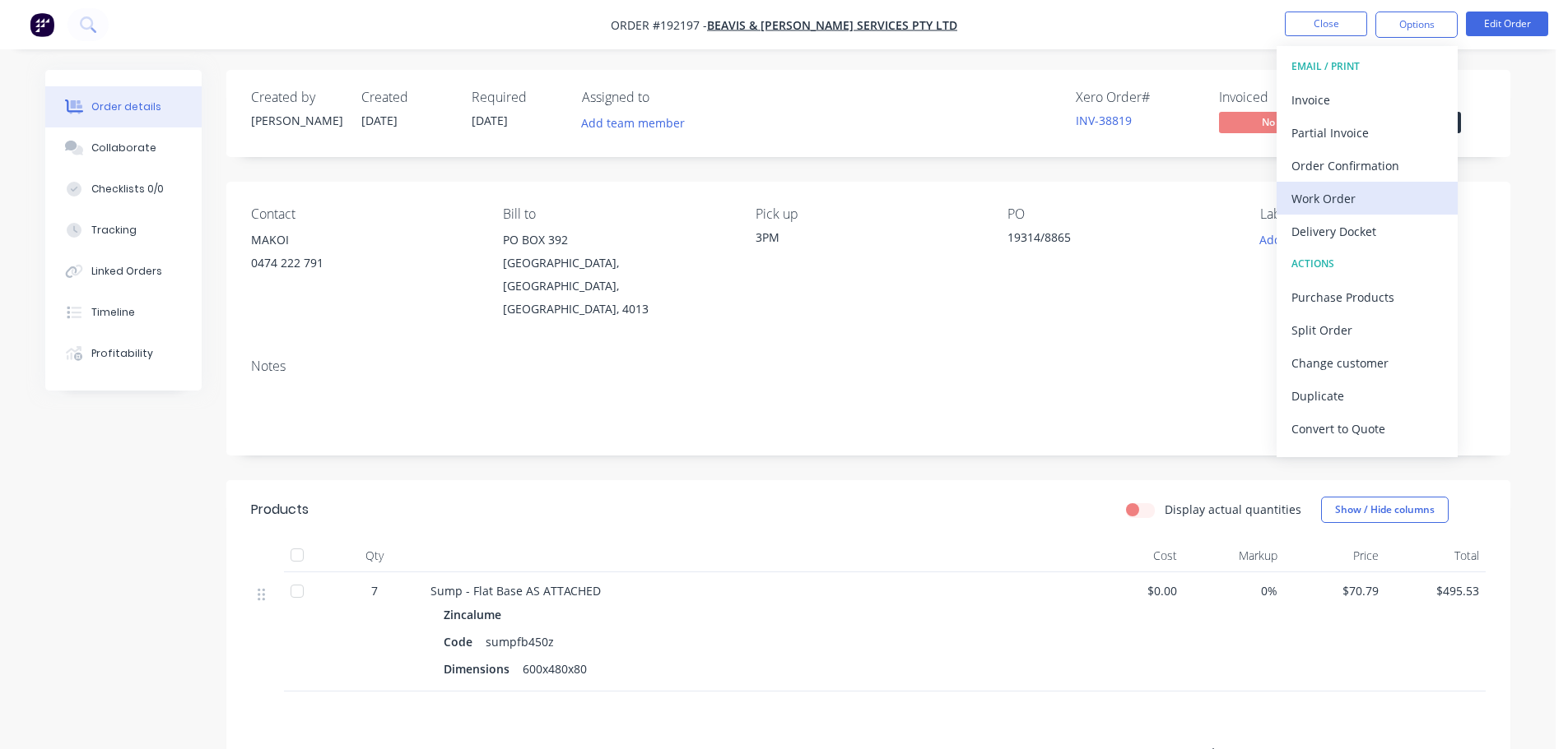
click at [1327, 197] on div "Work Order" at bounding box center [1367, 198] width 152 height 24
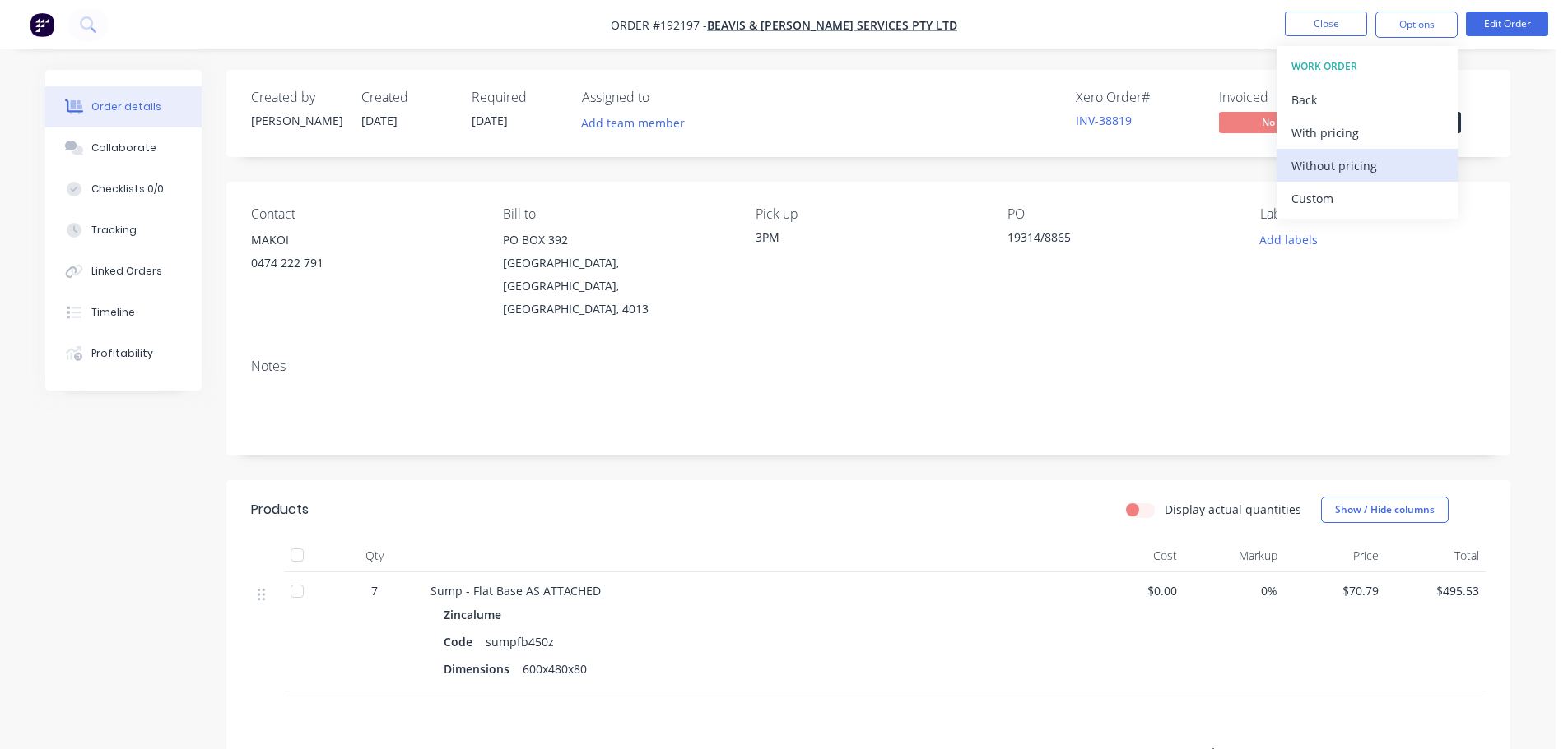
click at [1341, 174] on div "Without pricing" at bounding box center [1367, 165] width 152 height 24
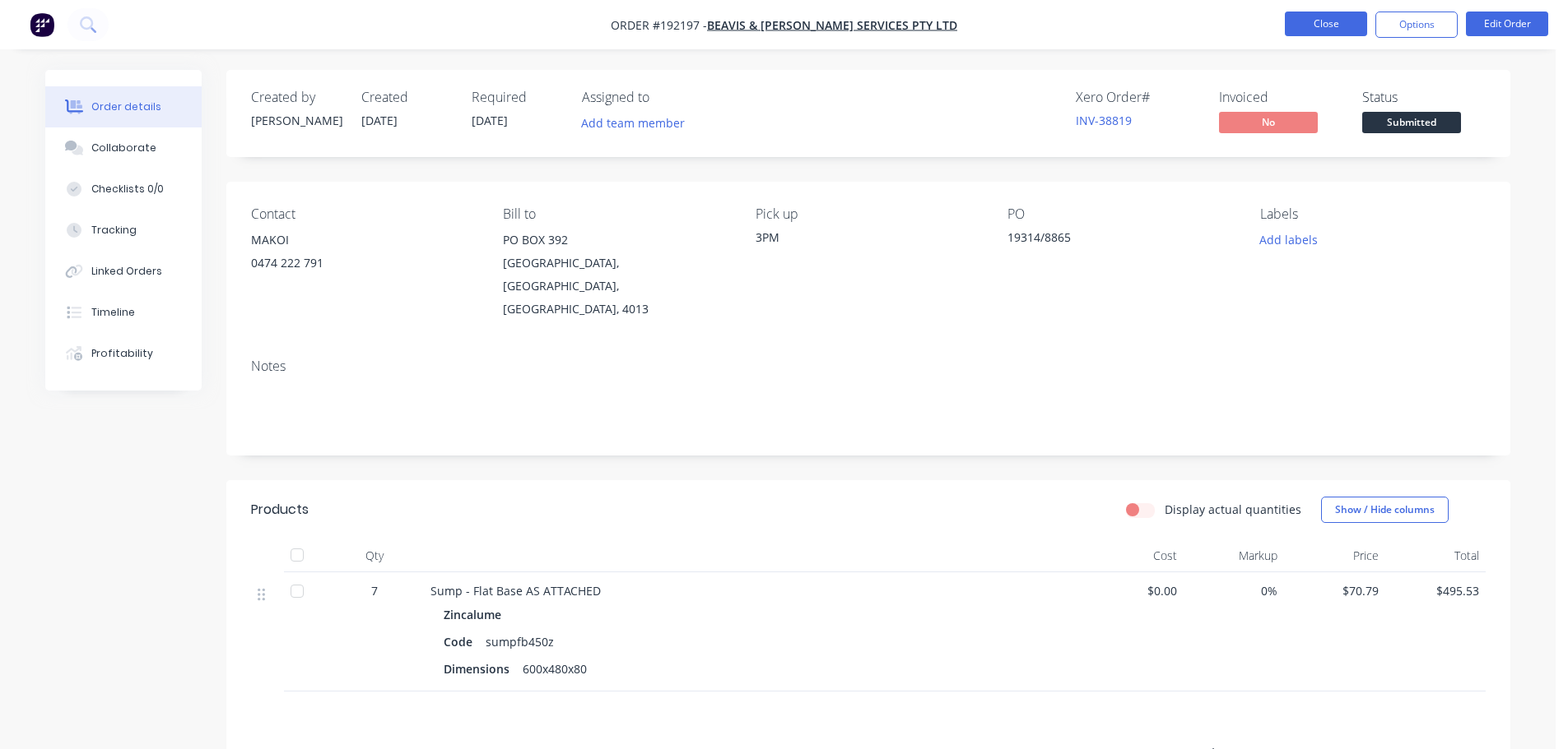
click at [1318, 30] on button "Close" at bounding box center [1327, 24] width 83 height 25
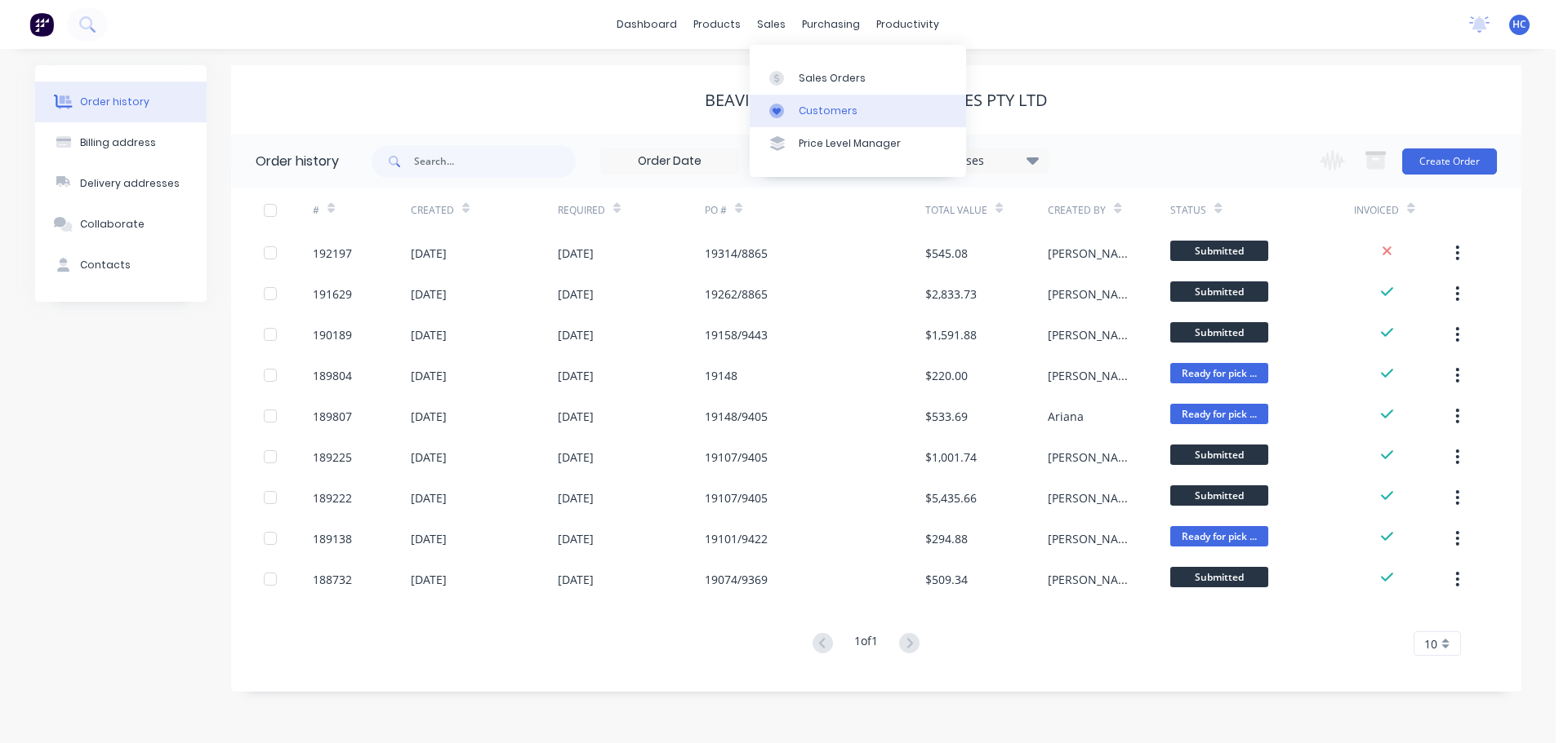
click at [814, 113] on div "Customers" at bounding box center [828, 110] width 59 height 15
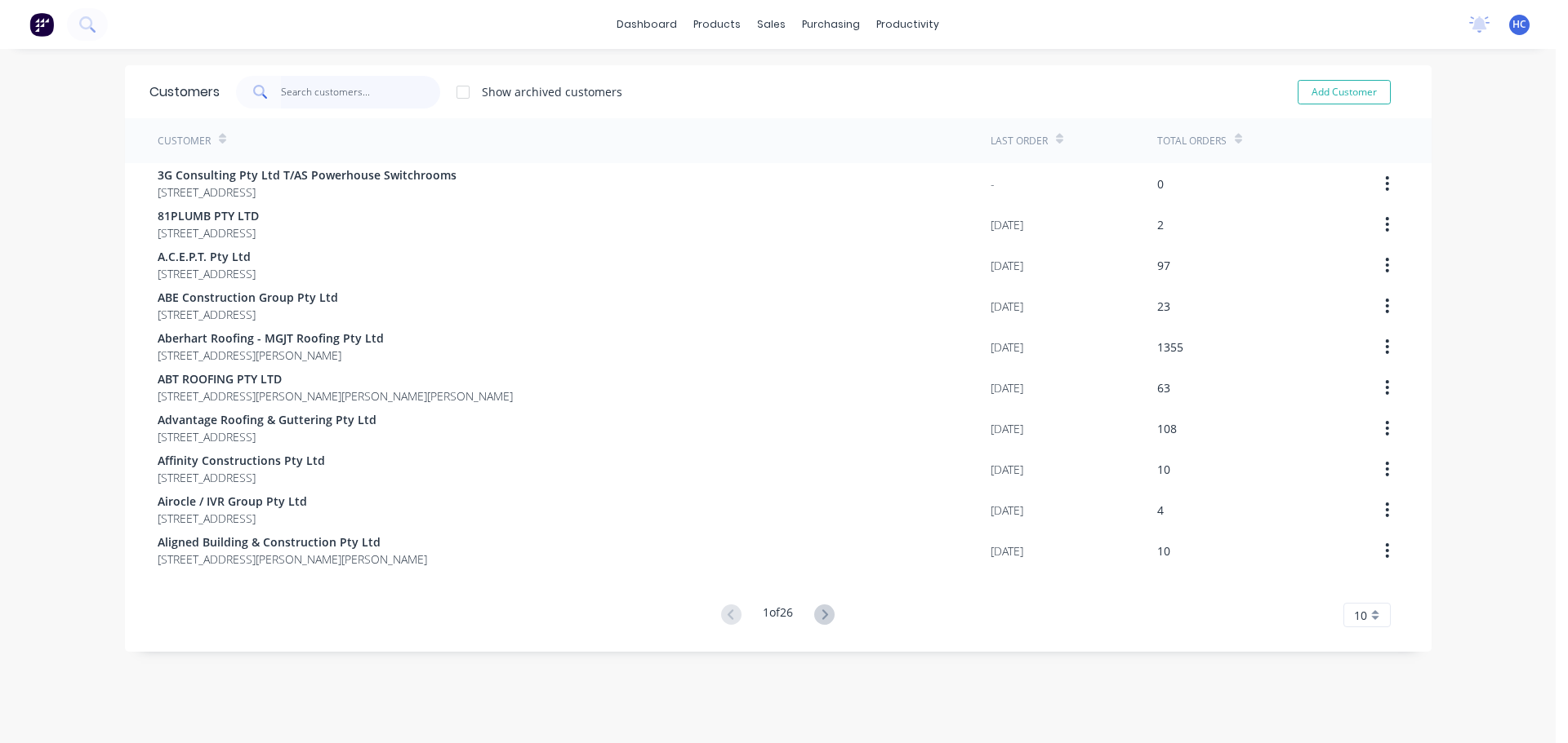
click at [344, 101] on input "text" at bounding box center [360, 92] width 159 height 33
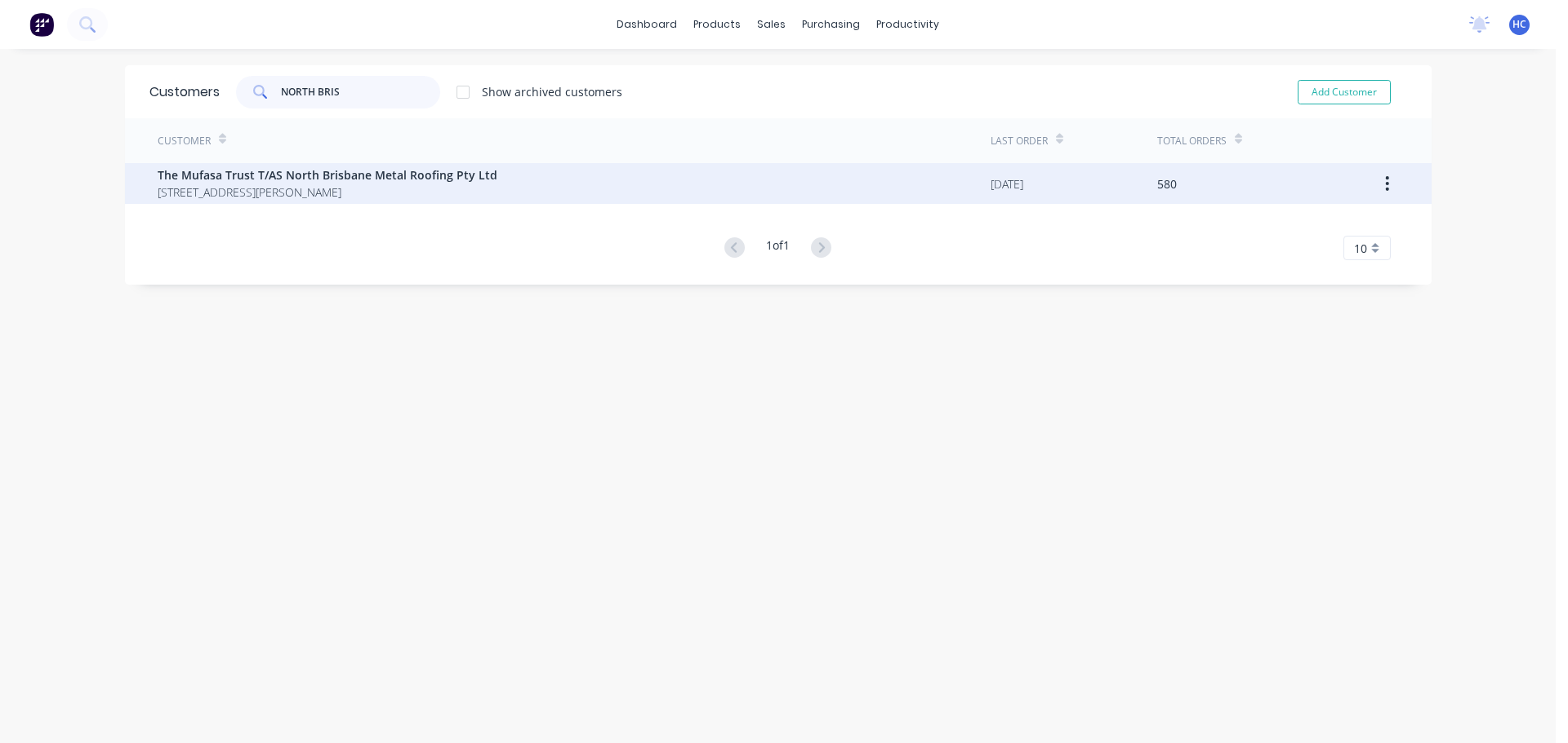
type input "NORTH BRIS"
click at [350, 198] on span "[STREET_ADDRESS][PERSON_NAME]" at bounding box center [328, 191] width 340 height 17
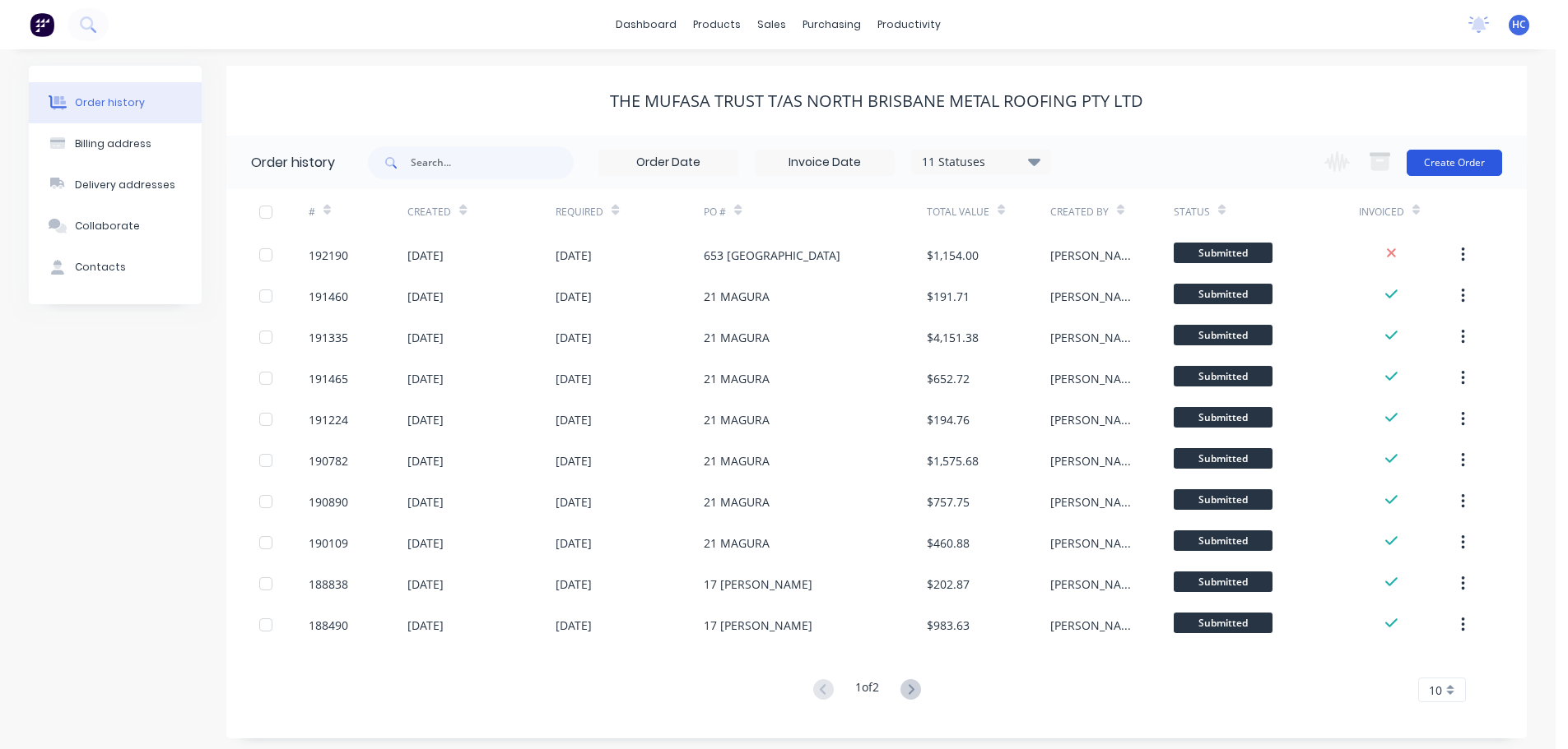
click at [1446, 170] on button "Create Order" at bounding box center [1454, 162] width 95 height 26
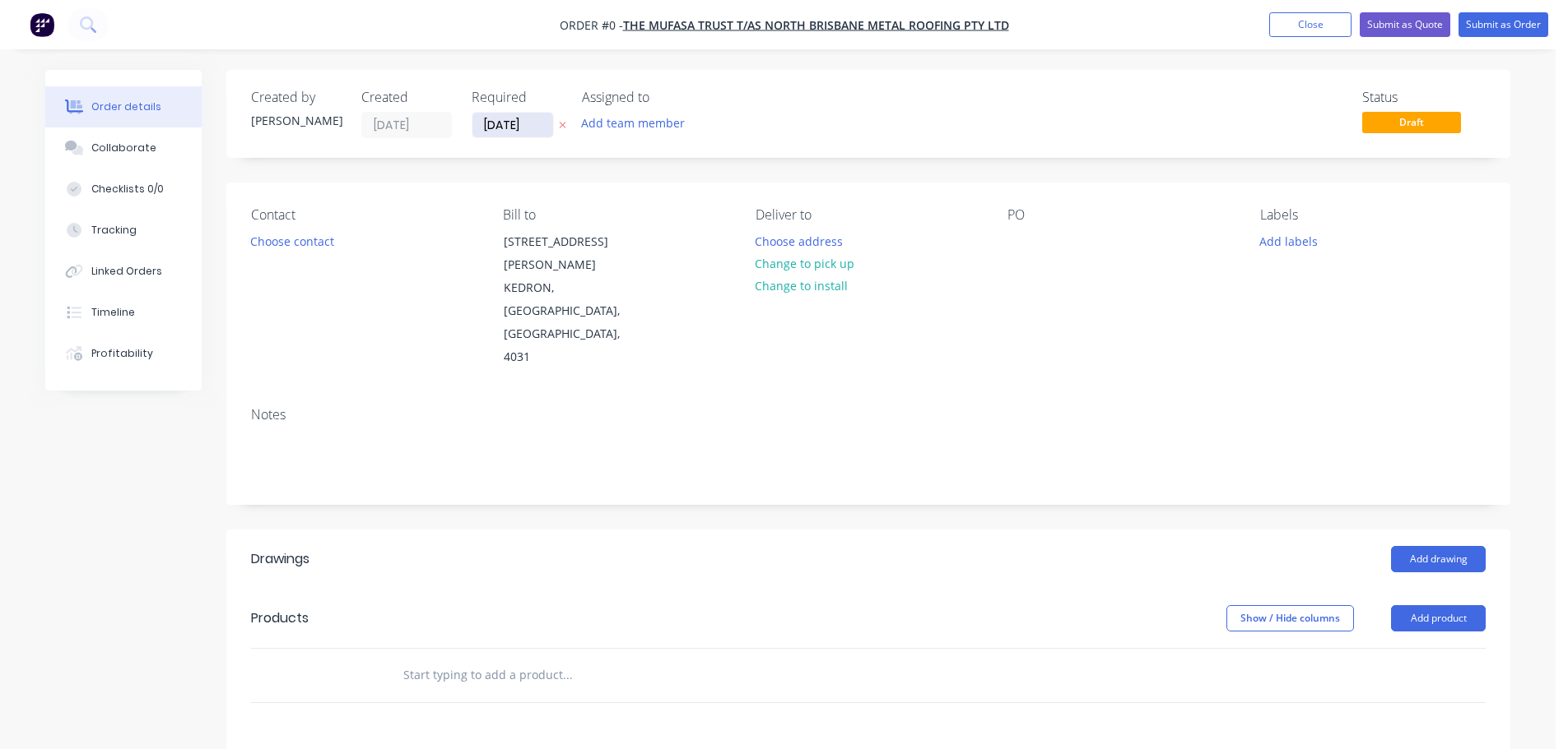
click at [494, 126] on input "[DATE]" at bounding box center [512, 126] width 81 height 25
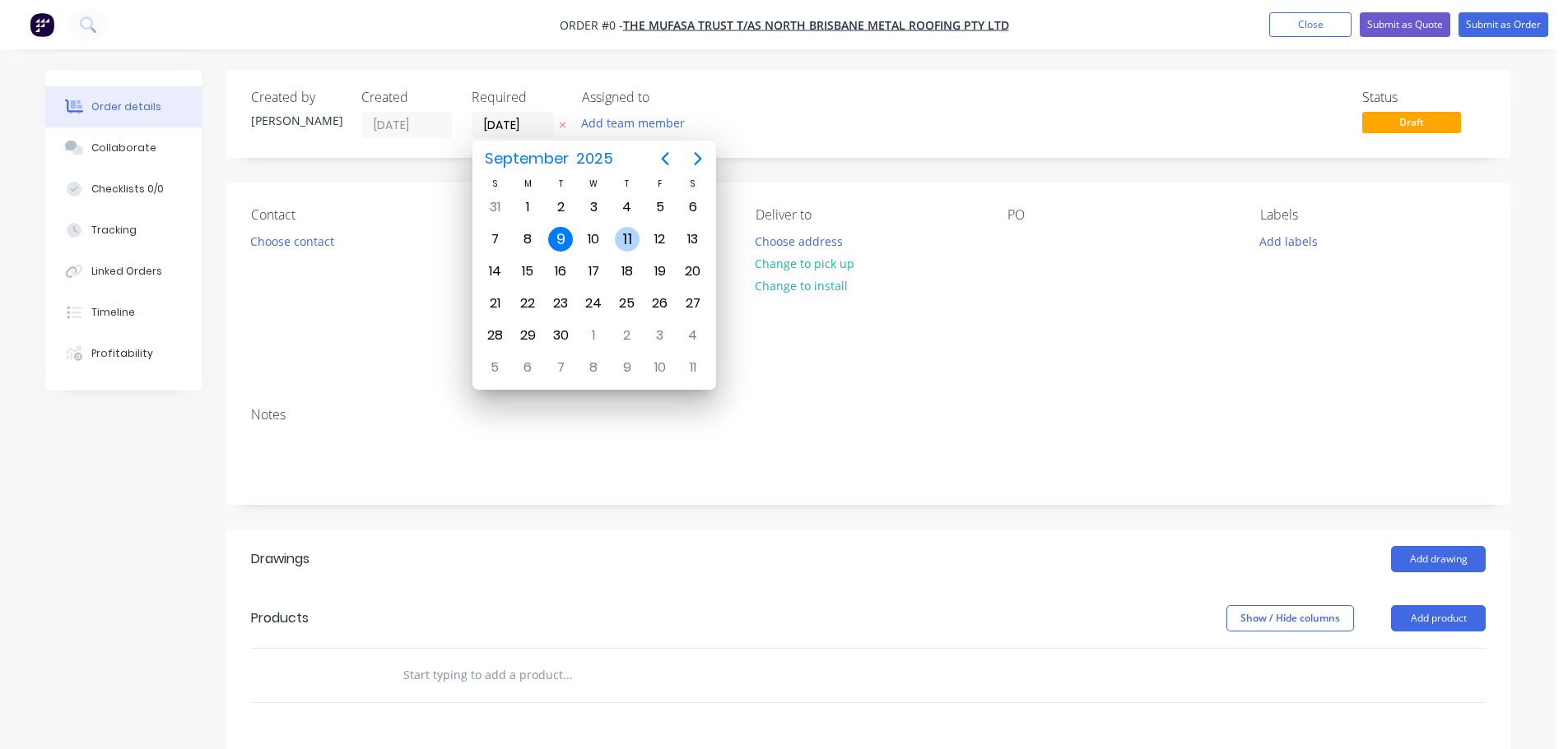
click at [630, 233] on div "11" at bounding box center [627, 240] width 25 height 25
type input "[DATE]"
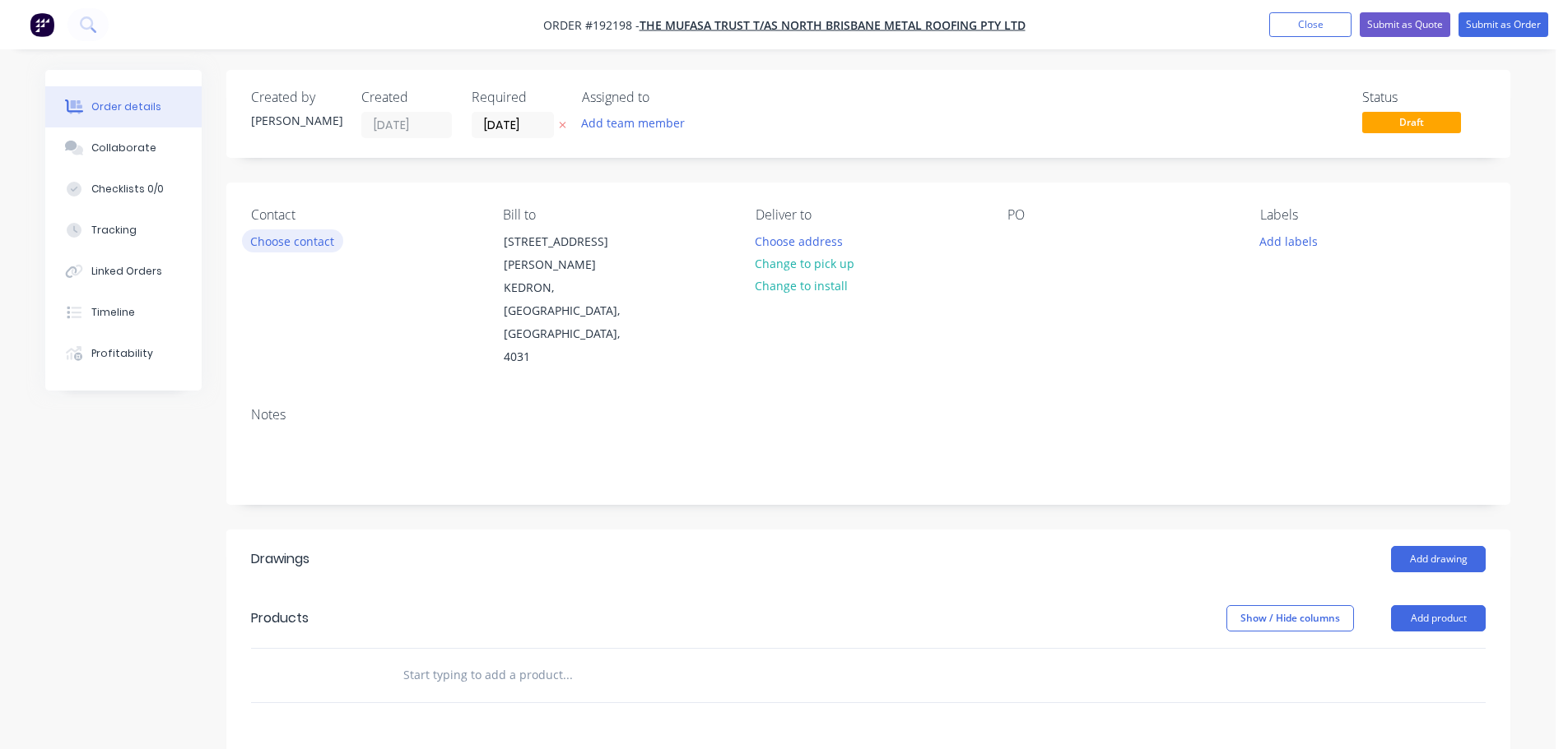
click at [297, 240] on button "Choose contact" at bounding box center [293, 240] width 101 height 22
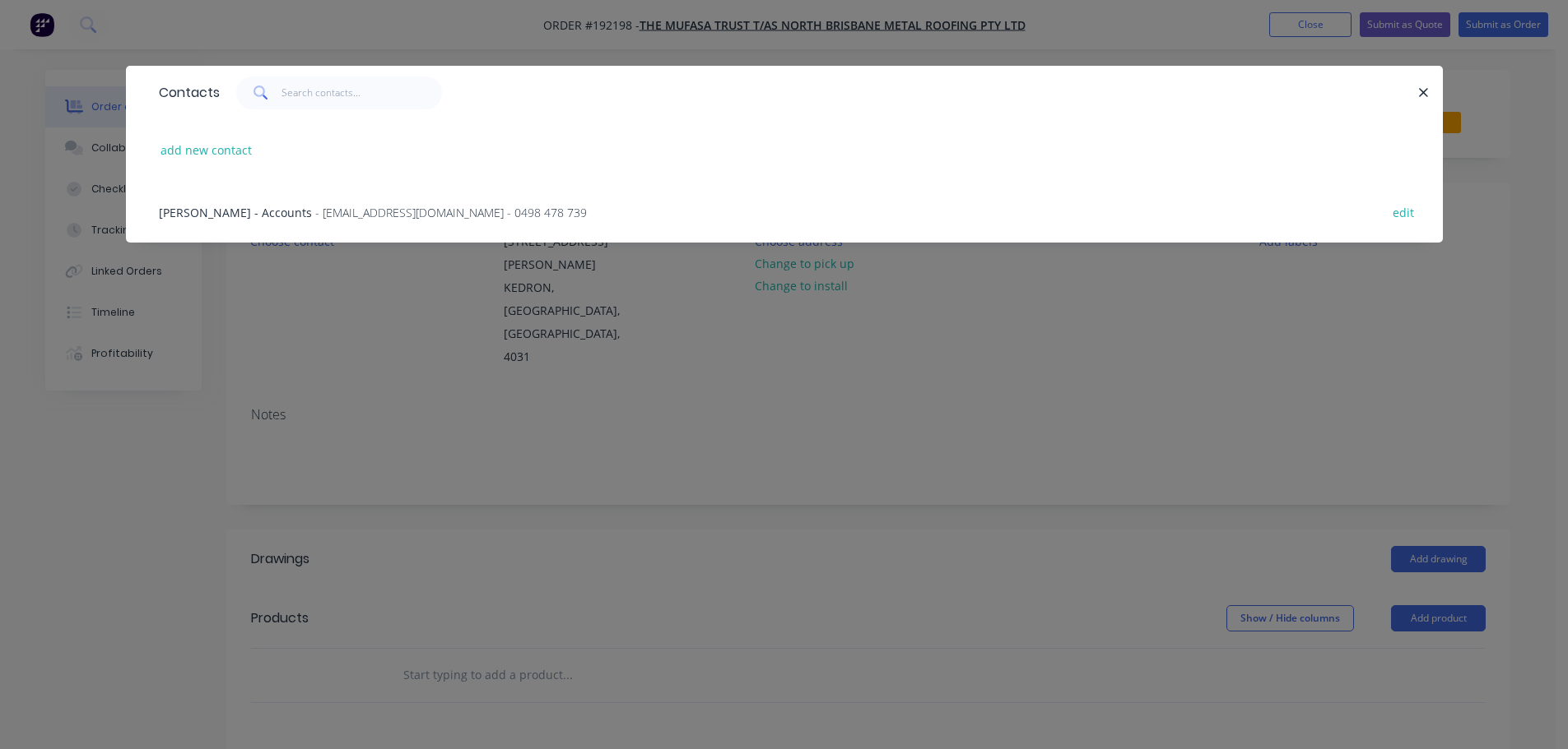
click at [276, 213] on span "[PERSON_NAME] - Accounts" at bounding box center [235, 212] width 153 height 15
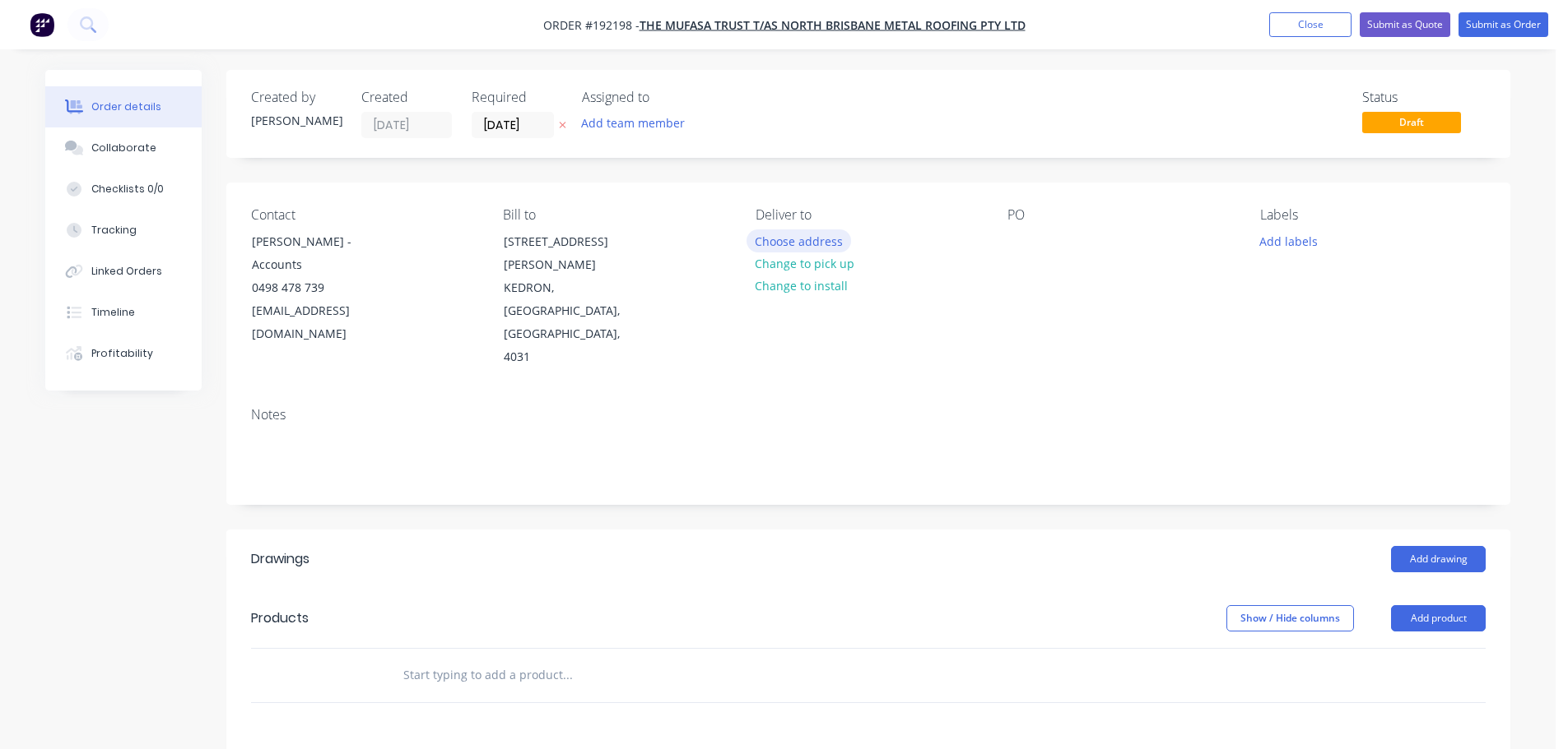
click at [766, 243] on button "Choose address" at bounding box center [799, 240] width 105 height 22
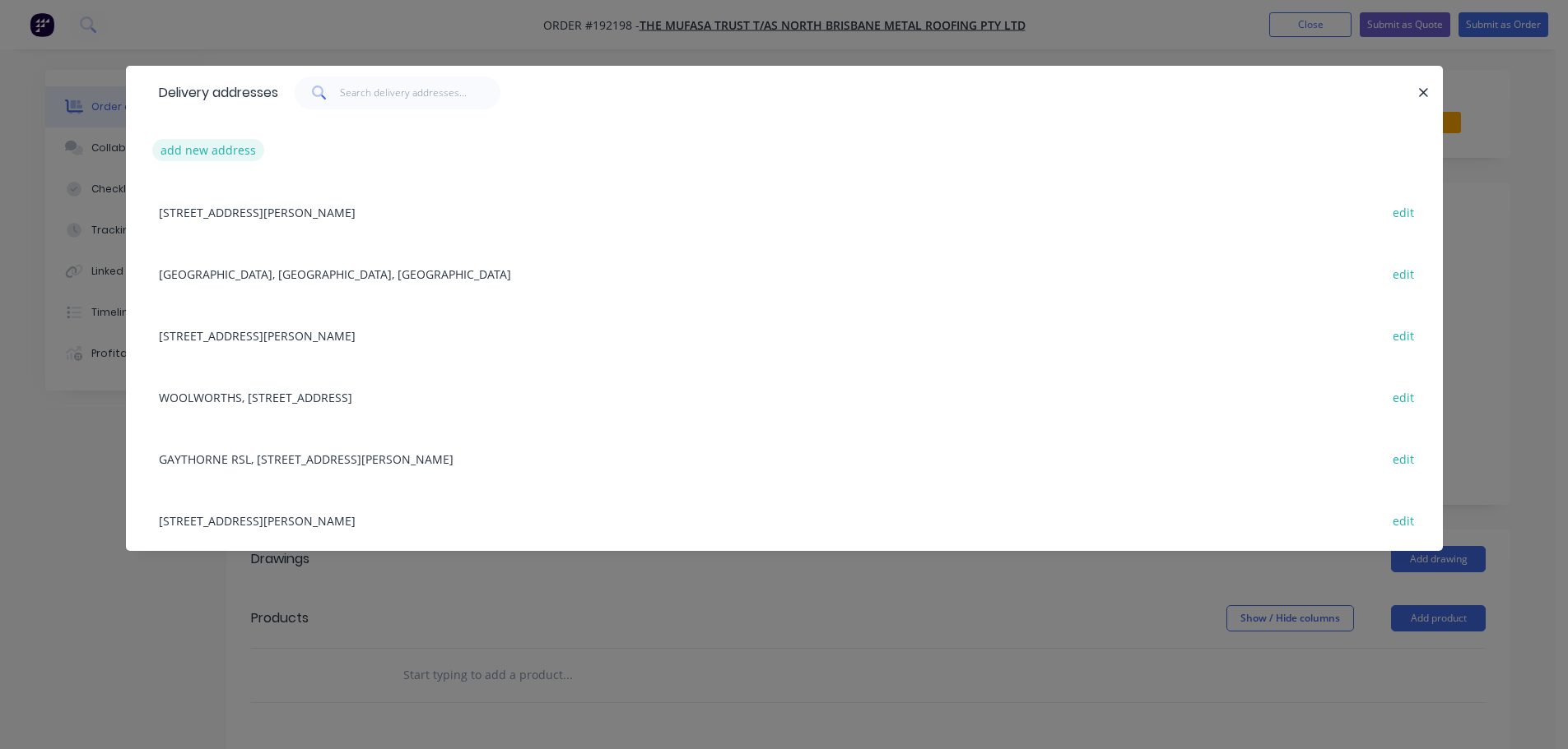
click at [206, 153] on button "add new address" at bounding box center [209, 150] width 113 height 22
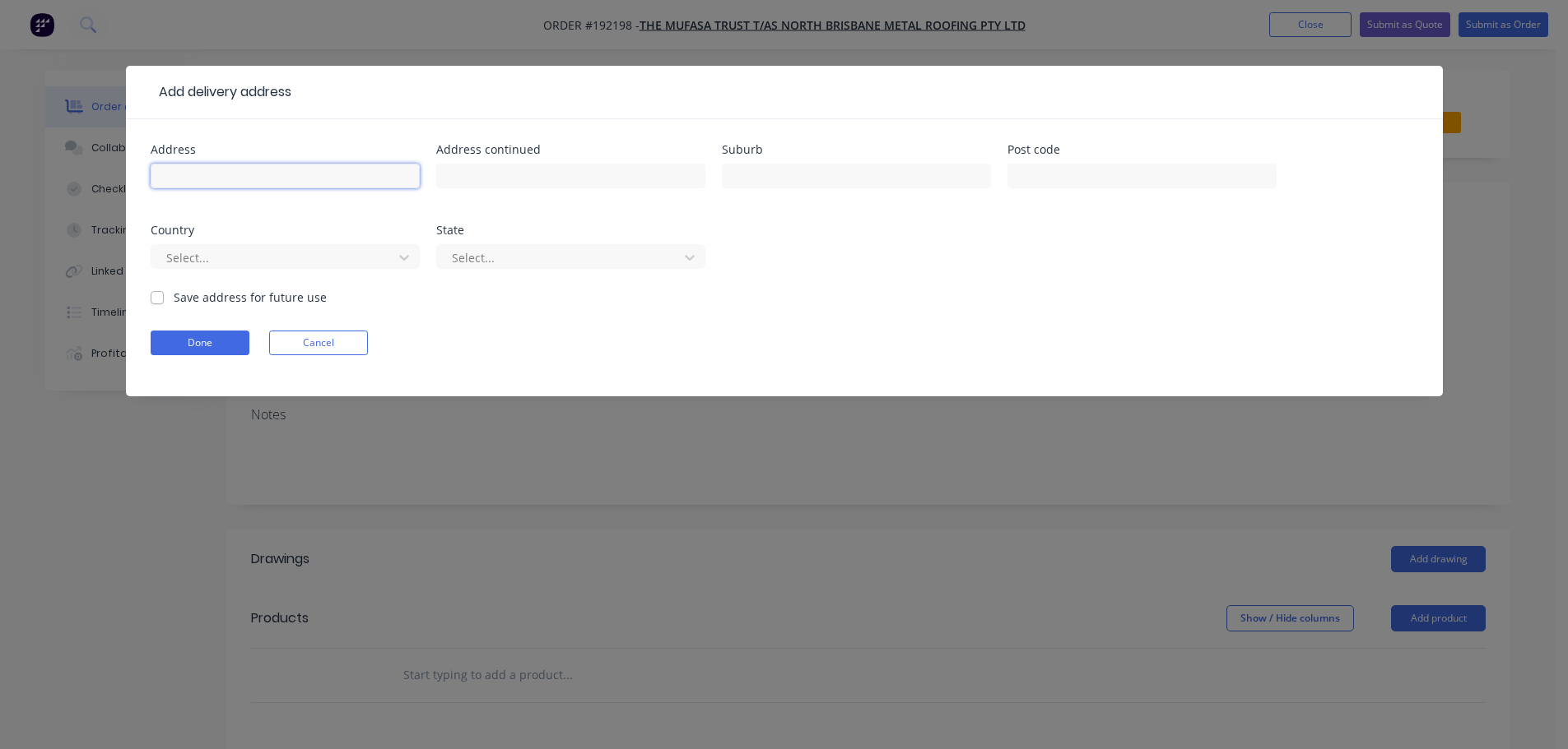
drag, startPoint x: 206, startPoint y: 153, endPoint x: 219, endPoint y: 189, distance: 38.3
click at [233, 183] on input "text" at bounding box center [285, 177] width 269 height 25
type input "[STREET_ADDRESS]"
type input "[GEOGRAPHIC_DATA]"
click at [201, 267] on div at bounding box center [274, 257] width 220 height 21
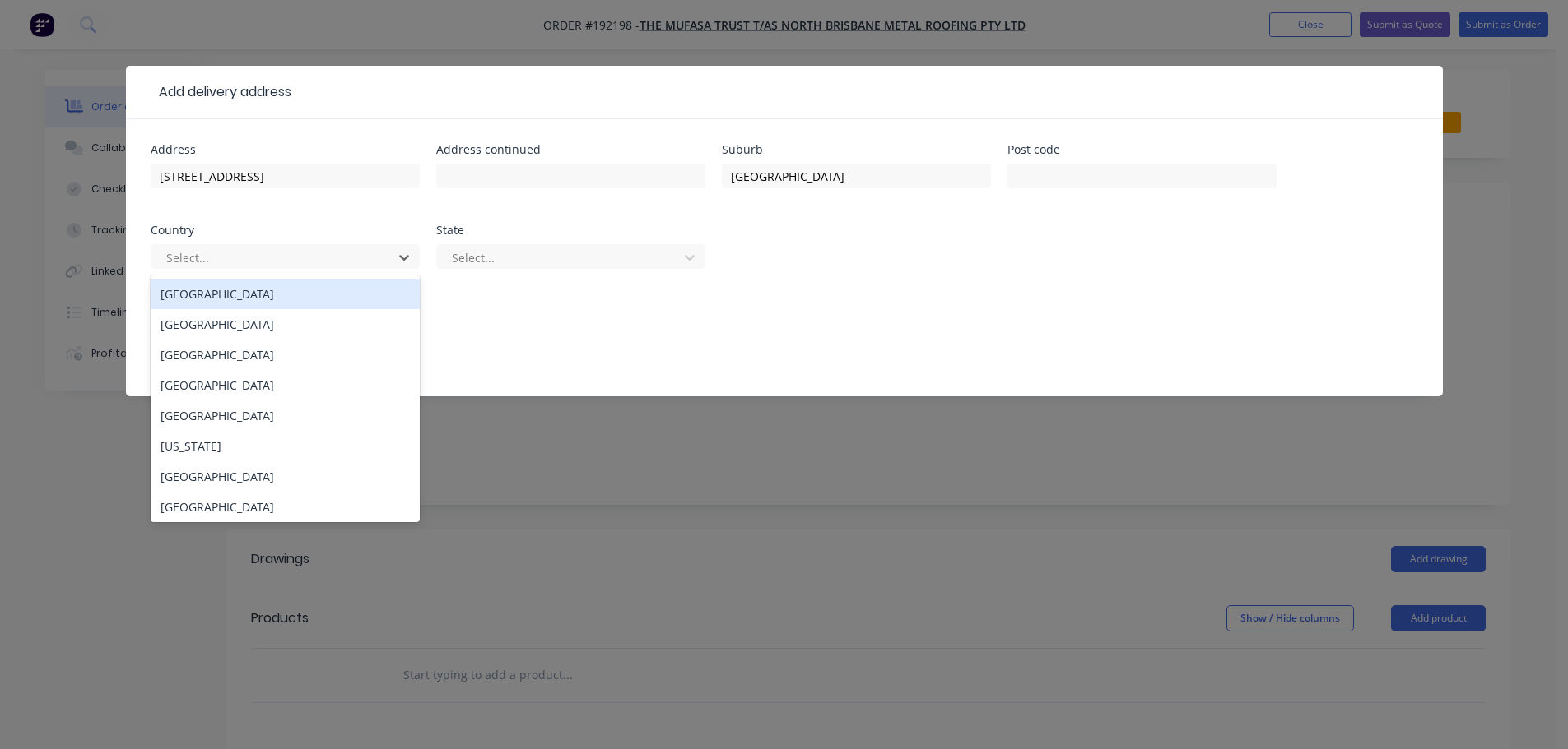
click at [202, 300] on div "[GEOGRAPHIC_DATA]" at bounding box center [285, 294] width 269 height 30
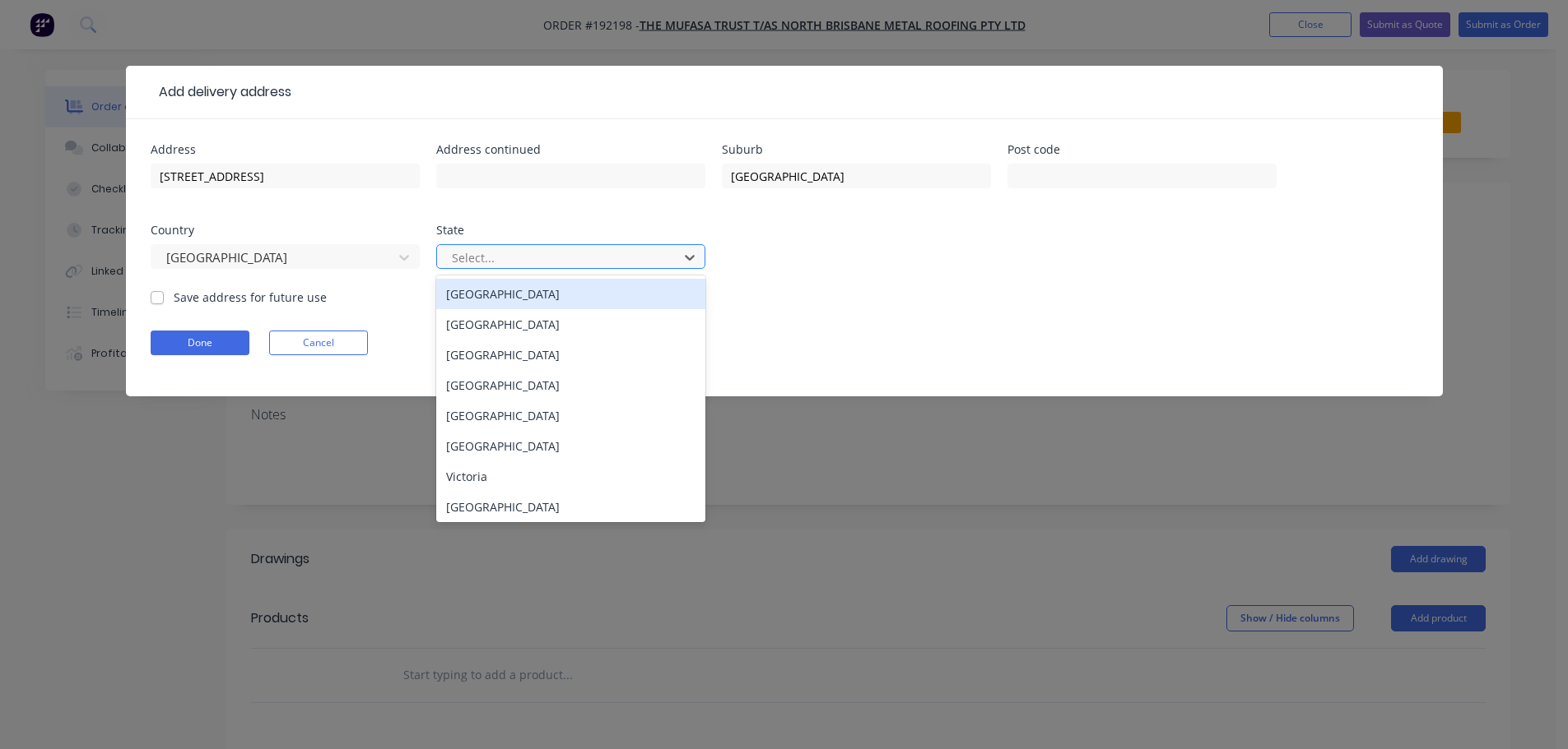
click at [525, 255] on div at bounding box center [560, 257] width 220 height 21
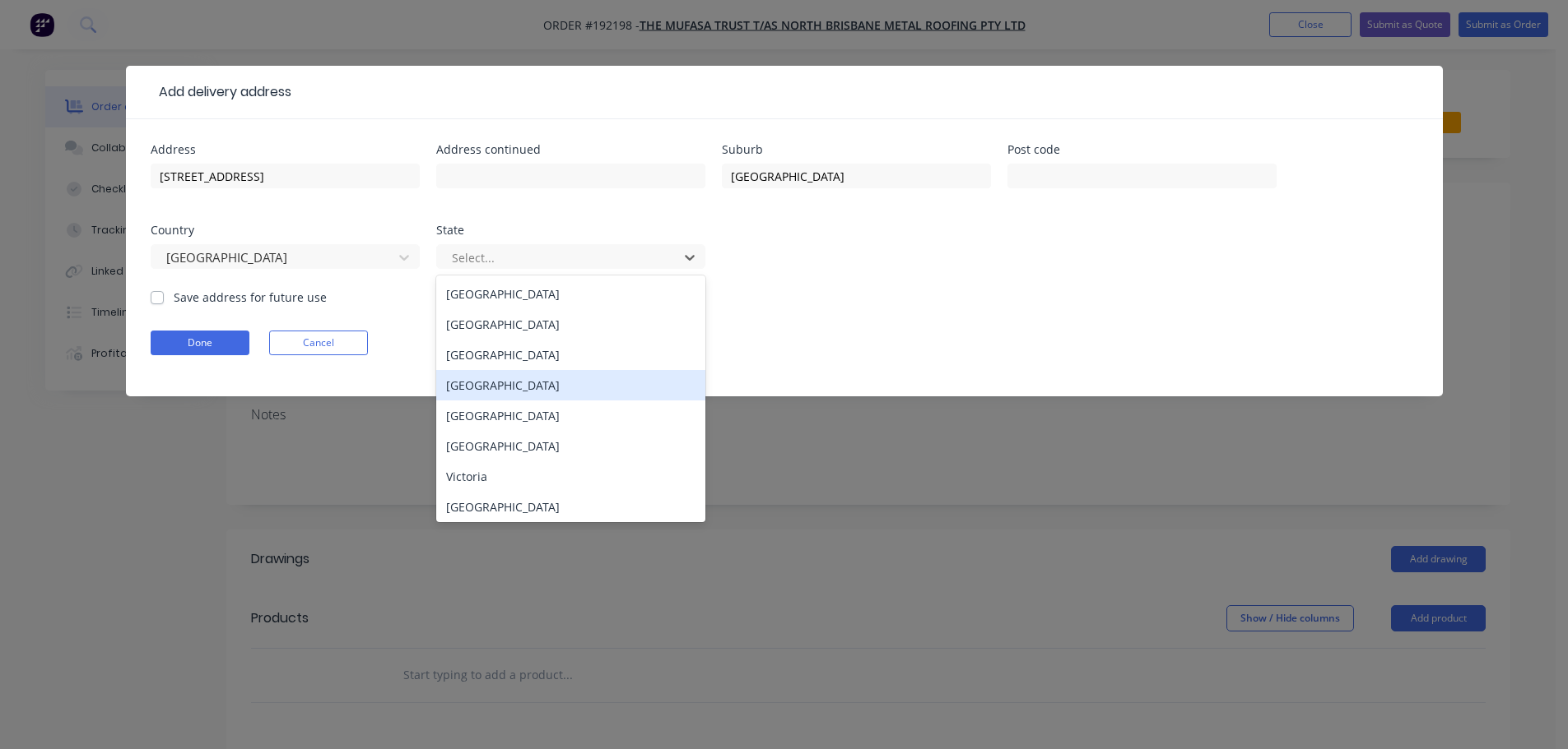
click at [501, 390] on div "[GEOGRAPHIC_DATA]" at bounding box center [571, 386] width 269 height 30
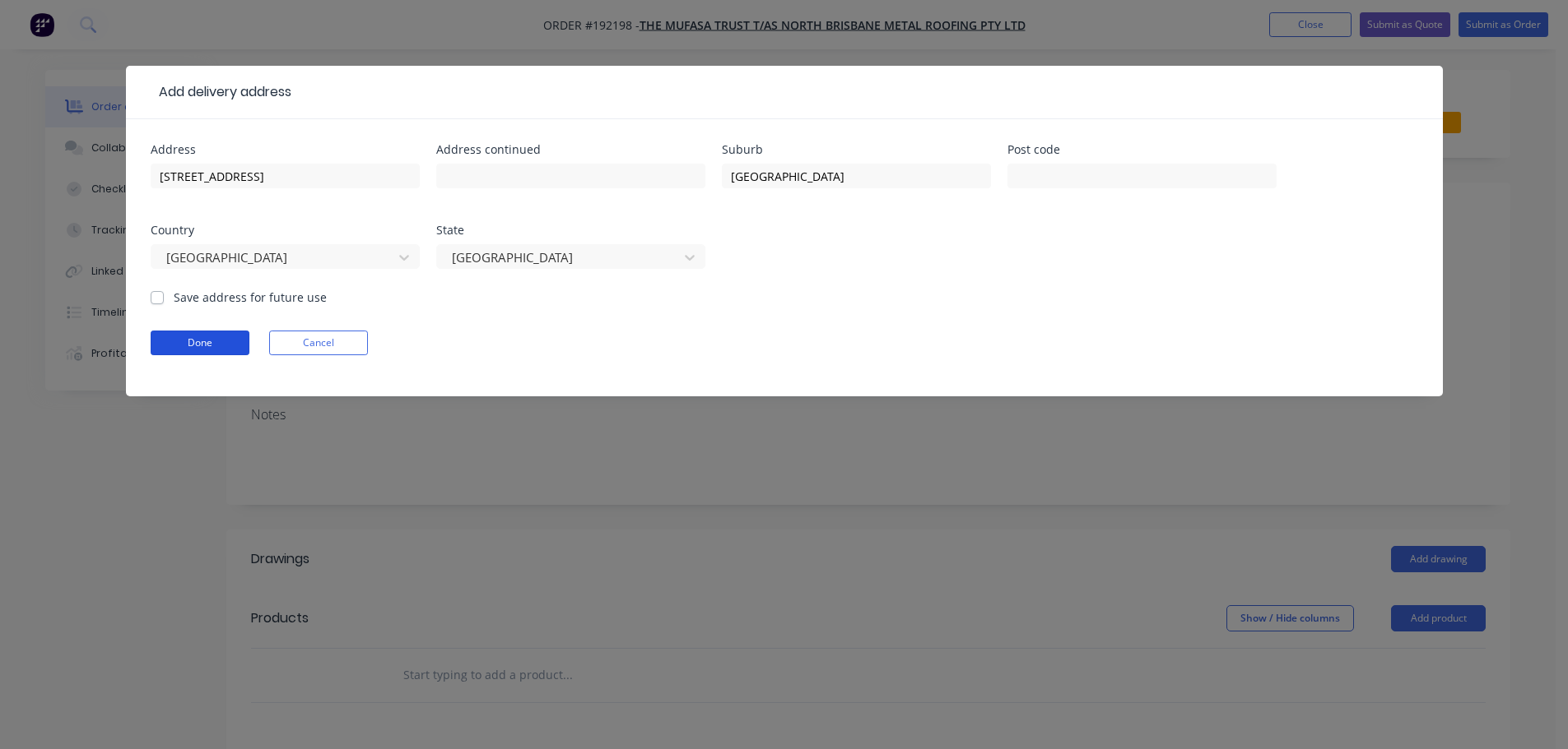
click at [231, 343] on button "Done" at bounding box center [200, 344] width 99 height 25
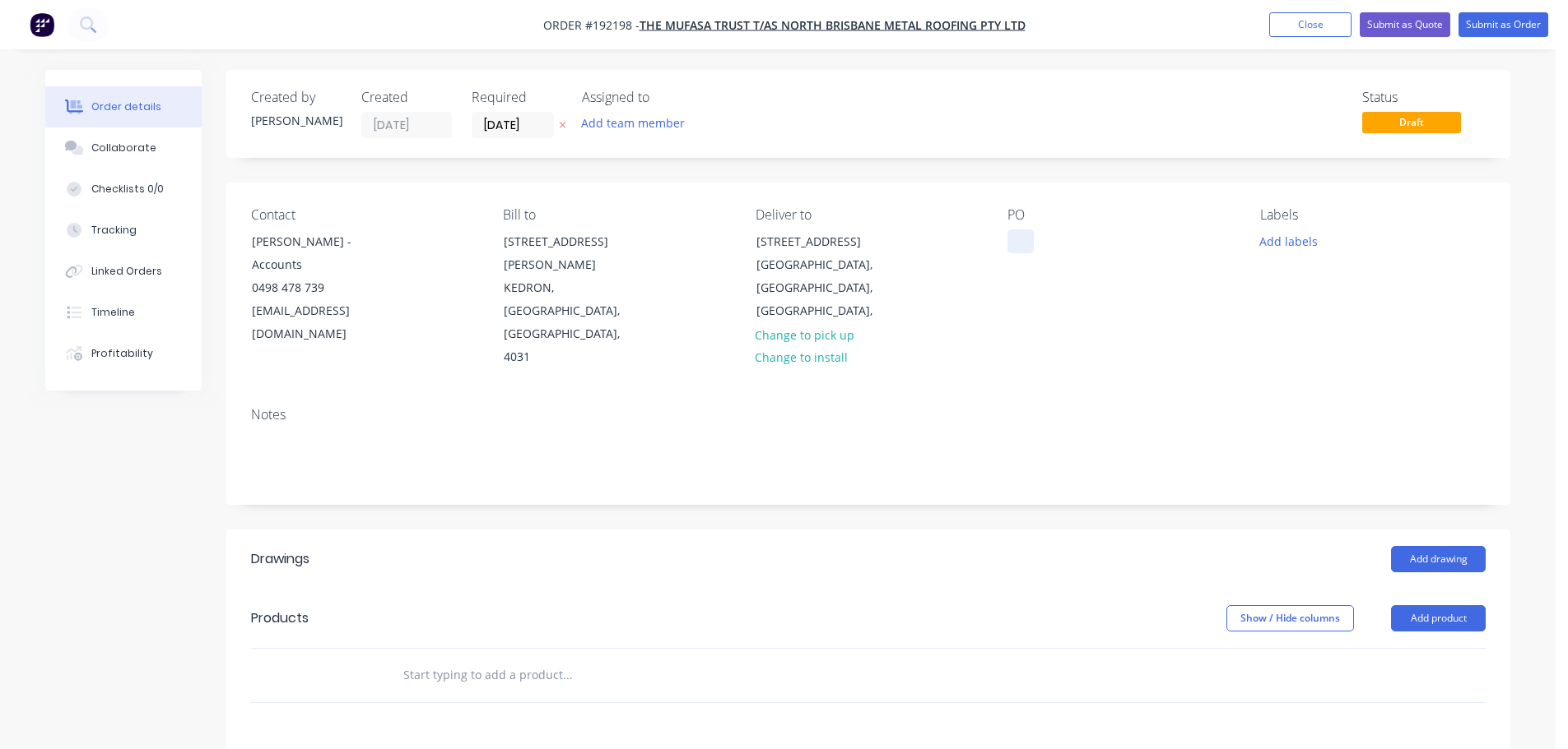
click at [1021, 233] on div at bounding box center [1021, 241] width 26 height 24
click at [1419, 589] on header "Products Show / Hide columns Add product" at bounding box center [868, 619] width 1284 height 59
click at [1451, 605] on button "Add product" at bounding box center [1438, 618] width 94 height 26
click at [1406, 649] on div "Product catalogue" at bounding box center [1407, 660] width 127 height 24
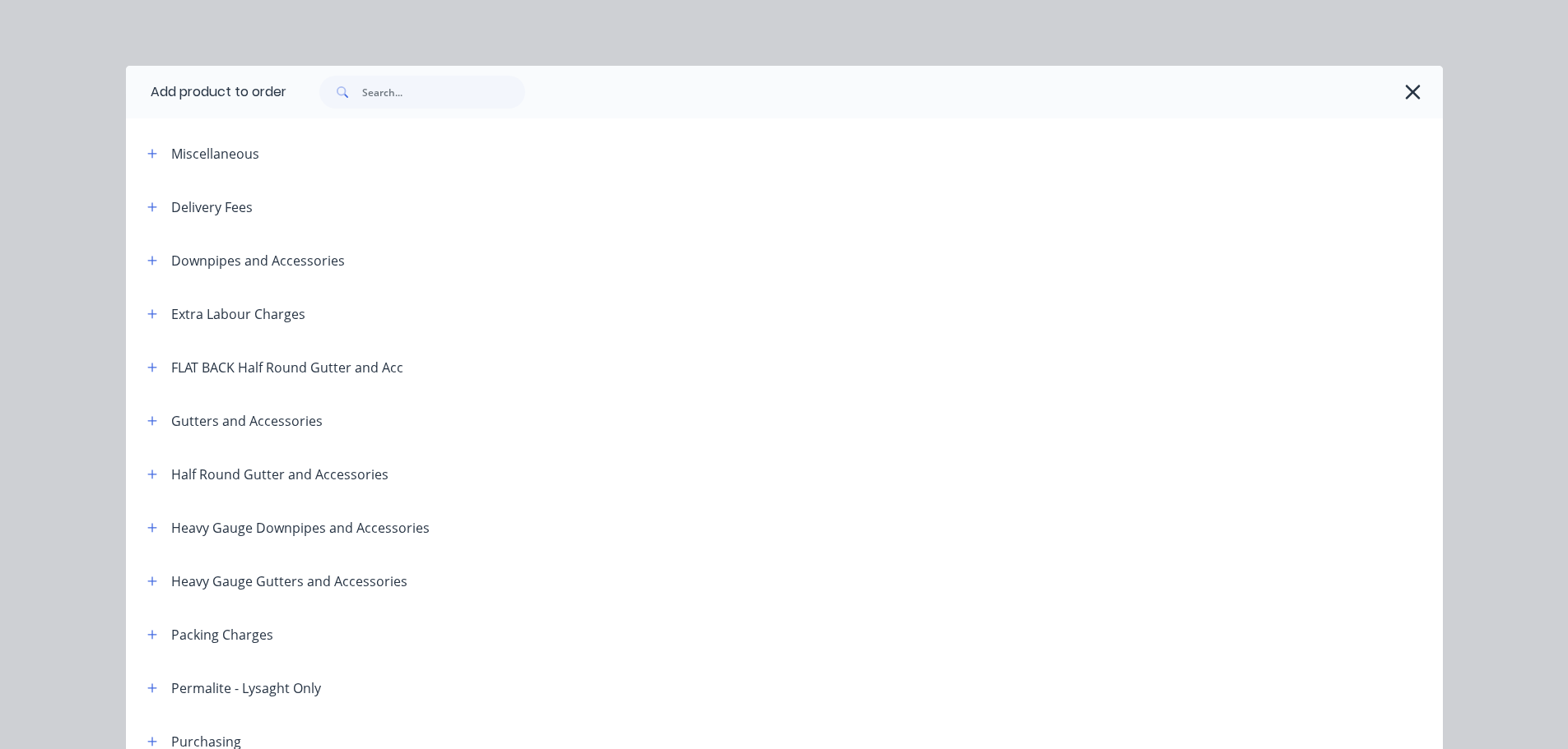
click at [134, 257] on div "Downpipes and Accessories" at bounding box center [239, 260] width 211 height 21
click at [147, 255] on icon "button" at bounding box center [152, 260] width 10 height 12
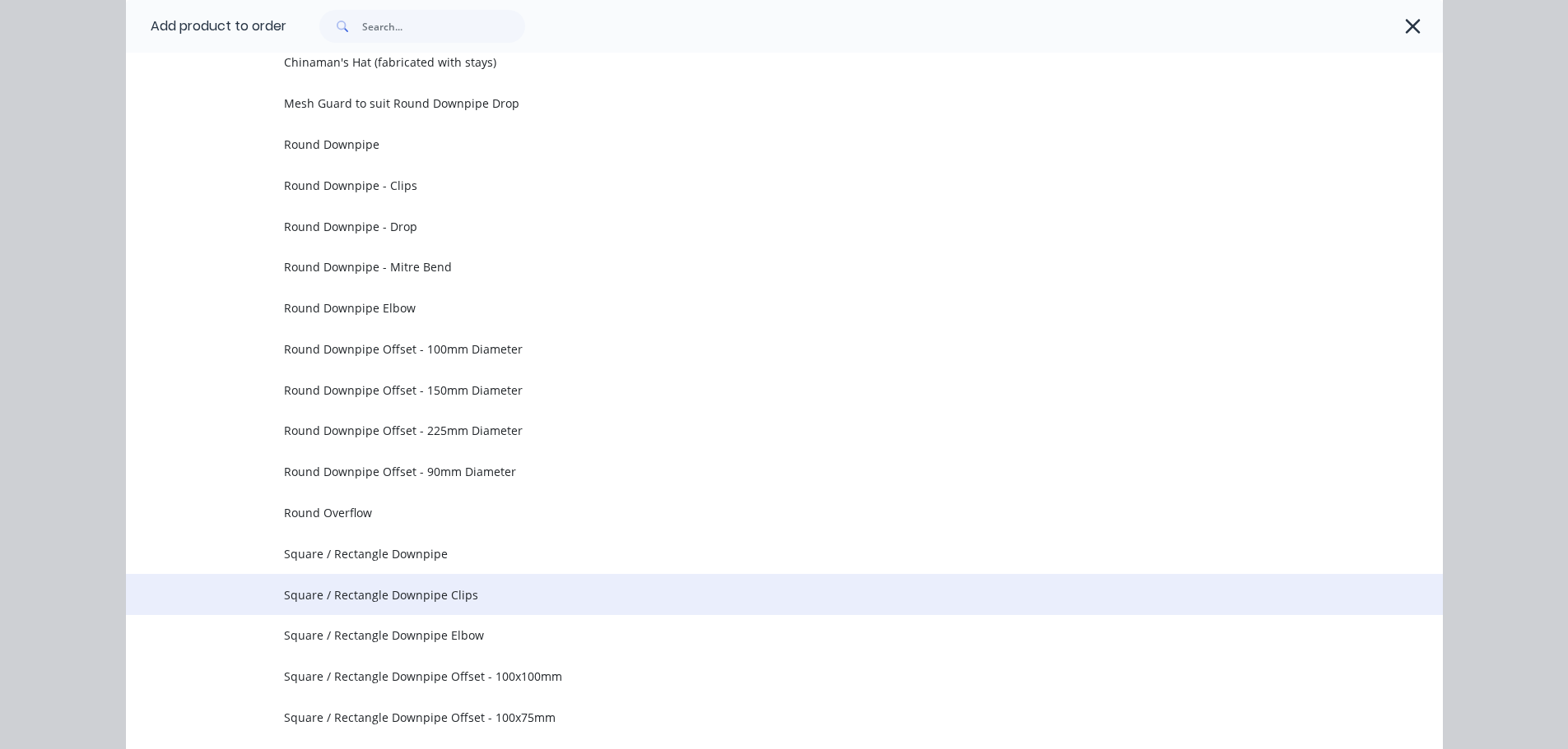
scroll to position [329, 0]
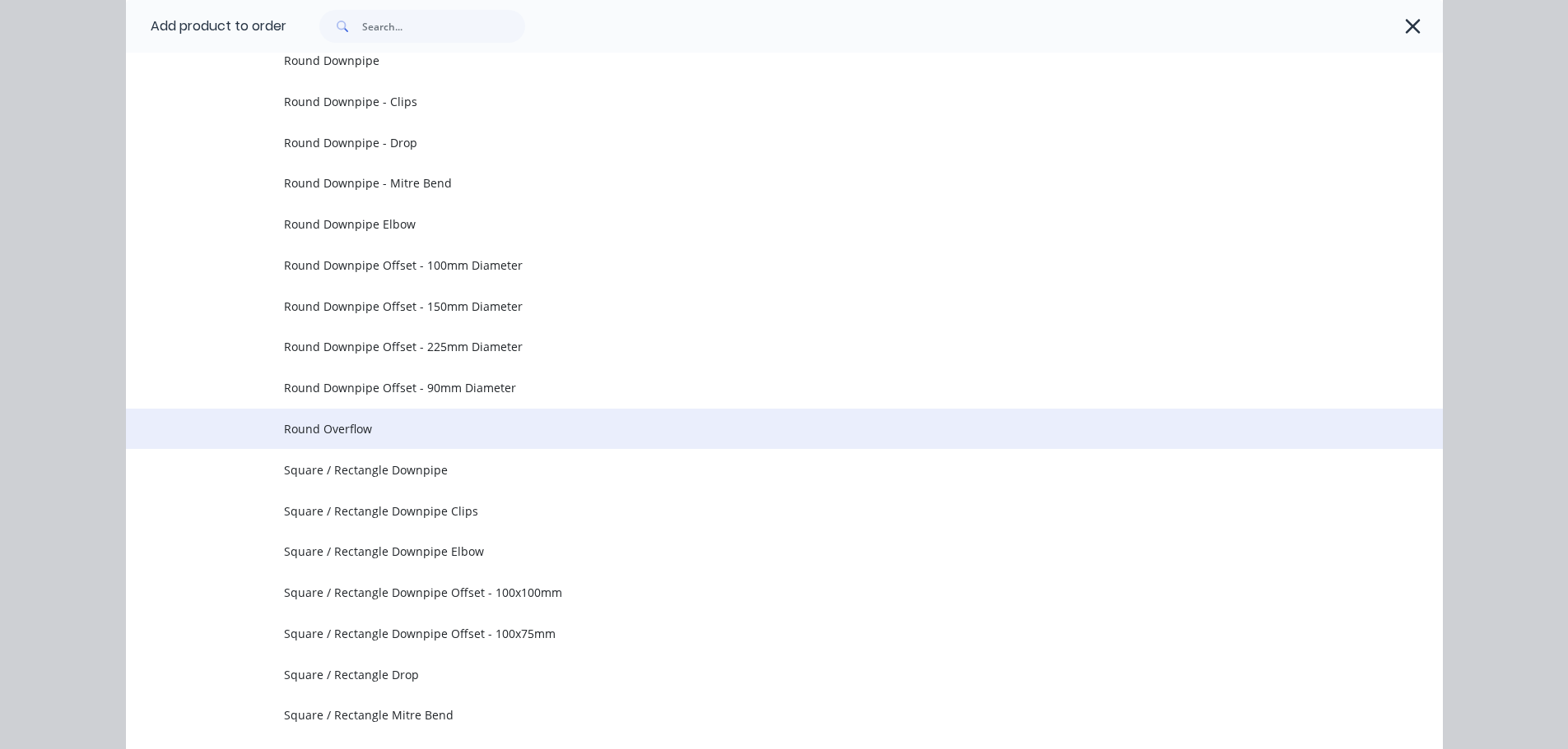
click at [426, 435] on span "Round Overflow" at bounding box center [747, 429] width 927 height 17
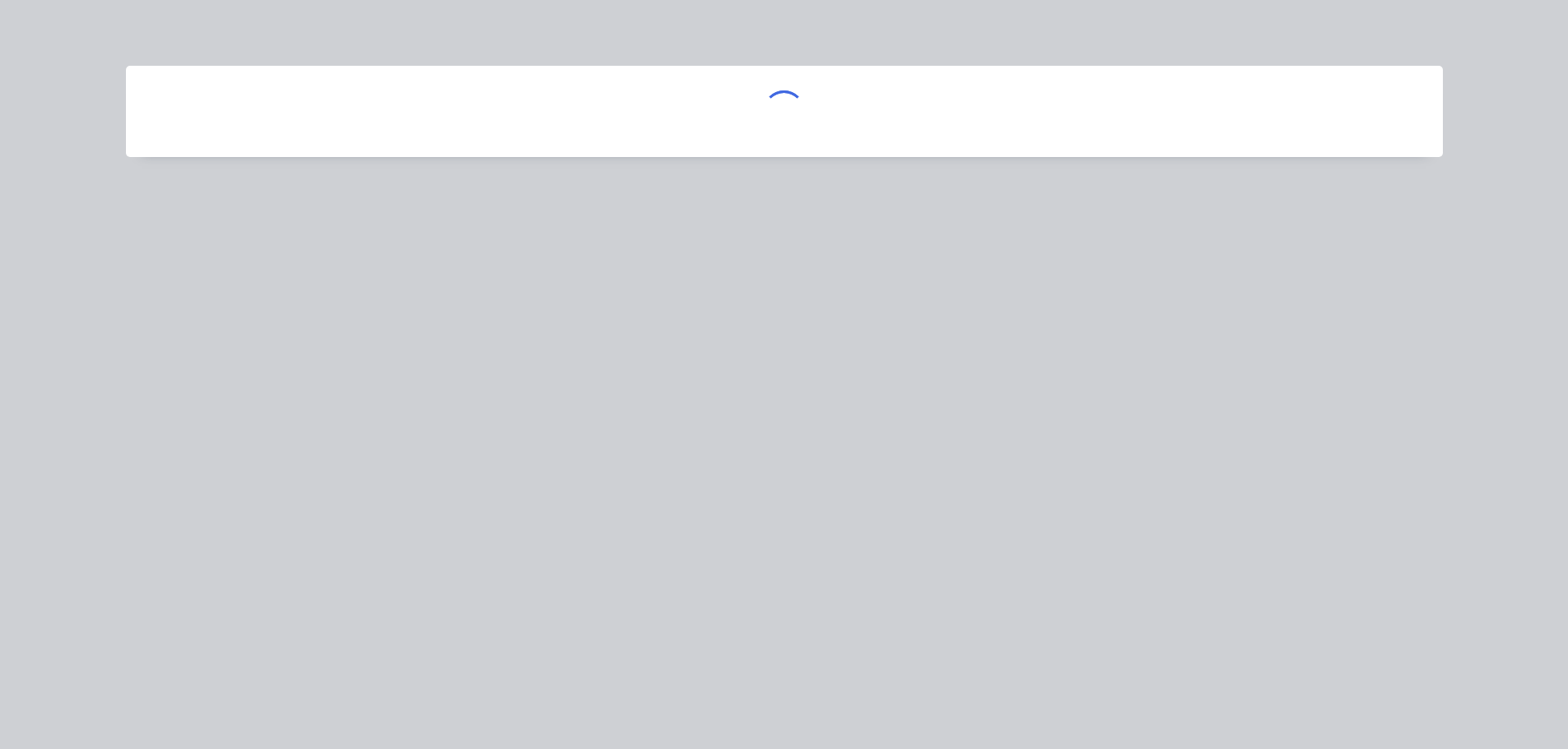
scroll to position [0, 0]
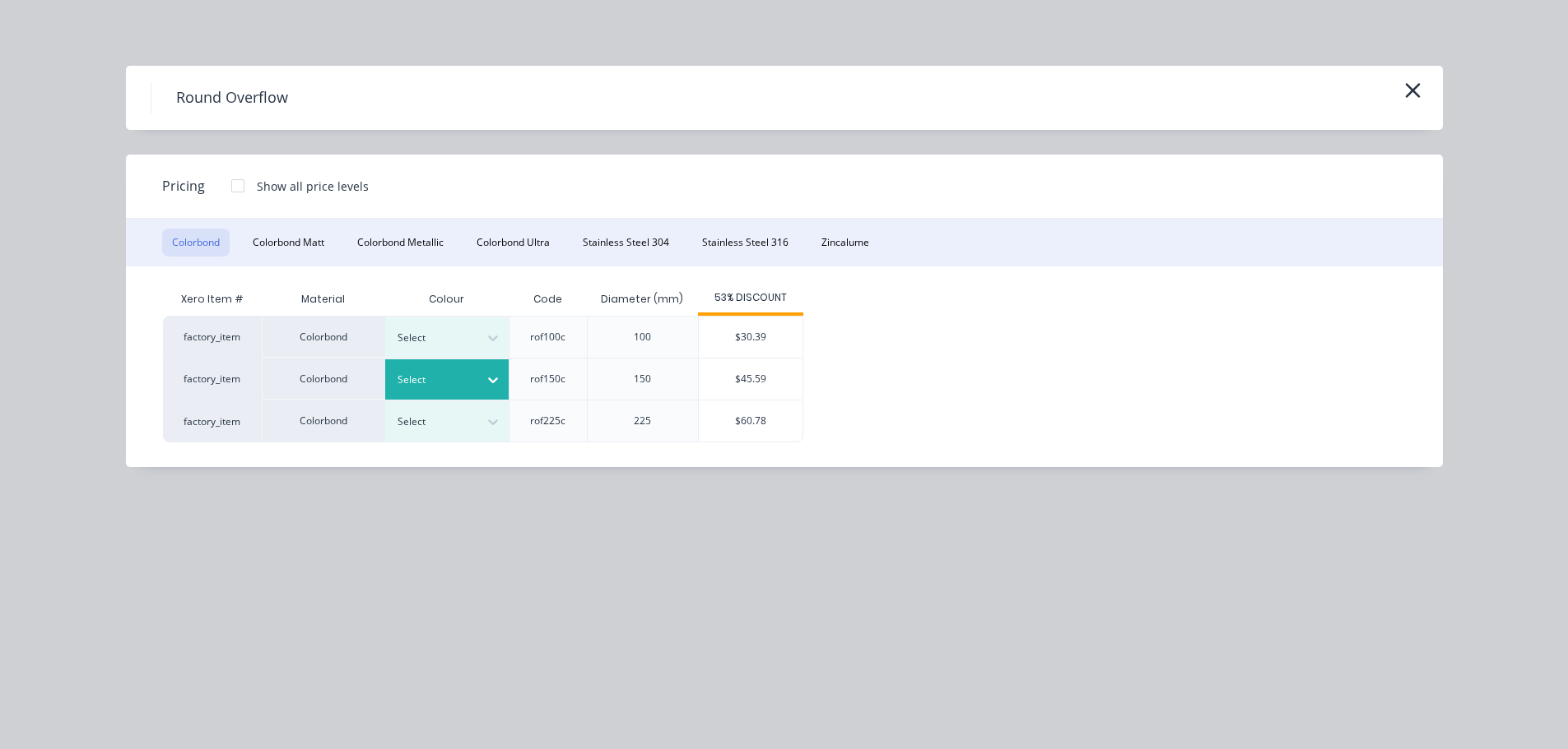
click at [471, 376] on div "Select" at bounding box center [432, 380] width 92 height 22
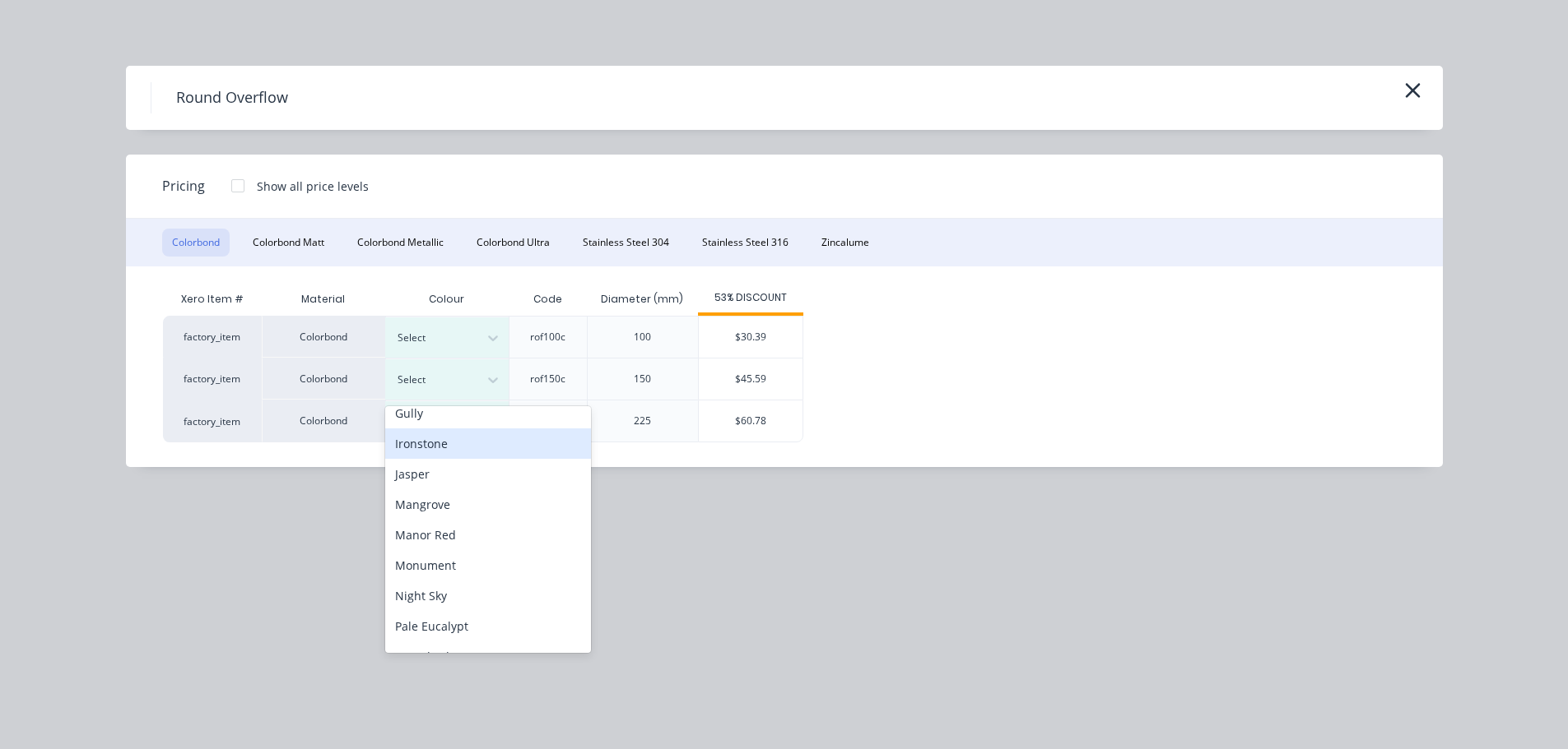
scroll to position [329, 0]
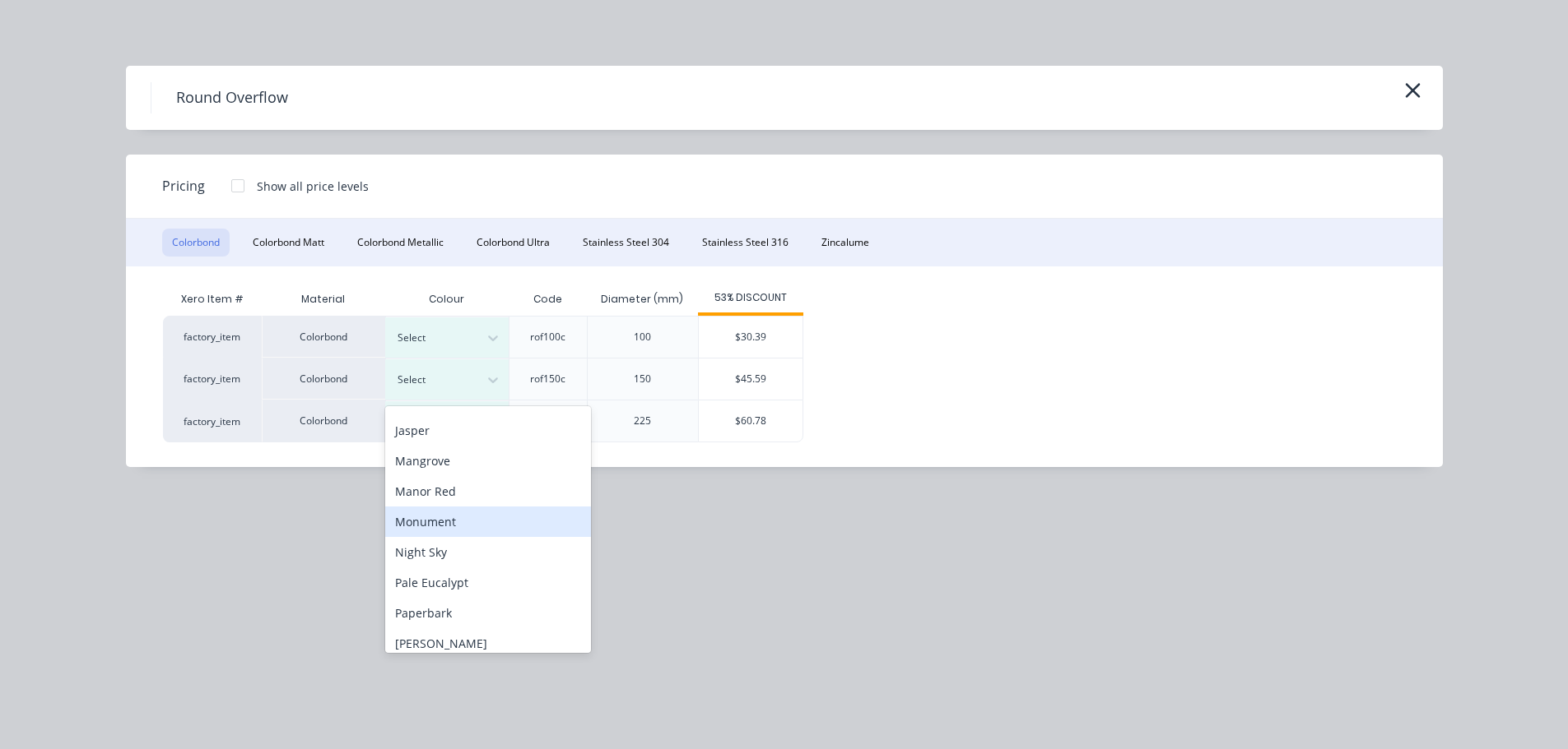
click at [467, 521] on div "Monument" at bounding box center [487, 522] width 206 height 30
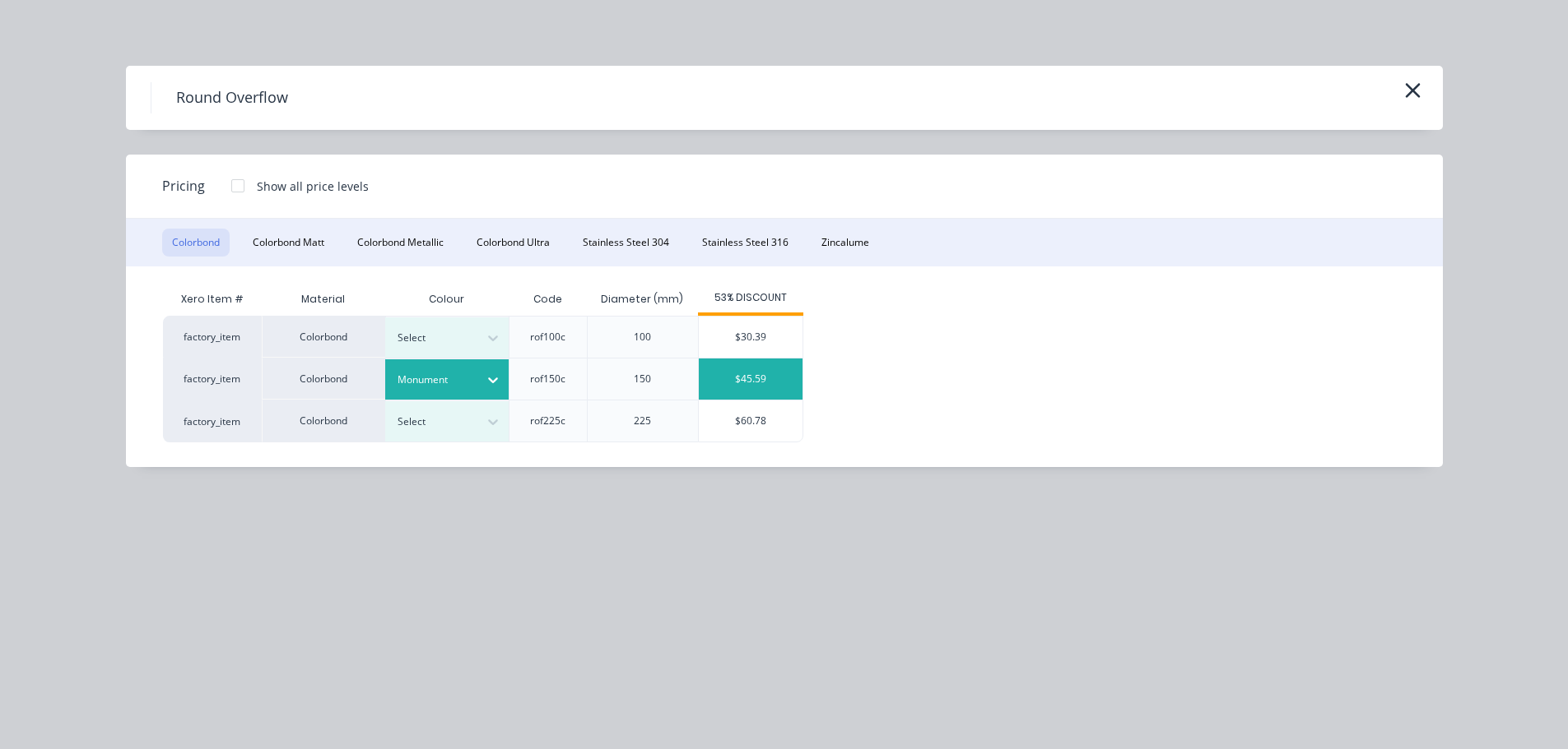
click at [731, 391] on div "$45.59" at bounding box center [751, 379] width 104 height 41
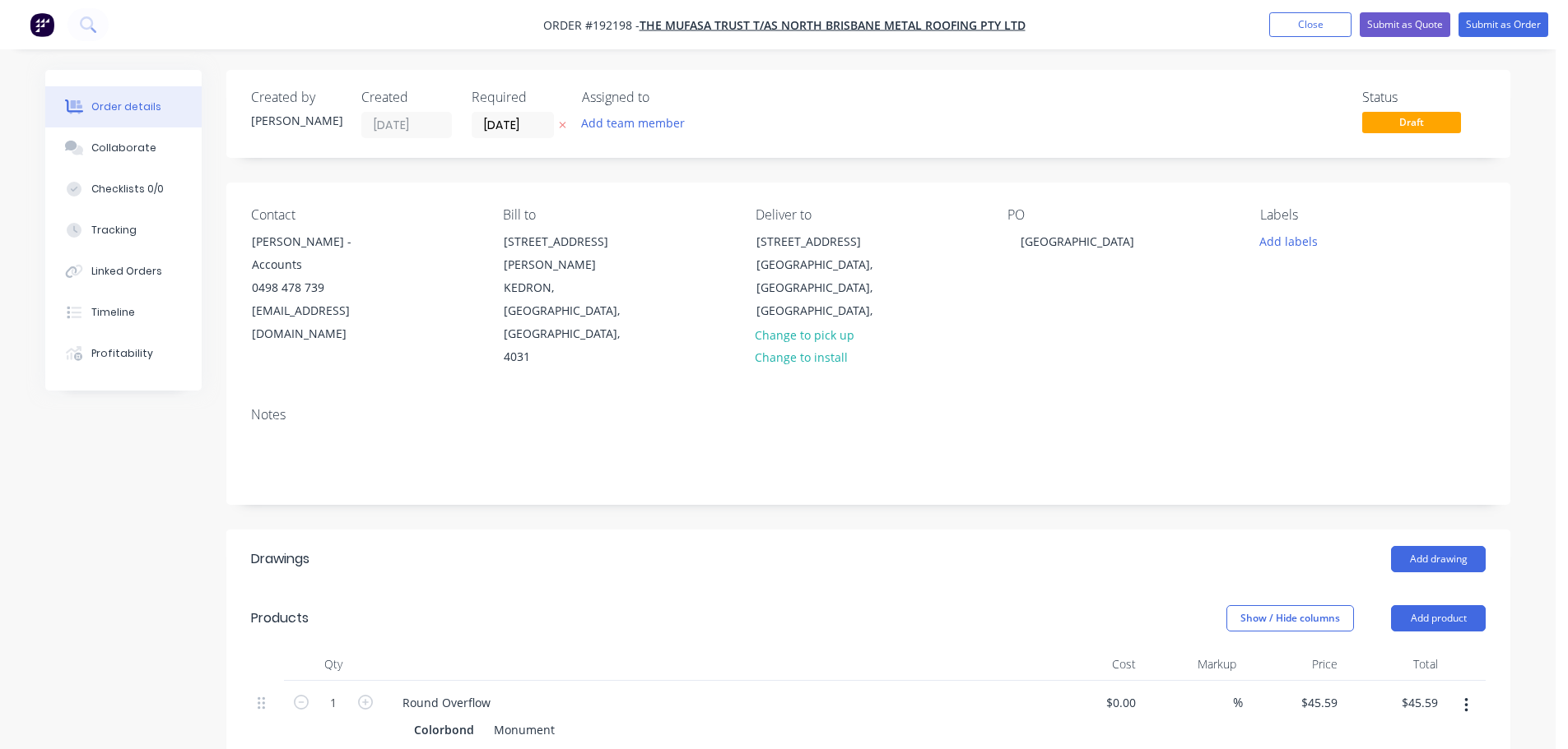
click at [361, 692] on button "button" at bounding box center [365, 701] width 22 height 17
type input "2"
type input "$91.18"
click at [362, 692] on button "button" at bounding box center [365, 701] width 22 height 17
type input "3"
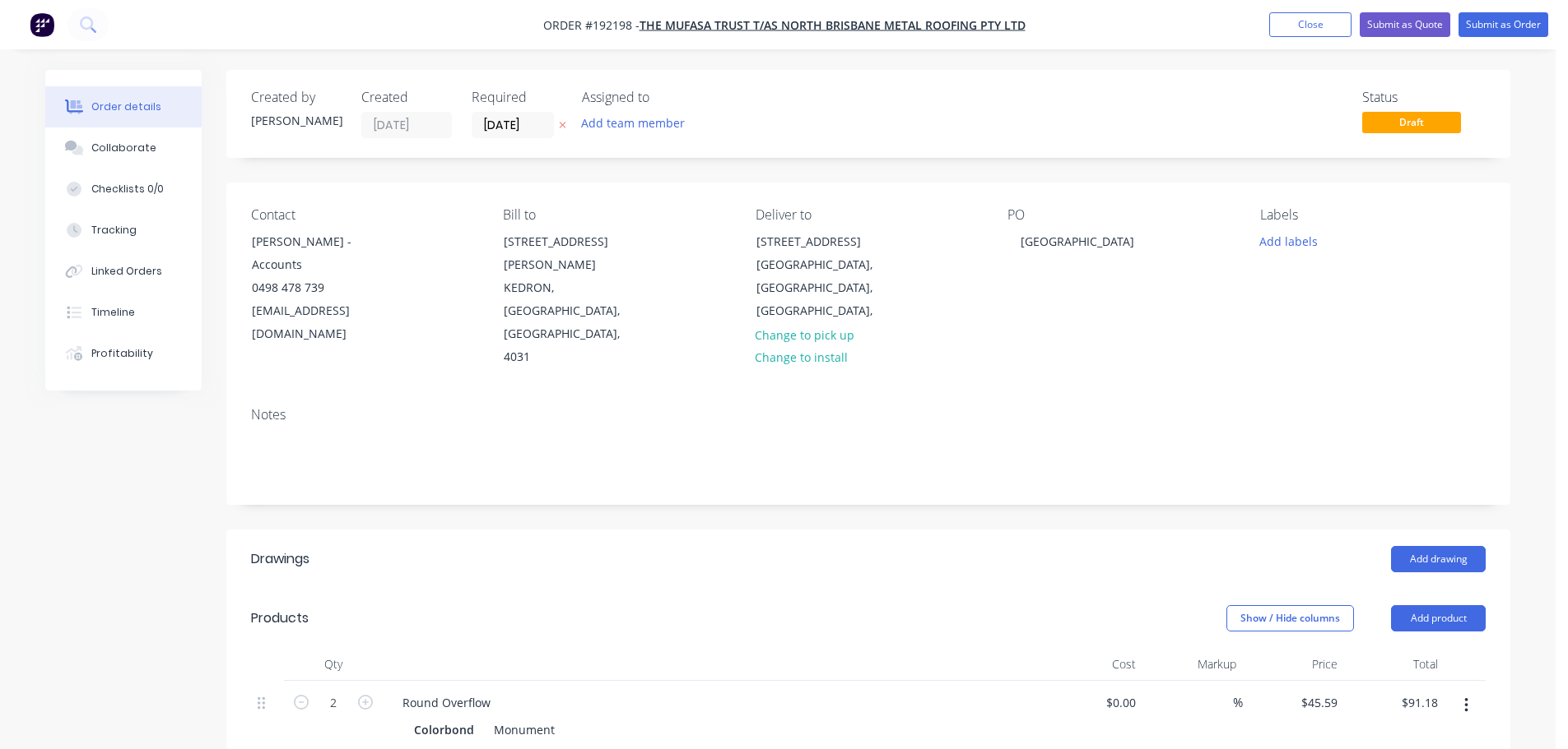
type input "$136.77"
click at [362, 692] on button "button" at bounding box center [365, 701] width 22 height 17
type input "4"
type input "$182.36"
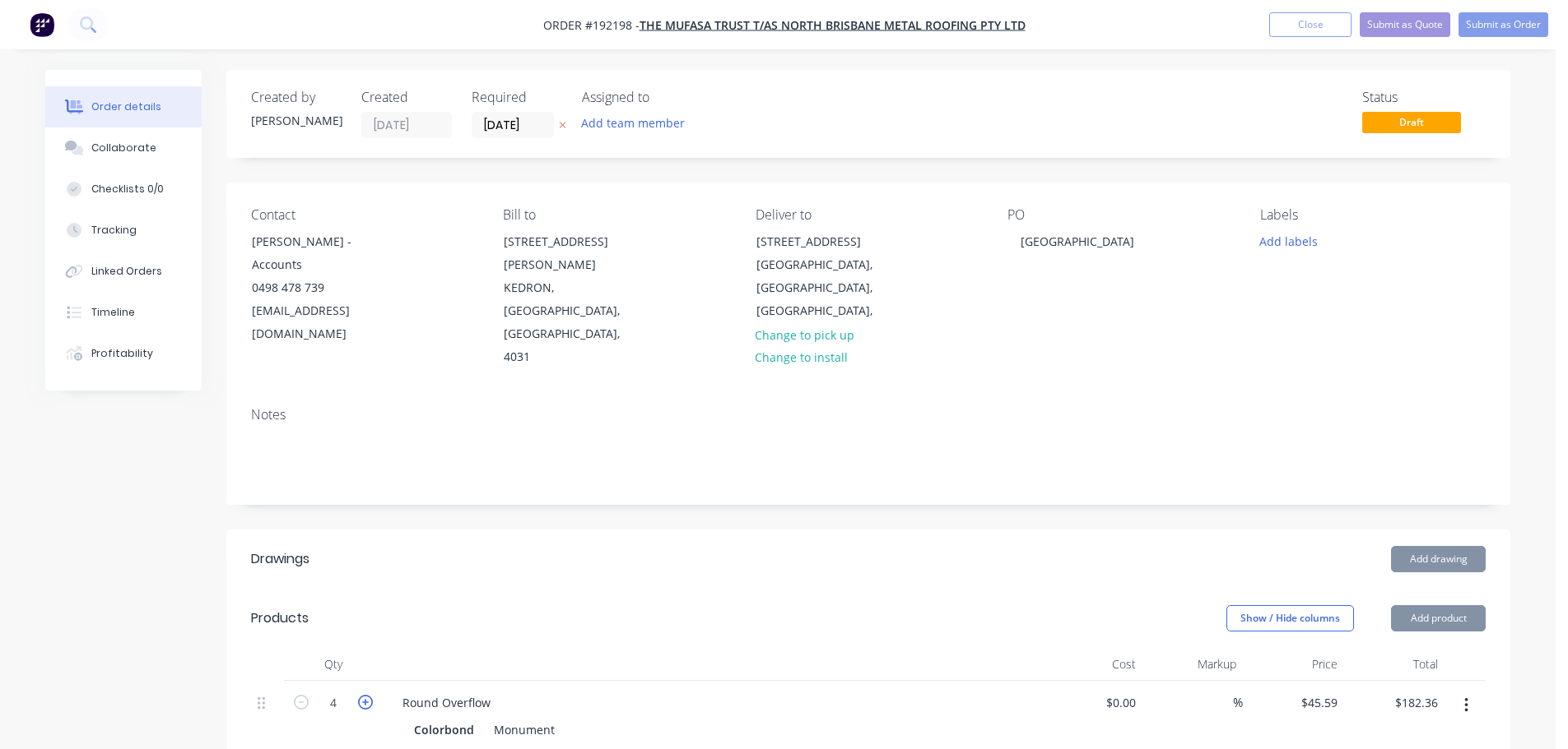
click at [362, 695] on icon "button" at bounding box center [365, 702] width 15 height 15
type input "5"
type input "$227.95"
click at [362, 695] on icon "button" at bounding box center [365, 702] width 15 height 15
type input "6"
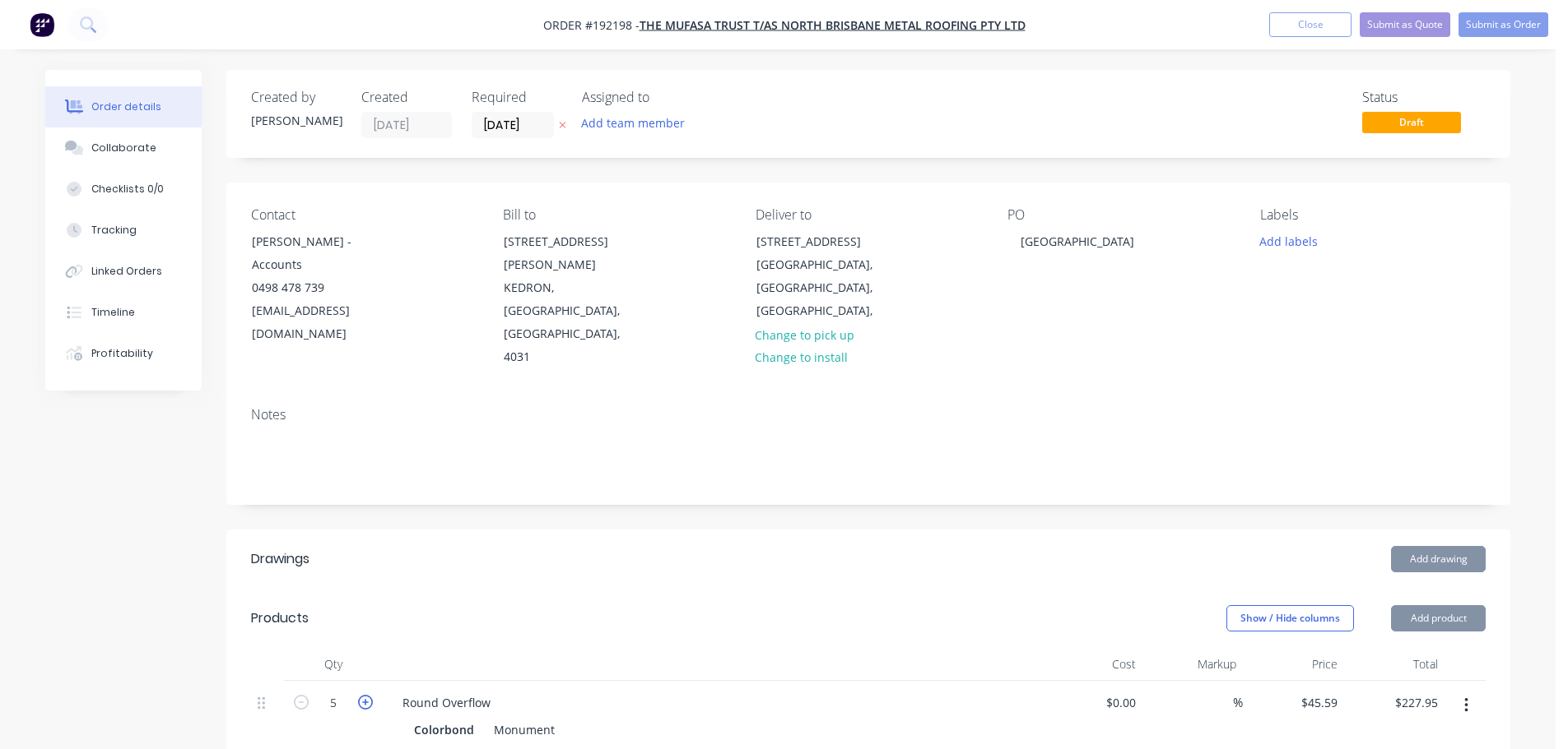
type input "$273.54"
click at [362, 695] on icon "button" at bounding box center [365, 702] width 15 height 15
type input "7"
type input "$319.13"
click at [362, 695] on icon "button" at bounding box center [365, 702] width 15 height 15
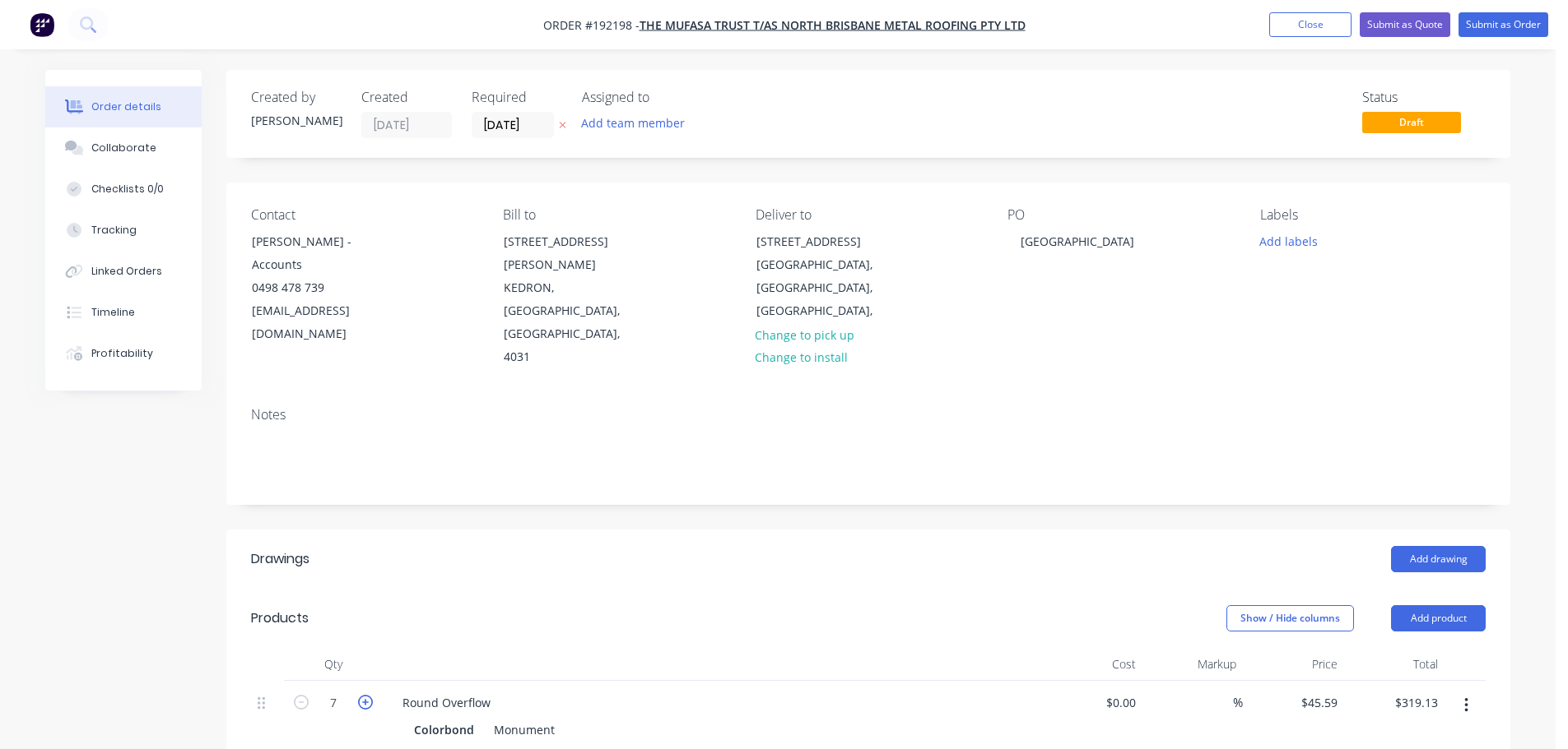
type input "8"
type input "$364.72"
click at [302, 695] on icon "button" at bounding box center [301, 702] width 15 height 15
type input "7"
type input "$319.13"
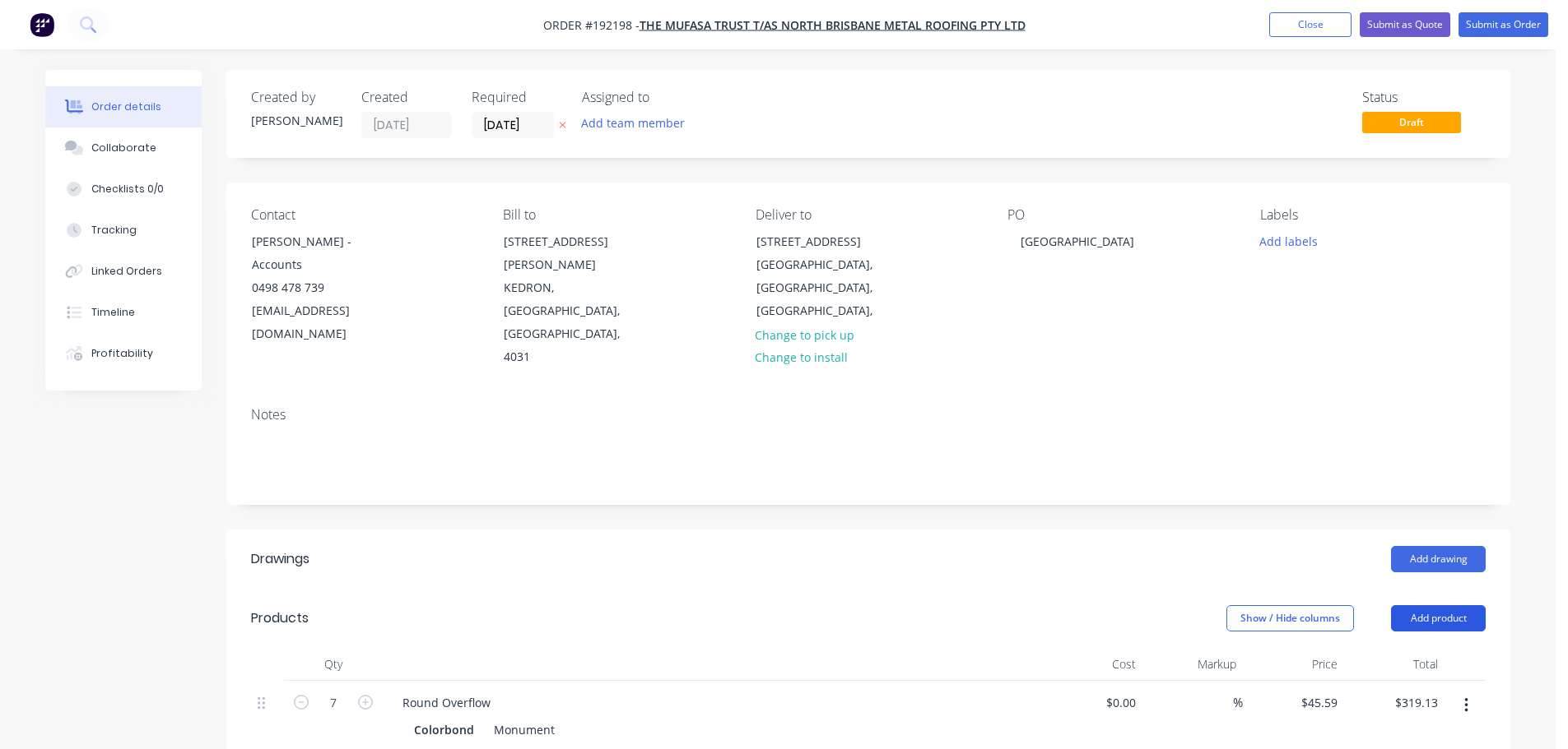
click at [1446, 605] on button "Add product" at bounding box center [1438, 618] width 94 height 26
click at [1407, 649] on div "Product catalogue" at bounding box center [1407, 660] width 127 height 24
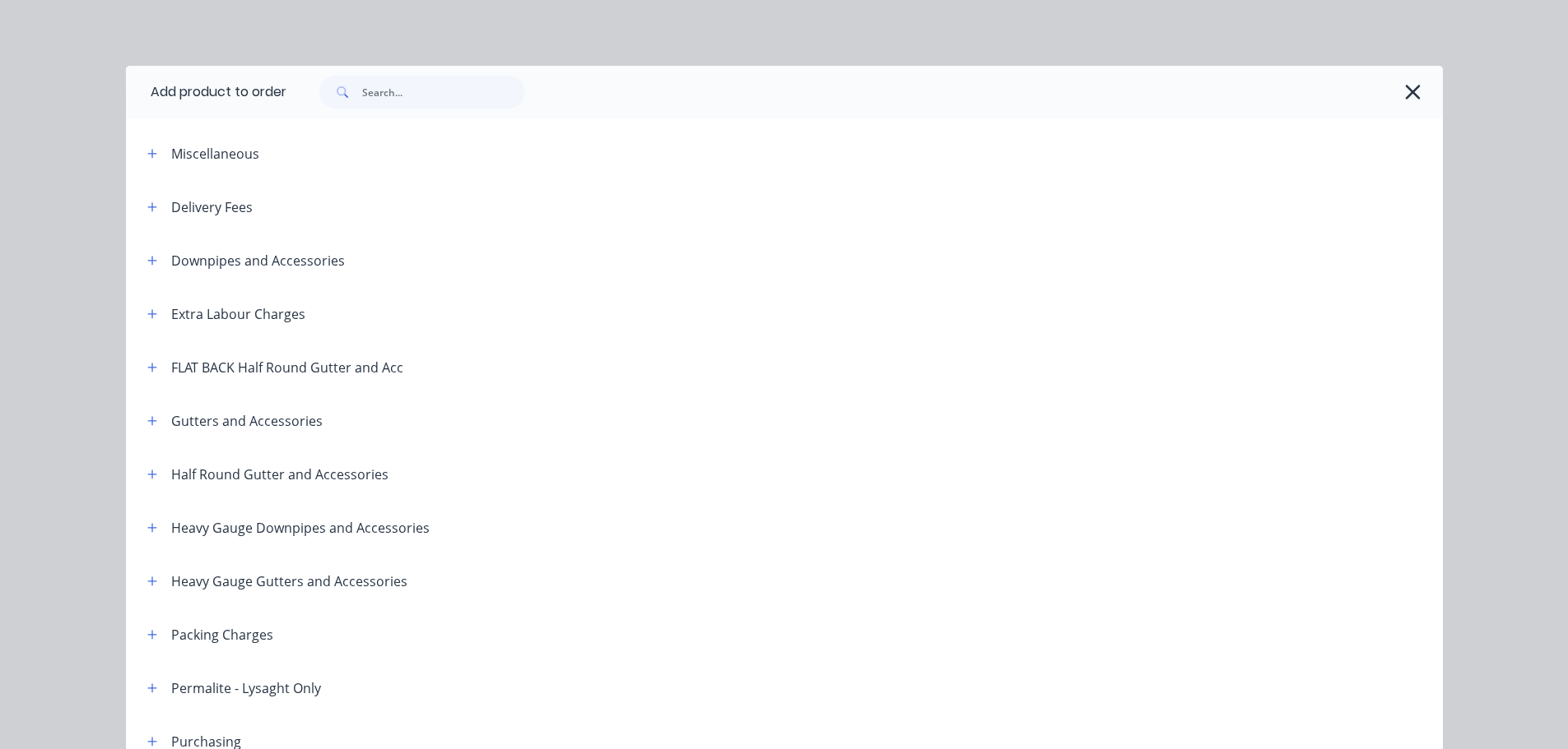
click at [148, 265] on icon "button" at bounding box center [152, 260] width 10 height 12
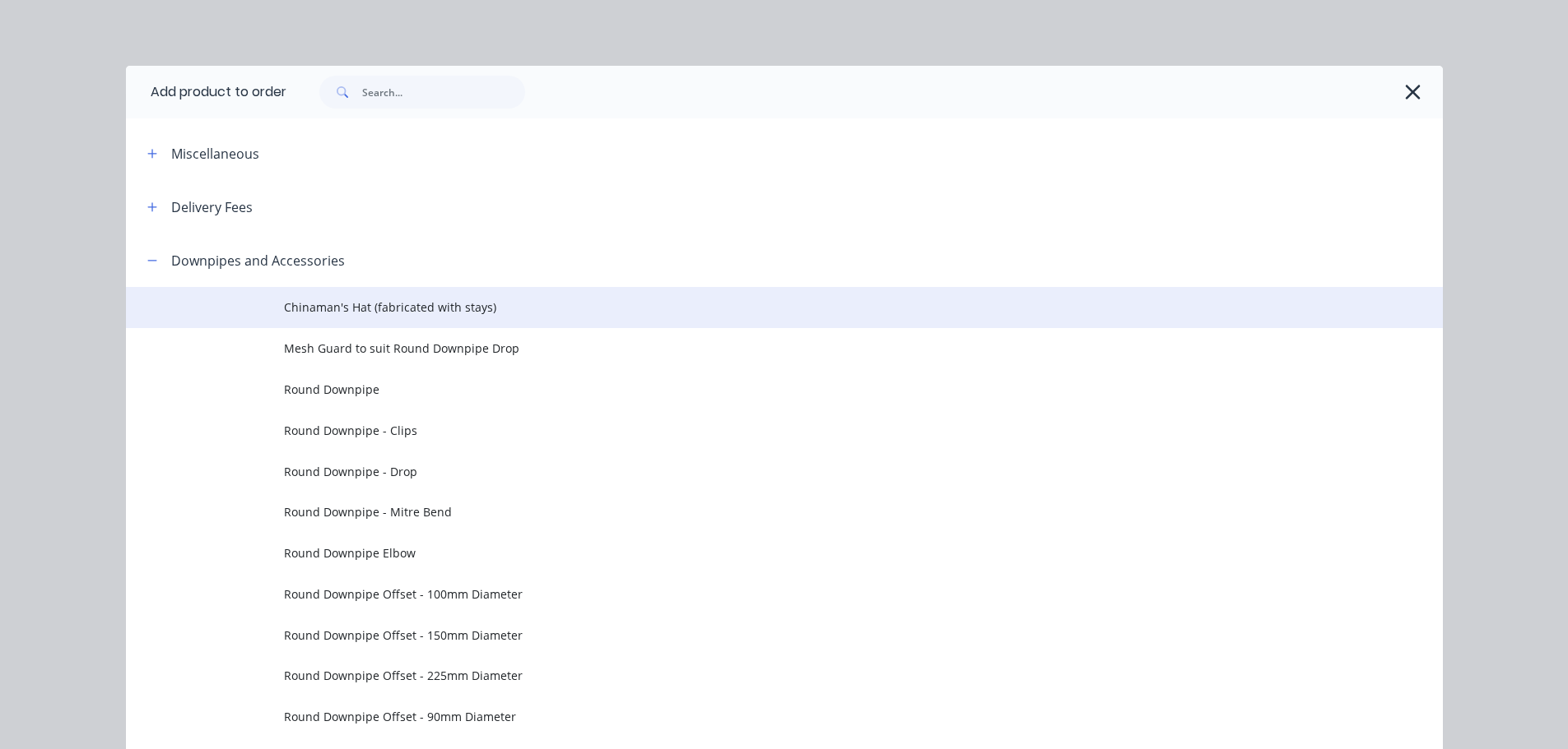
click at [422, 298] on td "Chinaman's Hat (fabricated with stays)" at bounding box center [863, 308] width 1159 height 41
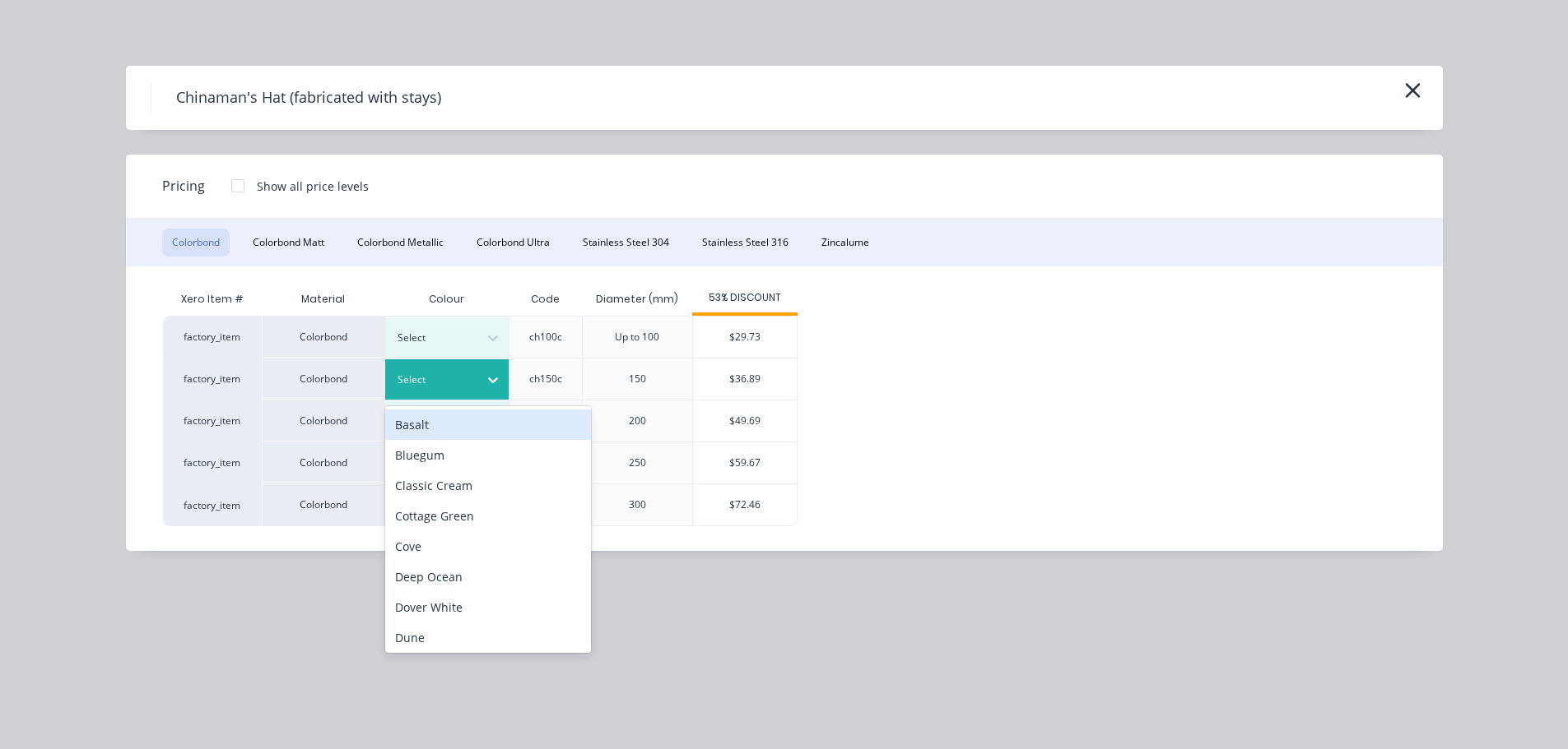
click at [473, 370] on div "Select" at bounding box center [432, 380] width 92 height 22
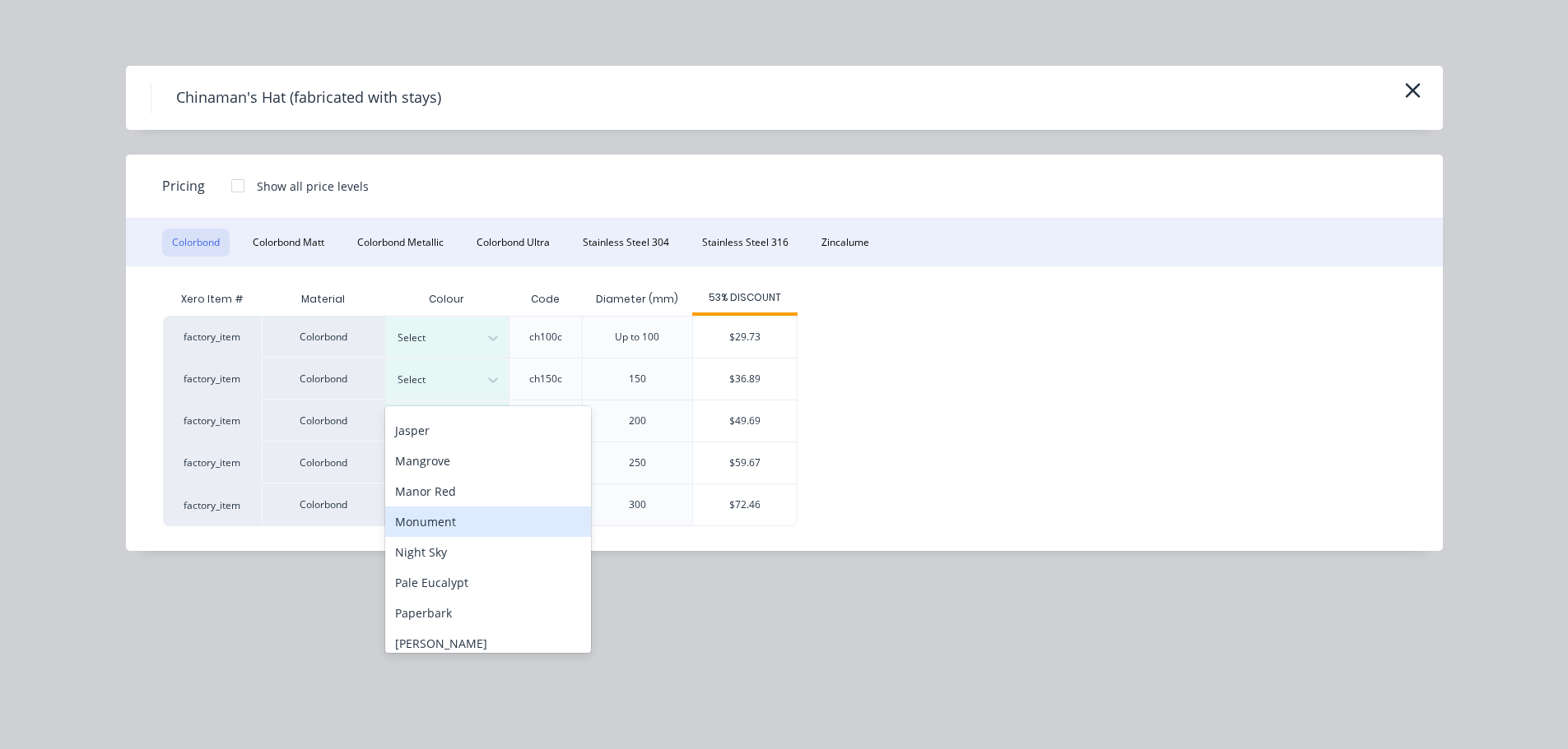
click at [471, 520] on div "Monument" at bounding box center [487, 522] width 206 height 30
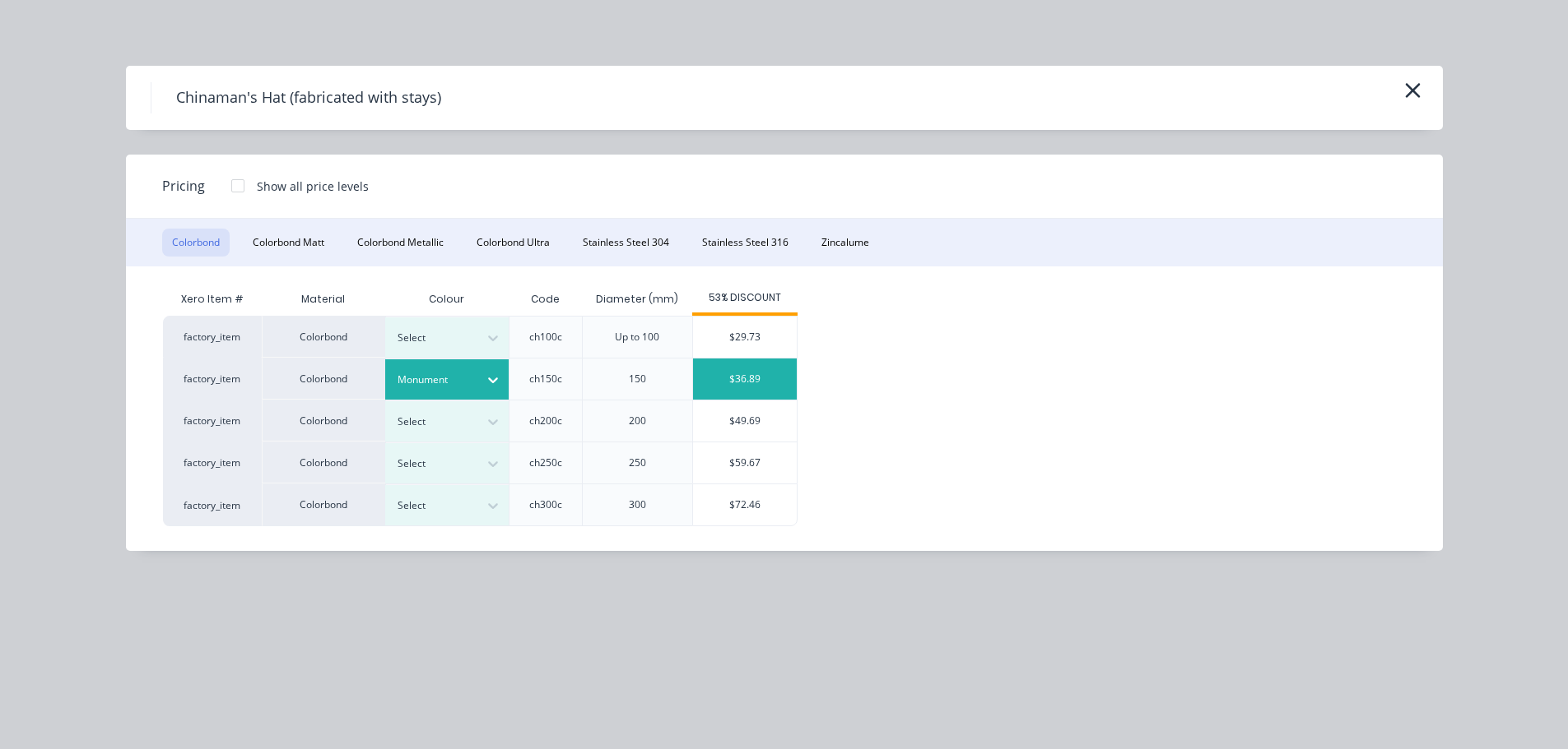
click at [723, 388] on div "$36.89" at bounding box center [745, 379] width 104 height 41
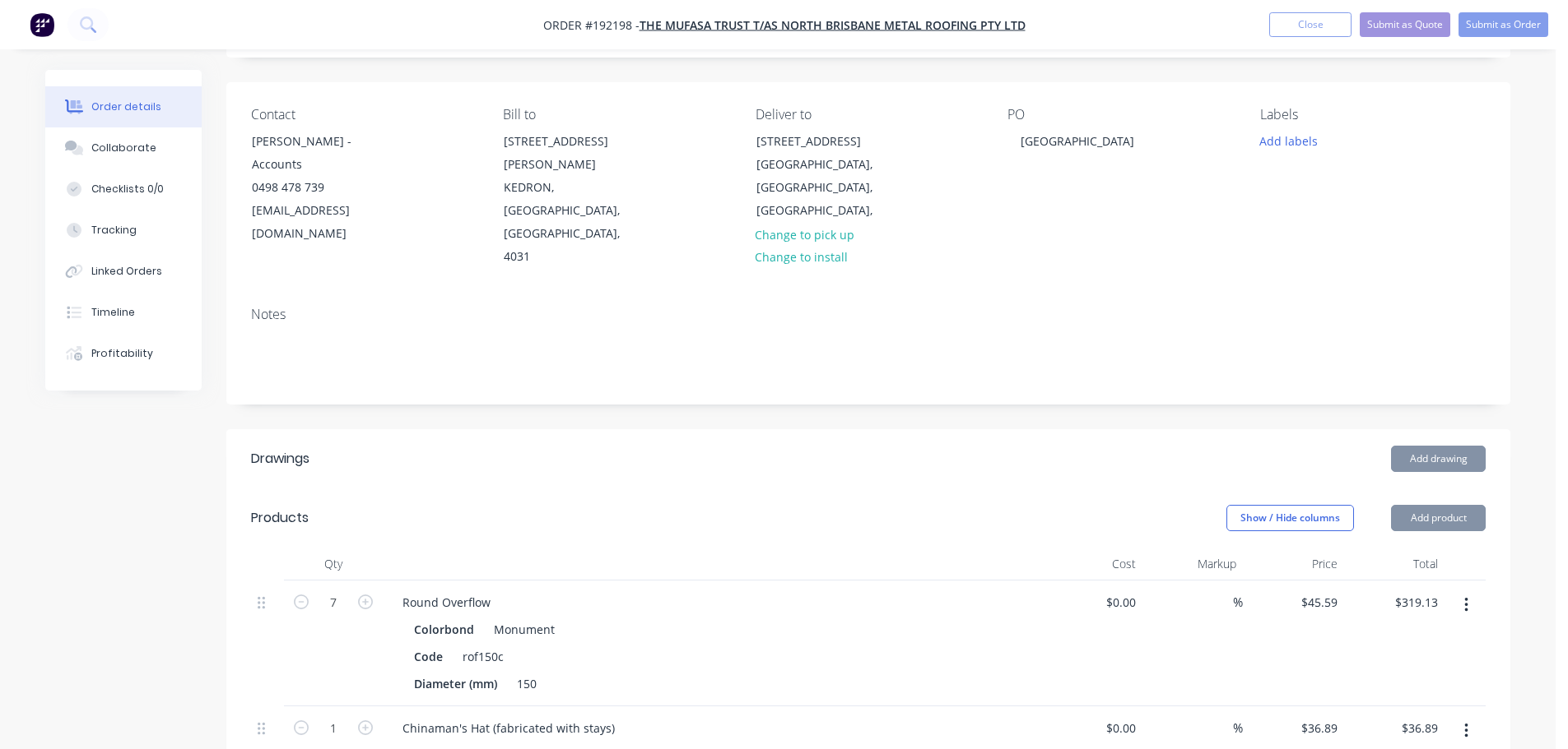
scroll to position [164, 0]
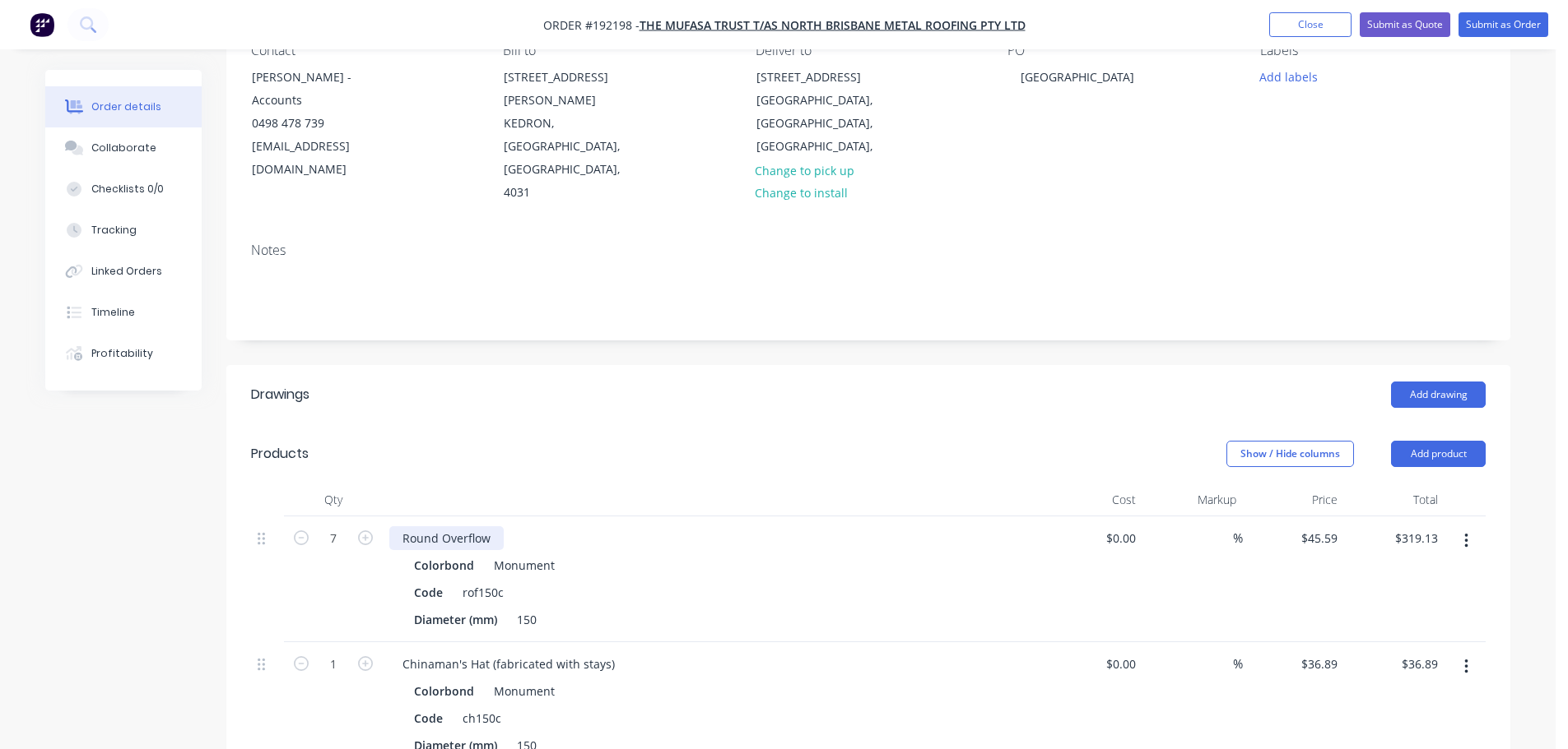
click at [502, 527] on div "Round Overflow" at bounding box center [446, 538] width 114 height 24
click at [505, 483] on div at bounding box center [712, 500] width 659 height 33
click at [372, 654] on button "button" at bounding box center [365, 662] width 22 height 17
type input "2"
type input "$73.78"
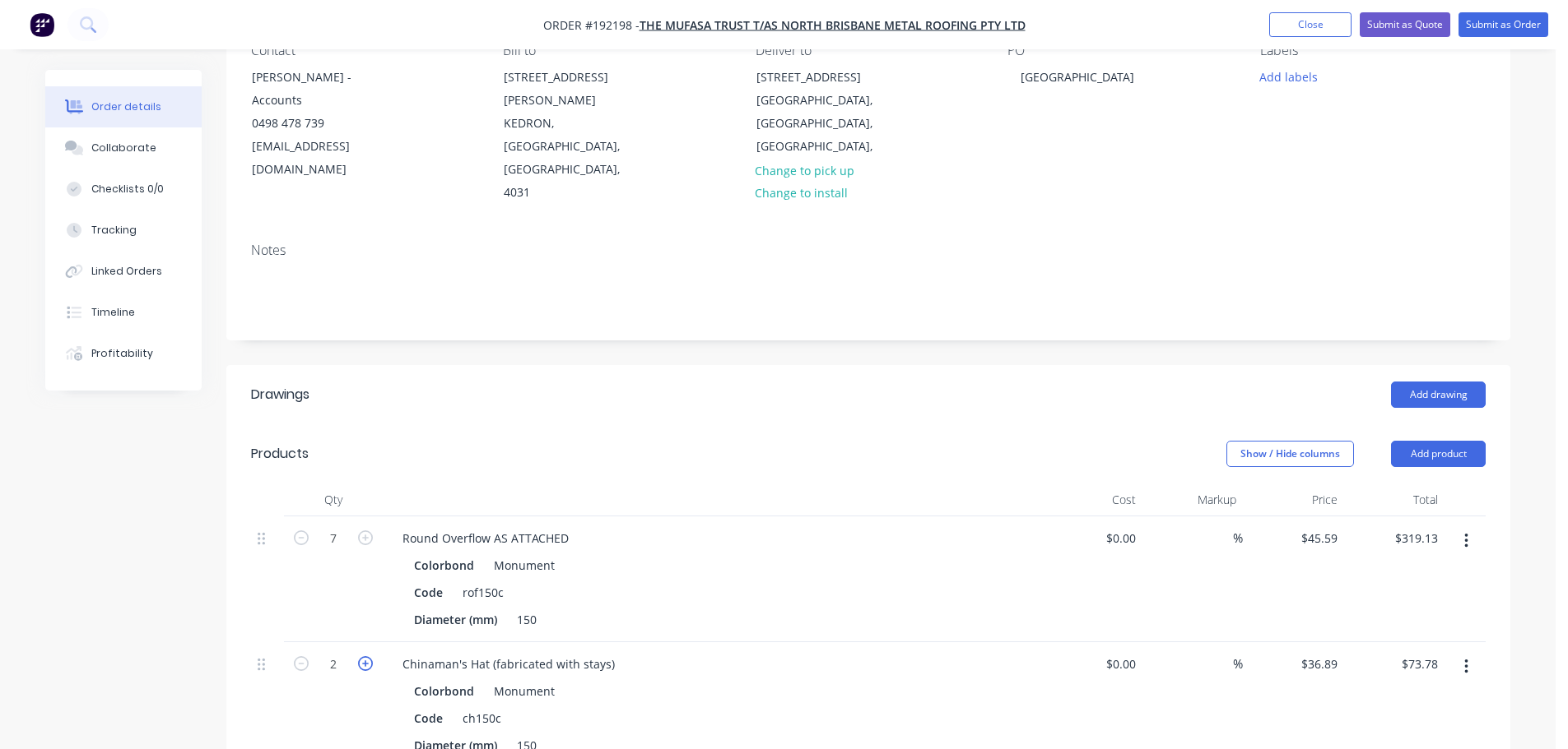
click at [370, 657] on icon "button" at bounding box center [365, 664] width 15 height 15
type input "3"
type input "$110.67"
click at [370, 657] on icon "button" at bounding box center [365, 664] width 15 height 15
type input "4"
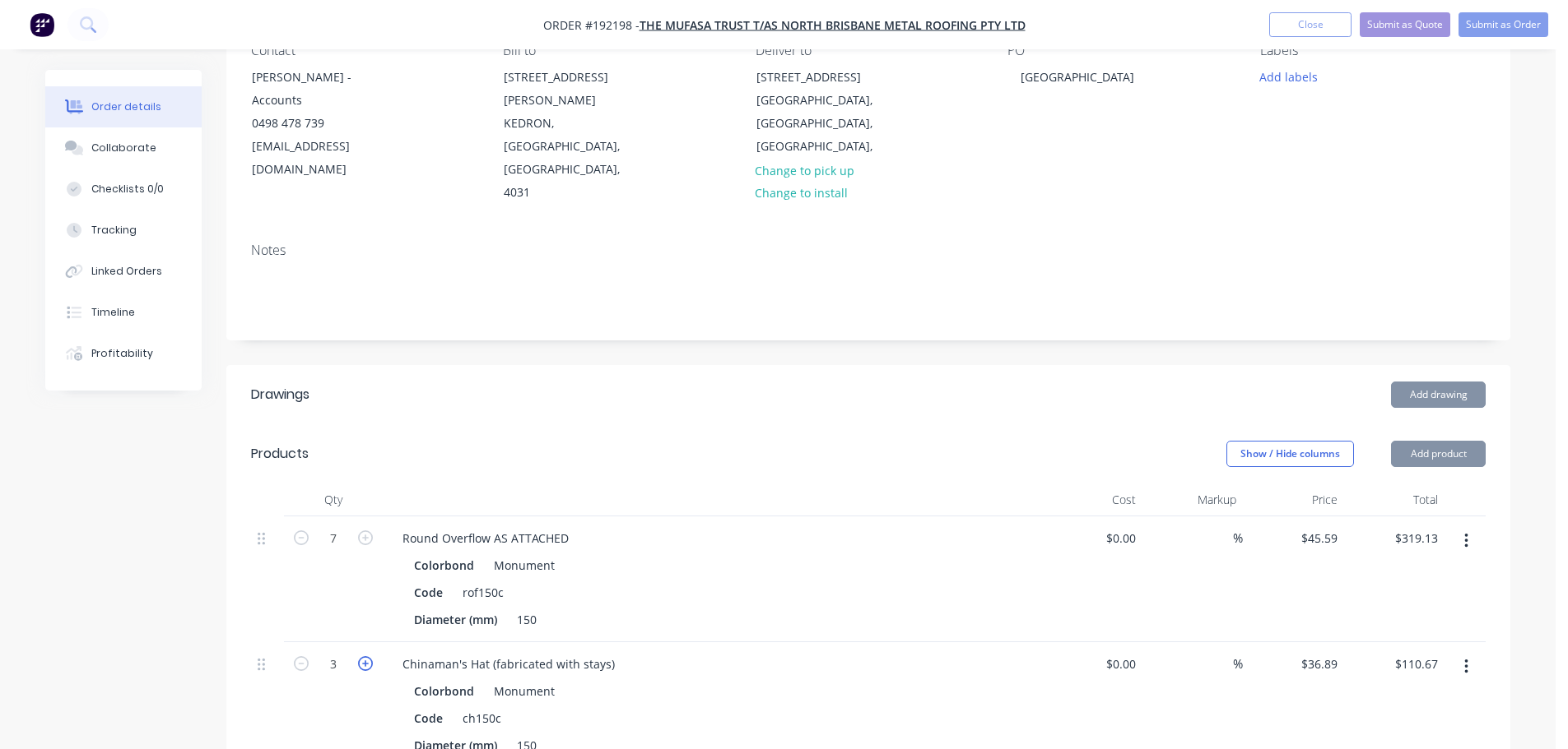
type input "$147.56"
click at [369, 657] on icon "button" at bounding box center [365, 664] width 15 height 15
type input "5"
type input "$184.45"
click at [369, 657] on icon "button" at bounding box center [365, 664] width 15 height 15
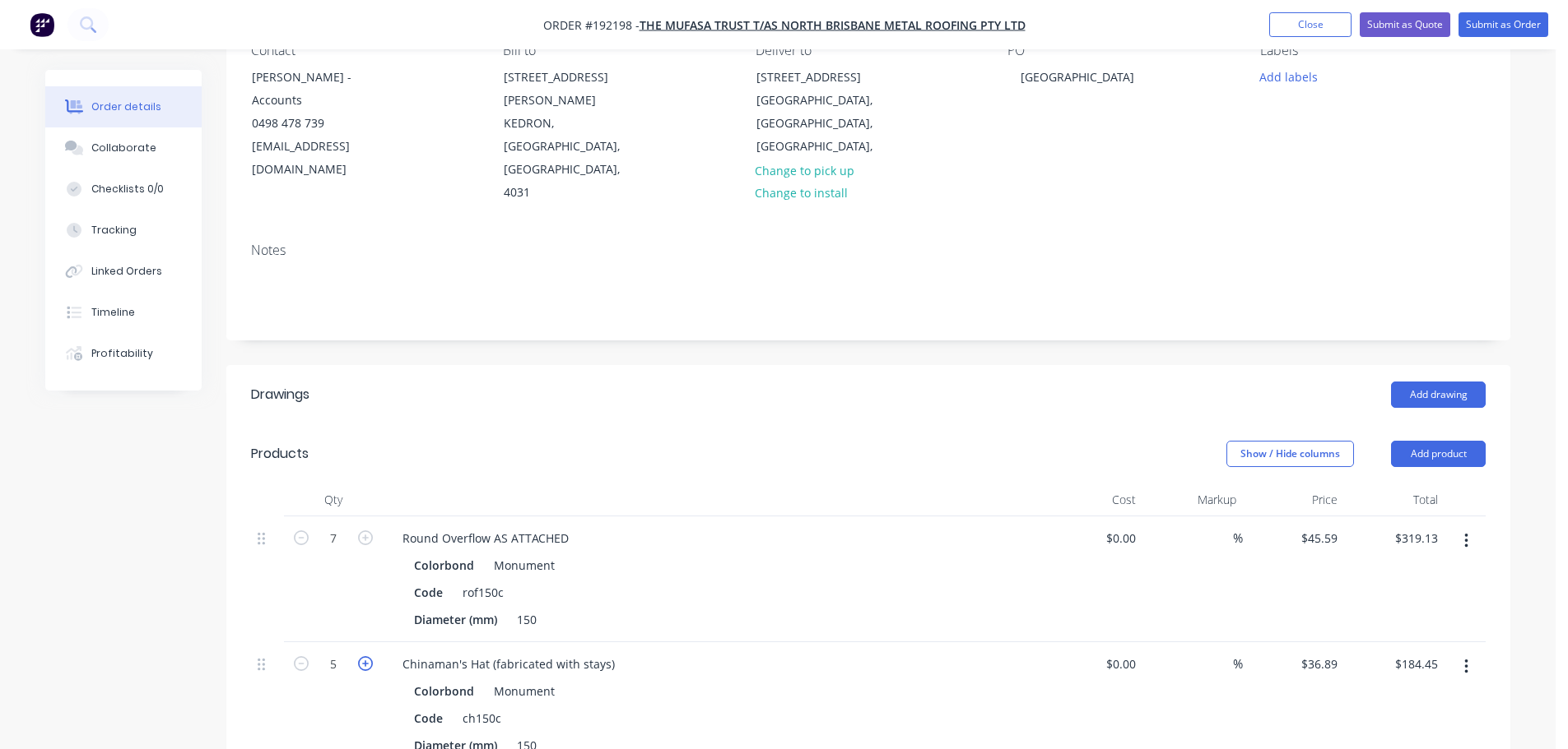
type input "6"
type input "$221.34"
click at [369, 657] on icon "button" at bounding box center [365, 664] width 15 height 15
type input "7"
type input "$258.23"
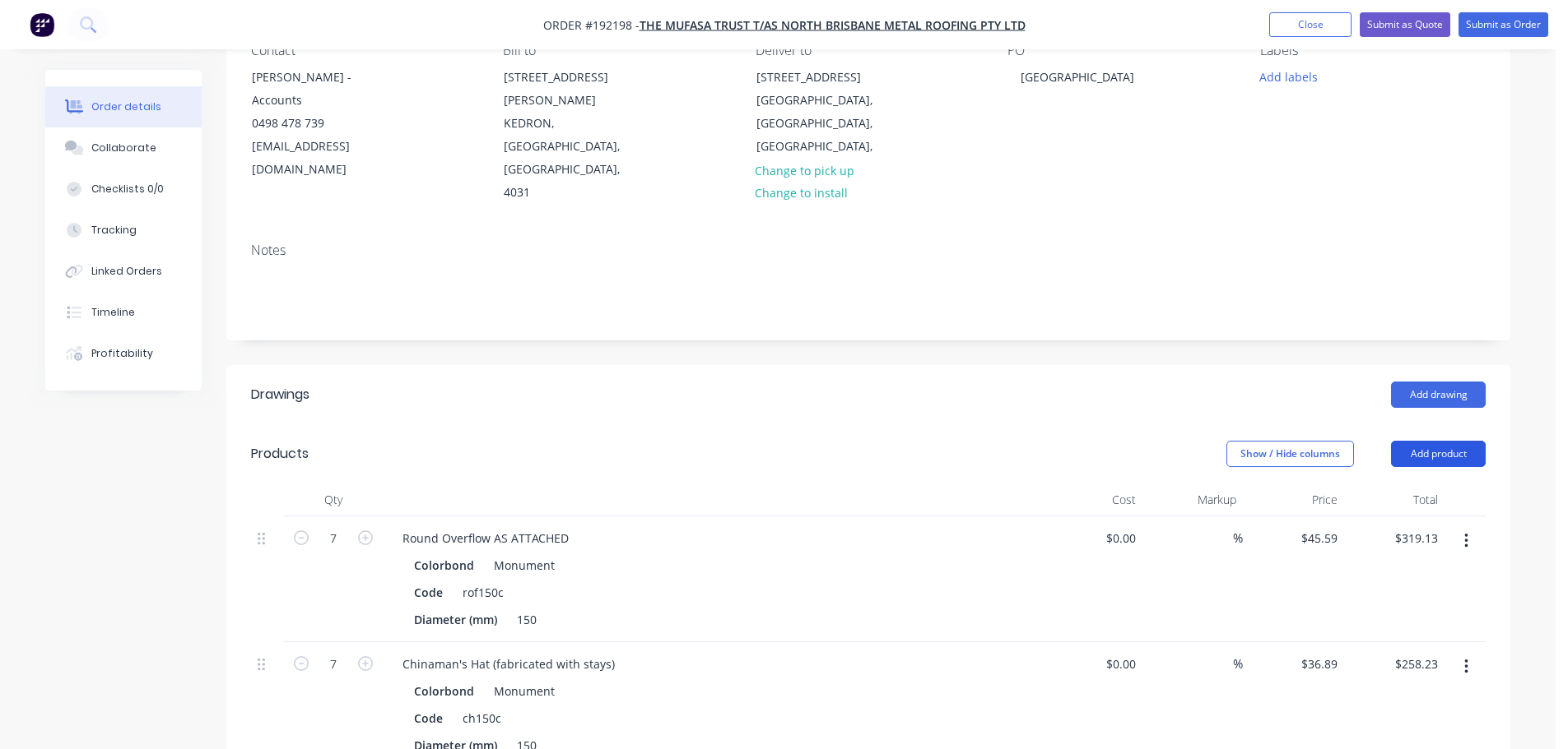
click at [1415, 441] on button "Add product" at bounding box center [1438, 454] width 94 height 26
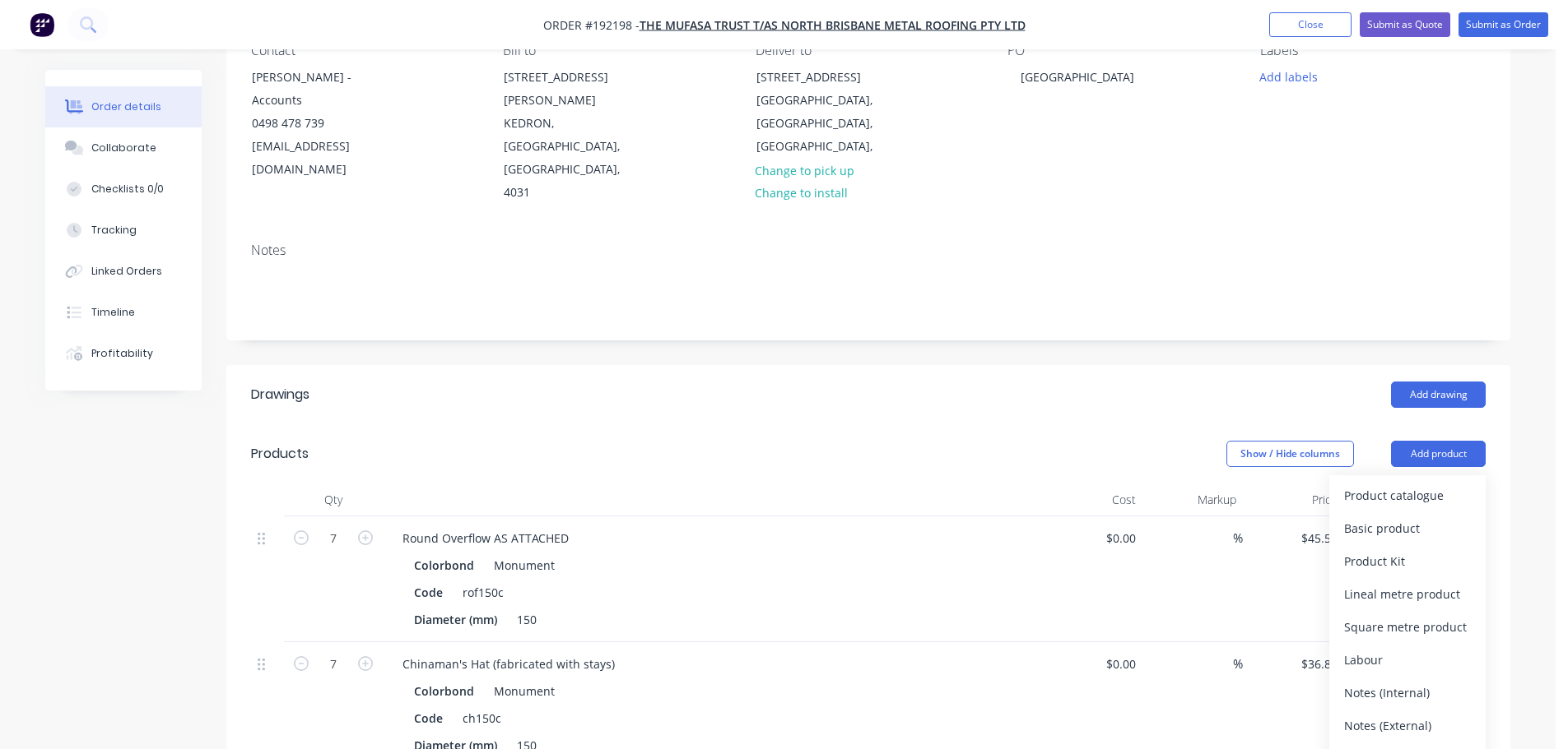
click at [1405, 483] on div "Product catalogue" at bounding box center [1407, 495] width 127 height 24
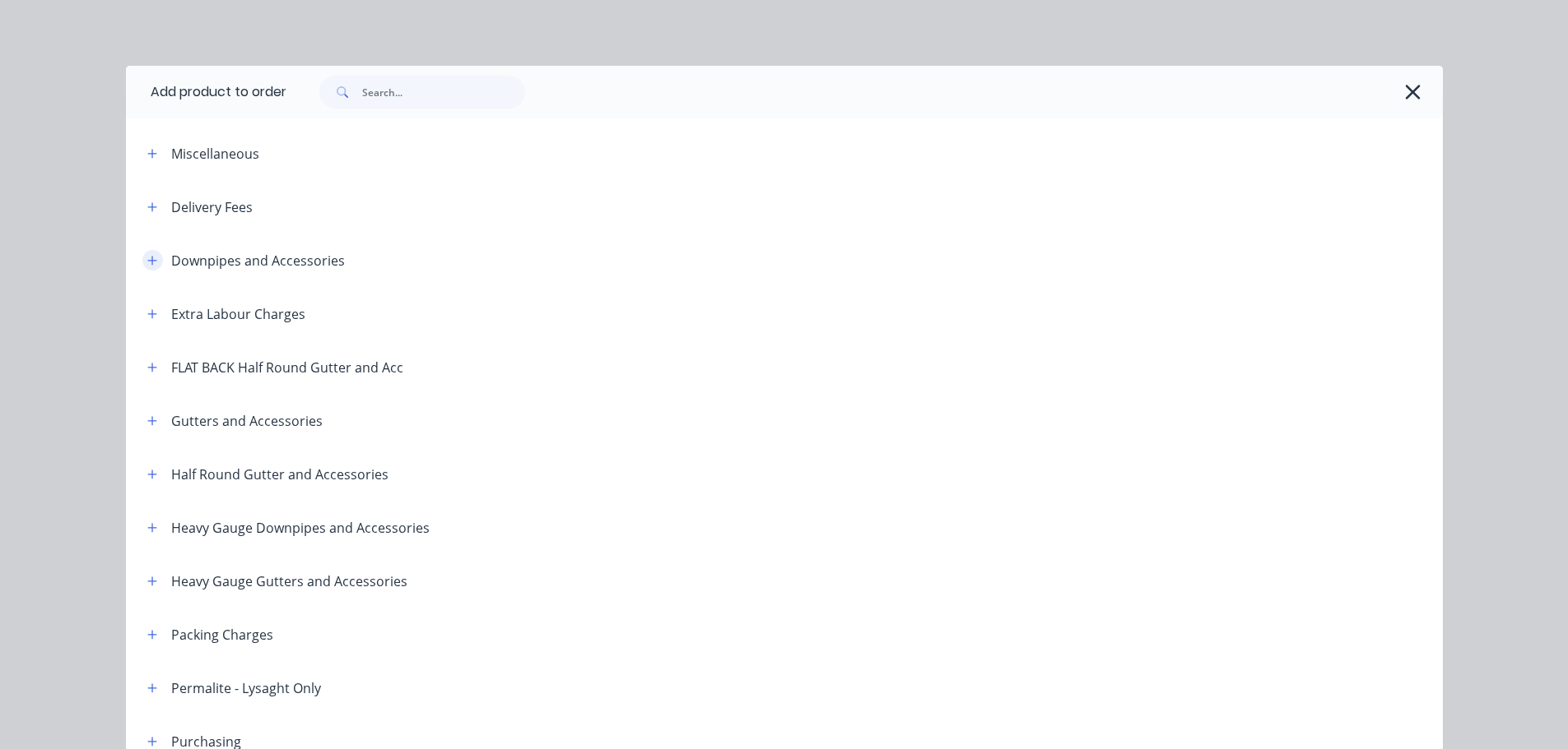
click at [143, 265] on button "button" at bounding box center [153, 260] width 21 height 21
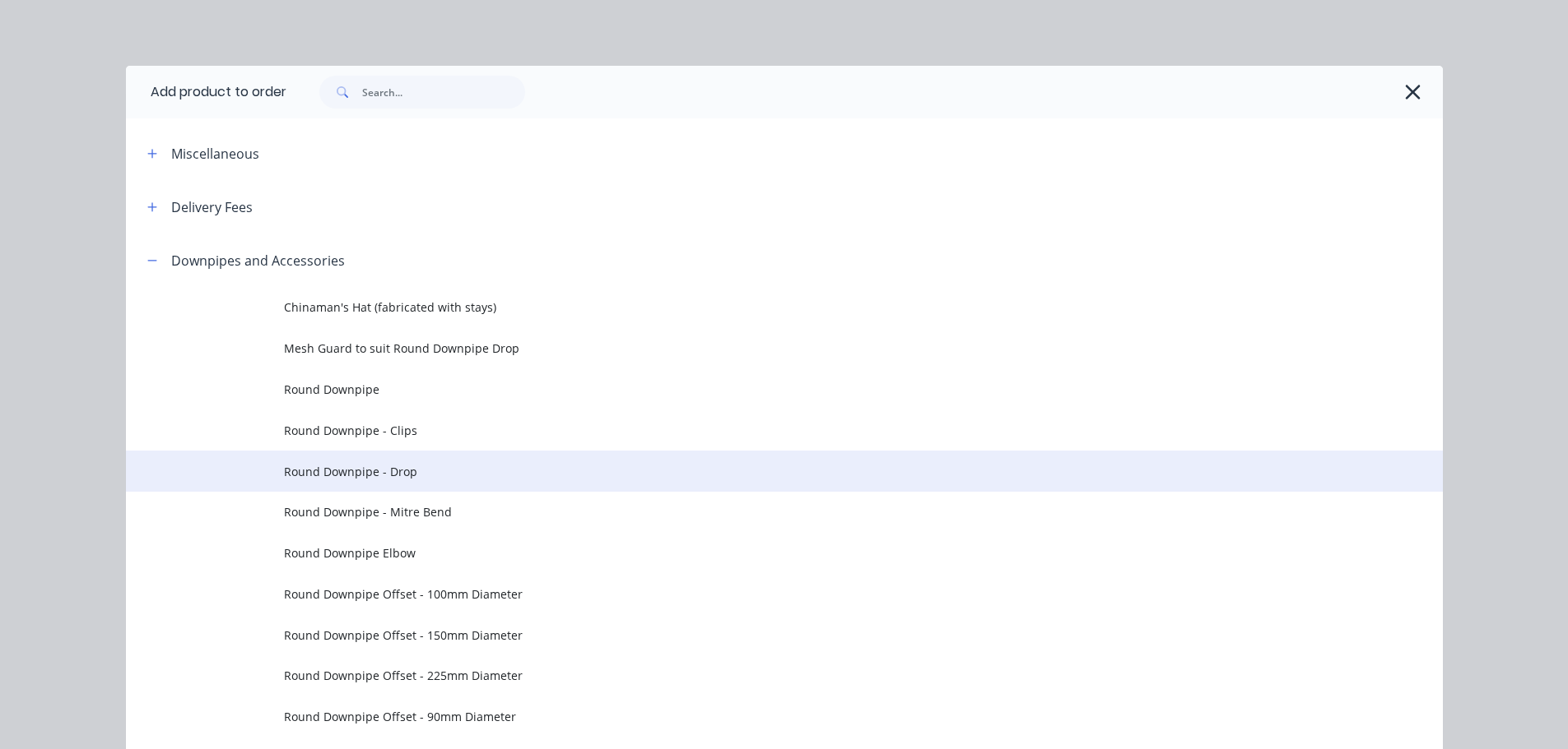
click at [435, 484] on td "Round Downpipe - Drop" at bounding box center [863, 472] width 1159 height 41
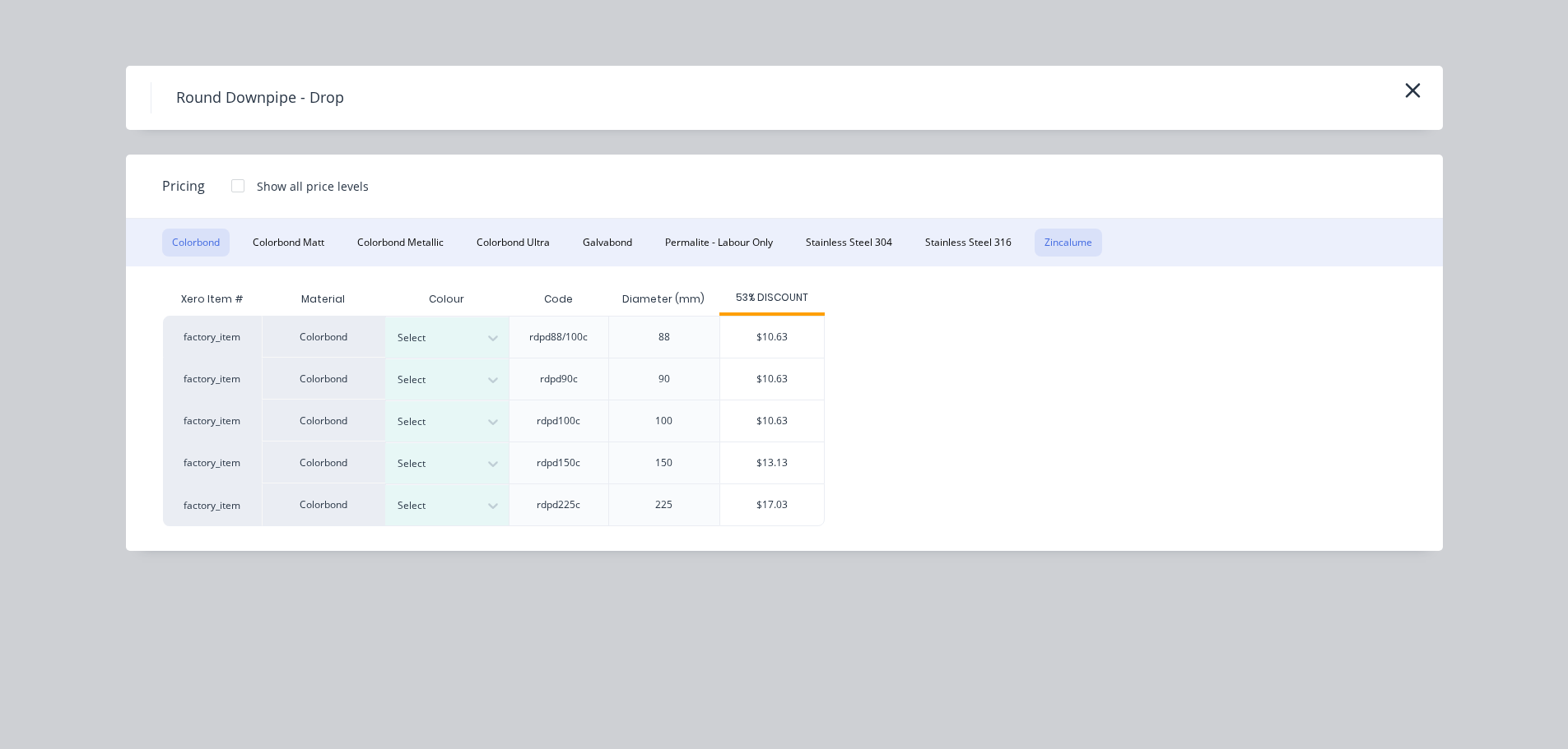
click at [1093, 238] on button "Zincalume" at bounding box center [1068, 242] width 67 height 28
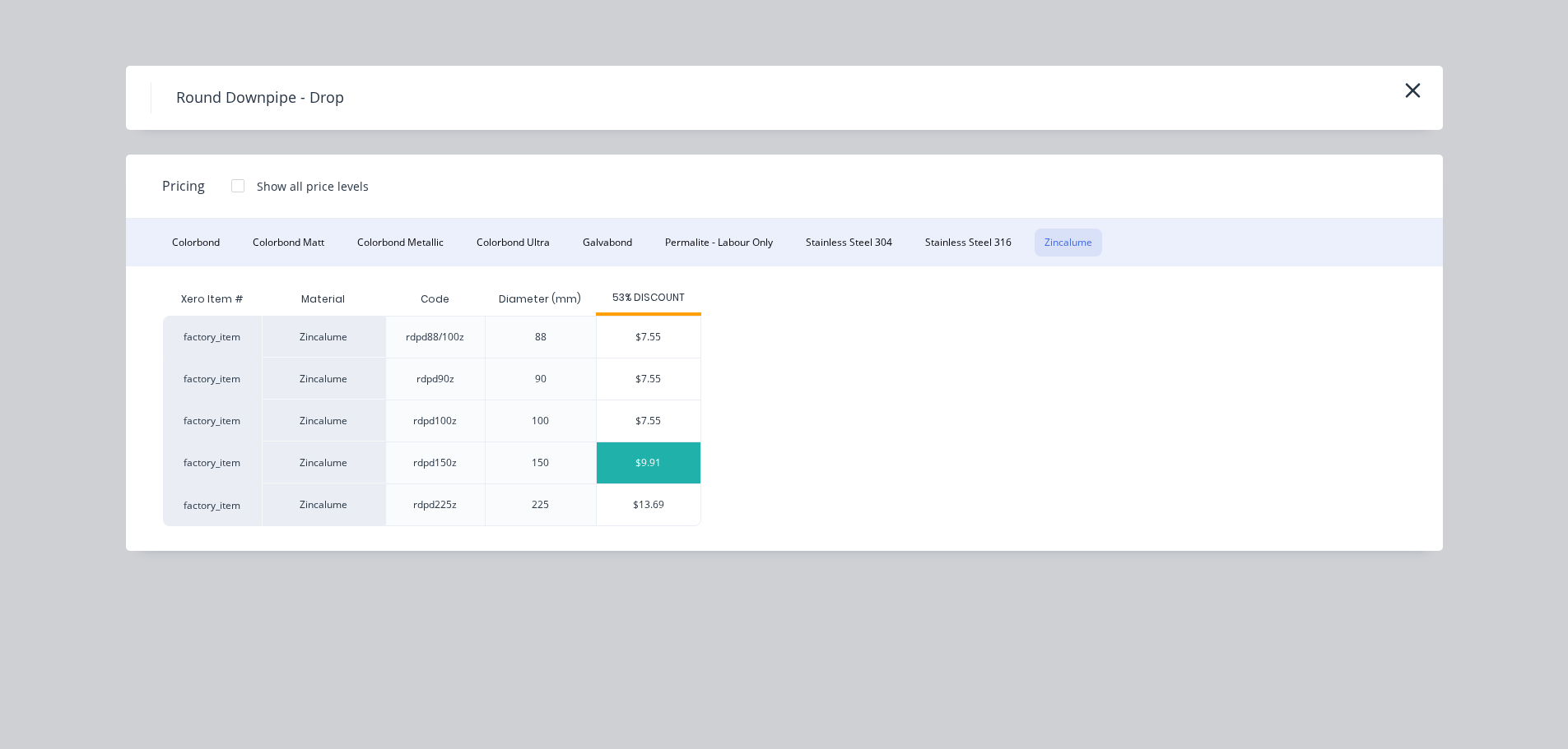
click at [651, 457] on div "$9.91" at bounding box center [649, 463] width 104 height 41
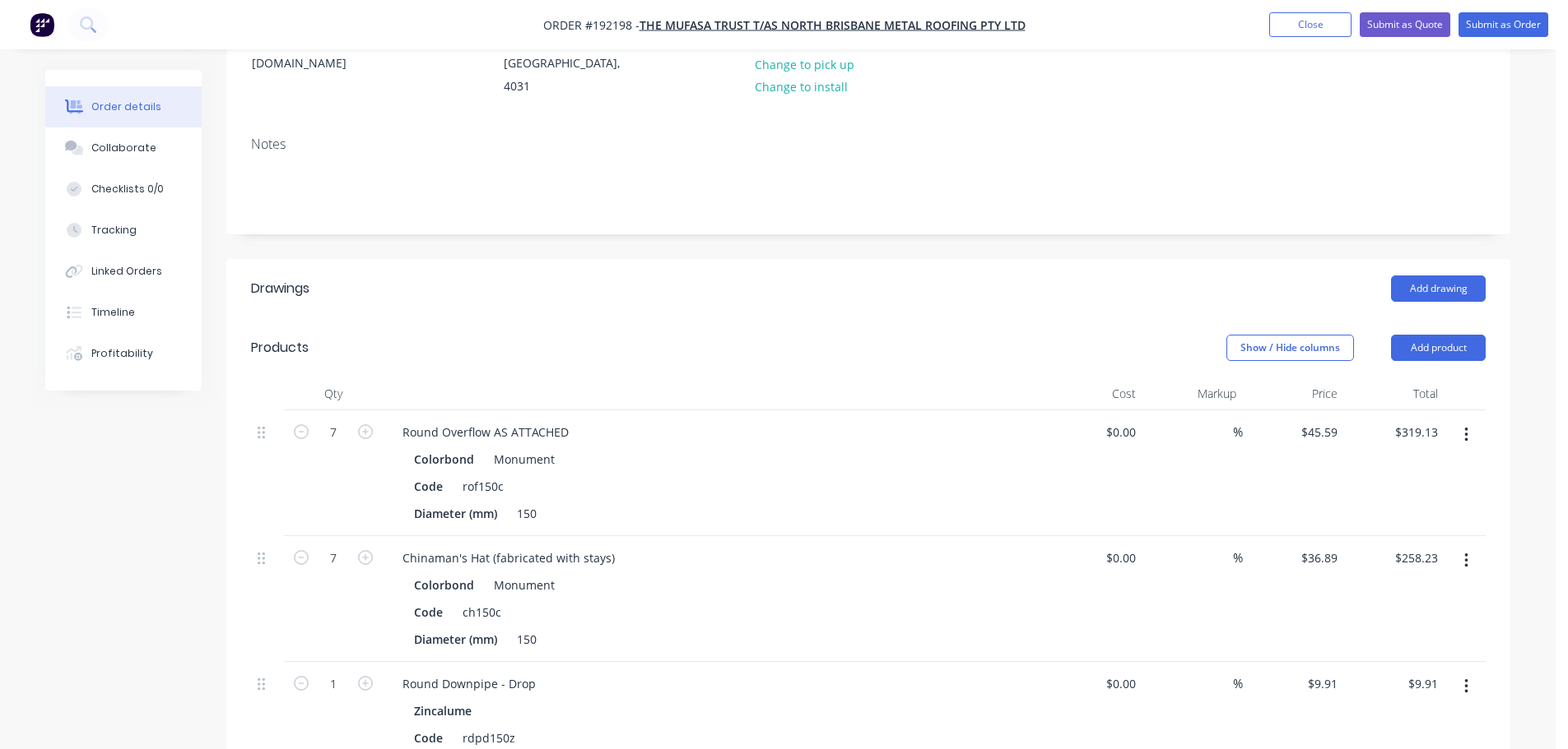
scroll to position [329, 0]
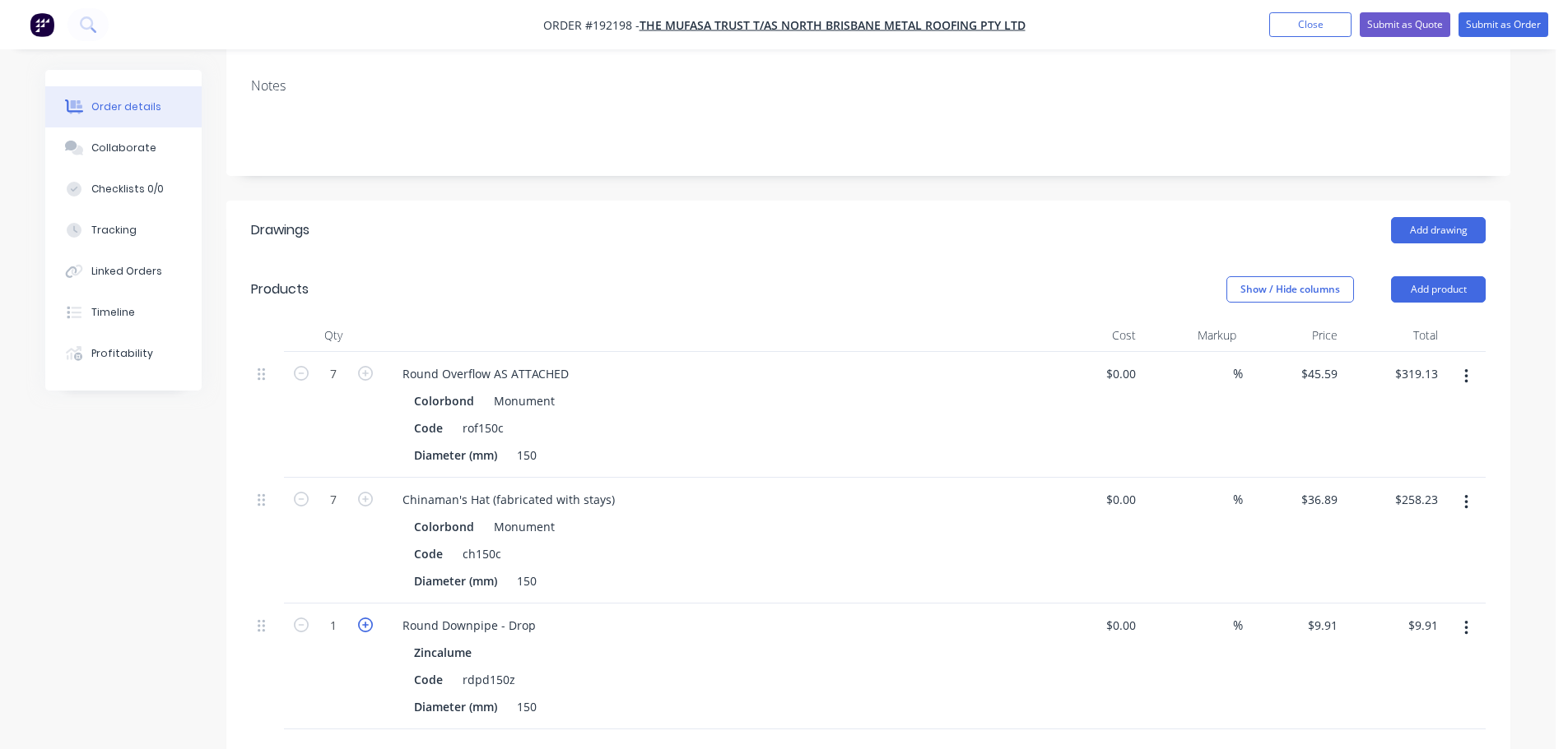
click at [368, 618] on icon "button" at bounding box center [365, 625] width 15 height 15
type input "2"
type input "$19.82"
click at [366, 618] on icon "button" at bounding box center [365, 625] width 15 height 15
type input "3"
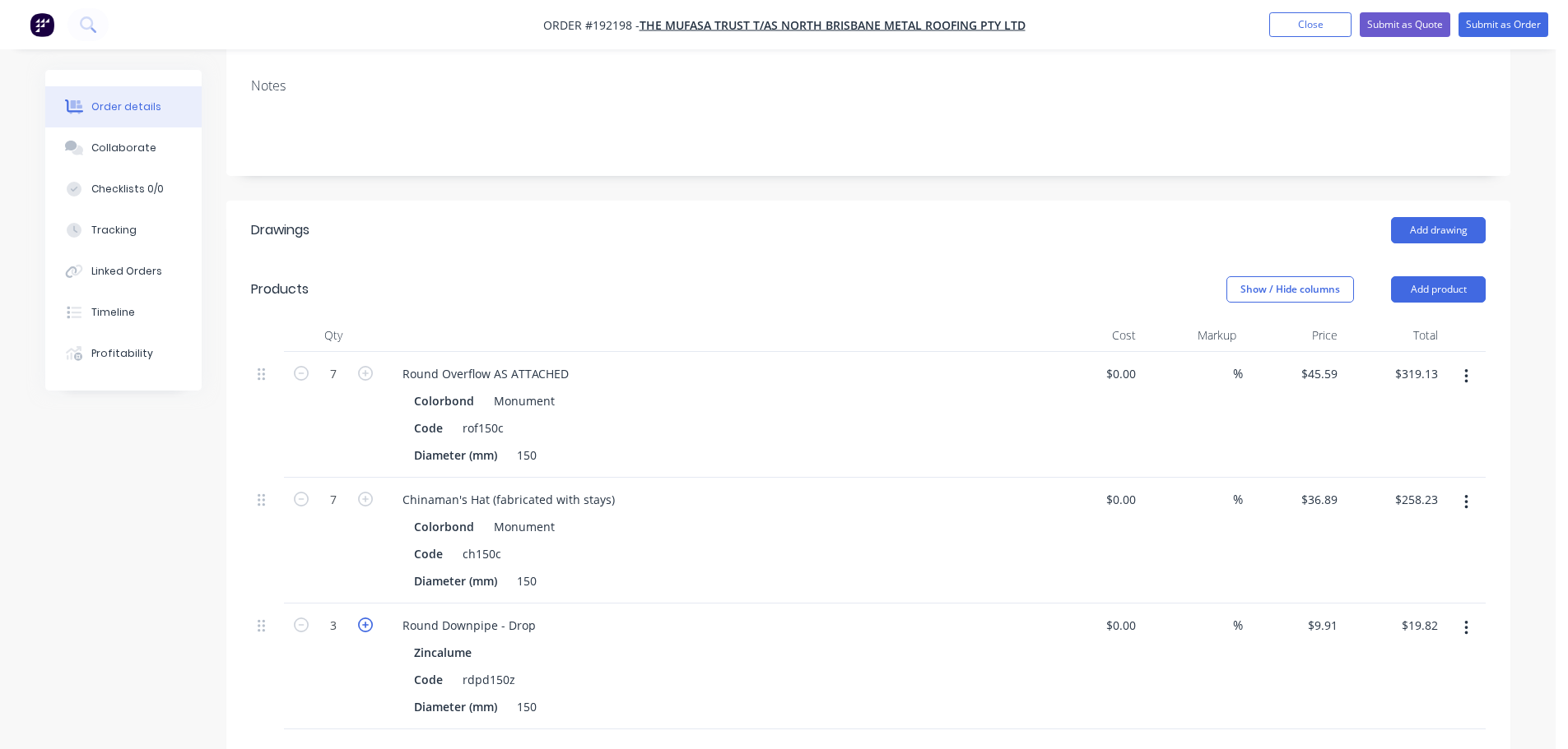
type input "$29.73"
click at [366, 618] on icon "button" at bounding box center [365, 625] width 15 height 15
type input "4"
type input "$39.64"
click at [366, 618] on icon "button" at bounding box center [365, 625] width 15 height 15
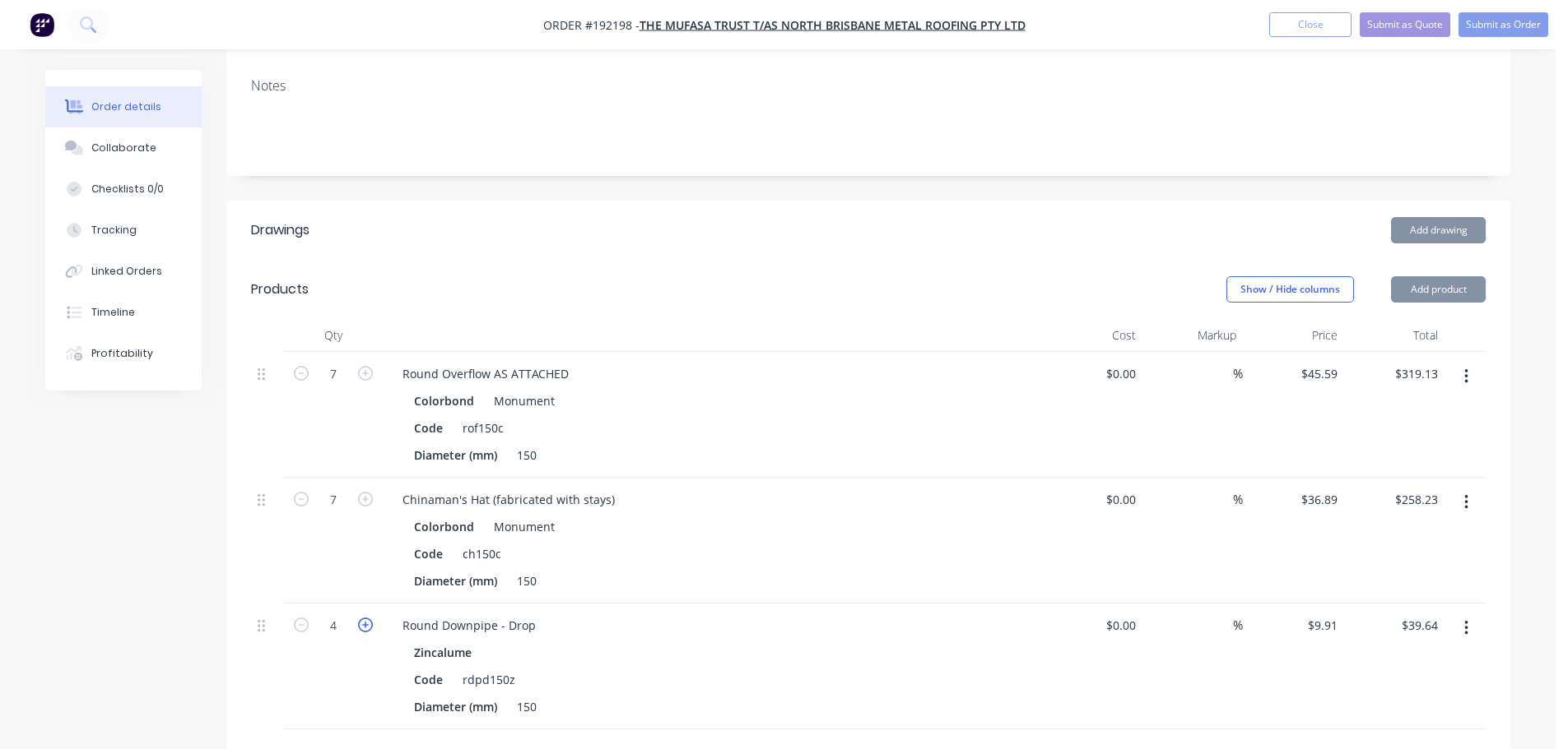
type input "5"
type input "$49.55"
click at [366, 618] on icon "button" at bounding box center [365, 625] width 15 height 15
type input "6"
type input "$59.46"
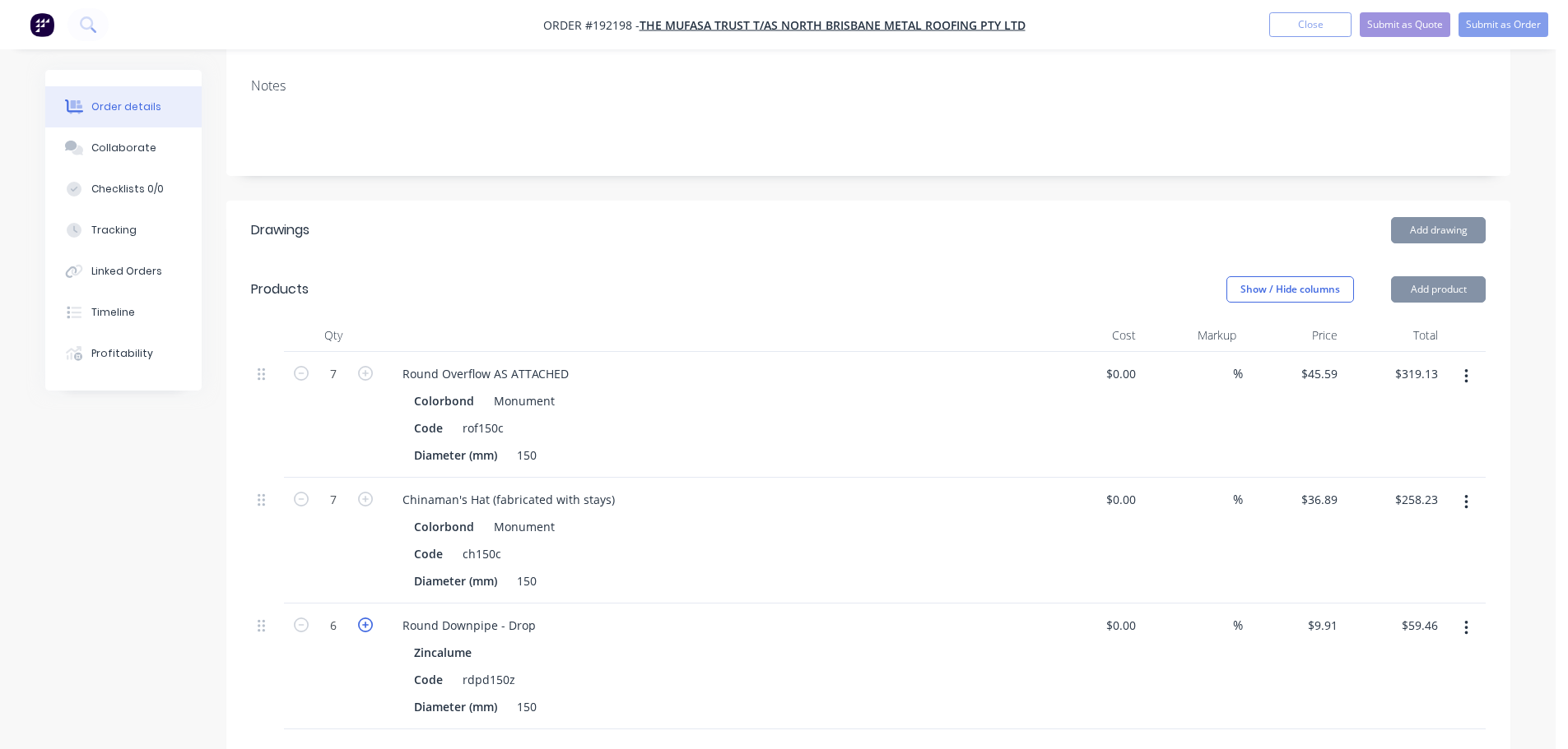
click at [366, 618] on icon "button" at bounding box center [365, 625] width 15 height 15
type input "7"
type input "$69.37"
click at [366, 618] on icon "button" at bounding box center [365, 625] width 15 height 15
type input "8"
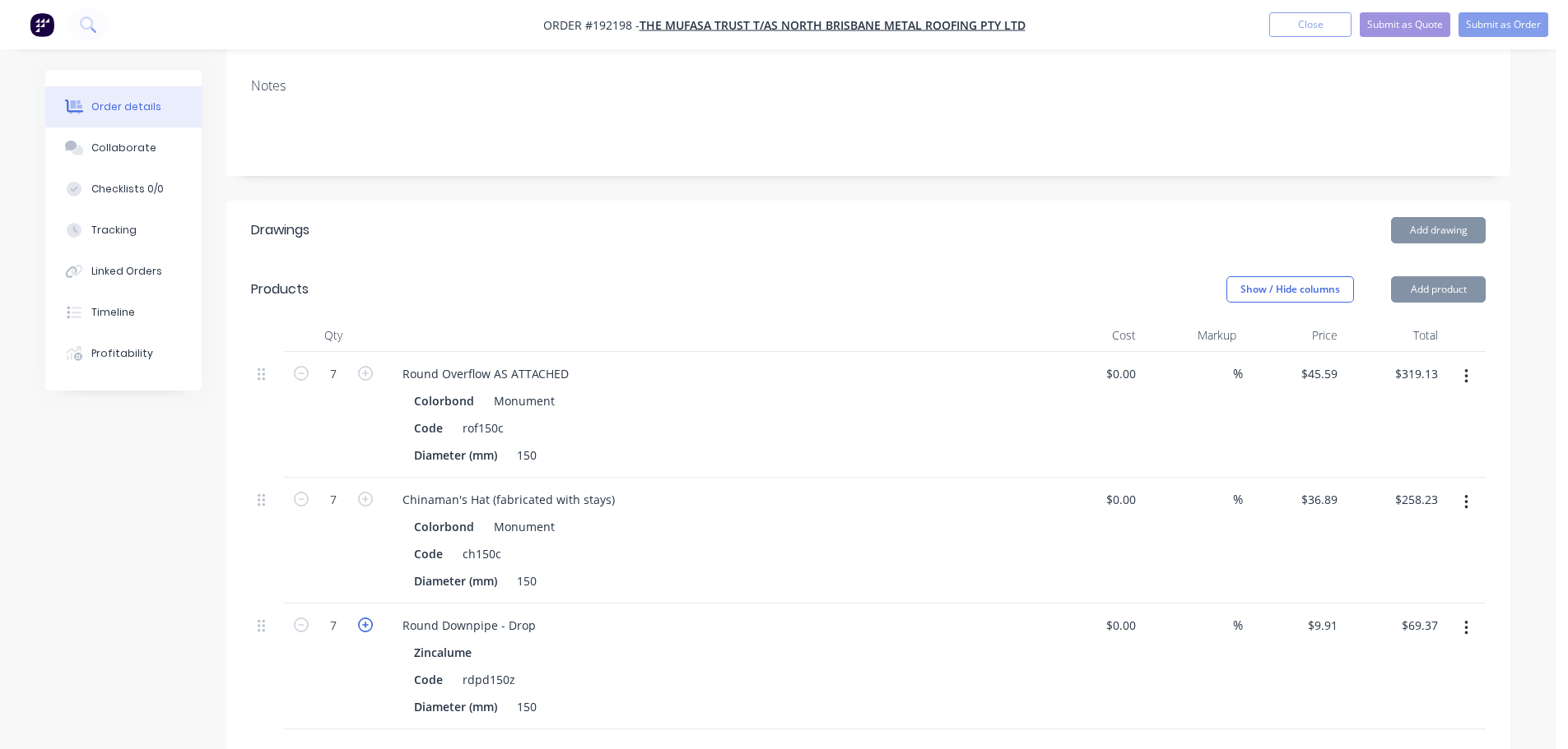
type input "$79.28"
click at [295, 618] on icon "button" at bounding box center [301, 625] width 15 height 15
type input "7"
type input "$69.37"
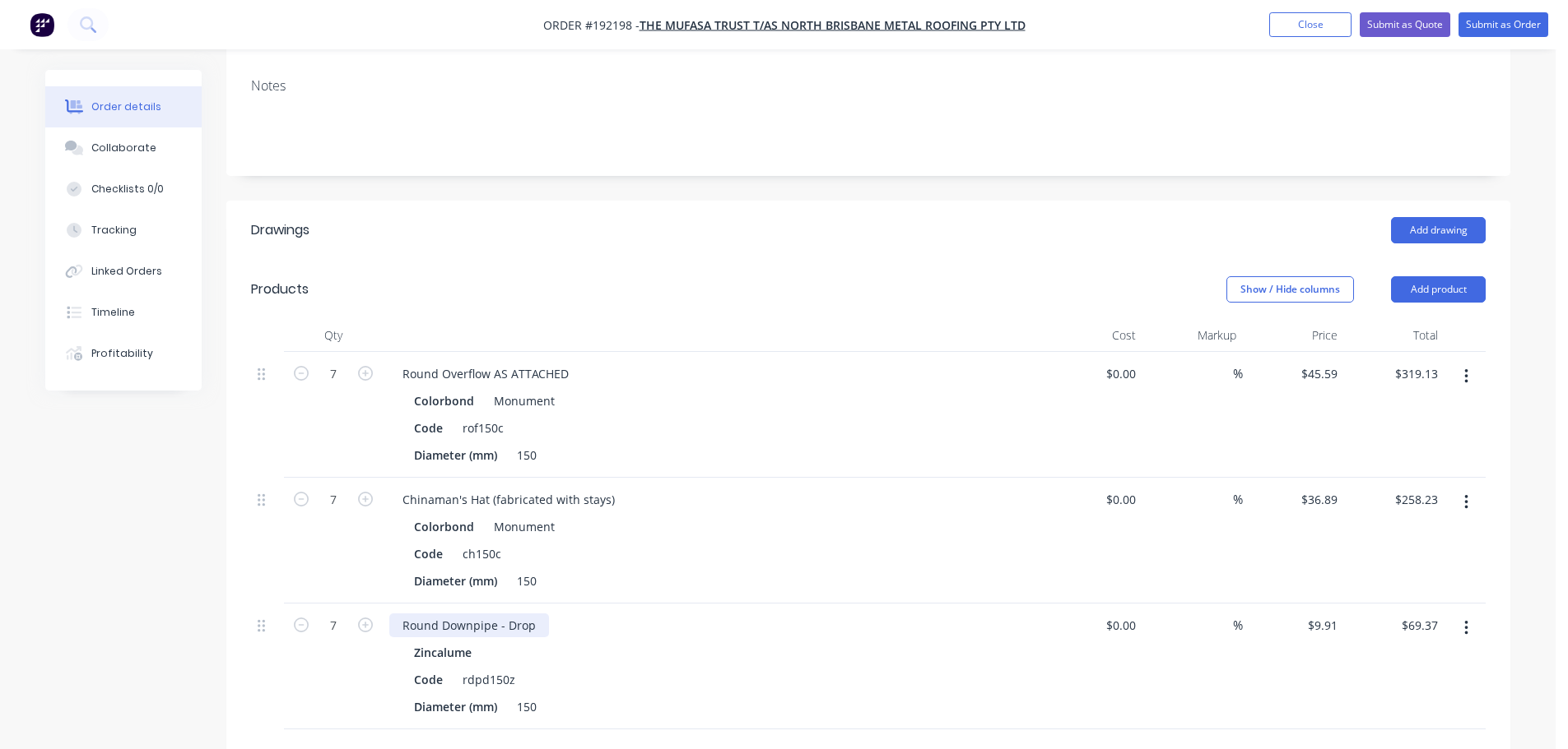
click at [505, 614] on div "Round Downpipe - Drop" at bounding box center [469, 625] width 160 height 24
drag, startPoint x: 845, startPoint y: 614, endPoint x: 864, endPoint y: 618, distance: 19.4
click at [846, 640] on div "Zincalume" at bounding box center [712, 652] width 596 height 24
click at [1502, 27] on button "Submit as Order" at bounding box center [1503, 25] width 90 height 25
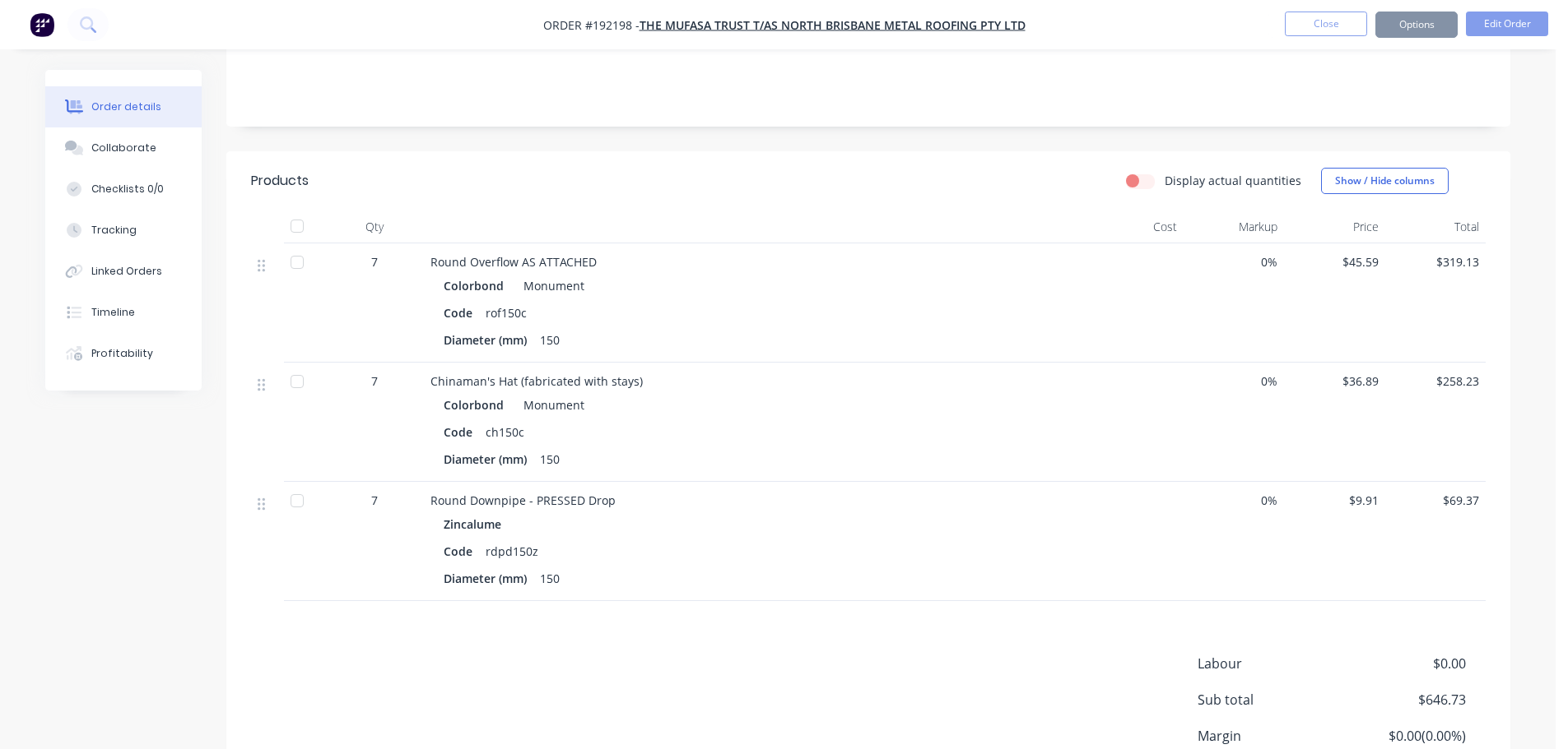
scroll to position [0, 0]
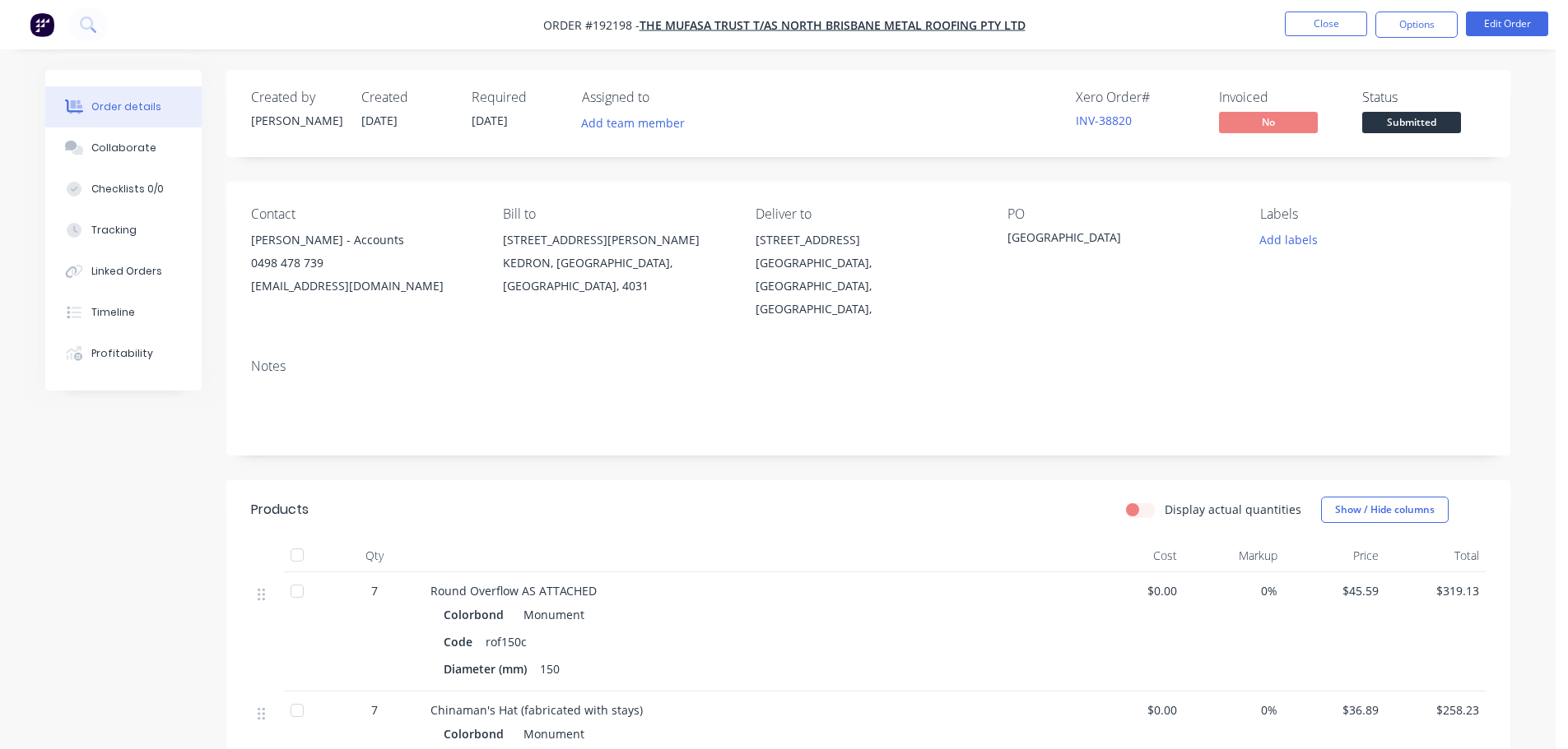
drag, startPoint x: 1409, startPoint y: 27, endPoint x: 1406, endPoint y: 45, distance: 18.2
click at [1409, 27] on button "Options" at bounding box center [1416, 24] width 83 height 26
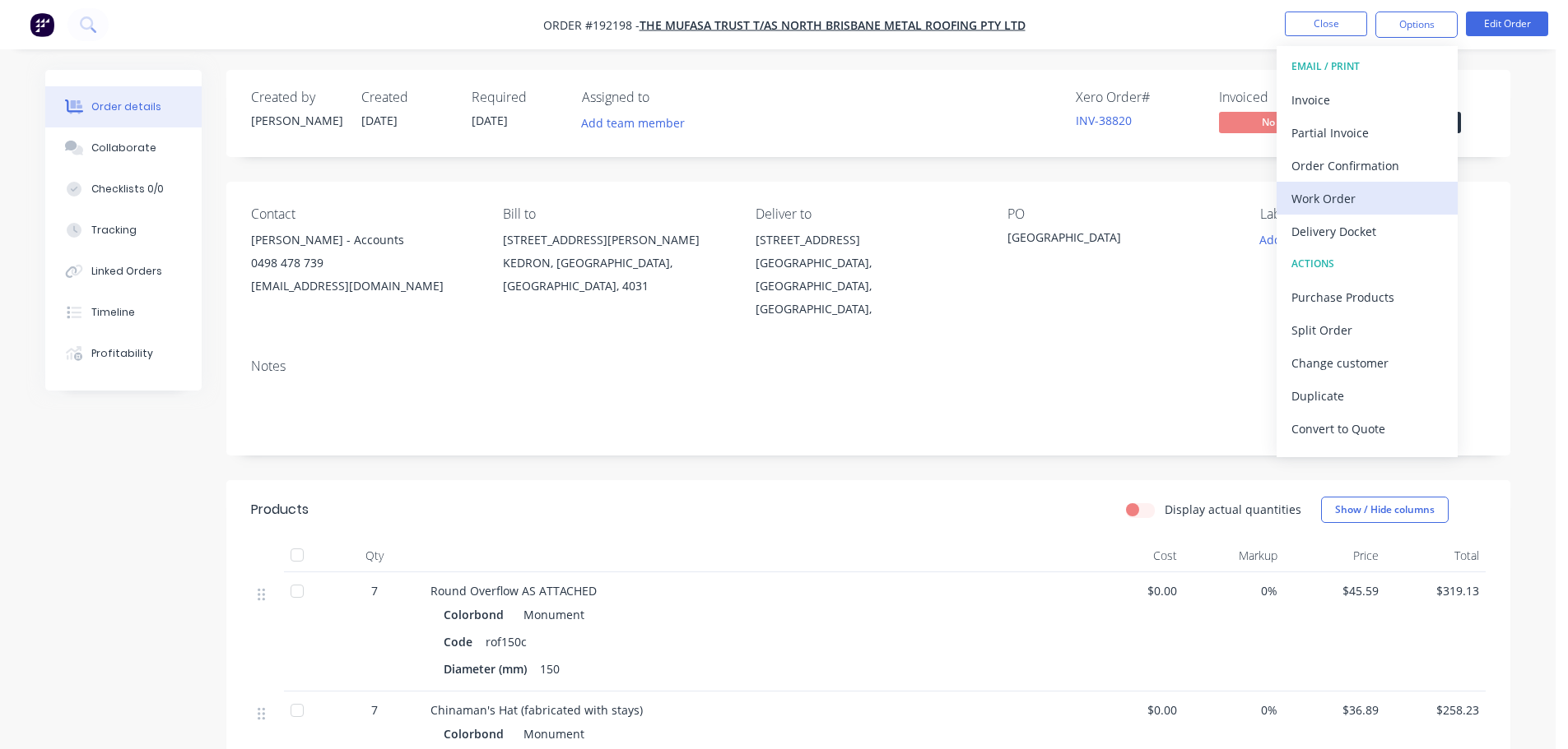
click at [1336, 194] on div "Work Order" at bounding box center [1367, 198] width 152 height 24
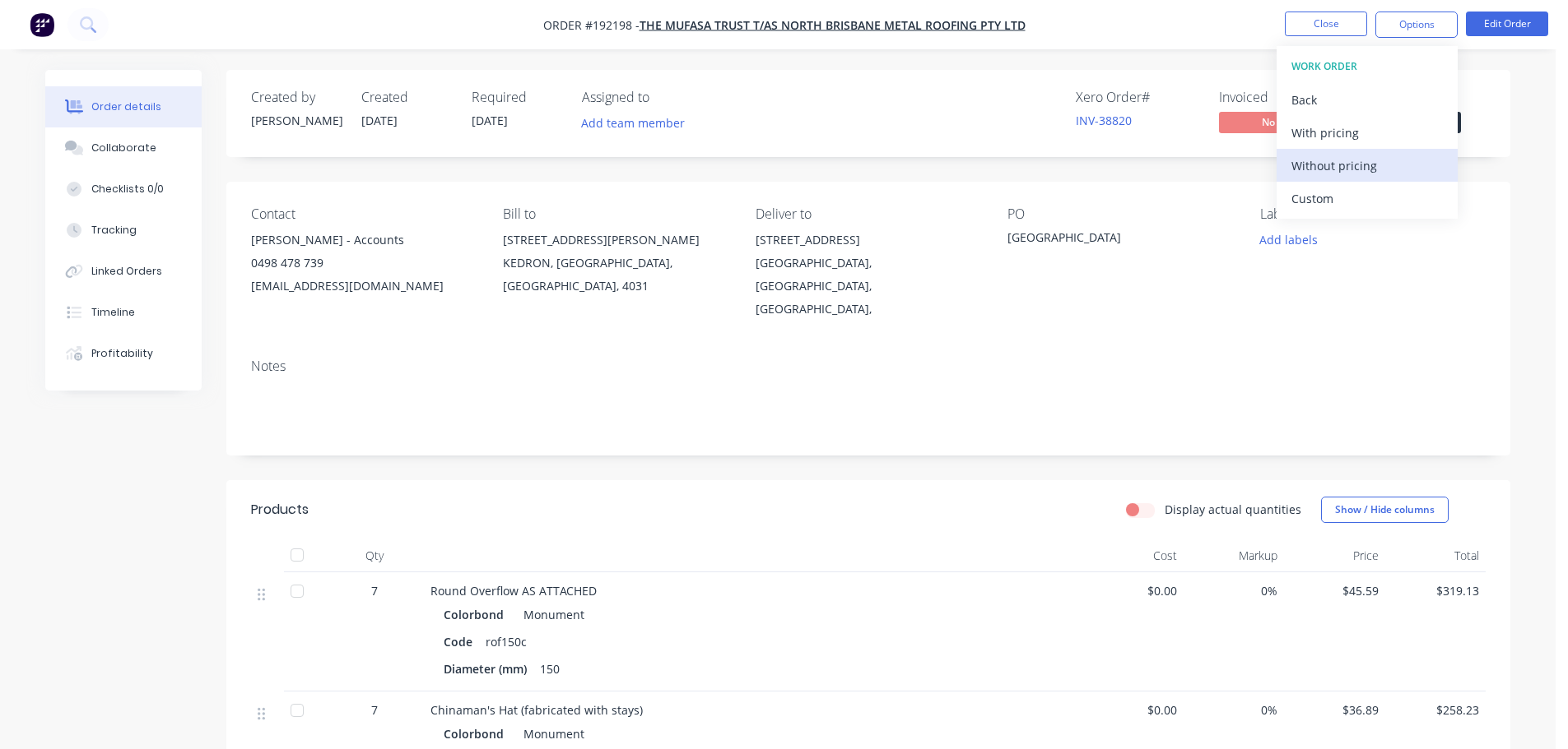
click at [1339, 165] on div "Without pricing" at bounding box center [1367, 165] width 152 height 24
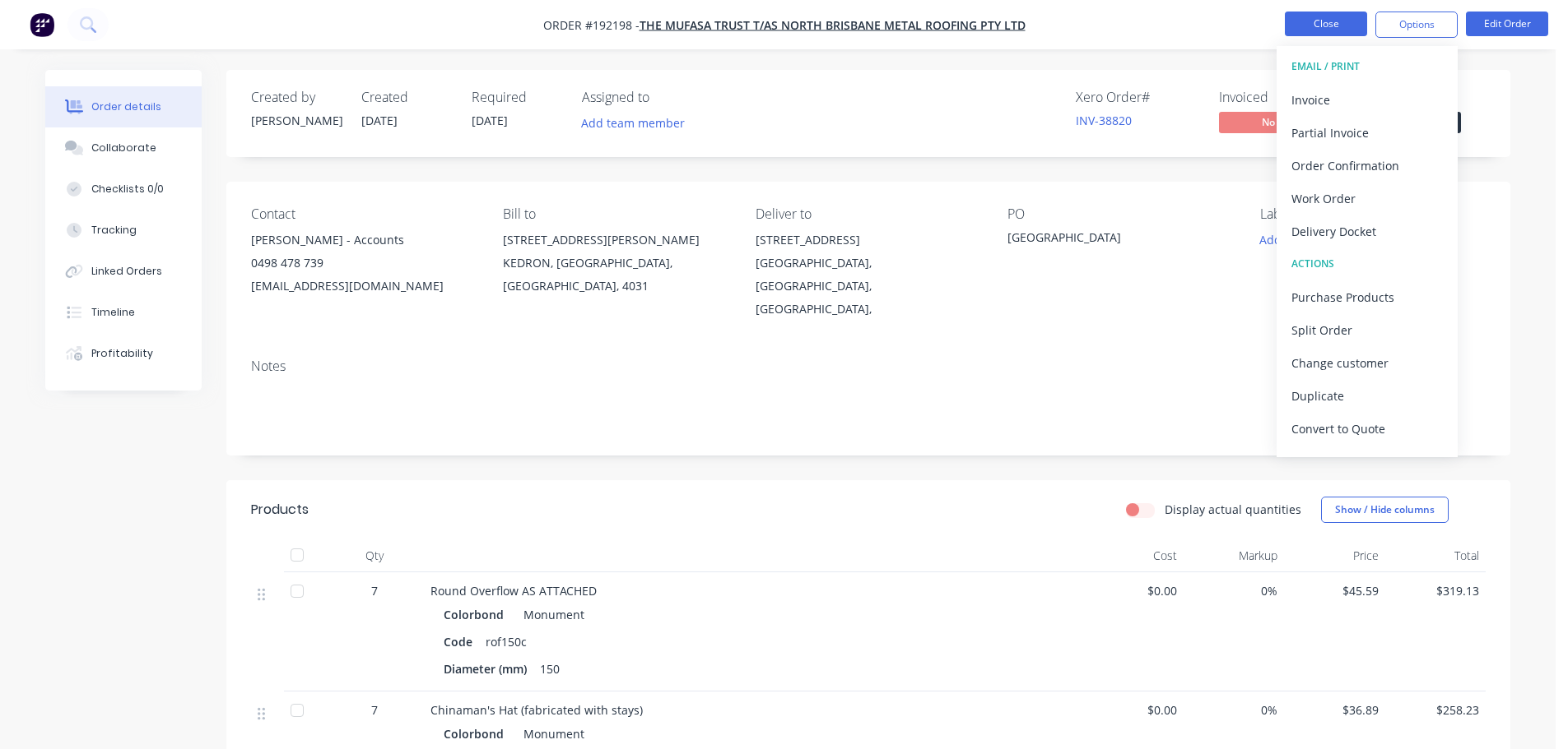
click at [1336, 30] on button "Close" at bounding box center [1327, 24] width 83 height 25
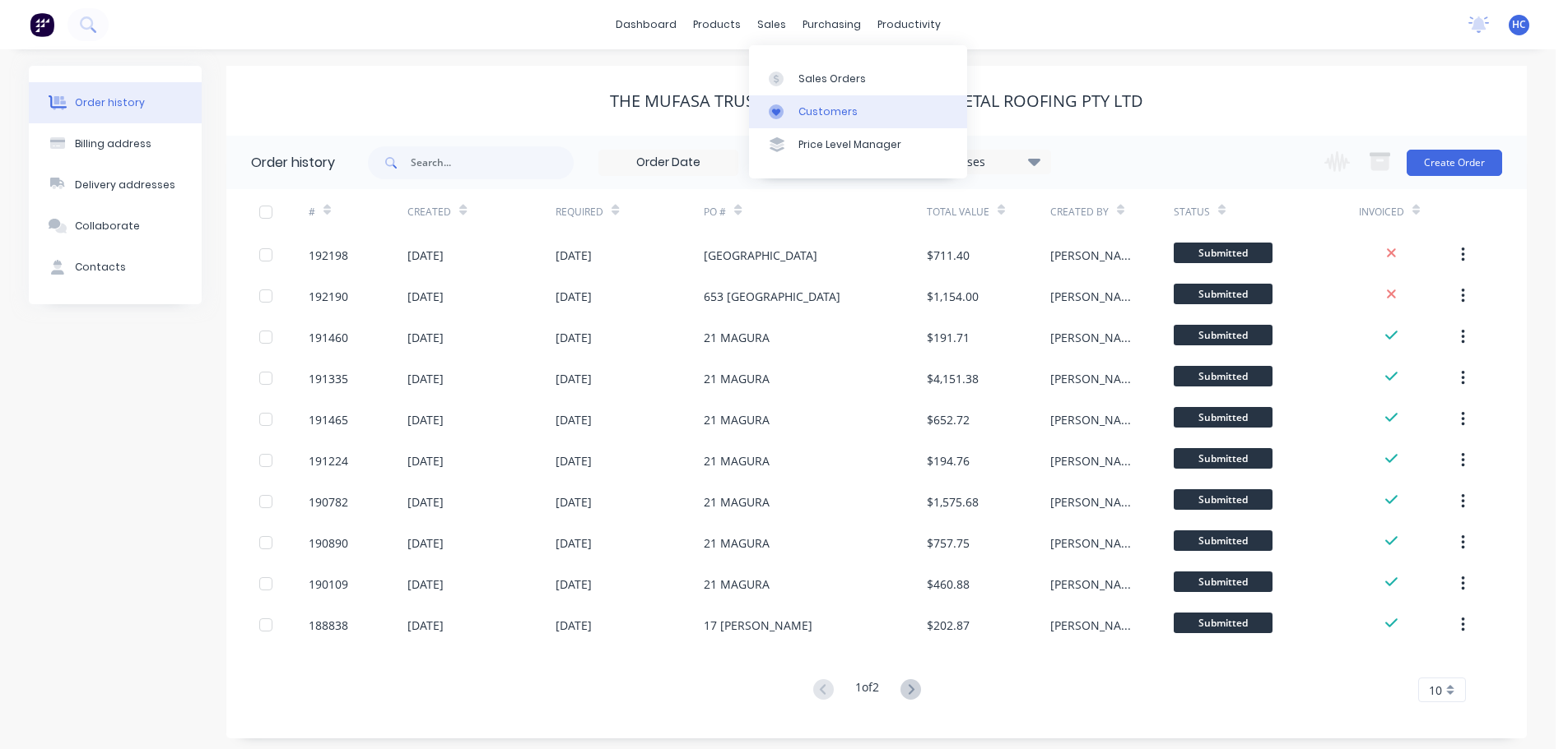
click at [822, 101] on link "Customers" at bounding box center [858, 111] width 218 height 33
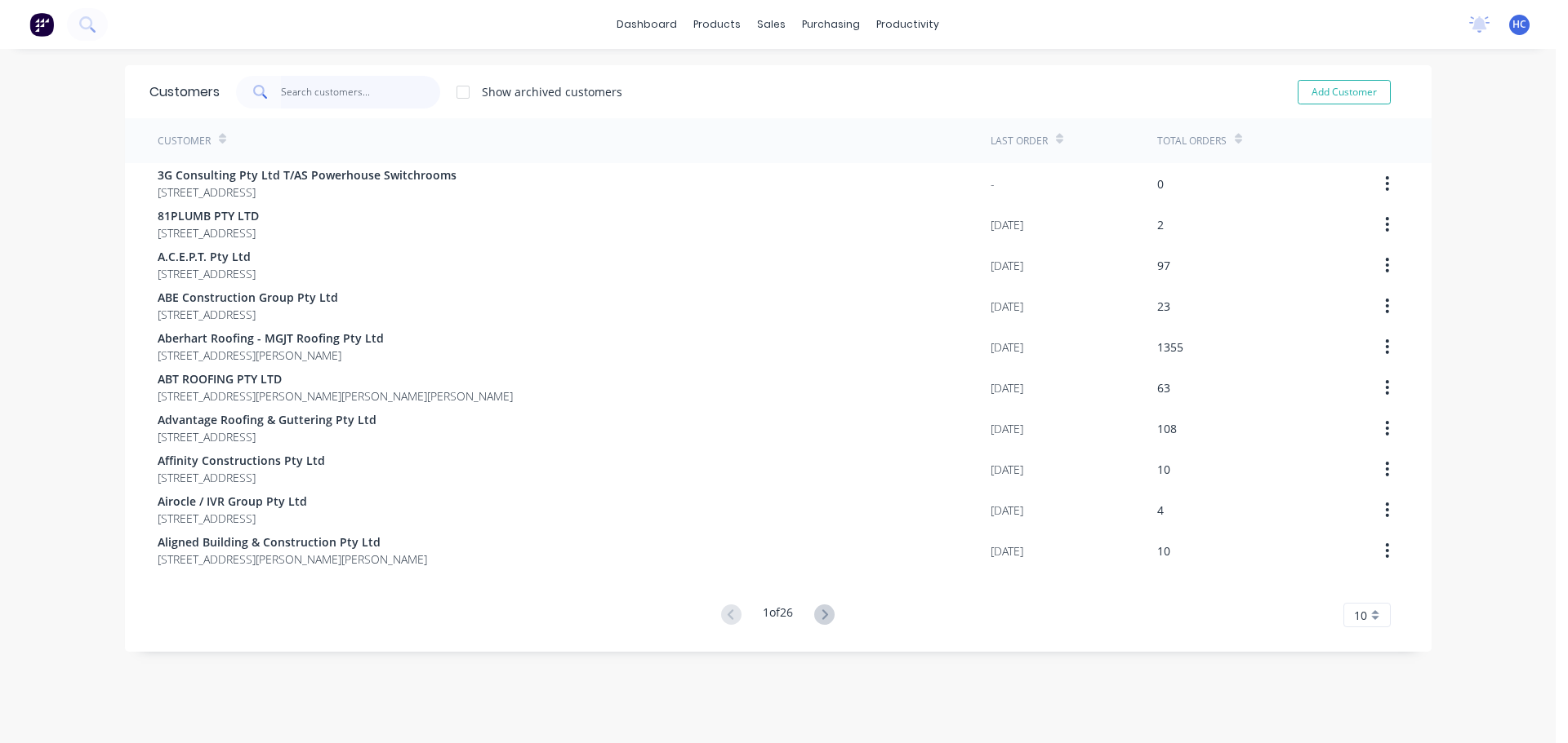
click at [385, 90] on input "text" at bounding box center [360, 92] width 159 height 33
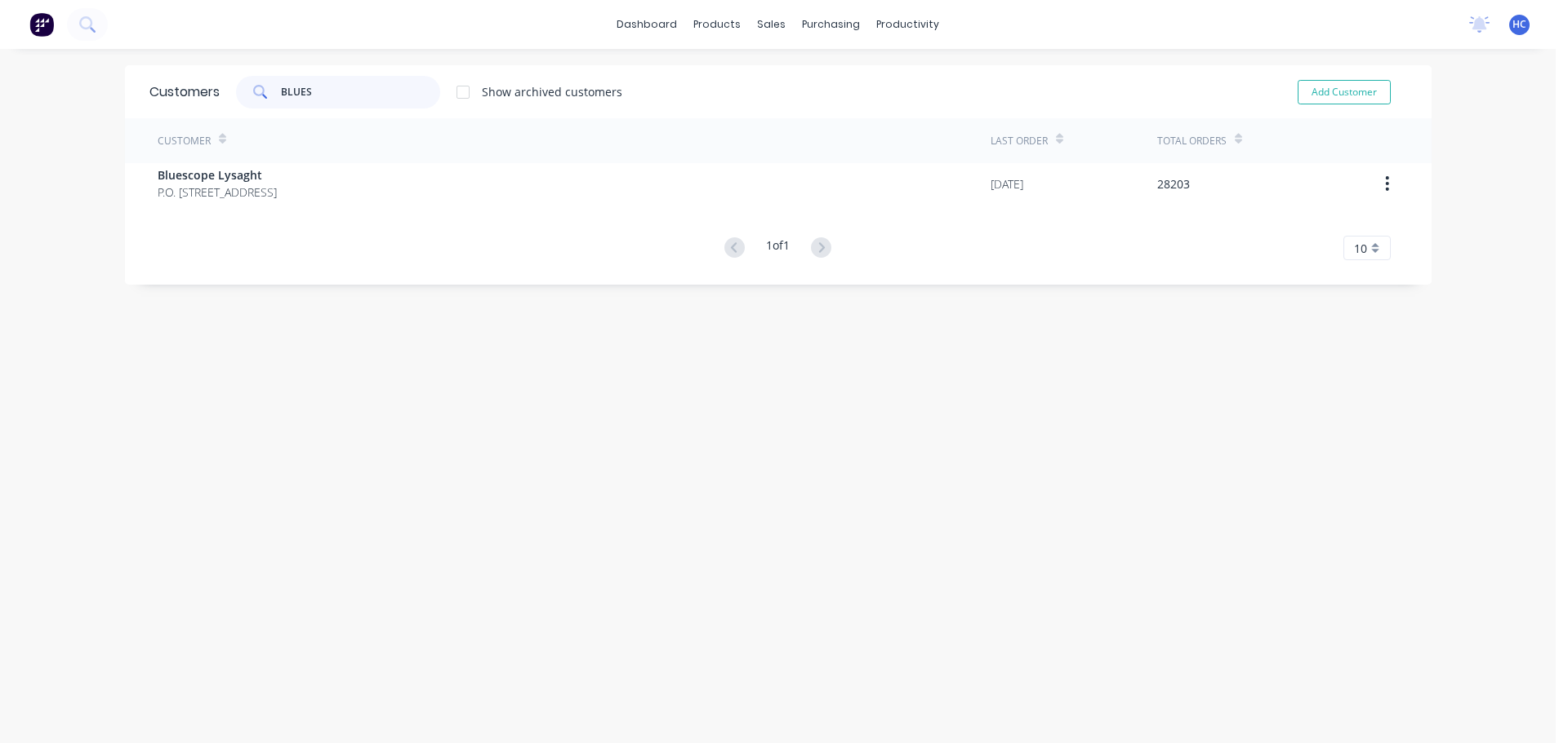
type input "BLUES"
click at [313, 220] on div "Customer Last Order Total Orders Bluescope Lysaght P.O. [GEOGRAPHIC_DATA] 4108 …" at bounding box center [777, 190] width 1306 height 142
click at [329, 213] on div "Customer Last Order Total Orders Bluescope Lysaght P.O. [GEOGRAPHIC_DATA] 4108 …" at bounding box center [777, 190] width 1306 height 142
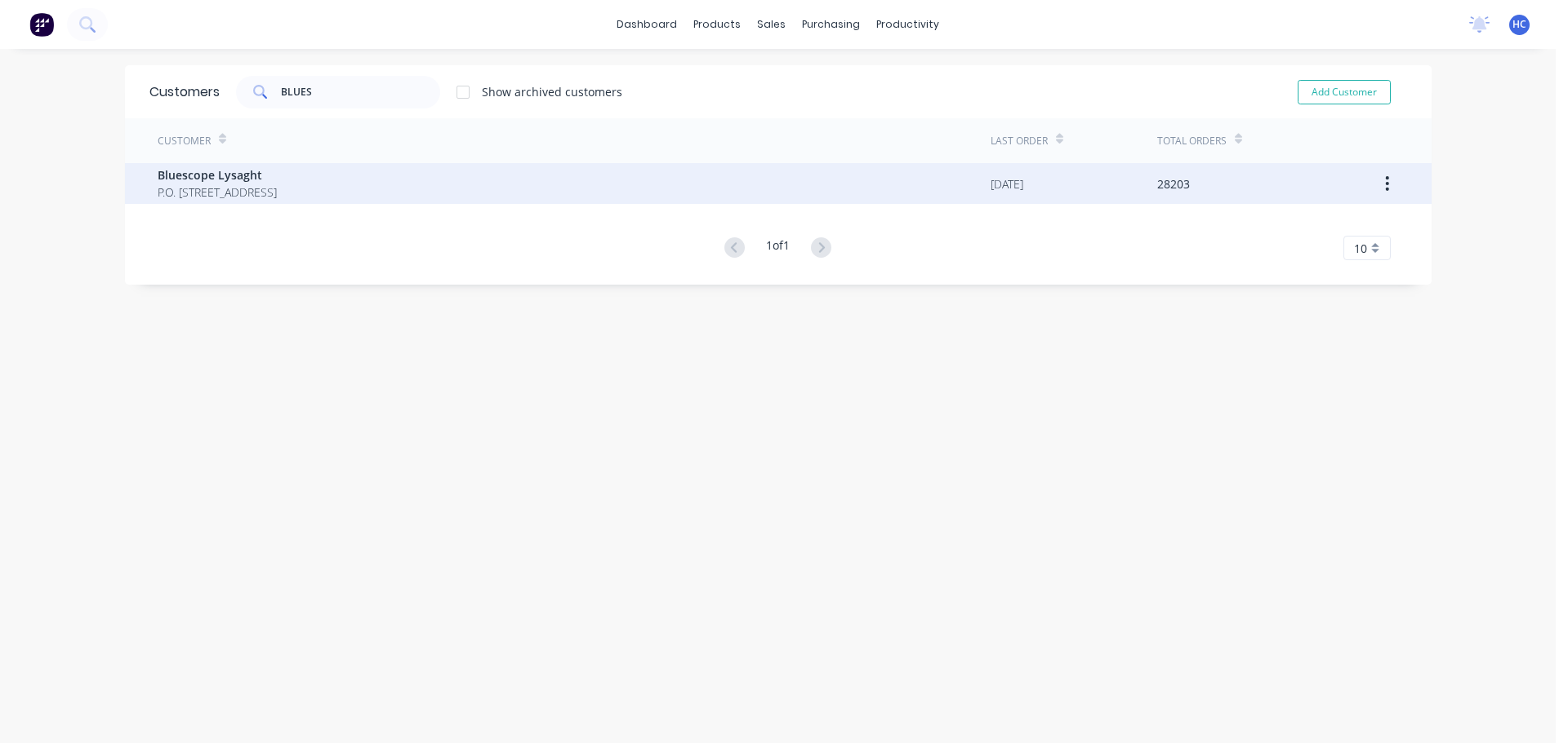
click at [375, 182] on div "Bluescope Lysaght P.O. [STREET_ADDRESS]" at bounding box center [573, 183] width 833 height 41
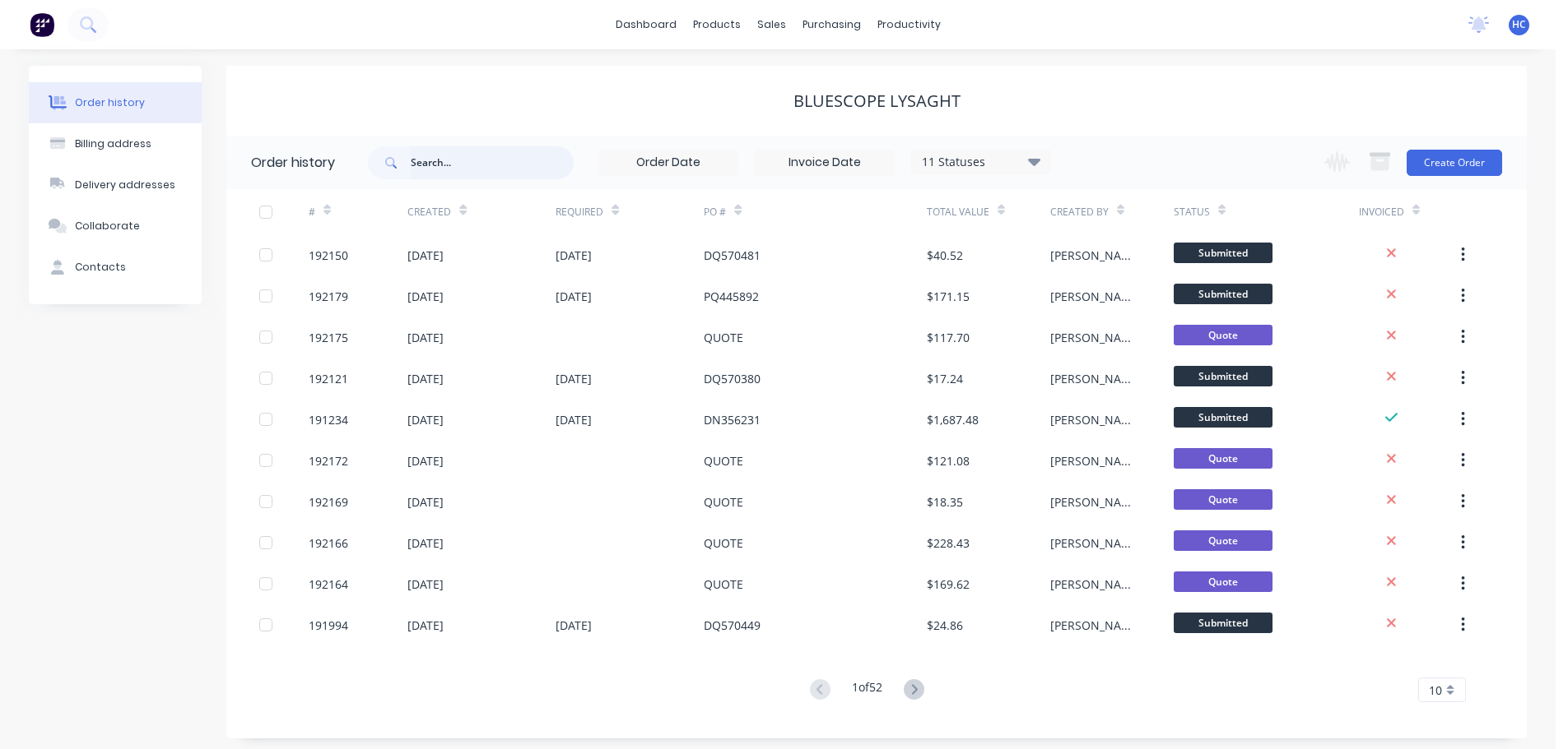
click at [443, 153] on input "text" at bounding box center [493, 162] width 163 height 33
type input "2020"
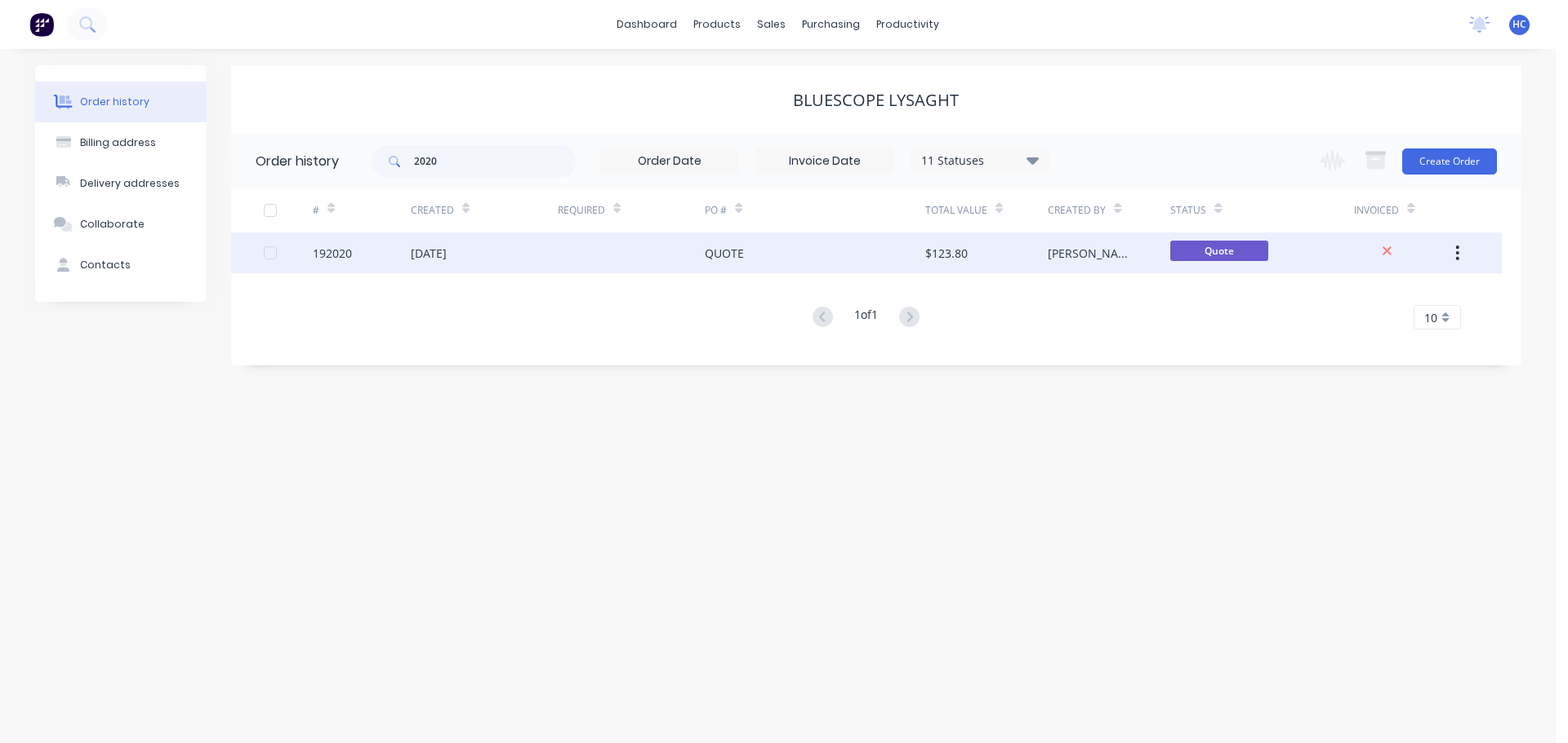
click at [389, 261] on div "192020" at bounding box center [362, 253] width 98 height 41
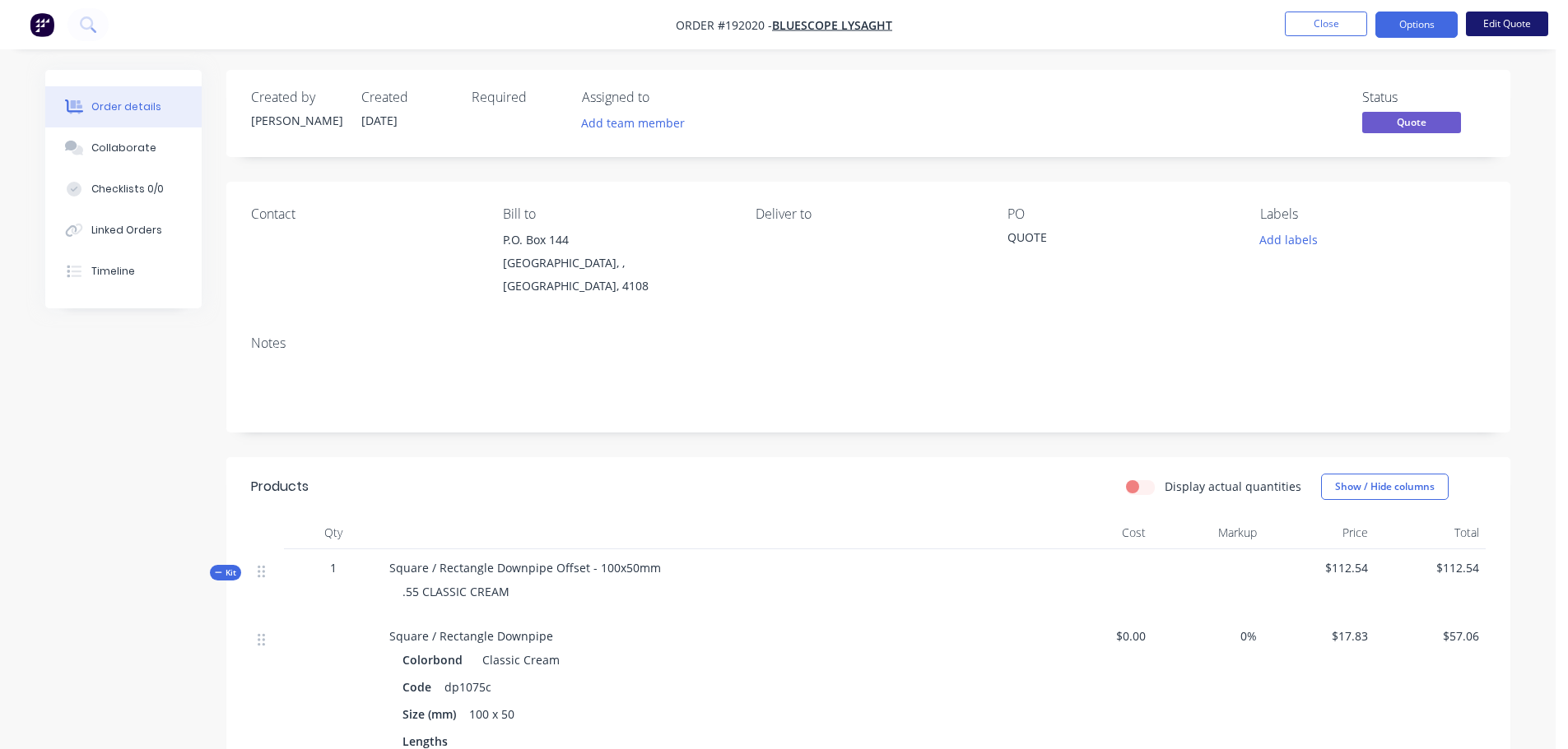
click at [1514, 24] on button "Edit Quote" at bounding box center [1507, 24] width 83 height 25
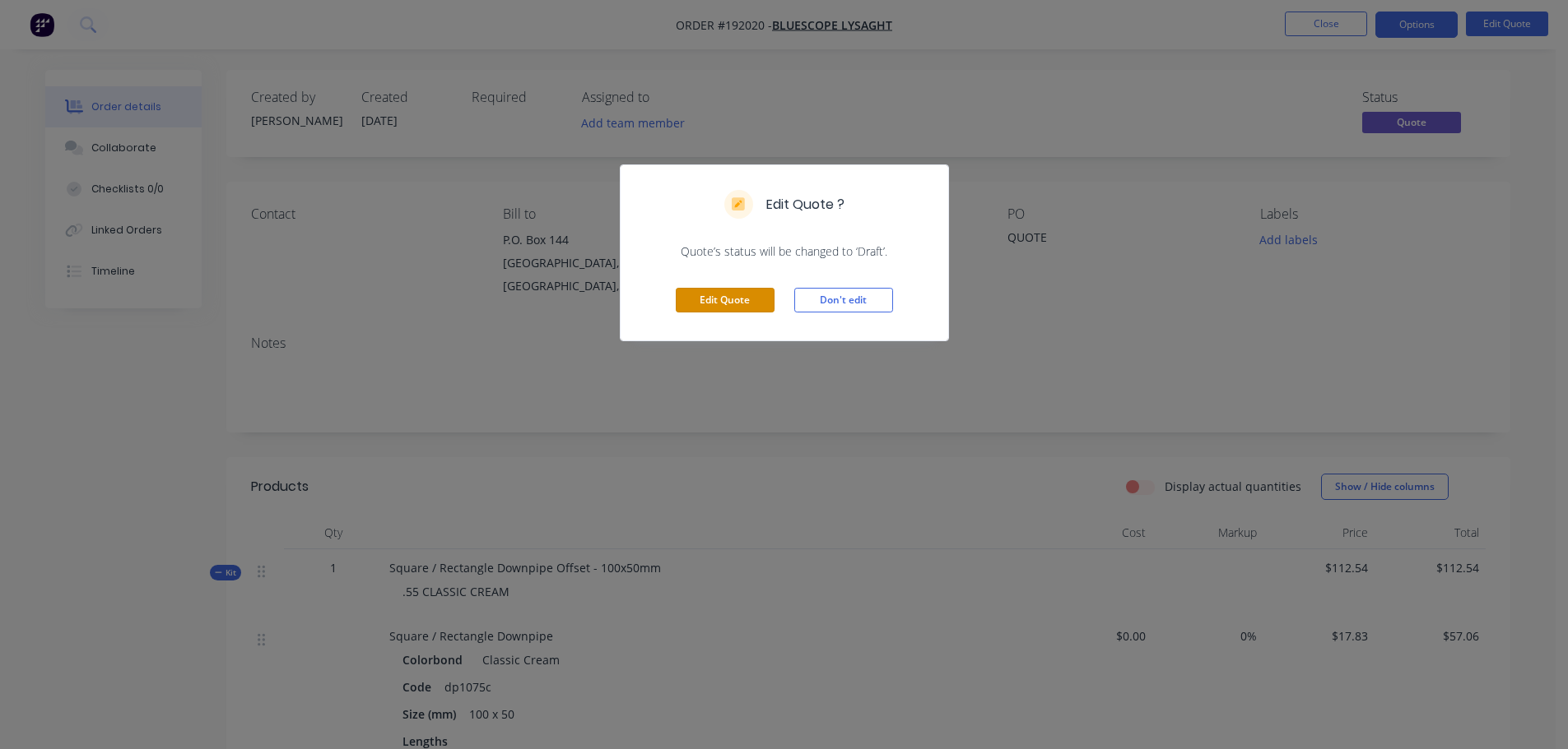
click at [727, 288] on button "Edit Quote" at bounding box center [725, 300] width 99 height 25
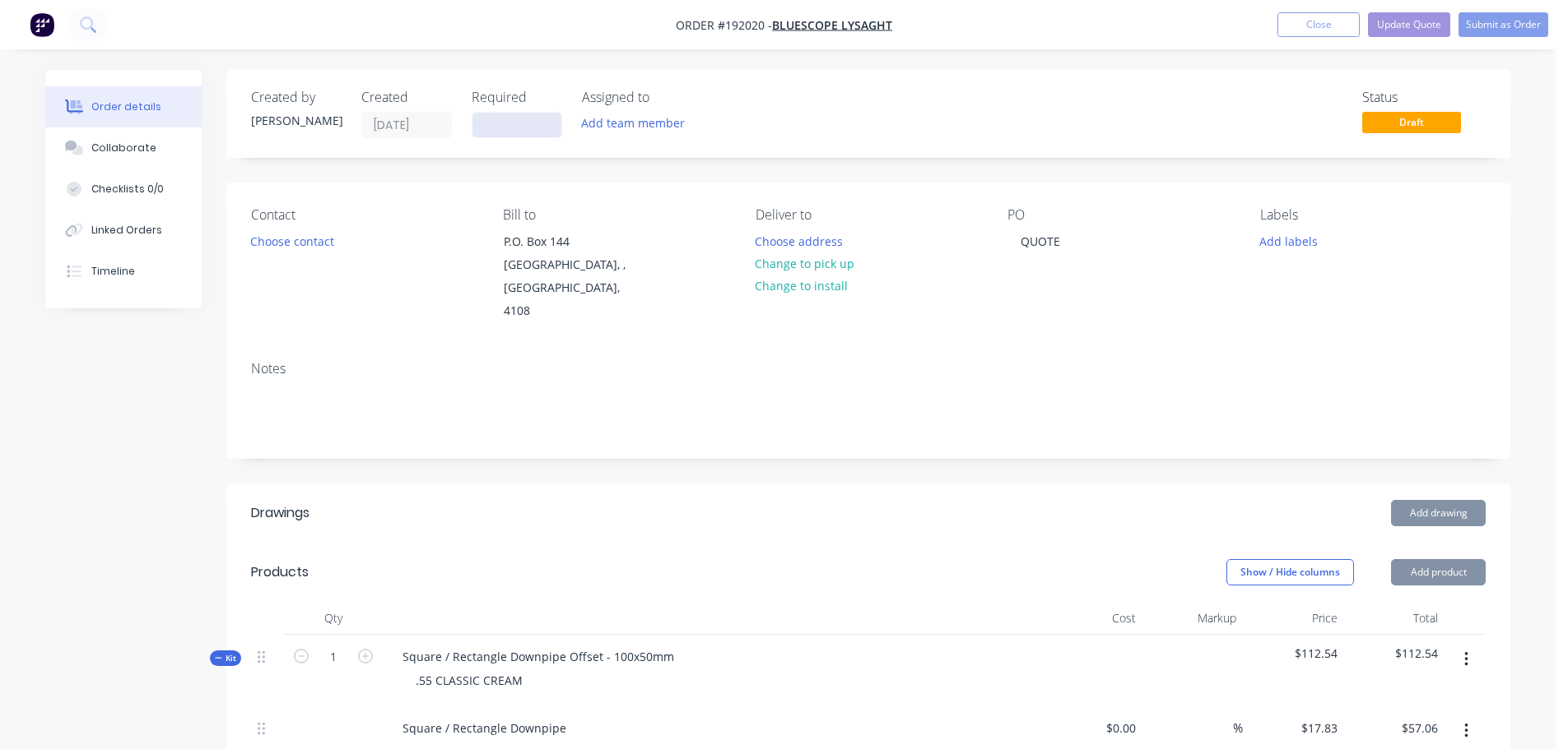
click at [510, 128] on input at bounding box center [516, 126] width 89 height 25
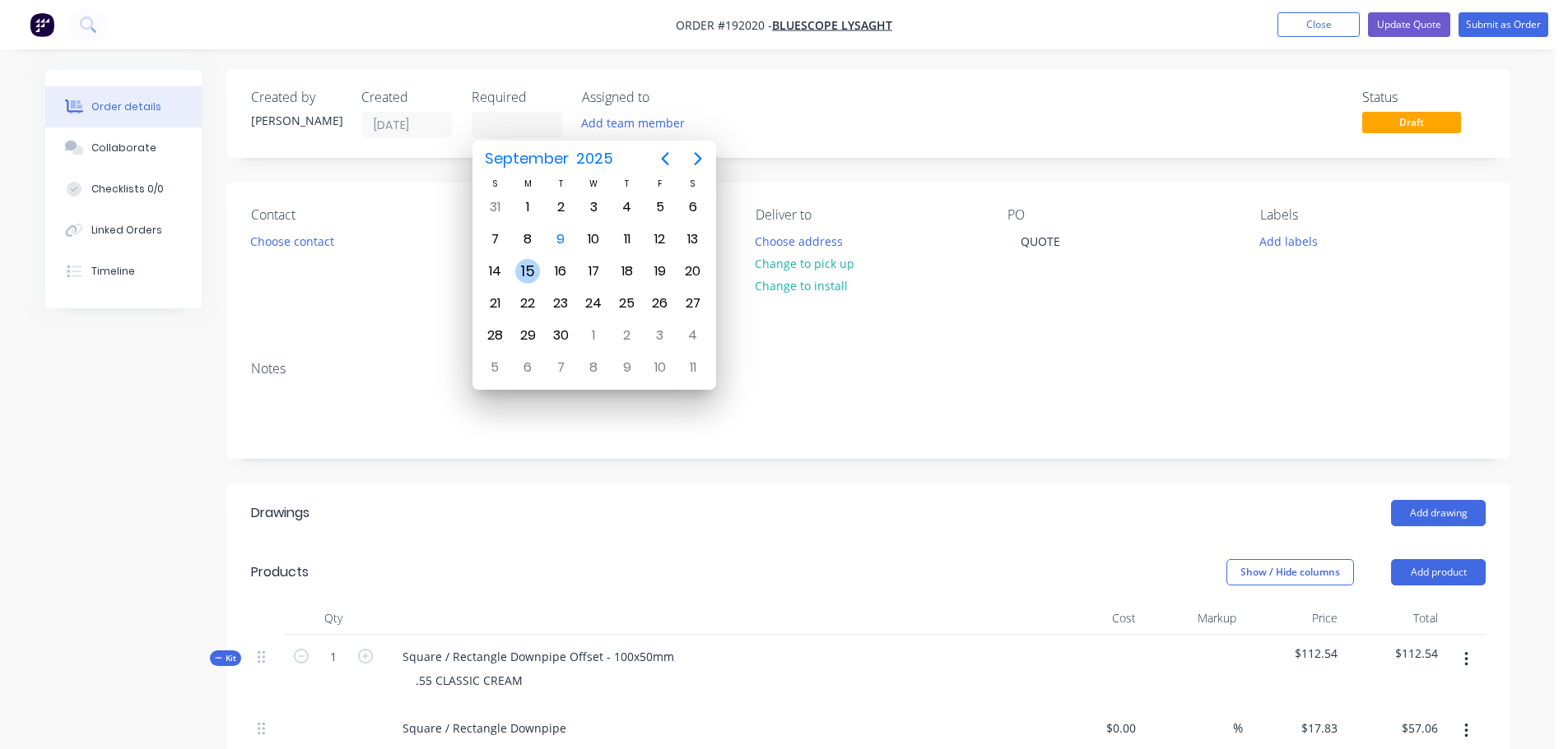
click at [534, 271] on div "15" at bounding box center [528, 272] width 25 height 25
type input "[DATE]"
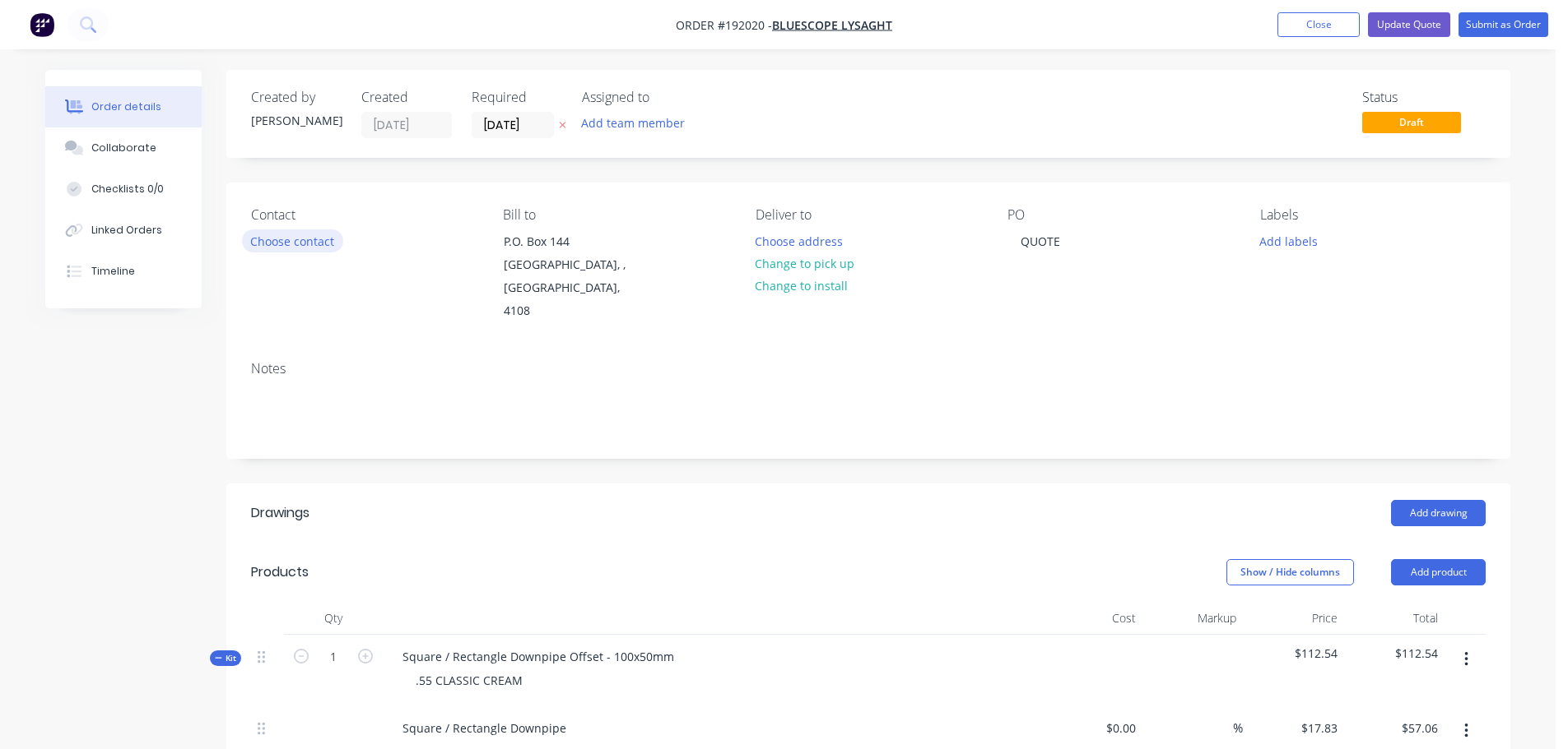
click at [299, 243] on button "Choose contact" at bounding box center [293, 240] width 101 height 22
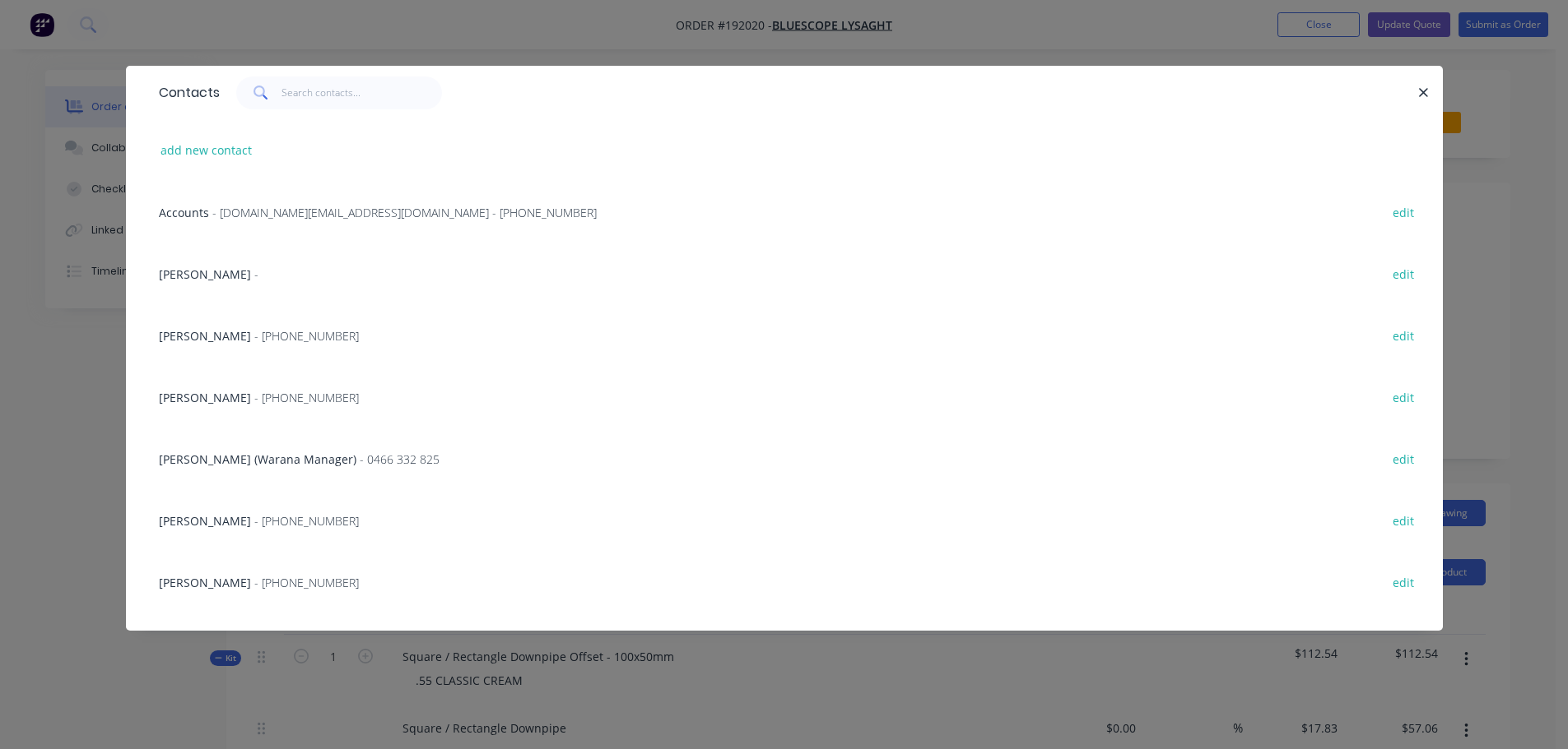
scroll to position [164, 0]
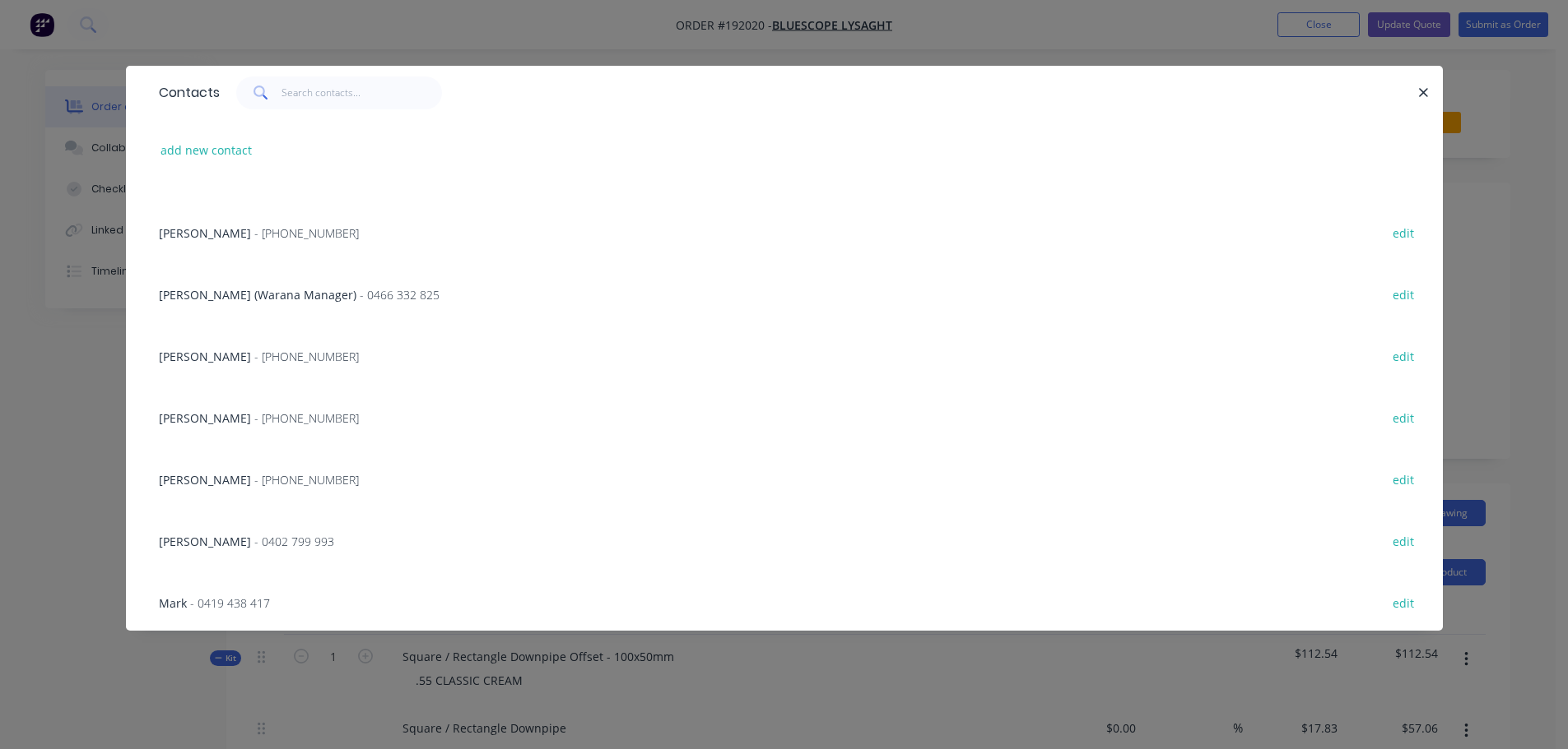
click at [255, 480] on span "- [PHONE_NUMBER]" at bounding box center [306, 479] width 104 height 15
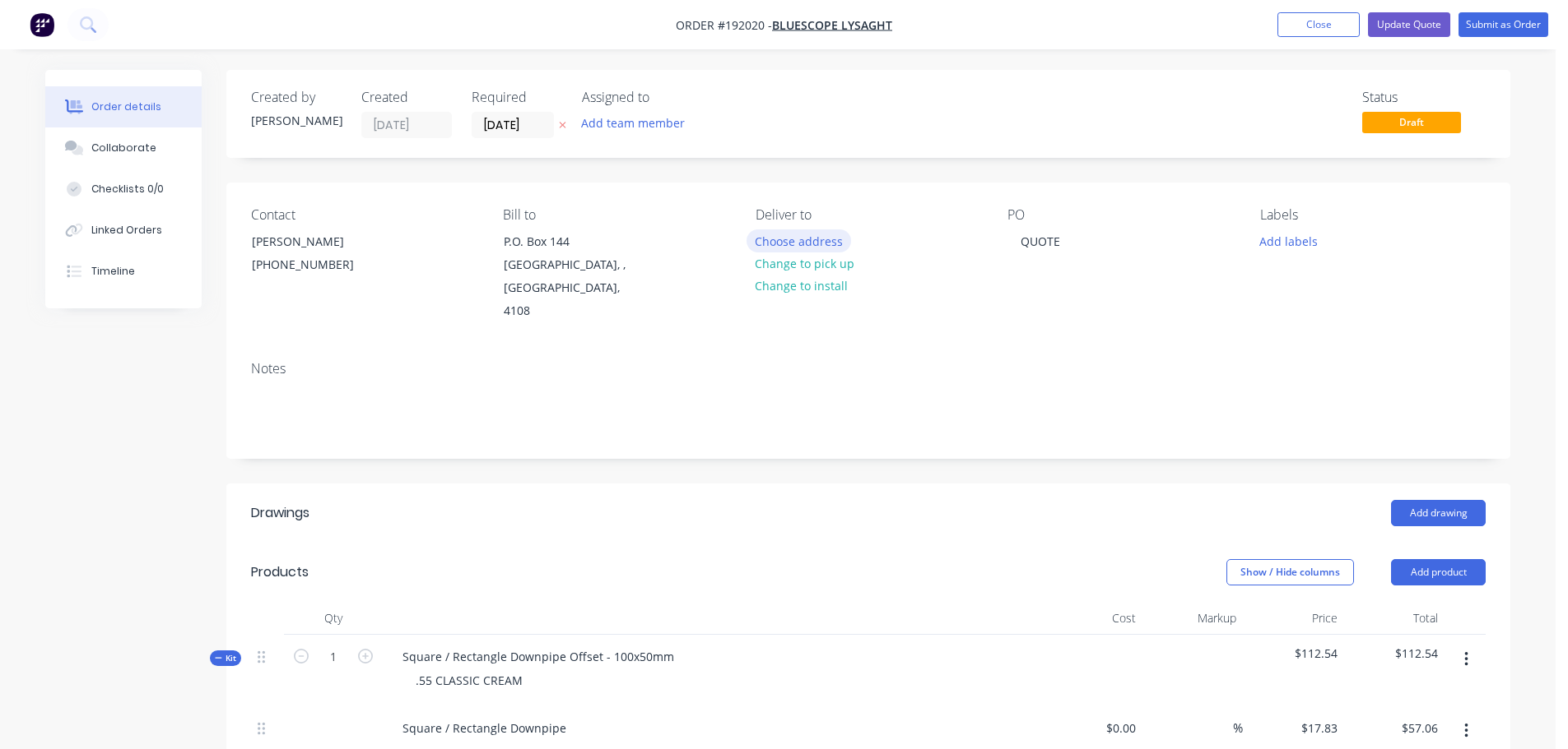
click at [819, 244] on button "Choose address" at bounding box center [799, 240] width 105 height 22
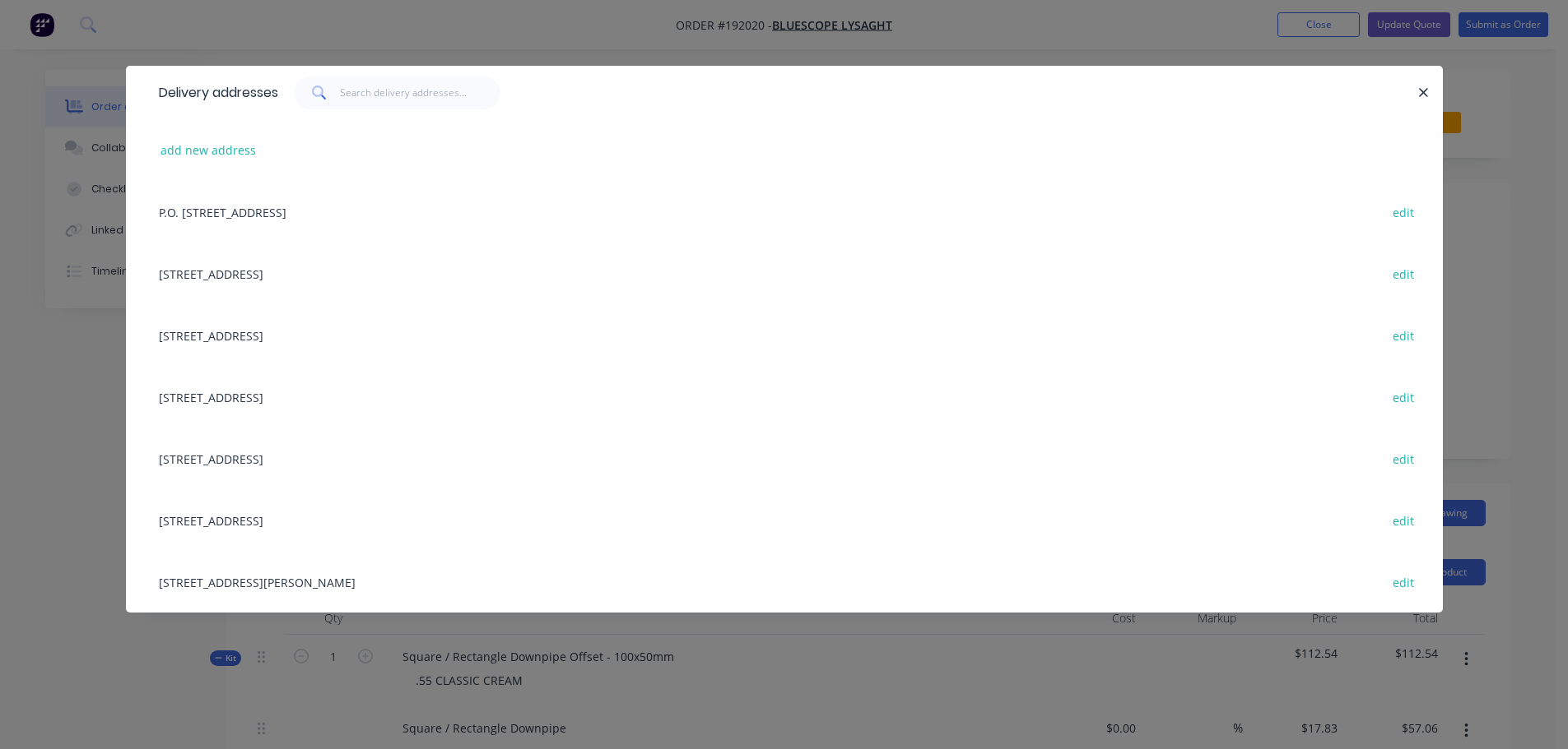
click at [218, 583] on div "[STREET_ADDRESS][PERSON_NAME] edit" at bounding box center [784, 581] width 1267 height 62
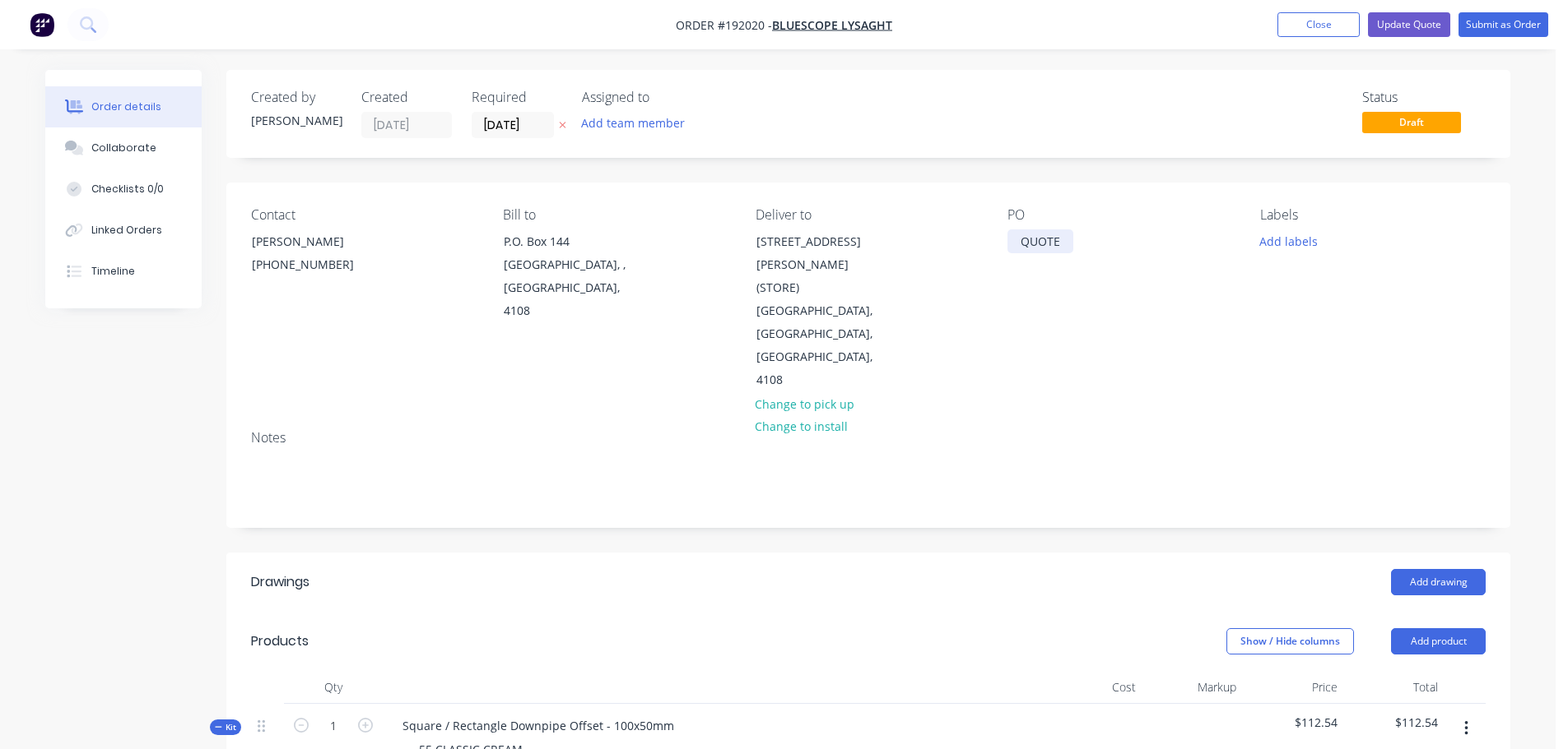
click at [1031, 242] on div "QUOTE" at bounding box center [1040, 241] width 66 height 24
click at [1307, 249] on button "Add labels" at bounding box center [1288, 240] width 75 height 22
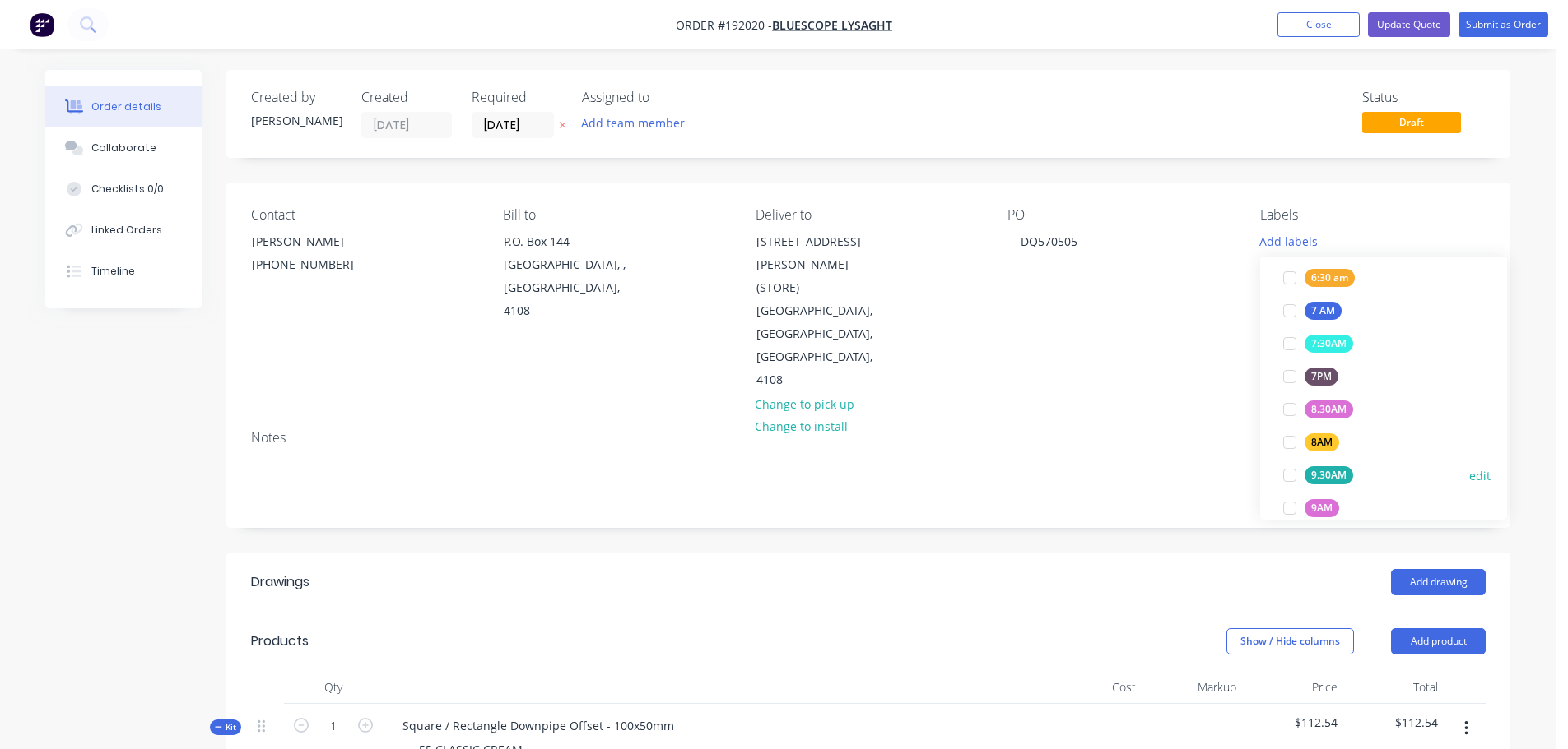
scroll to position [493, 0]
click at [1336, 488] on div "ACA Store" at bounding box center [1336, 487] width 61 height 18
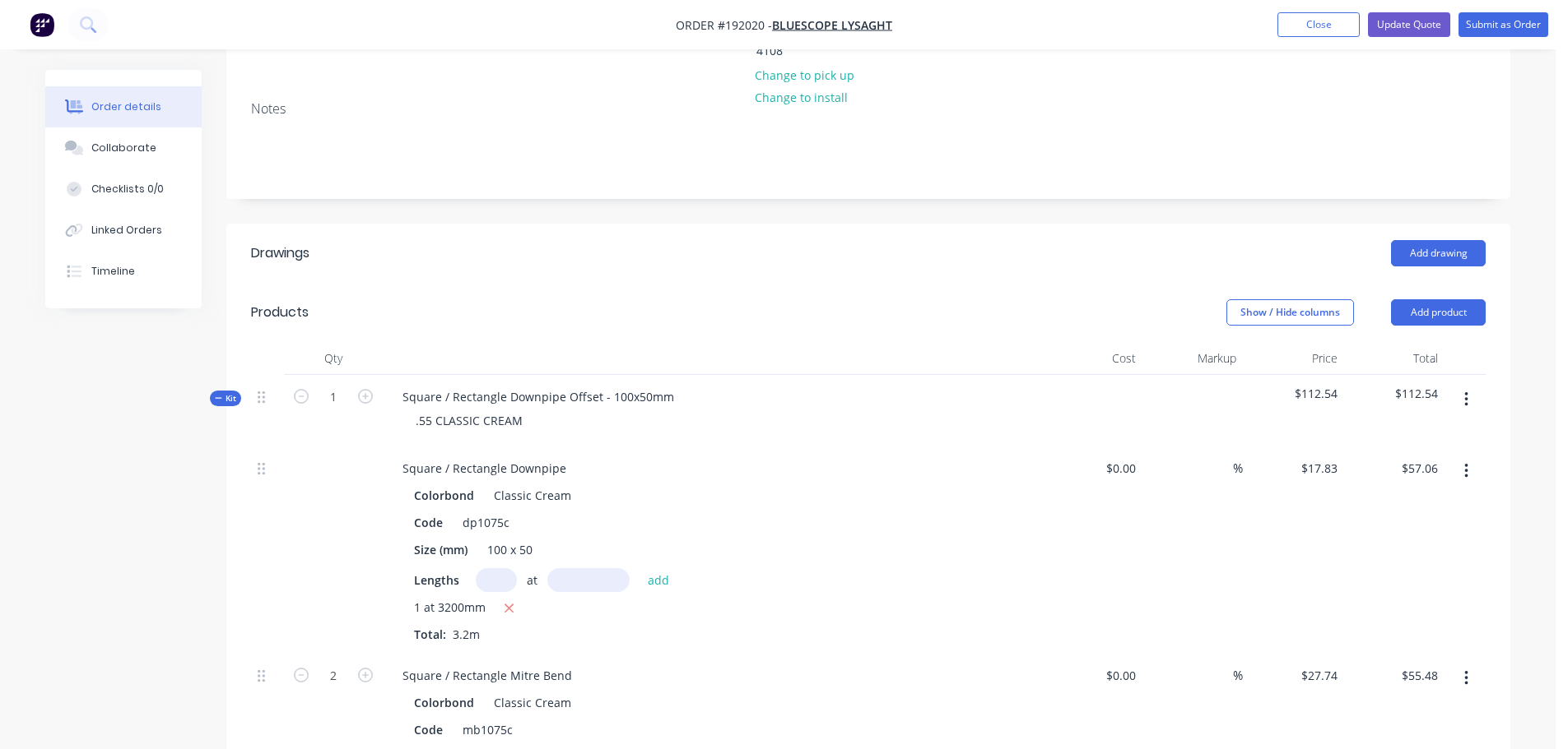
click at [656, 226] on header "Drawings Add drawing" at bounding box center [868, 253] width 1284 height 59
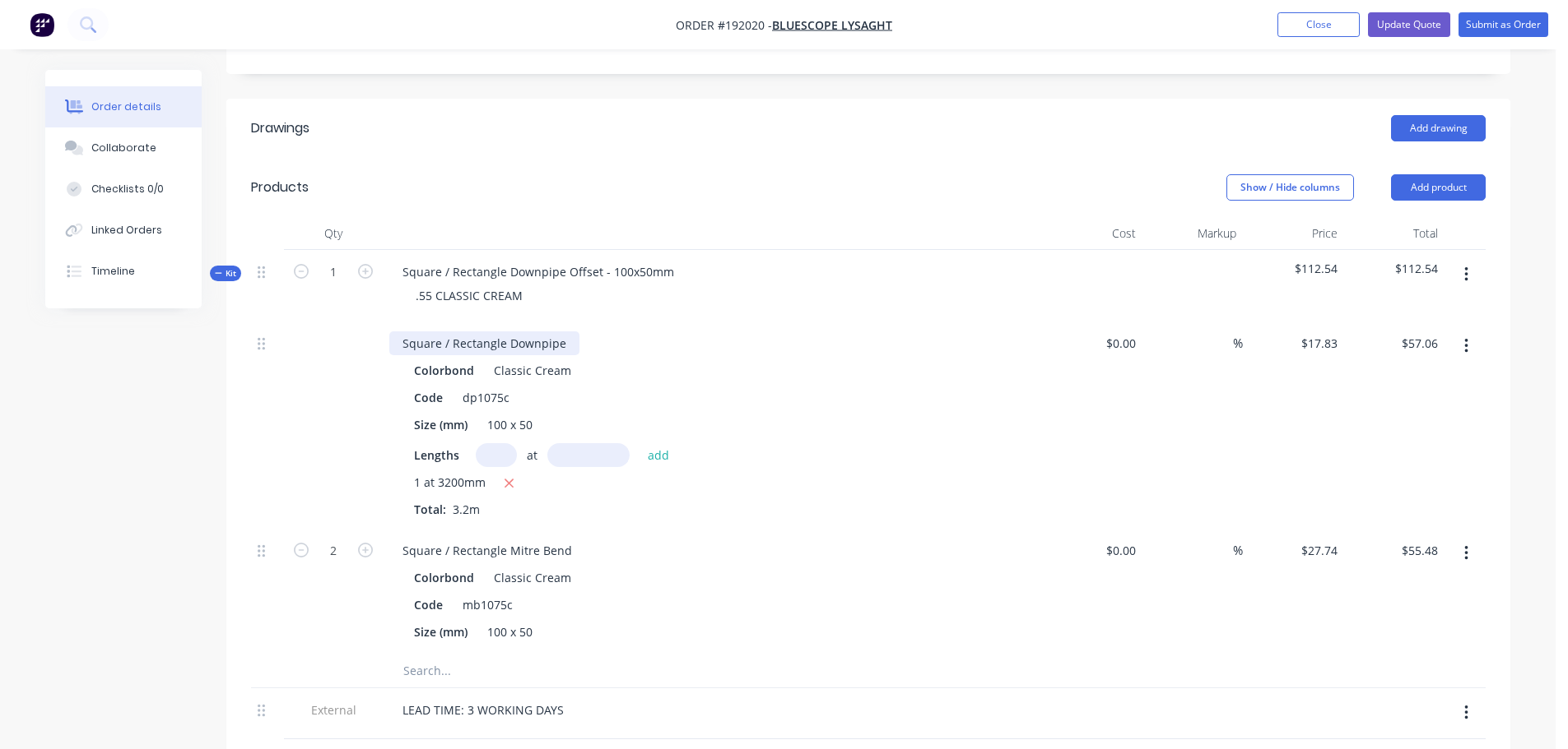
scroll to position [493, 0]
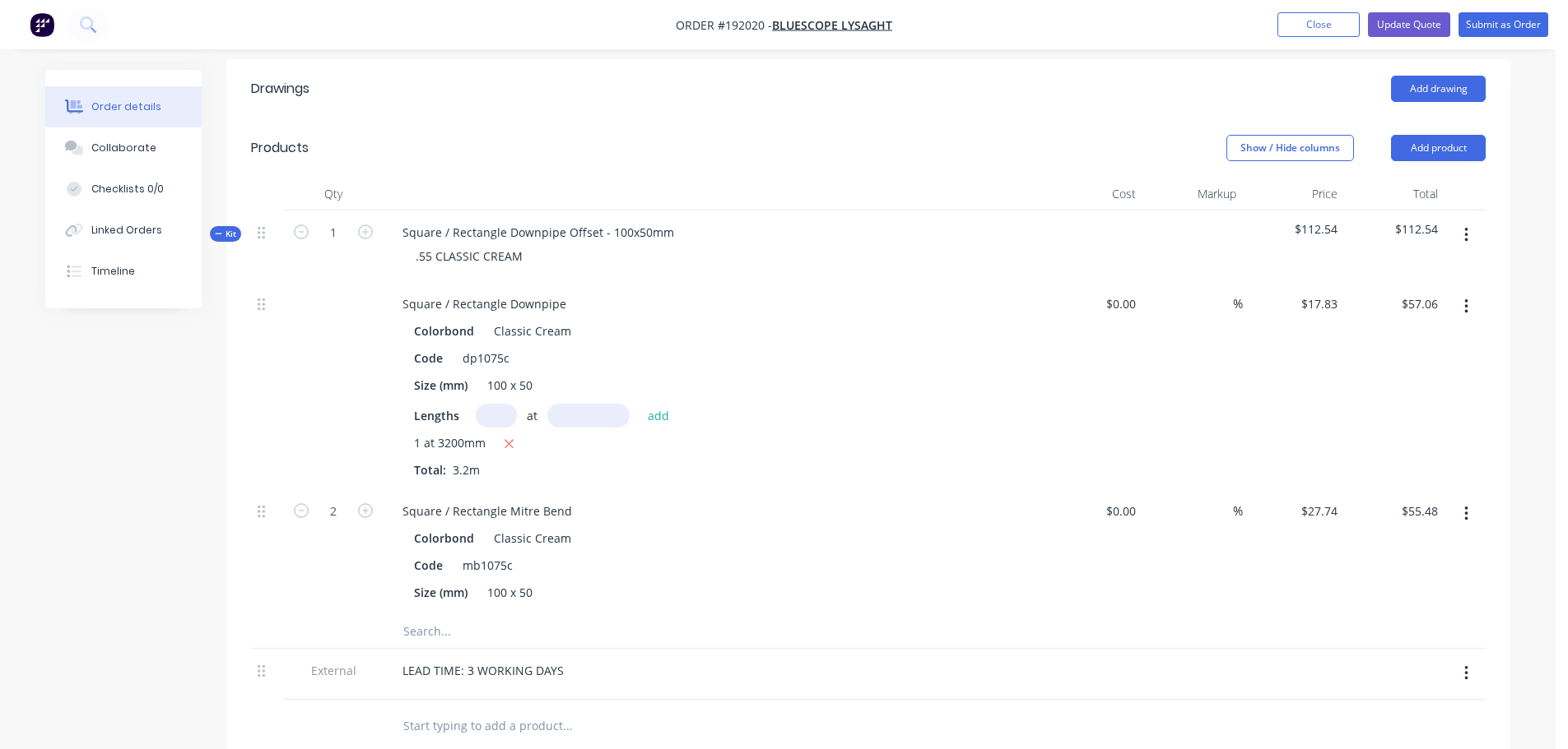
click at [234, 228] on span "Kit" at bounding box center [225, 234] width 22 height 13
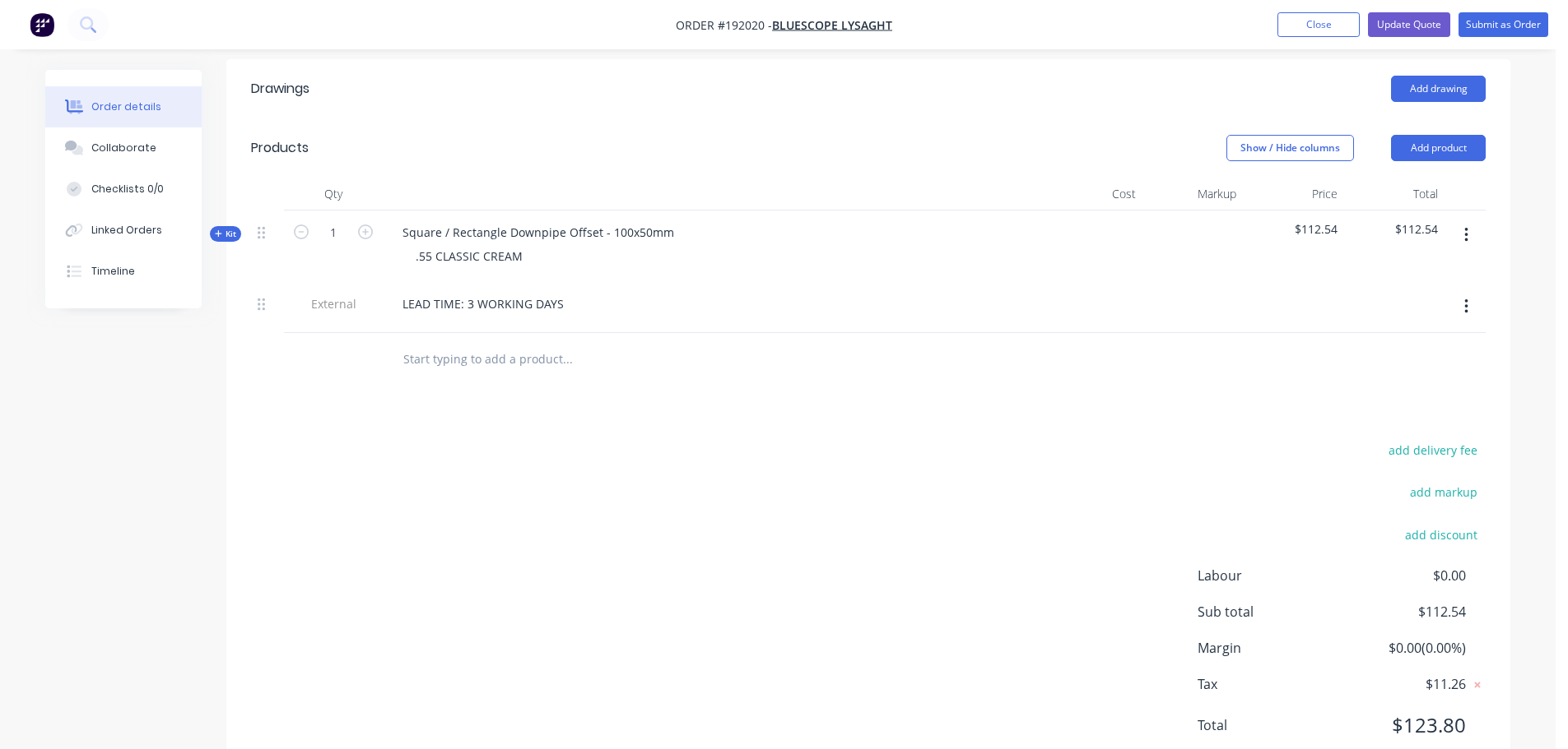
click at [1475, 292] on button "button" at bounding box center [1466, 307] width 39 height 30
click at [1392, 371] on div "Delete" at bounding box center [1407, 383] width 127 height 24
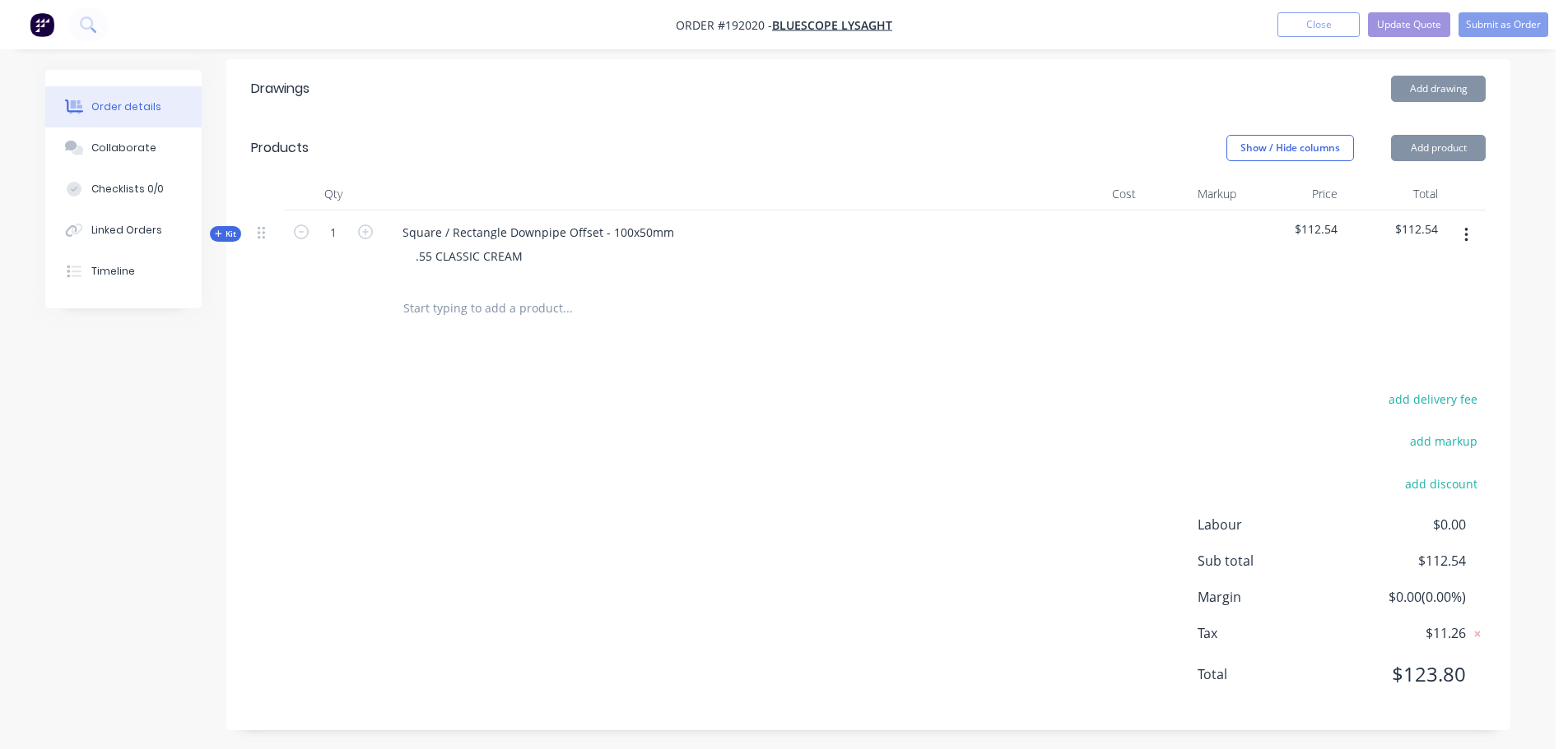
scroll to position [453, 0]
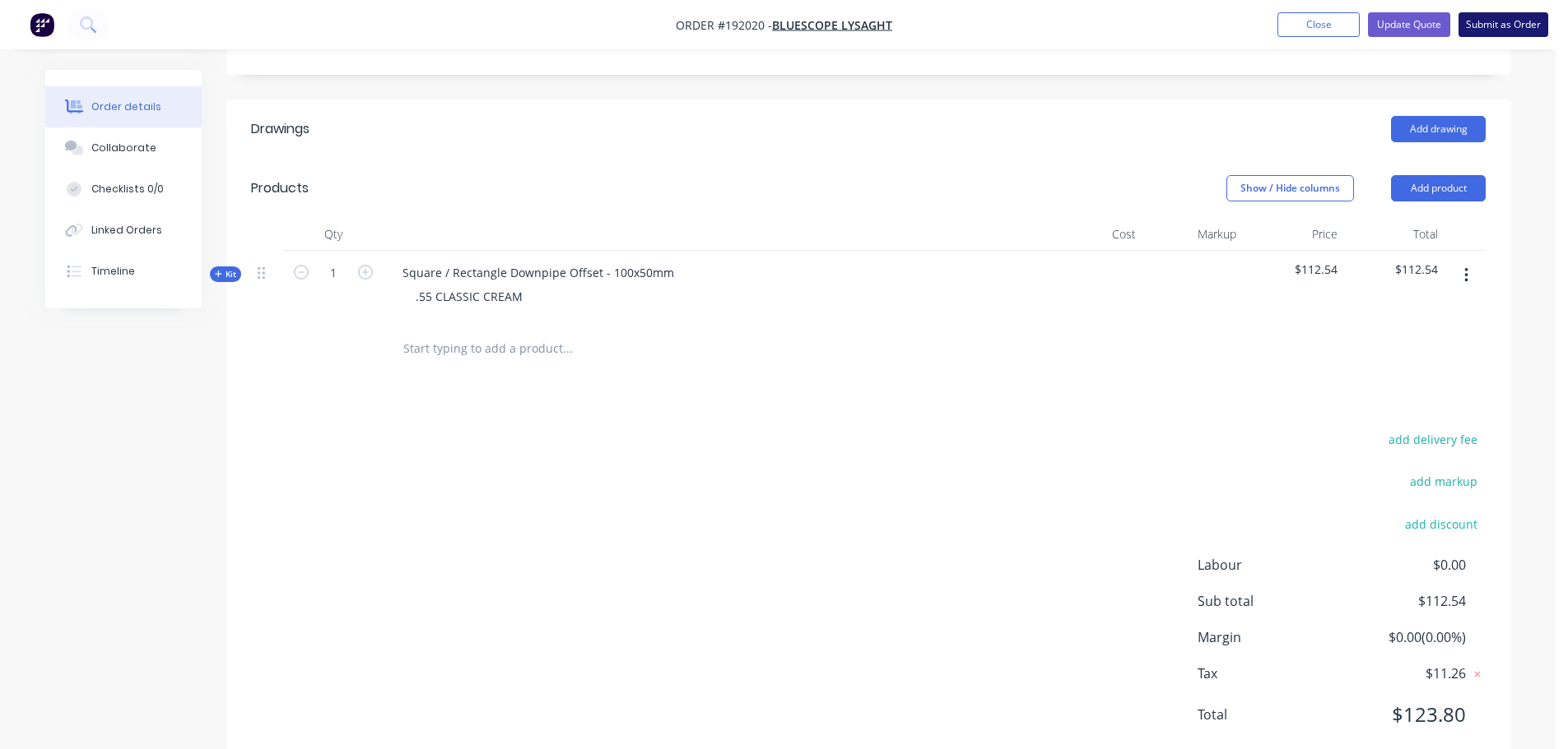
click at [1514, 22] on button "Submit as Order" at bounding box center [1503, 25] width 90 height 25
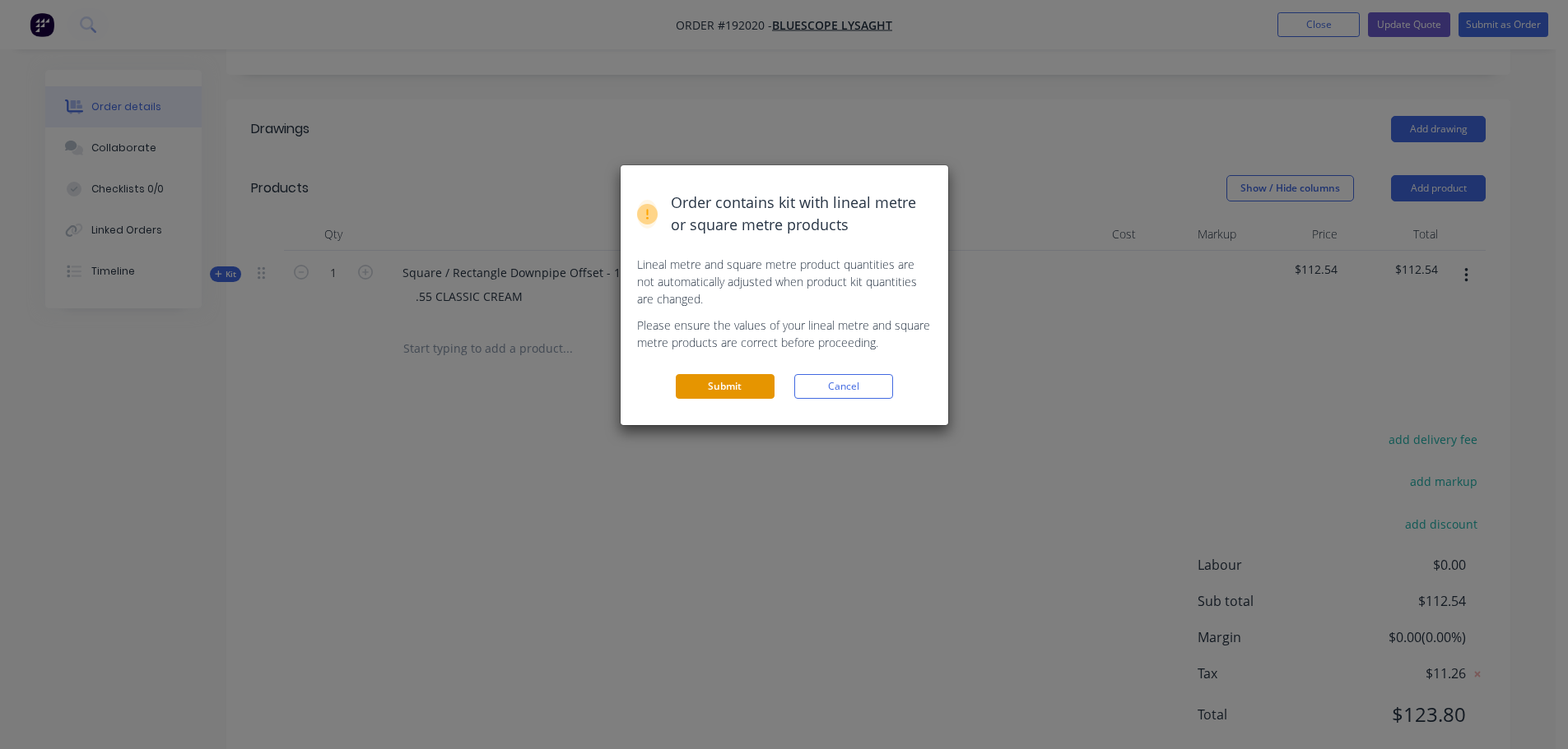
click at [712, 381] on button "Submit" at bounding box center [725, 387] width 99 height 25
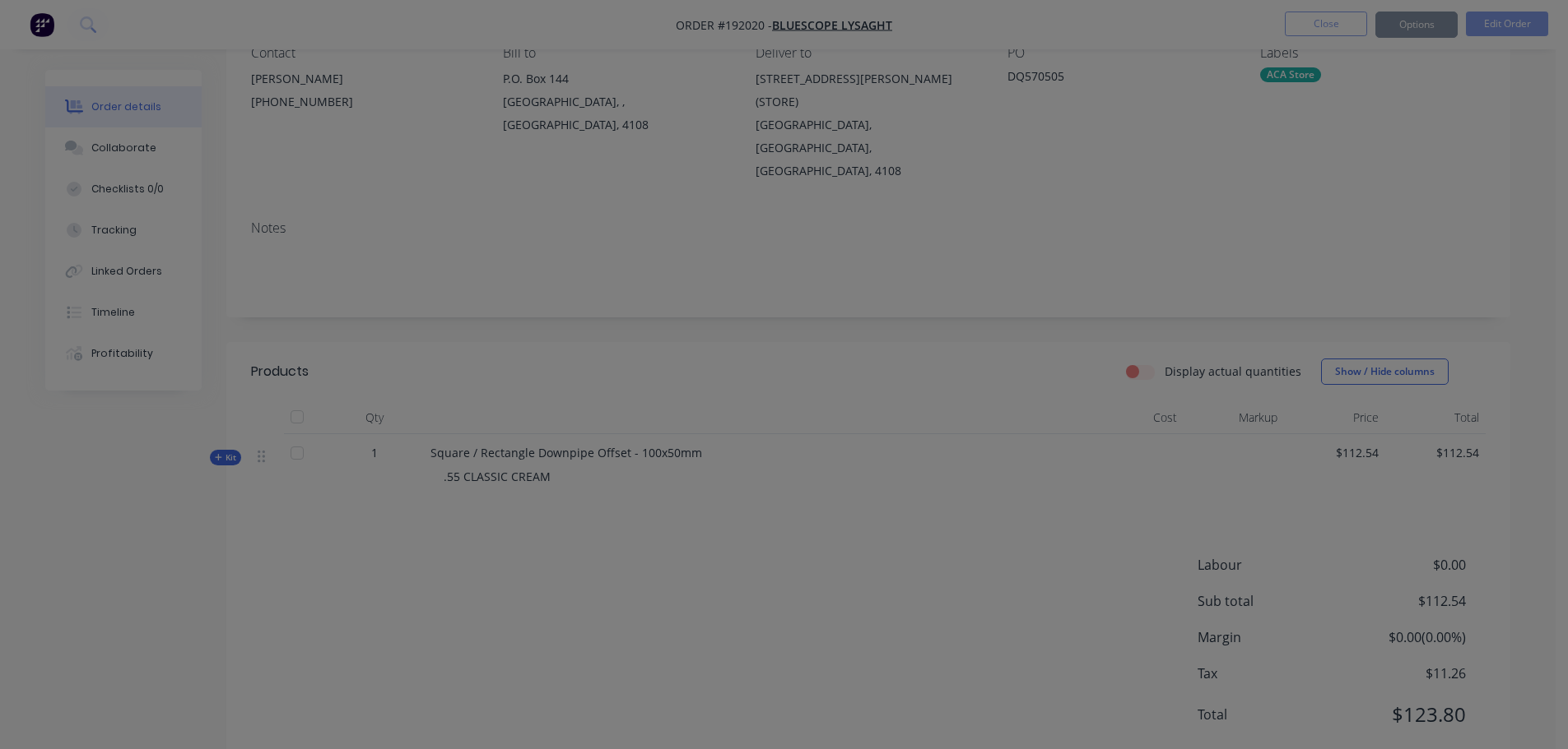
scroll to position [0, 0]
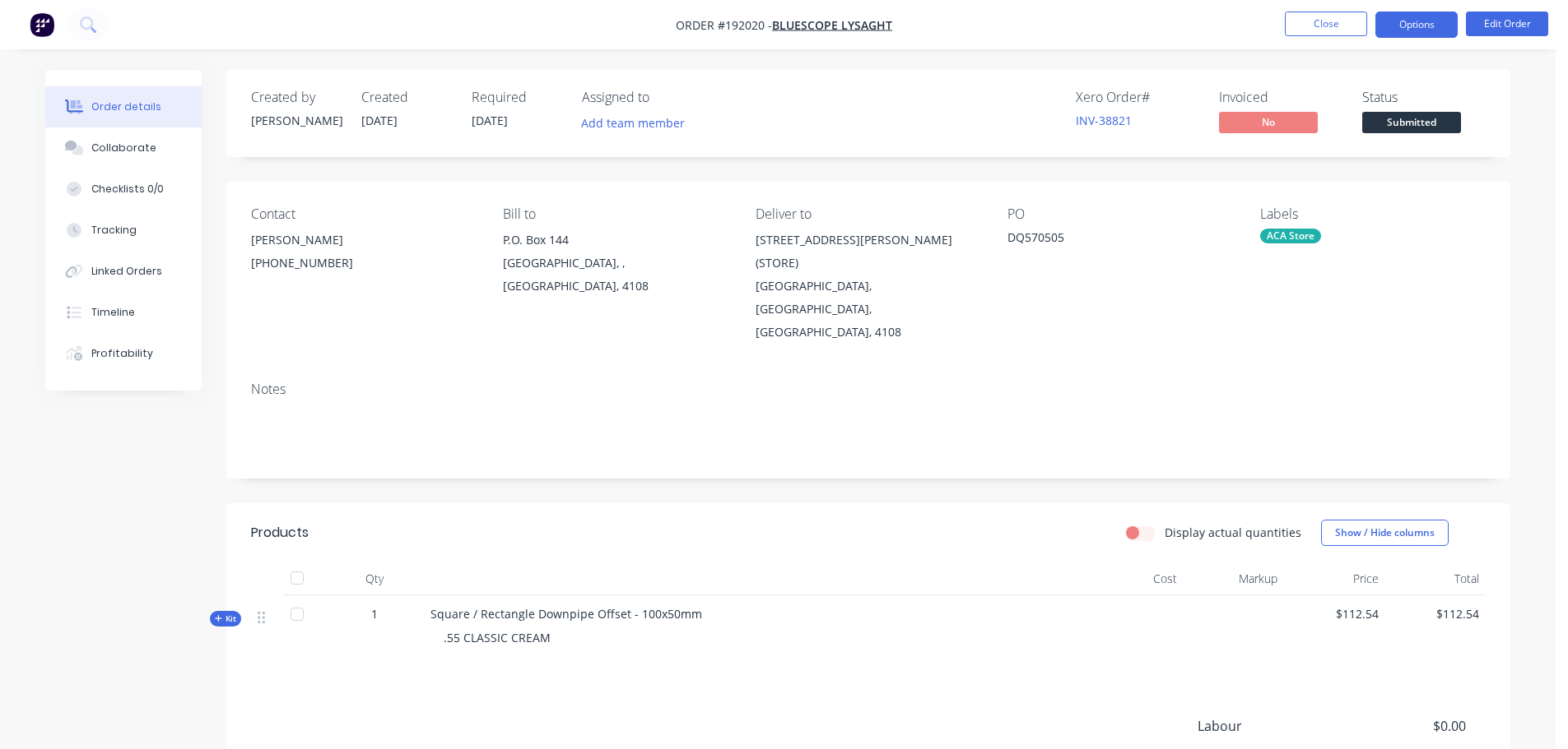
click at [1422, 26] on button "Options" at bounding box center [1416, 24] width 83 height 26
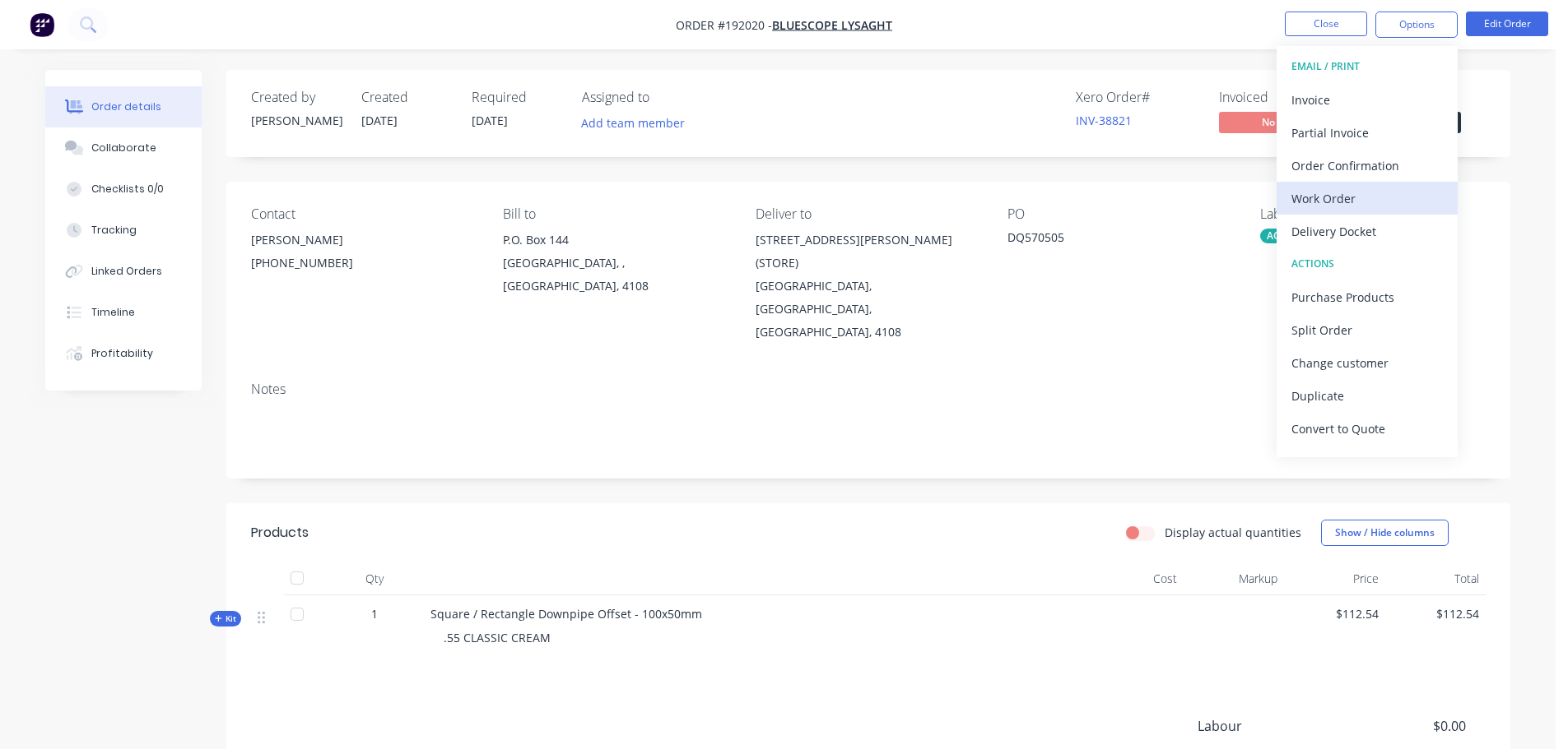
click at [1350, 195] on div "Work Order" at bounding box center [1367, 198] width 152 height 24
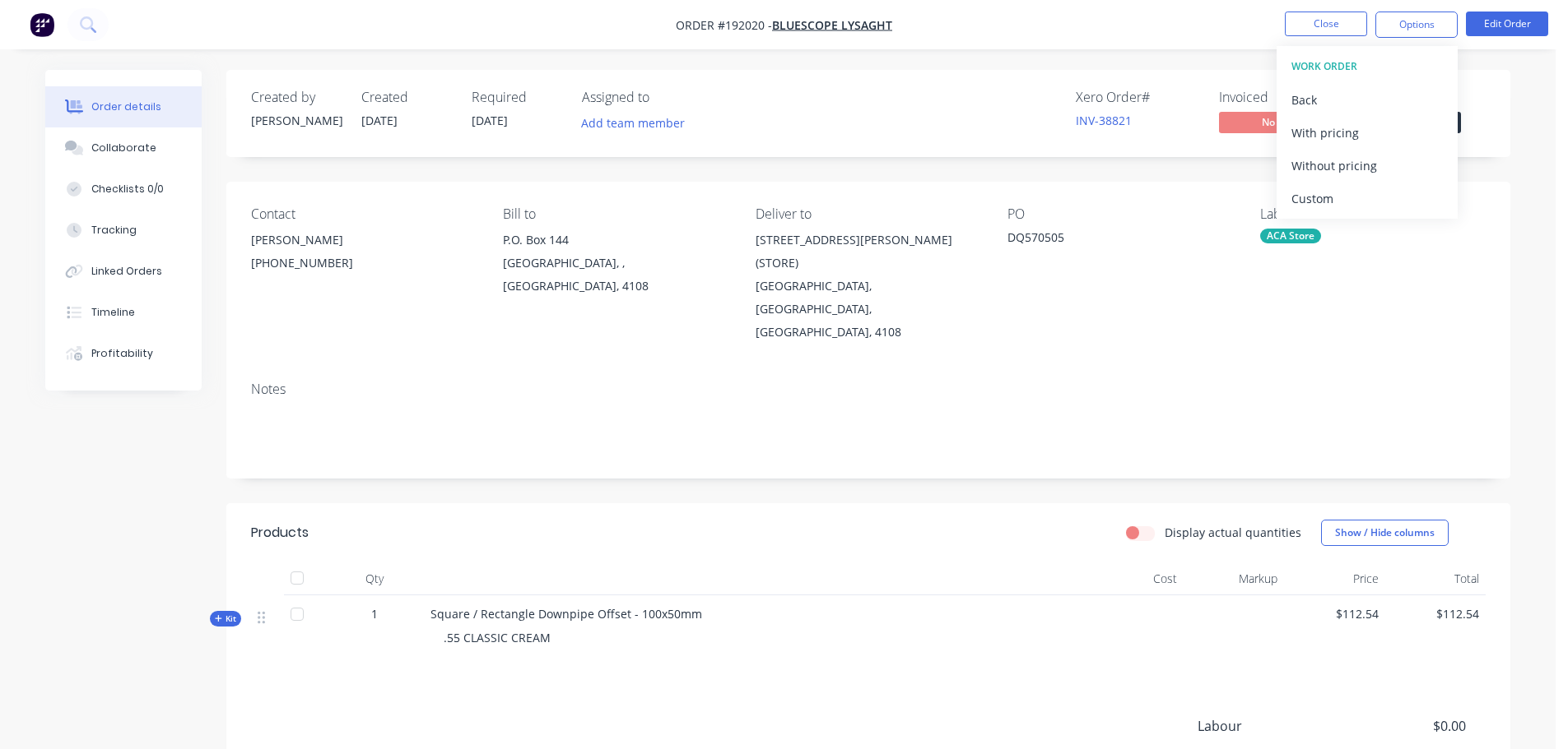
click at [1350, 169] on div "Without pricing" at bounding box center [1367, 165] width 152 height 24
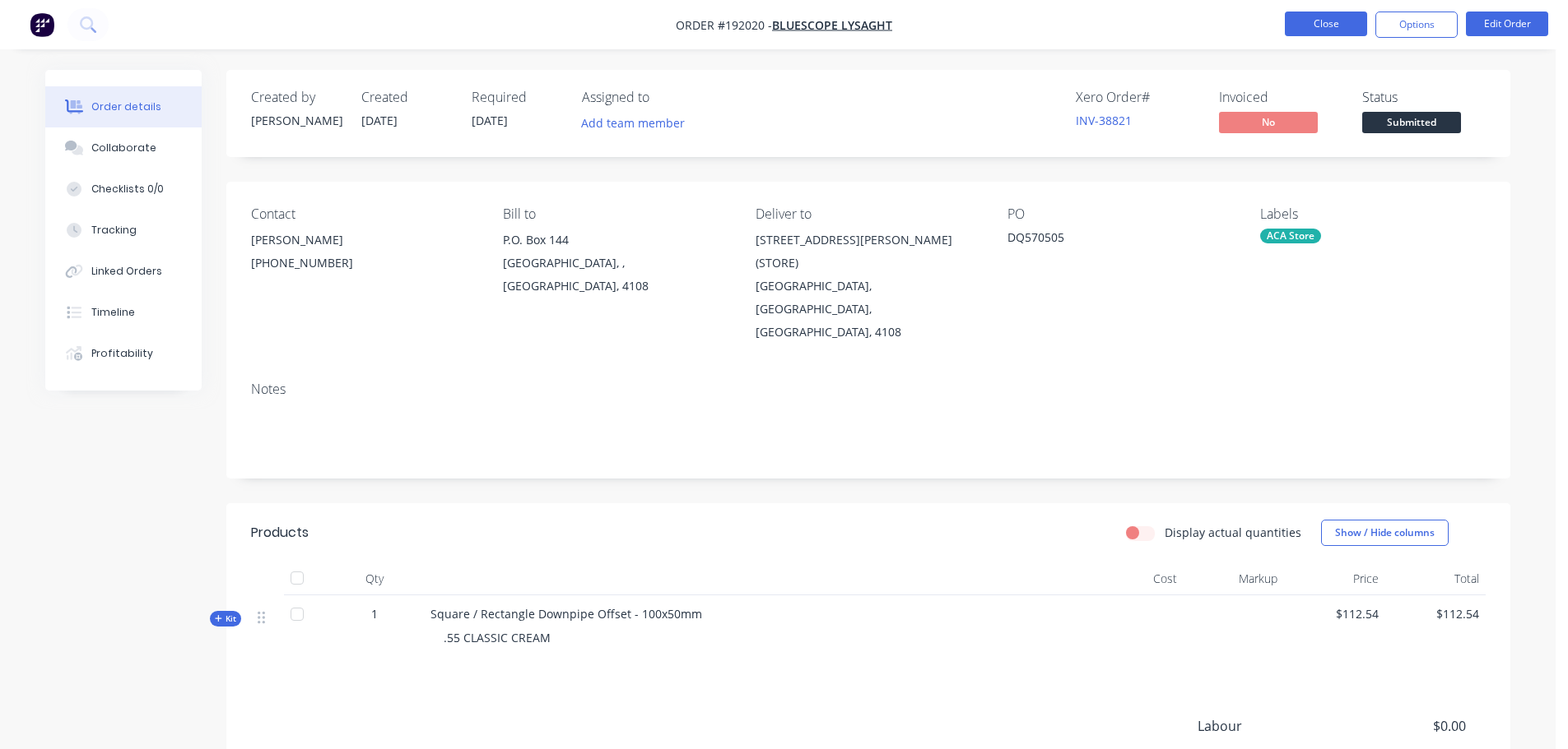
click at [1342, 25] on button "Close" at bounding box center [1327, 24] width 83 height 25
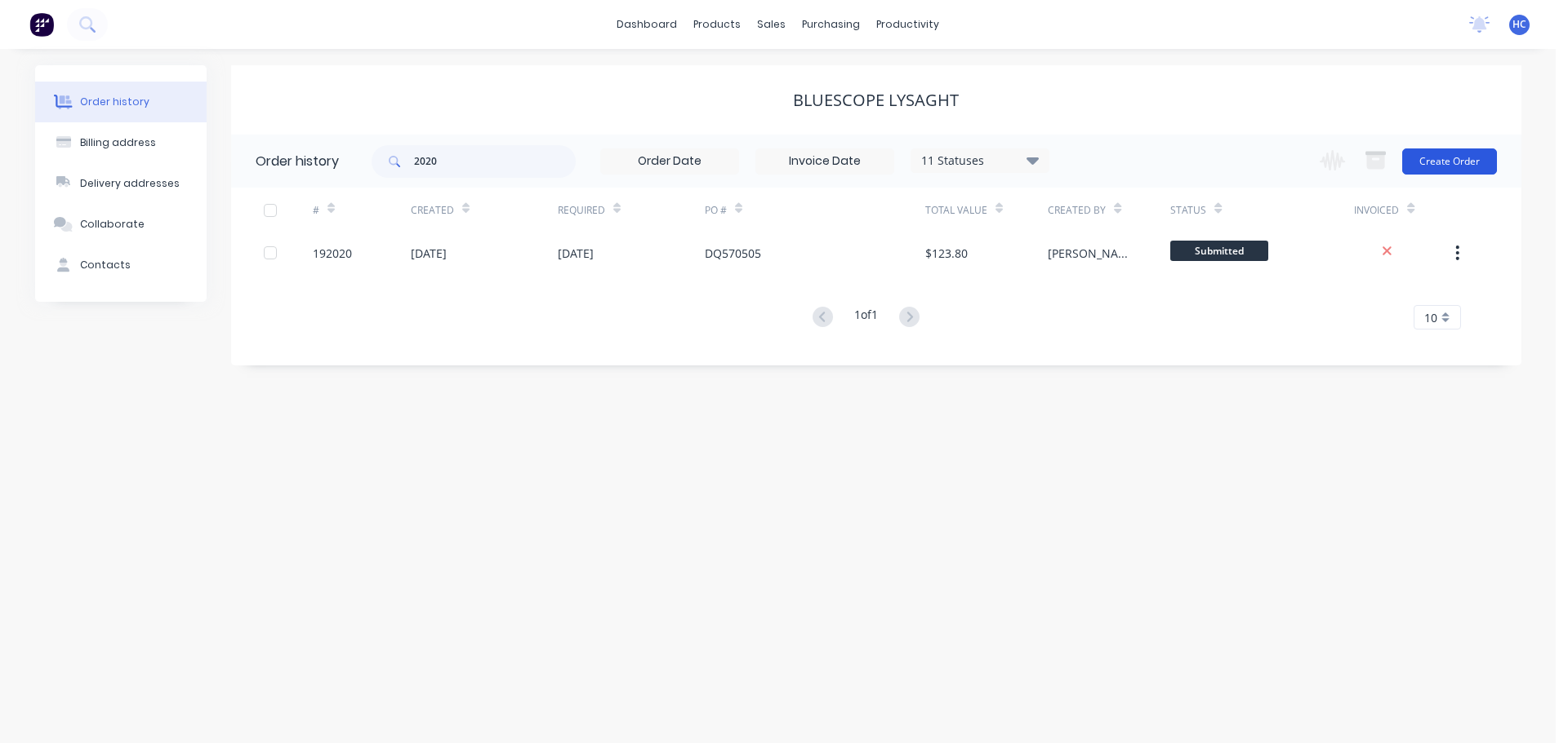
click at [1424, 159] on button "Create Order" at bounding box center [1450, 161] width 94 height 26
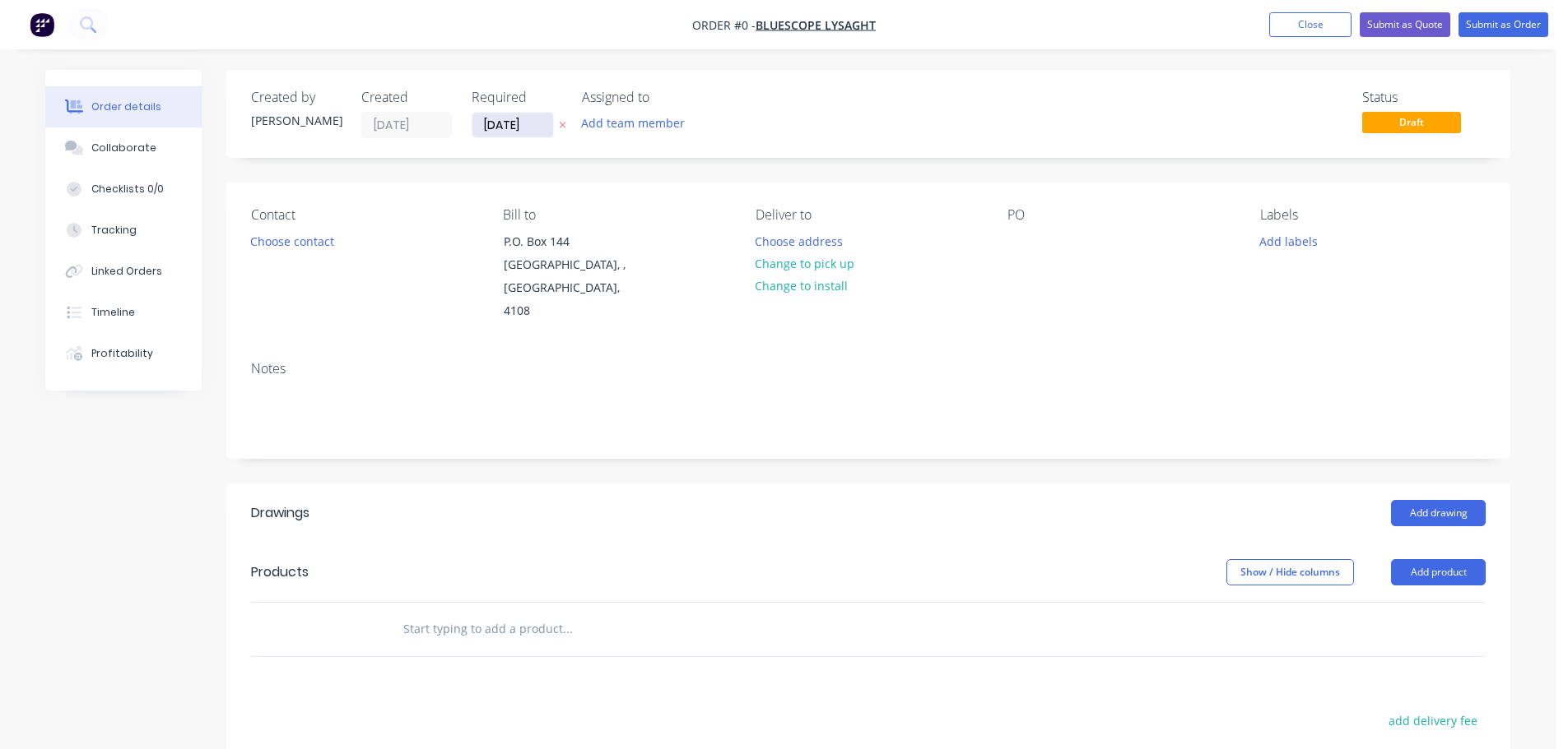
click at [530, 123] on input "[DATE]" at bounding box center [512, 126] width 81 height 25
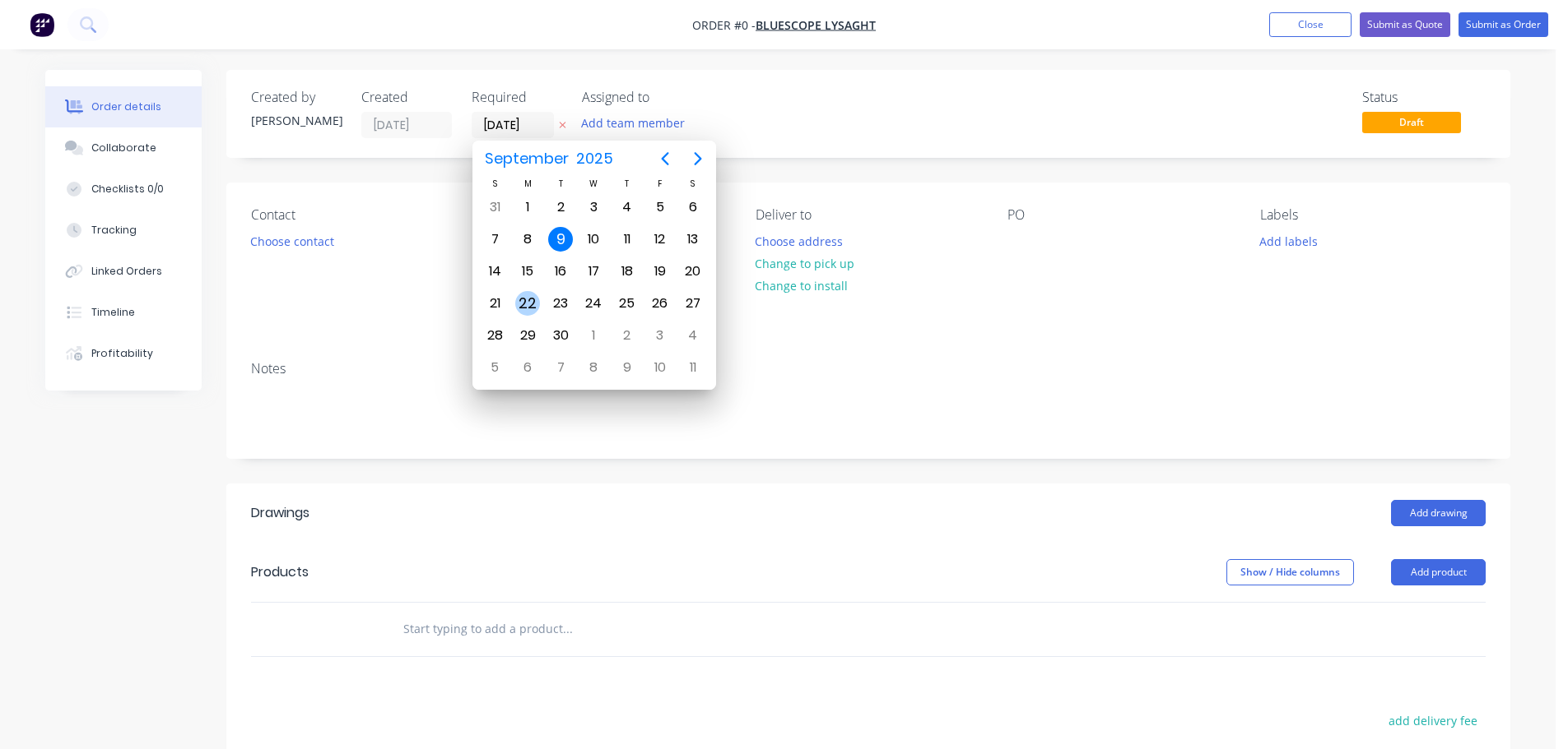
click at [530, 305] on div "22" at bounding box center [528, 304] width 25 height 25
type input "[DATE]"
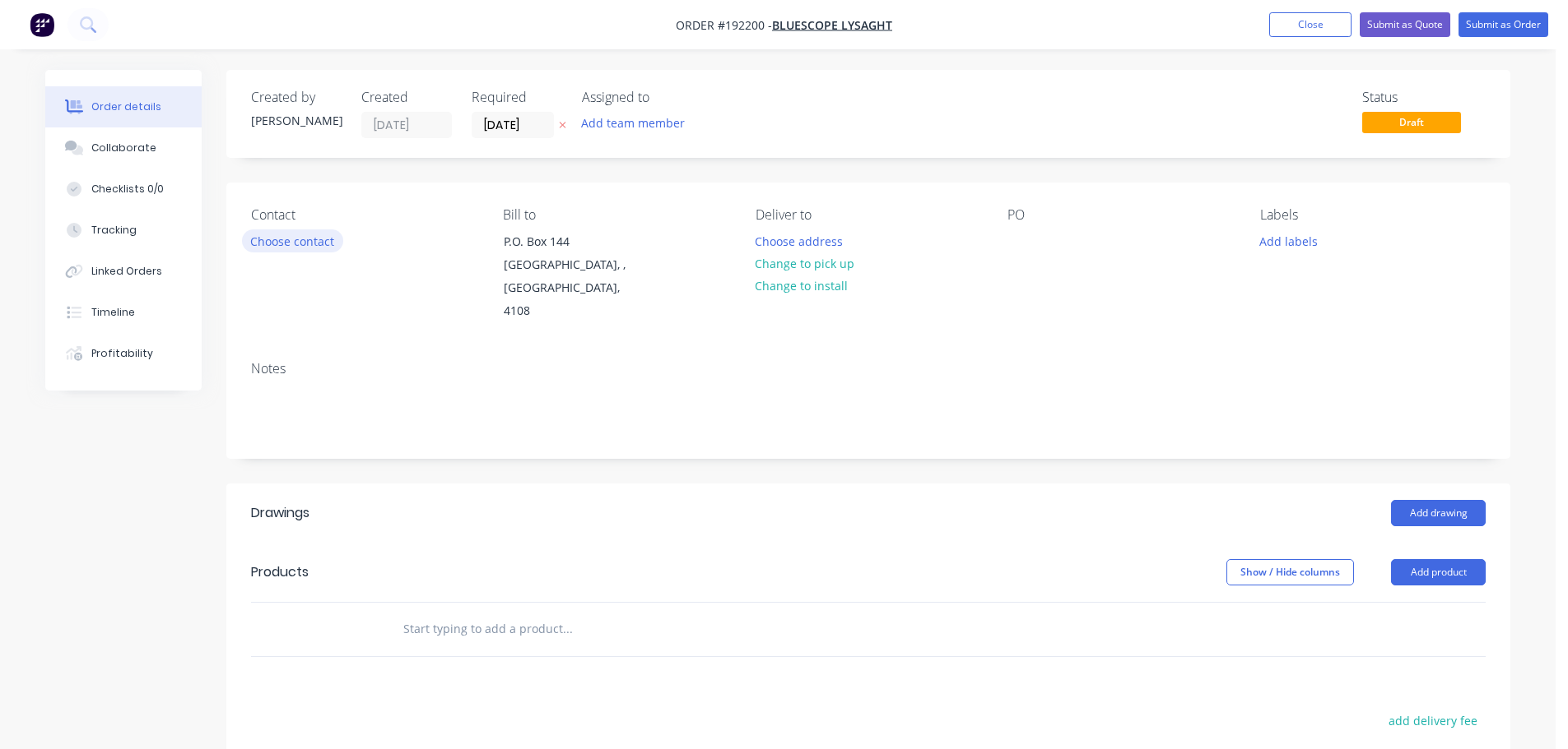
click at [320, 233] on button "Choose contact" at bounding box center [293, 240] width 101 height 22
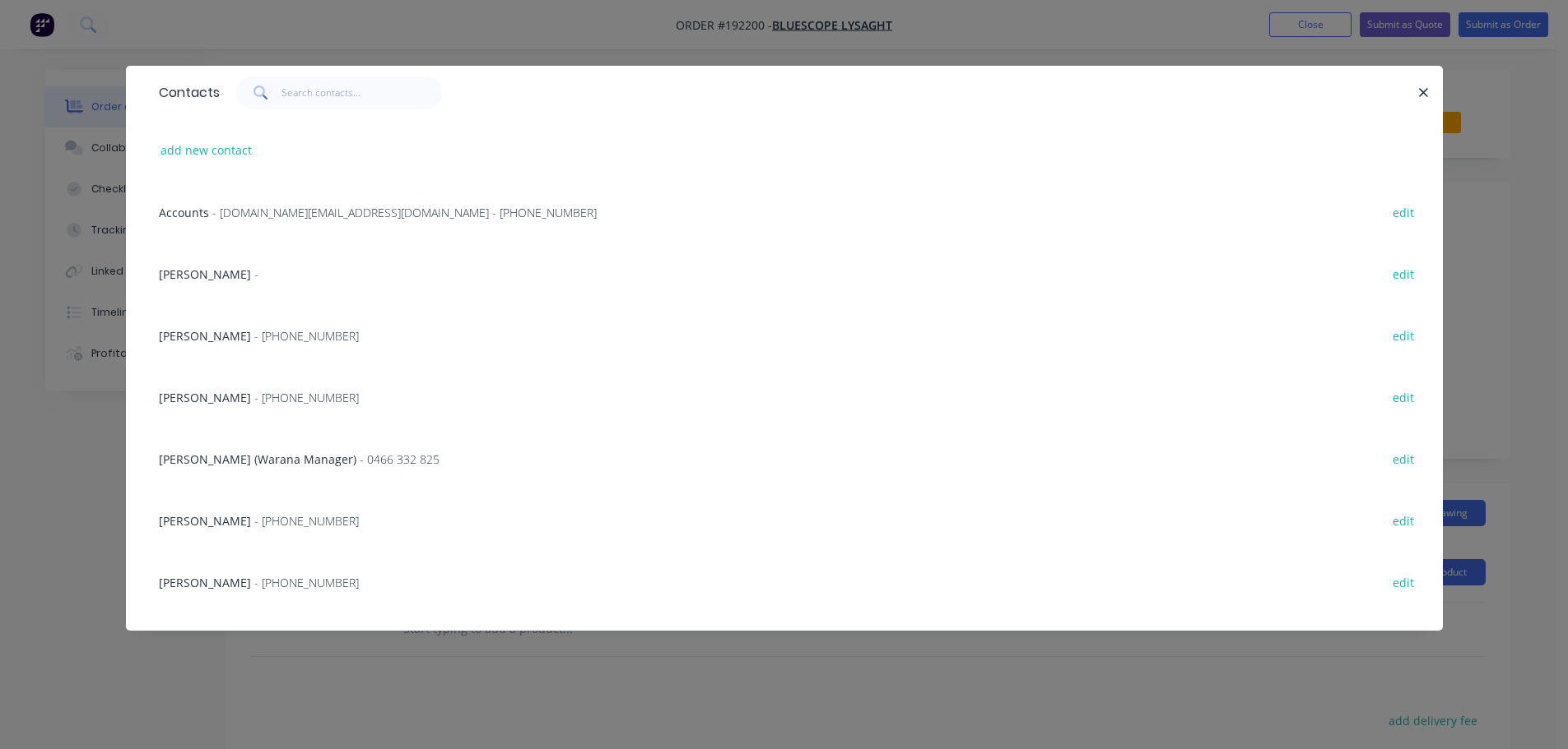
click at [207, 163] on div "add new contact" at bounding box center [784, 150] width 1267 height 62
click at [215, 157] on button "add new contact" at bounding box center [206, 150] width 109 height 22
select select "AU"
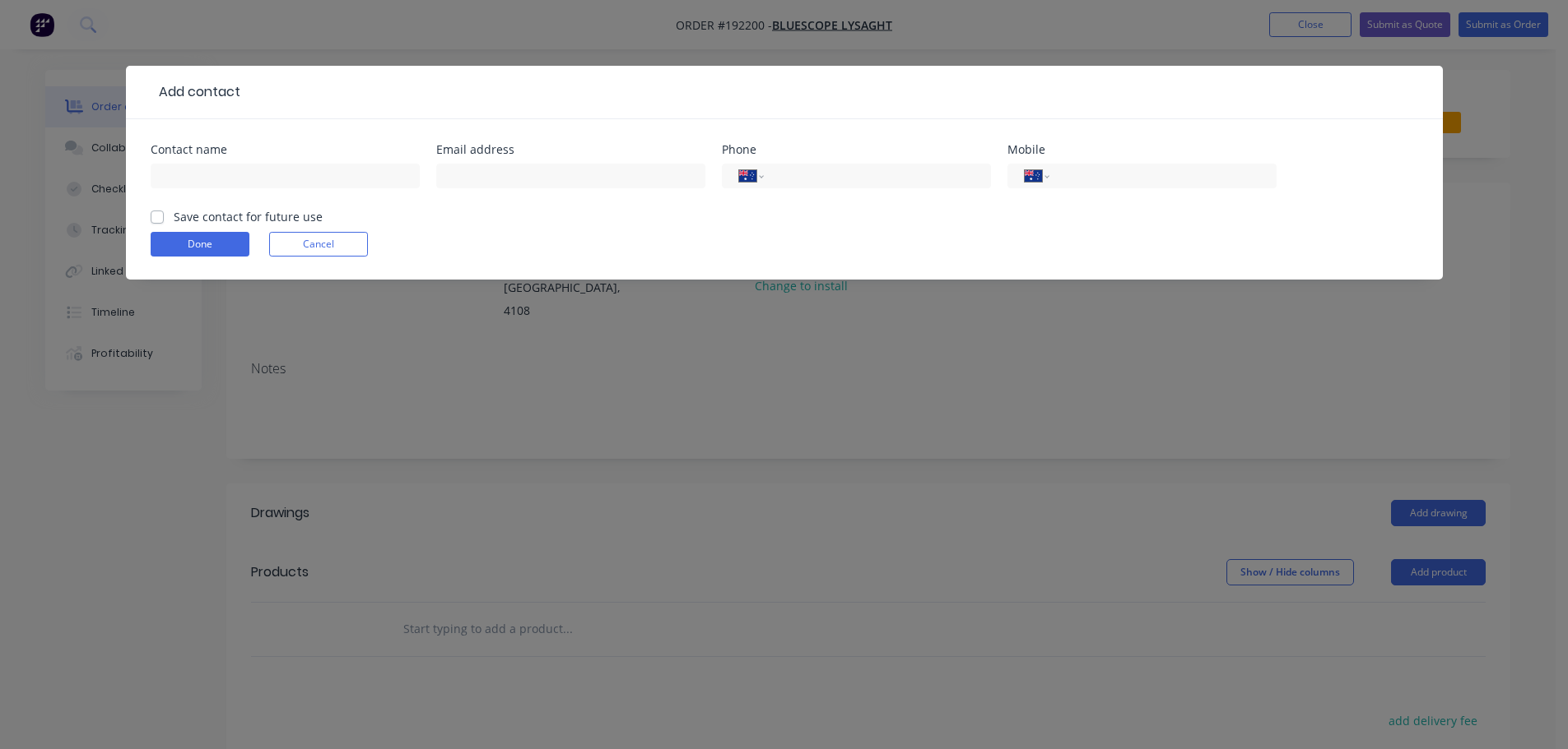
click at [207, 163] on div at bounding box center [285, 184] width 269 height 48
click at [244, 171] on input "text" at bounding box center [285, 177] width 269 height 25
type input "[PERSON_NAME]"
click at [1085, 168] on input "tel" at bounding box center [1160, 176] width 197 height 19
click at [1107, 169] on input "tel" at bounding box center [1160, 176] width 197 height 19
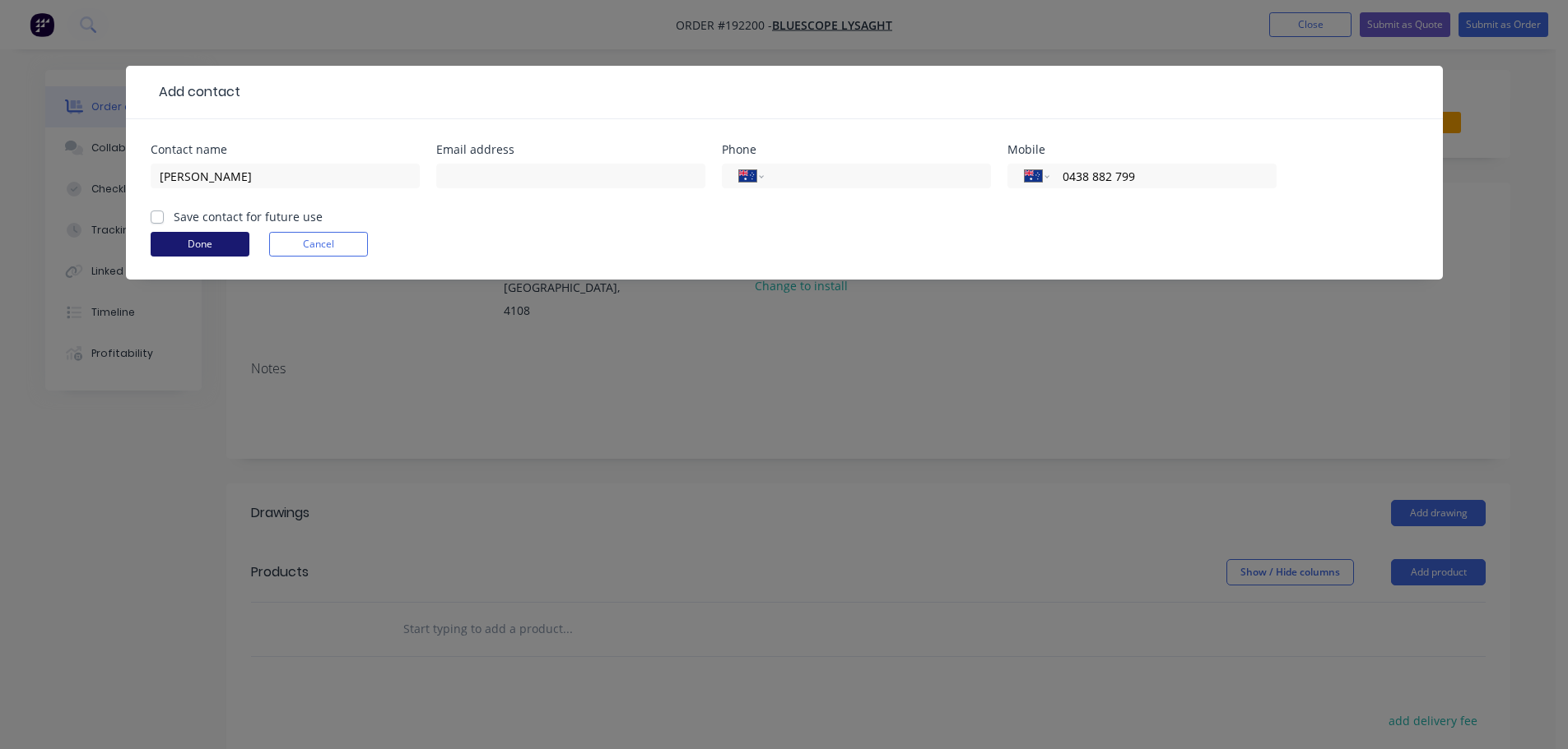
type input "0438 882 799"
drag, startPoint x: 190, startPoint y: 246, endPoint x: 698, endPoint y: 200, distance: 510.1
click at [192, 245] on button "Done" at bounding box center [200, 245] width 99 height 25
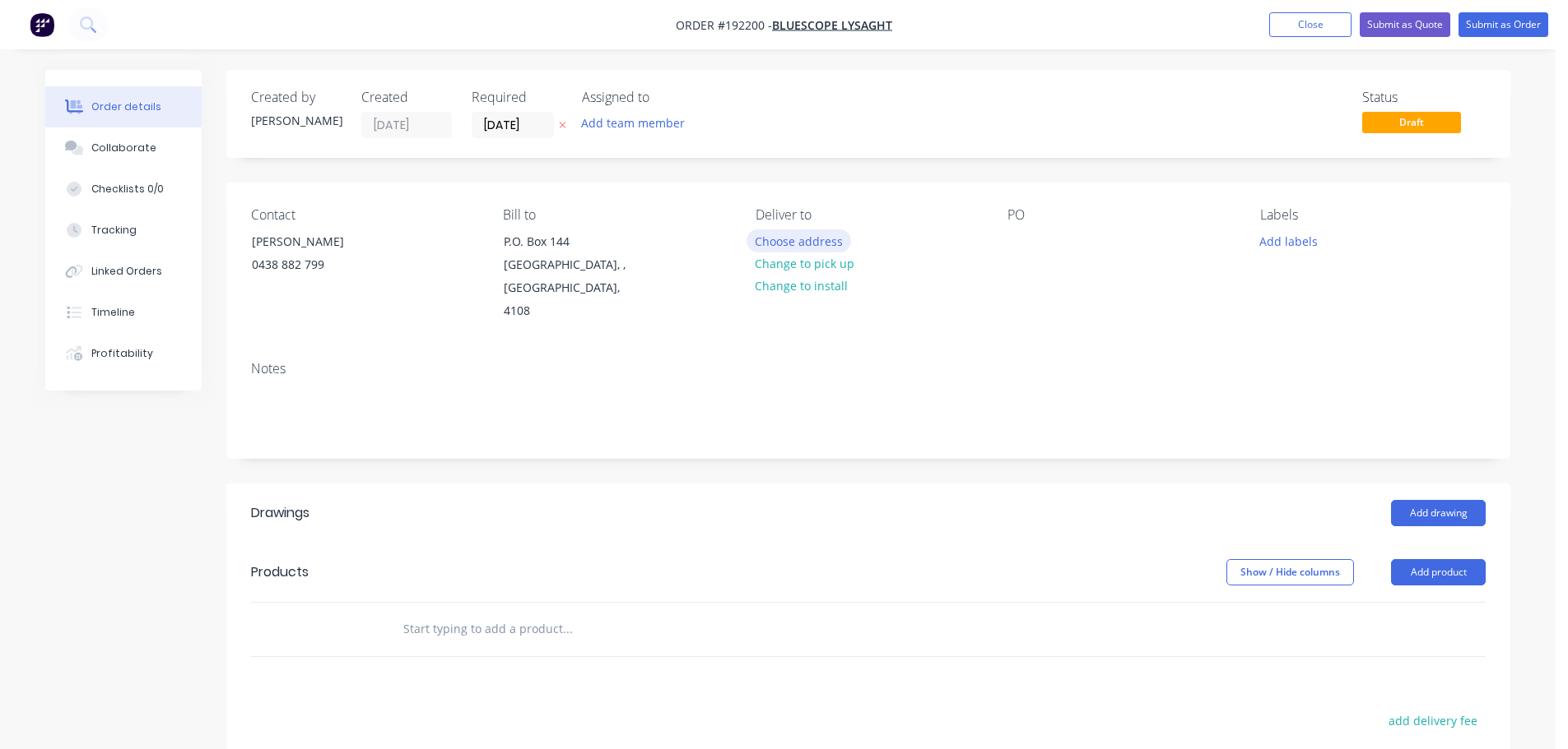
click at [794, 238] on button "Choose address" at bounding box center [799, 240] width 105 height 22
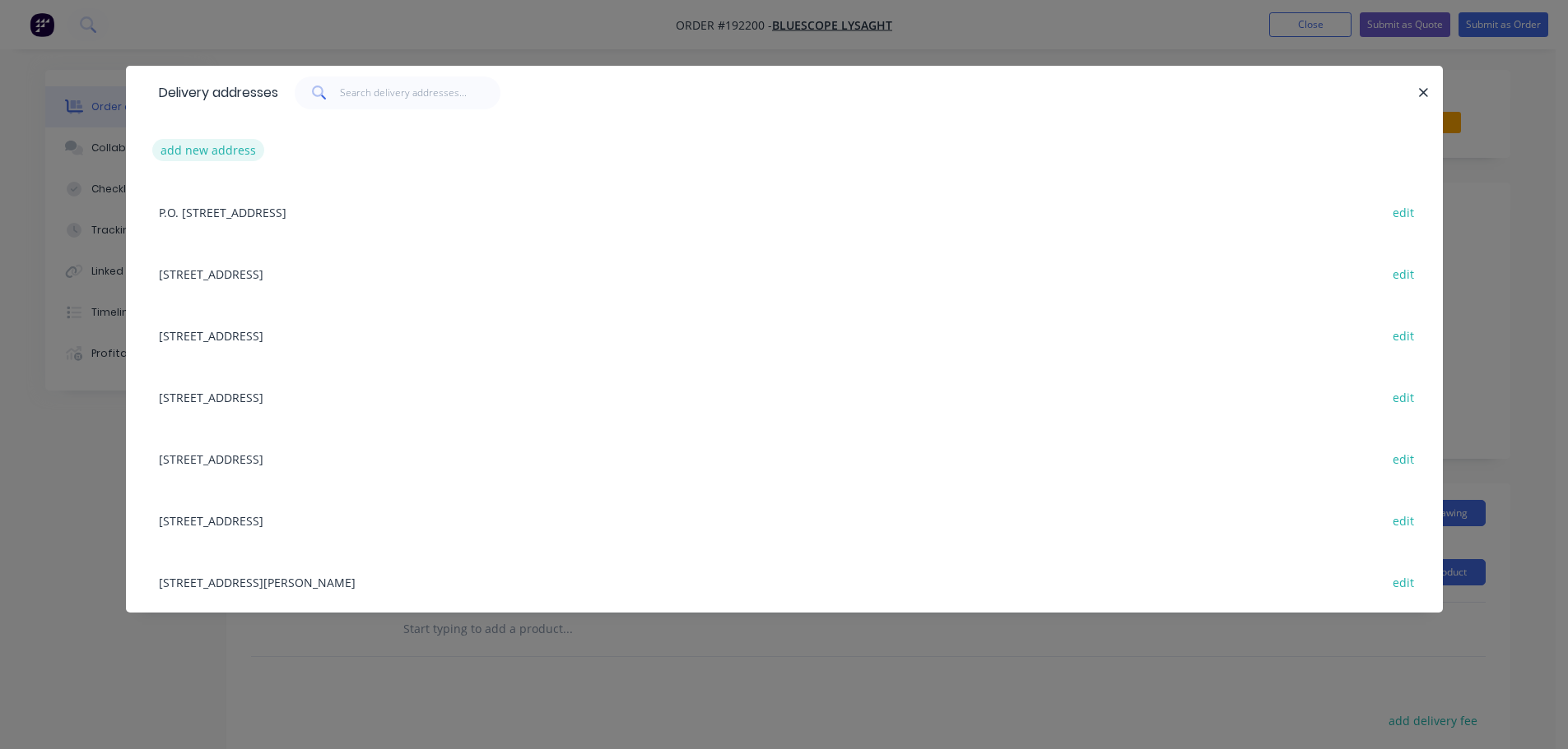
click at [232, 149] on button "add new address" at bounding box center [209, 150] width 113 height 22
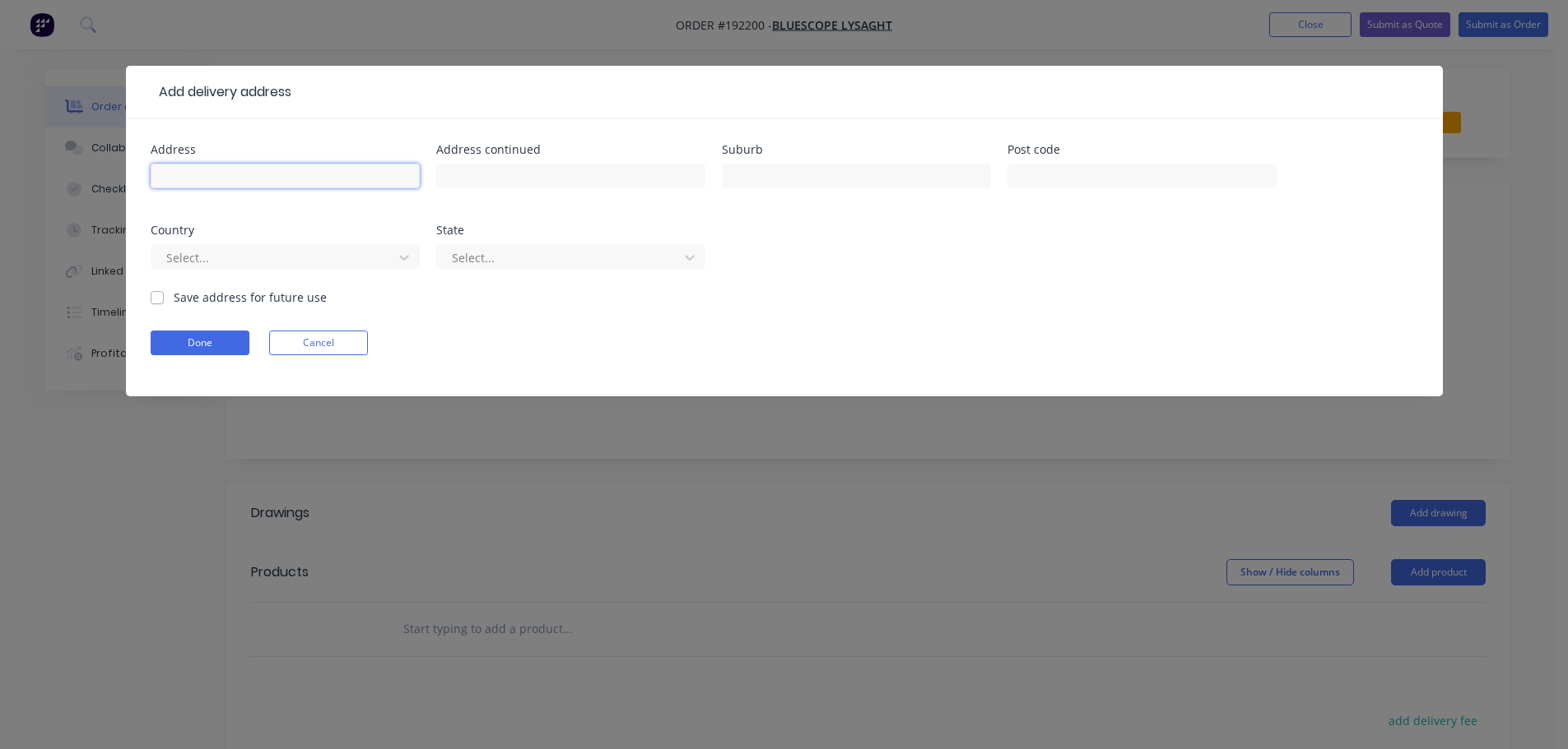
click at [244, 173] on input "text" at bounding box center [285, 177] width 269 height 25
type input "62 TALLOWOOD PL"
type input "BLACK MOUNTAIN"
click at [272, 248] on div at bounding box center [274, 257] width 220 height 21
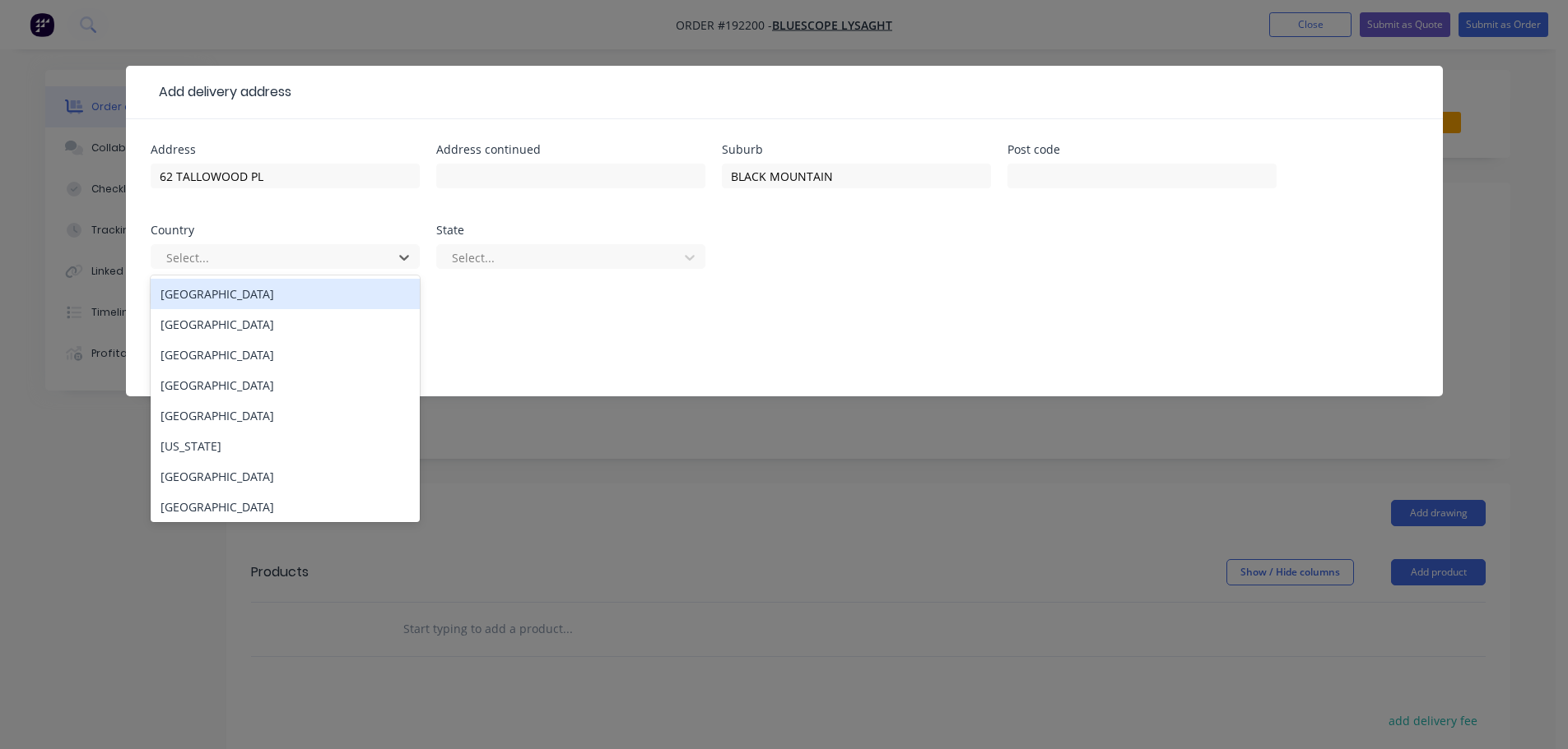
click at [255, 297] on div "[GEOGRAPHIC_DATA]" at bounding box center [285, 294] width 269 height 30
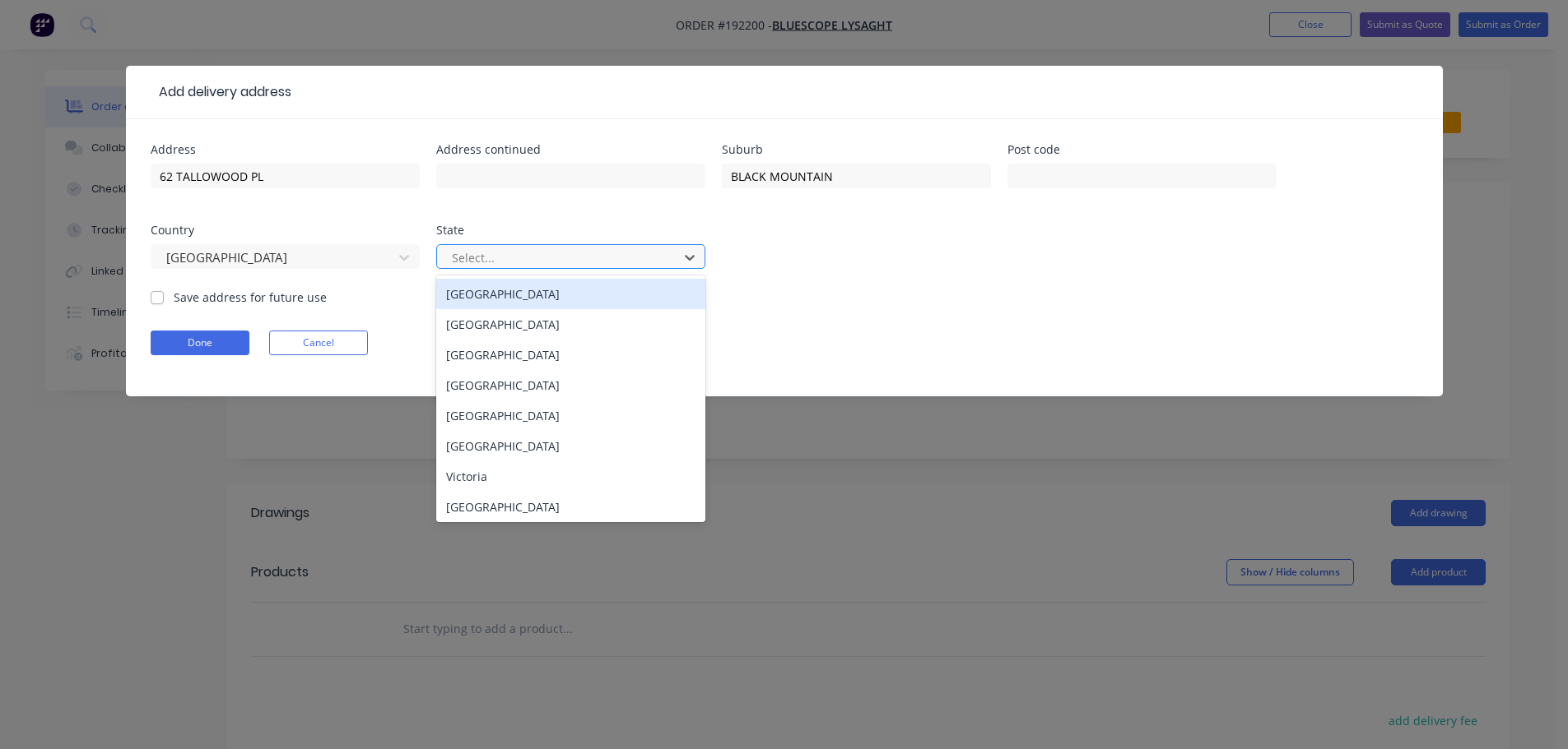
click at [513, 251] on div at bounding box center [560, 257] width 220 height 21
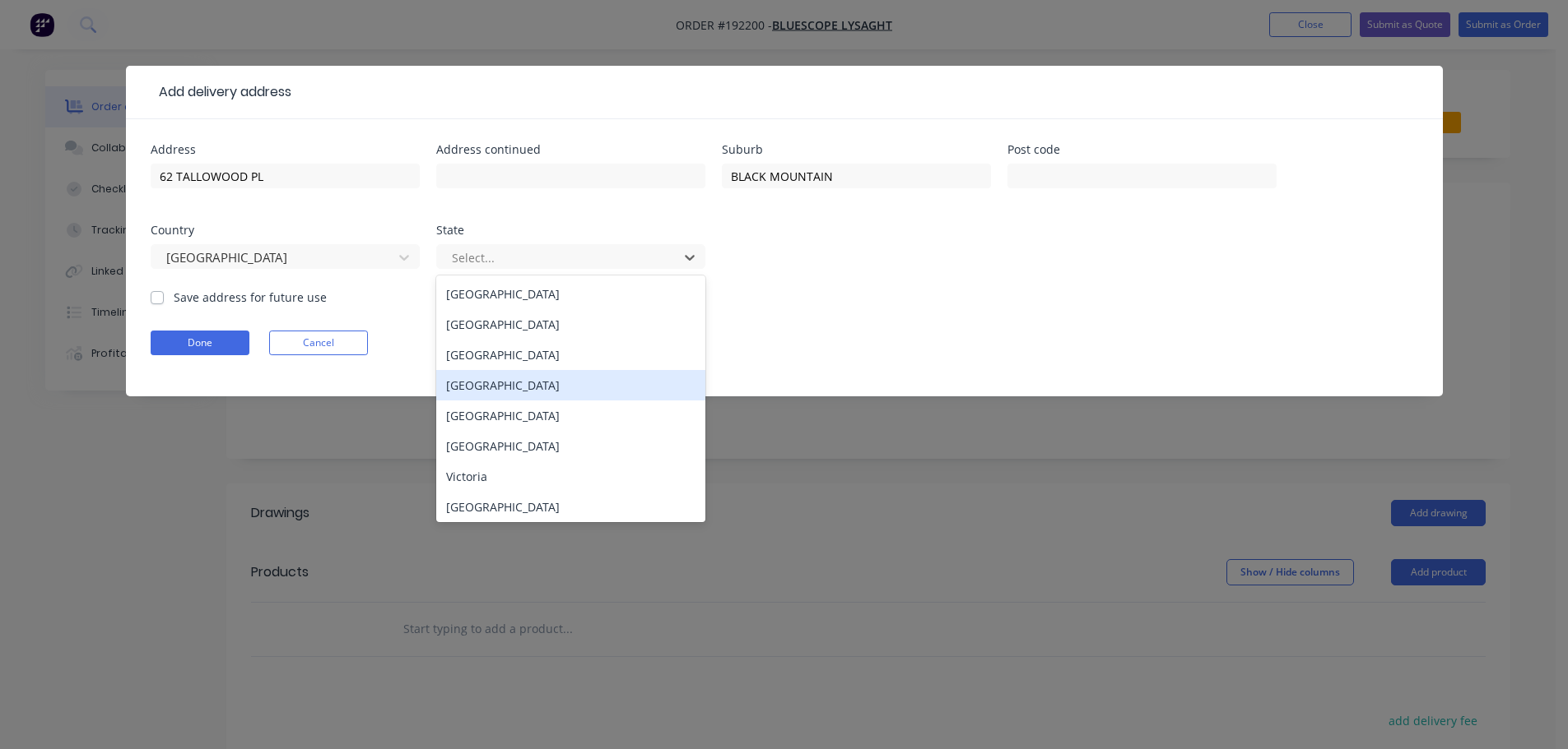
click at [487, 373] on div "[GEOGRAPHIC_DATA]" at bounding box center [571, 386] width 269 height 30
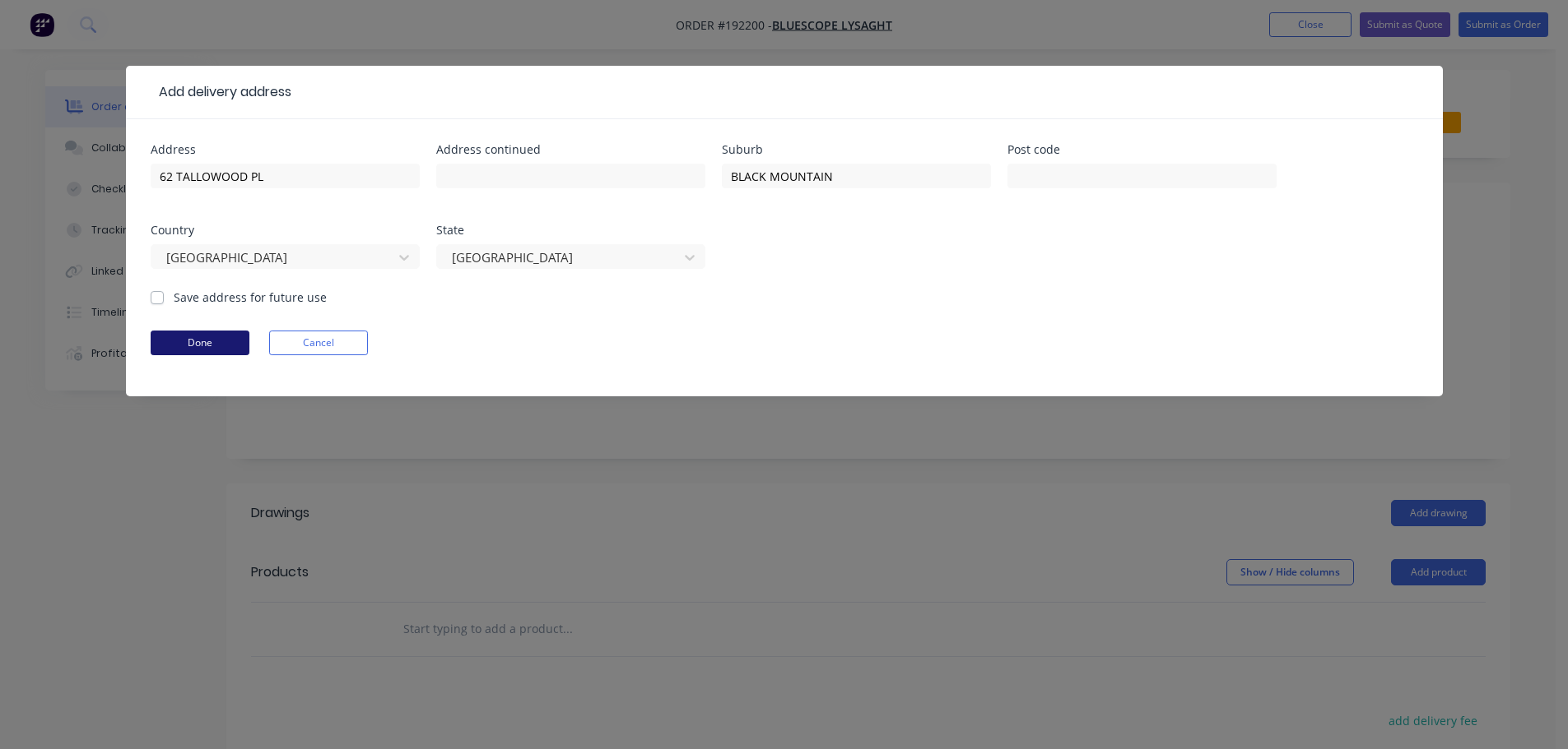
click at [188, 337] on button "Done" at bounding box center [200, 344] width 99 height 25
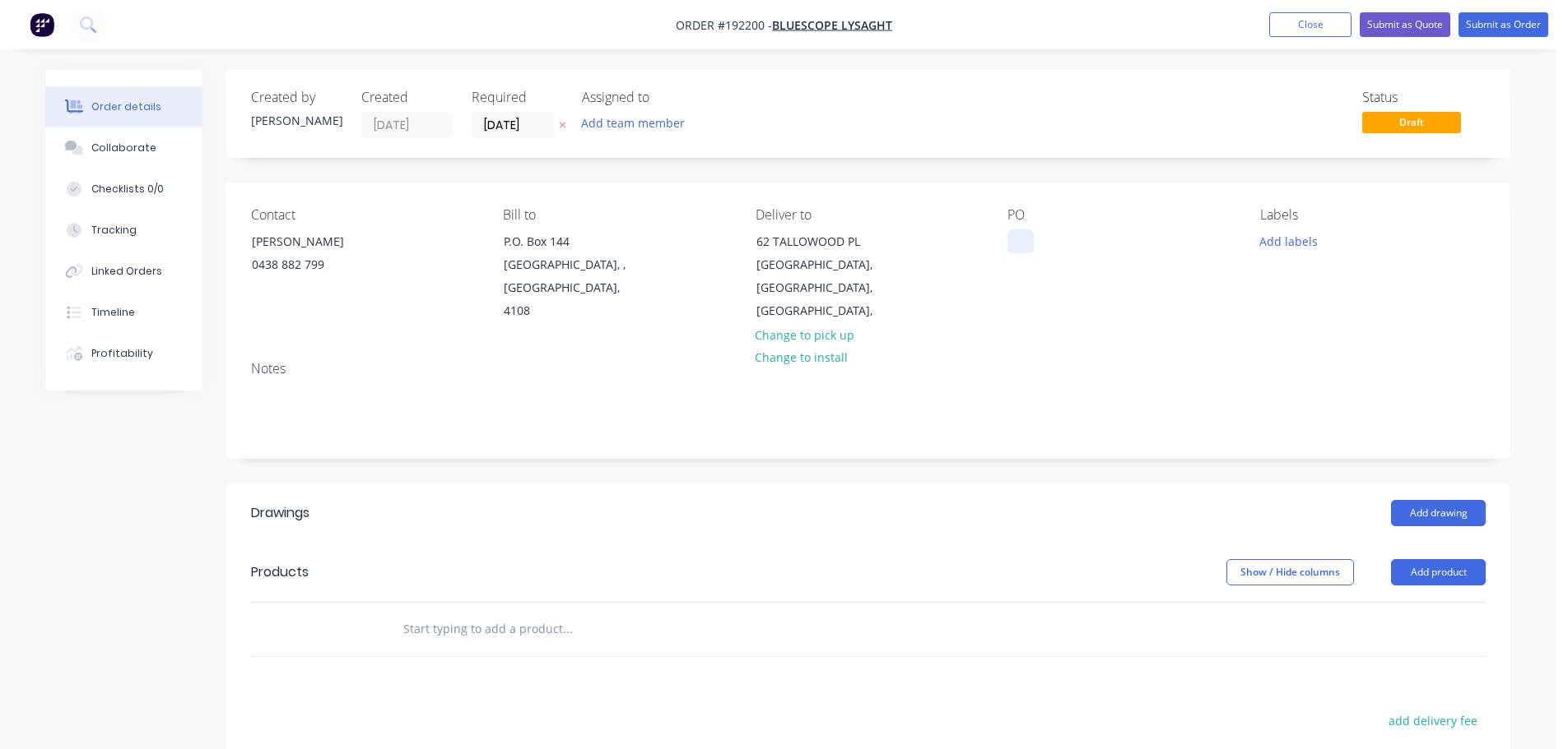
click at [1015, 246] on div at bounding box center [1021, 241] width 26 height 24
click at [1452, 560] on button "Add product" at bounding box center [1438, 572] width 94 height 26
click at [1418, 602] on div "Product catalogue" at bounding box center [1407, 614] width 127 height 24
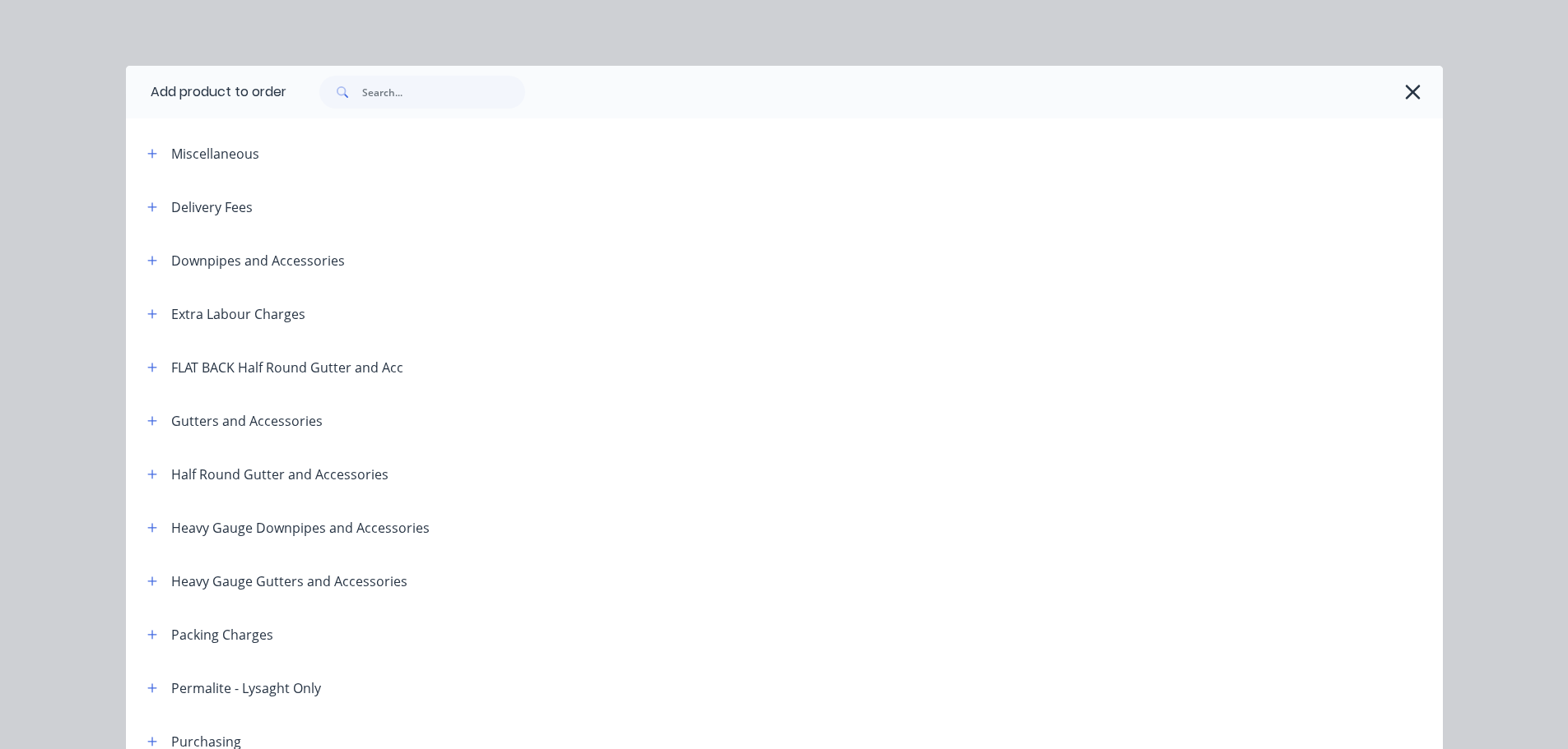
click at [143, 145] on span at bounding box center [153, 153] width 21 height 21
click at [134, 144] on div "Miscellaneous" at bounding box center [274, 153] width 280 height 21
click at [143, 151] on button "button" at bounding box center [153, 153] width 21 height 21
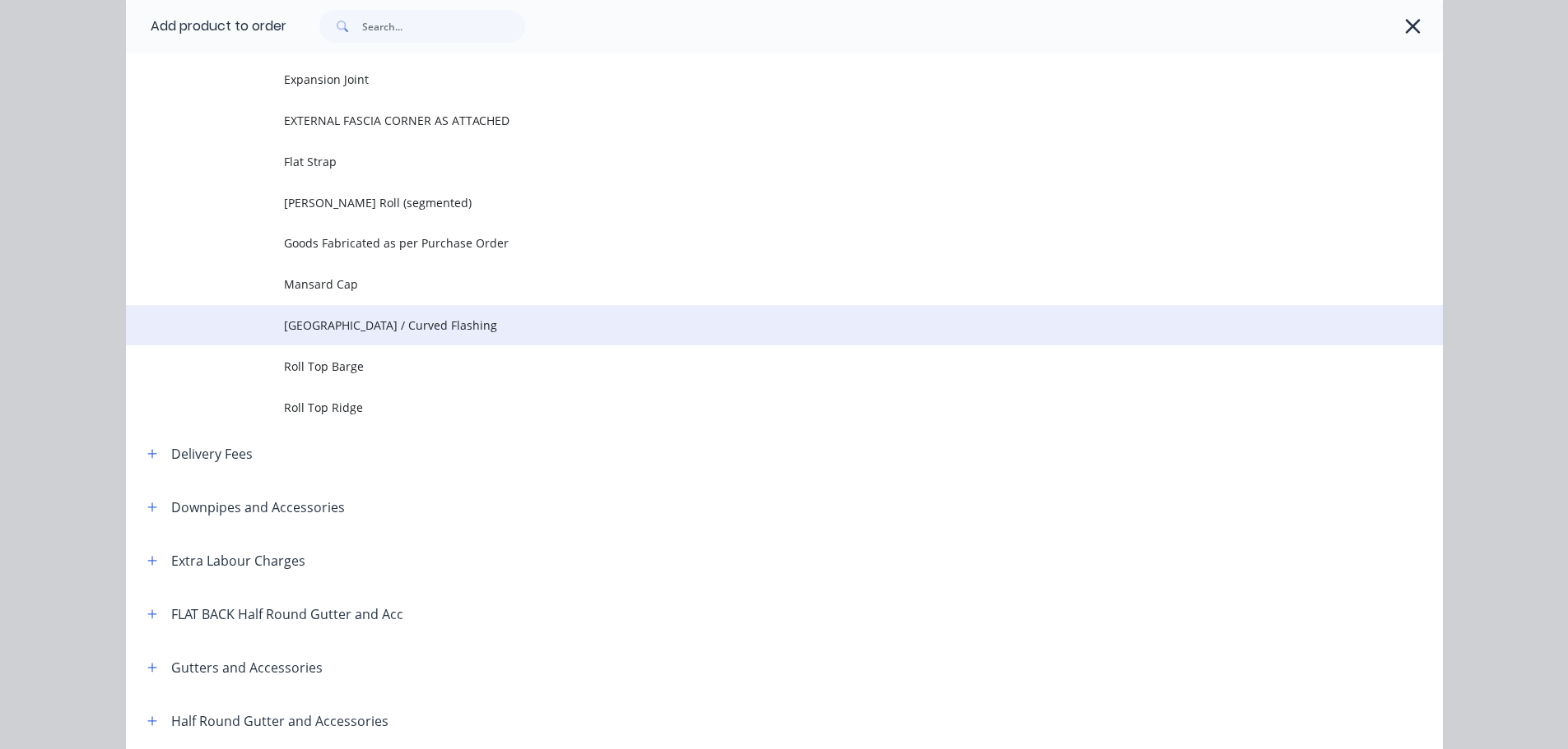
scroll to position [329, 0]
click at [394, 314] on span "[GEOGRAPHIC_DATA] / Curved Flashing" at bounding box center [747, 321] width 927 height 17
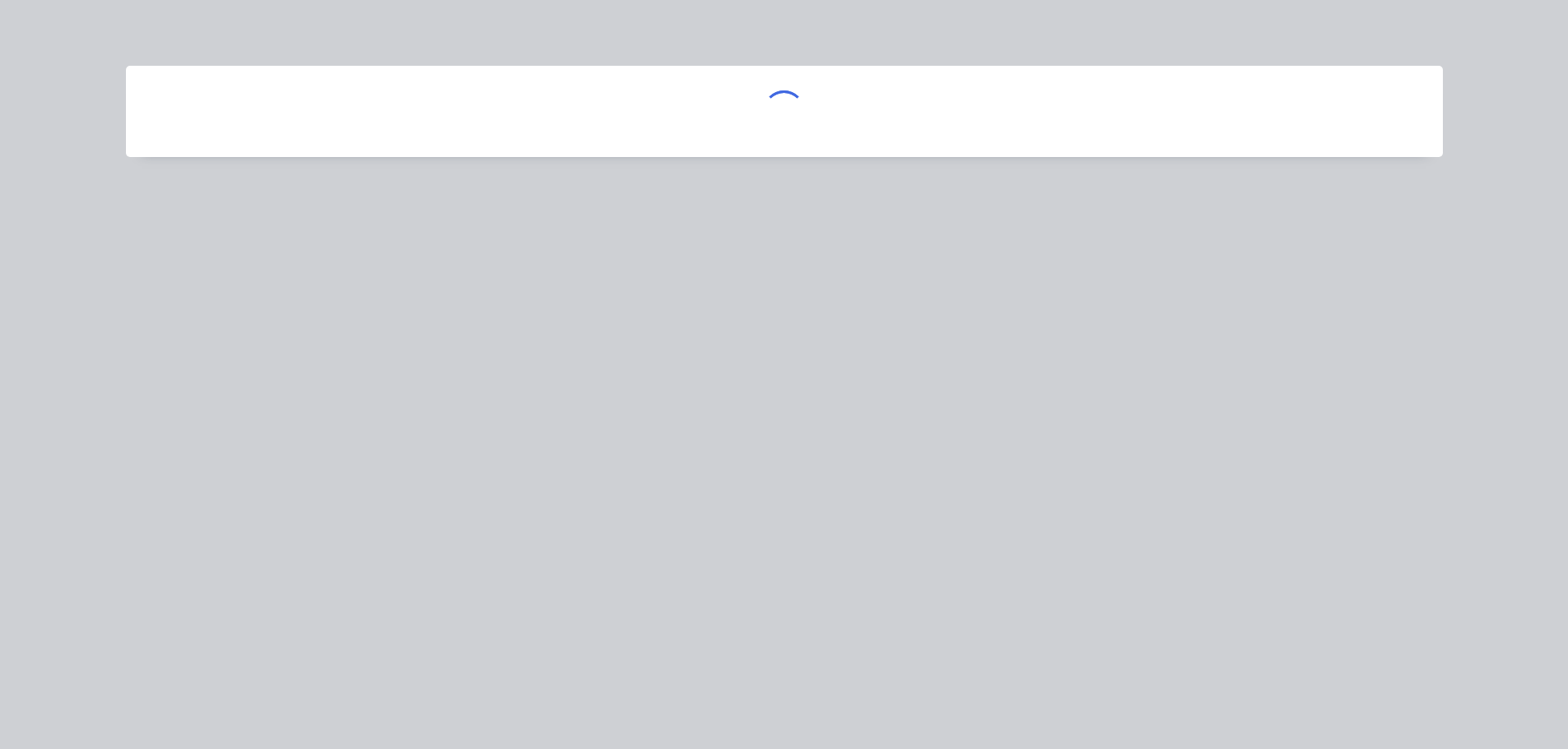
scroll to position [0, 0]
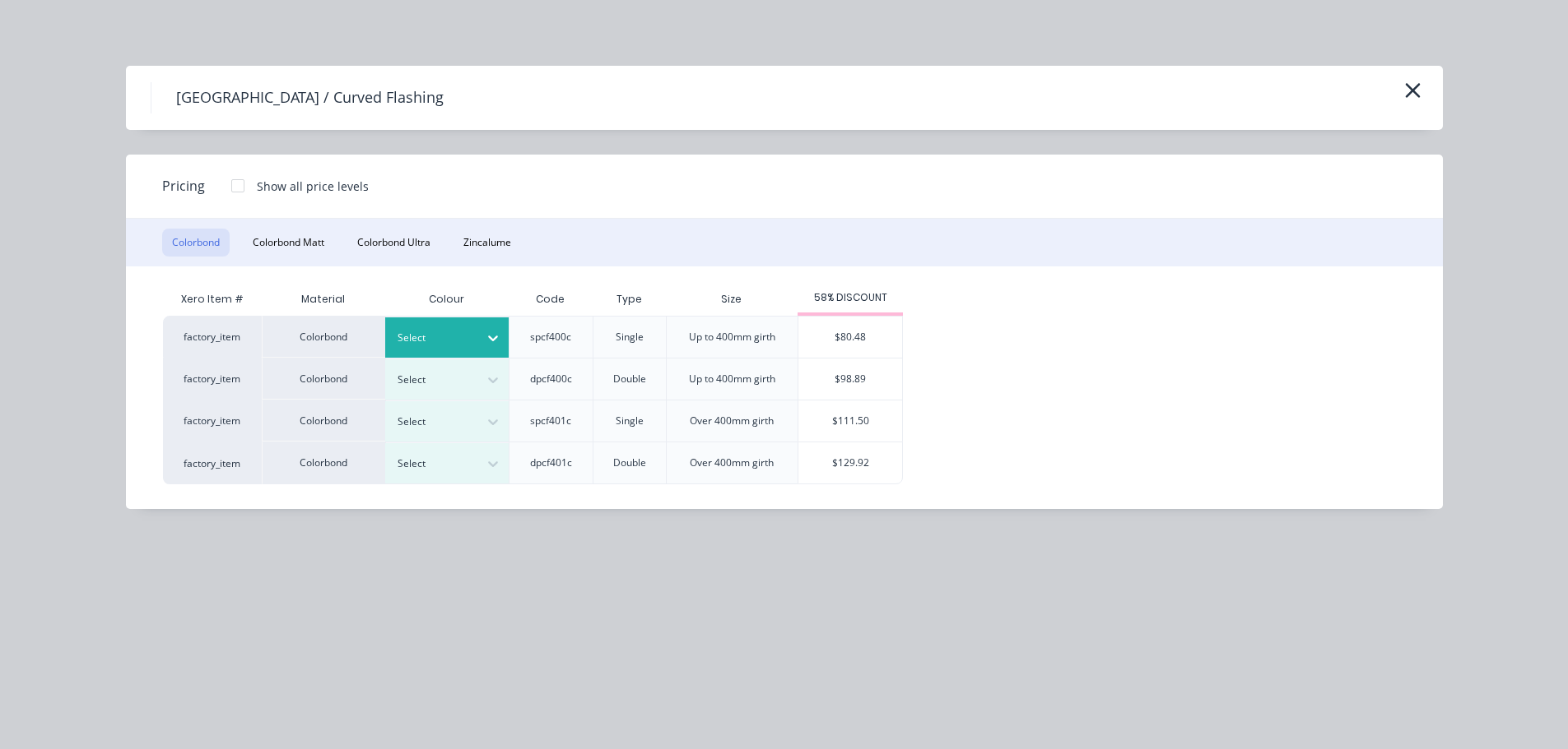
click at [454, 351] on div "Select" at bounding box center [447, 337] width 124 height 40
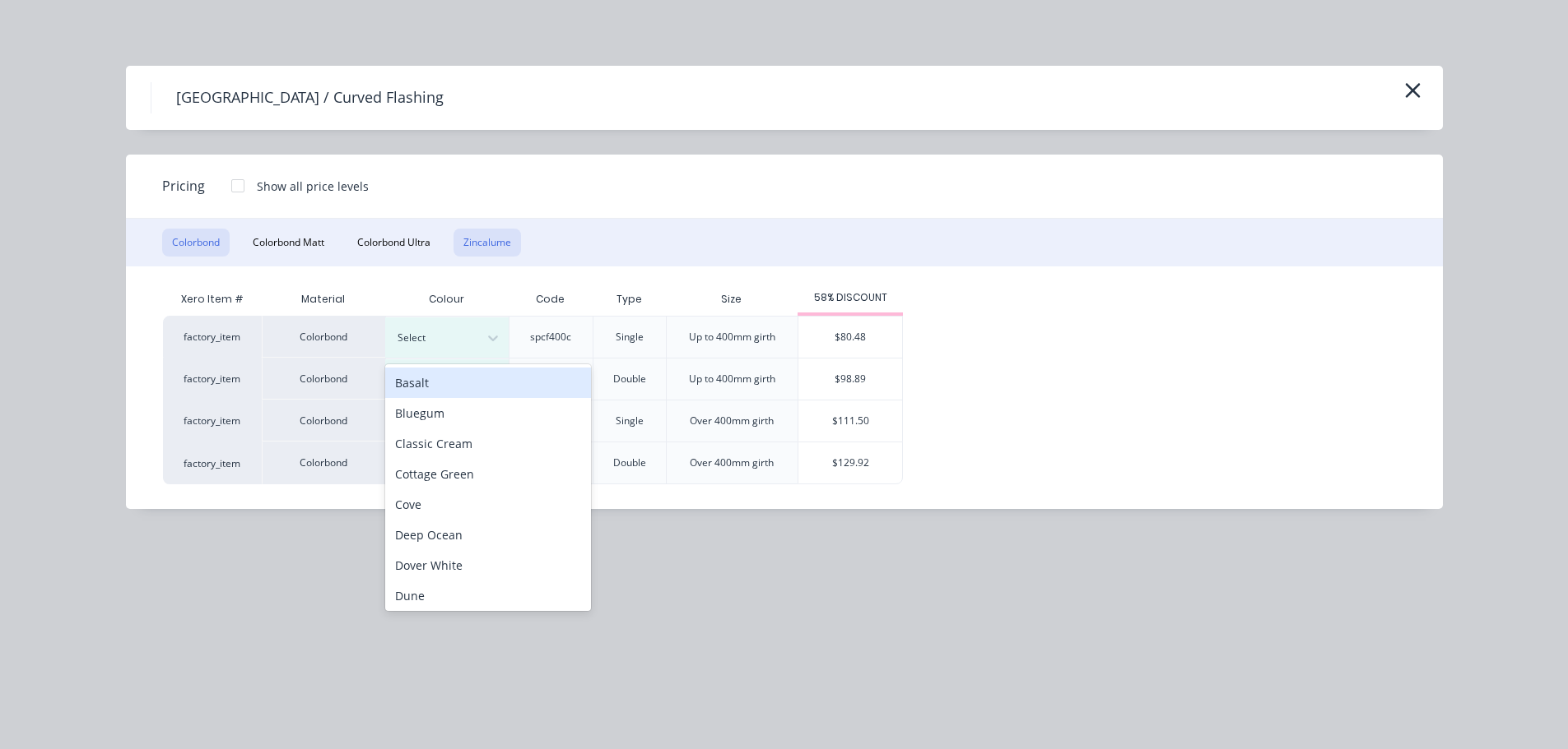
click at [505, 250] on button "Zincalume" at bounding box center [486, 242] width 67 height 28
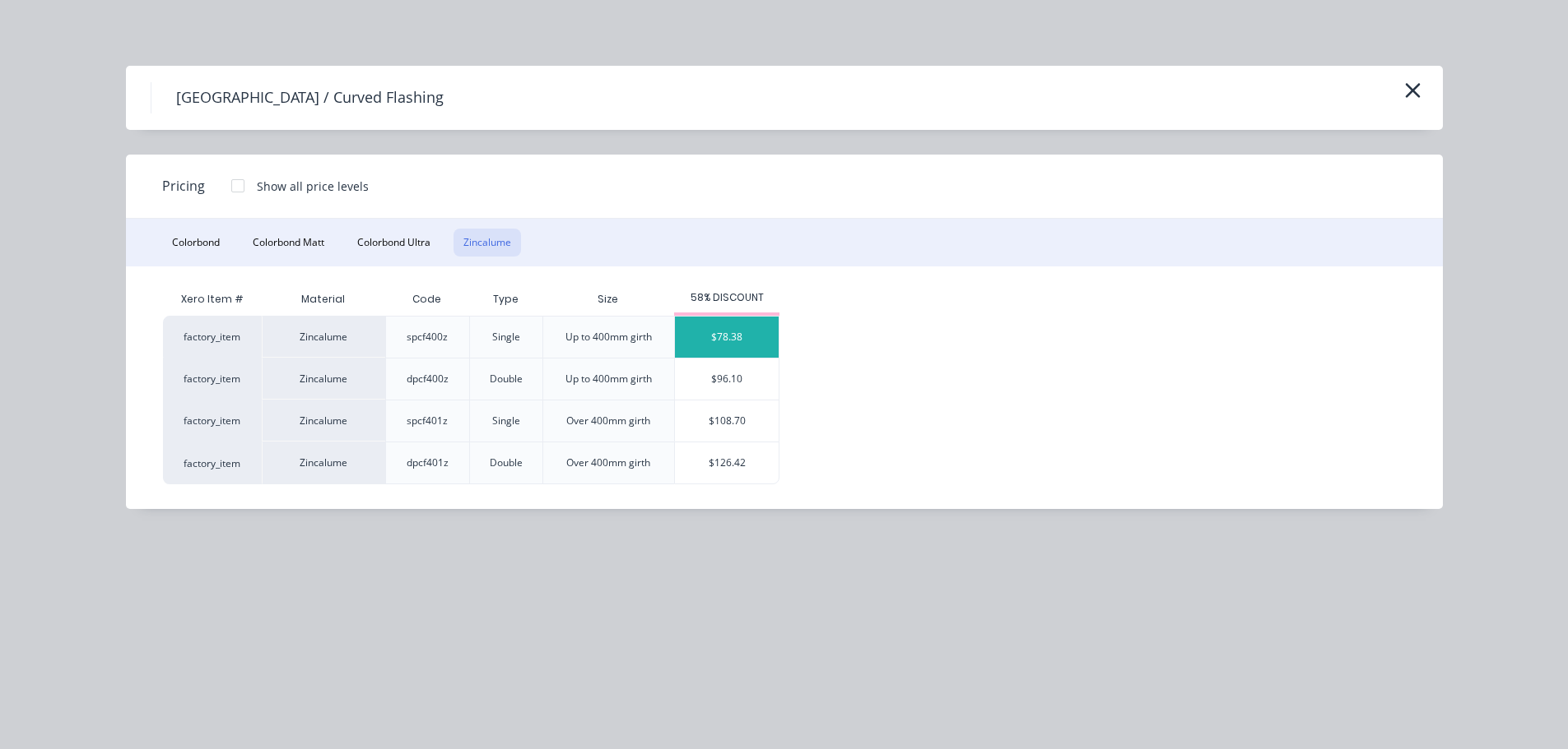
click at [700, 340] on div "$78.38" at bounding box center [727, 337] width 104 height 41
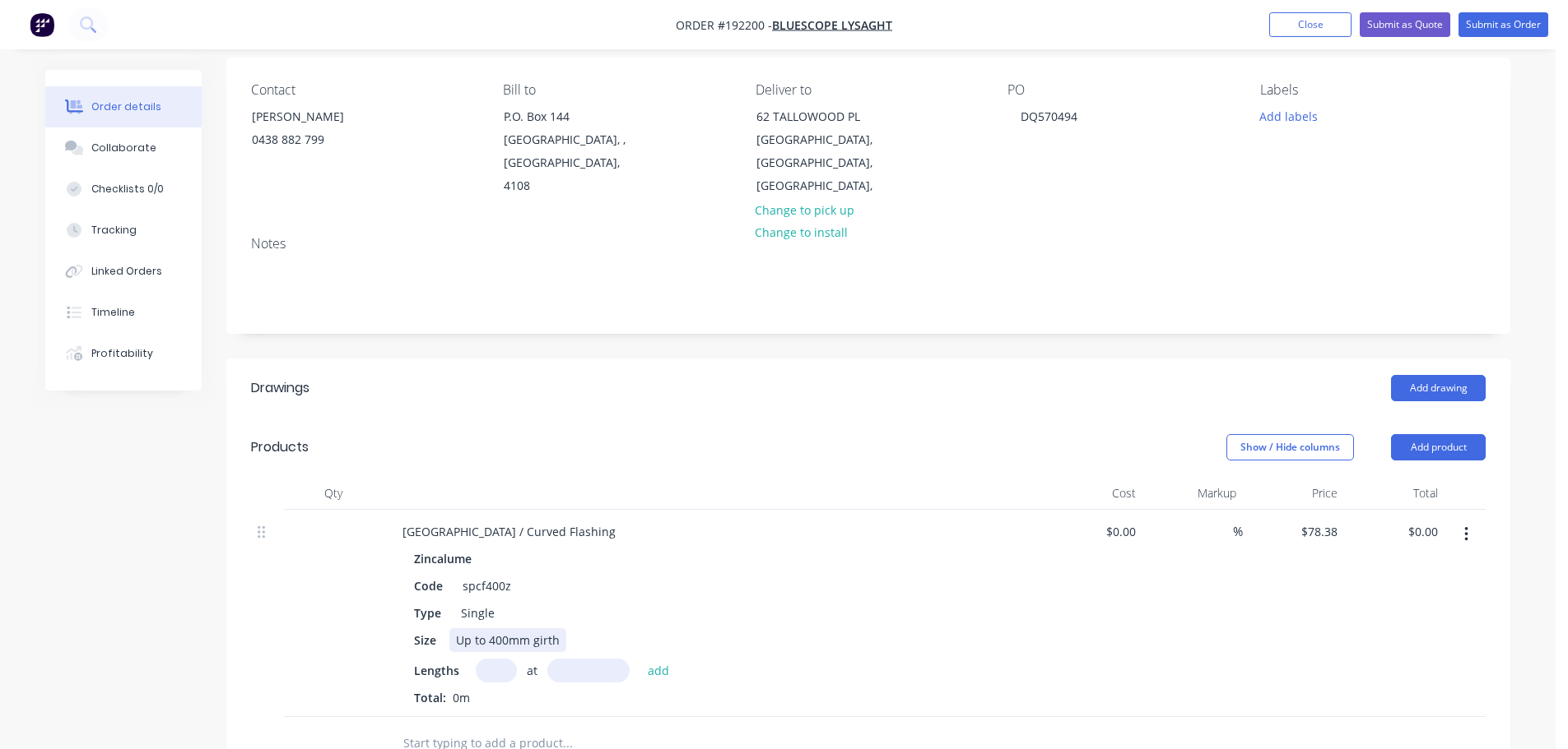
scroll to position [164, 0]
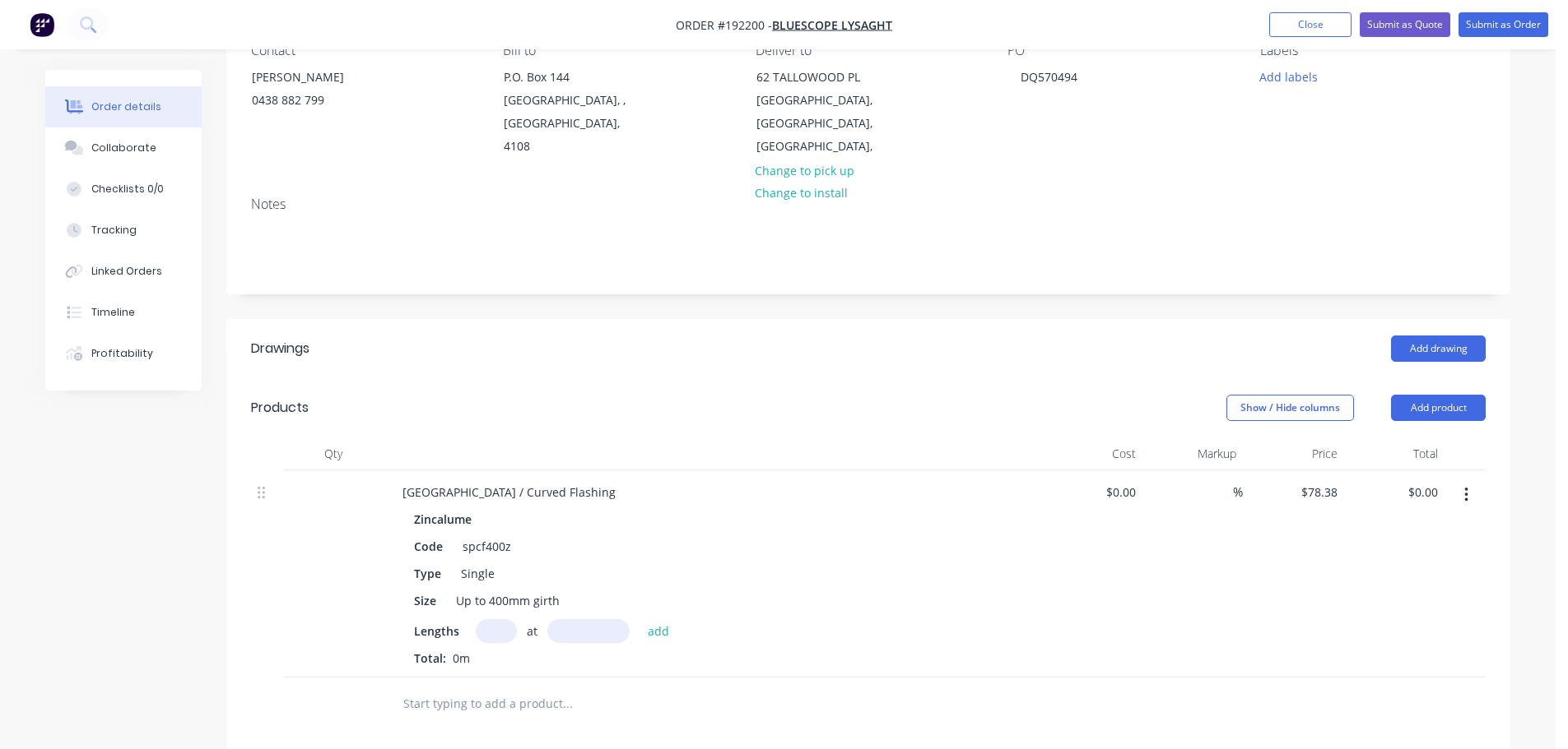
click at [502, 620] on input "text" at bounding box center [496, 631] width 41 height 24
type input "1"
type input "3018"
click at [640, 620] on button "add" at bounding box center [659, 631] width 39 height 22
type input "$236.55"
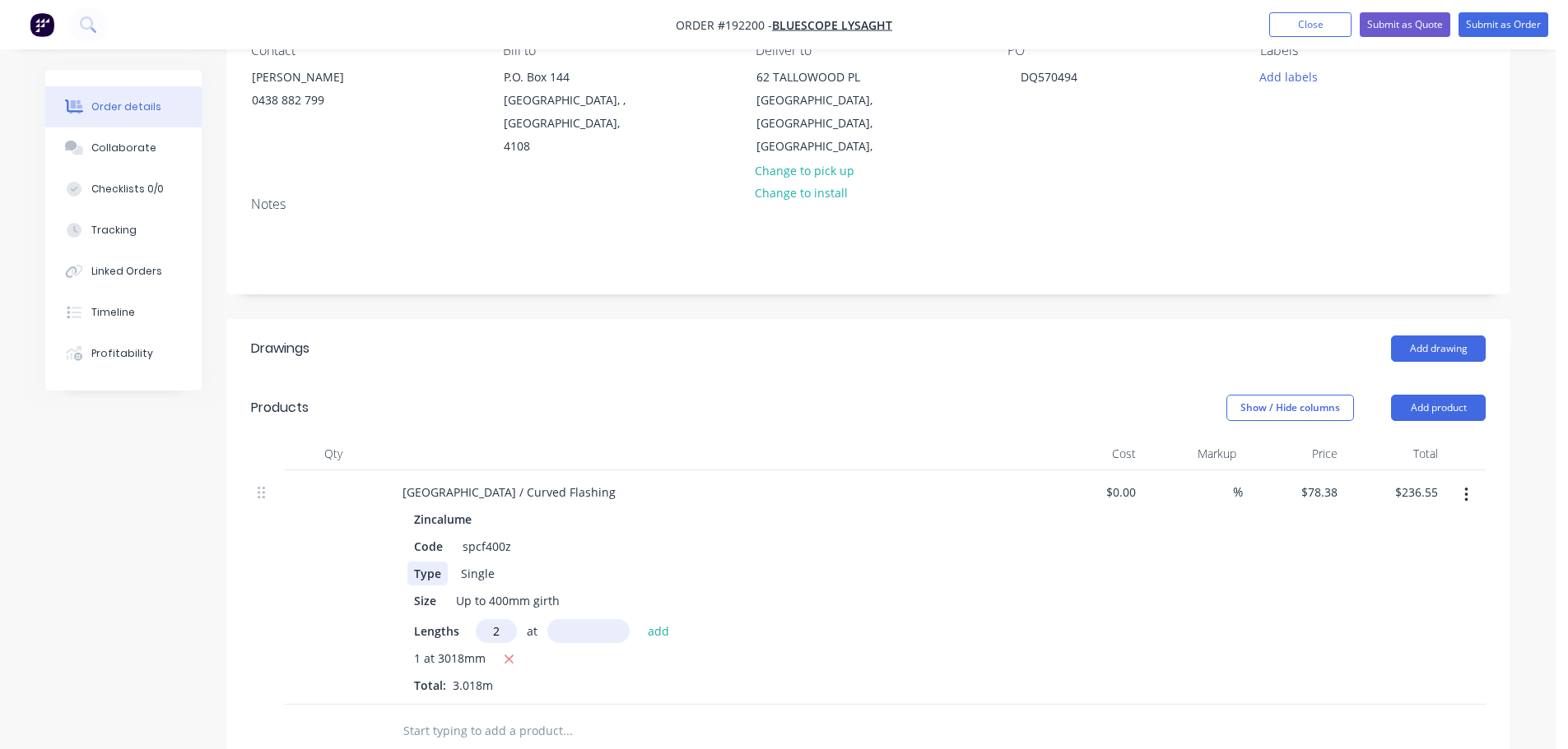
type input "2"
type input "3005"
click at [640, 620] on button "add" at bounding box center [659, 631] width 39 height 22
type input "$707.61"
type input "1"
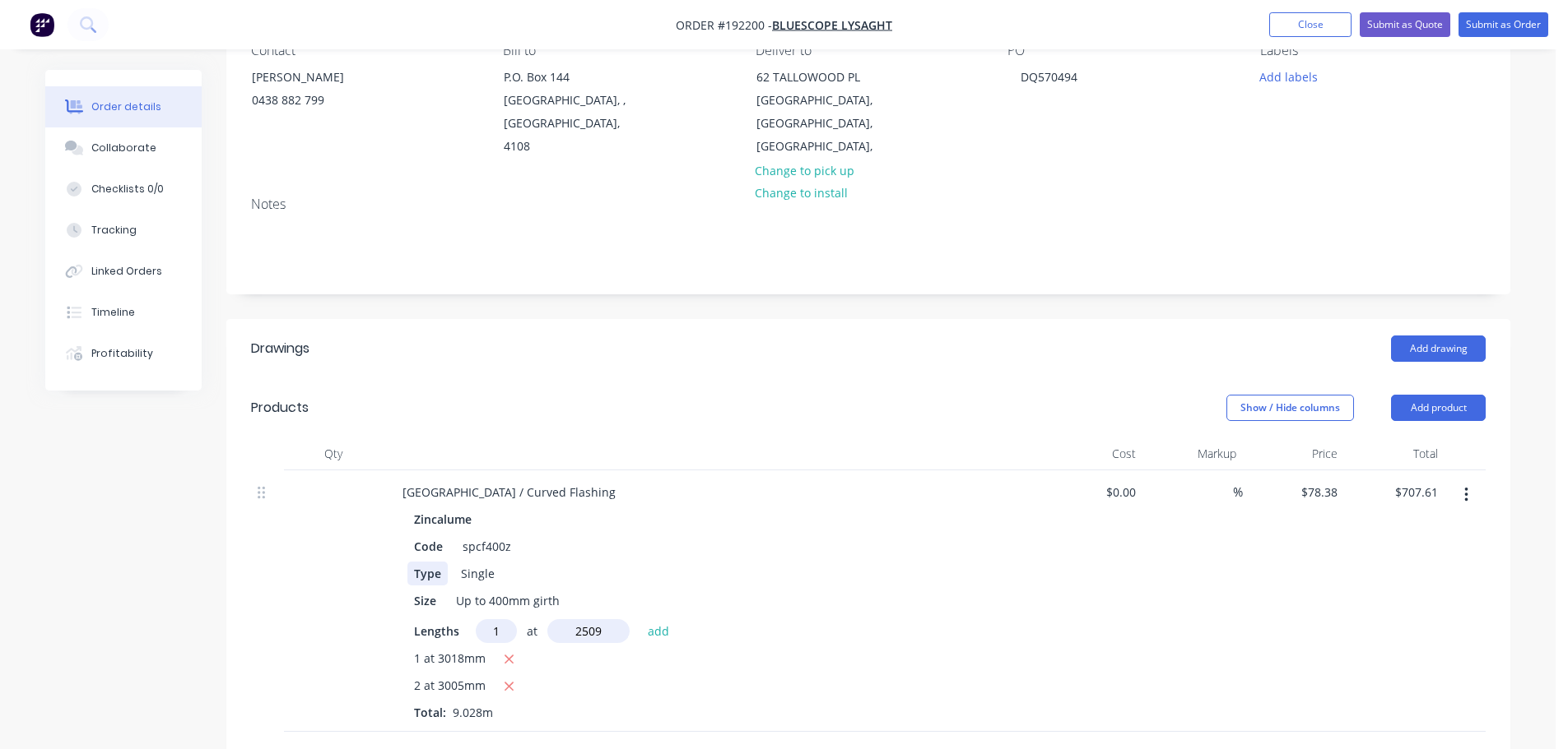
type input "2509"
click at [640, 620] on button "add" at bounding box center [659, 631] width 39 height 22
click at [1417, 395] on button "Add product" at bounding box center [1438, 407] width 94 height 26
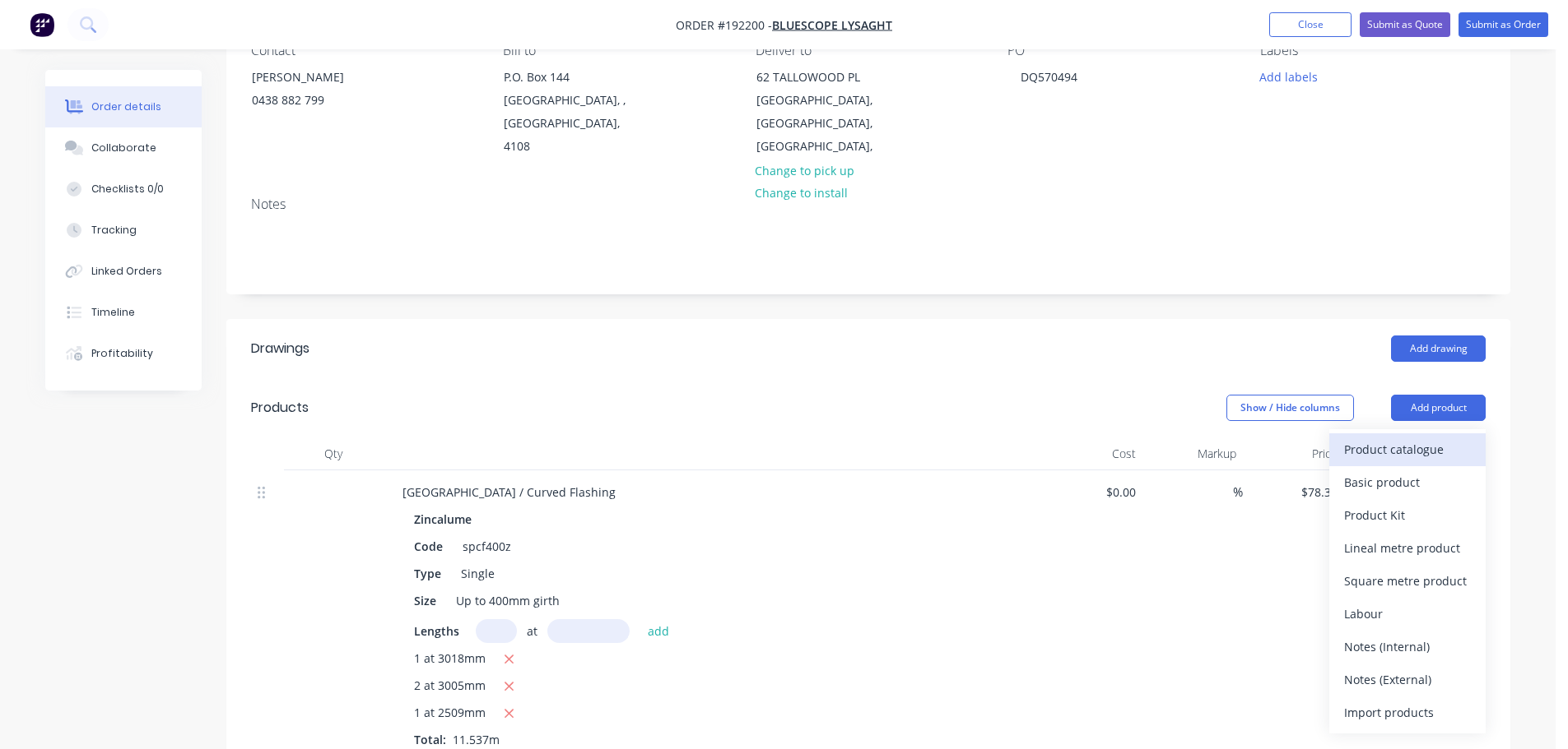
click at [1398, 438] on div "Product catalogue" at bounding box center [1407, 449] width 127 height 24
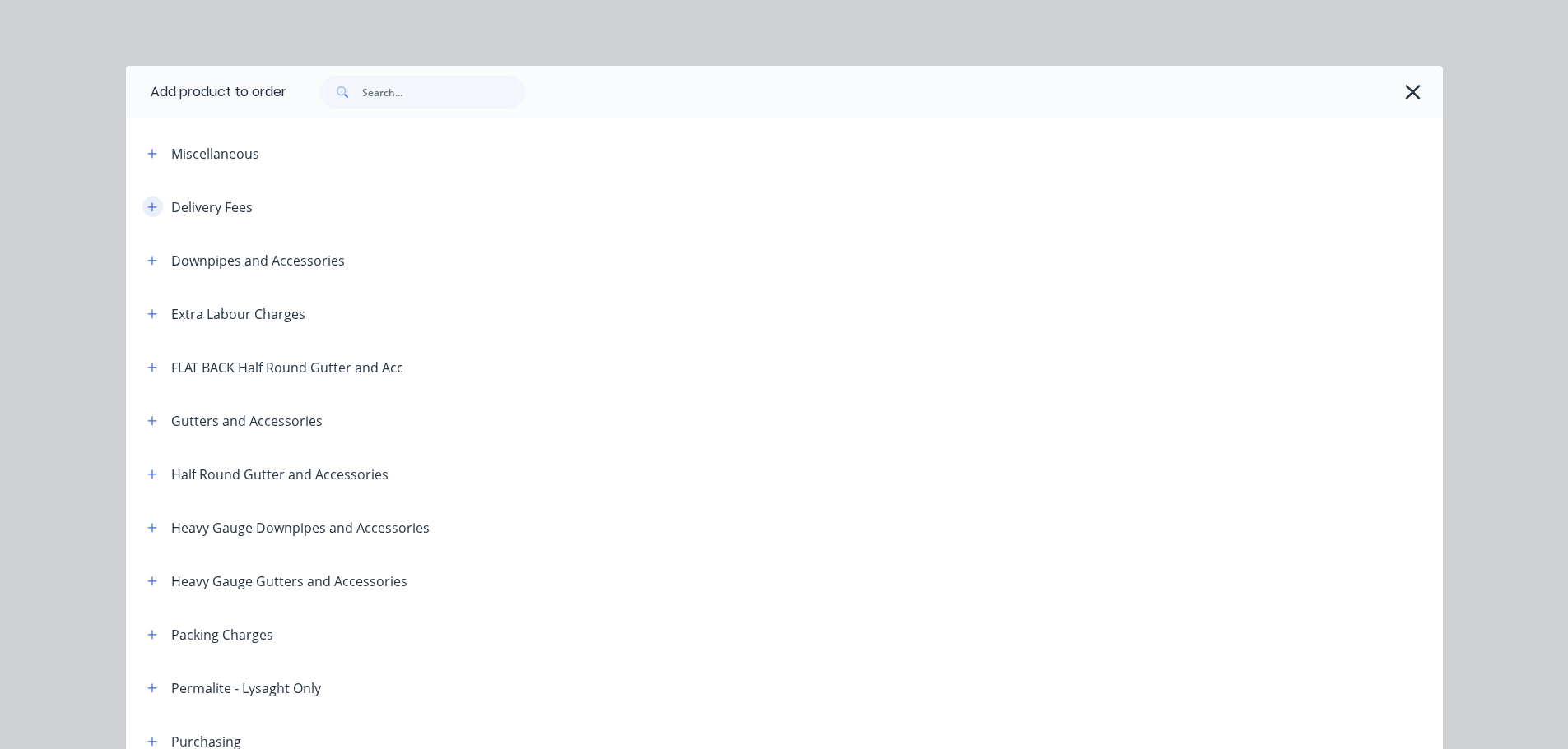
click at [154, 204] on button "button" at bounding box center [153, 206] width 21 height 21
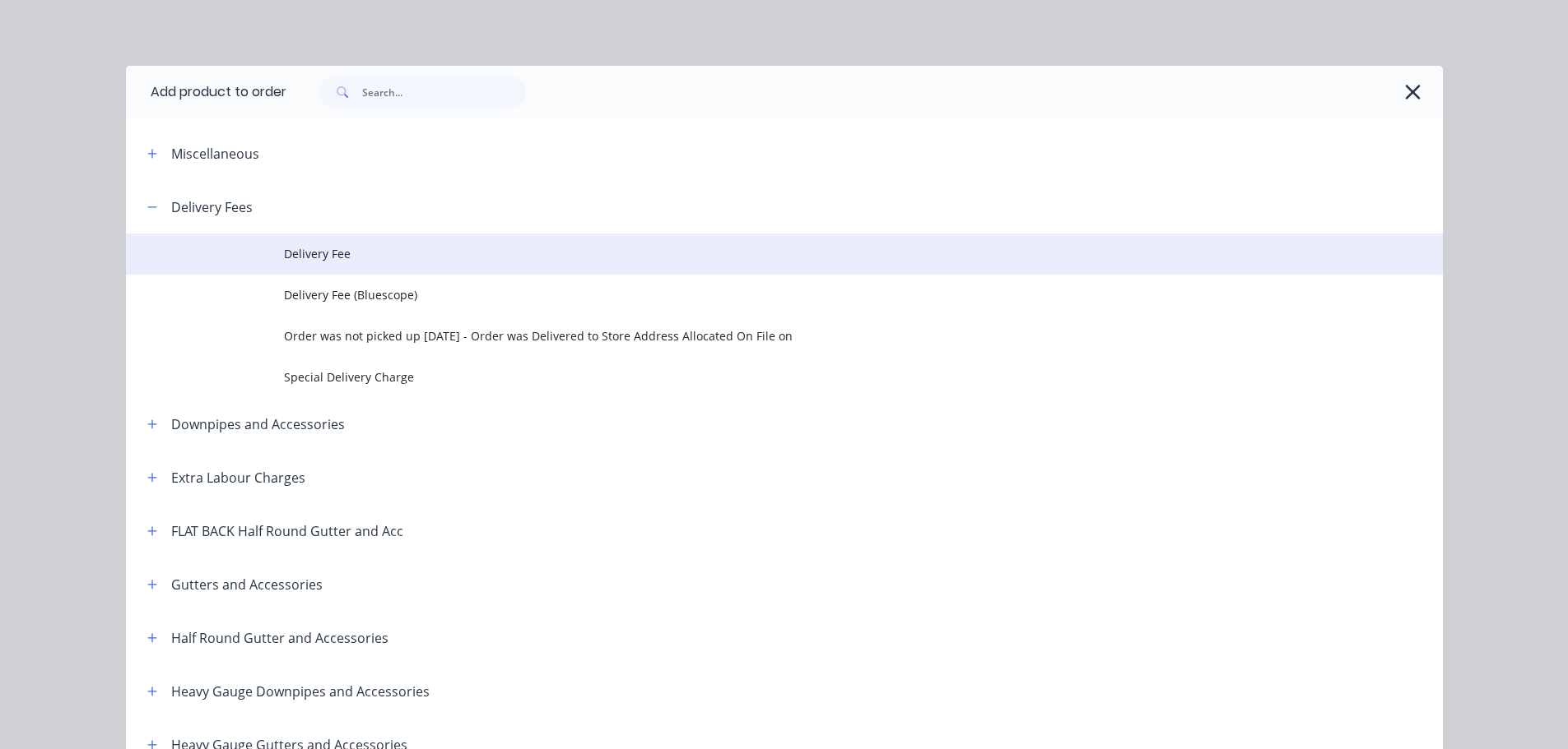
click at [338, 253] on span "Delivery Fee" at bounding box center [747, 253] width 927 height 17
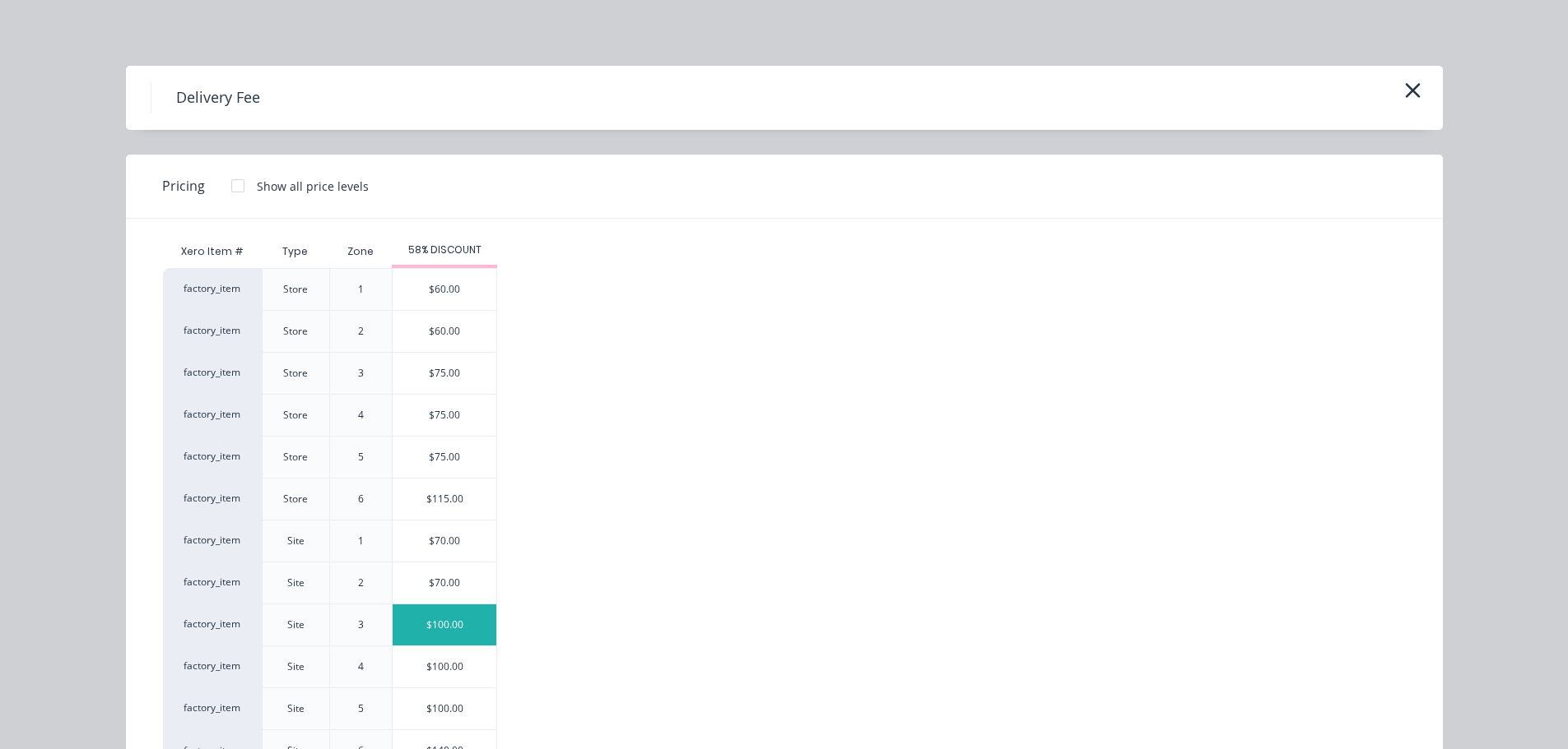
click at [426, 629] on div "$100.00" at bounding box center [444, 625] width 104 height 41
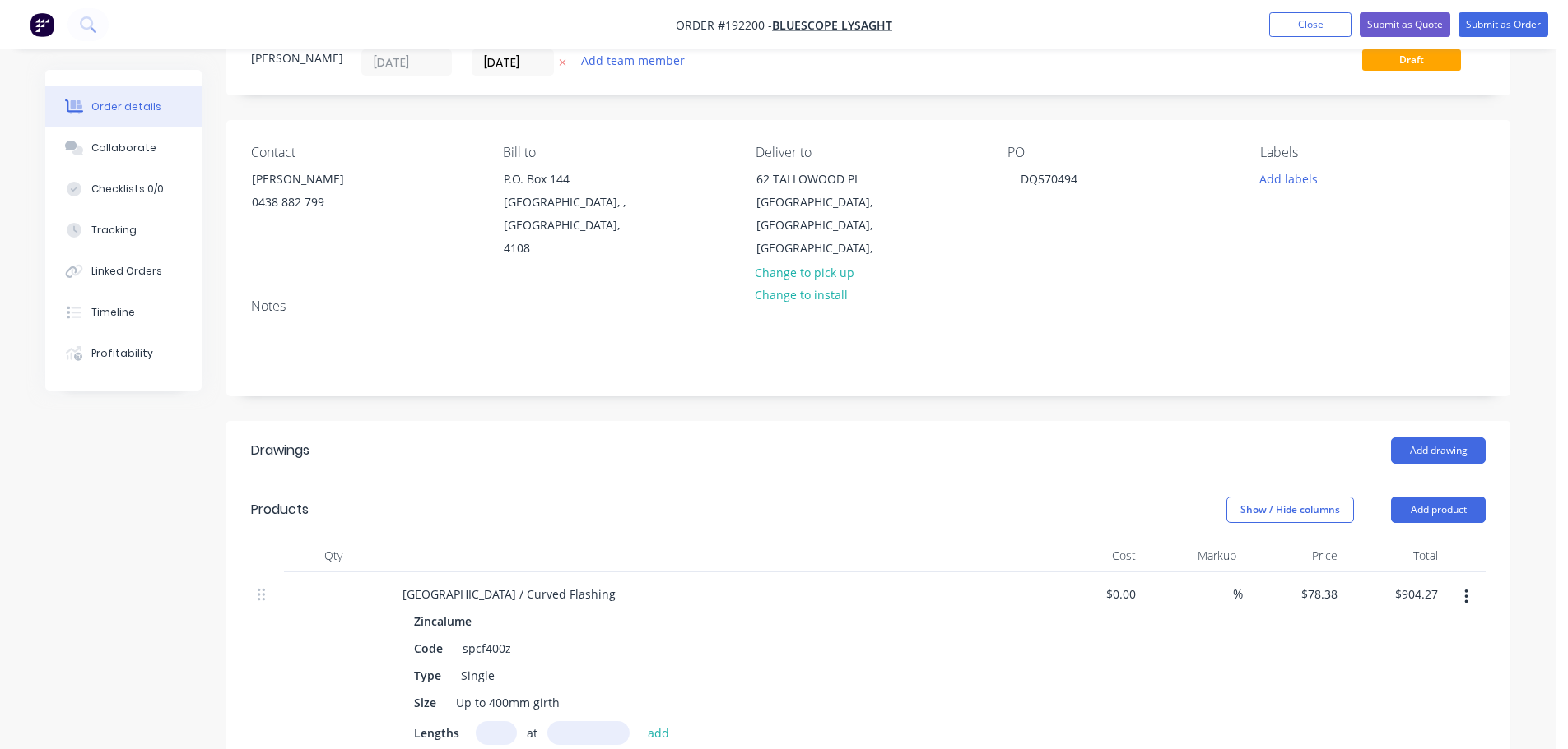
scroll to position [0, 0]
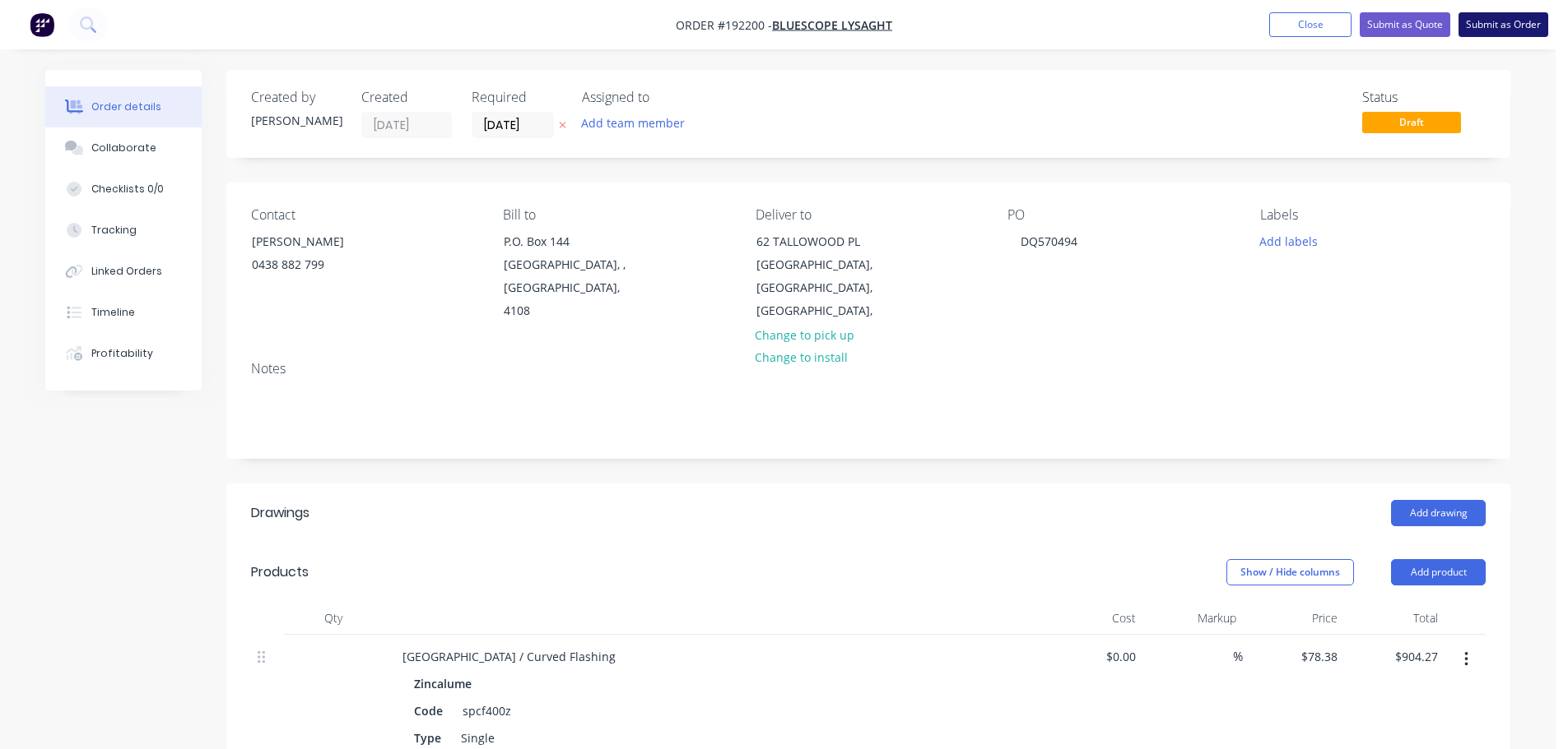
click at [1491, 32] on button "Submit as Order" at bounding box center [1503, 25] width 90 height 25
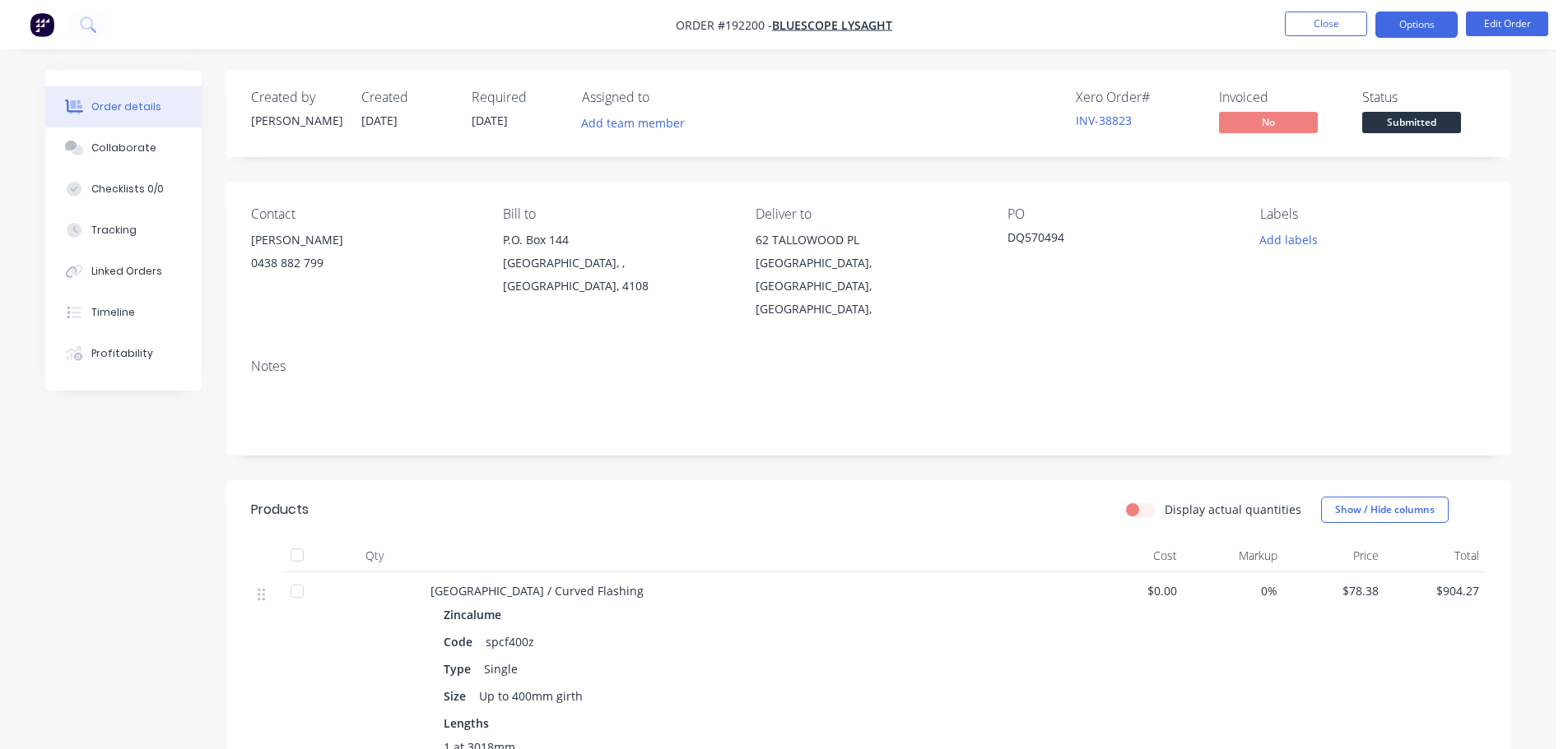
click at [1437, 14] on button "Options" at bounding box center [1416, 24] width 83 height 26
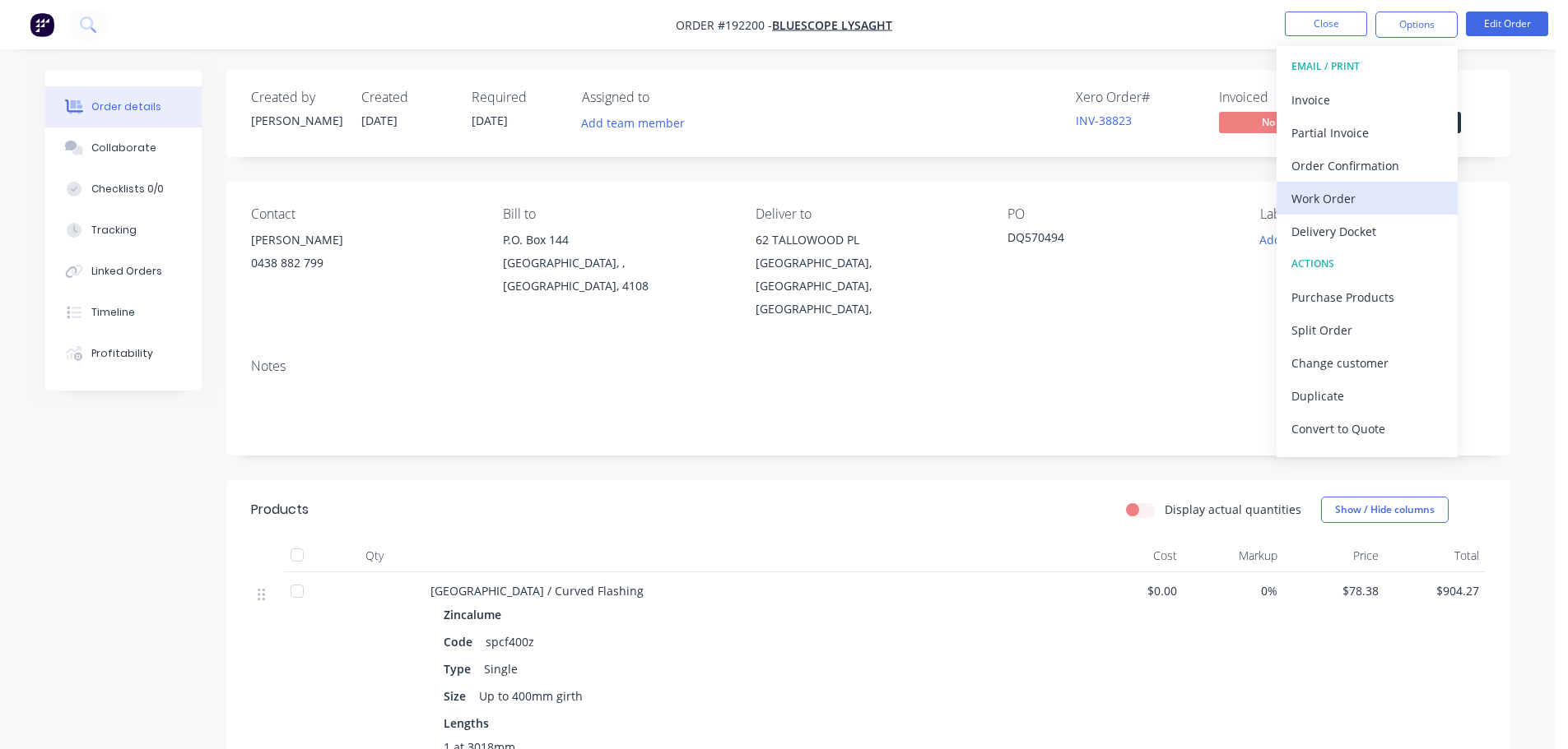
click at [1337, 206] on div "Work Order" at bounding box center [1367, 198] width 152 height 24
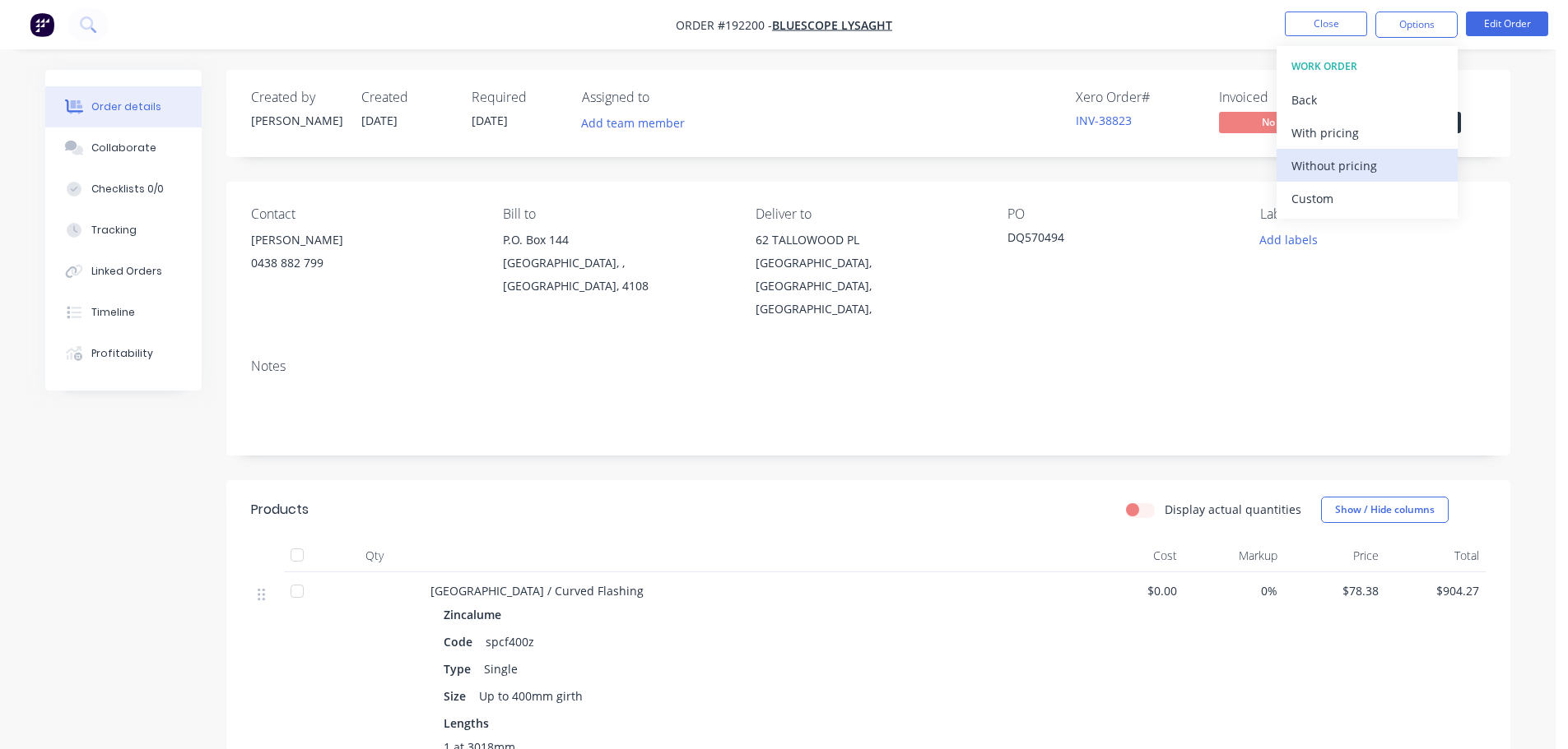
click at [1332, 164] on div "Without pricing" at bounding box center [1367, 165] width 152 height 24
